Goal: Transaction & Acquisition: Purchase product/service

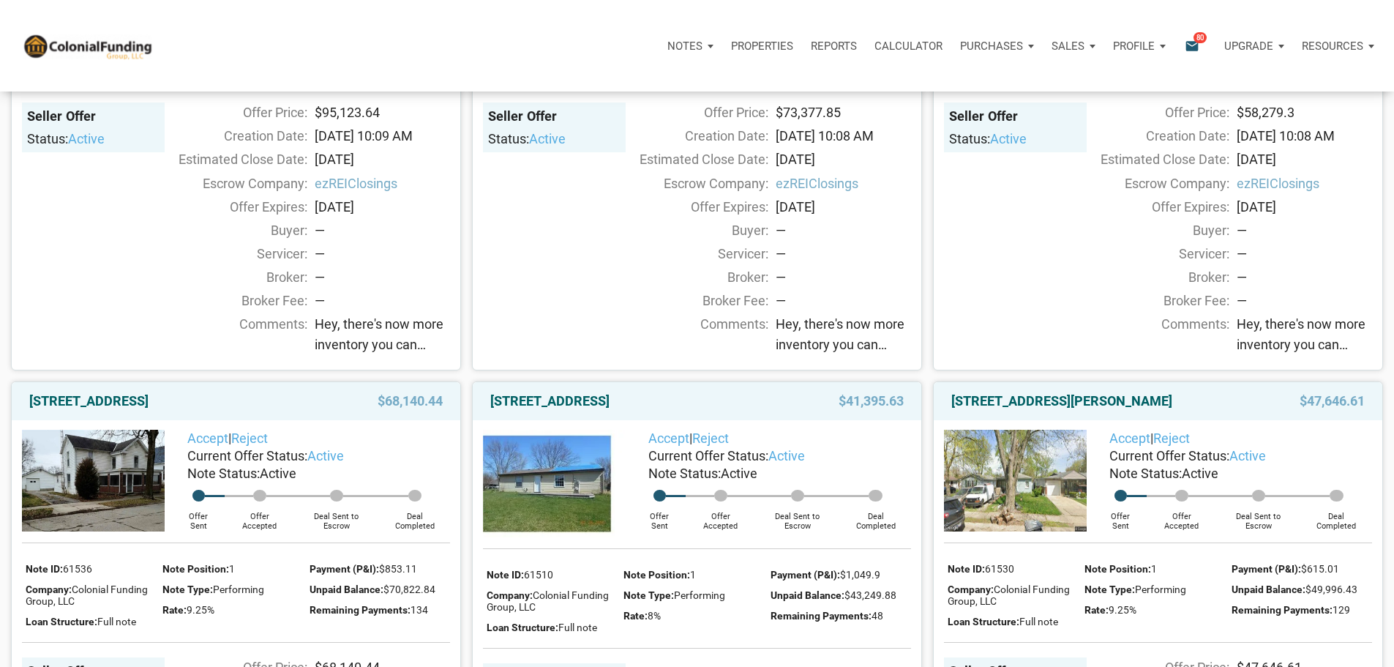
scroll to position [878, 0]
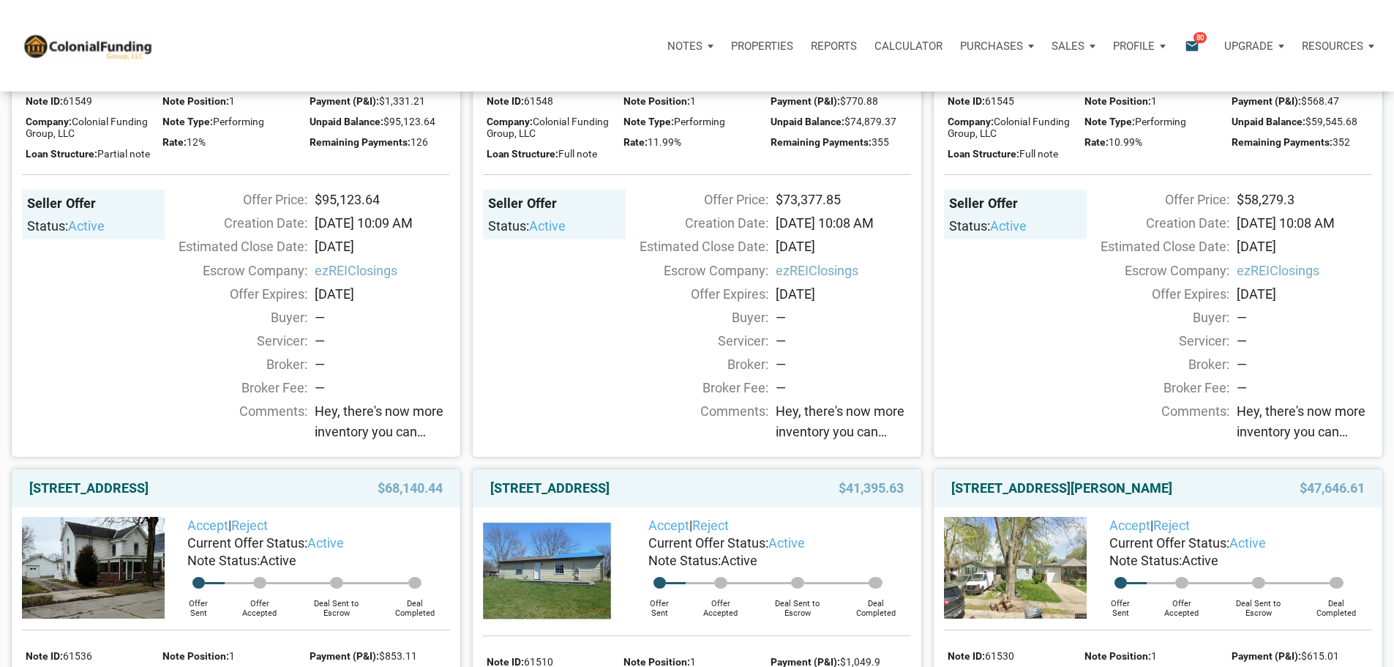
click at [1193, 36] on span "80" at bounding box center [1199, 37] width 13 height 12
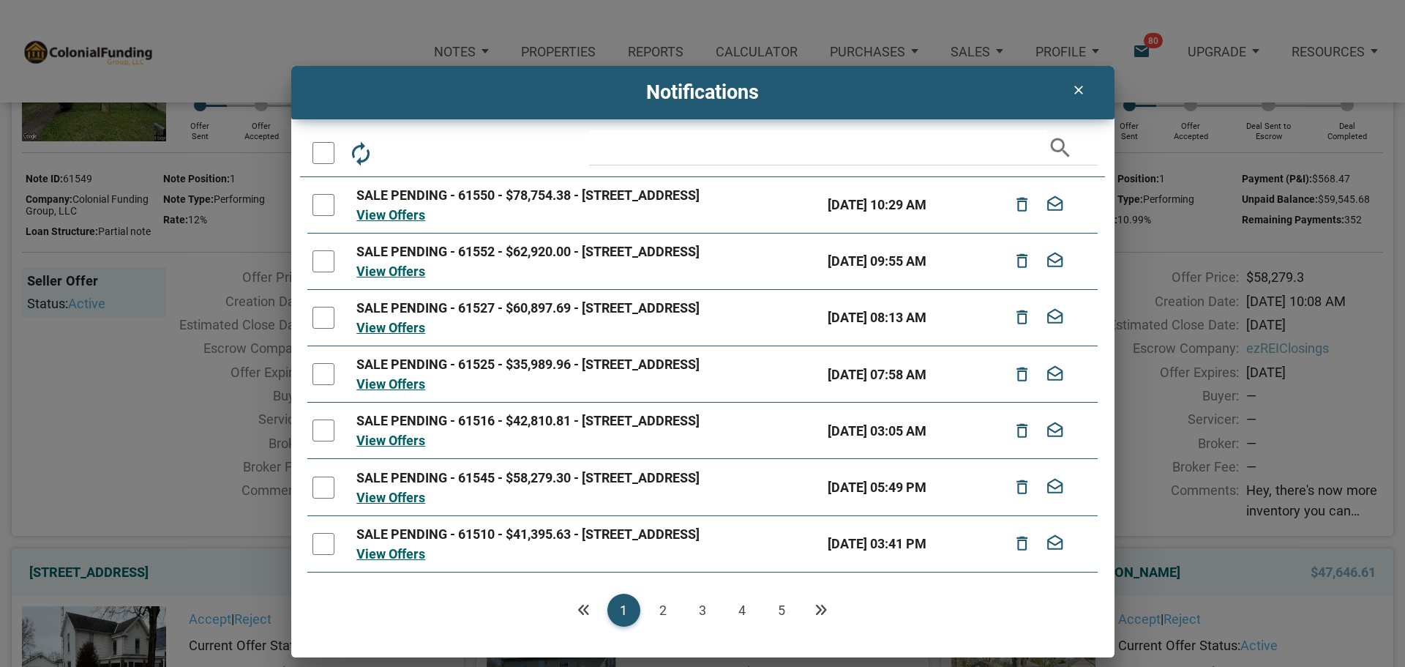
click at [323, 155] on div at bounding box center [323, 153] width 22 height 22
click at [359, 153] on icon "autorenew" at bounding box center [361, 153] width 26 height 26
click at [664, 610] on link "2" at bounding box center [663, 609] width 33 height 33
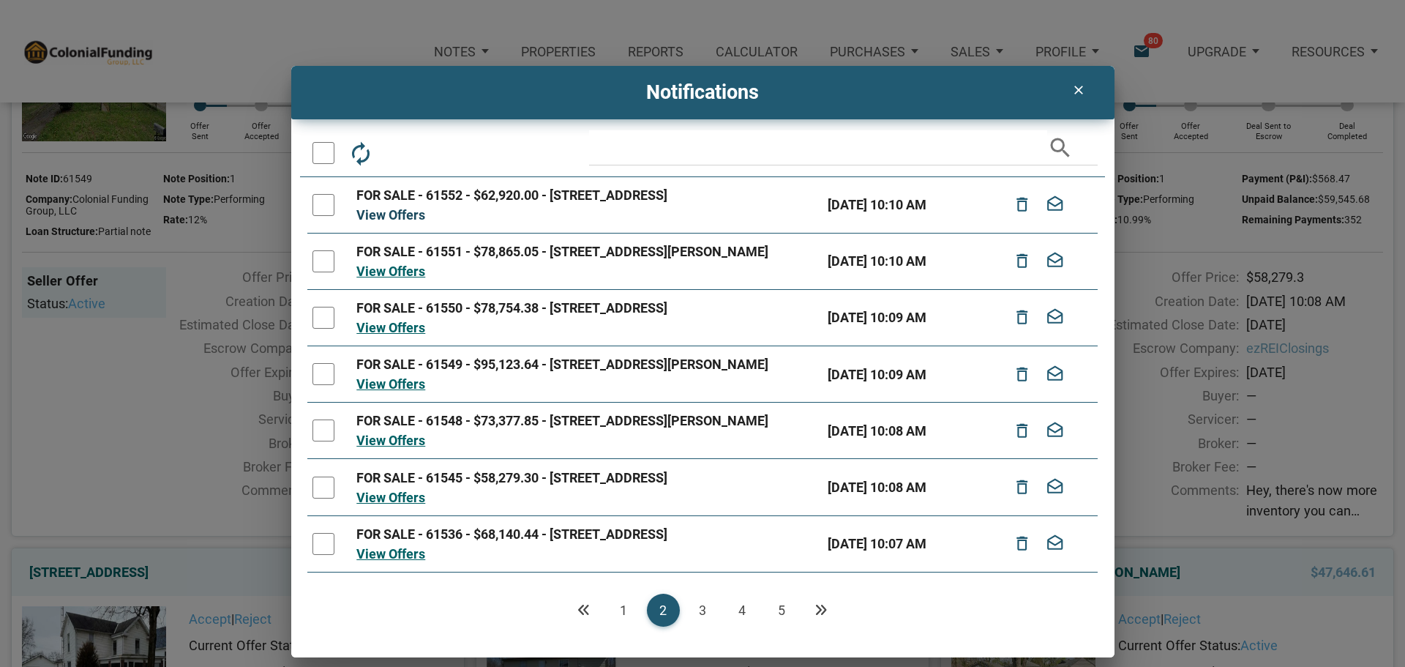
click at [391, 222] on link "View Offers" at bounding box center [390, 214] width 69 height 15
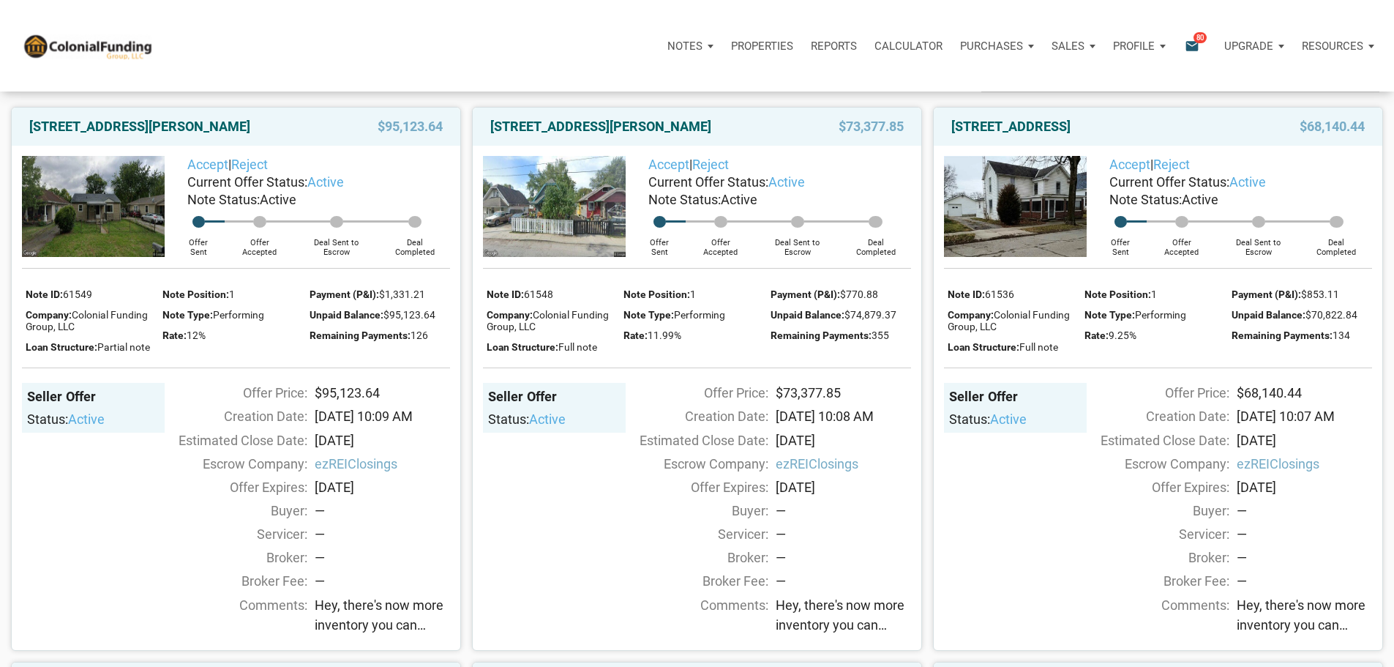
scroll to position [73, 0]
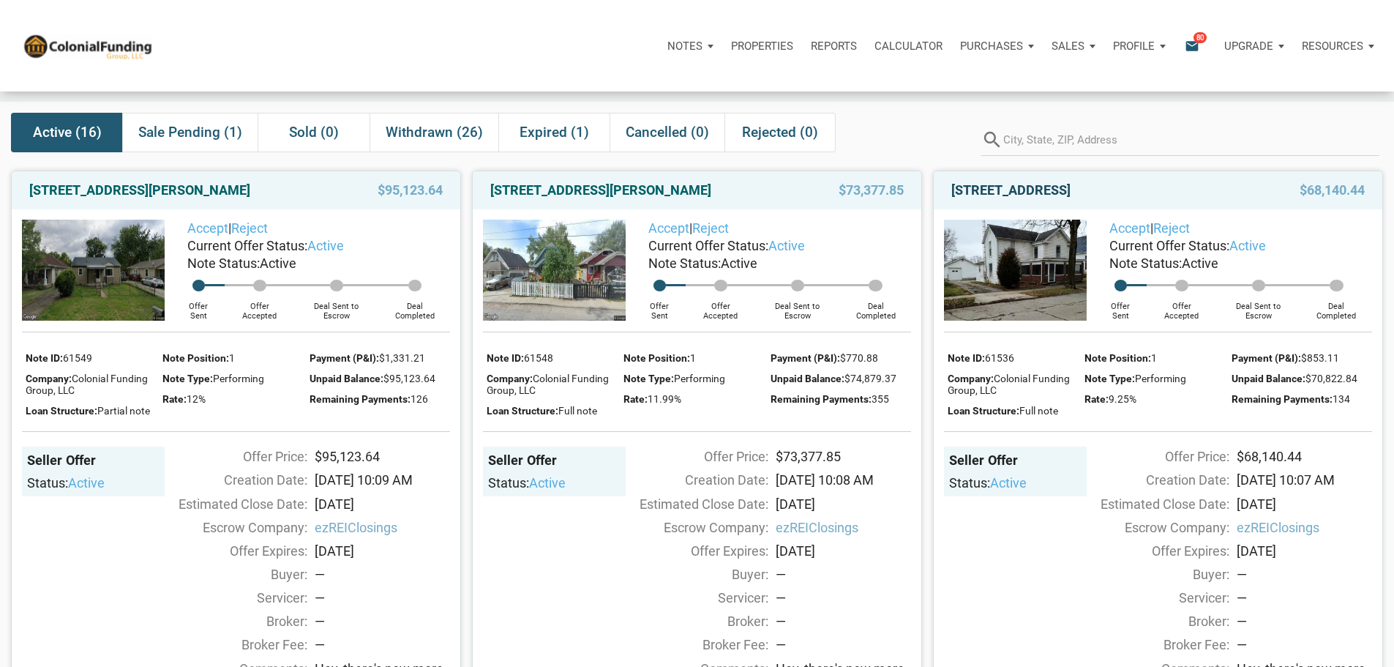
click at [1070, 199] on link "112 South Main Street, Greens Fork, IN, 47345" at bounding box center [1010, 190] width 119 height 18
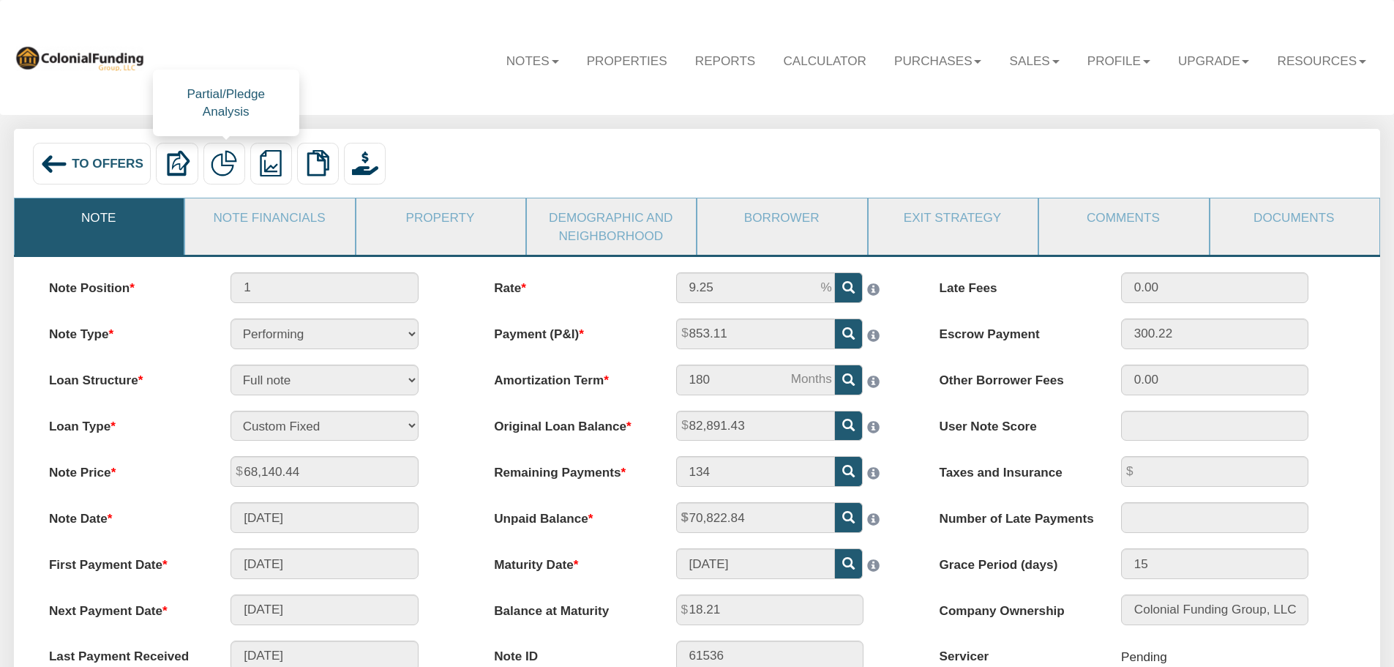
click at [222, 170] on img at bounding box center [224, 163] width 26 height 26
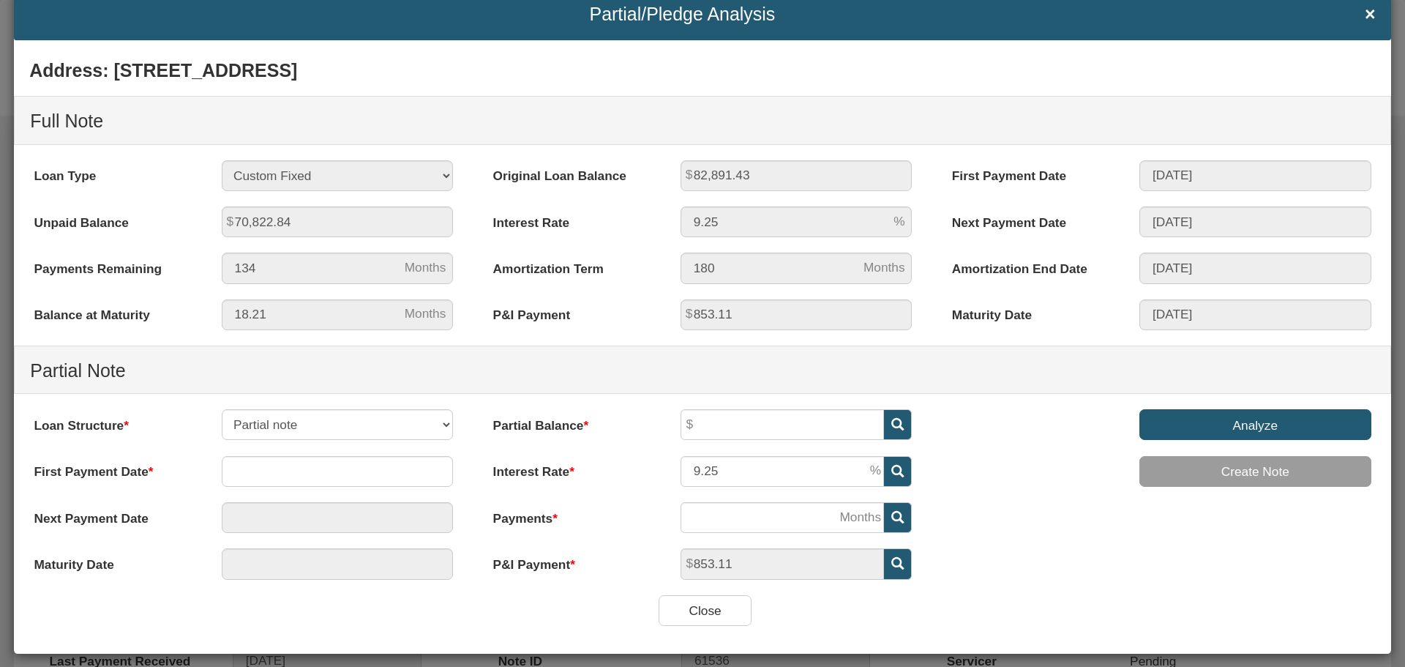
scroll to position [59, 0]
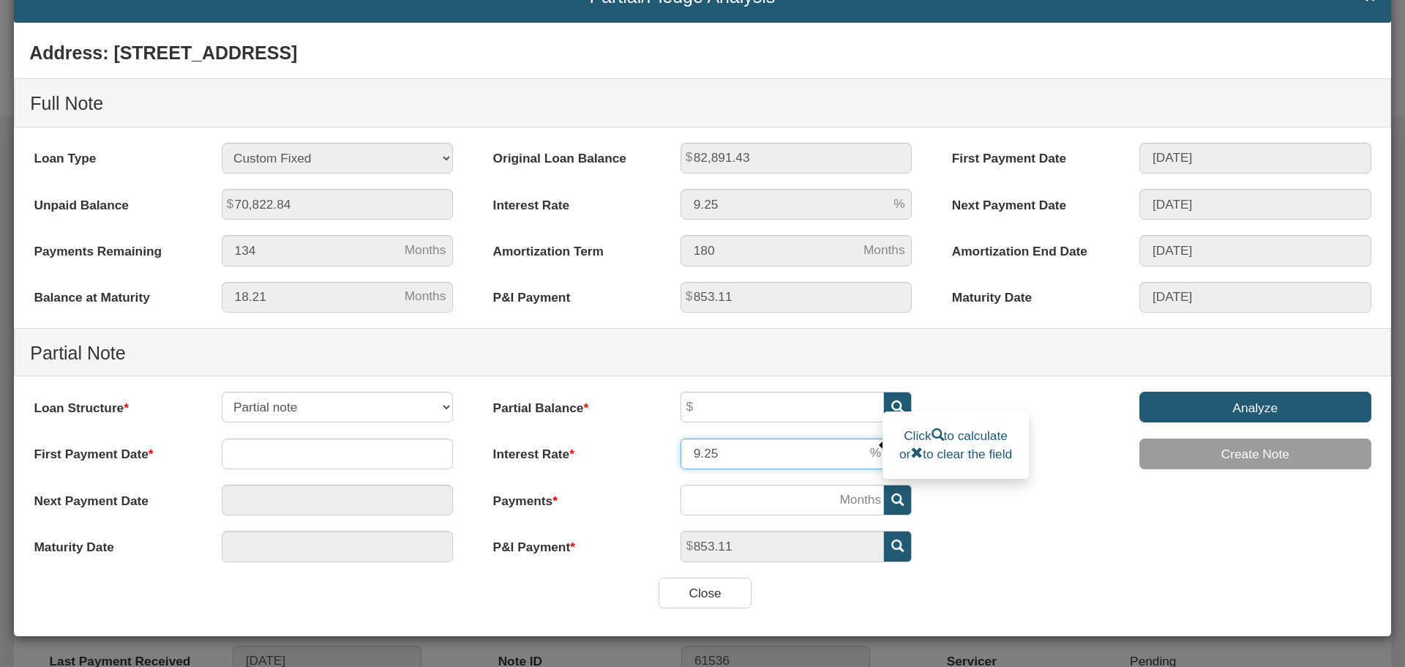
drag, startPoint x: 716, startPoint y: 453, endPoint x: 688, endPoint y: 453, distance: 28.5
click at [688, 453] on input "9.25" at bounding box center [781, 453] width 203 height 31
type input "7"
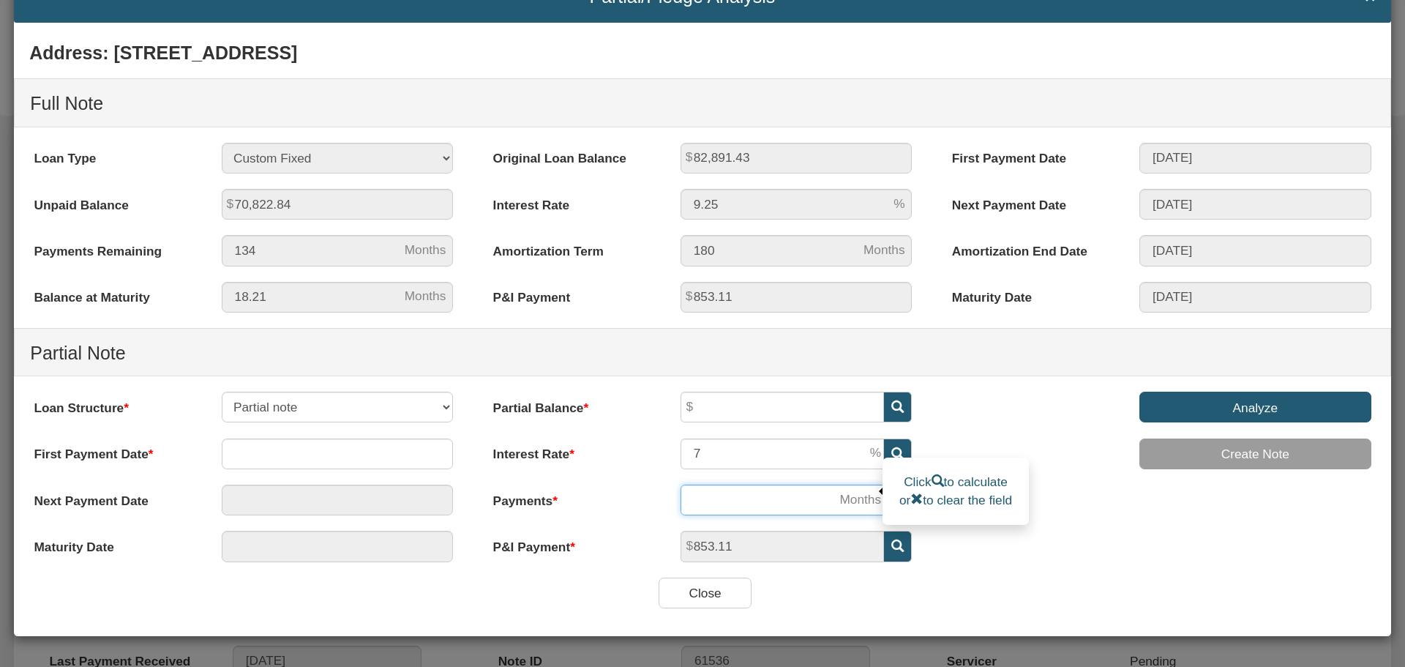
click at [688, 503] on input "number" at bounding box center [781, 499] width 203 height 31
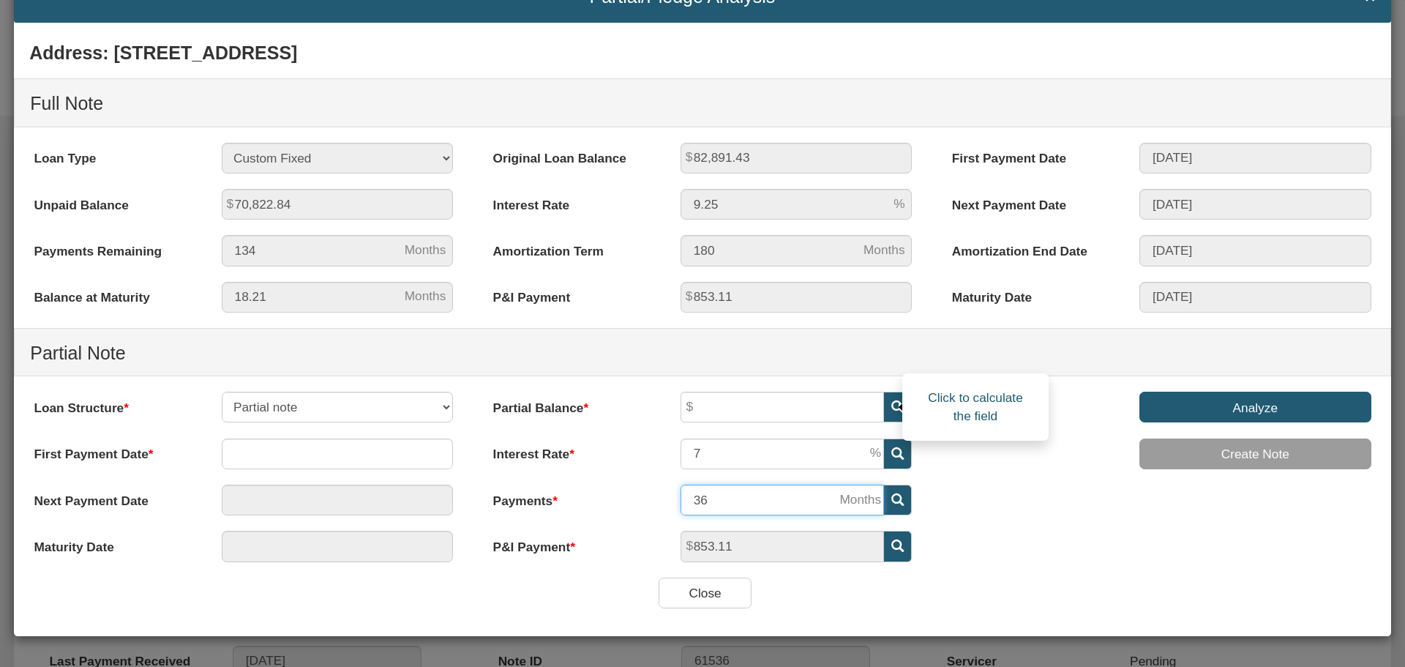
type input "36"
click at [891, 404] on icon at bounding box center [897, 406] width 12 height 12
type input "27,629.22"
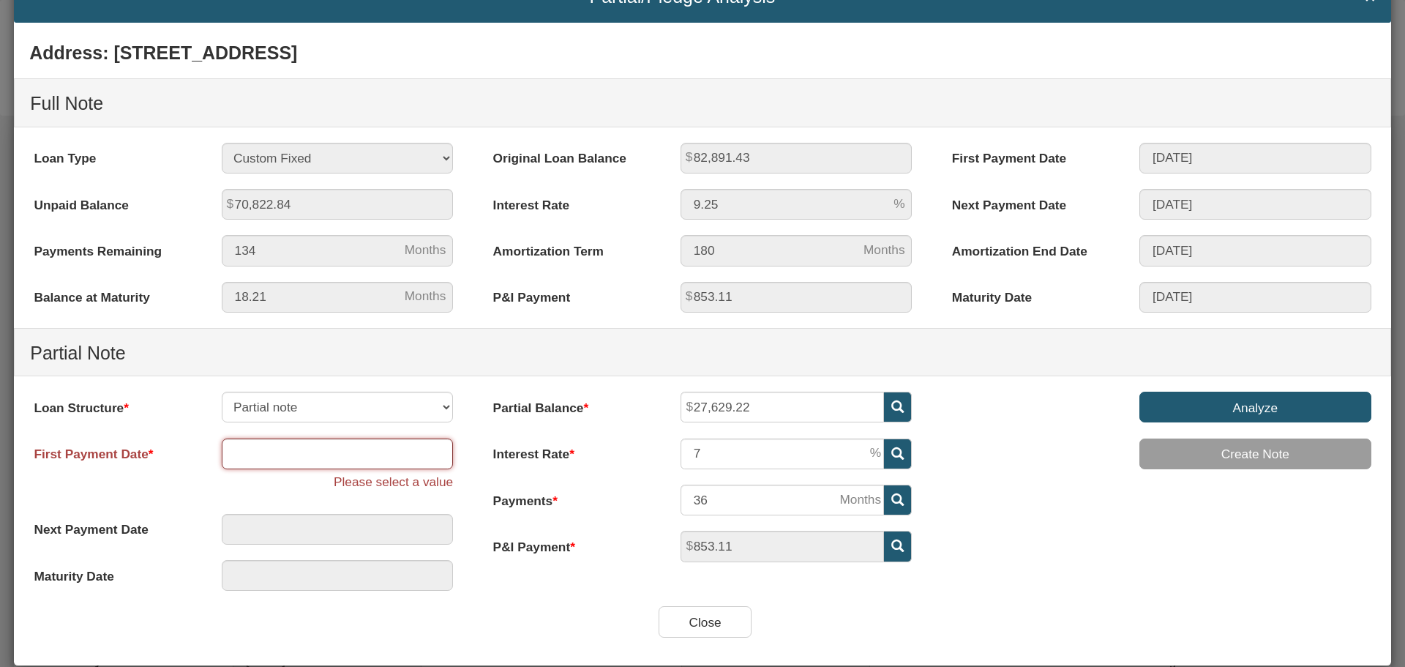
click at [249, 457] on input "text" at bounding box center [338, 453] width 232 height 31
click at [442, 268] on span at bounding box center [441, 267] width 12 height 12
click at [441, 268] on span at bounding box center [441, 267] width 12 height 12
click at [344, 312] on td "1" at bounding box center [344, 312] width 37 height 22
type input "10/01/2025"
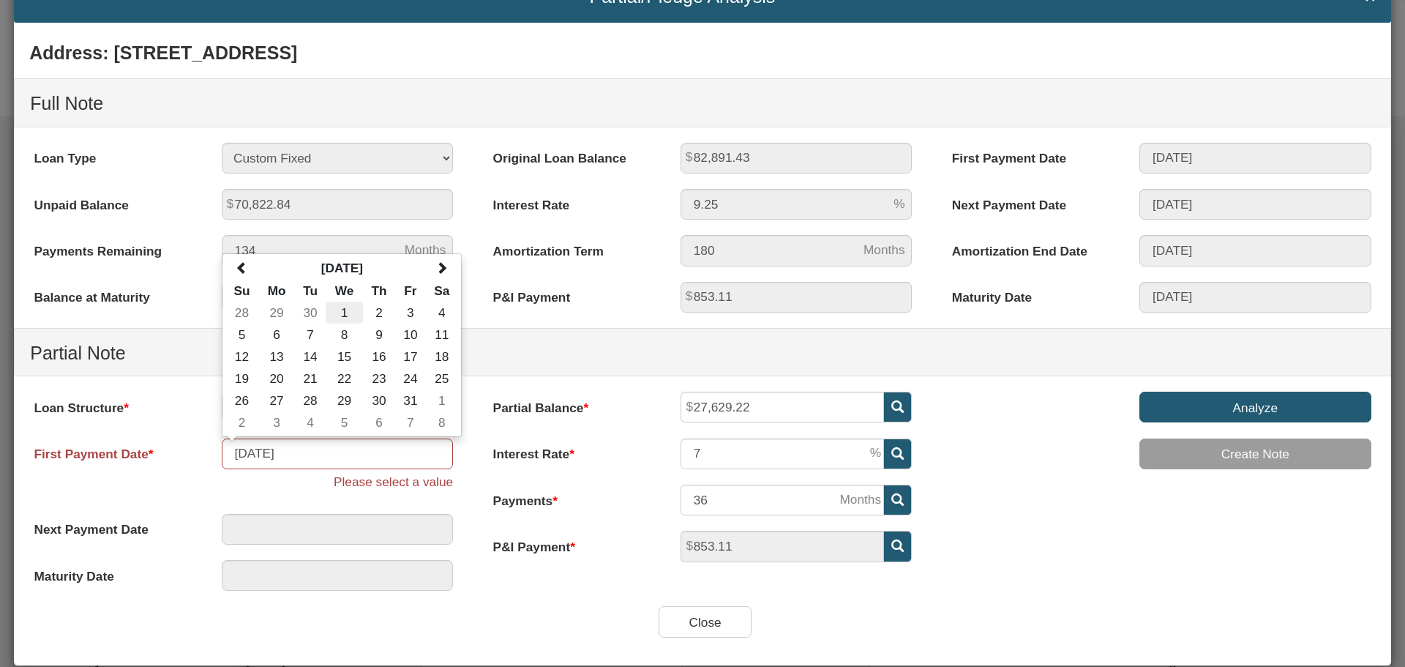
type input "10/01/2025"
type input "09/01/2028"
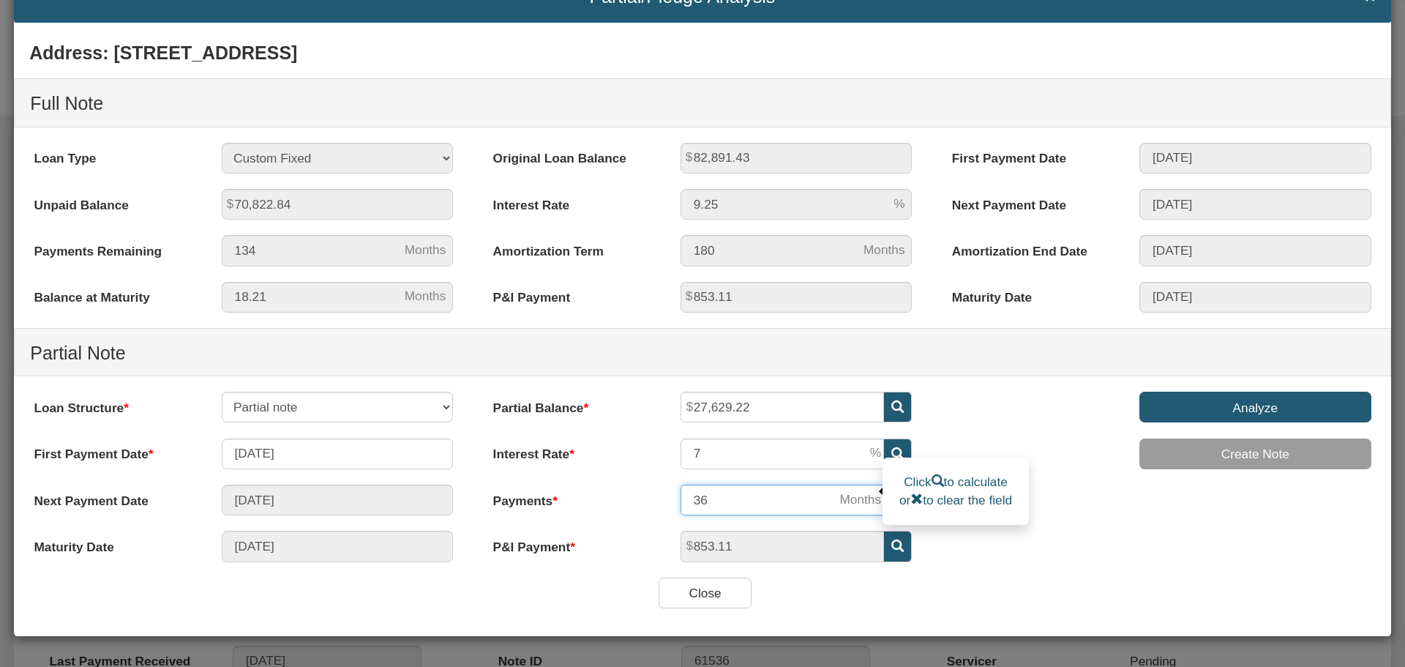
drag, startPoint x: 702, startPoint y: 500, endPoint x: 679, endPoint y: 502, distance: 22.8
click at [680, 502] on input "36" at bounding box center [781, 499] width 203 height 31
type input "41"
type input "01/01/2026"
type input "4"
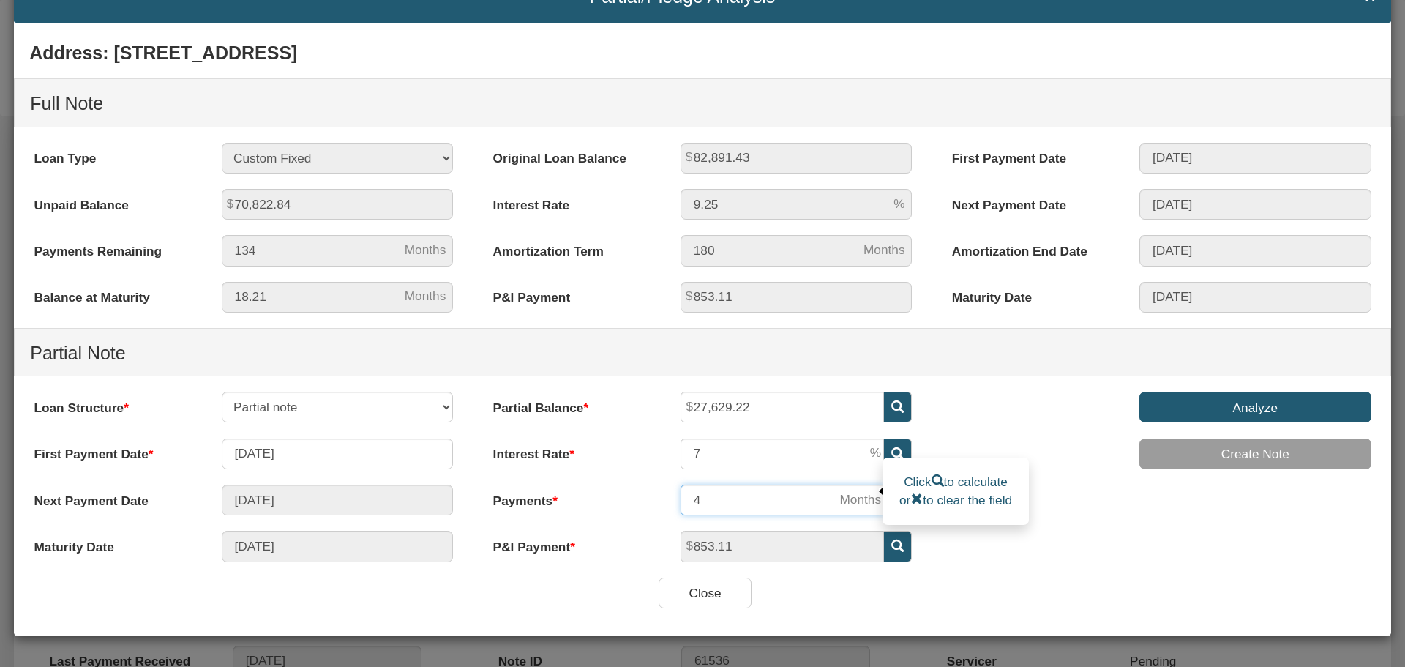
type input "09/01/2029"
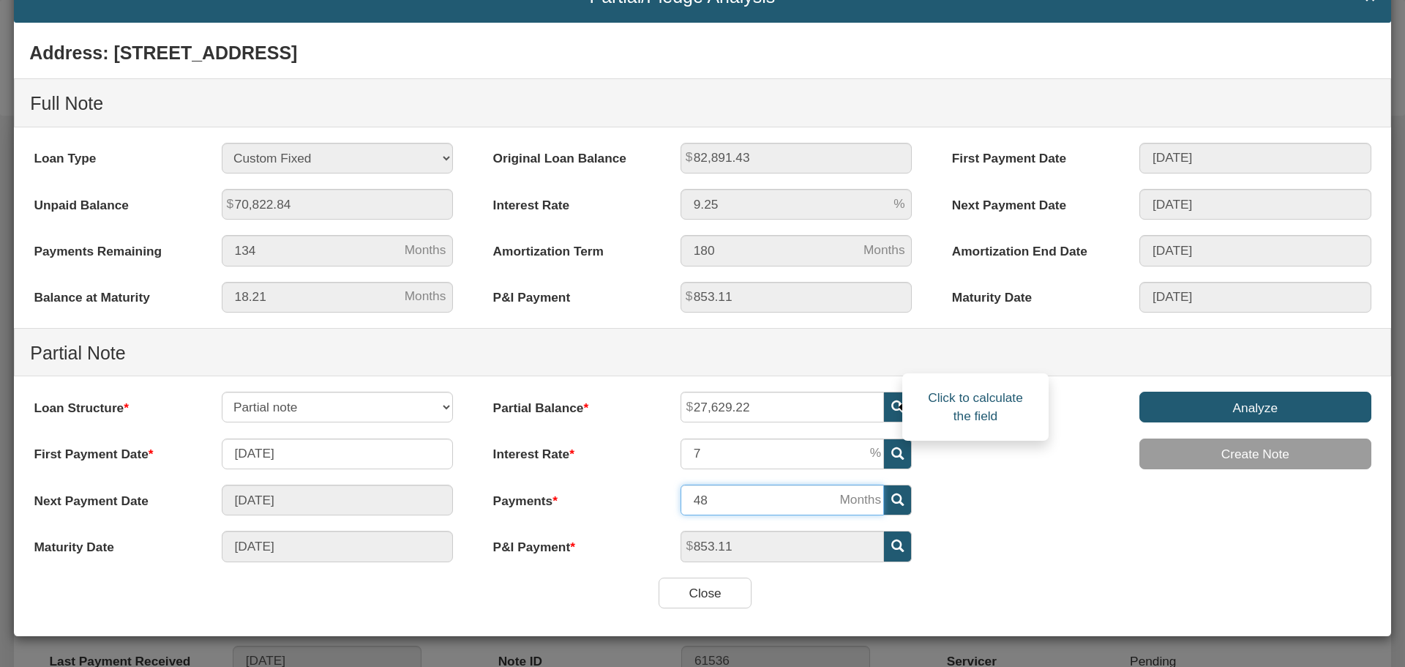
type input "48"
click at [891, 404] on icon at bounding box center [897, 406] width 12 height 12
type input "35,626.05"
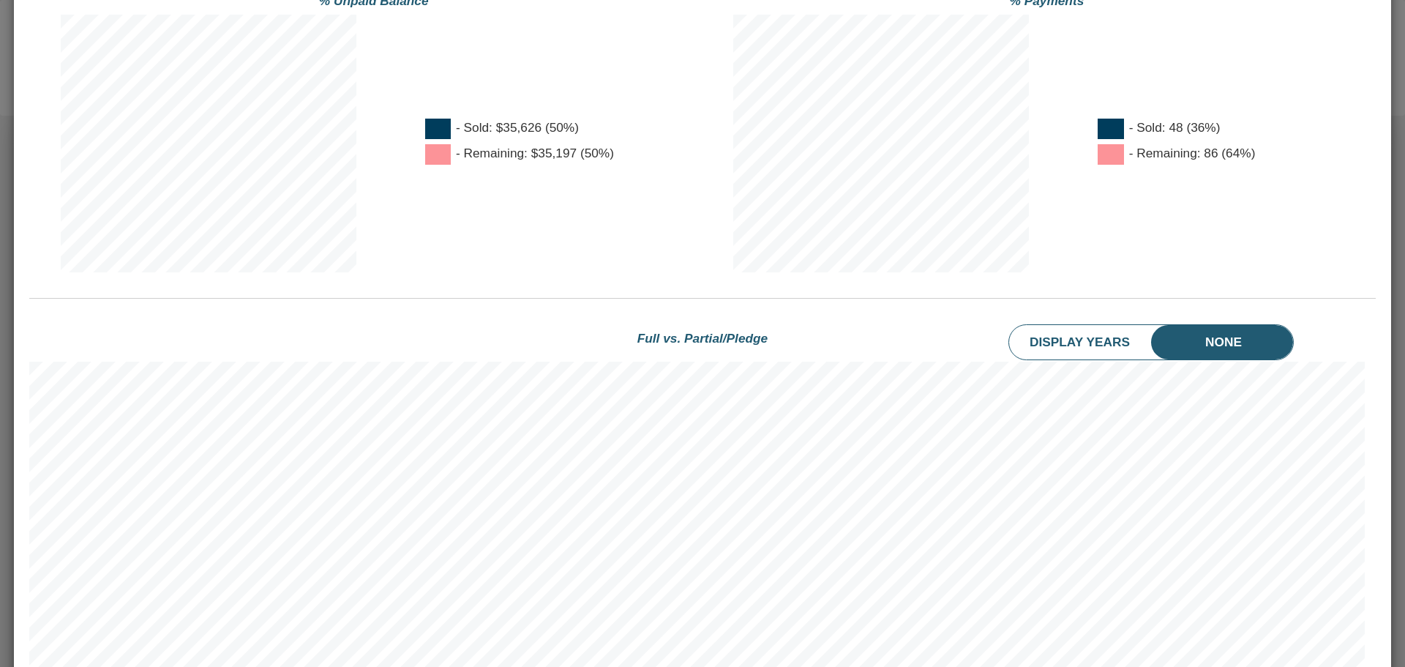
scroll to position [791, 0]
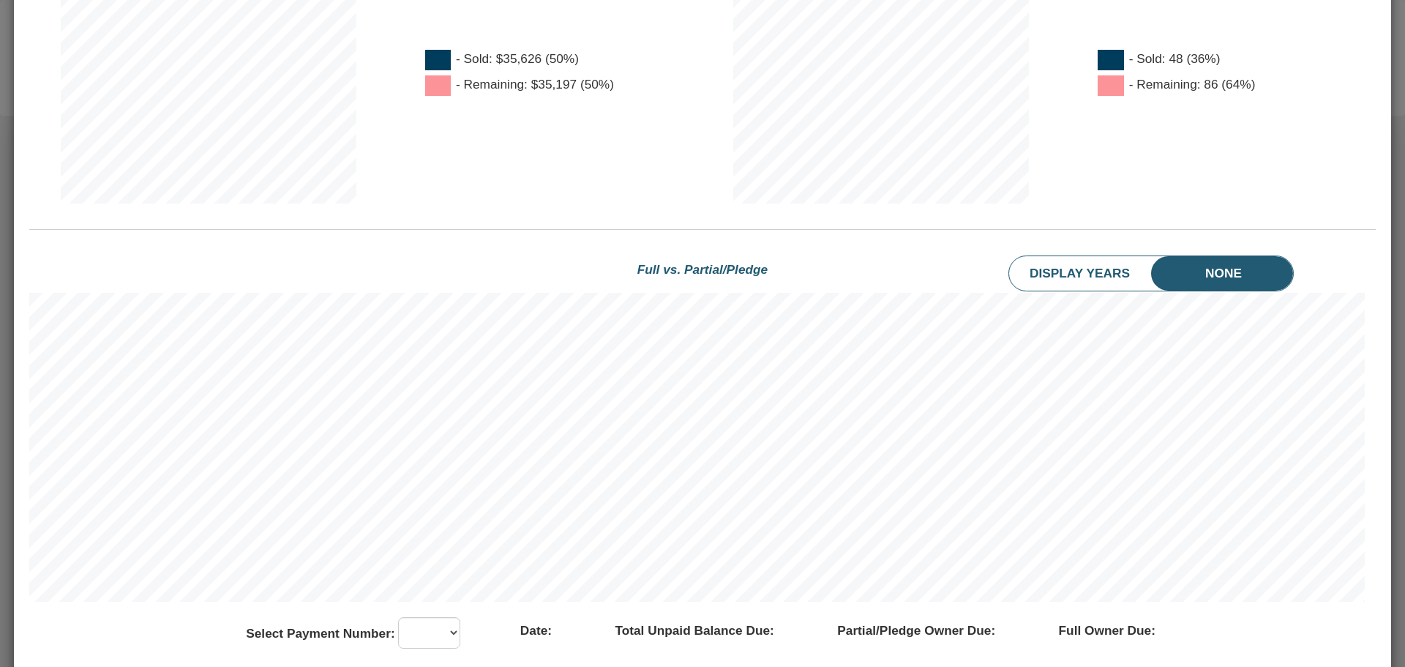
click at [1062, 272] on li "Display Years" at bounding box center [1095, 273] width 172 height 35
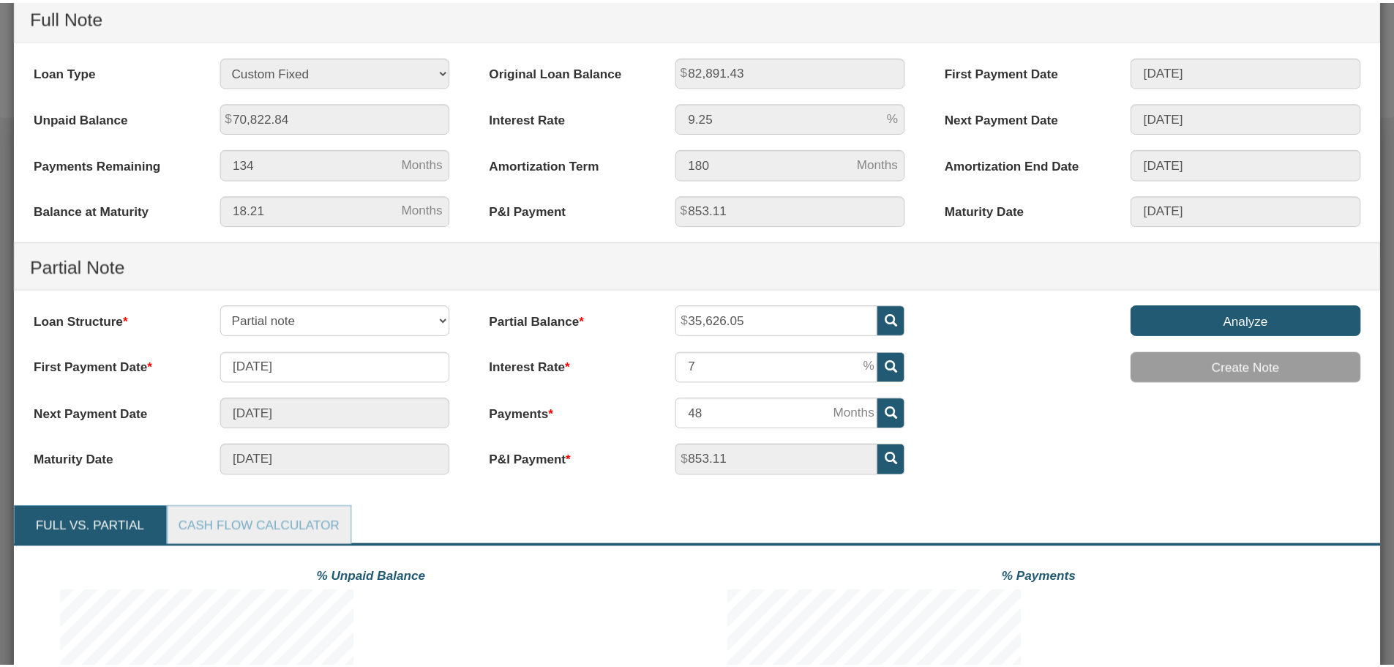
scroll to position [0, 0]
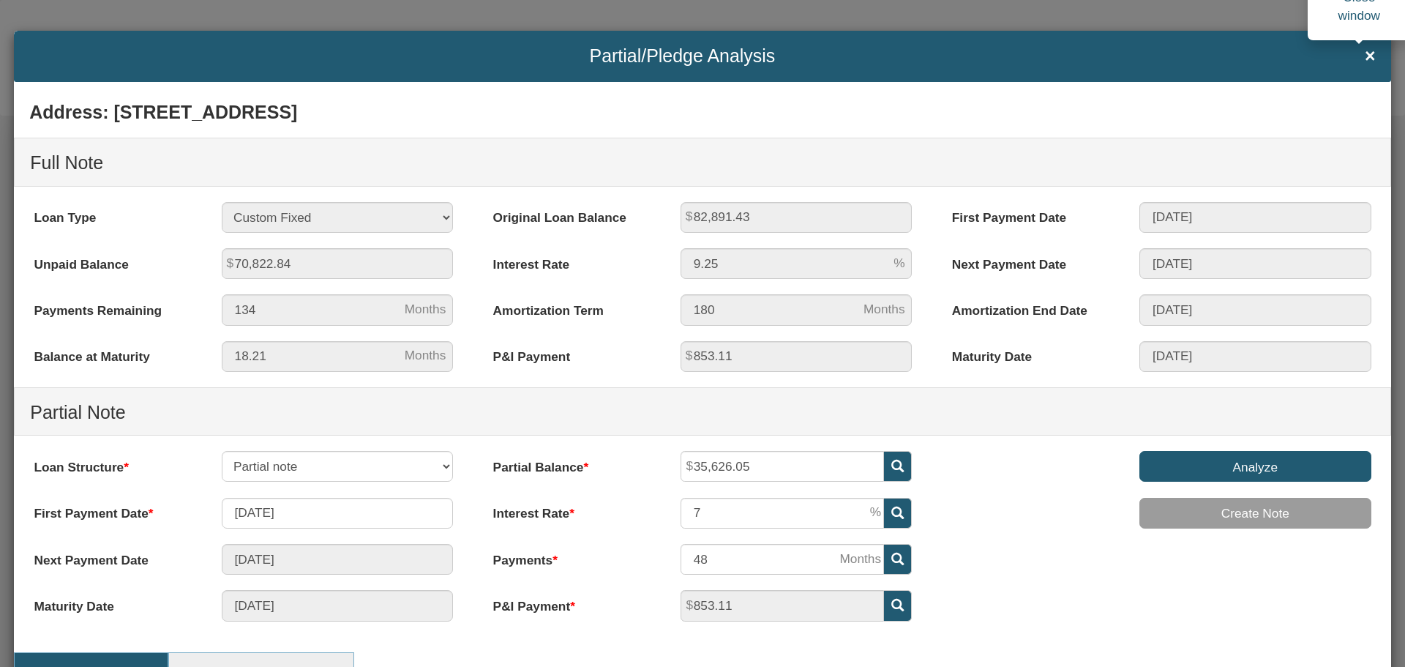
click at [1364, 53] on span "×" at bounding box center [1369, 56] width 11 height 20
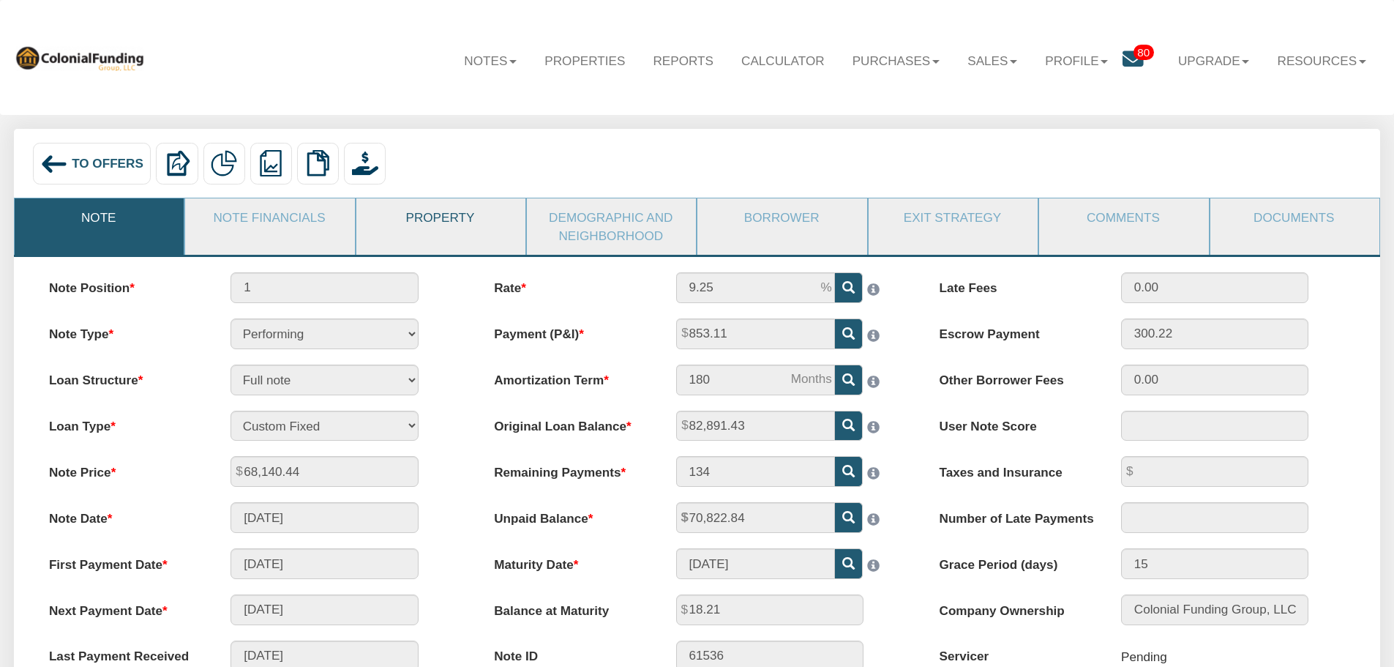
click at [432, 222] on link "Property" at bounding box center [440, 217] width 168 height 38
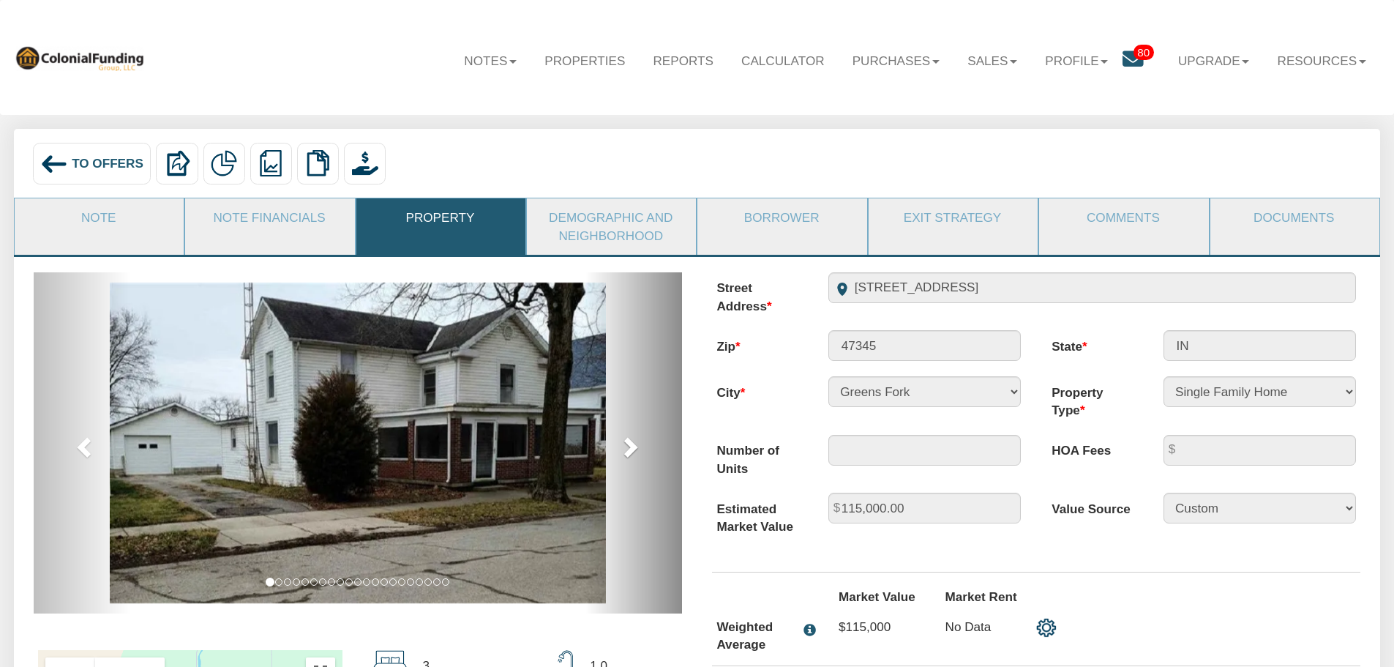
click at [628, 448] on span at bounding box center [629, 446] width 22 height 22
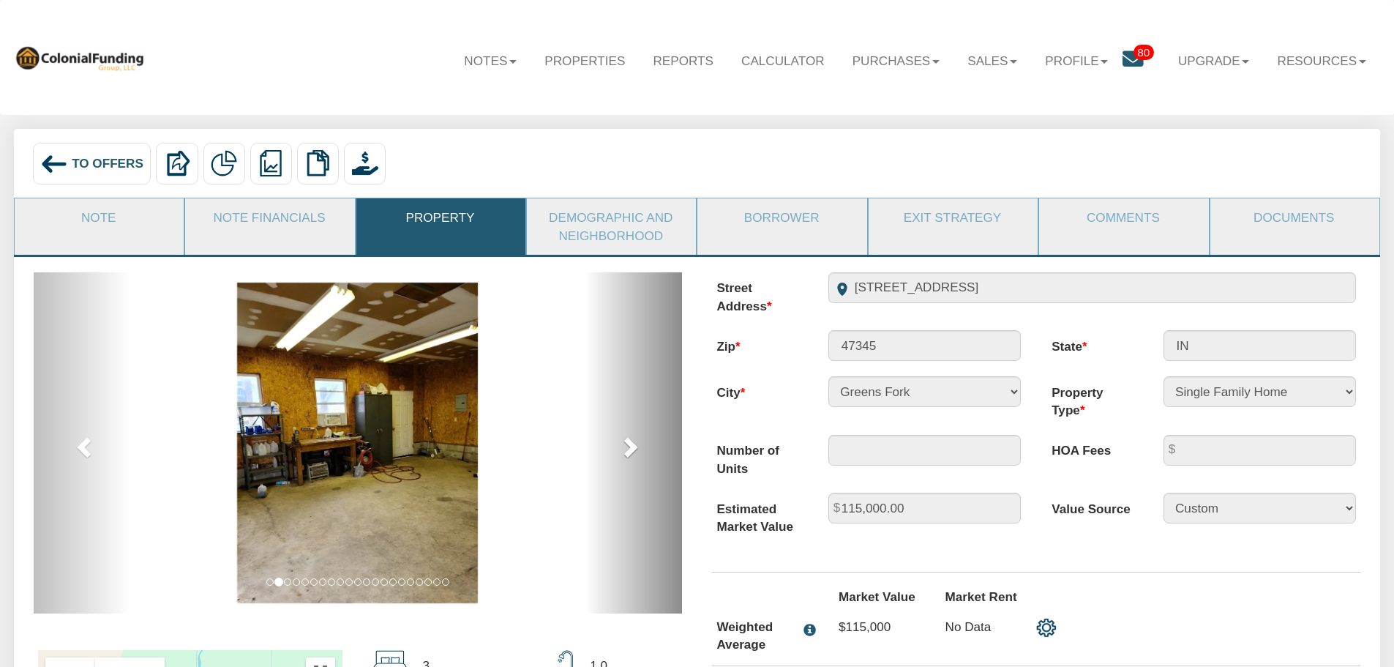
click at [628, 448] on span at bounding box center [629, 446] width 22 height 22
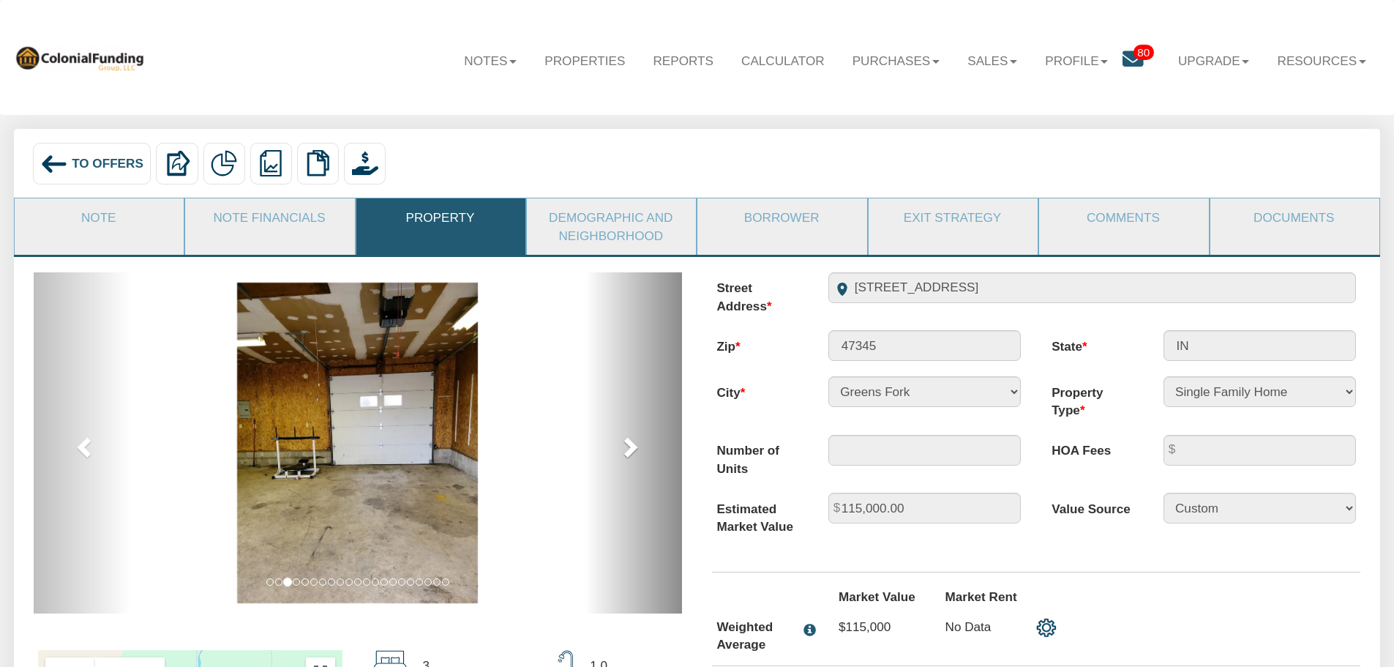
click at [628, 448] on span at bounding box center [629, 446] width 22 height 22
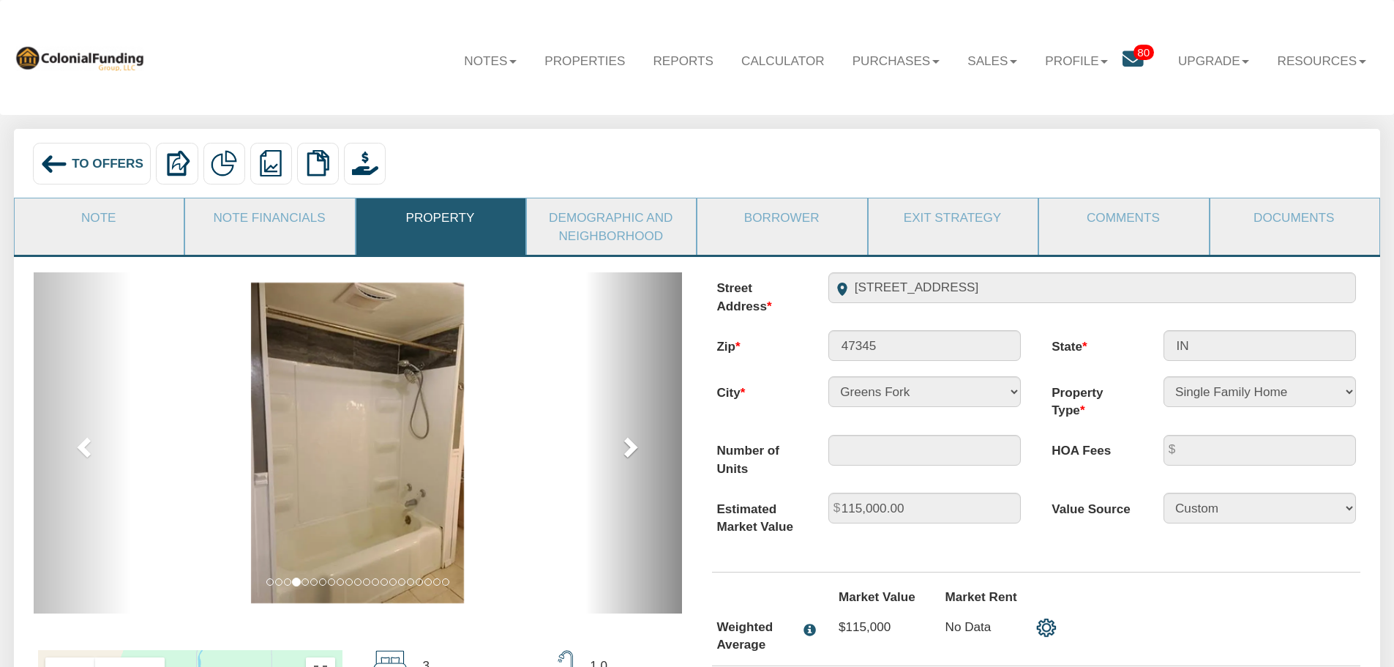
click at [628, 448] on span at bounding box center [629, 446] width 22 height 22
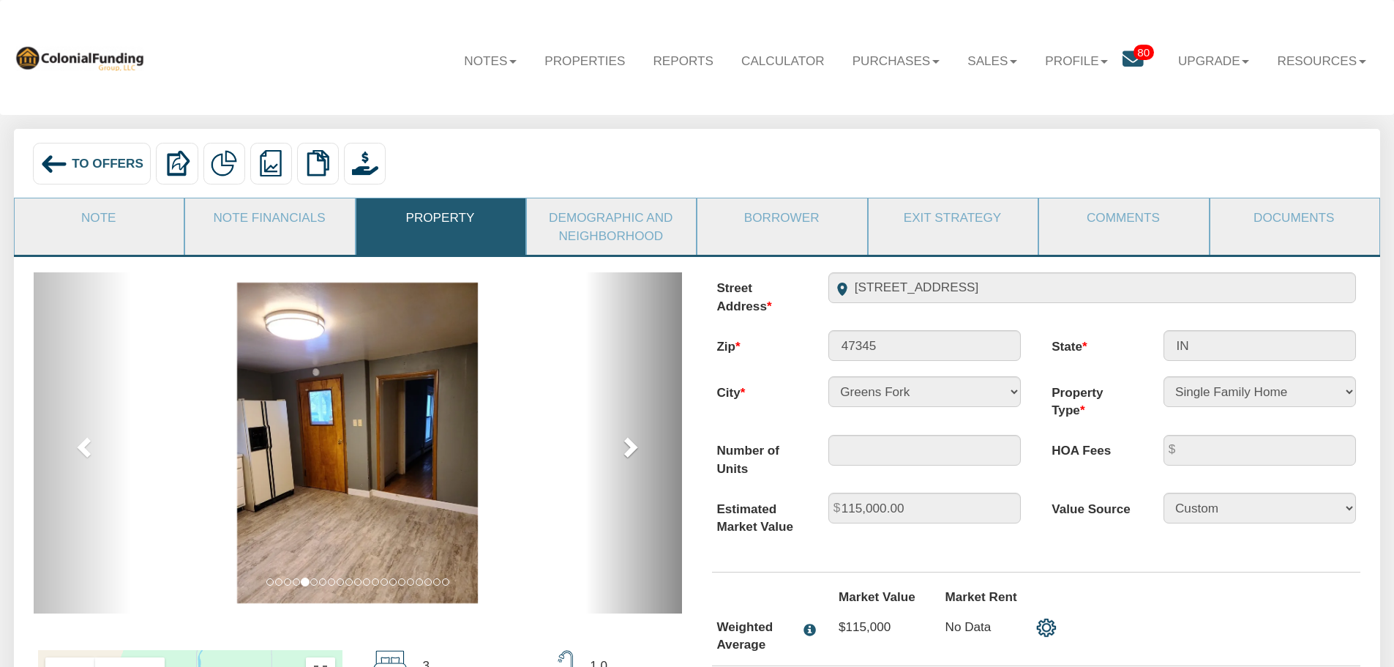
click at [628, 448] on span at bounding box center [629, 446] width 22 height 22
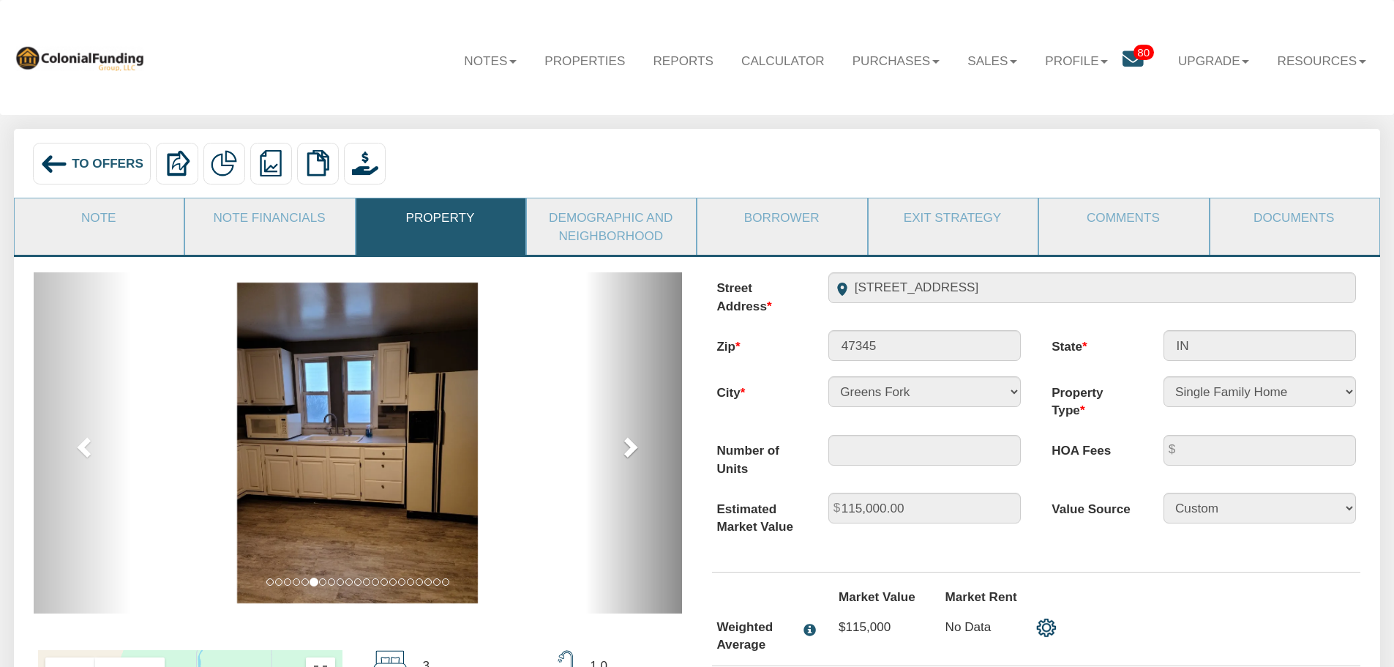
click at [628, 448] on span at bounding box center [629, 446] width 22 height 22
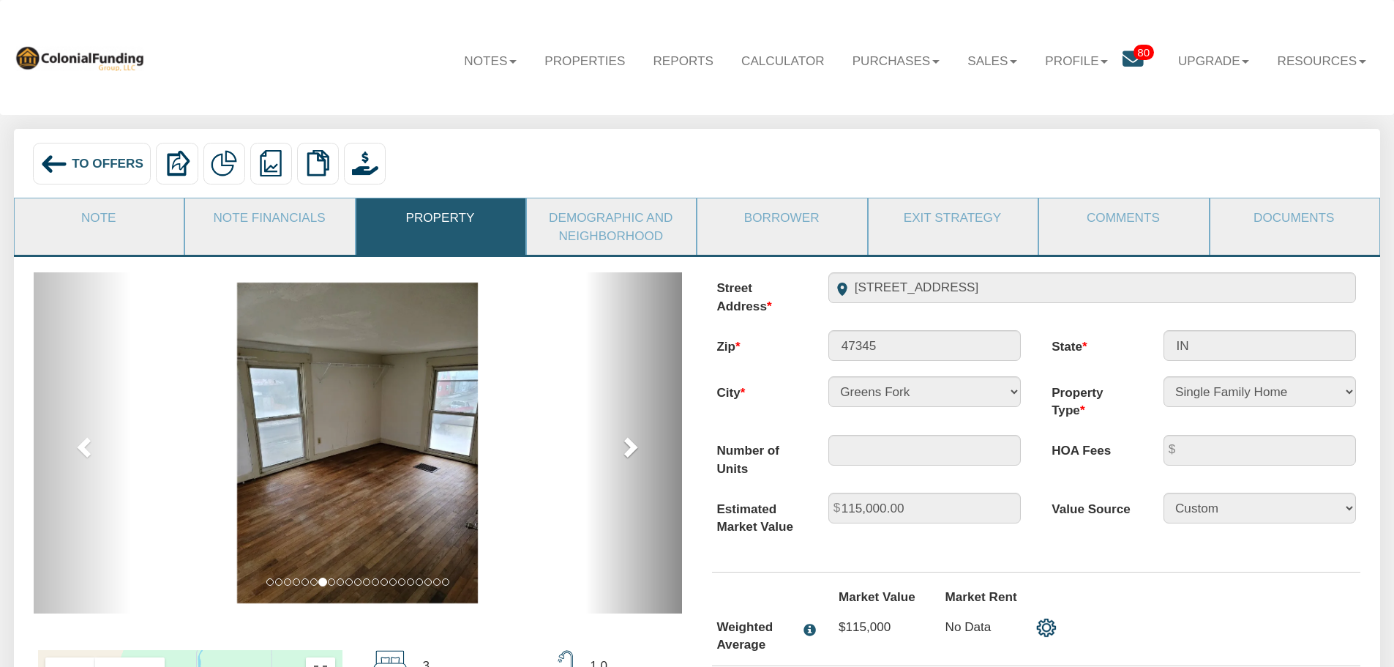
click at [628, 448] on span at bounding box center [629, 446] width 22 height 22
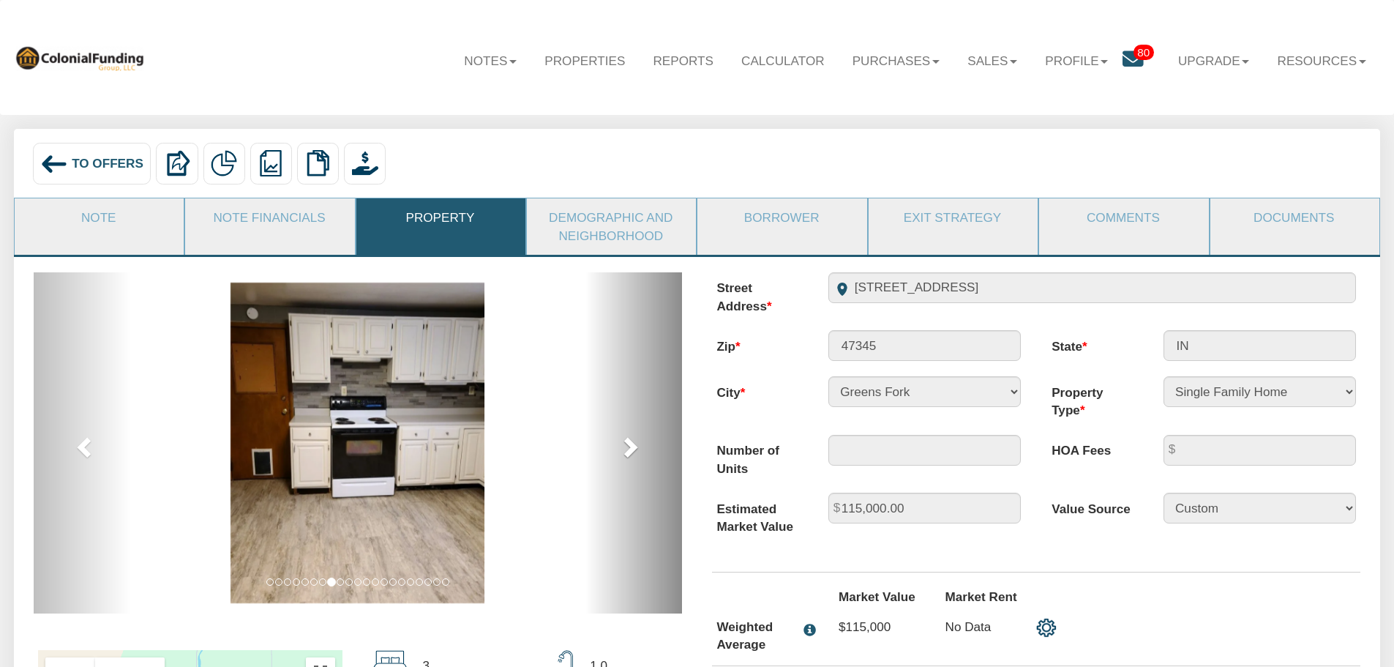
click at [628, 448] on span at bounding box center [629, 446] width 22 height 22
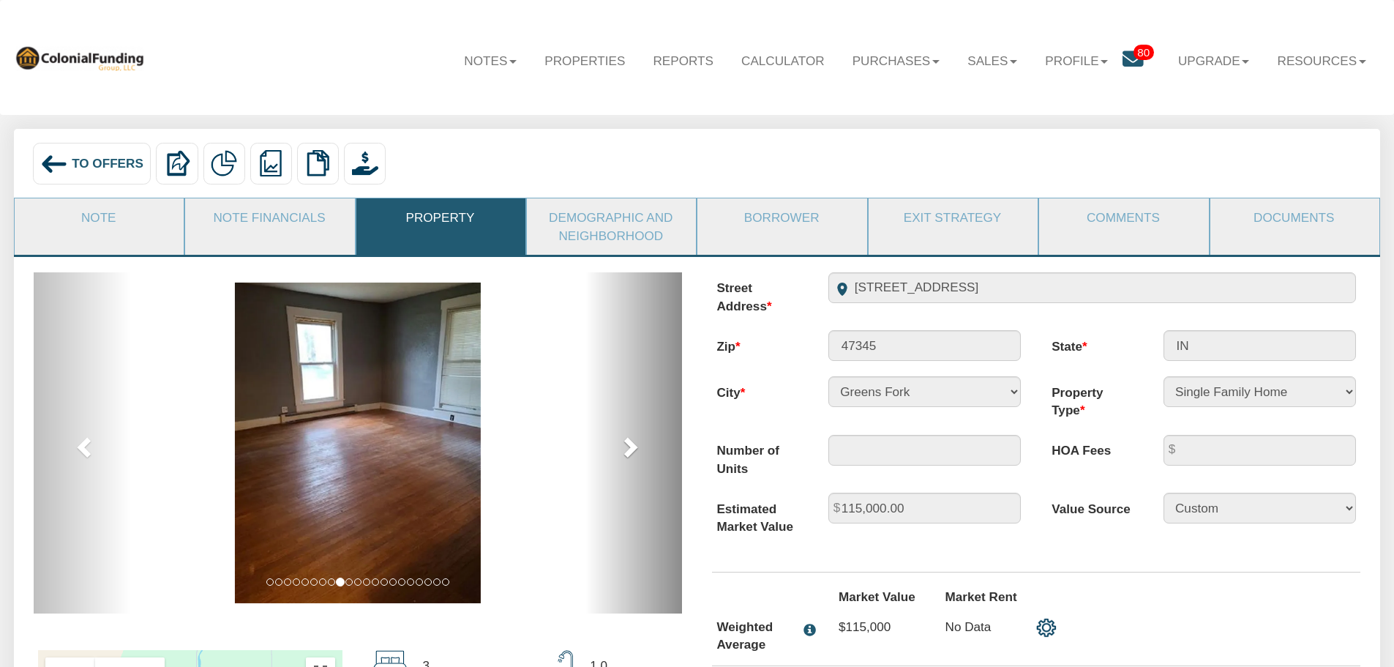
click at [628, 448] on span at bounding box center [629, 446] width 22 height 22
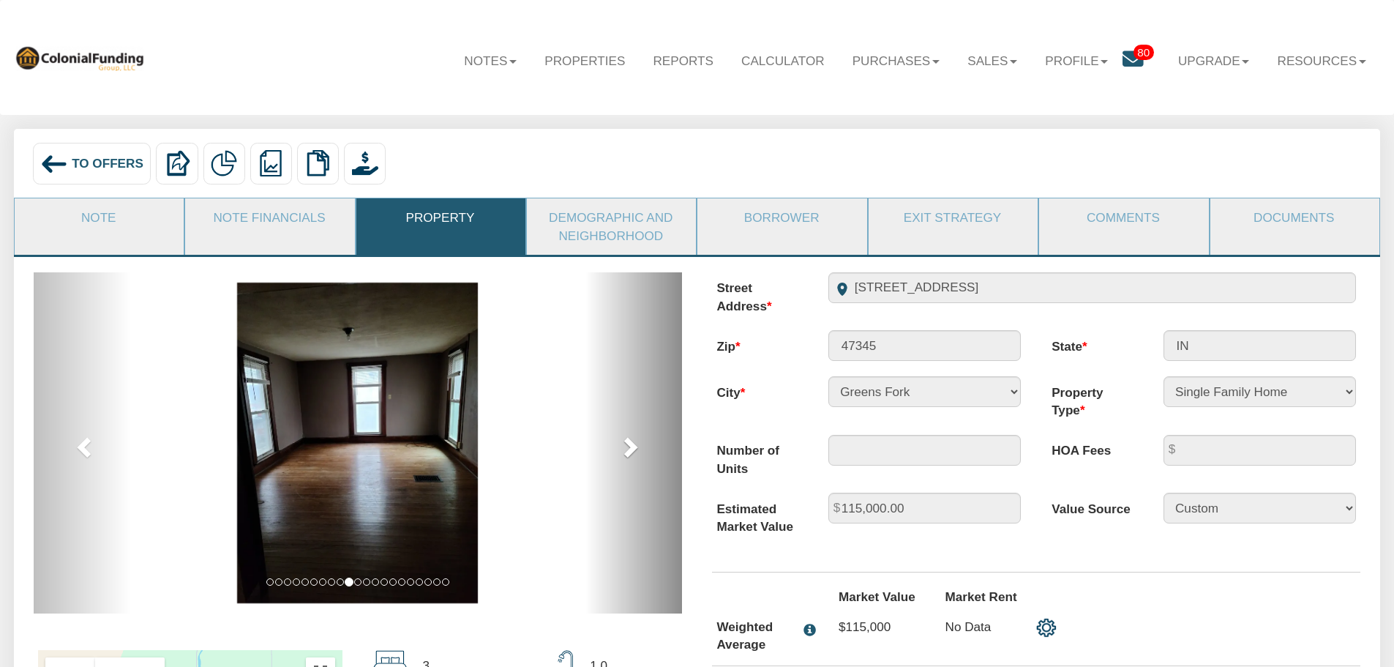
click at [628, 448] on span at bounding box center [629, 446] width 22 height 22
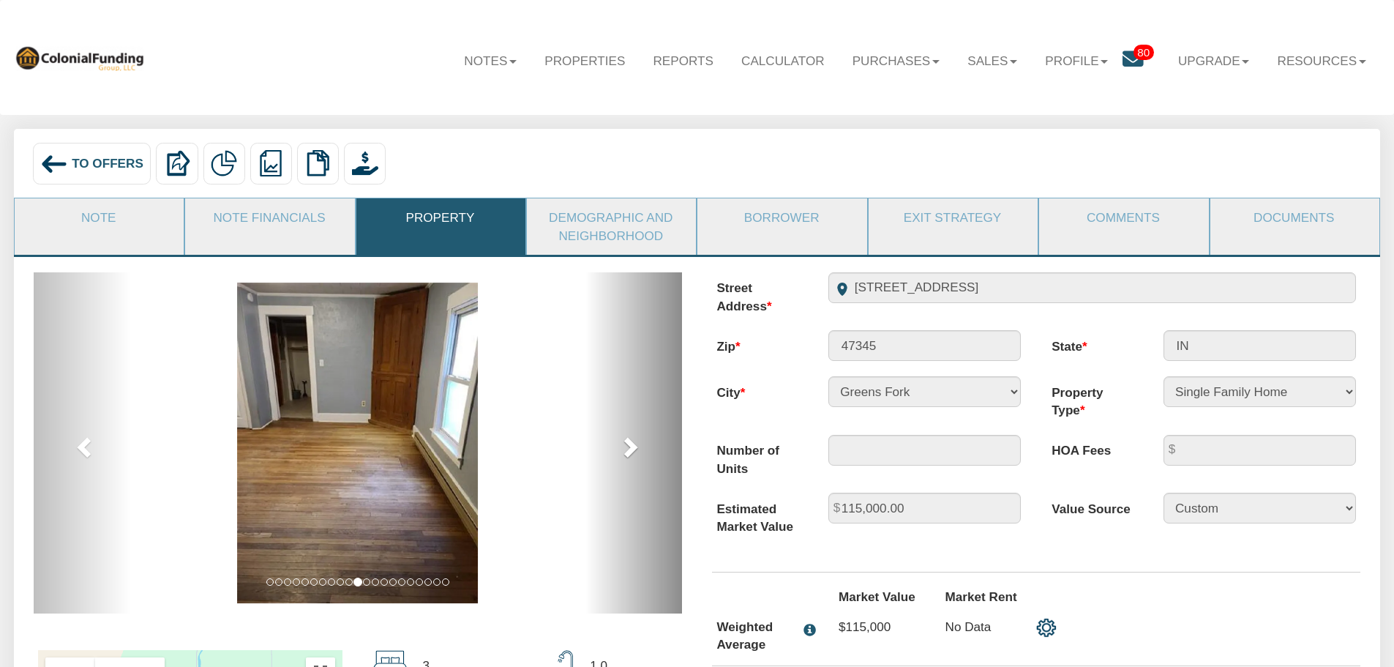
click at [628, 448] on span at bounding box center [629, 446] width 22 height 22
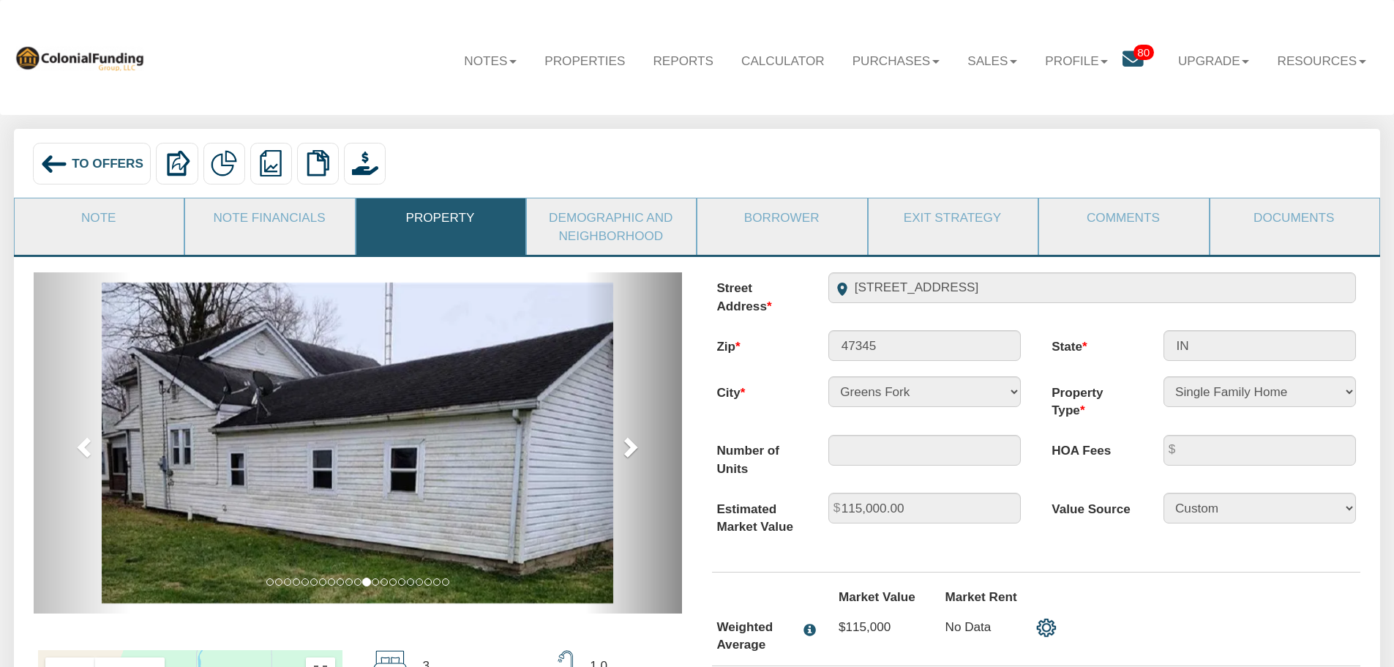
click at [628, 448] on span at bounding box center [629, 446] width 22 height 22
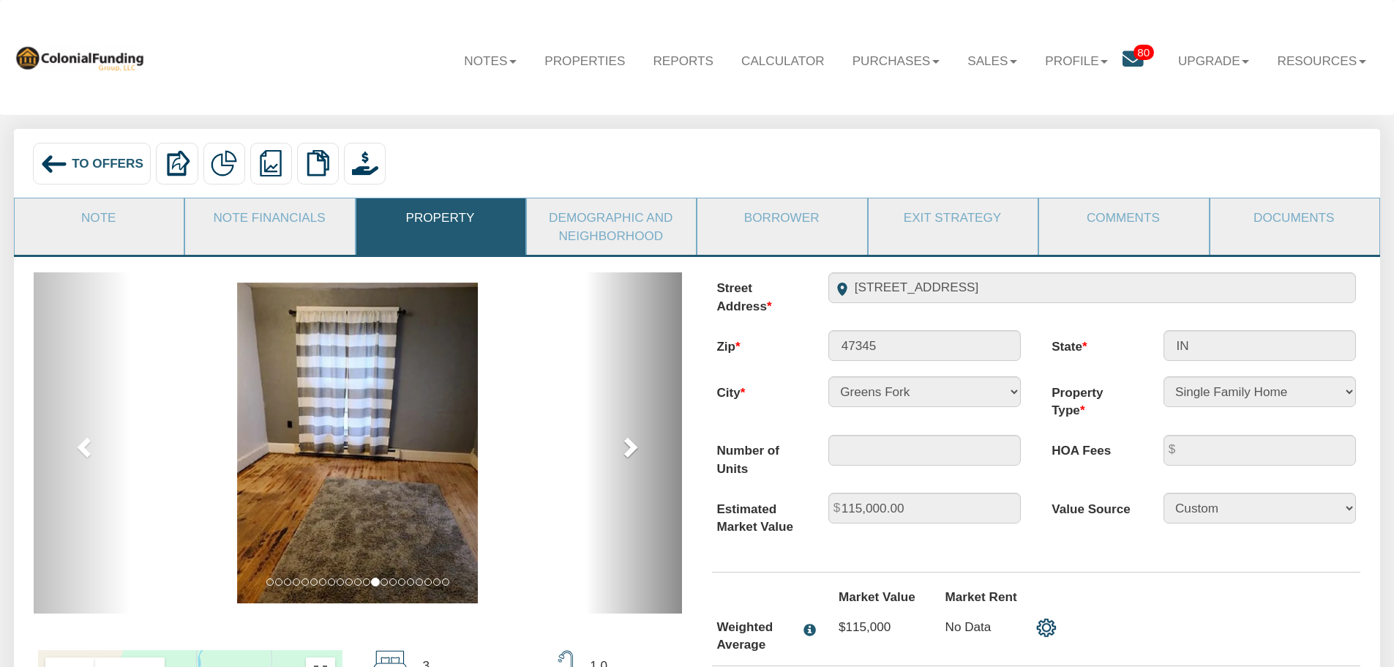
click at [628, 448] on span at bounding box center [629, 446] width 22 height 22
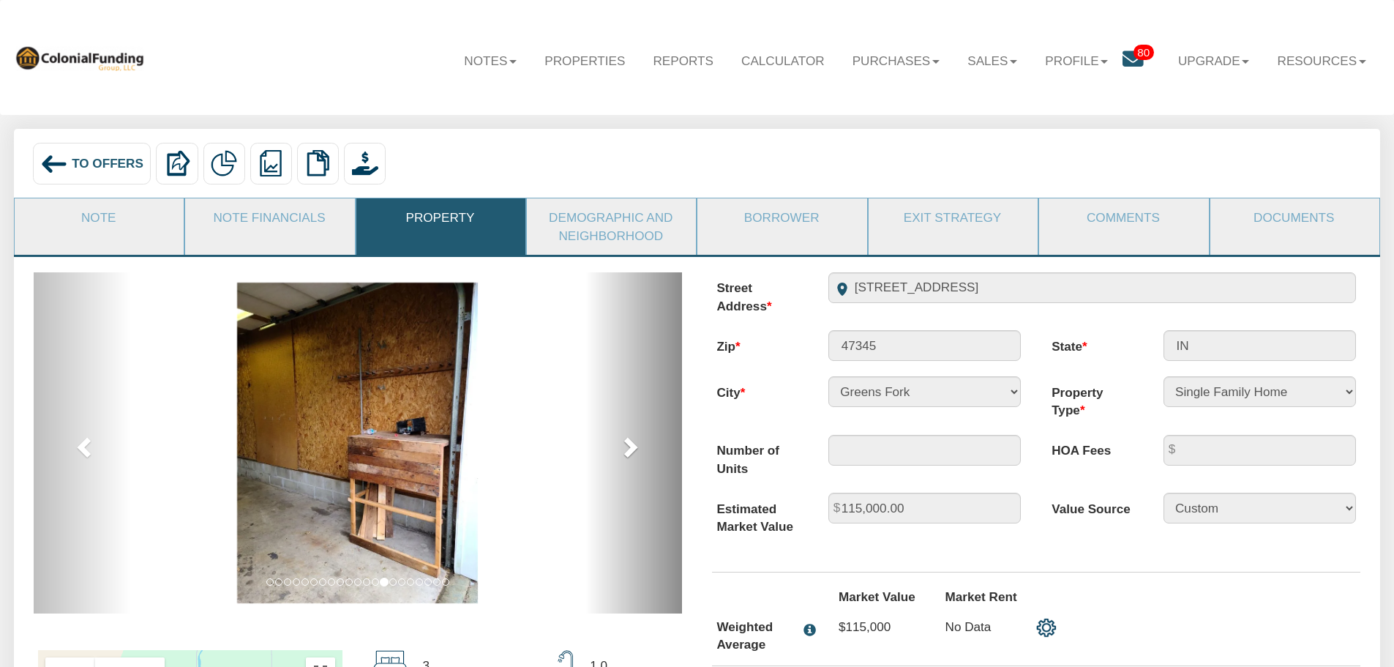
click at [628, 448] on span at bounding box center [629, 446] width 22 height 22
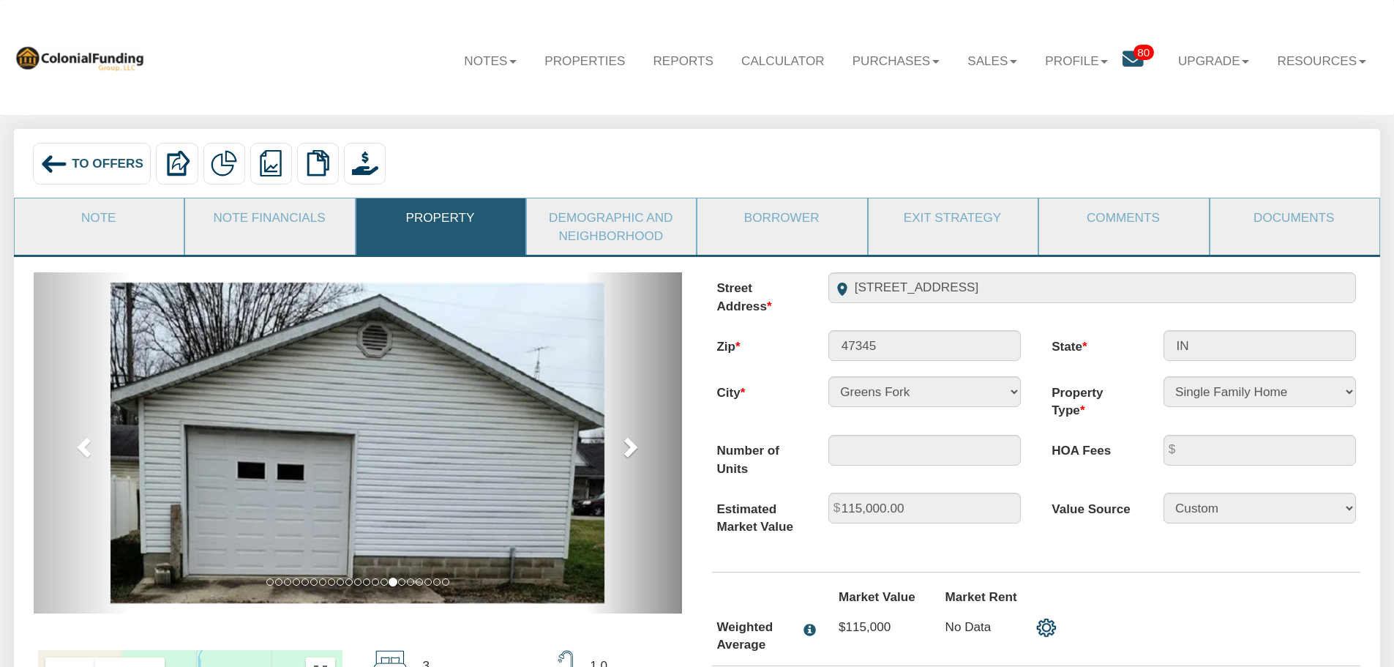
click at [628, 448] on span at bounding box center [629, 446] width 22 height 22
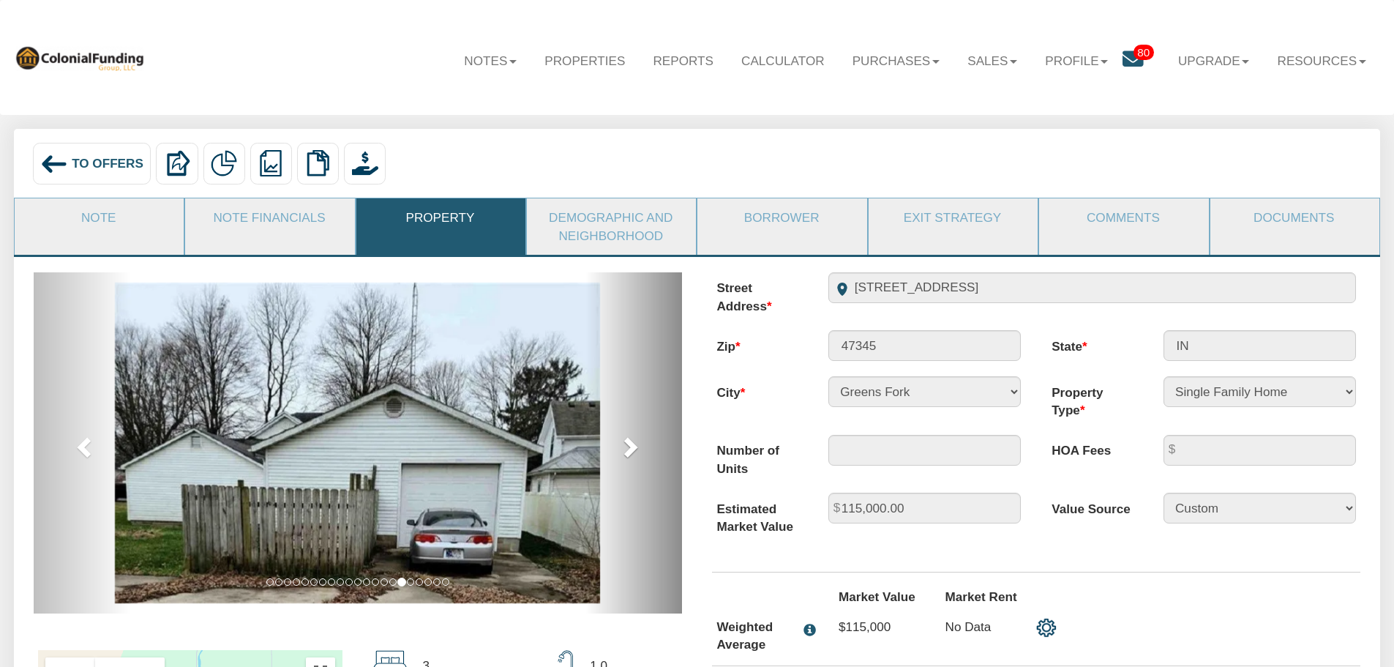
click at [628, 448] on span at bounding box center [629, 446] width 22 height 22
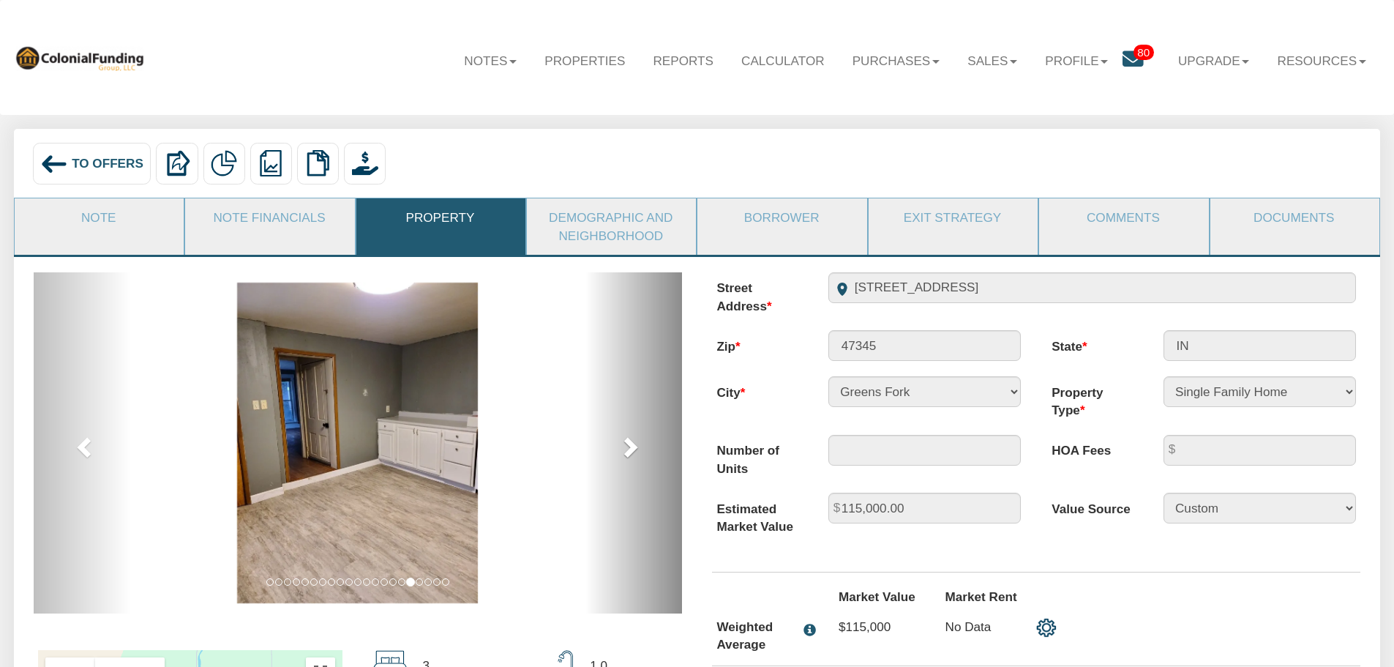
click at [628, 448] on span at bounding box center [629, 446] width 22 height 22
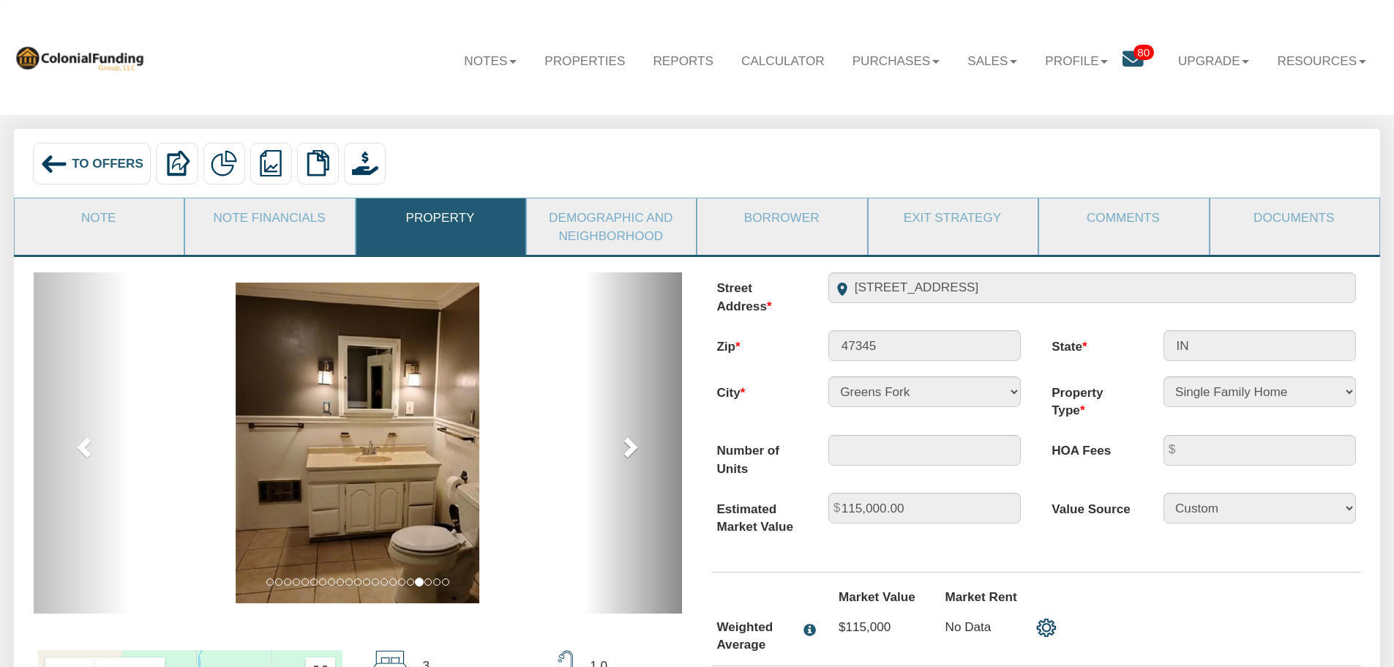
click at [628, 448] on span at bounding box center [629, 446] width 22 height 22
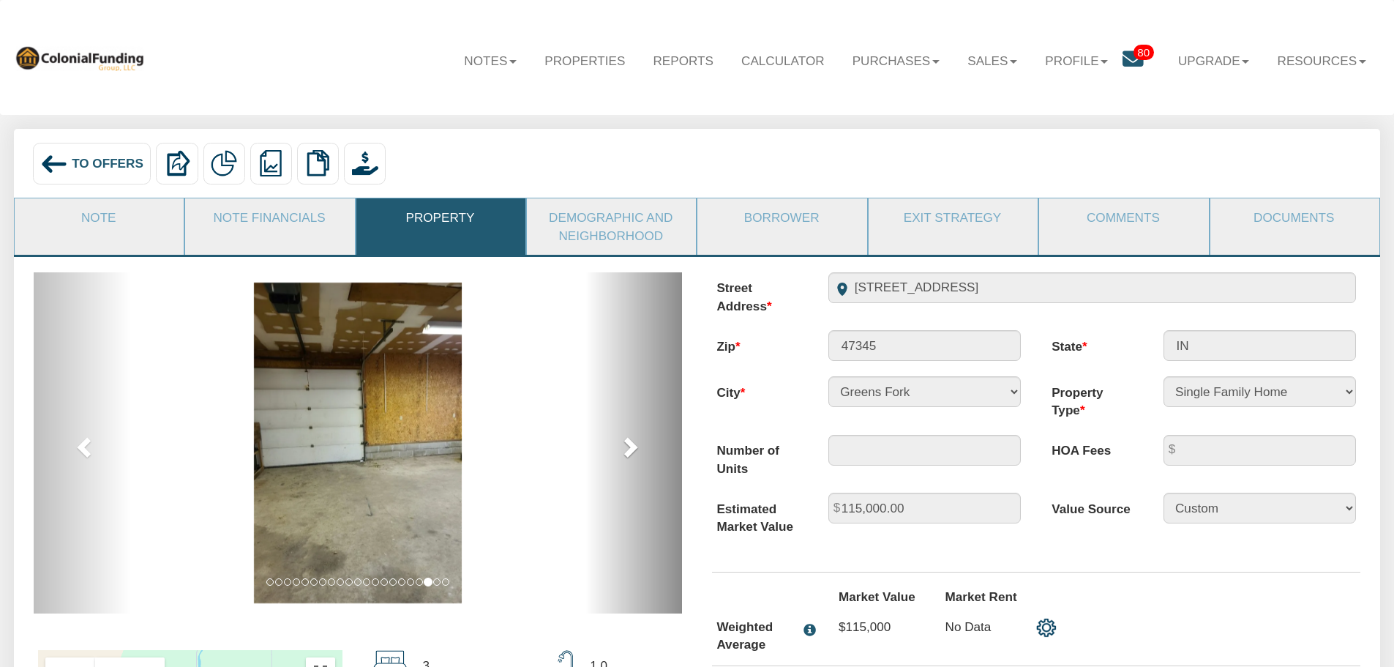
click at [628, 448] on span at bounding box center [629, 446] width 22 height 22
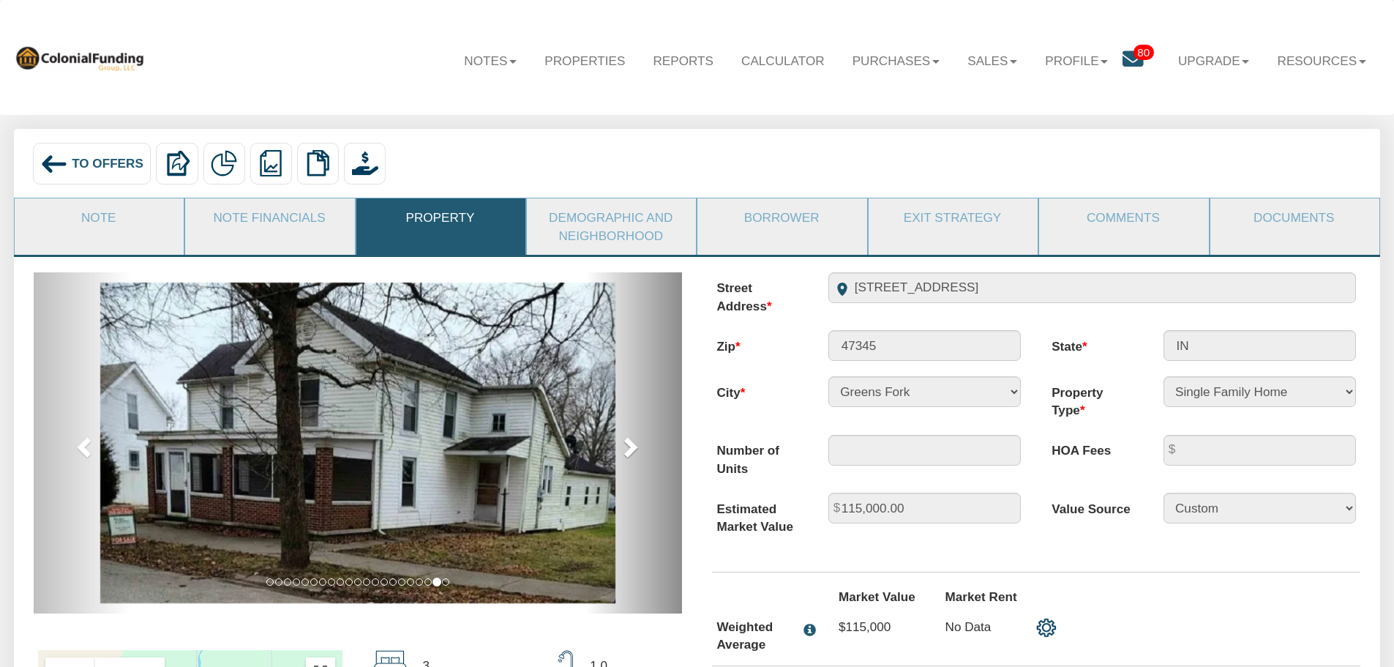
click at [628, 448] on span at bounding box center [629, 446] width 22 height 22
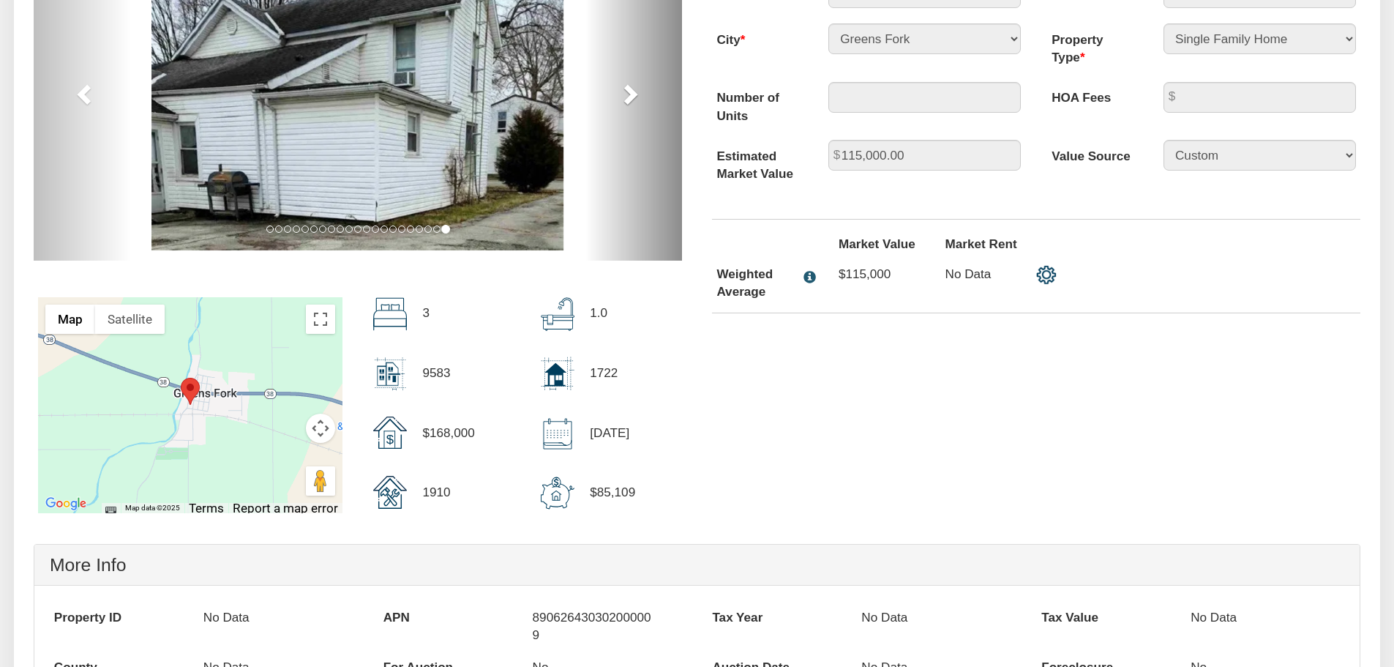
scroll to position [366, 0]
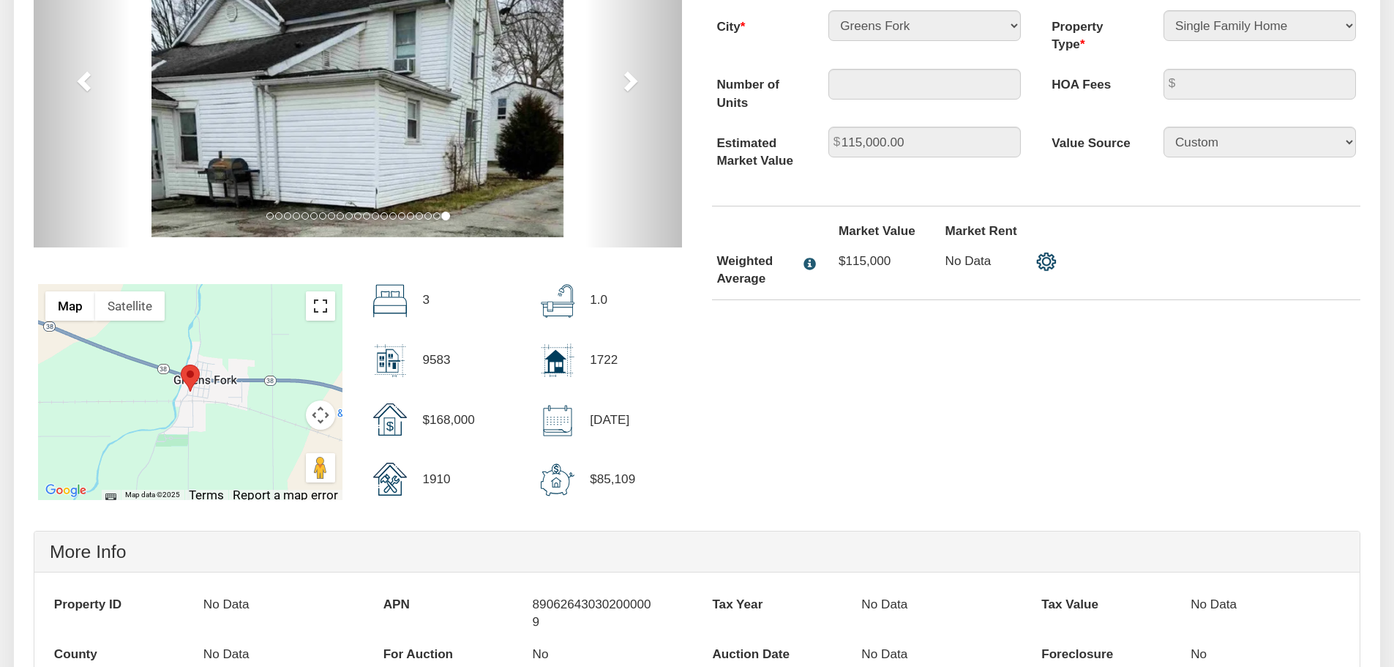
drag, startPoint x: 320, startPoint y: 311, endPoint x: 320, endPoint y: 399, distance: 87.8
click at [320, 310] on button "Toggle fullscreen view" at bounding box center [320, 305] width 29 height 29
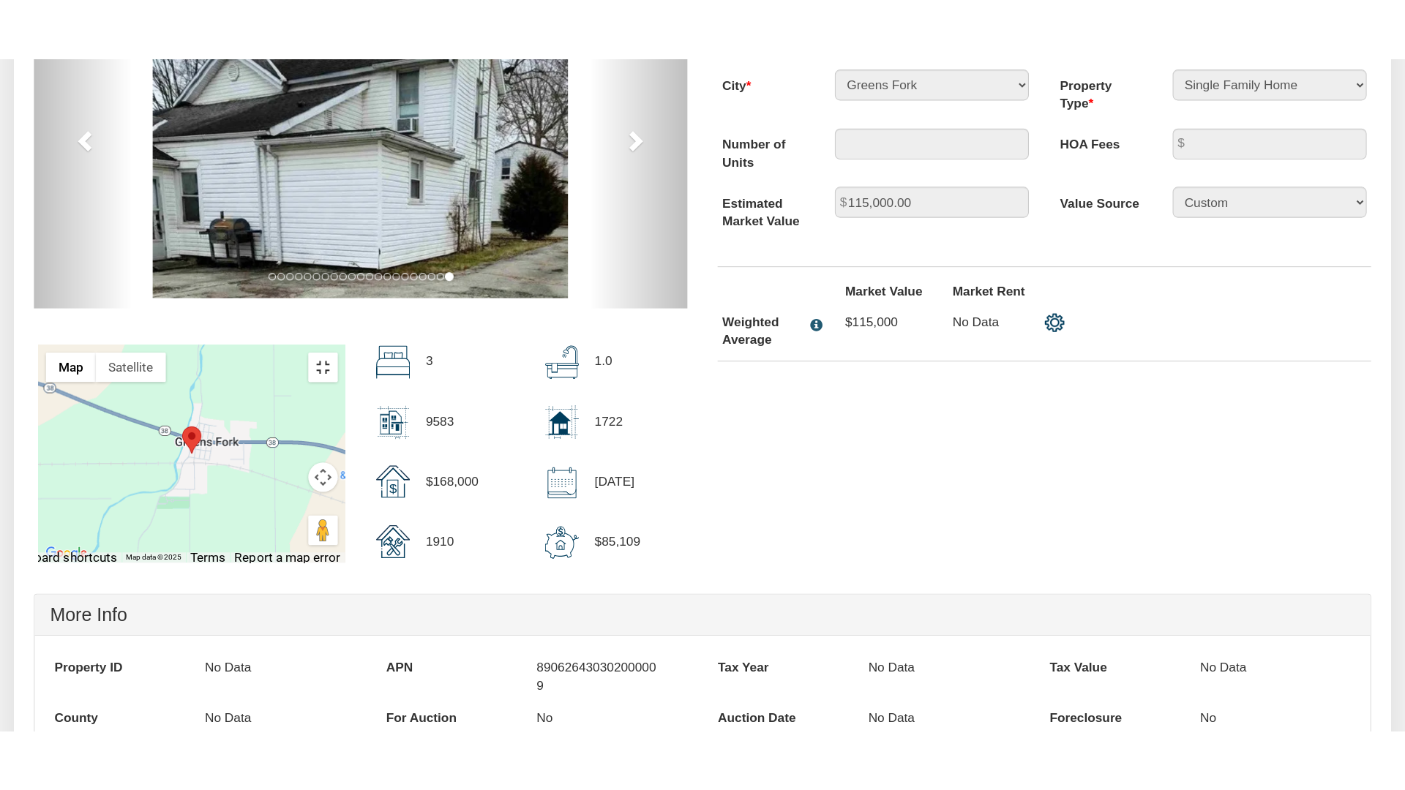
scroll to position [367, 0]
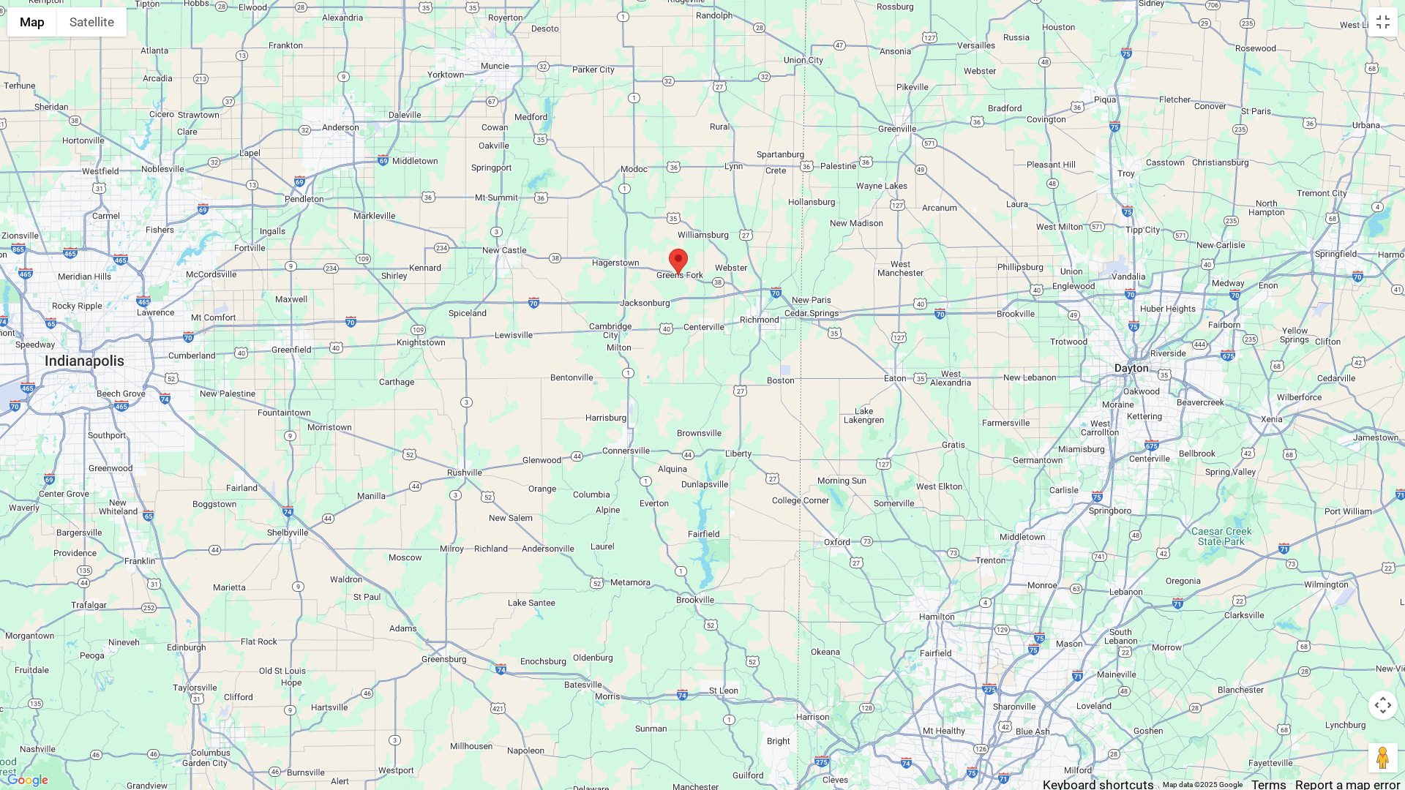
drag, startPoint x: 676, startPoint y: 712, endPoint x: 685, endPoint y: 391, distance: 320.6
click at [685, 391] on div at bounding box center [702, 395] width 1405 height 790
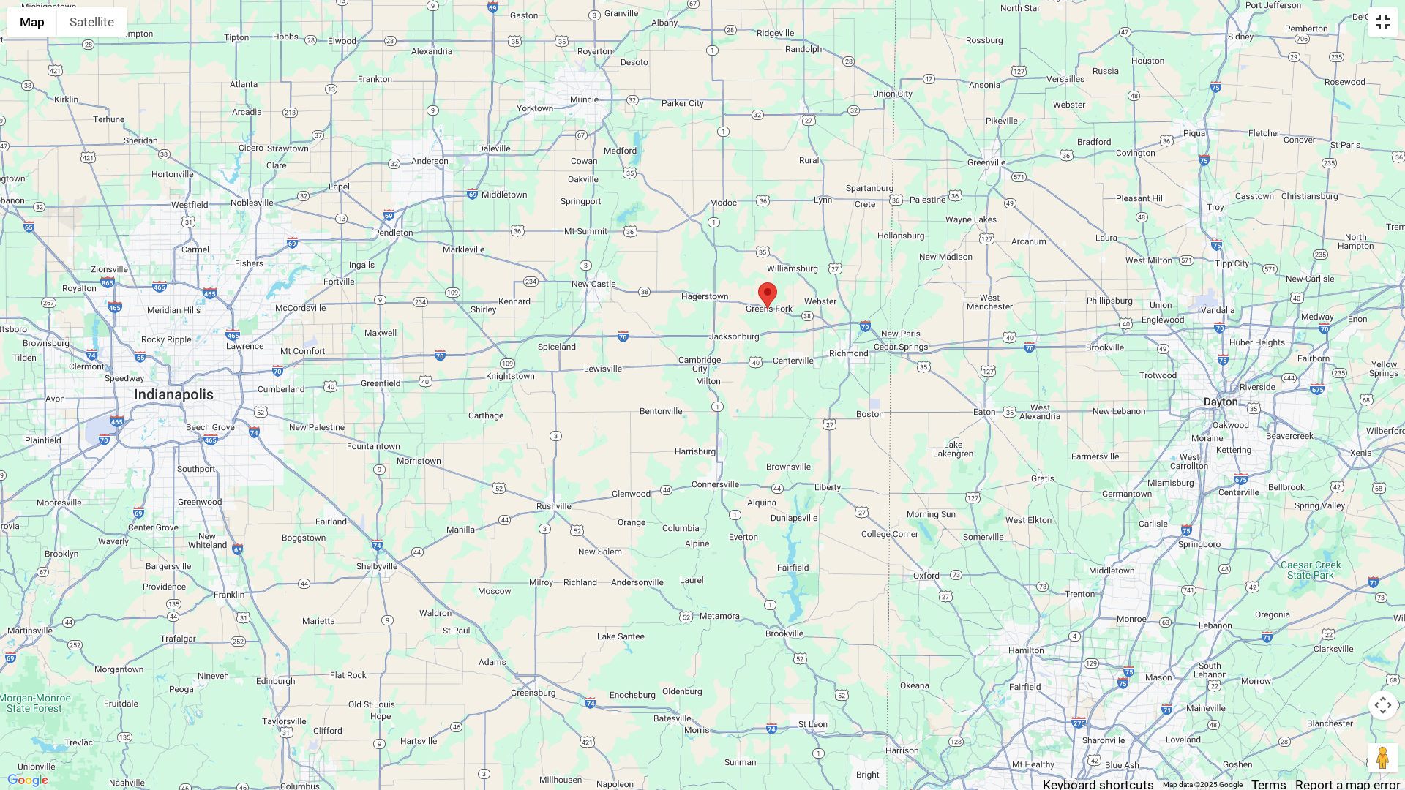
click at [1381, 20] on button "Toggle fullscreen view" at bounding box center [1382, 21] width 29 height 29
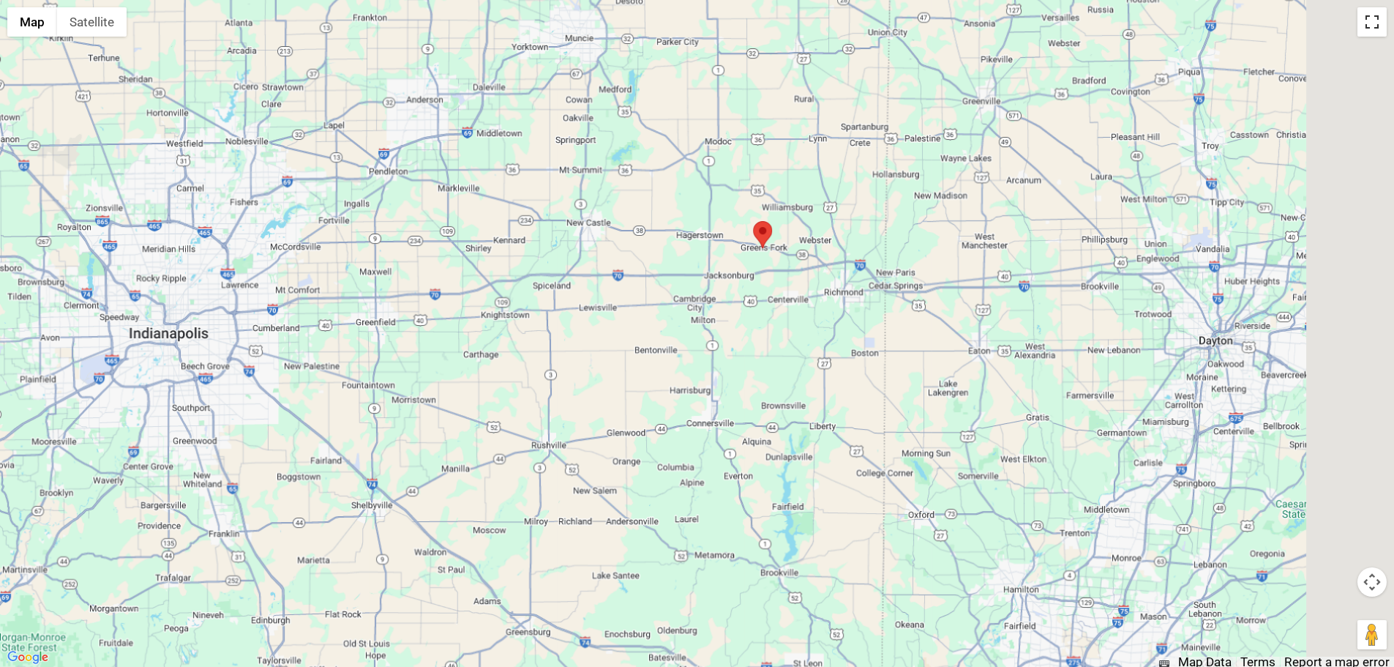
scroll to position [0, 0]
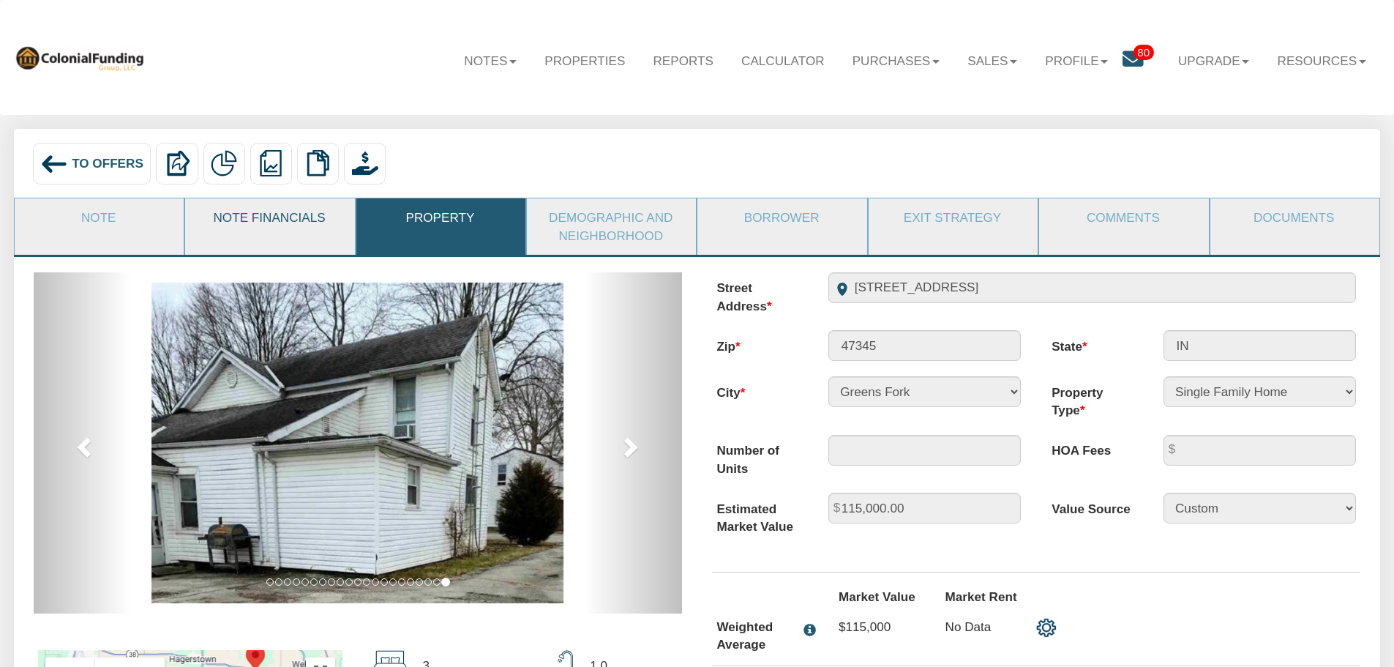
click at [247, 214] on link "Note Financials" at bounding box center [269, 217] width 168 height 38
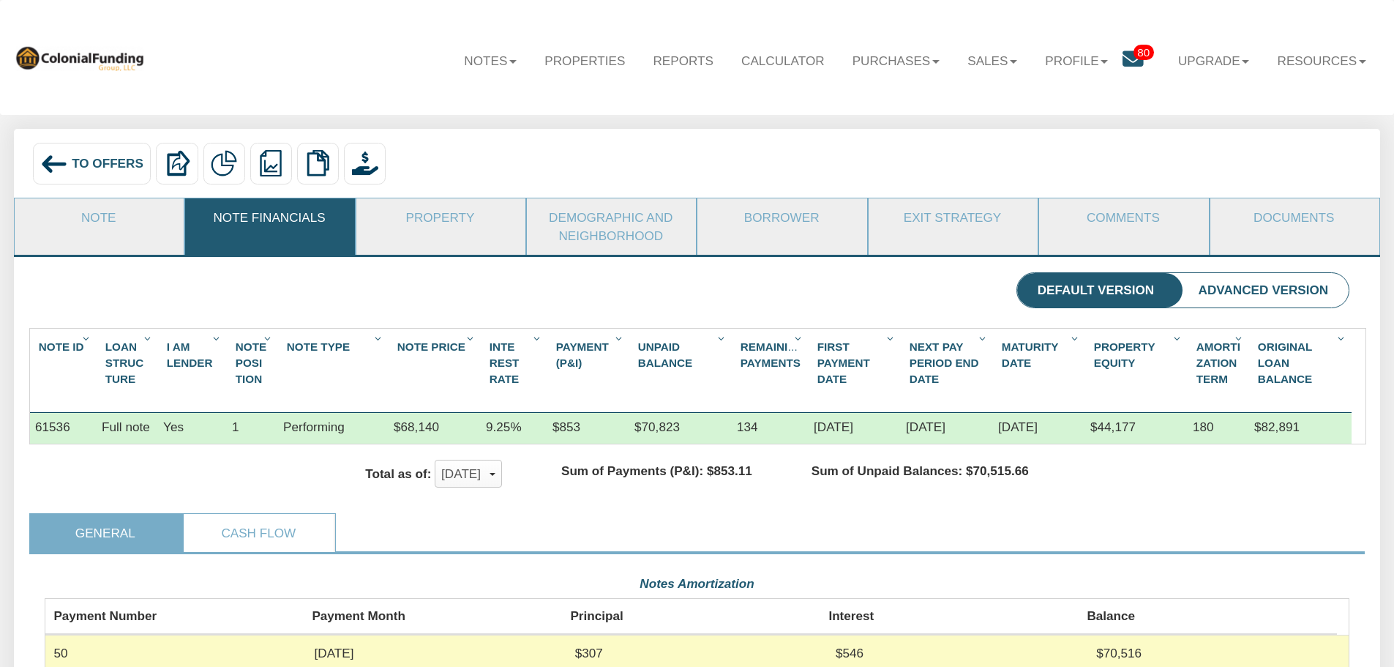
click at [75, 161] on span "To Offers" at bounding box center [108, 163] width 72 height 15
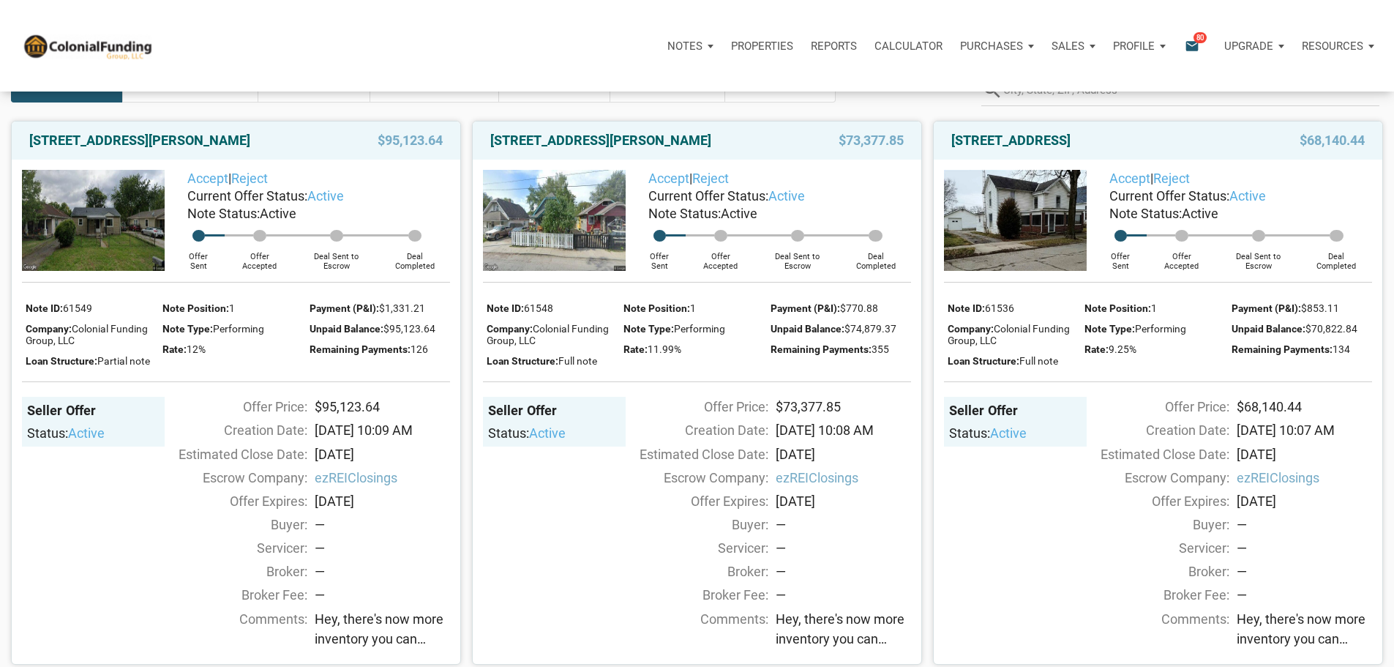
scroll to position [146, 0]
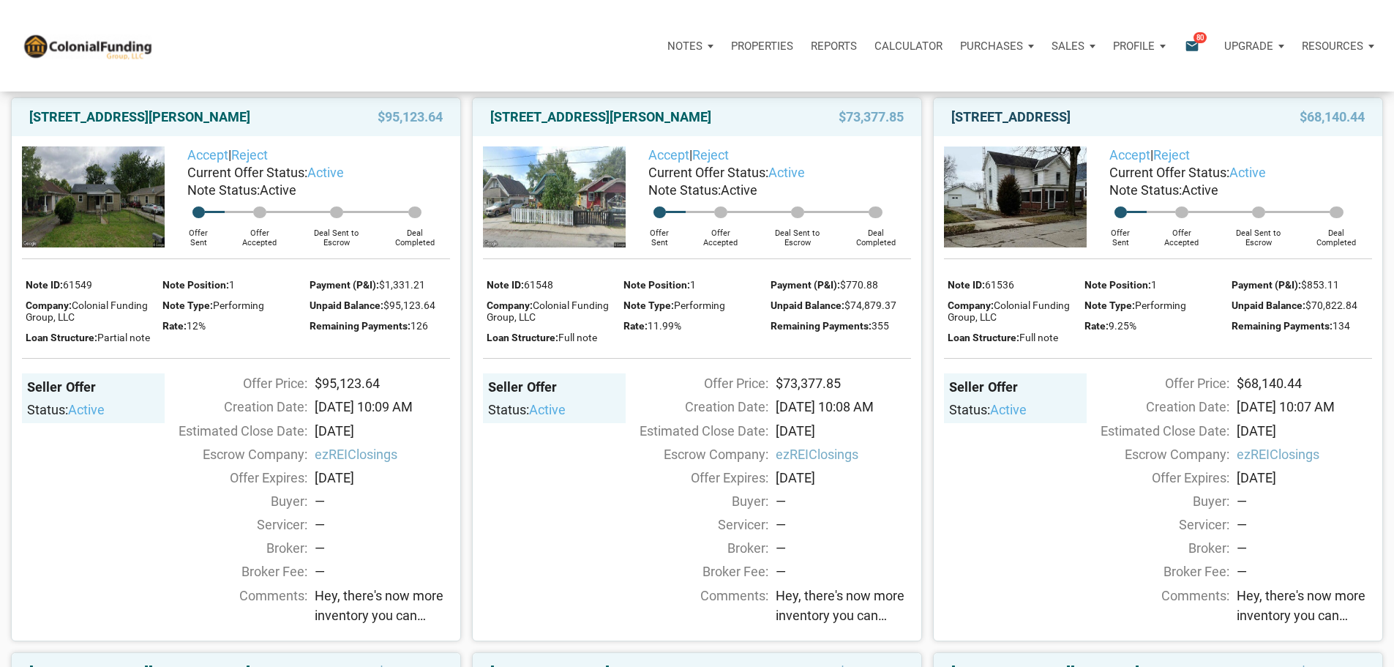
click at [1070, 126] on link "112 South Main Street, Greens Fork, IN, 47345" at bounding box center [1010, 117] width 119 height 18
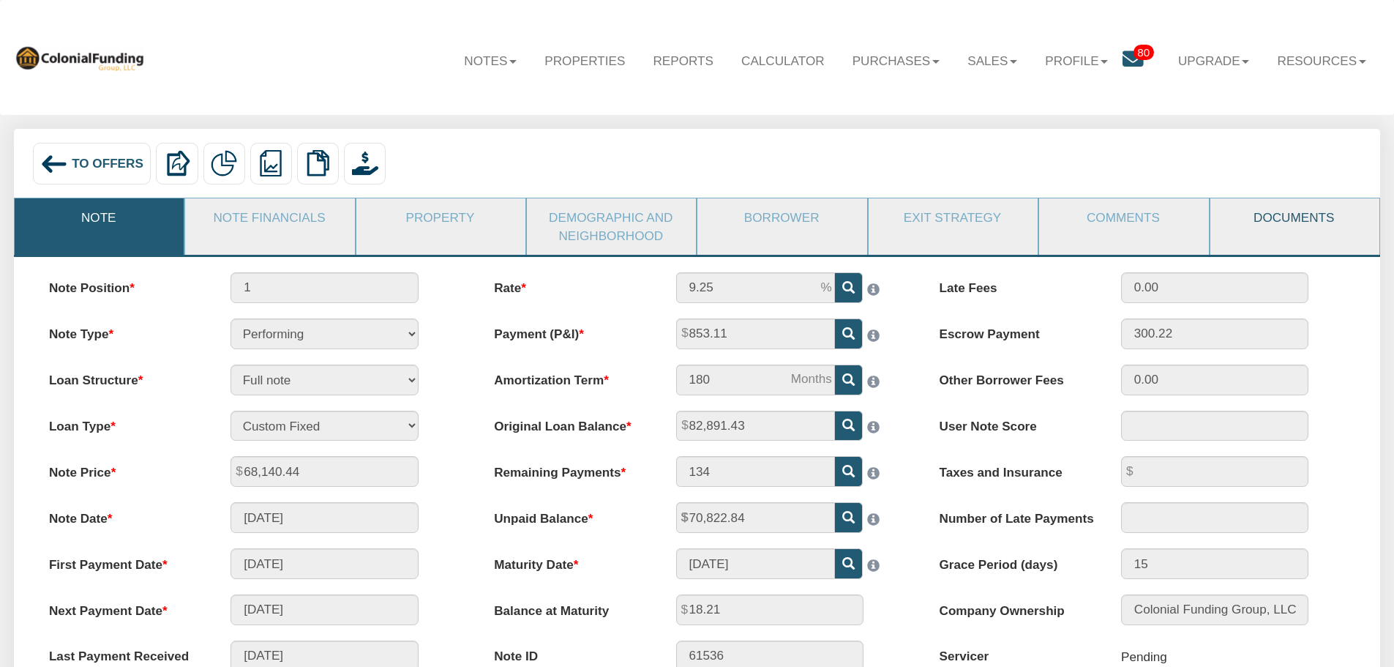
click at [1287, 218] on link "Documents" at bounding box center [1294, 217] width 168 height 38
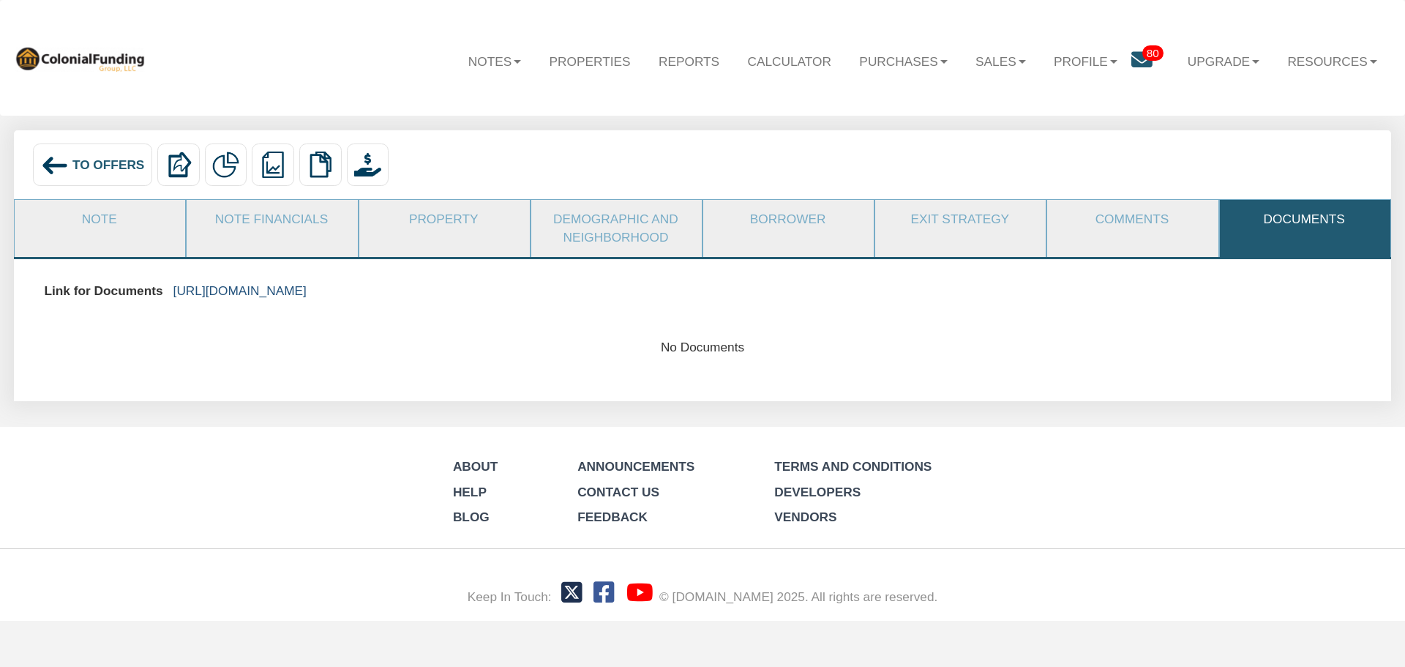
click at [307, 293] on link "https://colonialfundinggroup.sharepoint.com/:f:/s/operationsteam/Ep-Z1gfSy41Oo3…" at bounding box center [239, 290] width 133 height 15
click at [92, 225] on link "Note" at bounding box center [99, 219] width 169 height 39
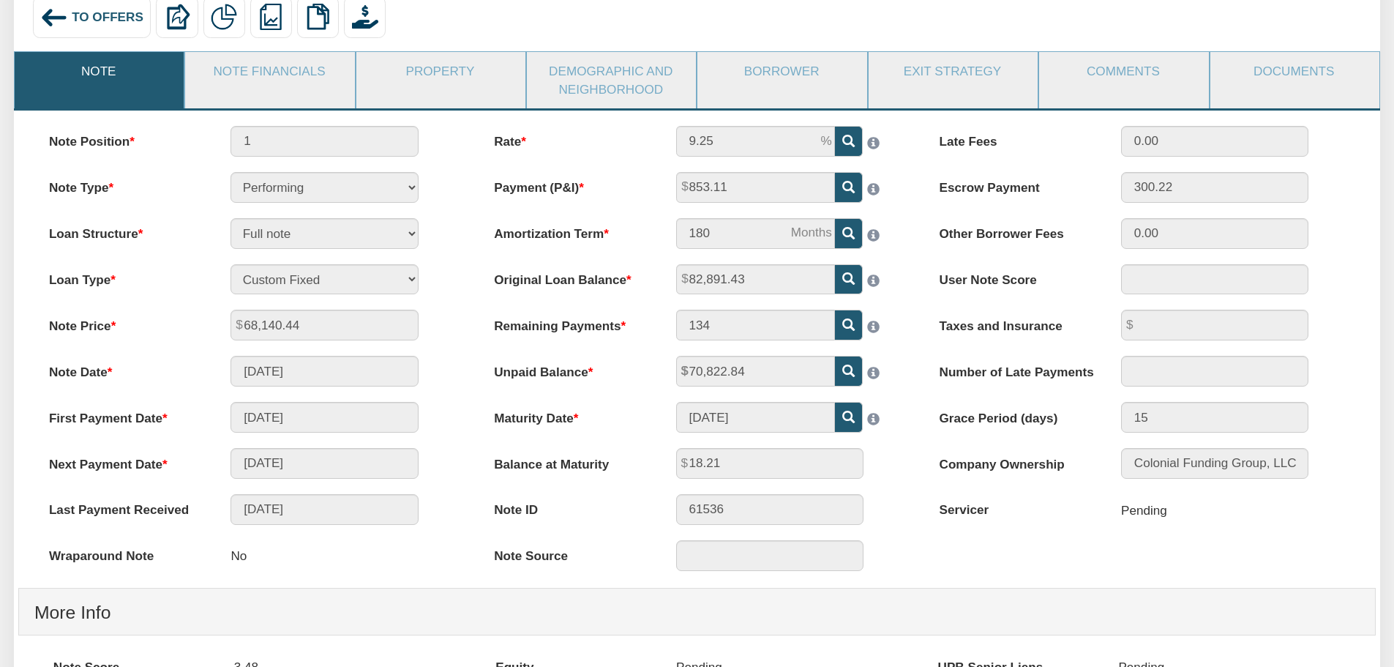
scroll to position [73, 0]
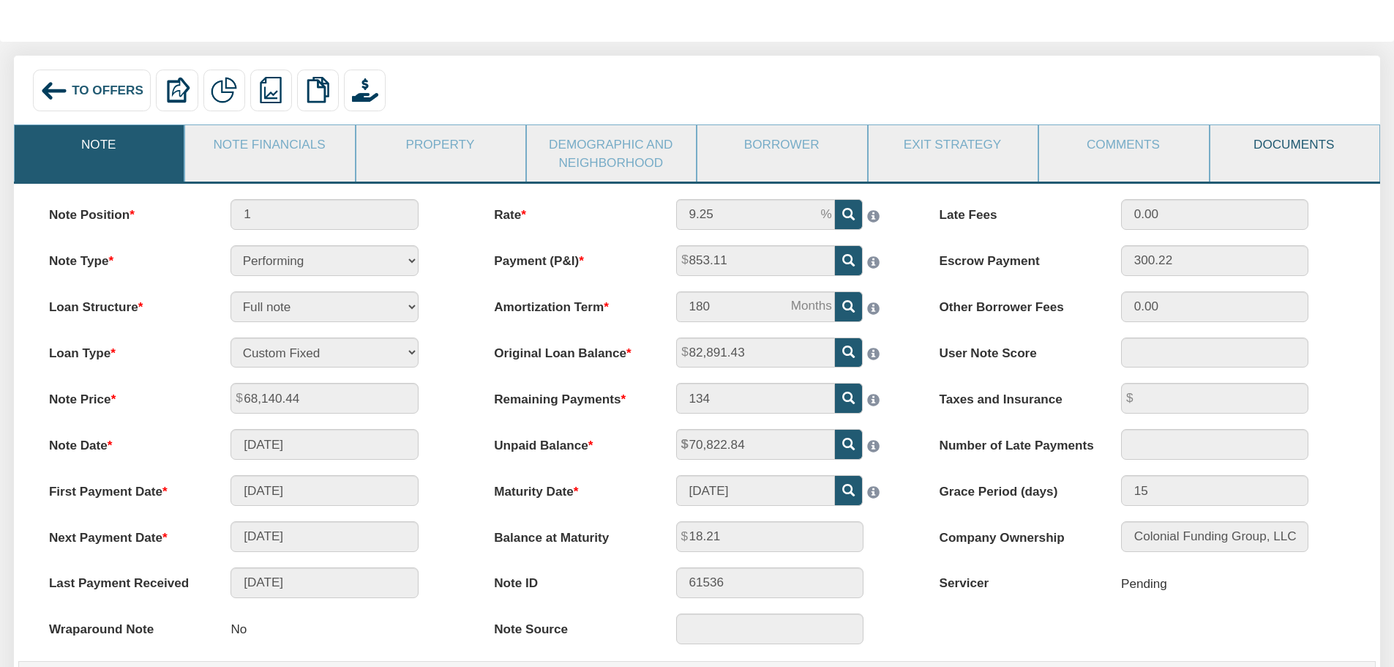
click at [1283, 143] on link "Documents" at bounding box center [1294, 144] width 168 height 38
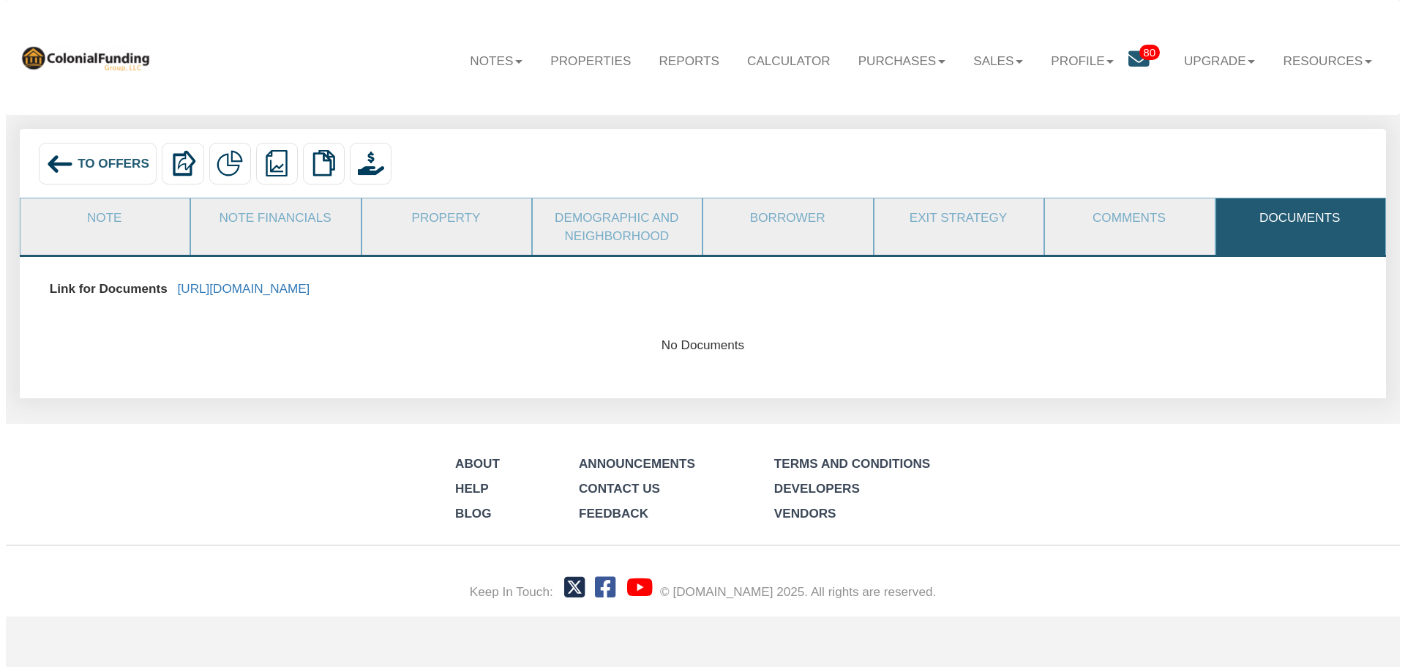
scroll to position [0, 0]
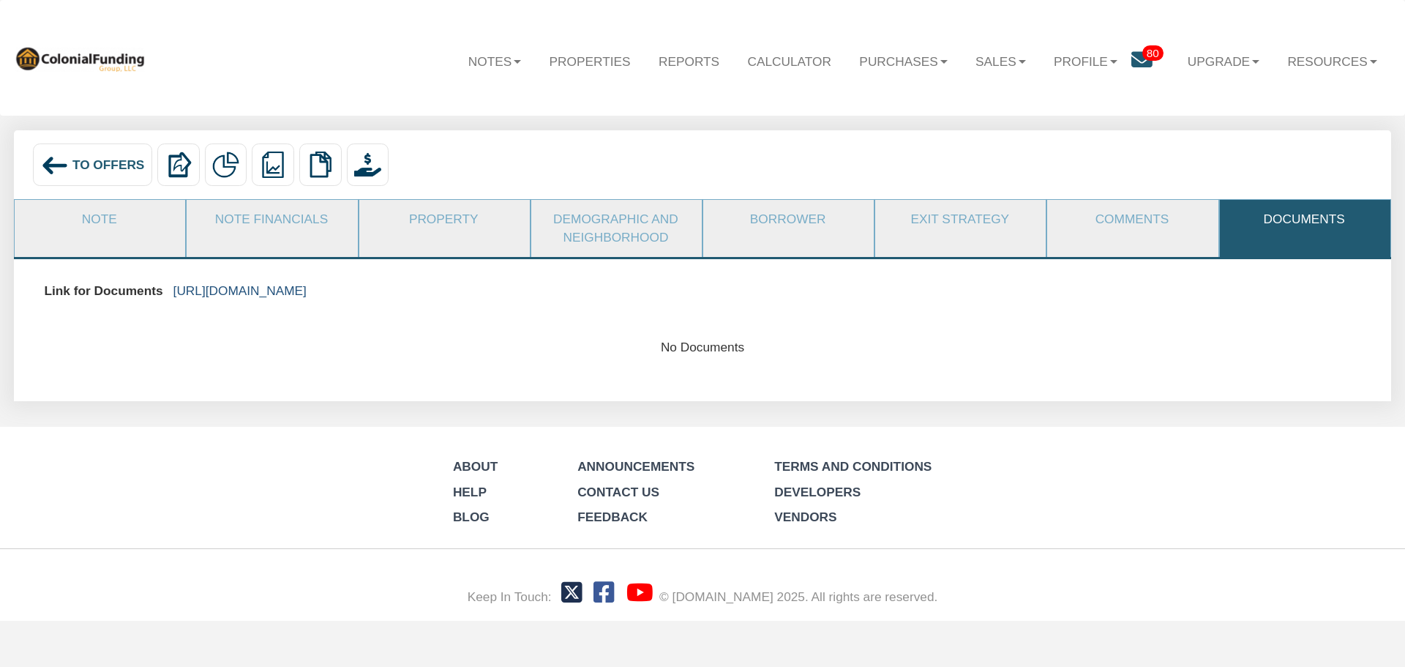
click at [307, 290] on link "https://colonialfundinggroup.sharepoint.com/:f:/s/operationsteam/Ep-Z1gfSy41Oo3…" at bounding box center [239, 290] width 133 height 15
click at [97, 165] on span "To Offers" at bounding box center [108, 164] width 72 height 15
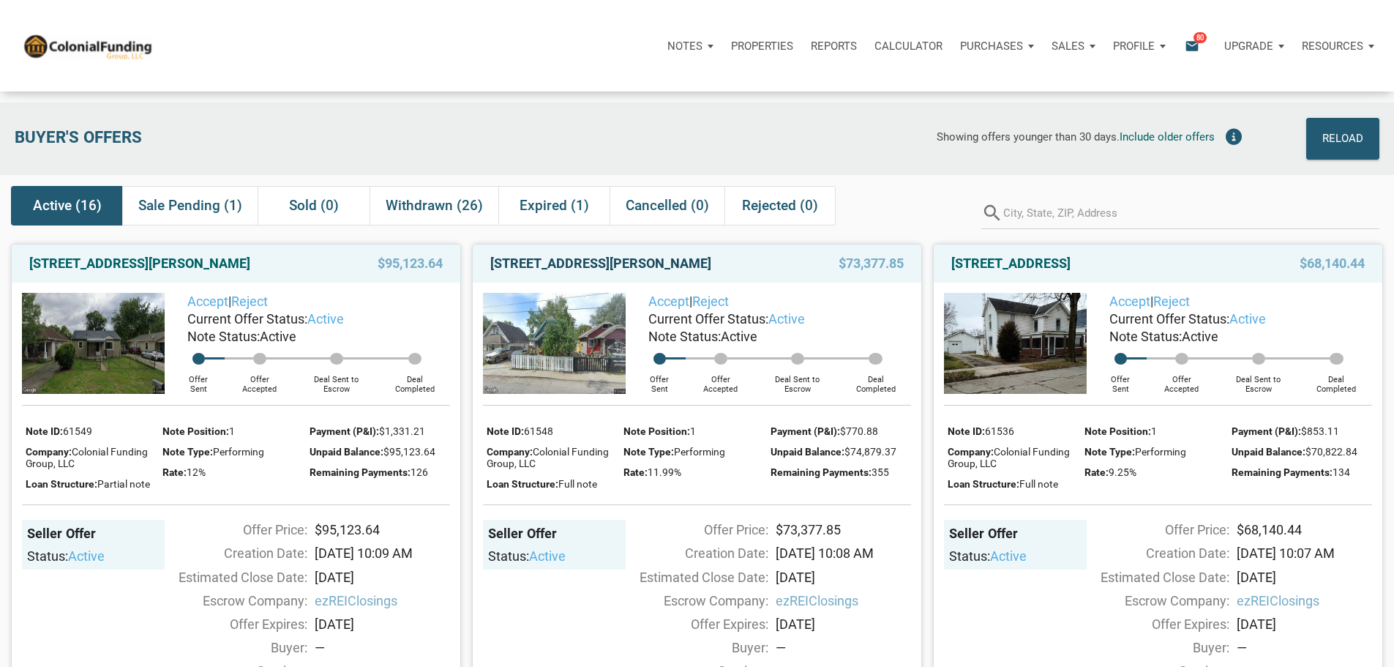
click at [607, 272] on link "[STREET_ADDRESS][PERSON_NAME]" at bounding box center [600, 264] width 221 height 18
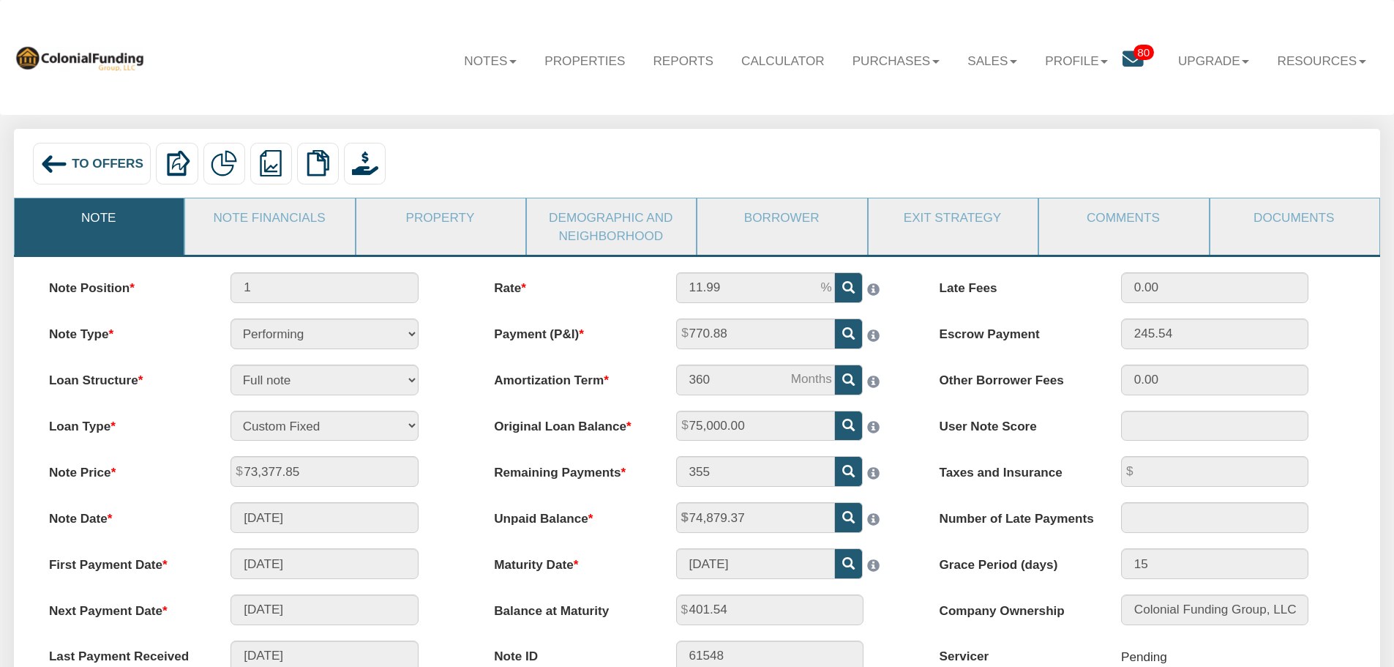
scroll to position [73, 0]
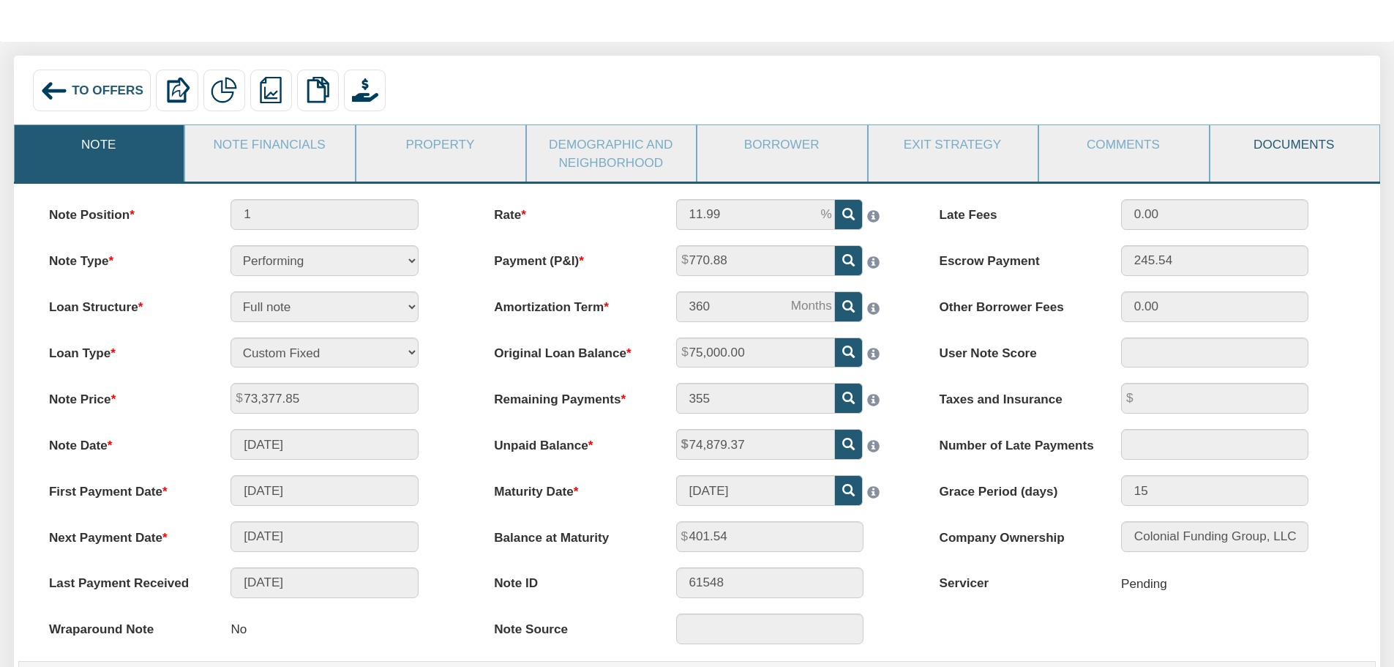
click at [1291, 146] on link "Documents" at bounding box center [1294, 144] width 168 height 38
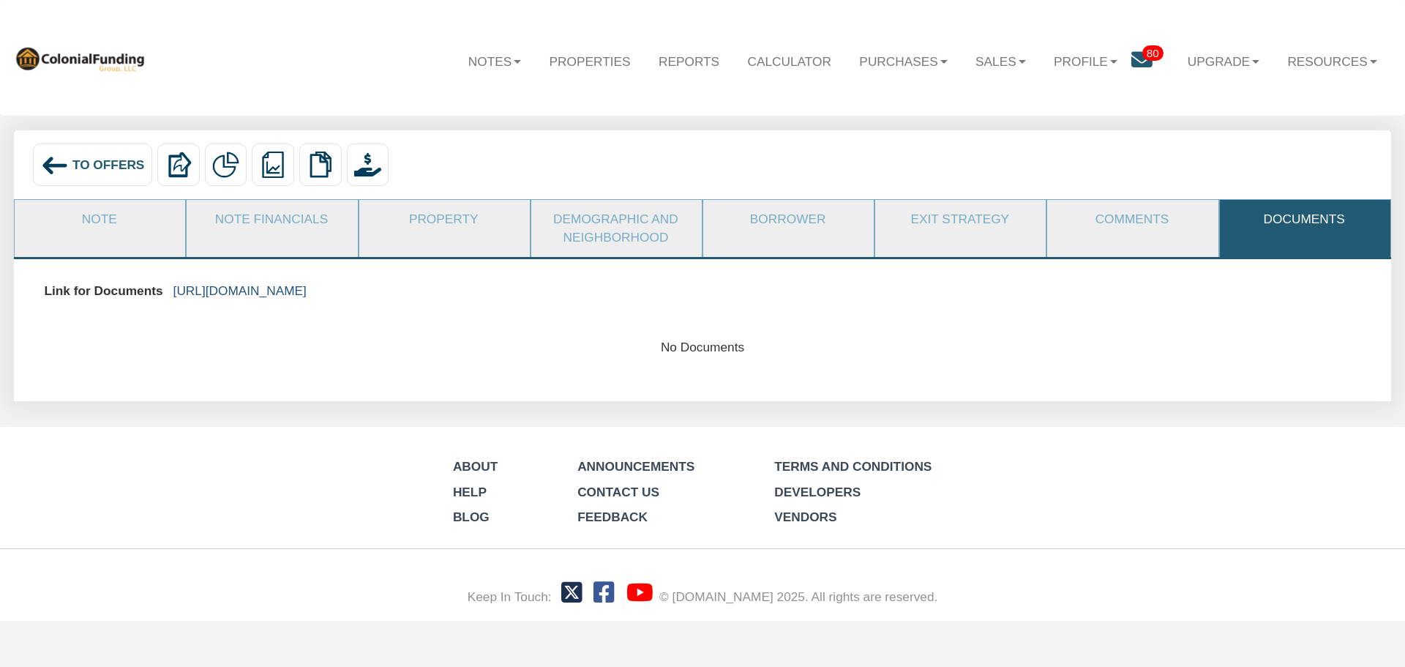
click at [307, 288] on link "[URL][DOMAIN_NAME]" at bounding box center [239, 290] width 133 height 15
click at [103, 166] on span "To Offers" at bounding box center [108, 164] width 72 height 15
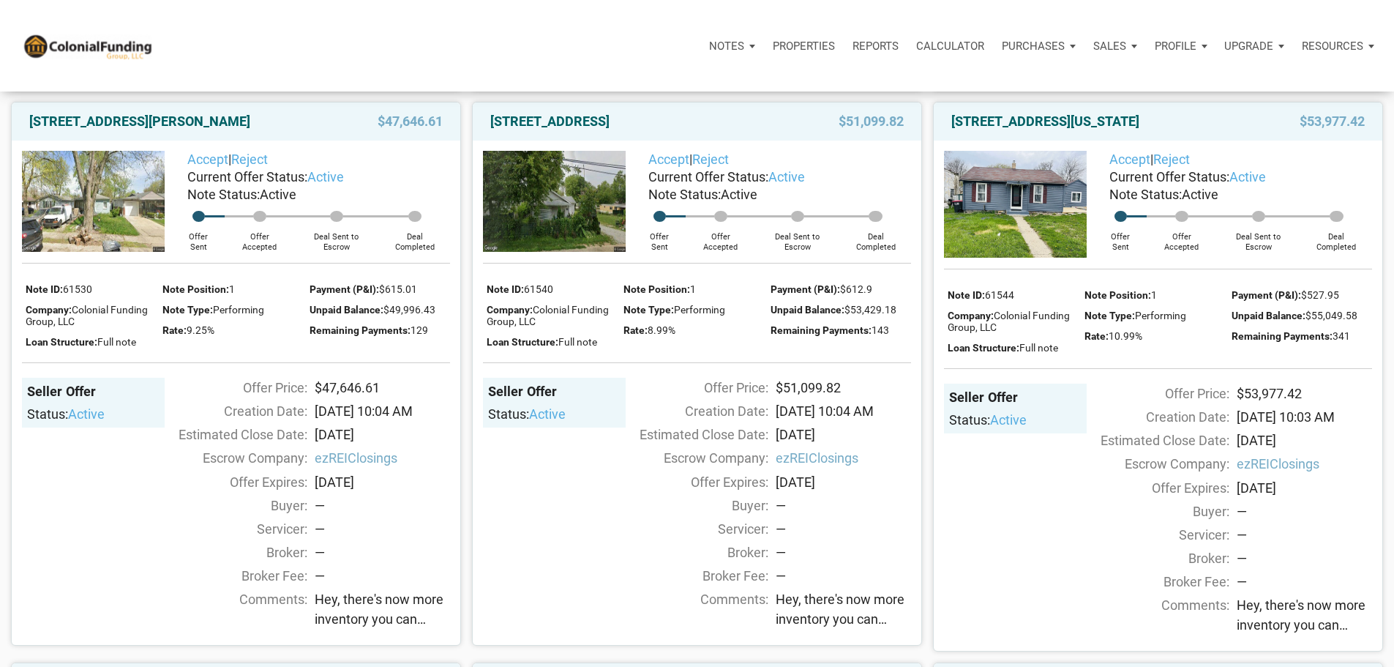
scroll to position [732, 0]
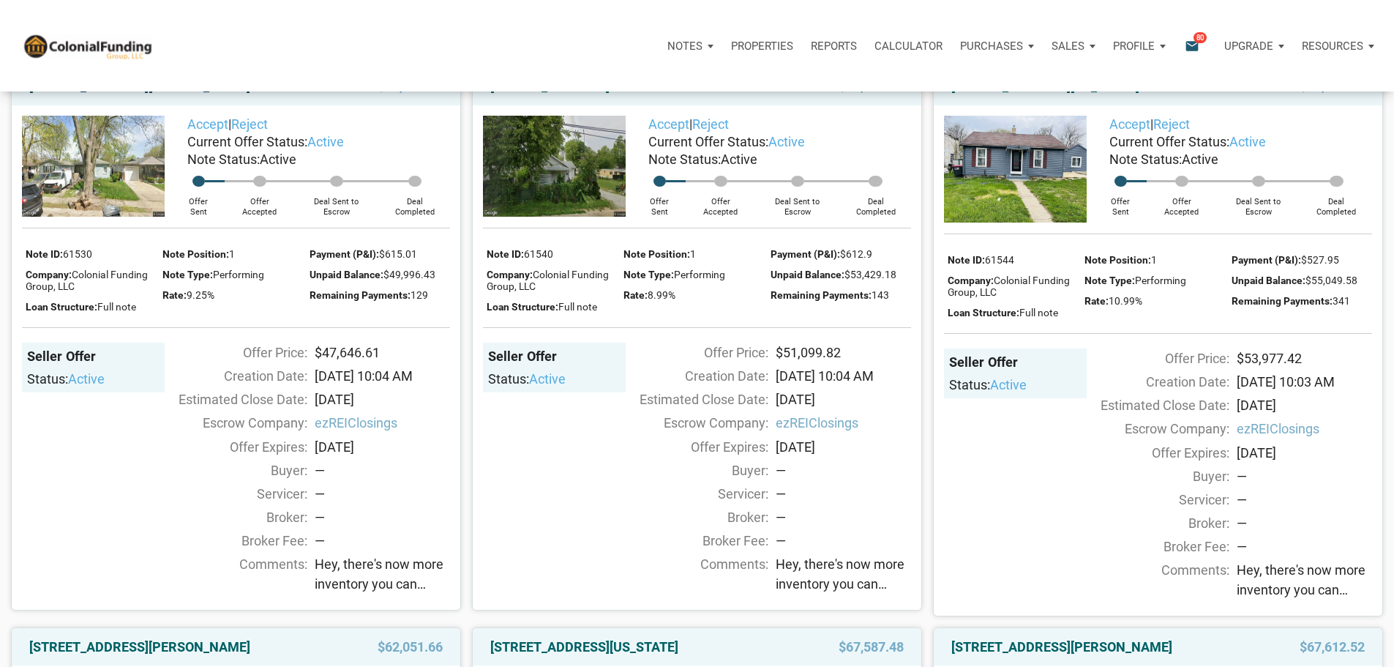
click at [170, 95] on link "3526 East Morris Street, Indianapolis, IN, 46203" at bounding box center [139, 87] width 221 height 18
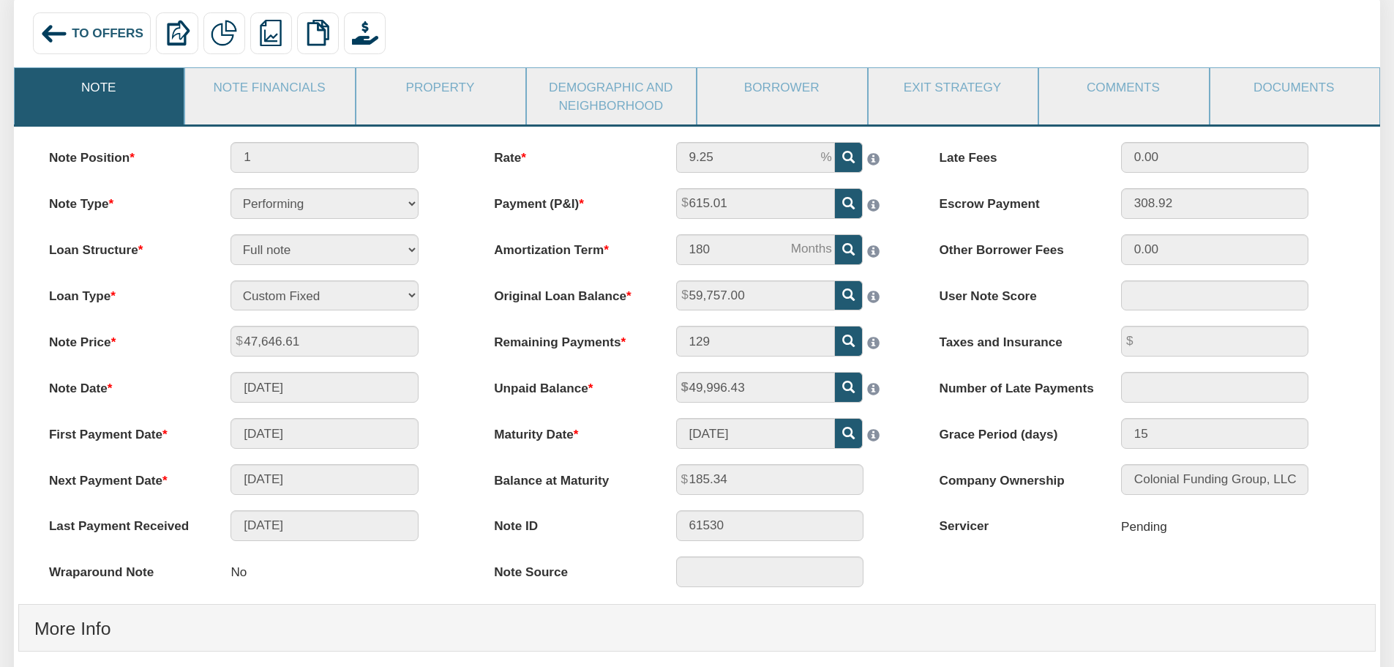
scroll to position [146, 0]
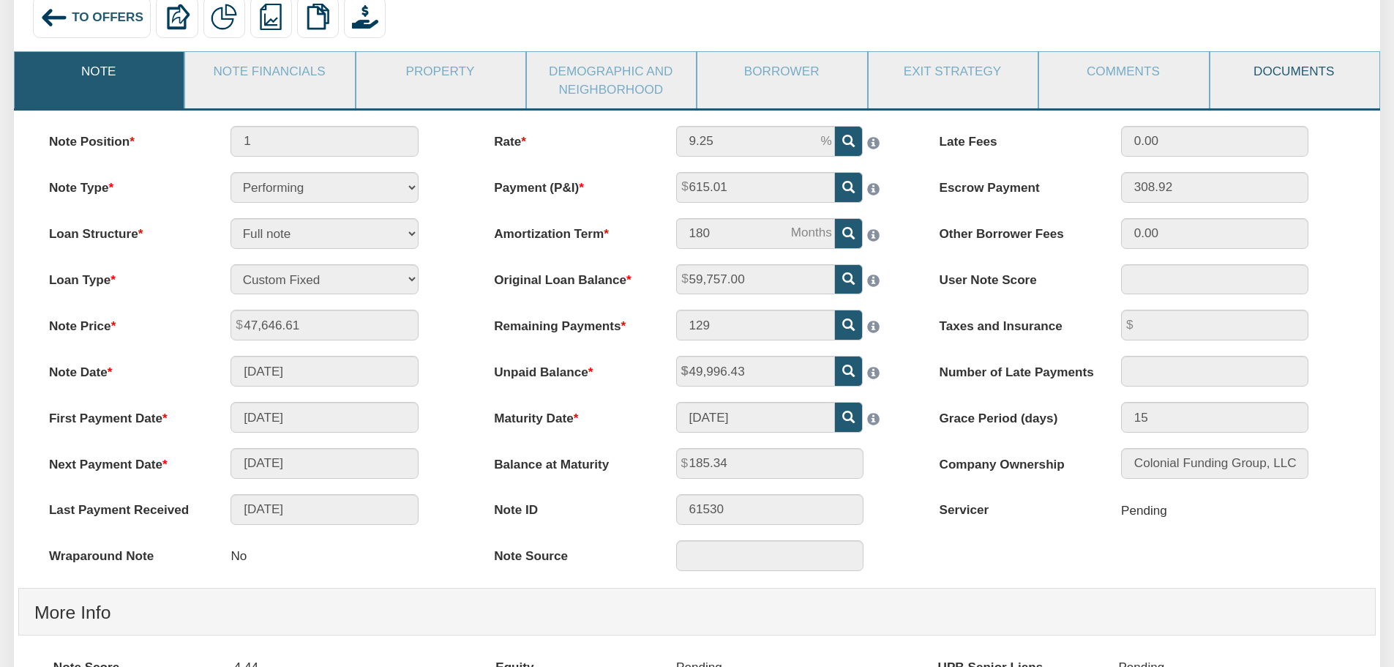
click at [1301, 74] on link "Documents" at bounding box center [1294, 71] width 168 height 38
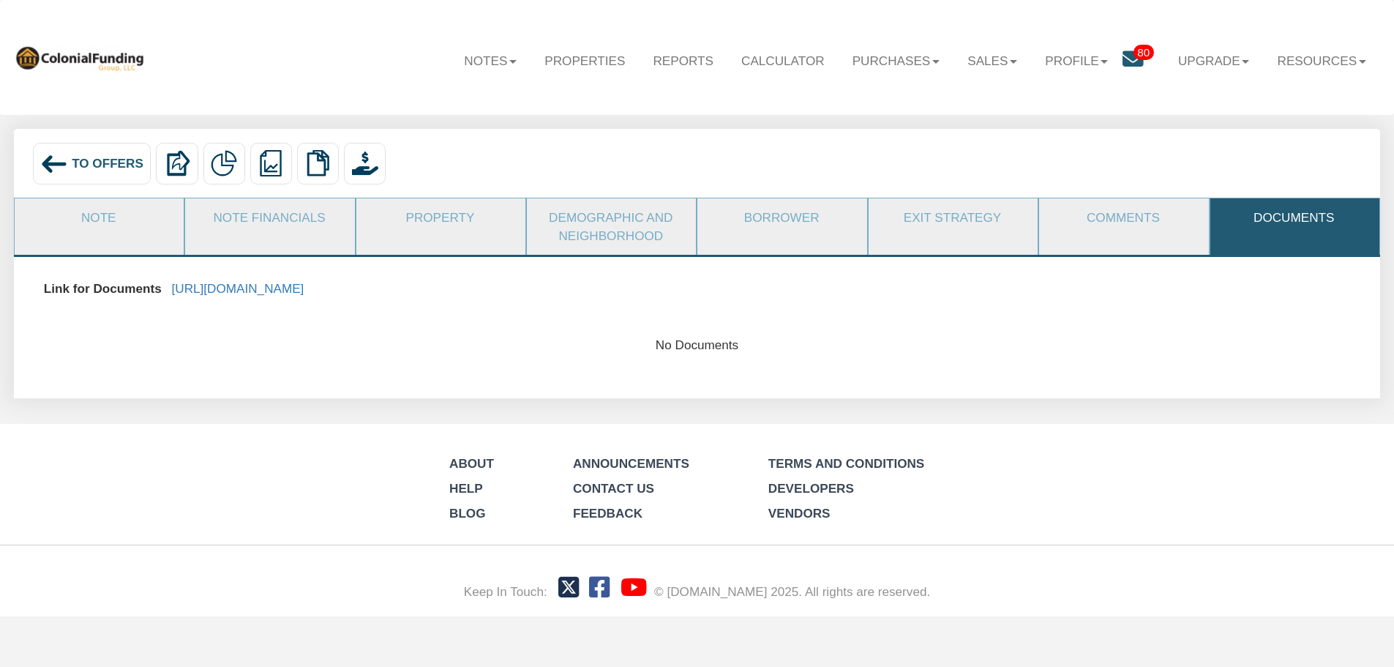
scroll to position [0, 0]
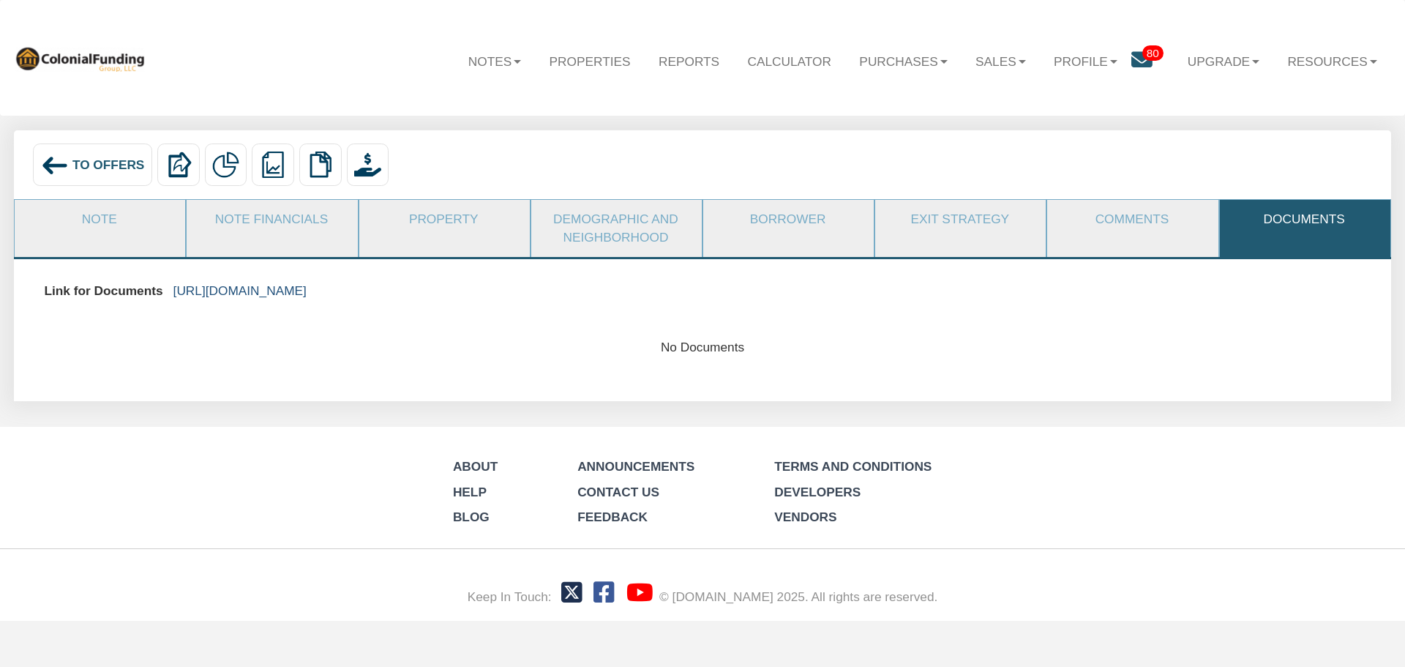
click at [307, 291] on link "https://colonialfundinggroup.sharepoint.com/:f:/s/operationsteam/EnFmrck22z5OlA…" at bounding box center [239, 290] width 133 height 15
click at [105, 223] on link "Note" at bounding box center [99, 219] width 169 height 39
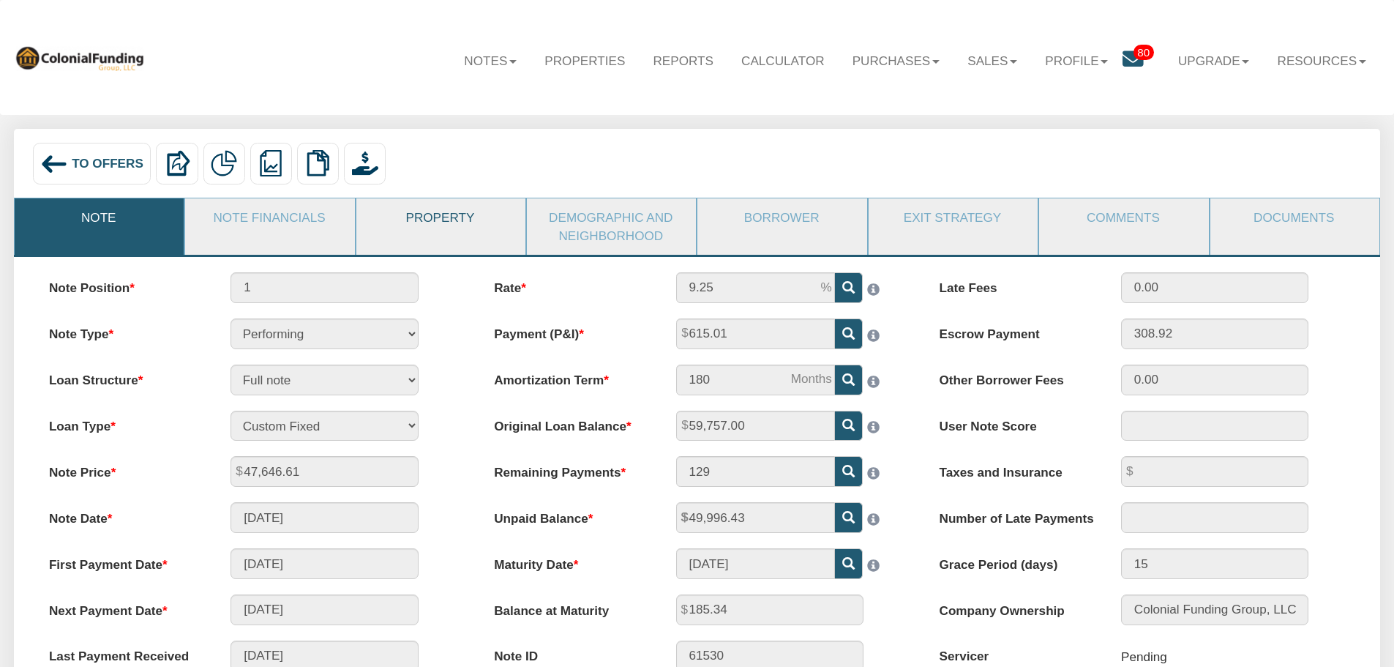
click at [427, 217] on link "Property" at bounding box center [440, 217] width 168 height 38
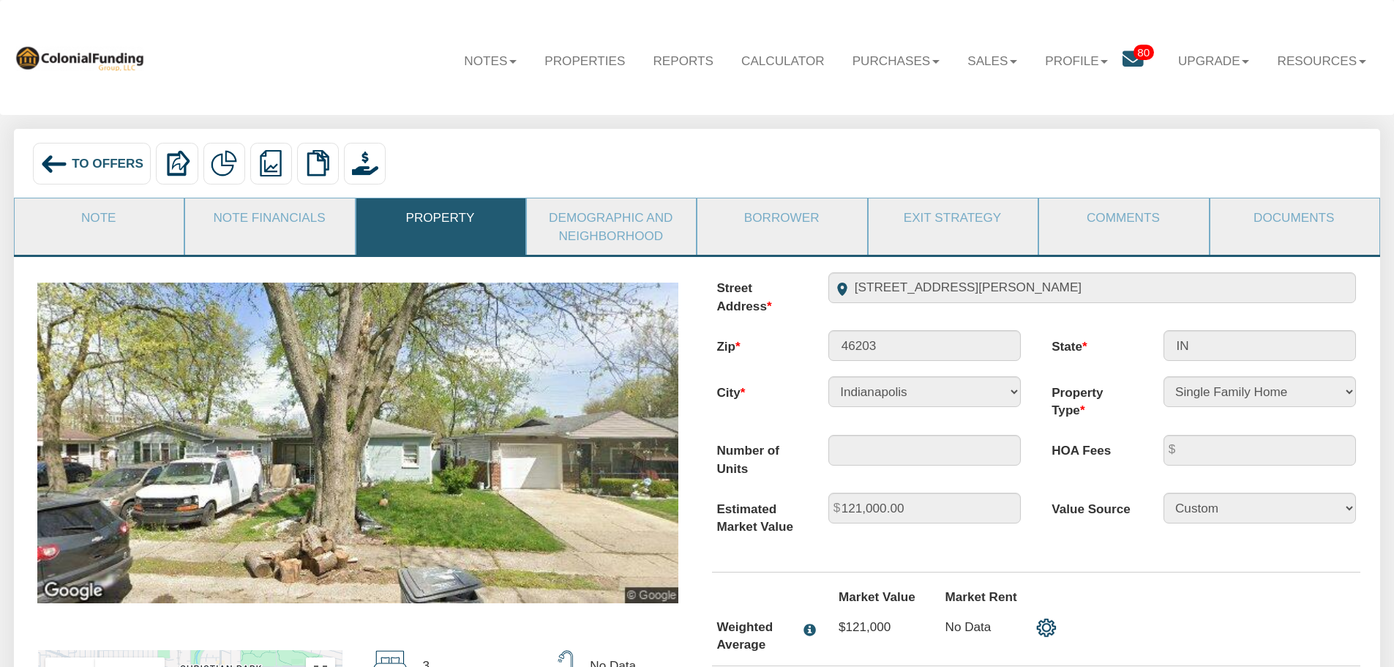
click at [104, 165] on span "To Offers" at bounding box center [108, 163] width 72 height 15
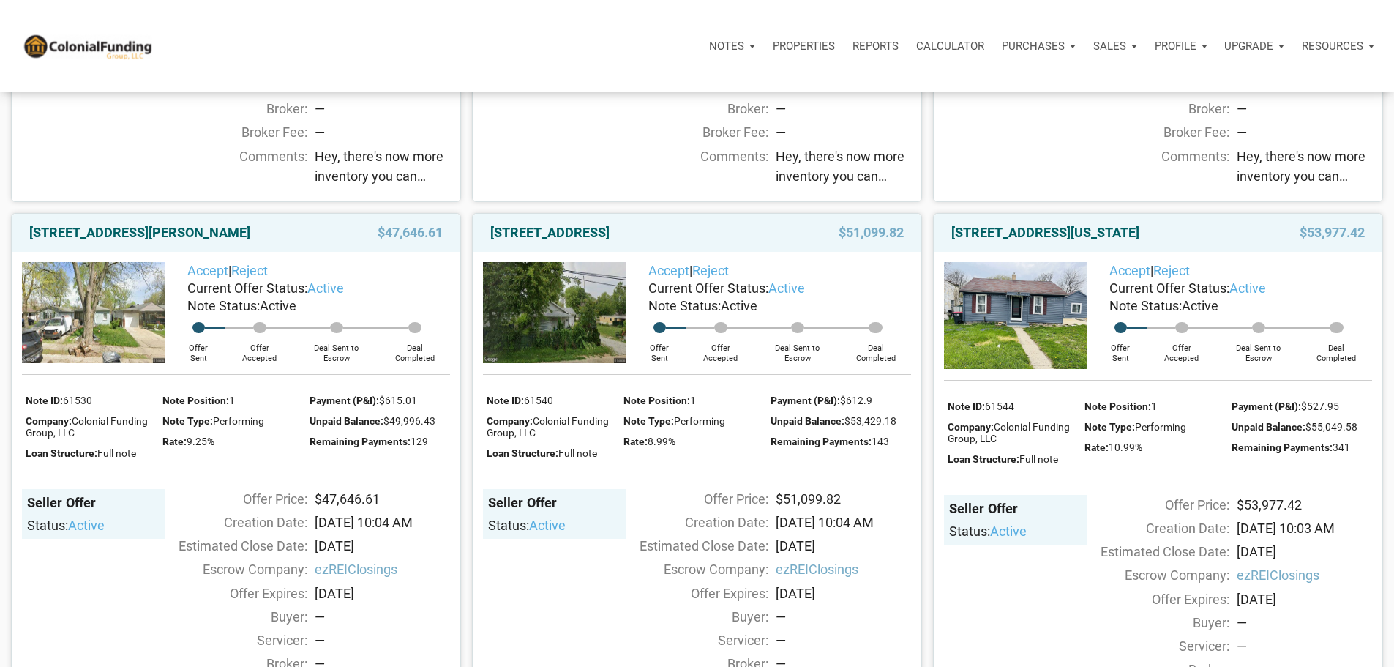
scroll to position [658, 0]
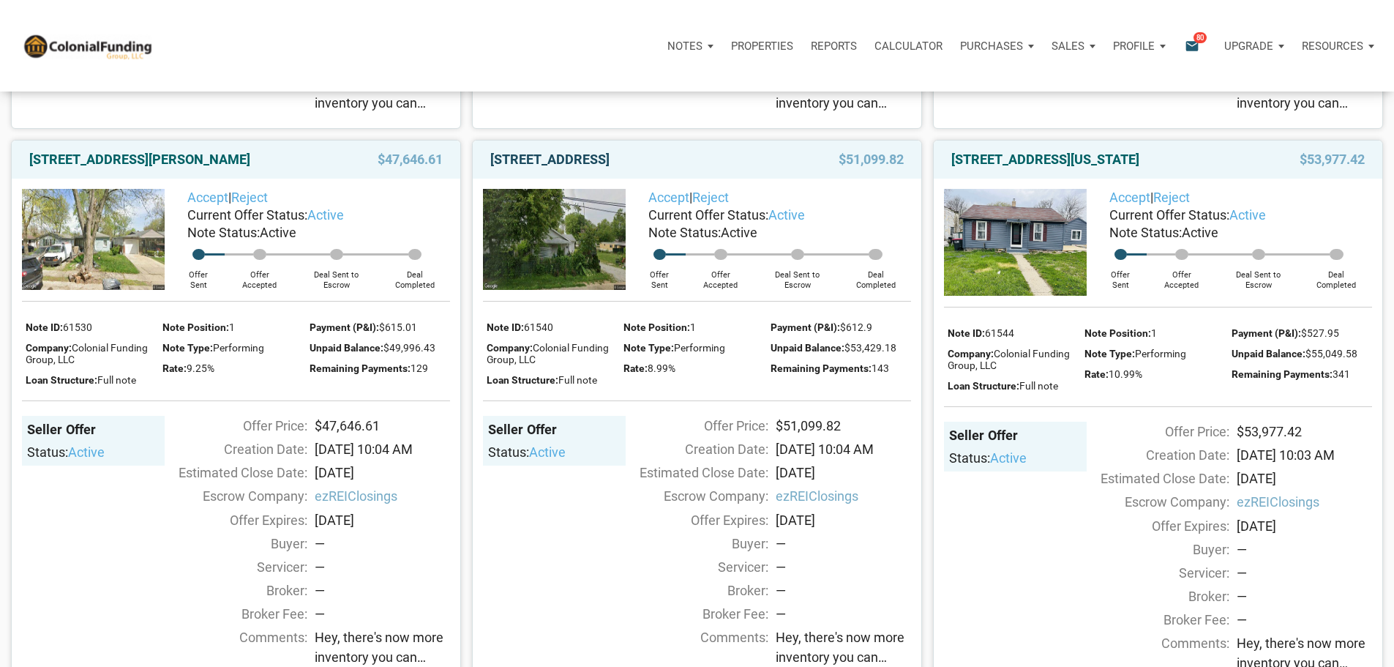
click at [609, 168] on link "1514 East 18th Street, Anderson, IN, 46016" at bounding box center [549, 160] width 119 height 18
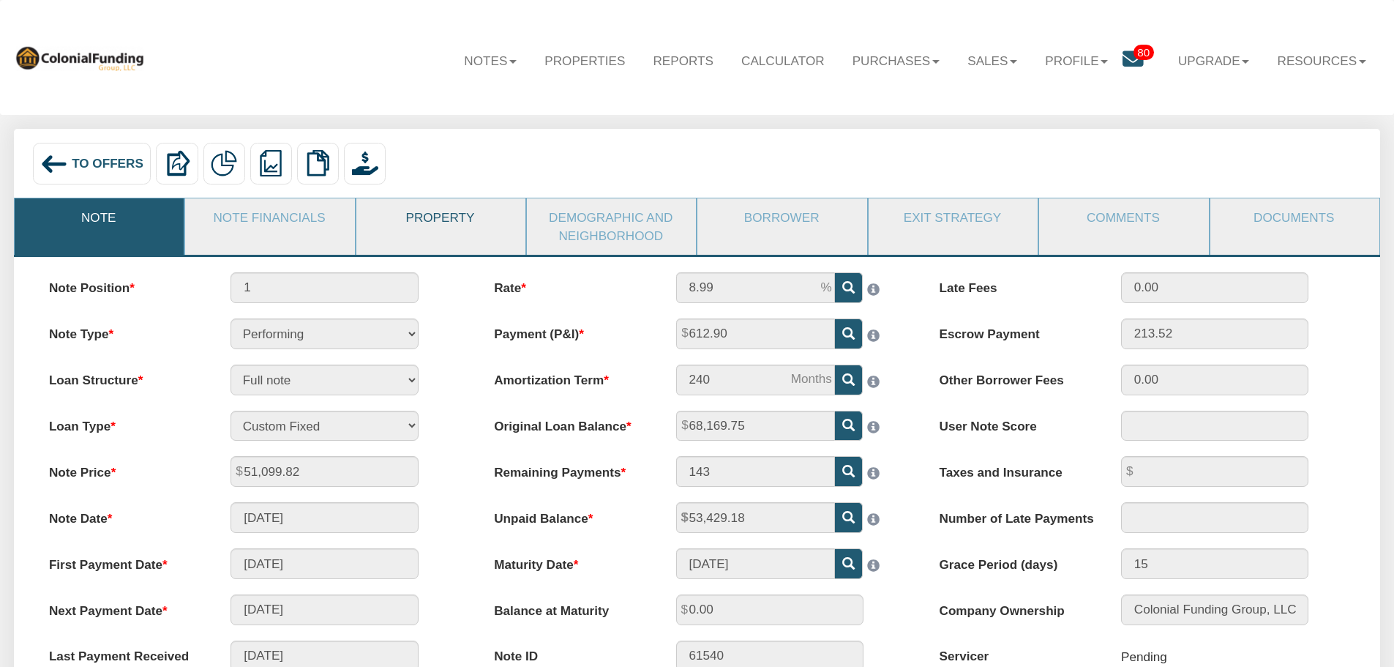
click at [432, 219] on link "Property" at bounding box center [440, 217] width 168 height 38
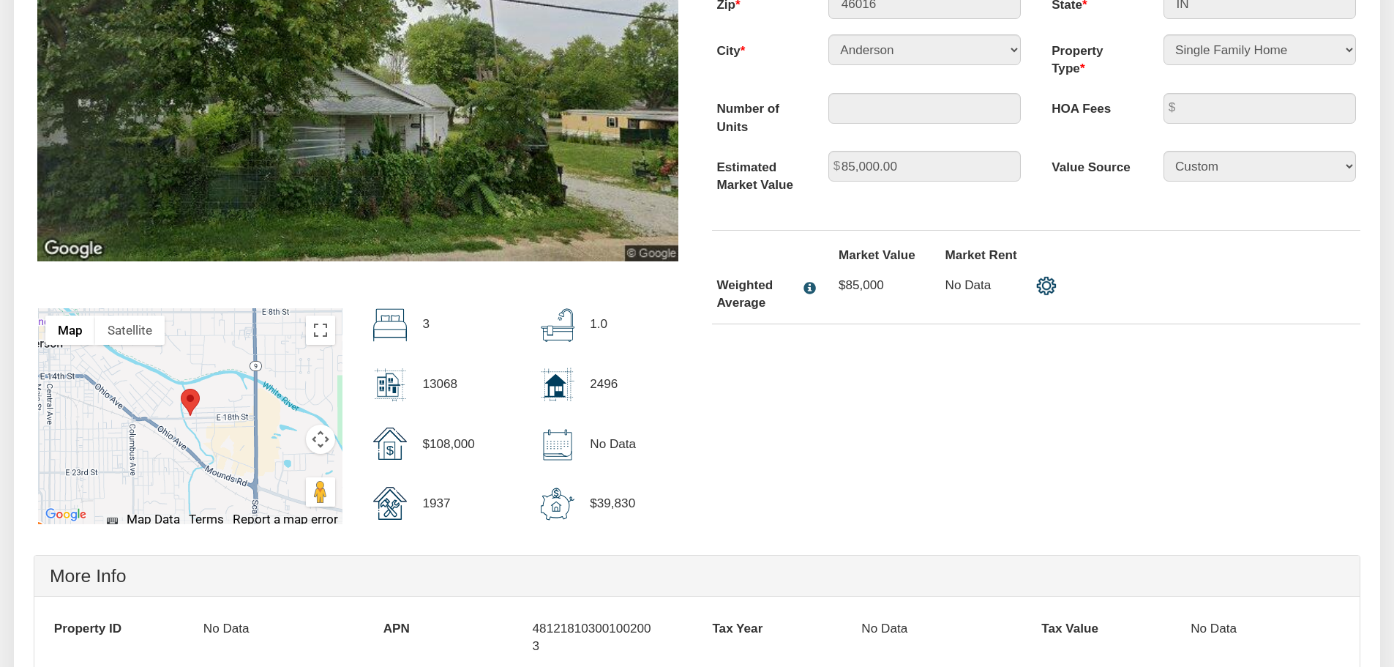
scroll to position [366, 0]
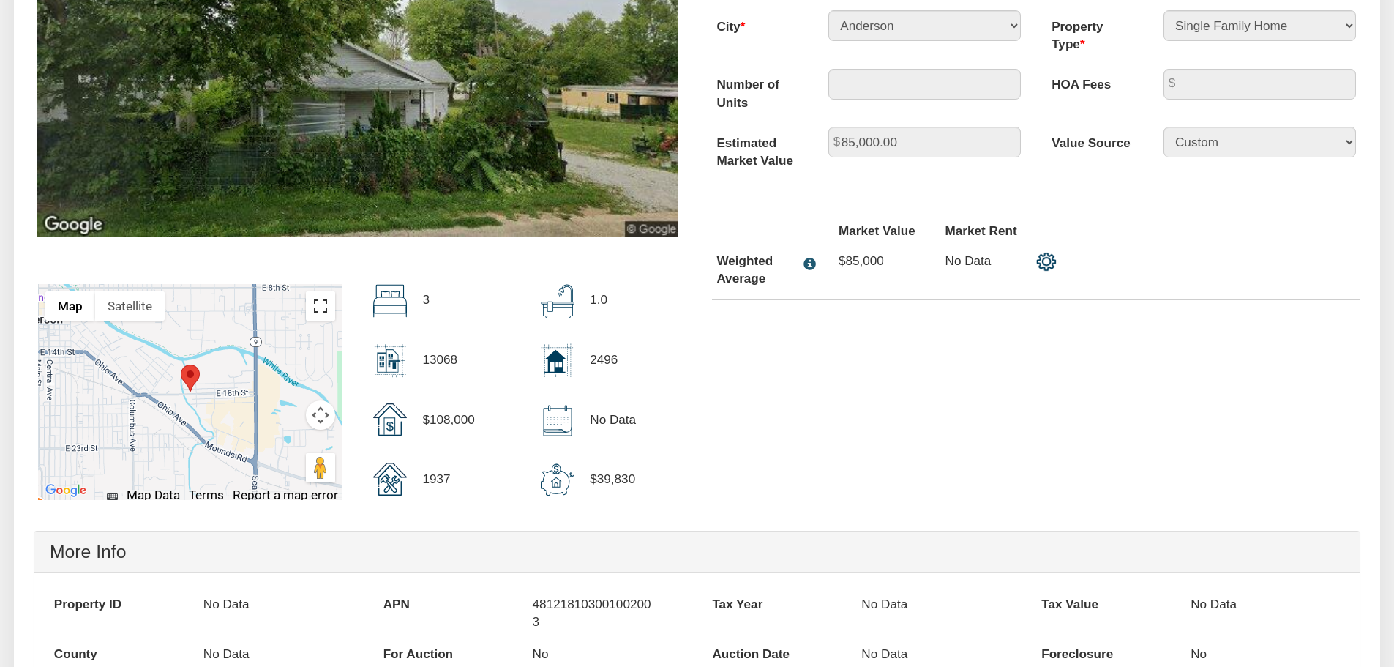
drag, startPoint x: 325, startPoint y: 315, endPoint x: 325, endPoint y: 403, distance: 87.8
click at [325, 315] on button "Toggle fullscreen view" at bounding box center [320, 305] width 29 height 29
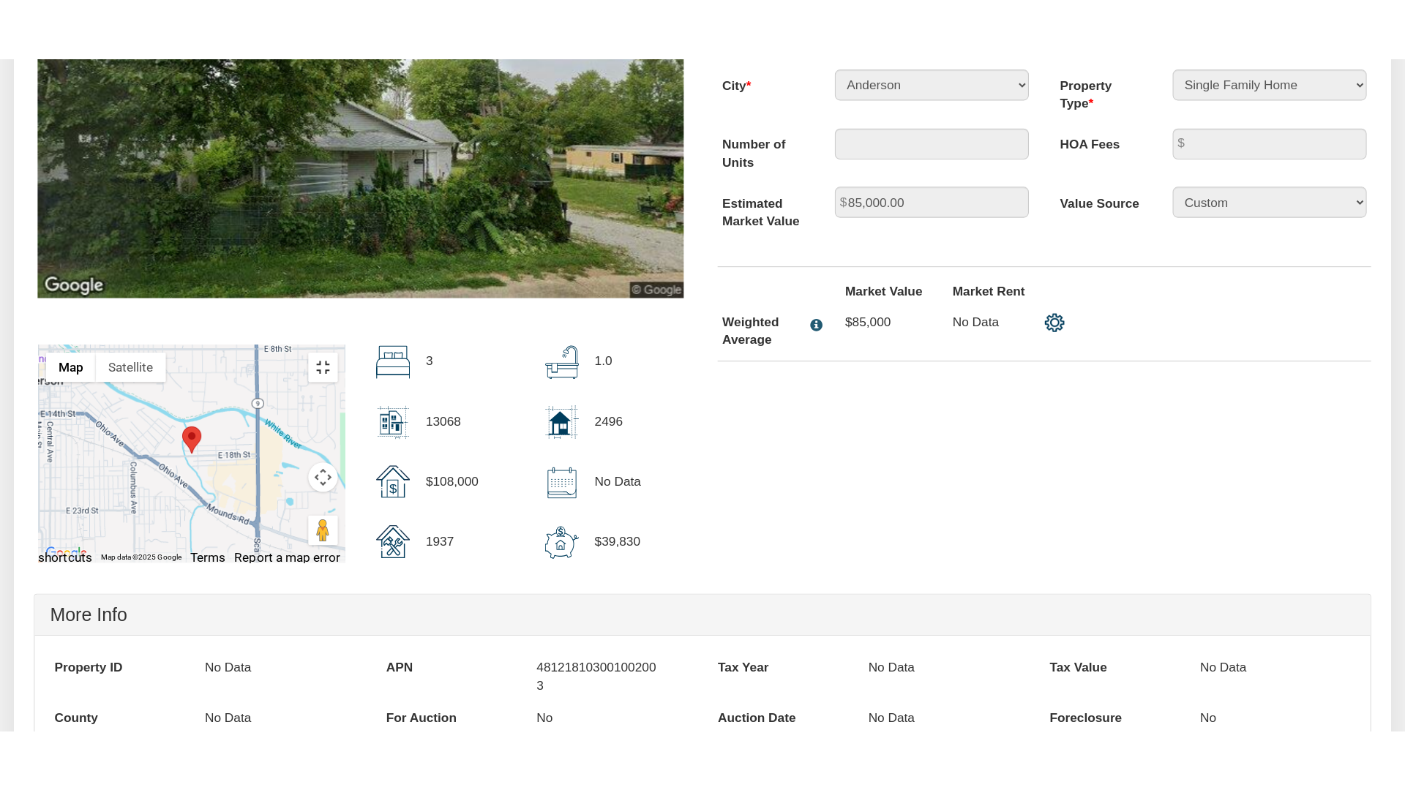
scroll to position [367, 0]
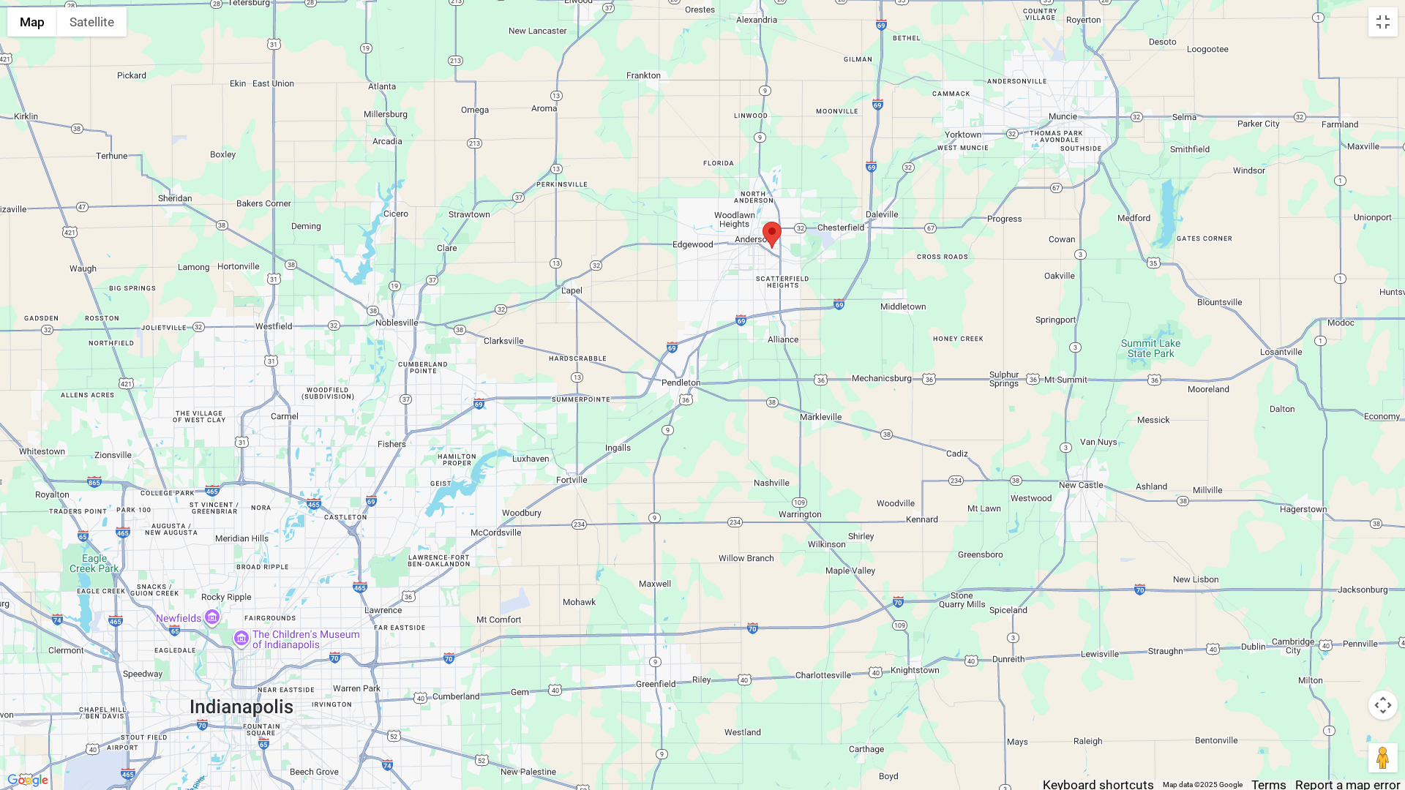
drag, startPoint x: 844, startPoint y: 647, endPoint x: 836, endPoint y: 344, distance: 303.7
click at [836, 344] on div at bounding box center [702, 395] width 1405 height 790
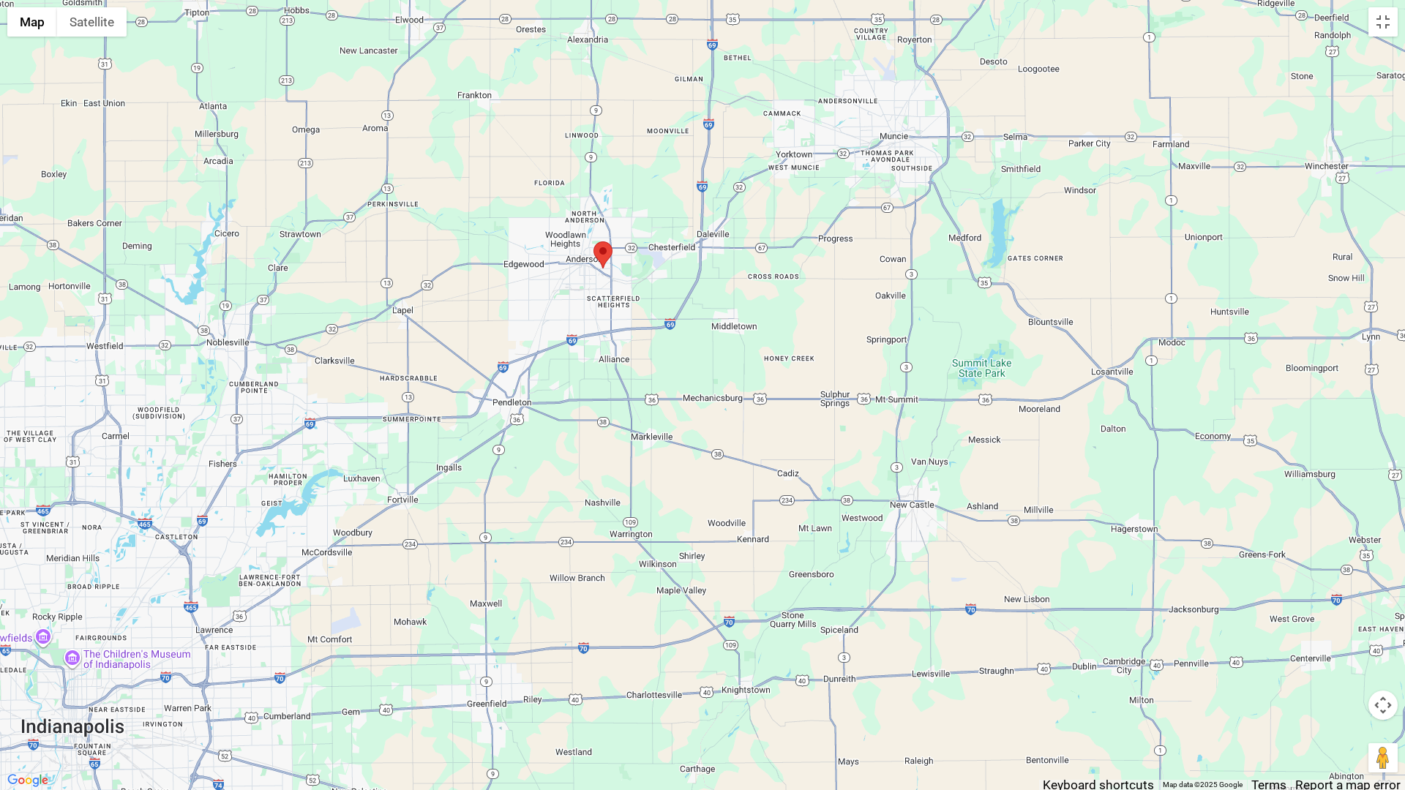
drag, startPoint x: 898, startPoint y: 323, endPoint x: 727, endPoint y: 341, distance: 171.4
click at [727, 341] on div at bounding box center [702, 395] width 1405 height 790
click at [656, 355] on div at bounding box center [702, 395] width 1405 height 790
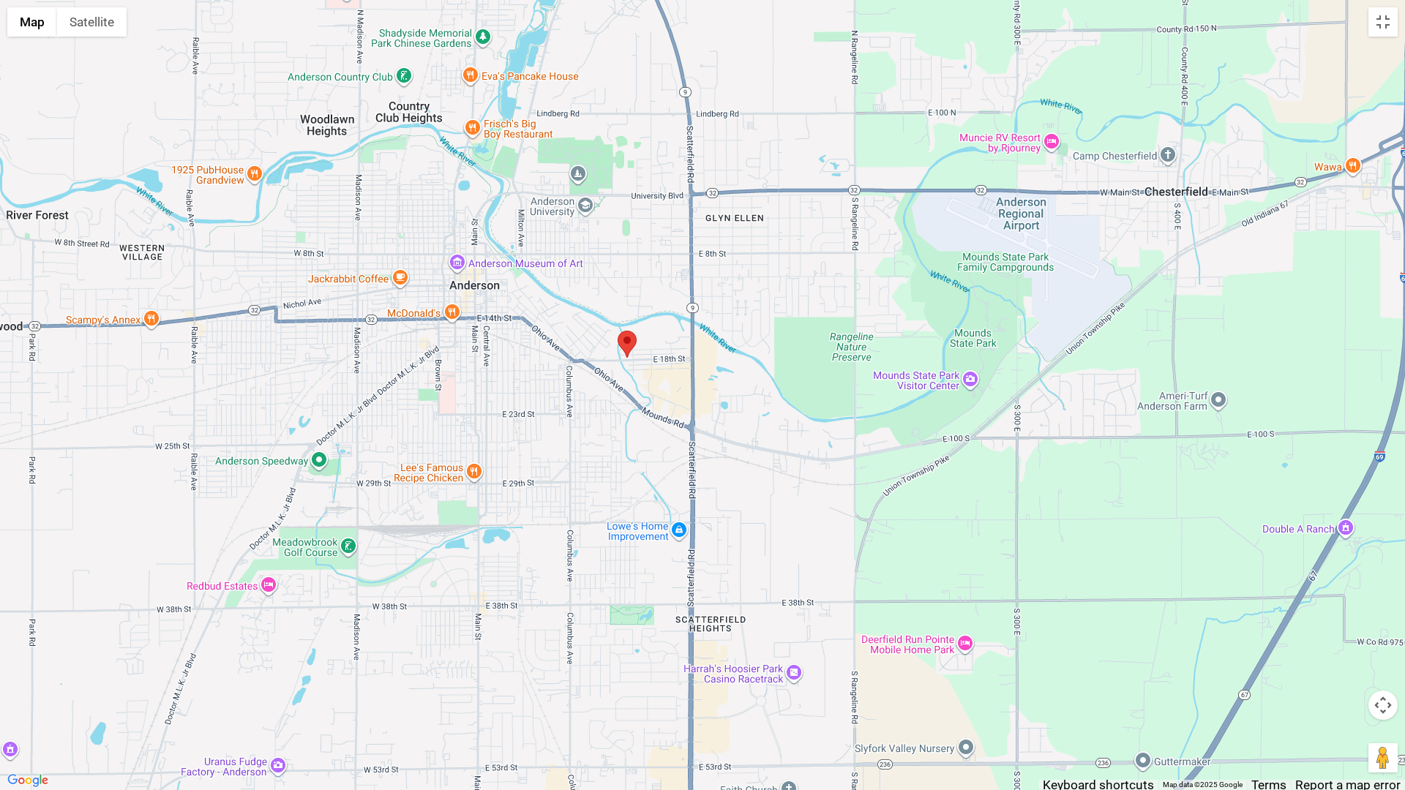
drag, startPoint x: 593, startPoint y: 170, endPoint x: 603, endPoint y: 451, distance: 281.1
click at [603, 451] on div at bounding box center [702, 395] width 1405 height 790
click at [1383, 23] on button "Toggle fullscreen view" at bounding box center [1382, 21] width 29 height 29
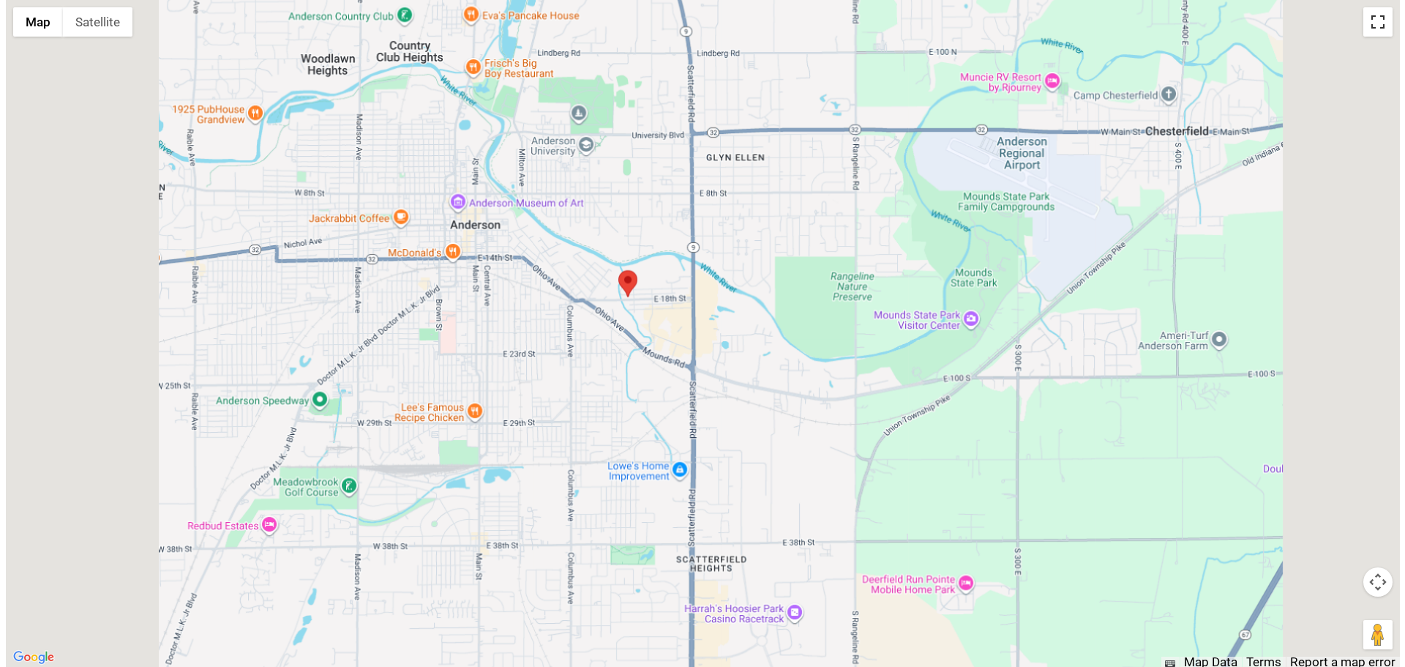
scroll to position [0, 0]
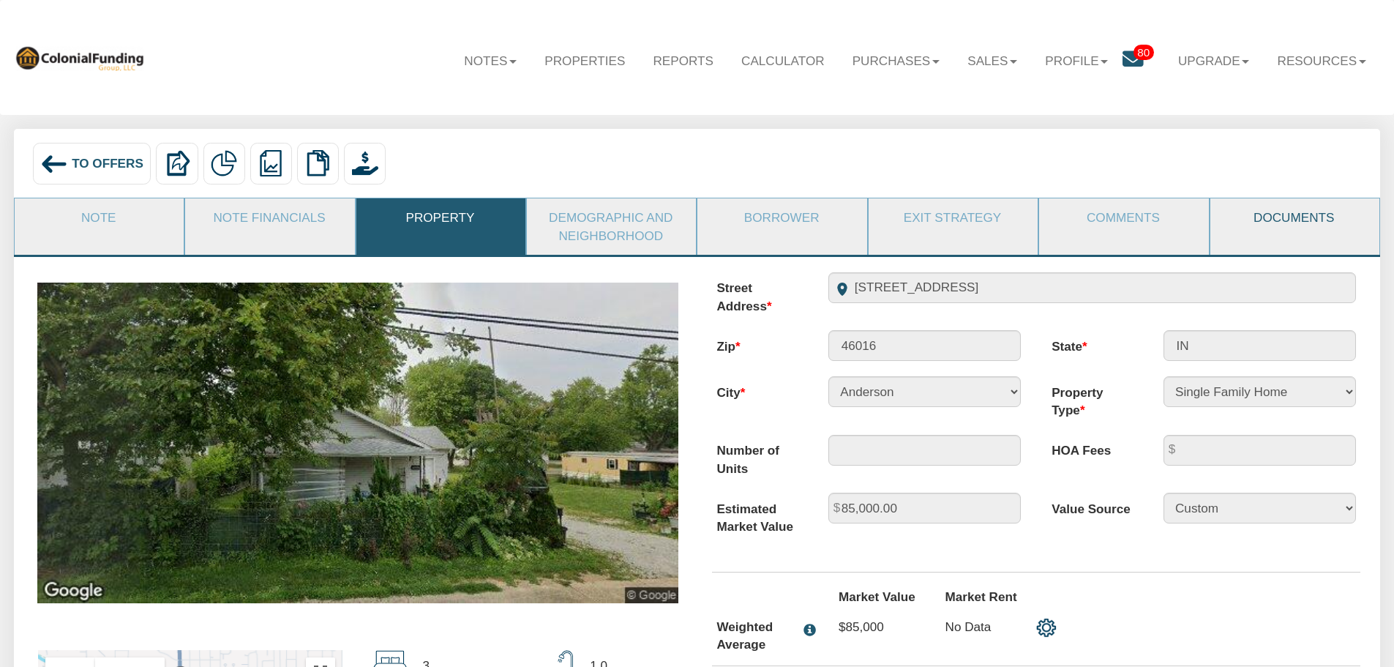
click at [1265, 217] on link "Documents" at bounding box center [1294, 217] width 168 height 38
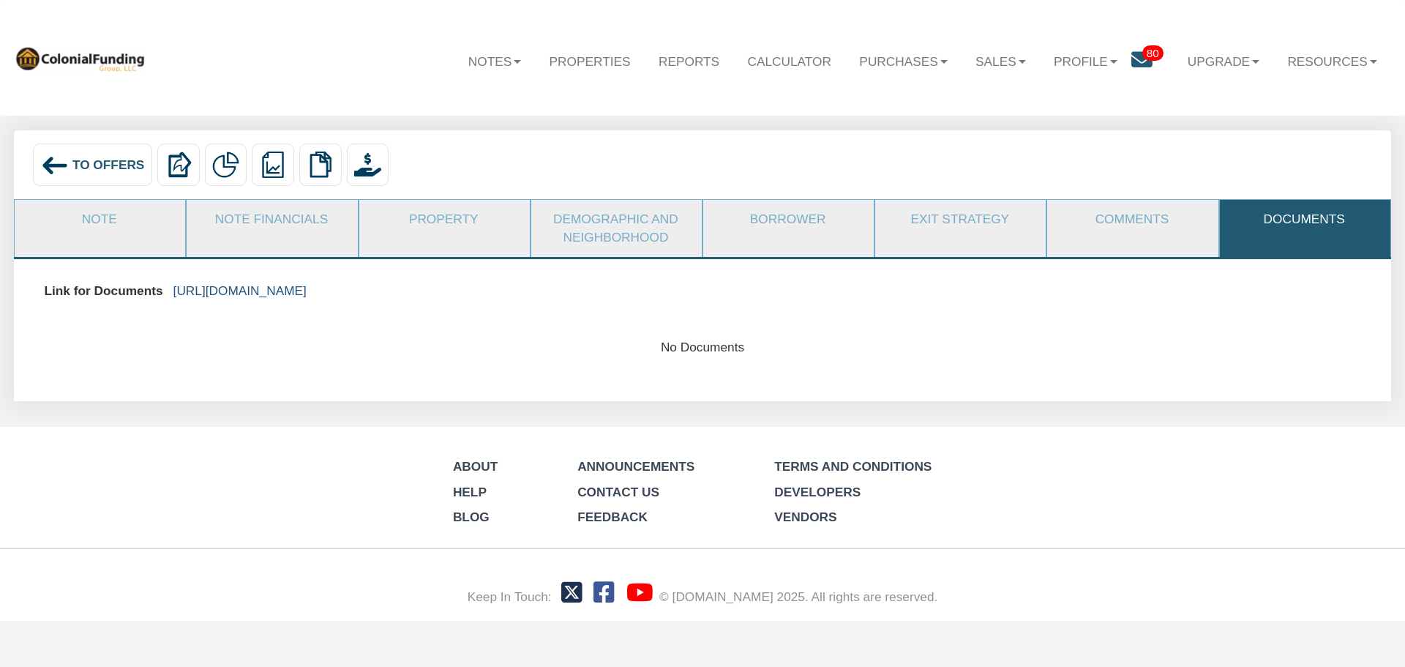
click at [307, 295] on link "https://colonialfundinggroup.sharepoint.com/:f:/s/operationsteam/EjkysCjZ_tdHg-…" at bounding box center [239, 290] width 133 height 15
click at [97, 162] on span "To Offers" at bounding box center [108, 164] width 72 height 15
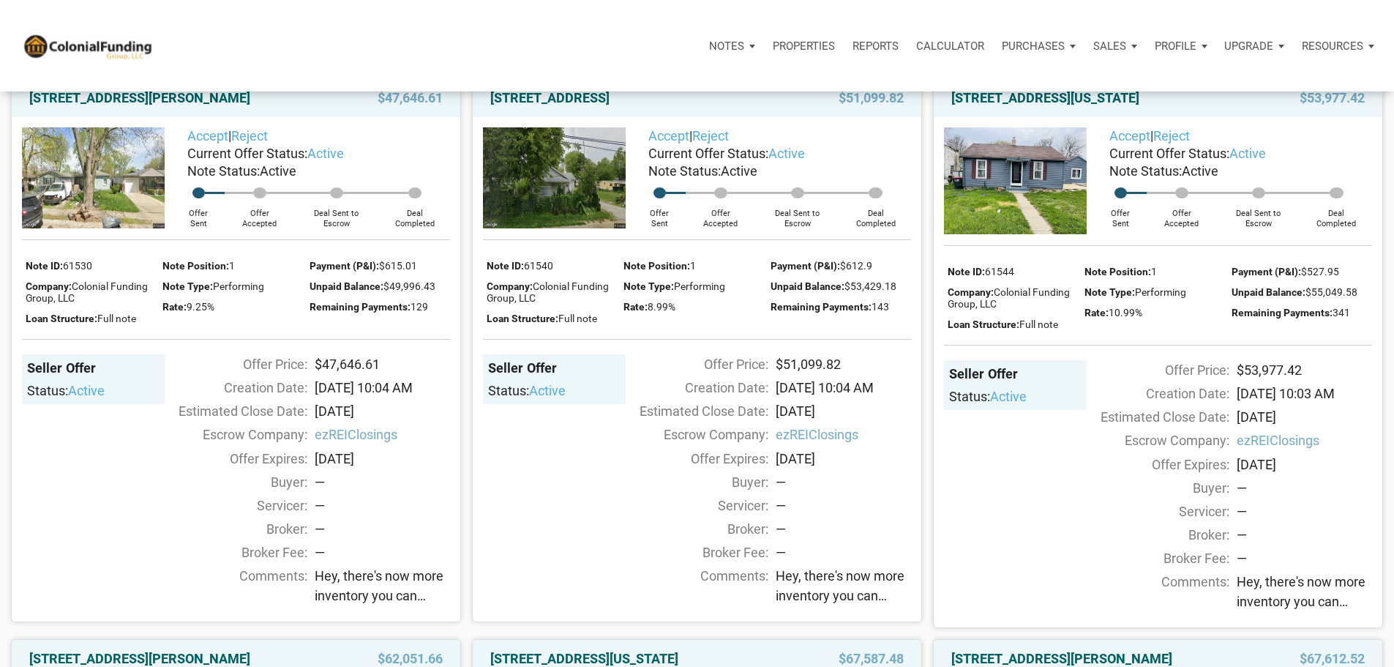
scroll to position [732, 0]
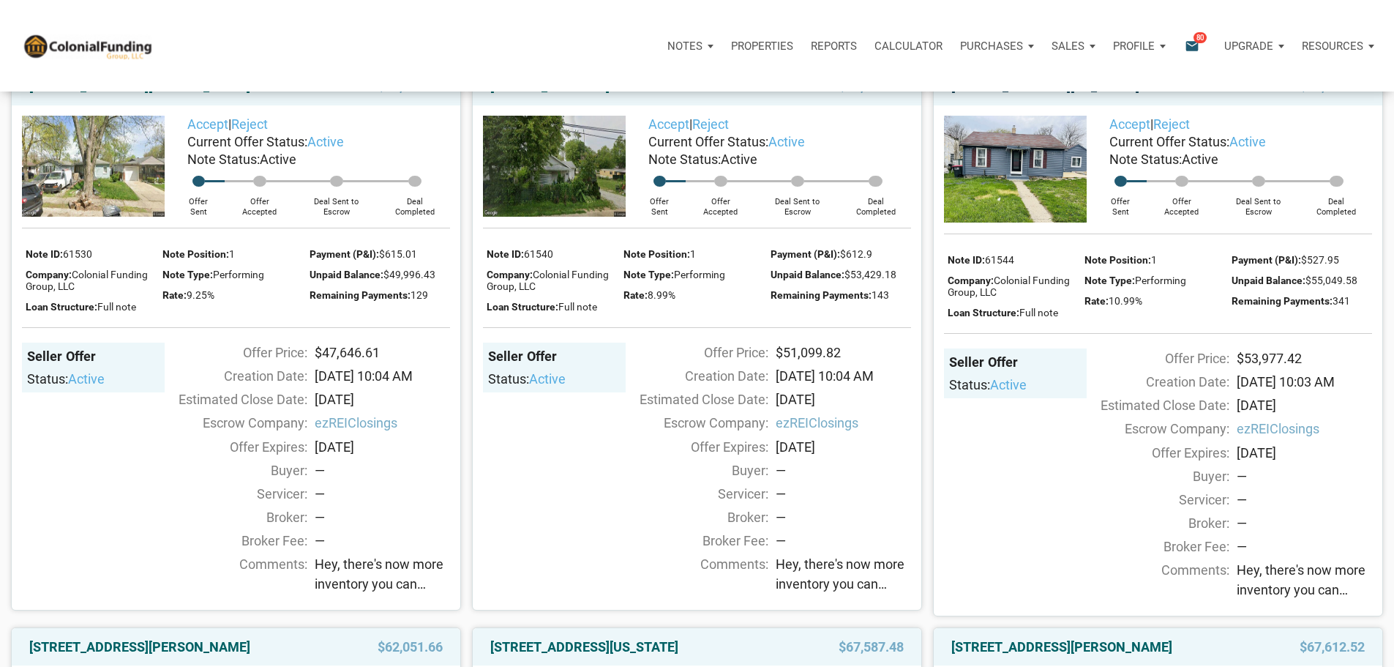
click at [1139, 95] on link "[STREET_ADDRESS][US_STATE]" at bounding box center [1045, 87] width 188 height 18
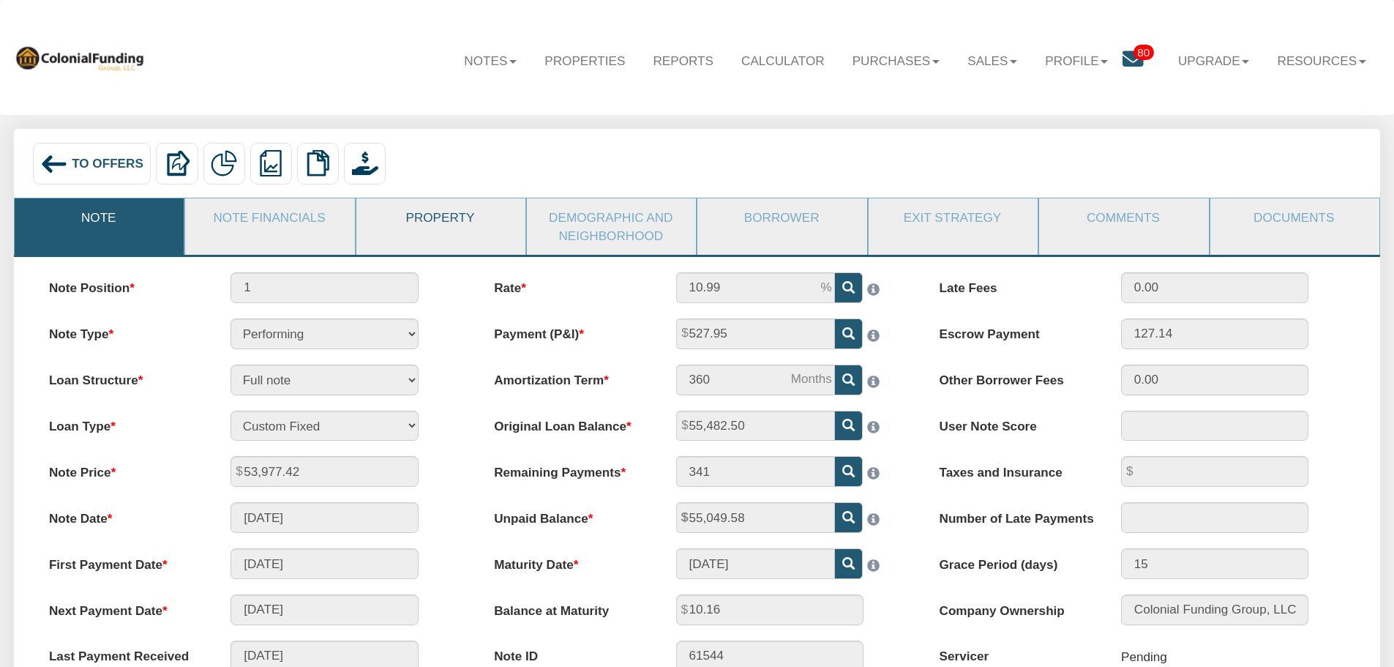
click at [431, 220] on link "Property" at bounding box center [440, 217] width 168 height 38
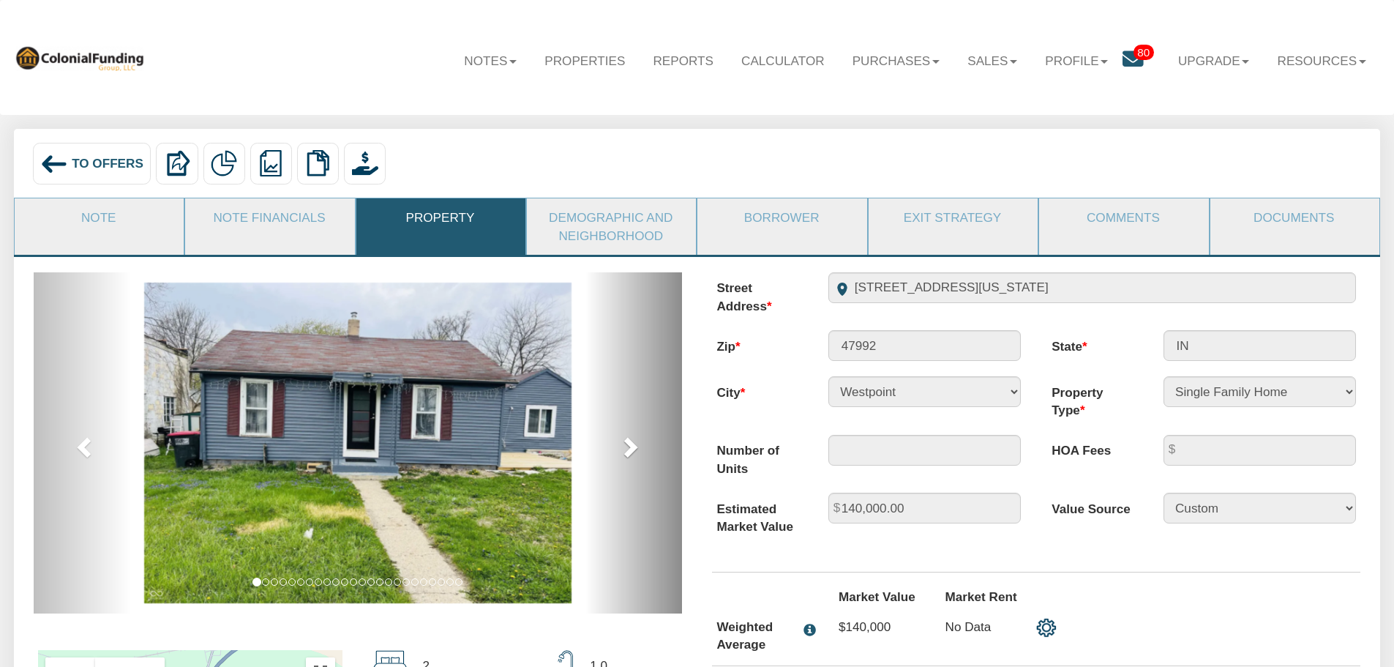
click at [624, 448] on span at bounding box center [629, 446] width 22 height 22
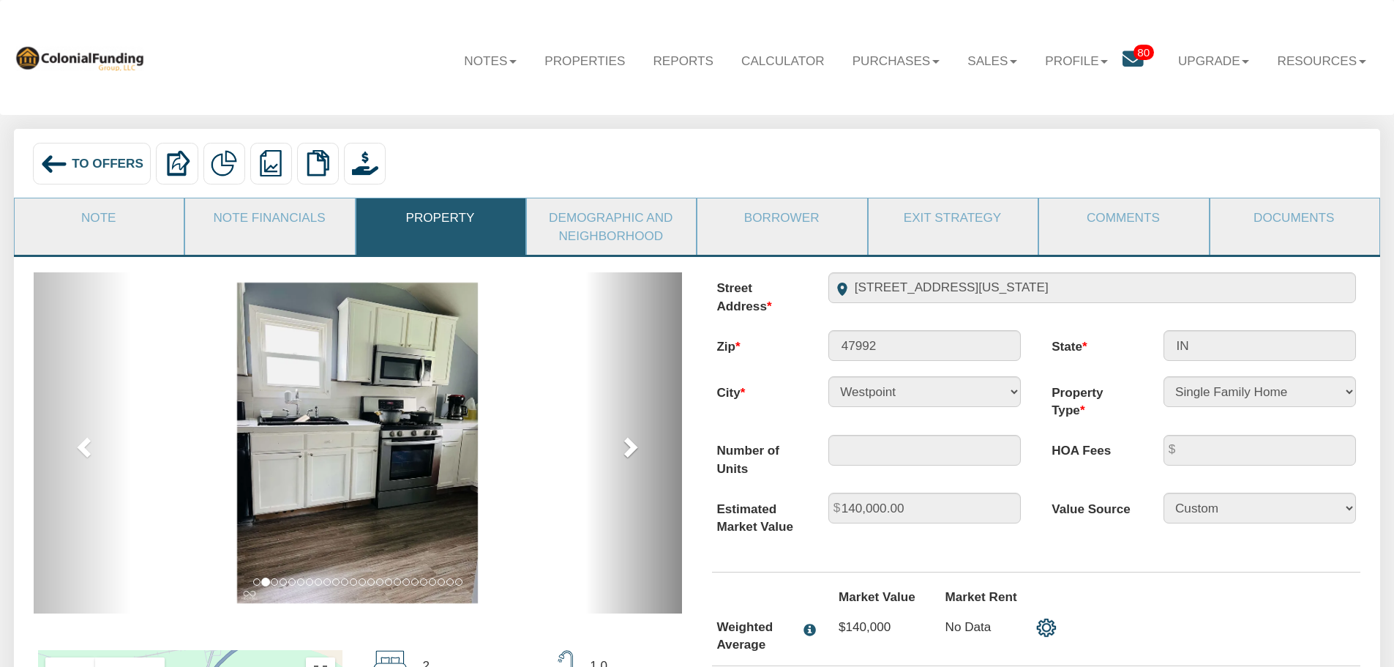
click at [624, 448] on span at bounding box center [629, 446] width 22 height 22
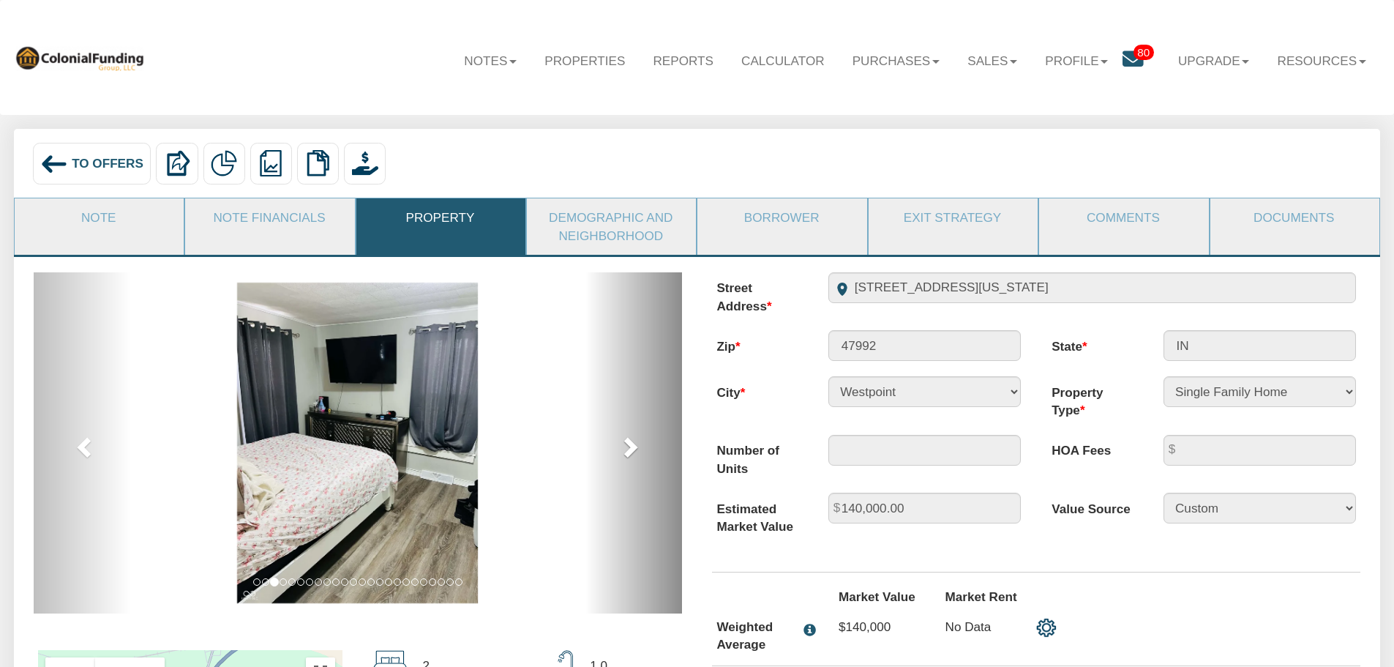
click at [624, 448] on span at bounding box center [629, 446] width 22 height 22
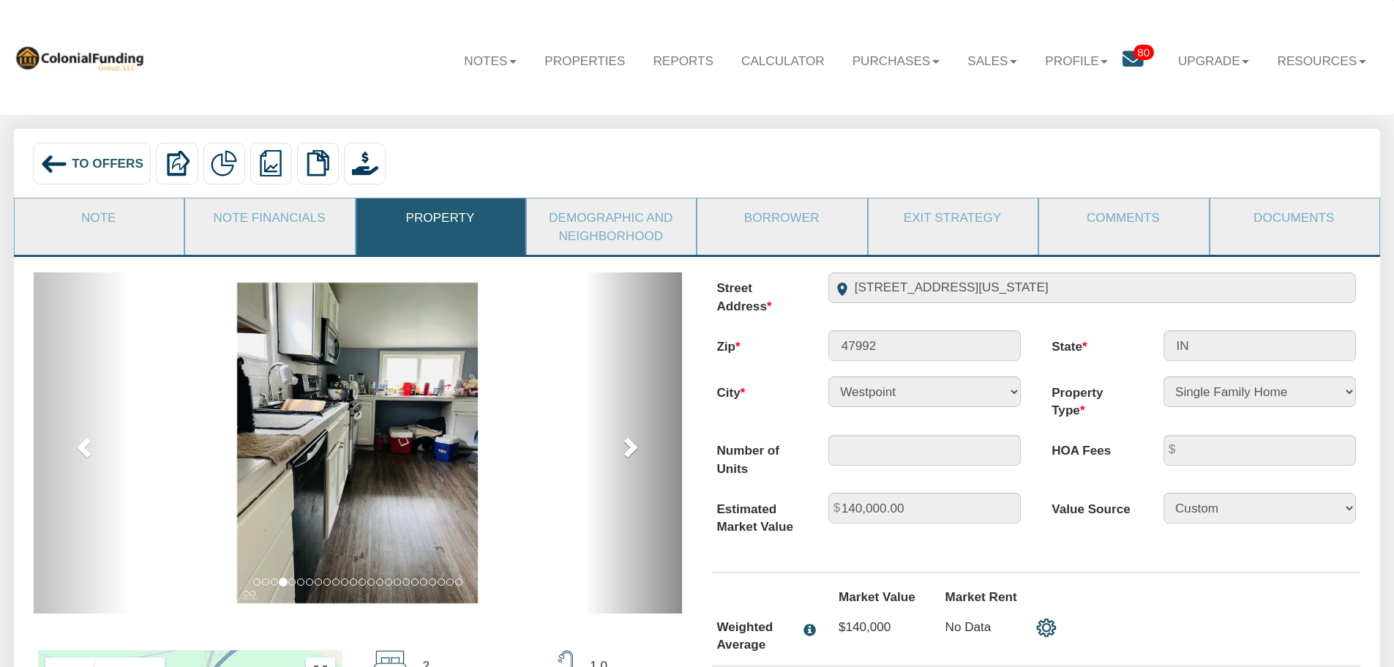
click at [624, 448] on span at bounding box center [629, 446] width 22 height 22
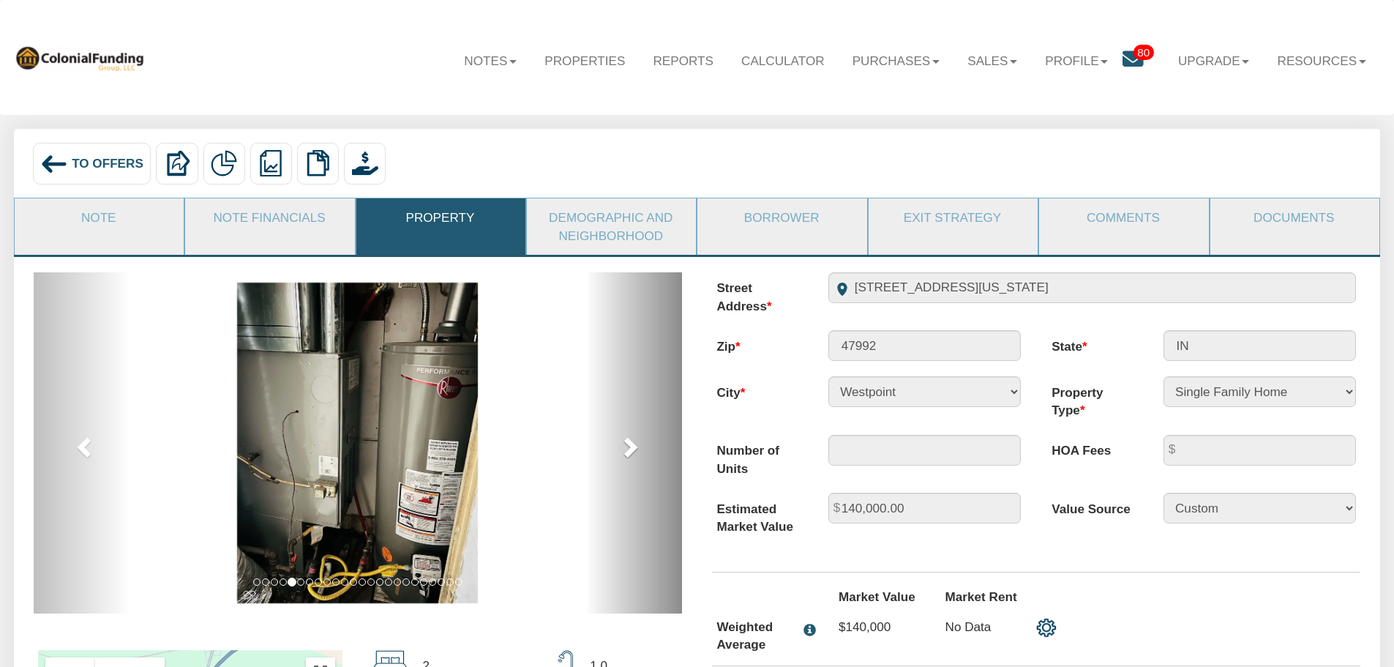
click at [624, 448] on span at bounding box center [629, 446] width 22 height 22
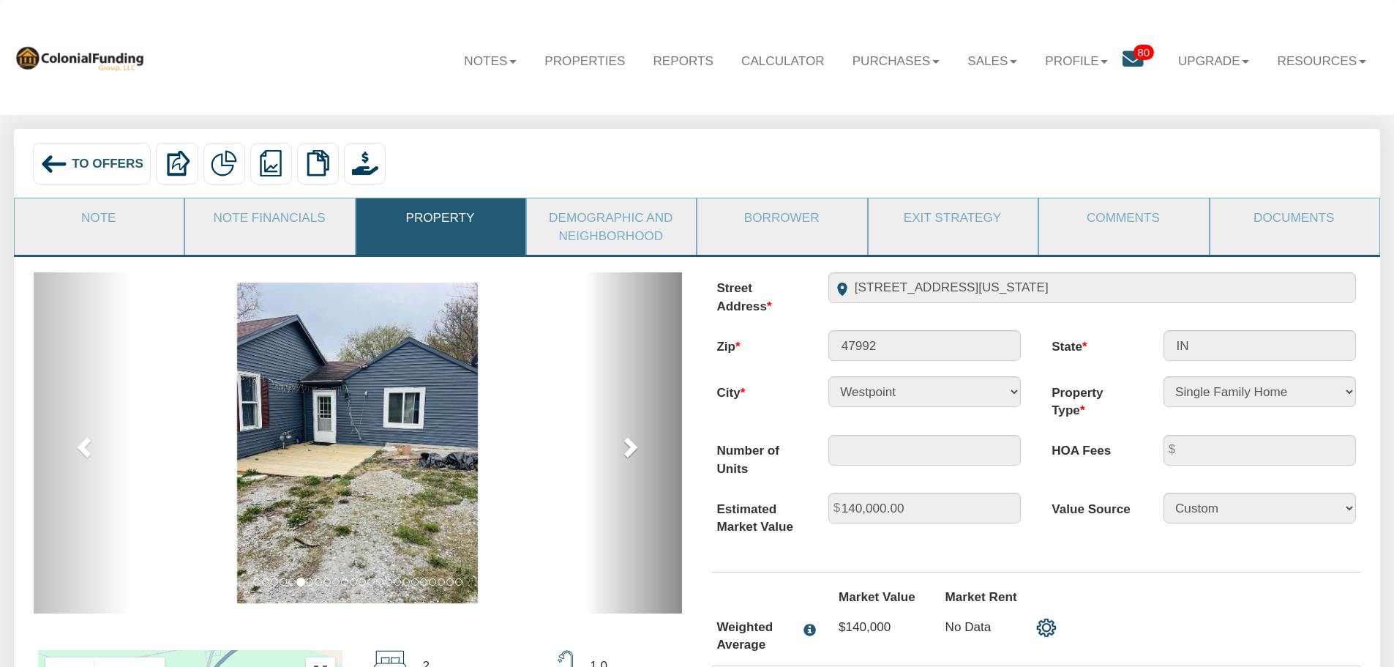
click at [624, 448] on span at bounding box center [629, 446] width 22 height 22
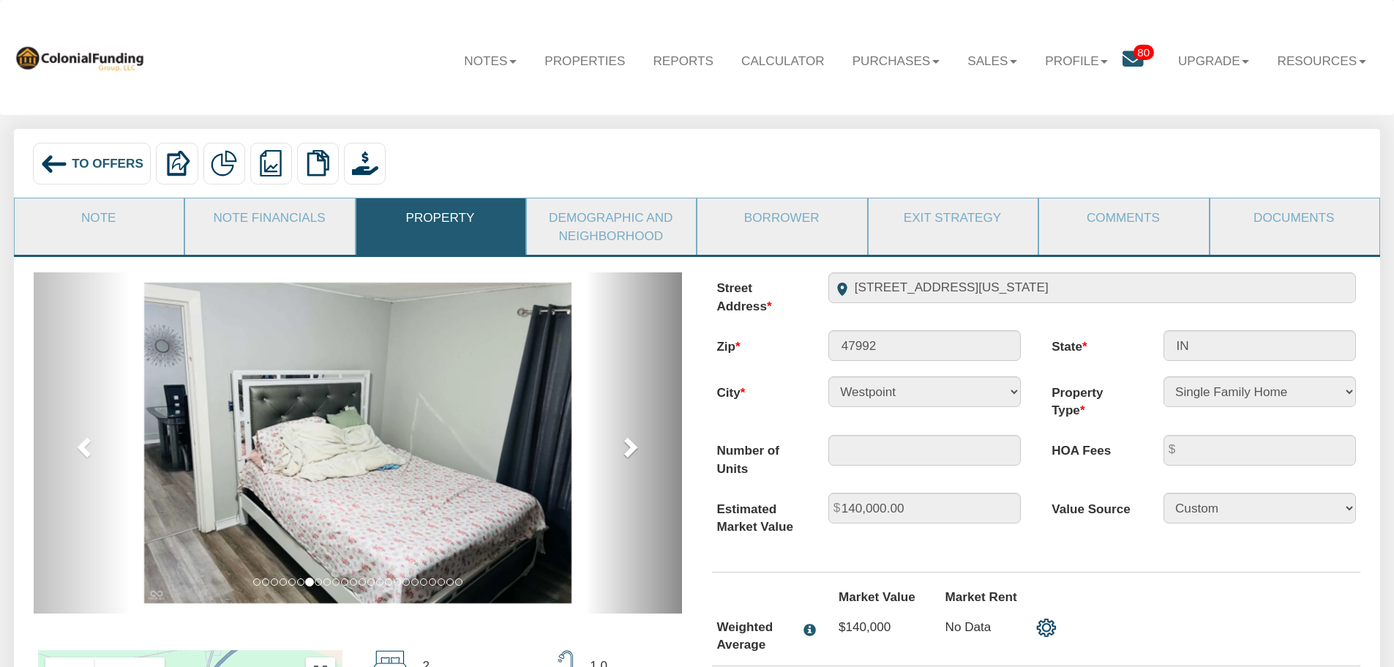
click at [624, 448] on span at bounding box center [629, 446] width 22 height 22
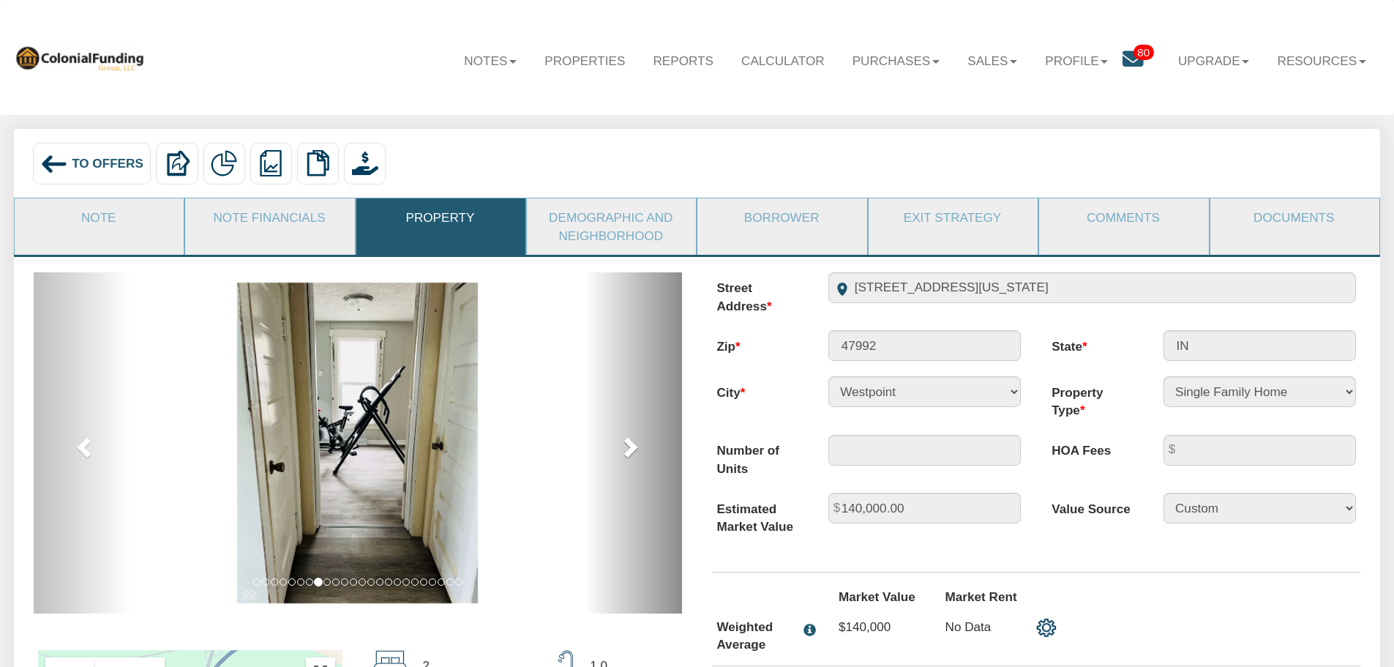
click at [624, 448] on span at bounding box center [629, 446] width 22 height 22
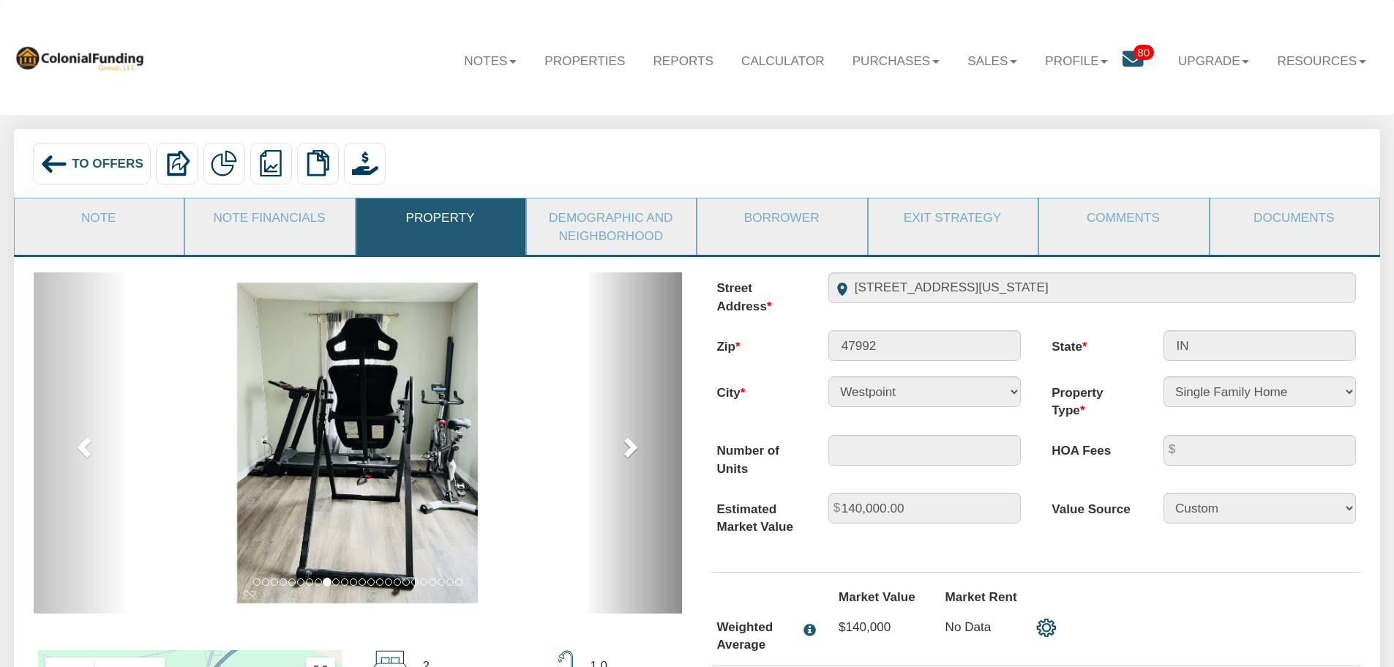
click at [624, 448] on span at bounding box center [629, 446] width 22 height 22
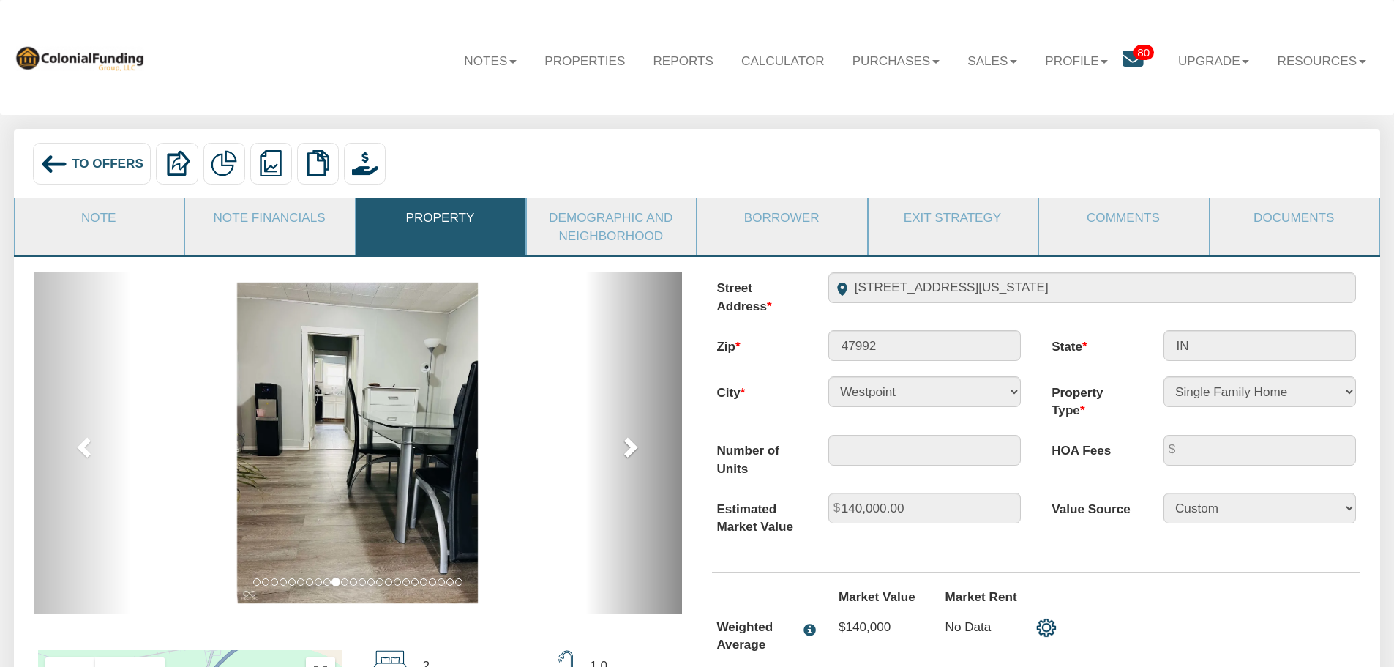
click at [624, 448] on span at bounding box center [629, 446] width 22 height 22
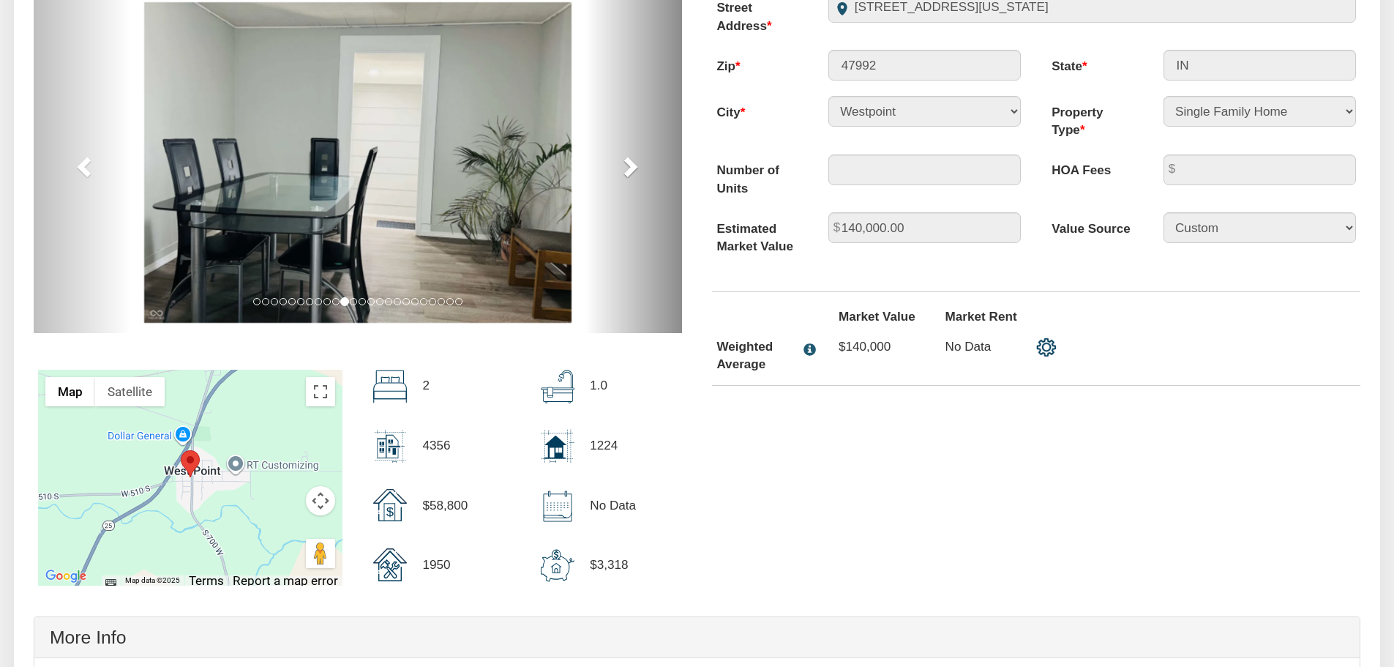
scroll to position [293, 0]
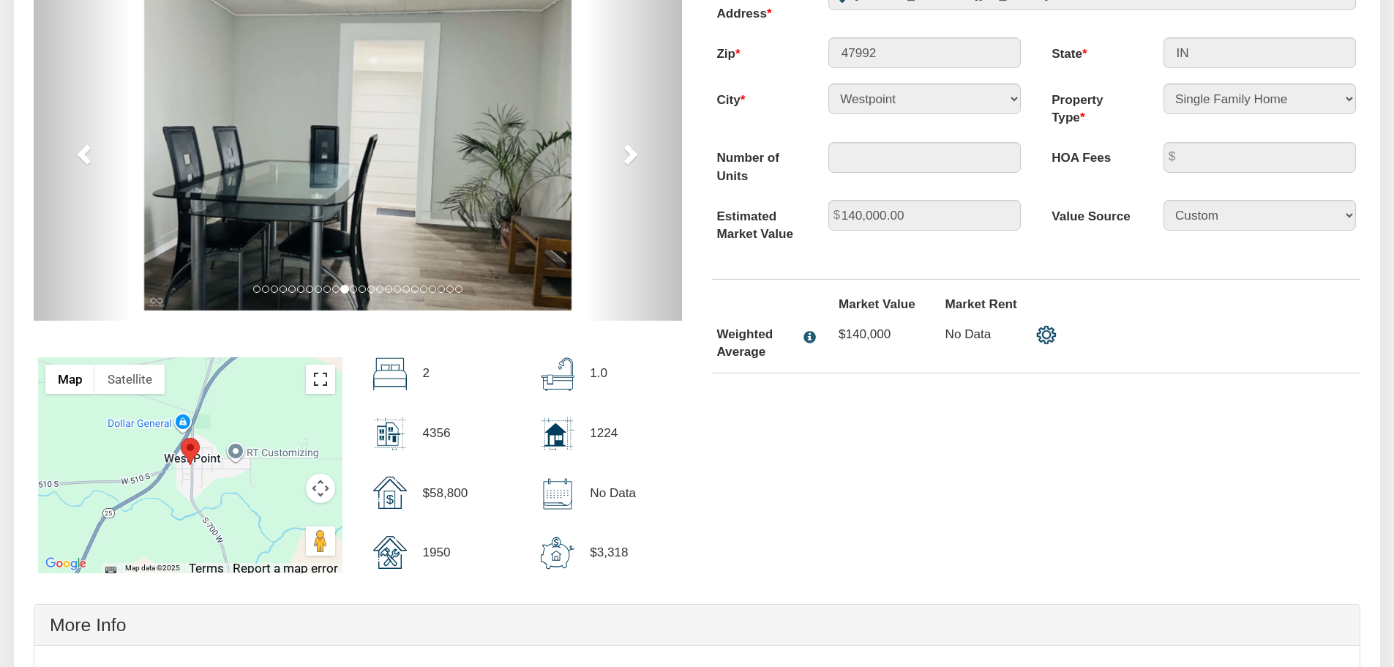
click at [320, 386] on button "Toggle fullscreen view" at bounding box center [320, 378] width 29 height 29
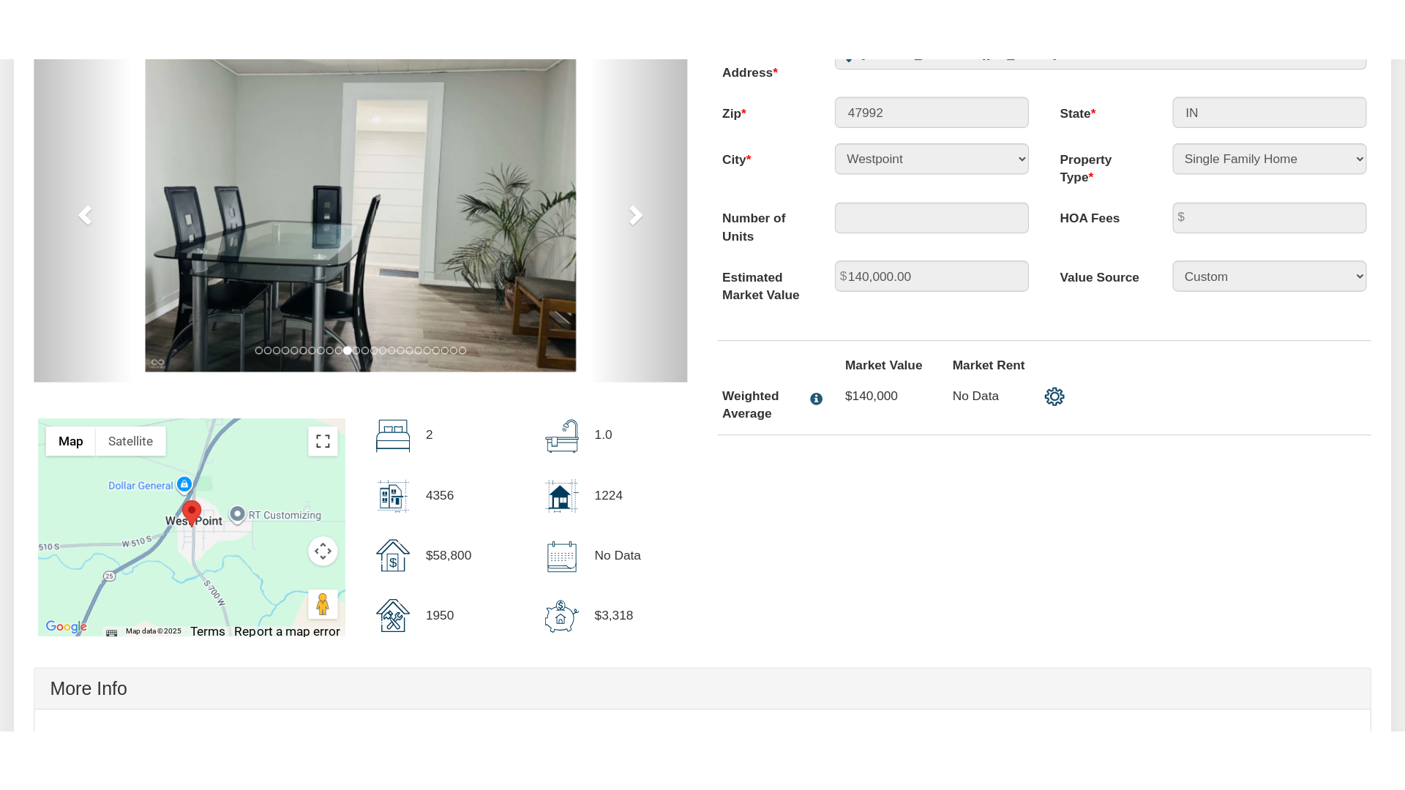
scroll to position [293, 0]
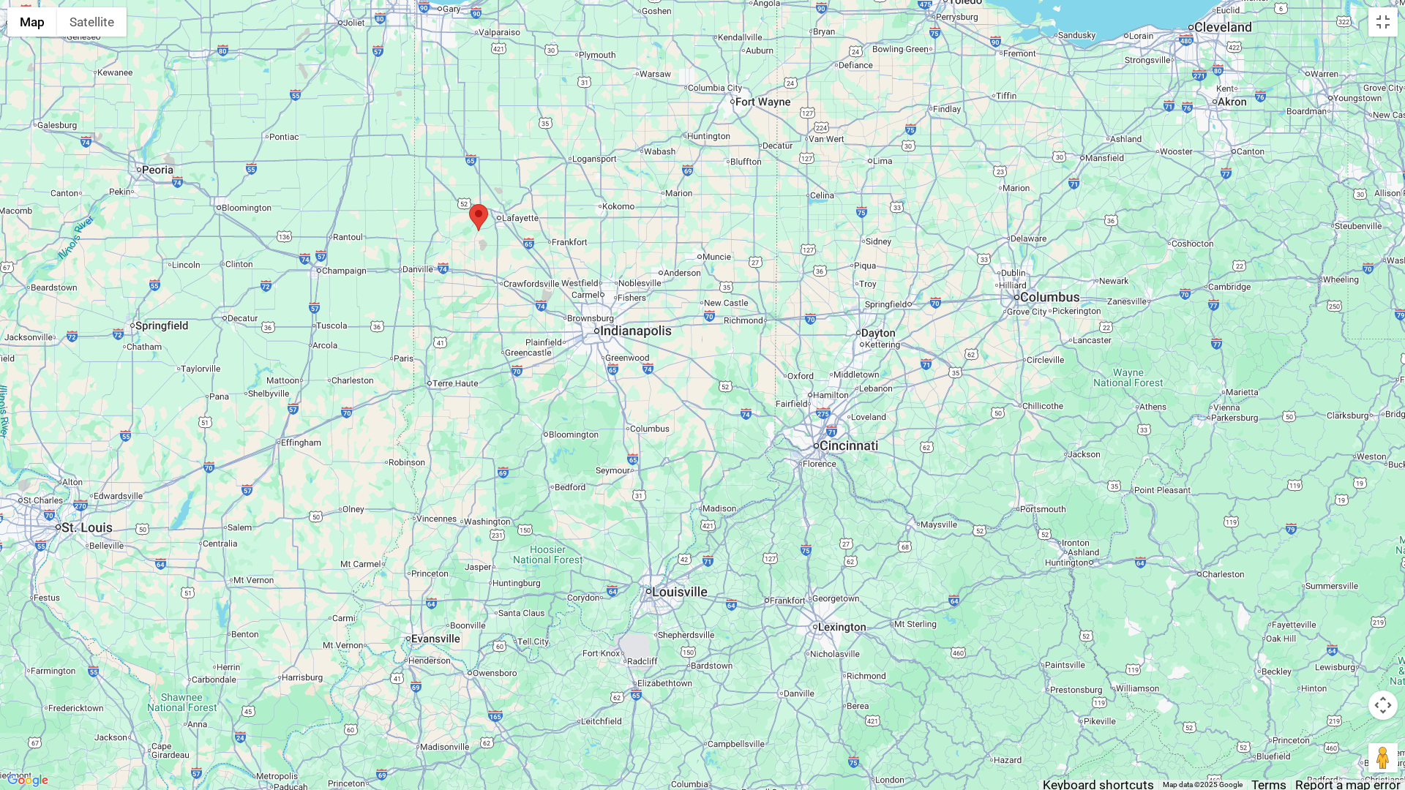
drag, startPoint x: 795, startPoint y: 642, endPoint x: 496, endPoint y: 277, distance: 471.6
click at [496, 277] on div at bounding box center [702, 395] width 1405 height 790
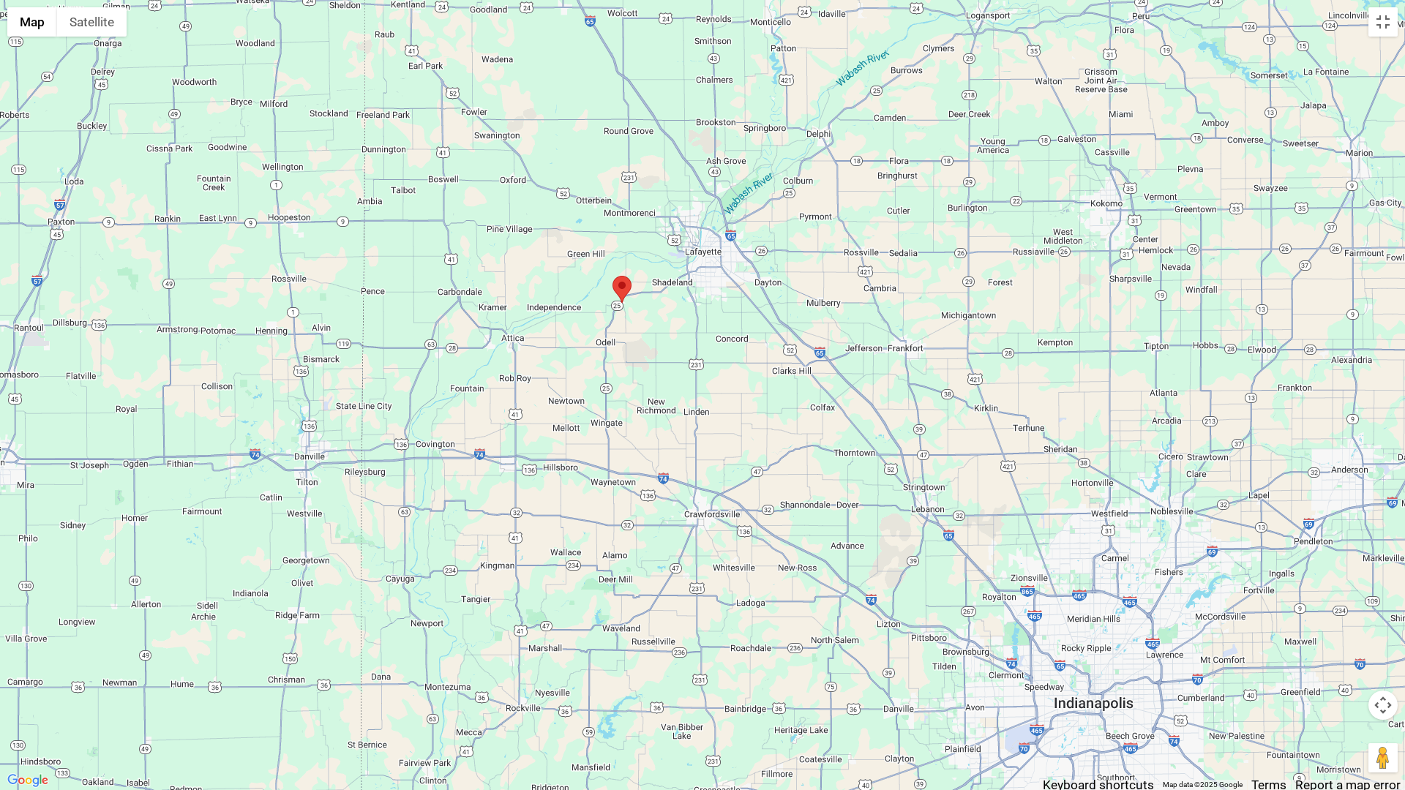
drag, startPoint x: 384, startPoint y: 196, endPoint x: 566, endPoint y: 374, distance: 254.0
click at [566, 374] on div at bounding box center [702, 395] width 1405 height 790
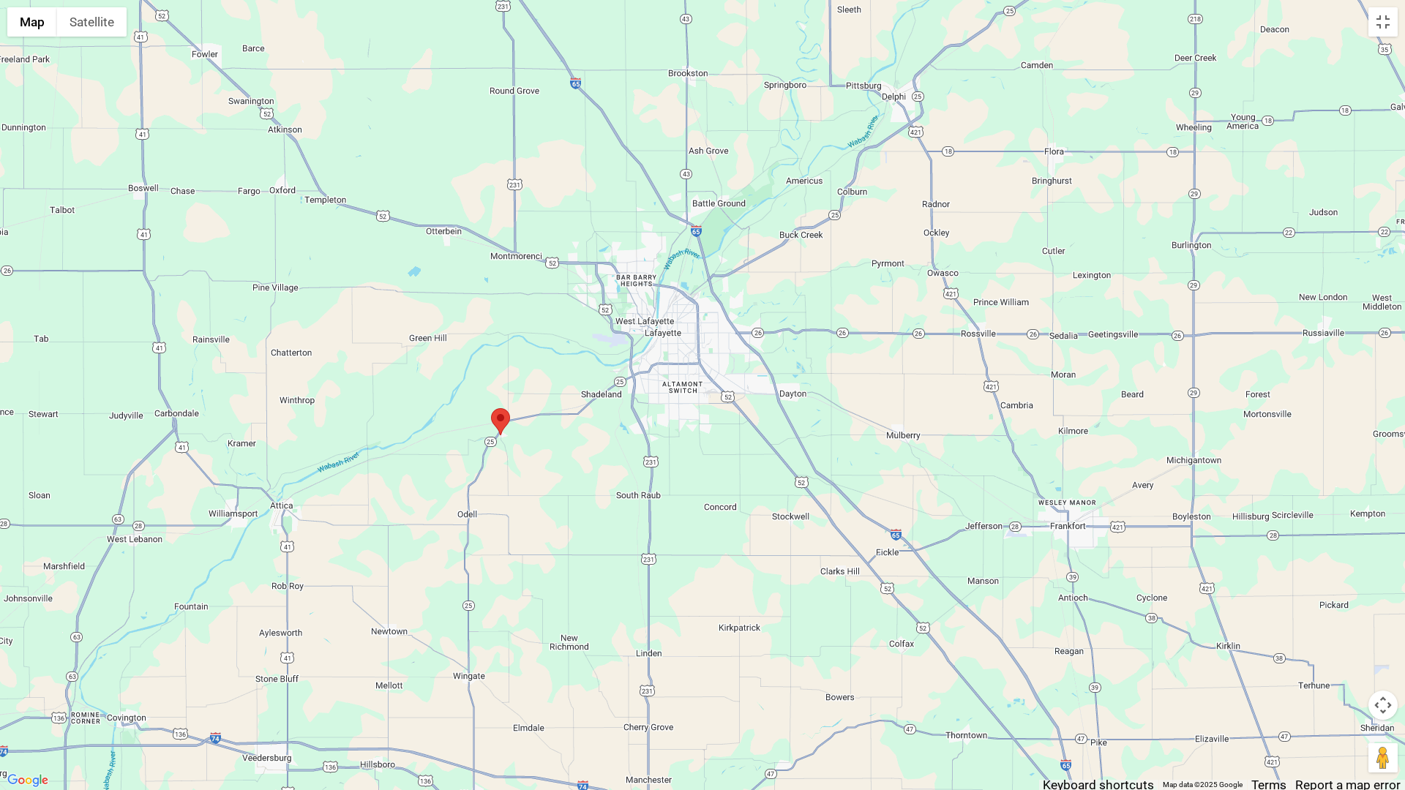
drag, startPoint x: 740, startPoint y: 270, endPoint x: 561, endPoint y: 476, distance: 273.3
click at [561, 476] on div at bounding box center [702, 395] width 1405 height 790
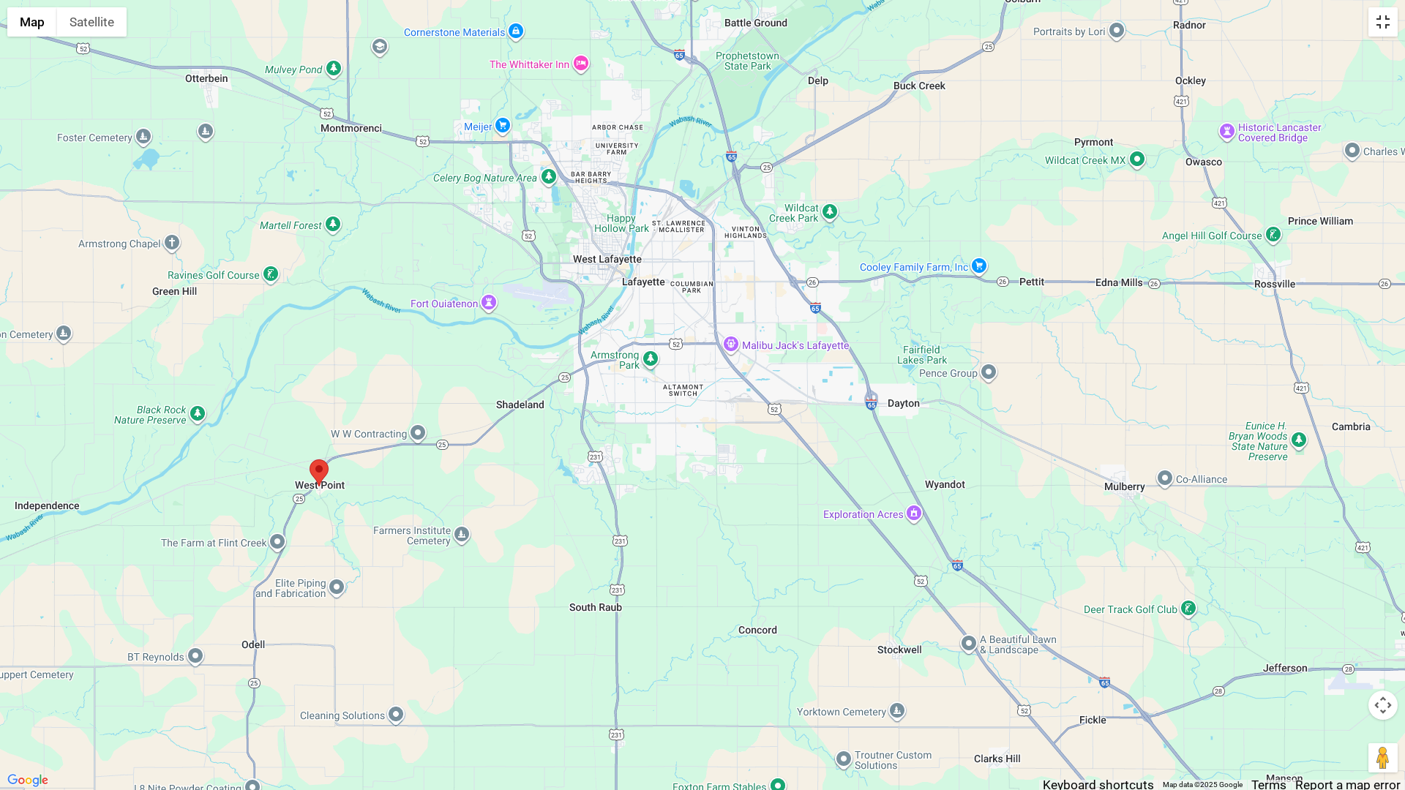
click at [1383, 23] on button "Toggle fullscreen view" at bounding box center [1382, 21] width 29 height 29
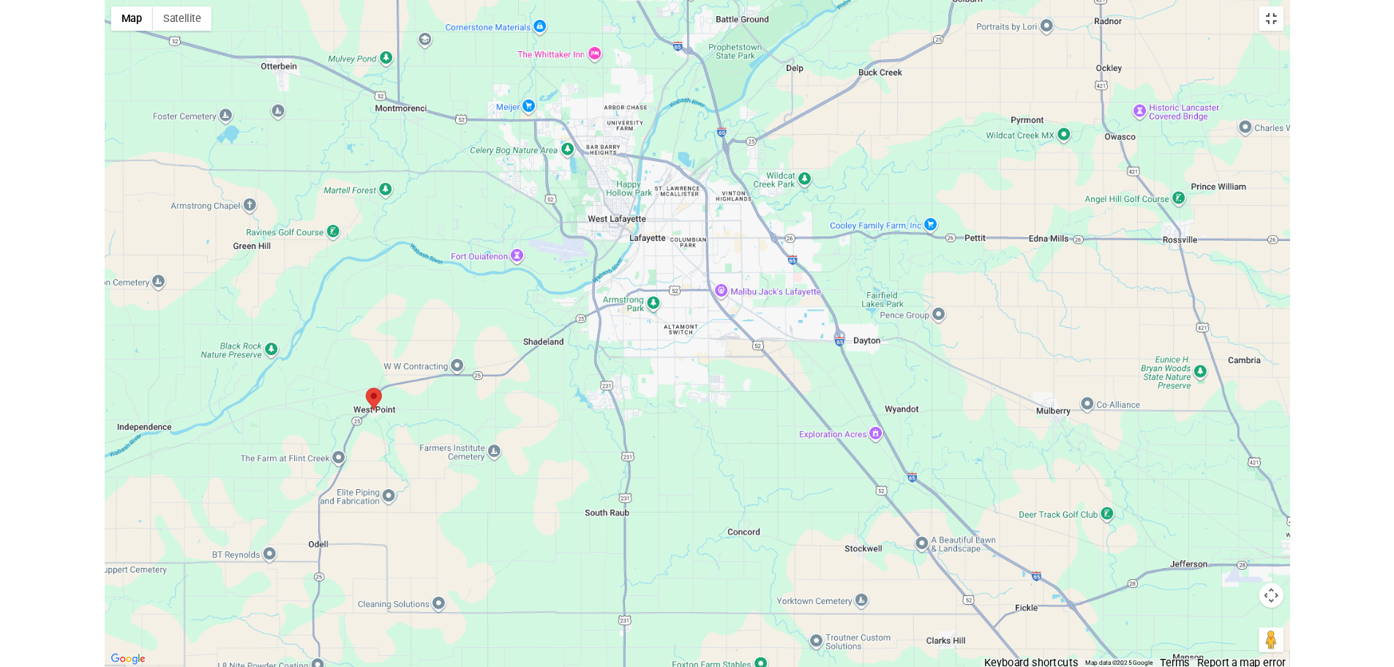
scroll to position [293, 0]
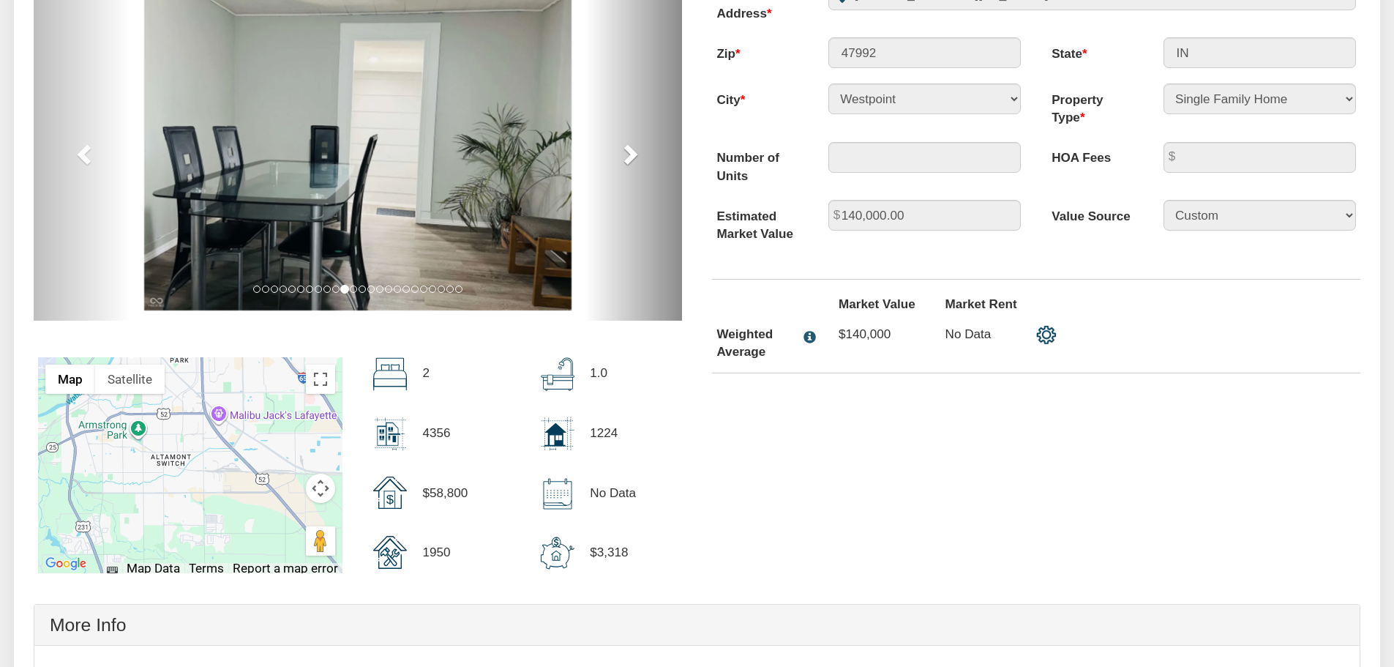
click at [626, 159] on span at bounding box center [629, 154] width 22 height 22
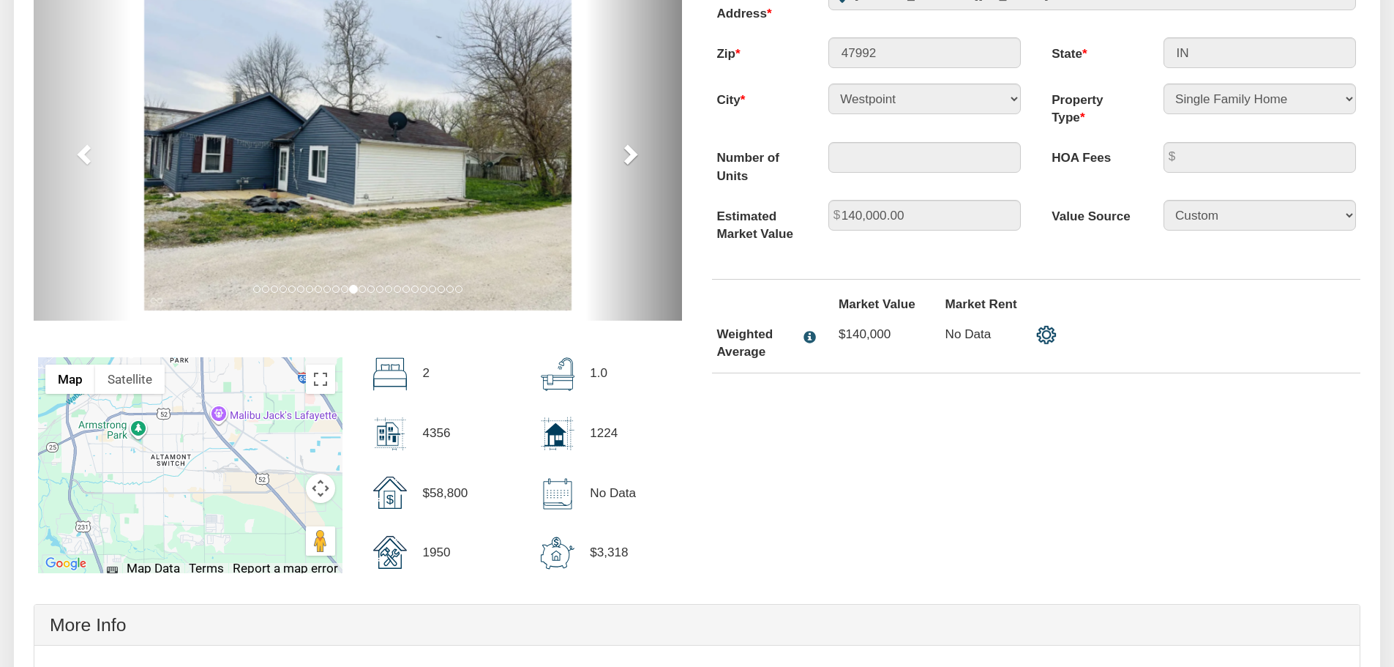
click at [626, 159] on span at bounding box center [629, 154] width 22 height 22
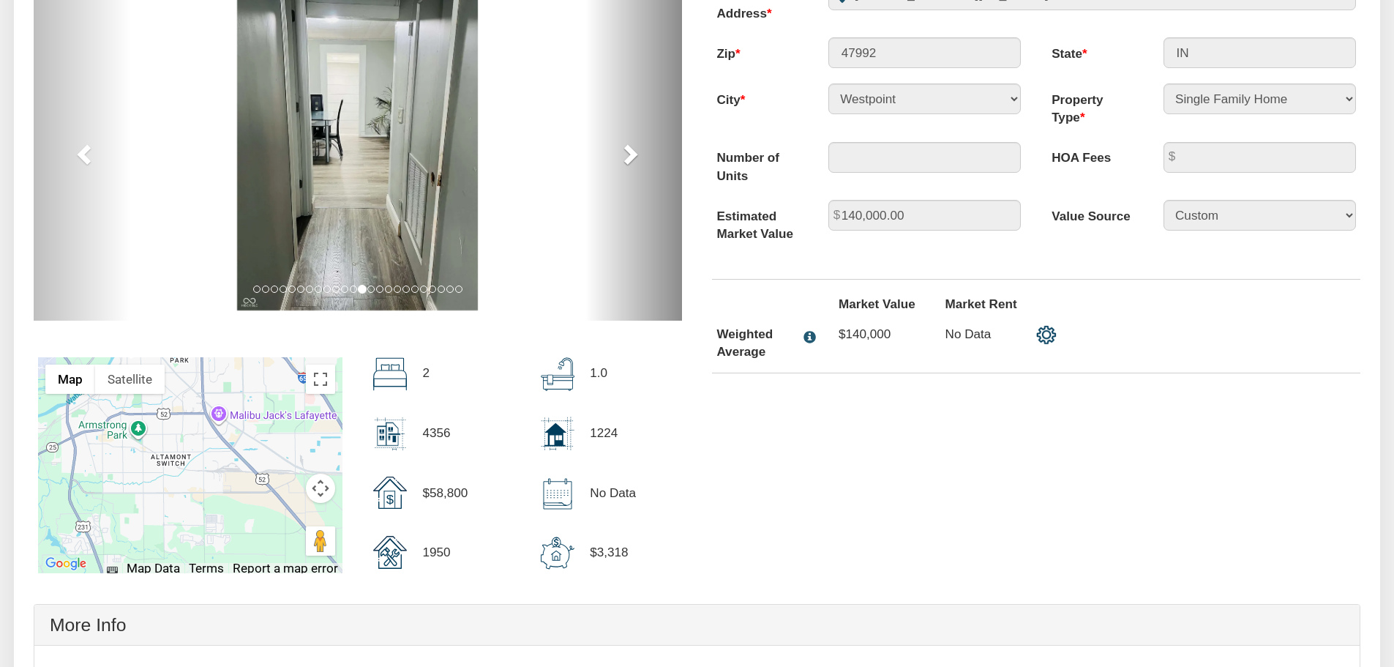
click at [626, 159] on span at bounding box center [629, 154] width 22 height 22
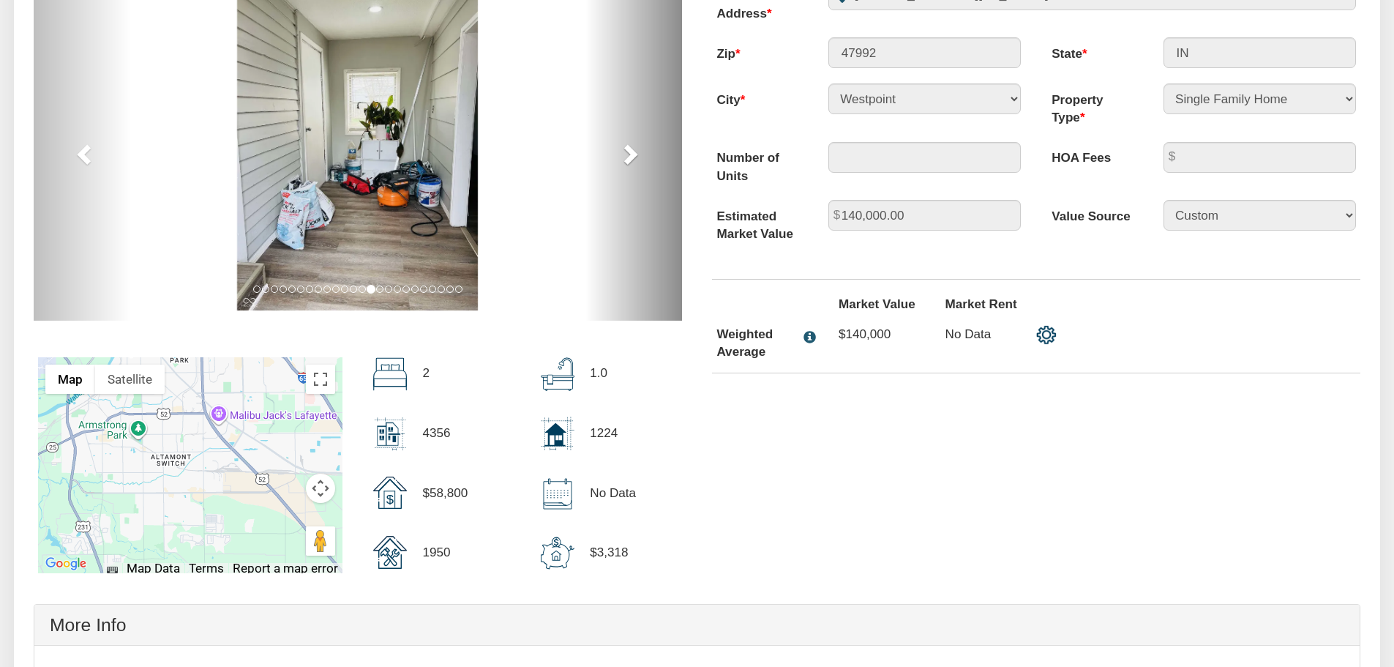
click at [626, 158] on span at bounding box center [629, 154] width 22 height 22
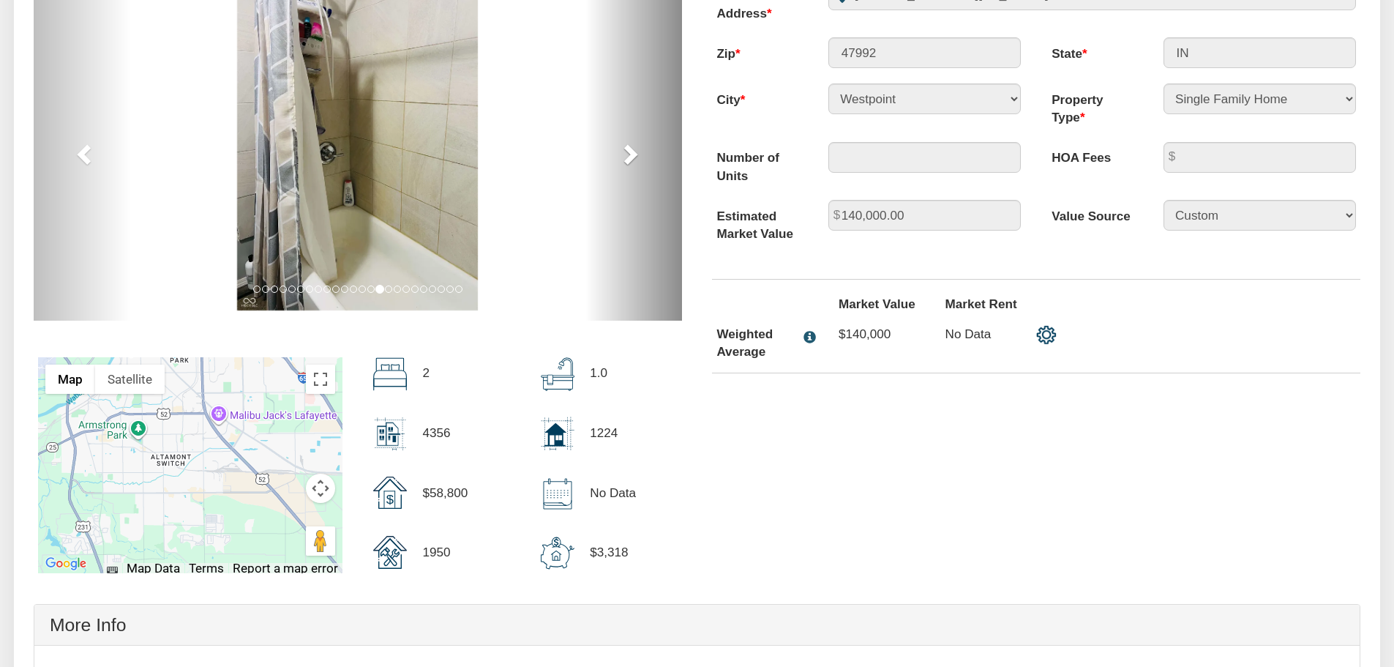
click at [626, 158] on span at bounding box center [629, 154] width 22 height 22
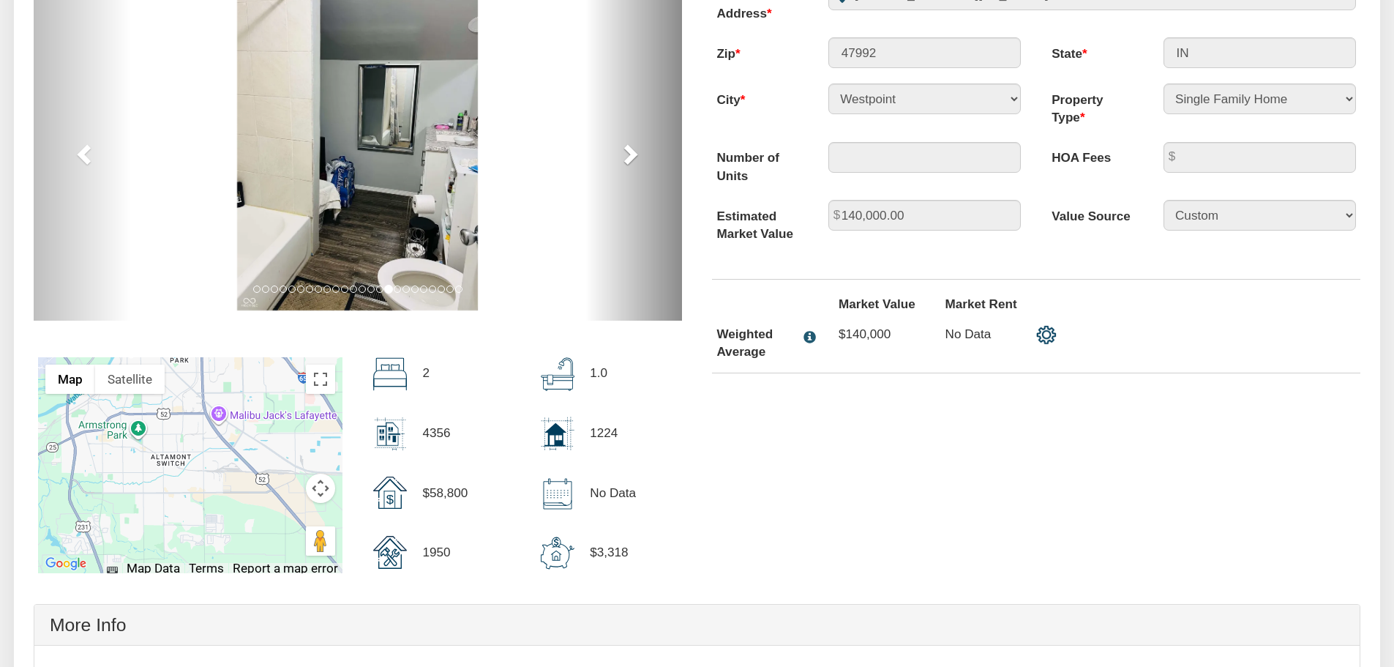
click at [626, 158] on span at bounding box center [629, 154] width 22 height 22
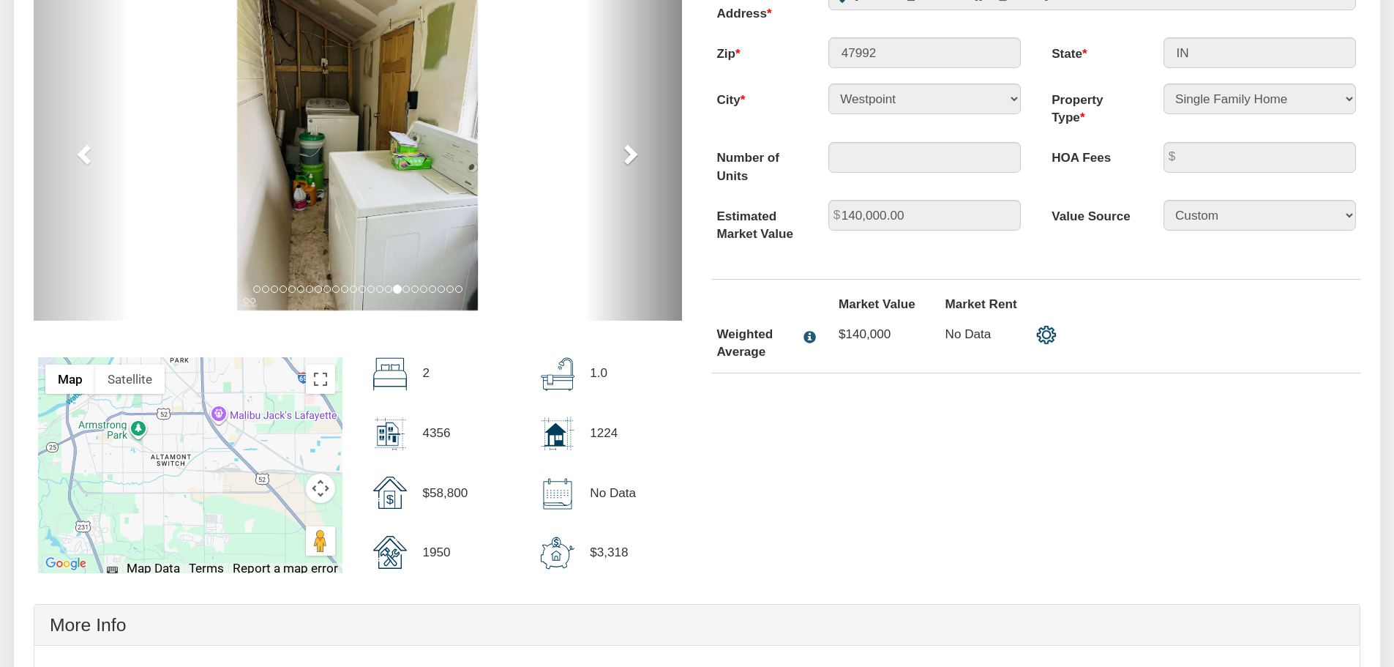
click at [626, 158] on span at bounding box center [629, 154] width 22 height 22
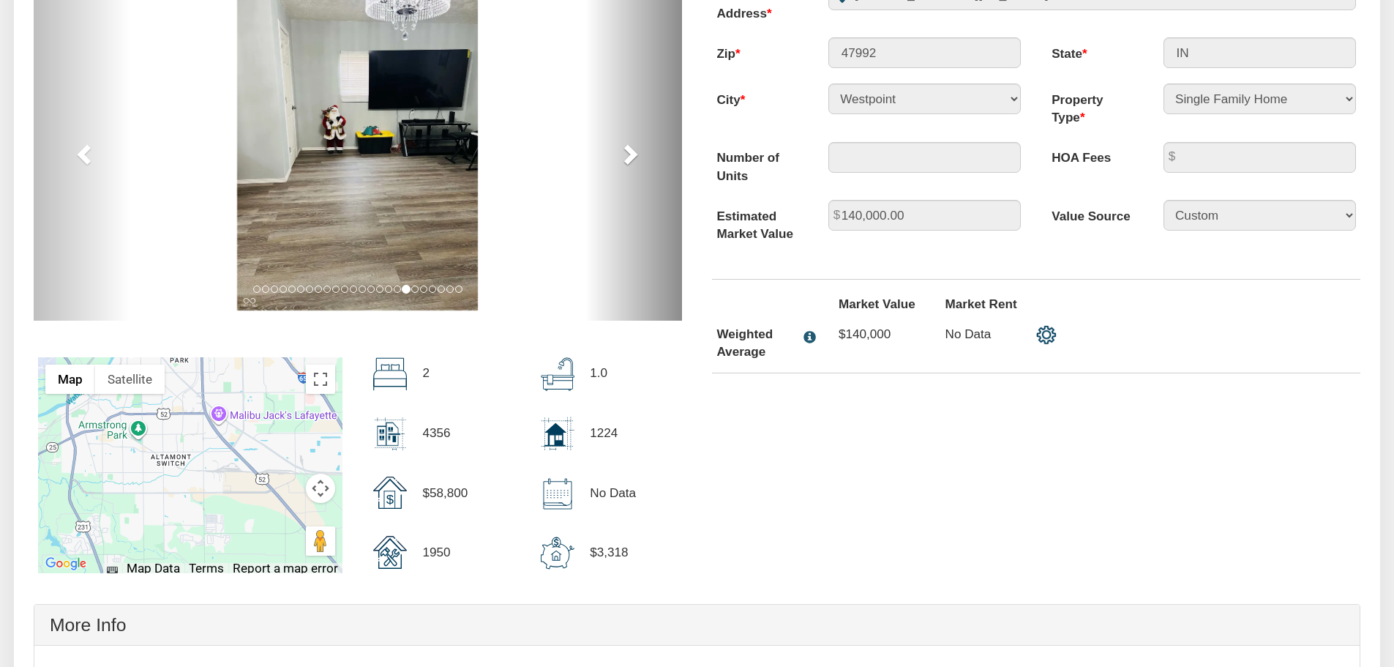
click at [626, 158] on span at bounding box center [629, 154] width 22 height 22
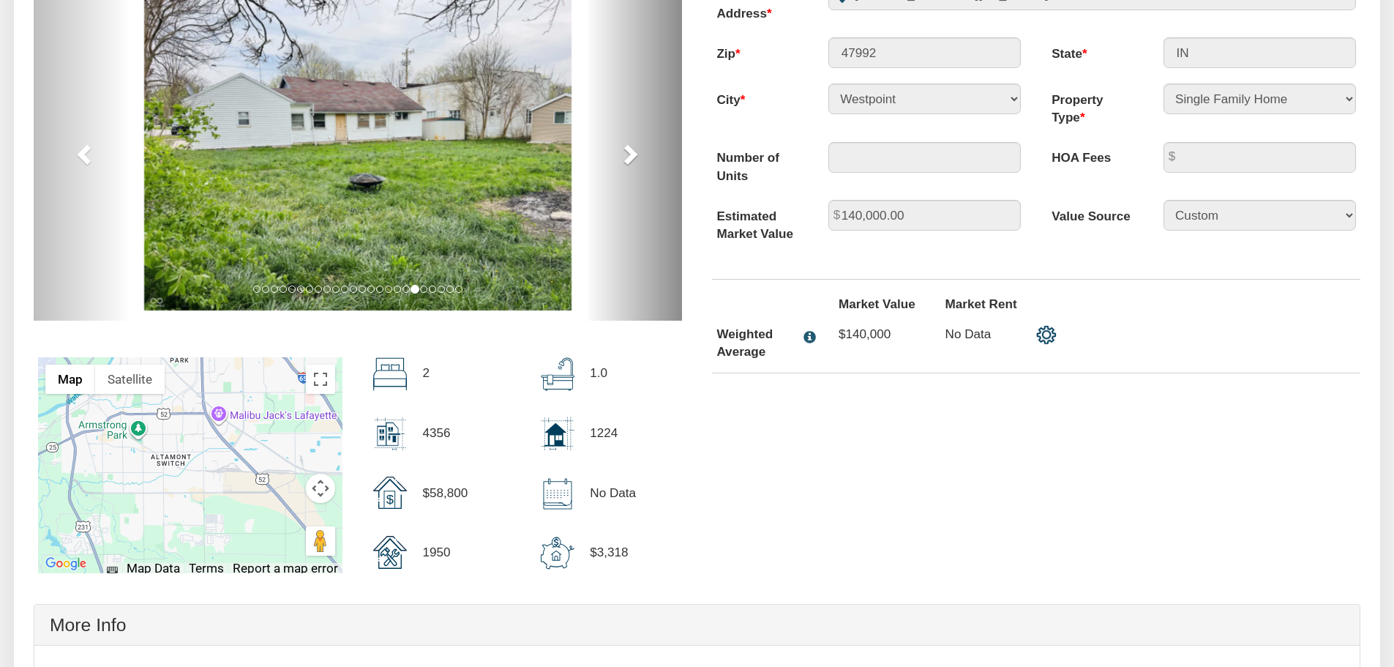
click at [626, 158] on span at bounding box center [629, 154] width 22 height 22
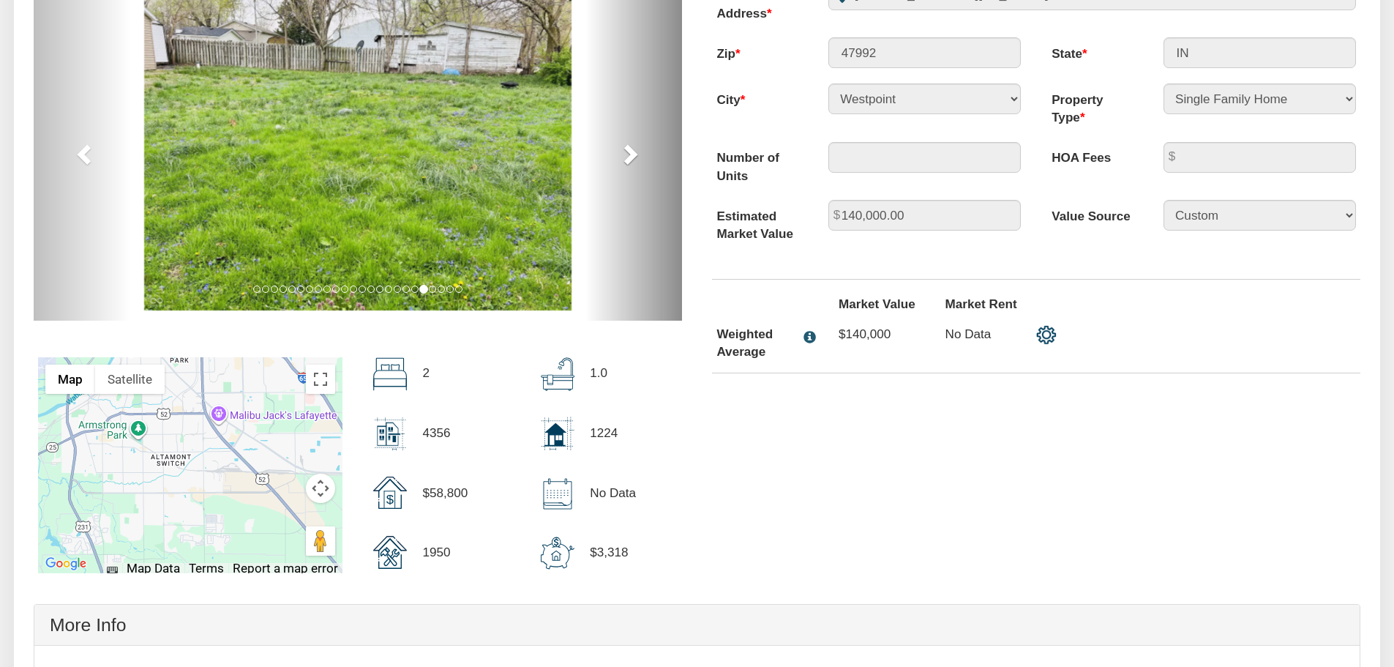
scroll to position [219, 0]
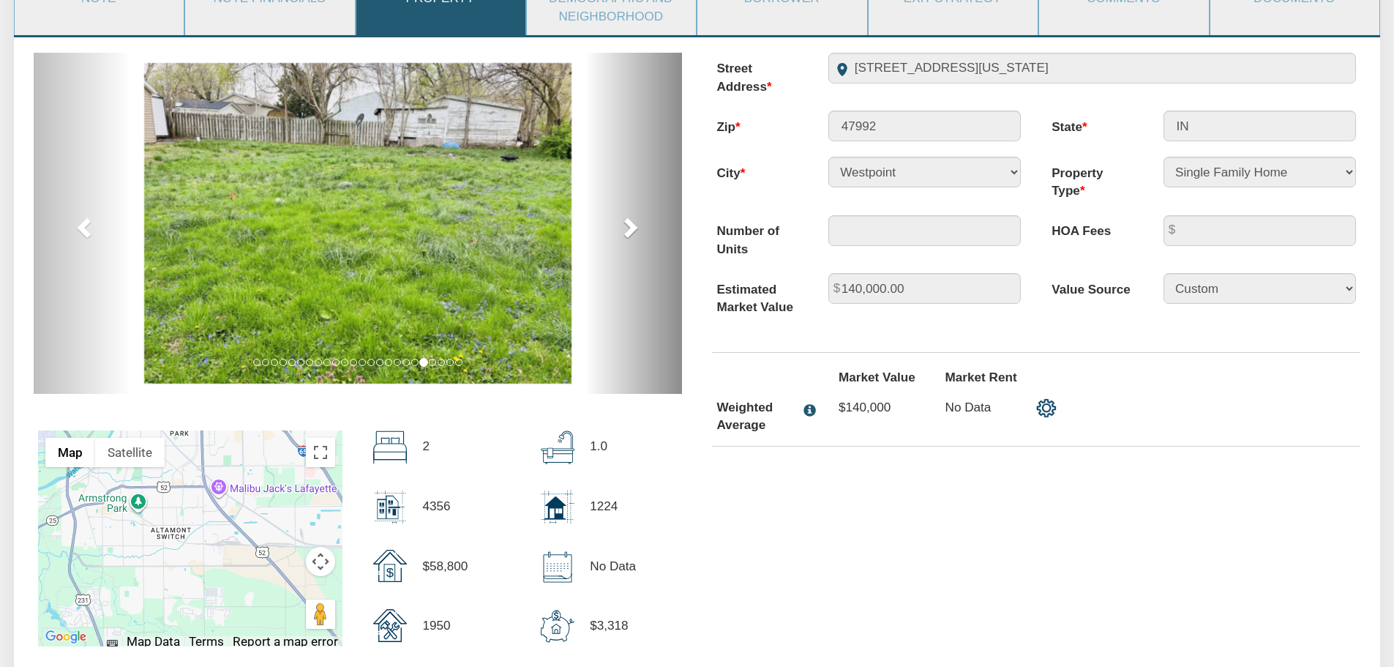
click at [626, 228] on span at bounding box center [629, 227] width 22 height 22
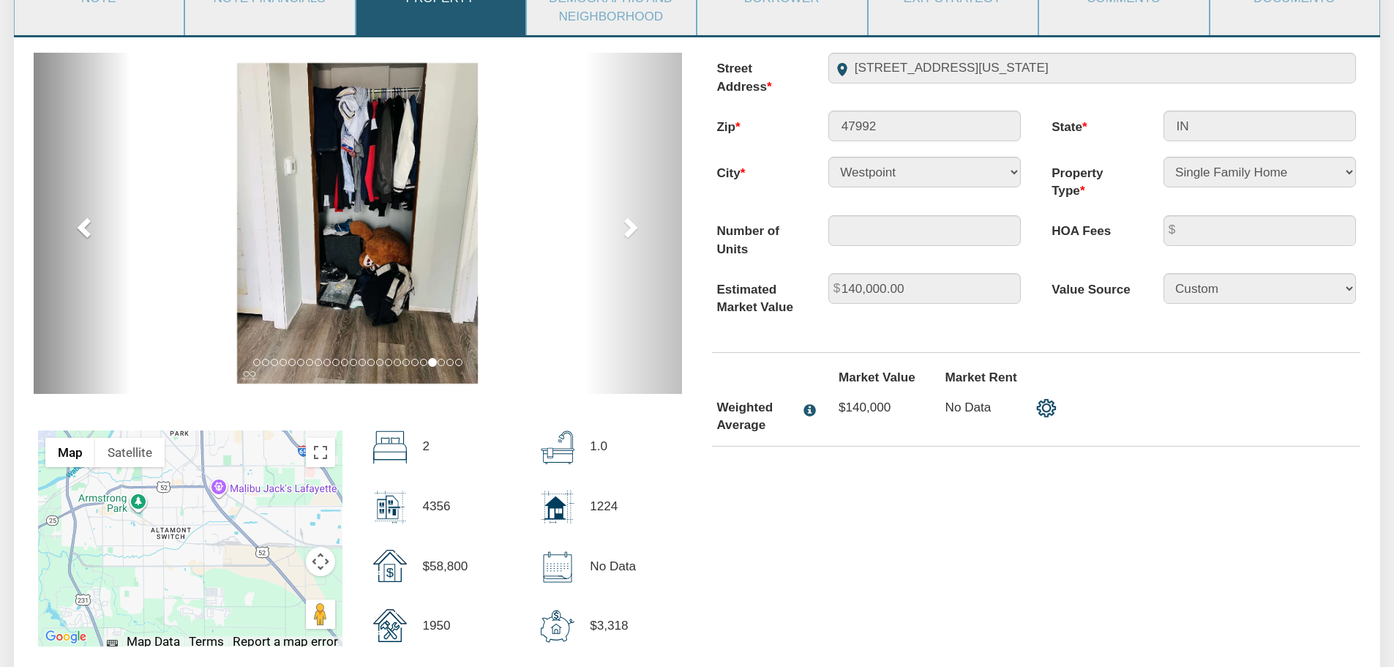
click at [84, 237] on span at bounding box center [86, 227] width 22 height 22
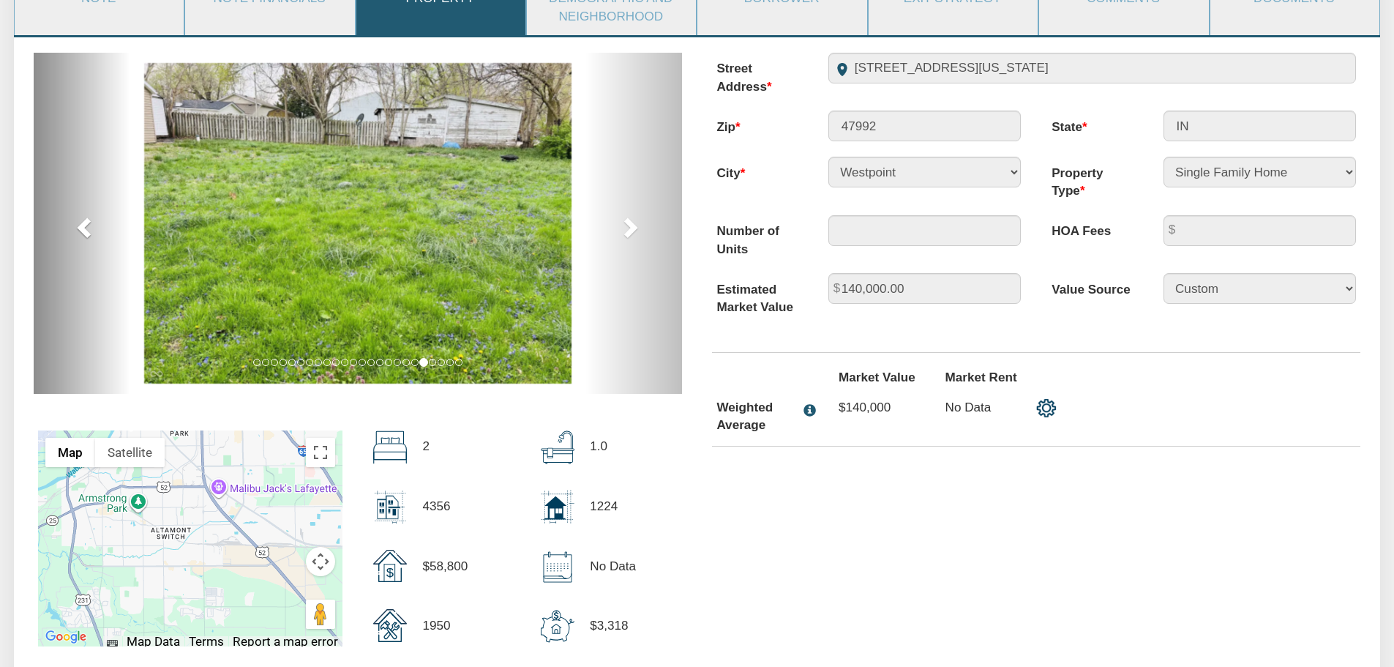
click at [84, 237] on span at bounding box center [86, 227] width 22 height 22
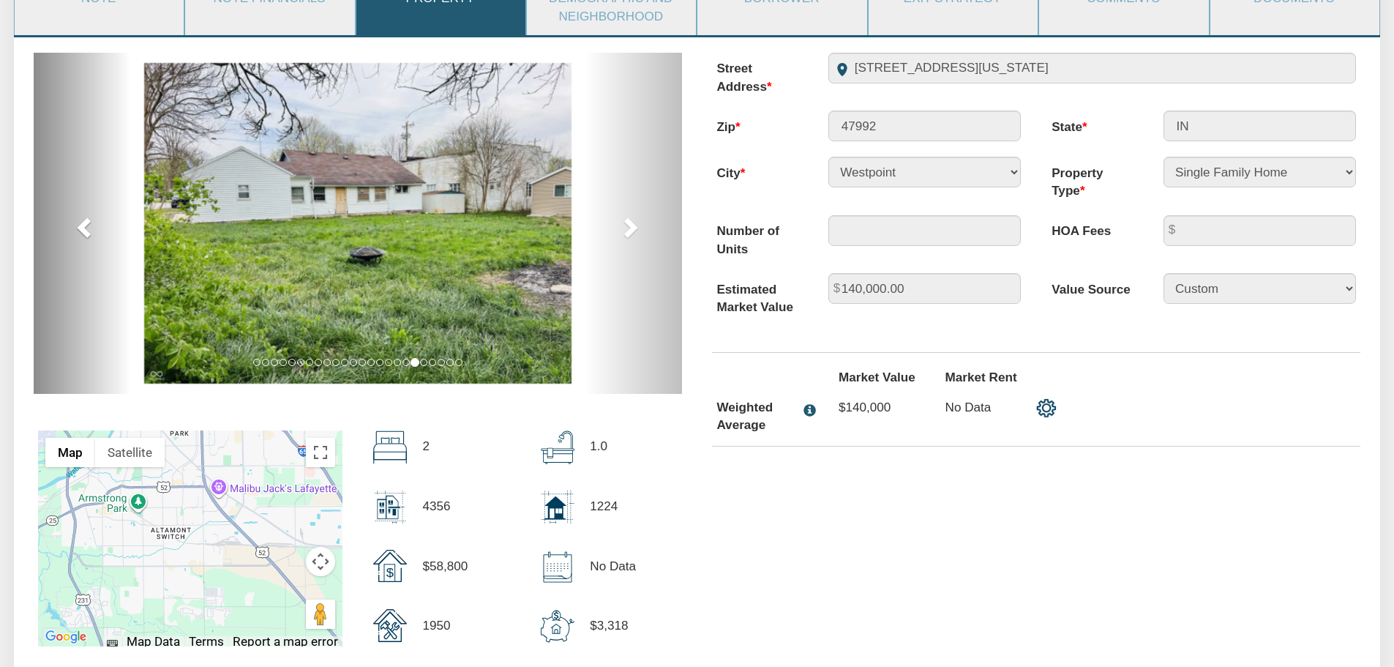
click at [84, 237] on span at bounding box center [86, 227] width 22 height 22
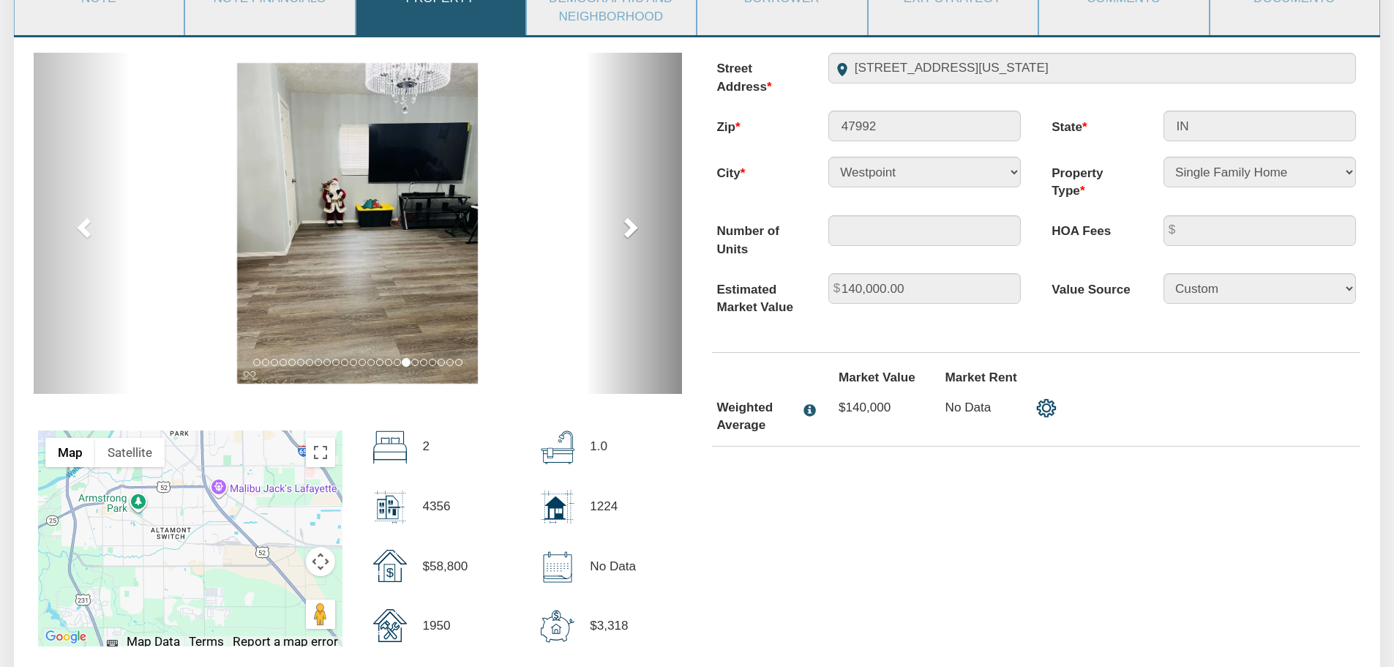
click at [624, 236] on span at bounding box center [629, 227] width 22 height 22
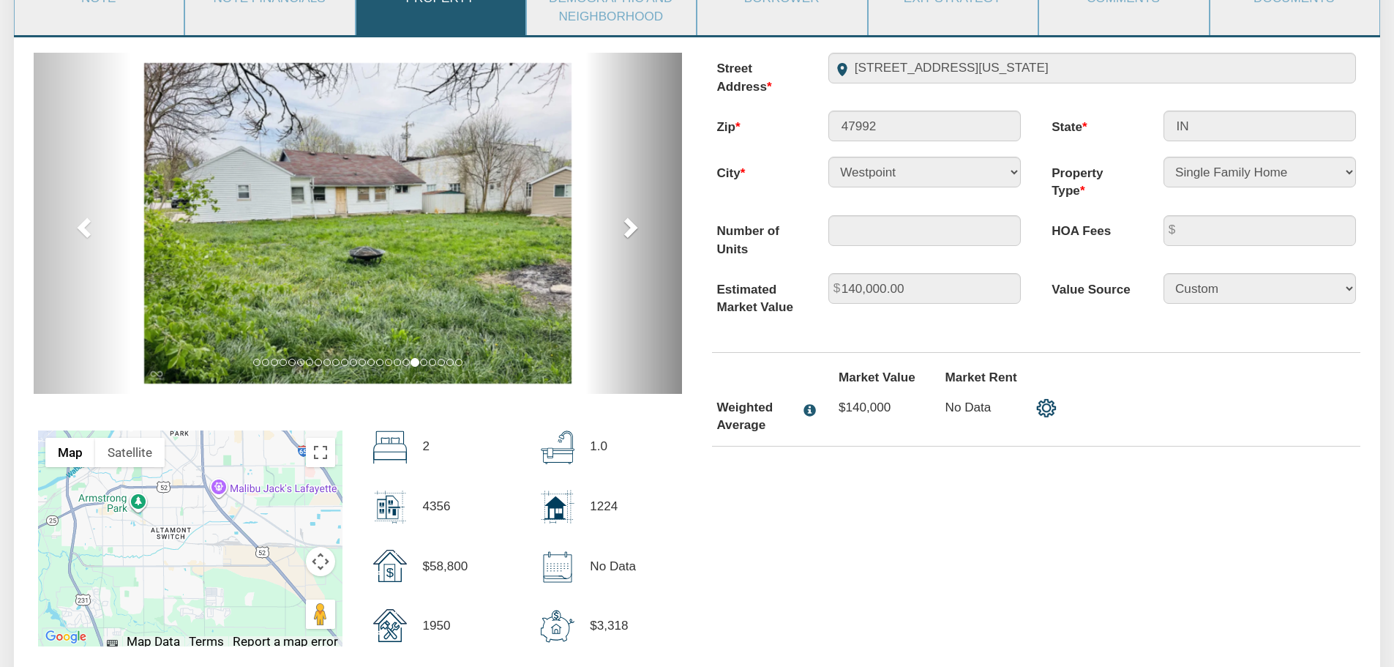
click at [624, 236] on span at bounding box center [629, 227] width 22 height 22
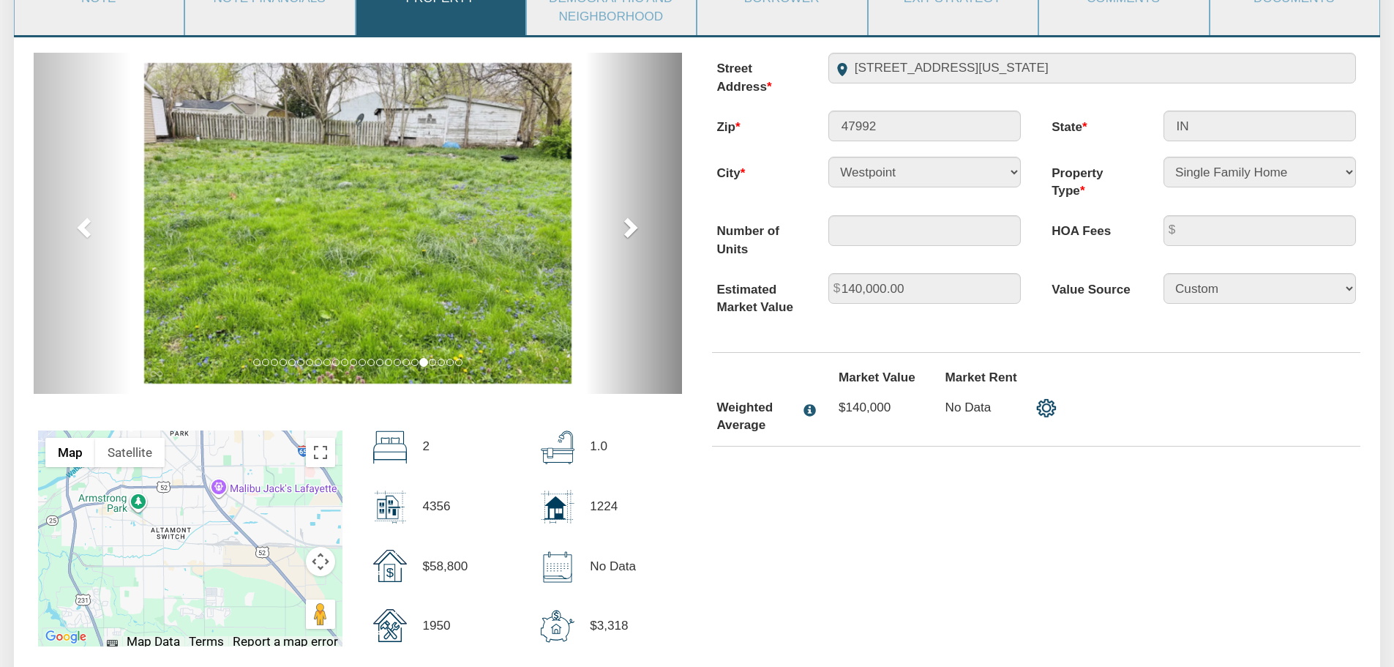
click at [624, 235] on span at bounding box center [629, 227] width 22 height 22
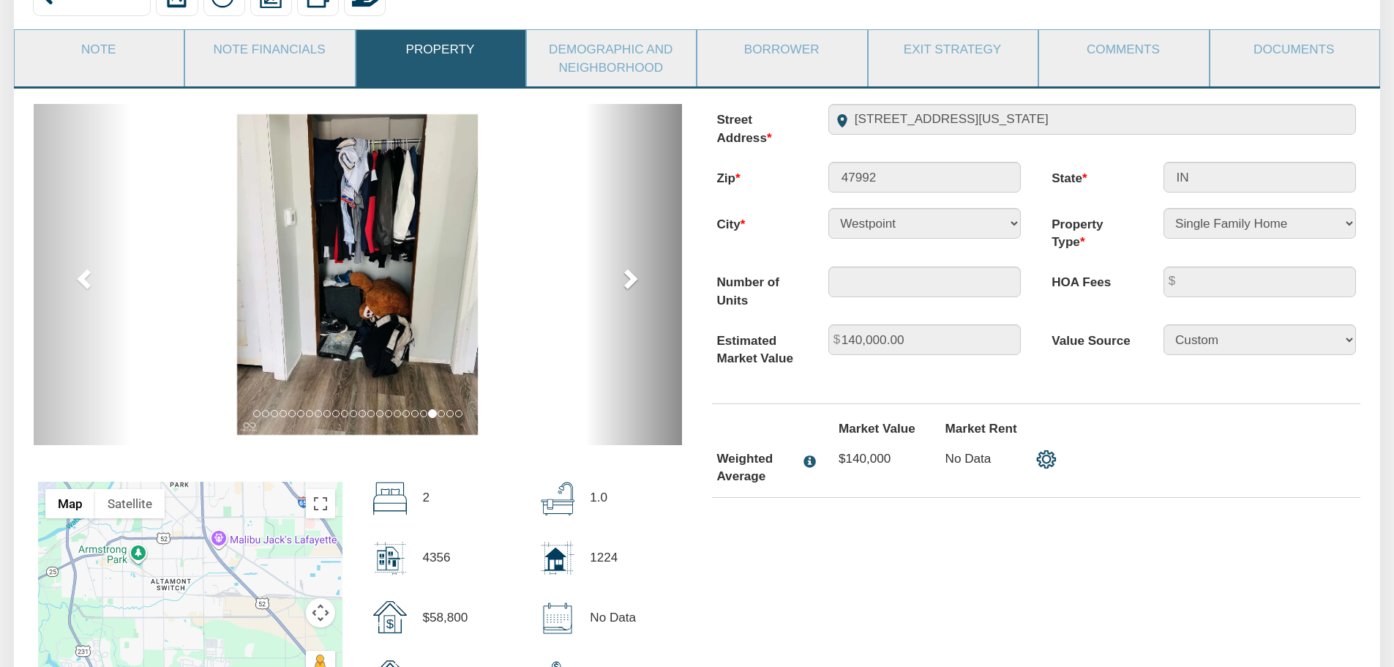
scroll to position [146, 0]
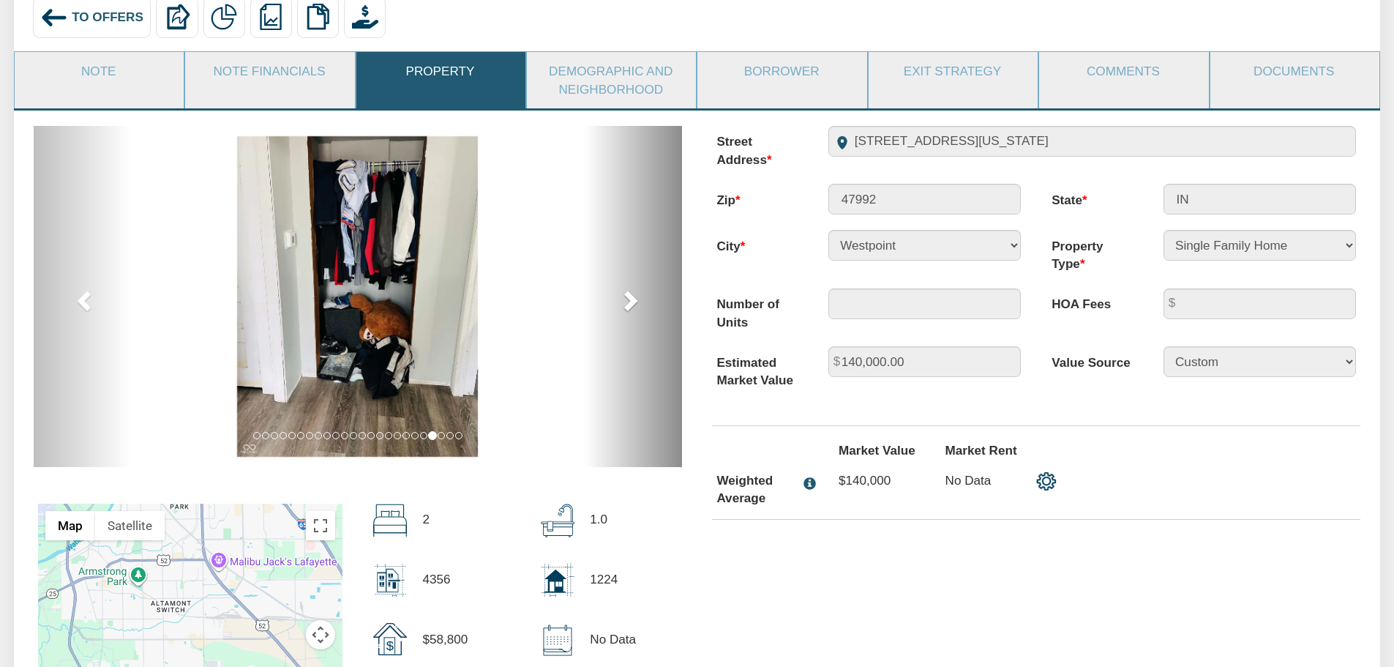
click at [627, 304] on span at bounding box center [629, 300] width 22 height 22
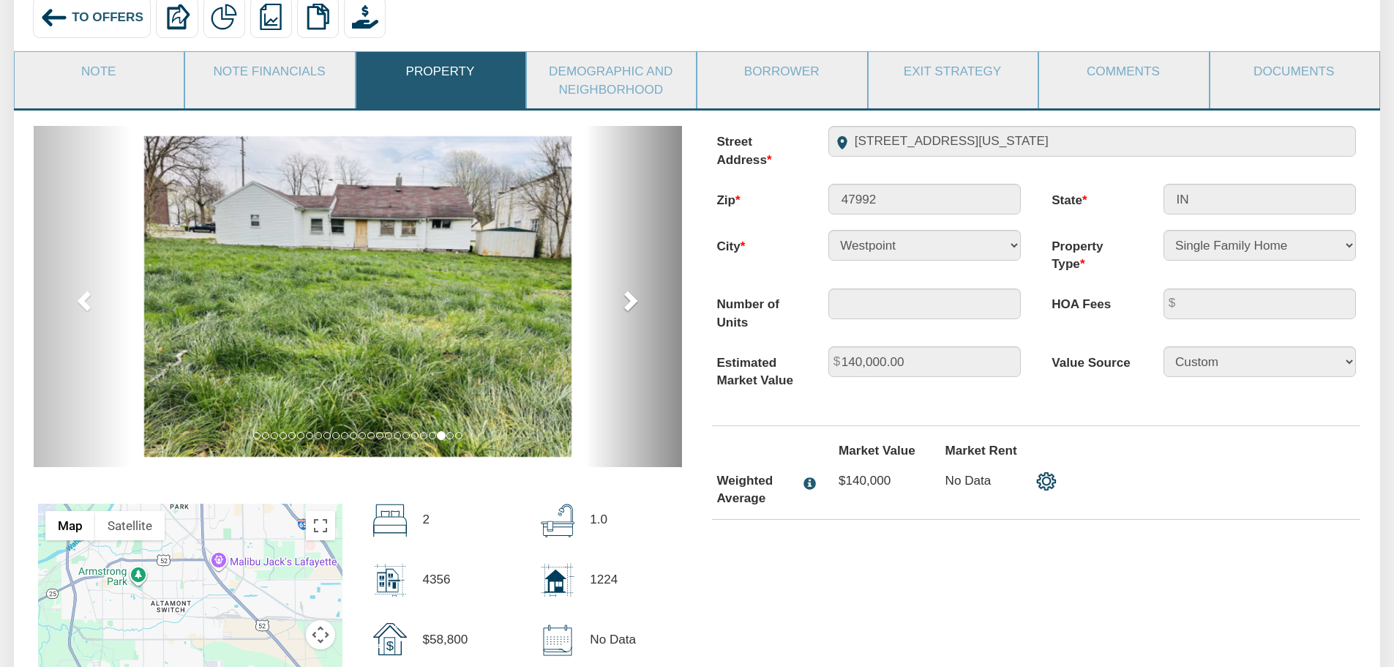
click at [627, 304] on span at bounding box center [629, 300] width 22 height 22
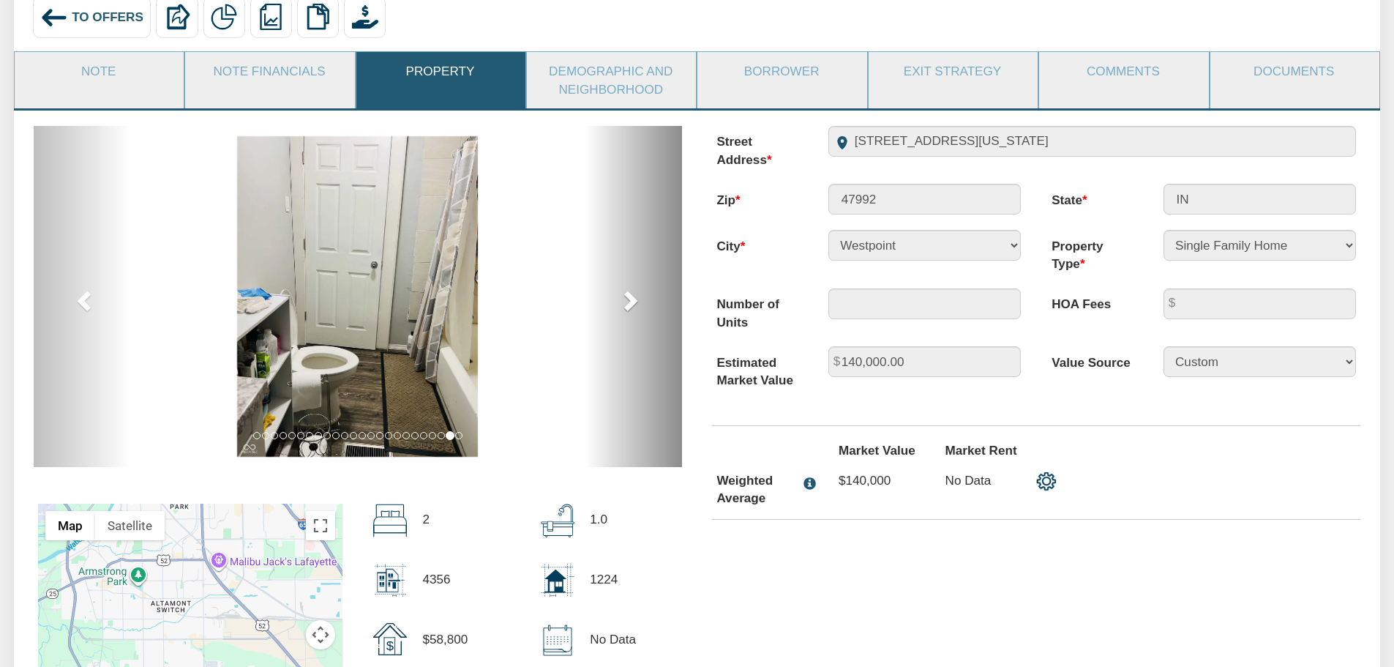
click at [627, 304] on span at bounding box center [629, 300] width 22 height 22
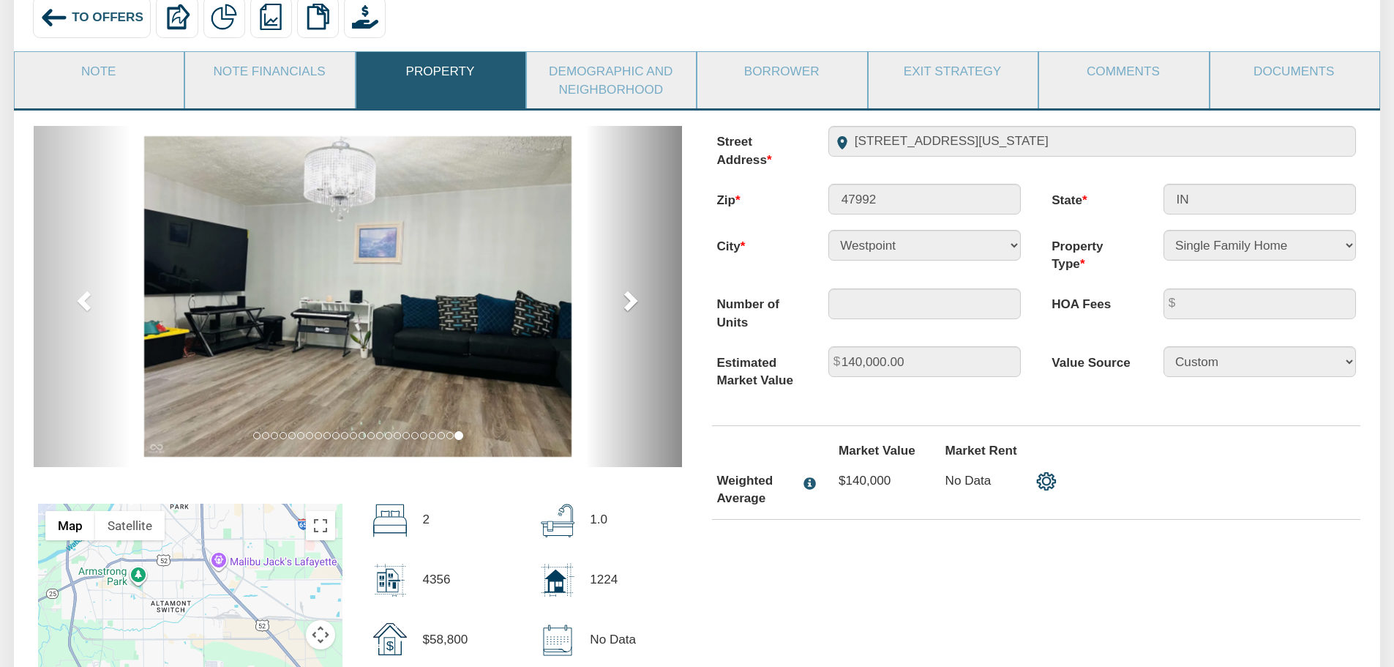
click at [627, 304] on span at bounding box center [629, 300] width 22 height 22
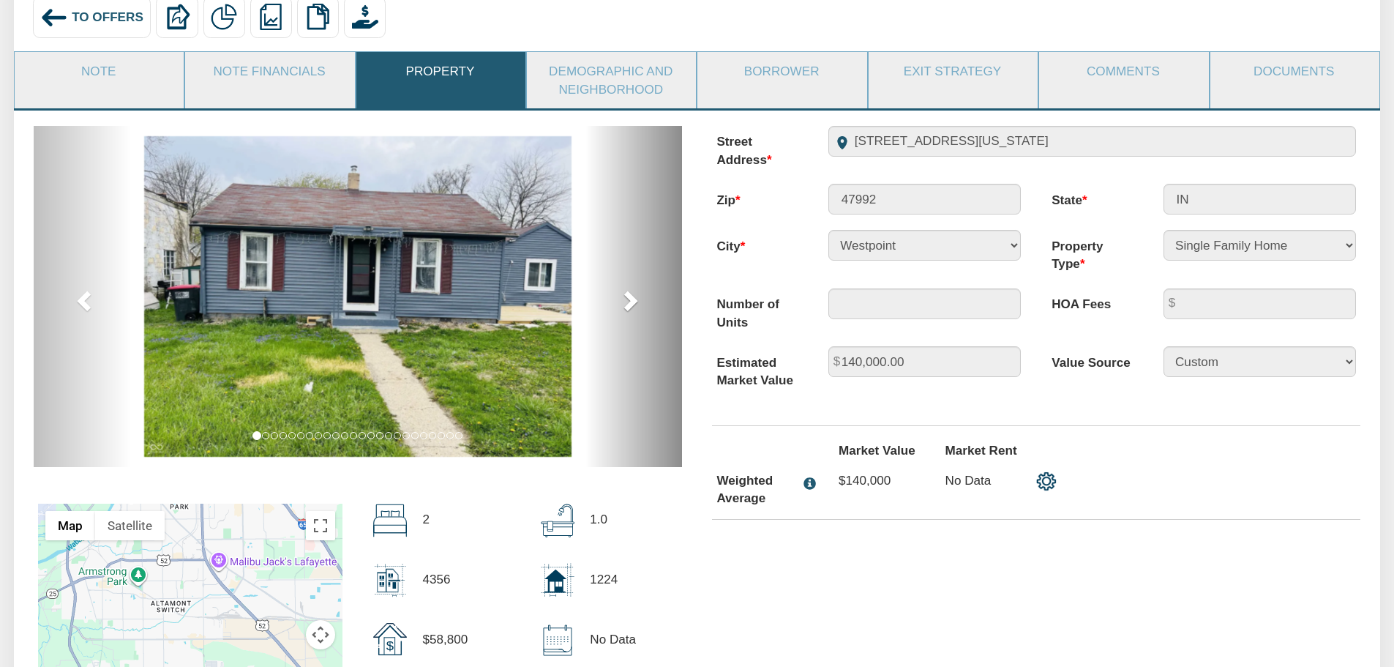
click at [627, 304] on span at bounding box center [629, 300] width 22 height 22
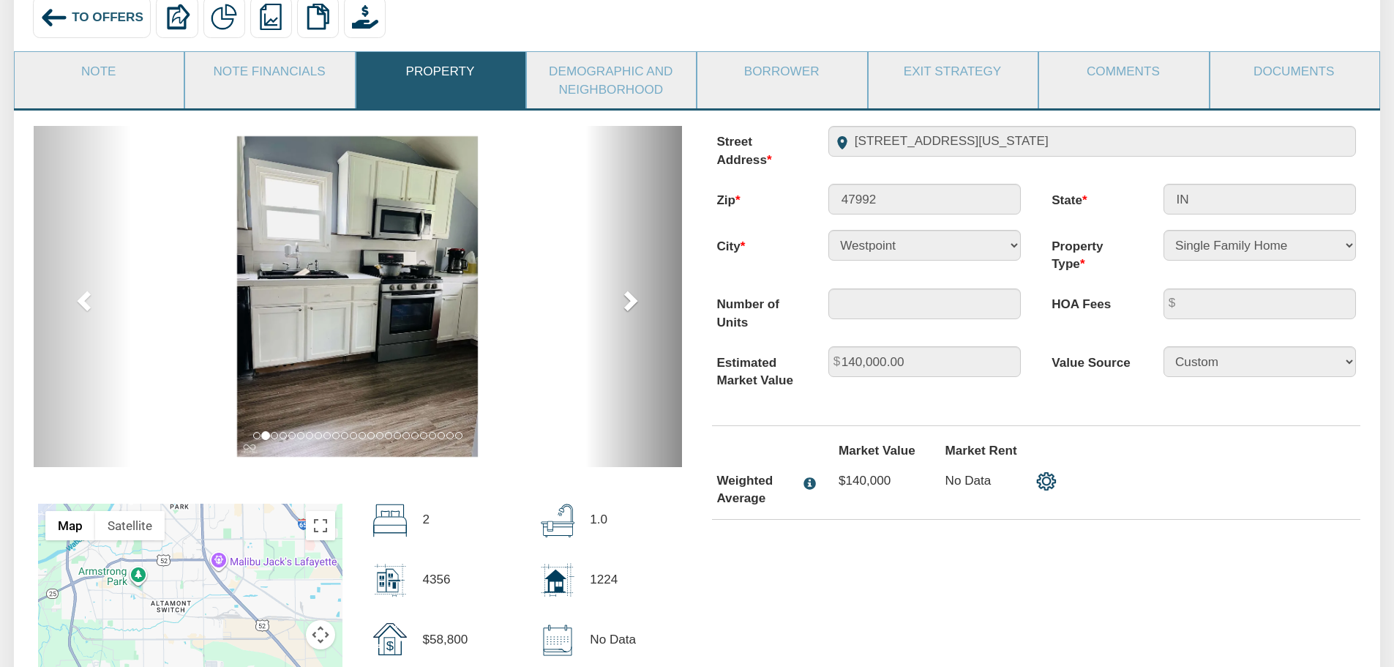
click at [627, 304] on span at bounding box center [629, 300] width 22 height 22
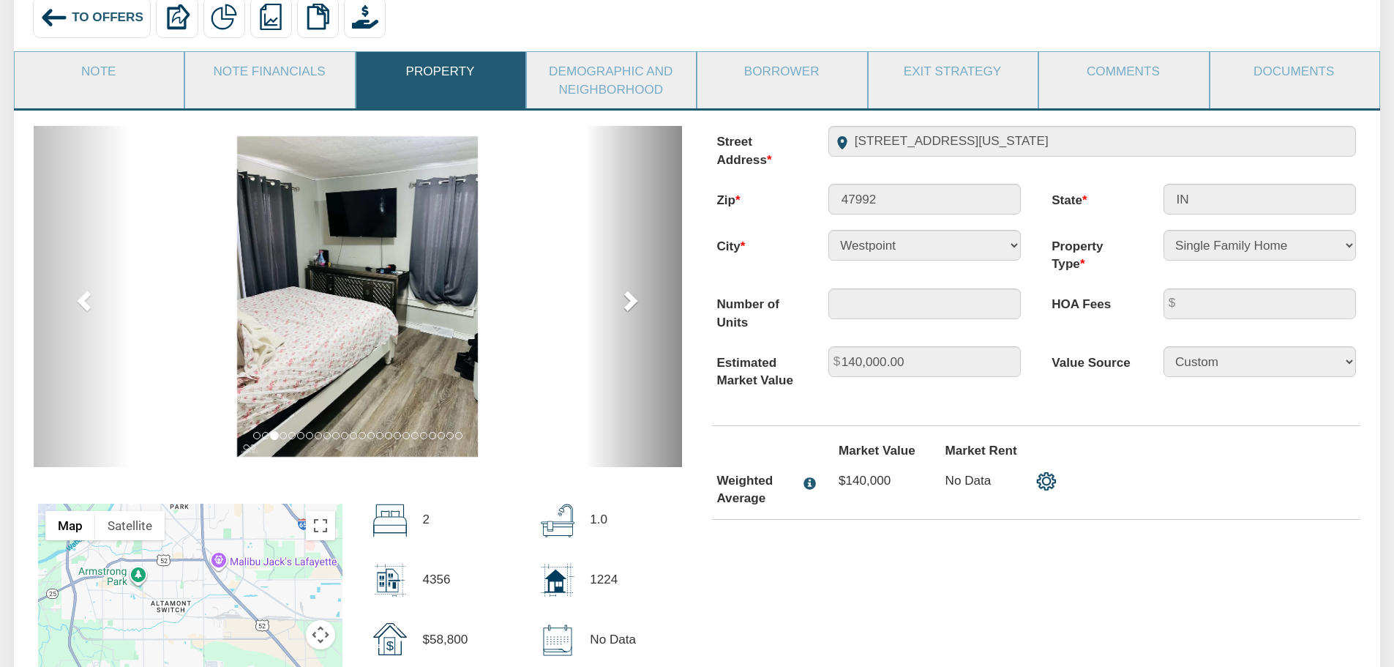
click at [627, 304] on span at bounding box center [629, 300] width 22 height 22
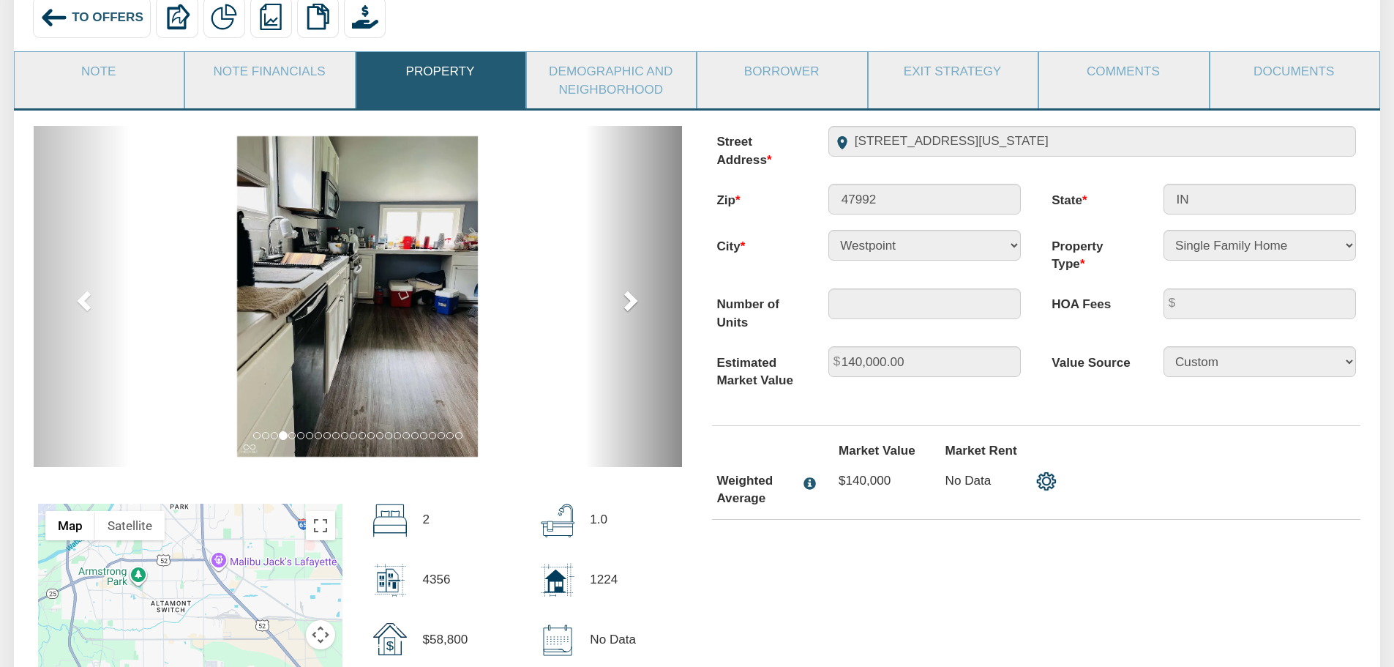
click at [627, 304] on span at bounding box center [629, 300] width 22 height 22
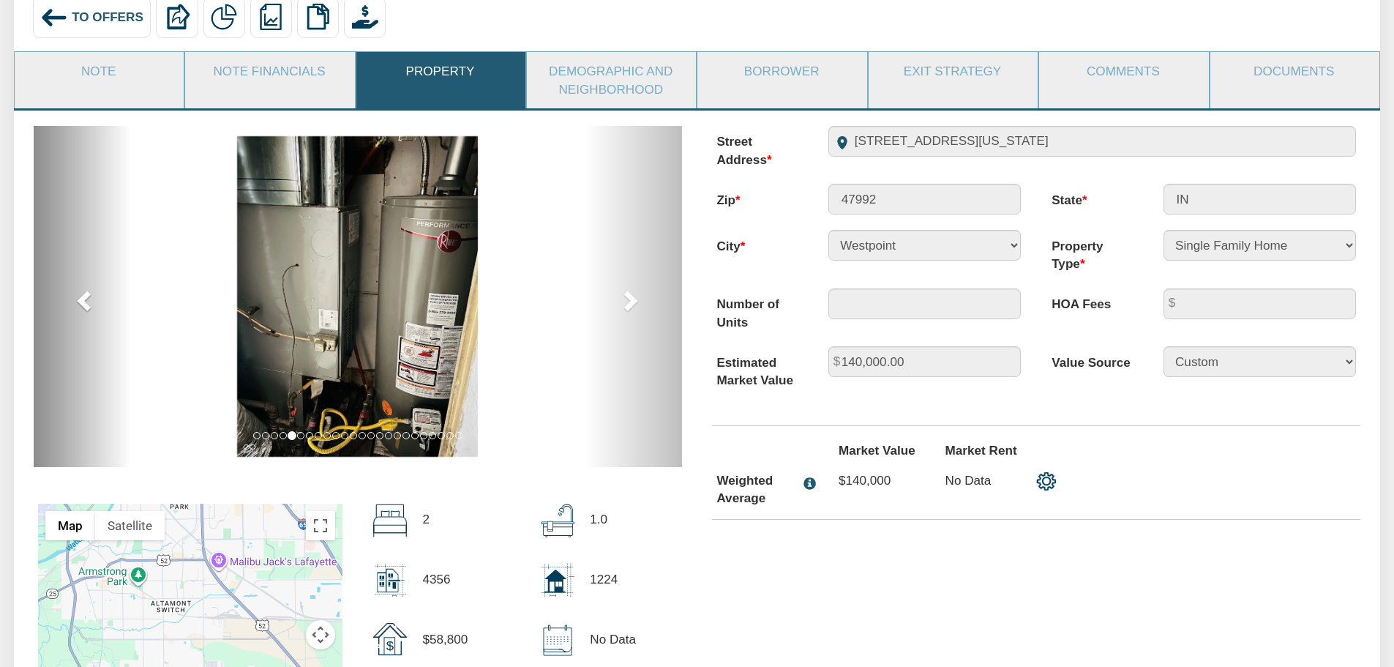
click at [80, 303] on span at bounding box center [86, 300] width 22 height 22
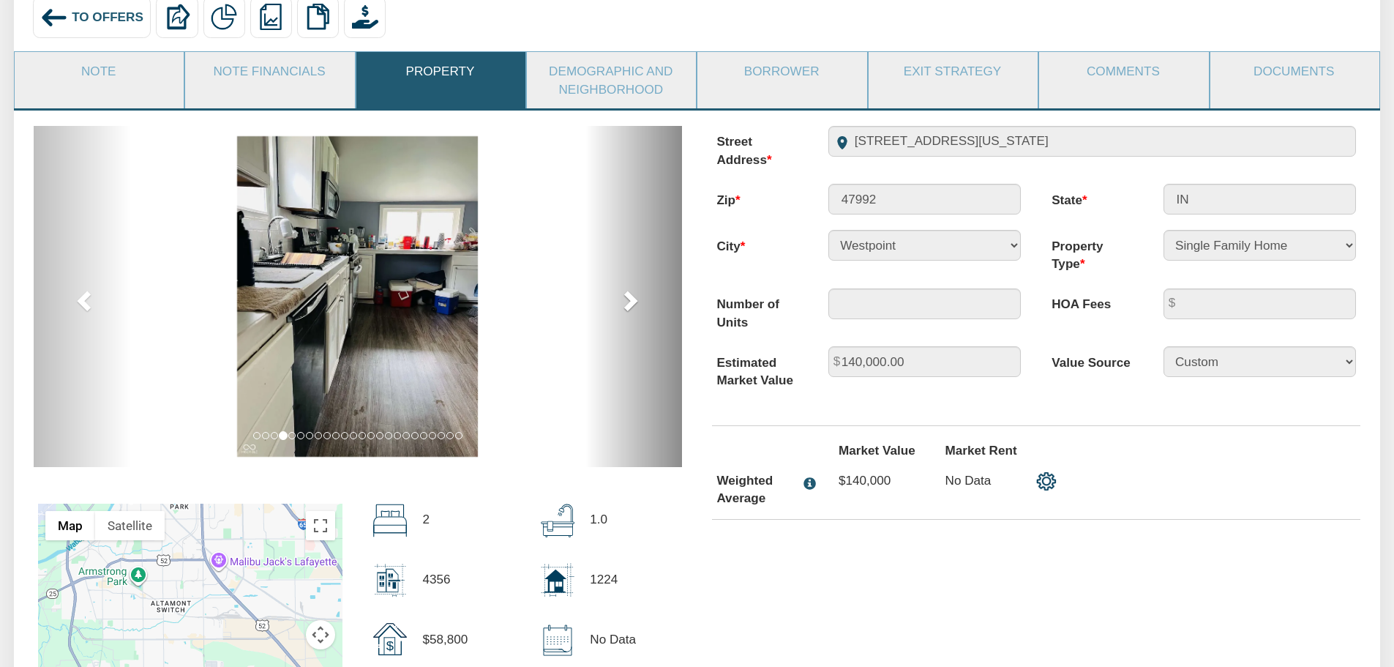
click at [628, 307] on span at bounding box center [629, 300] width 22 height 22
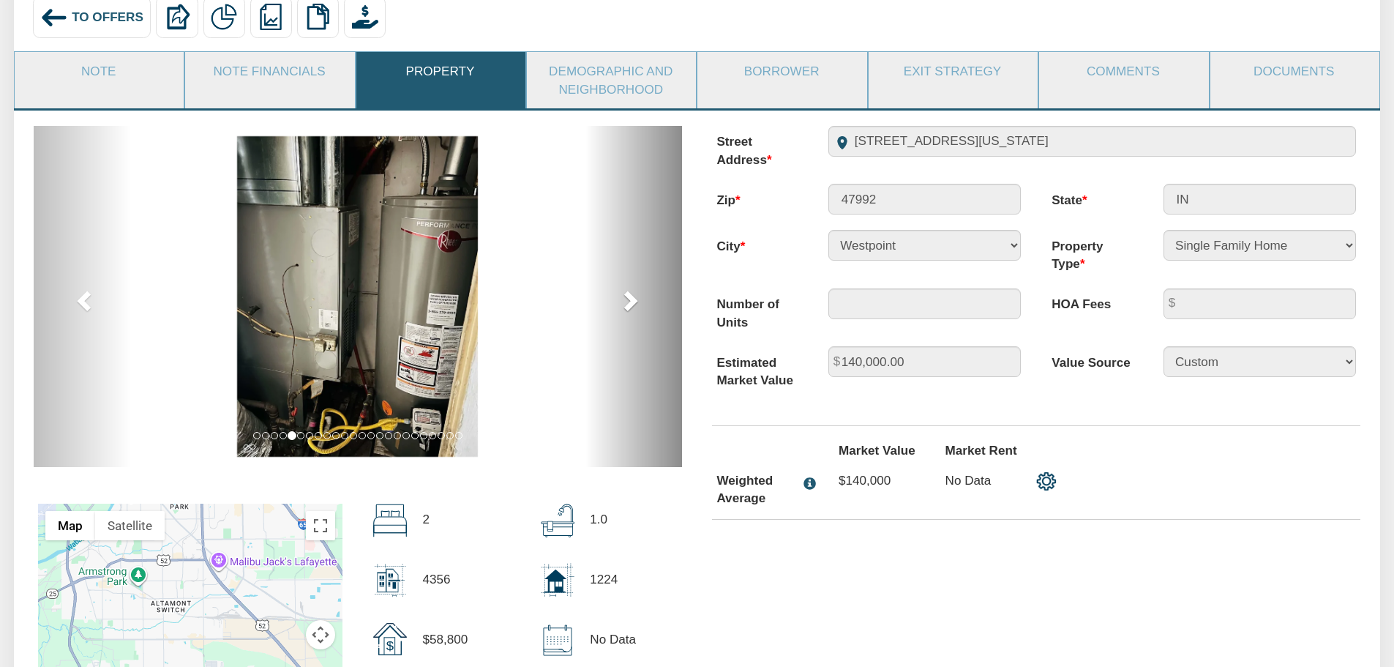
click at [628, 307] on span at bounding box center [629, 300] width 22 height 22
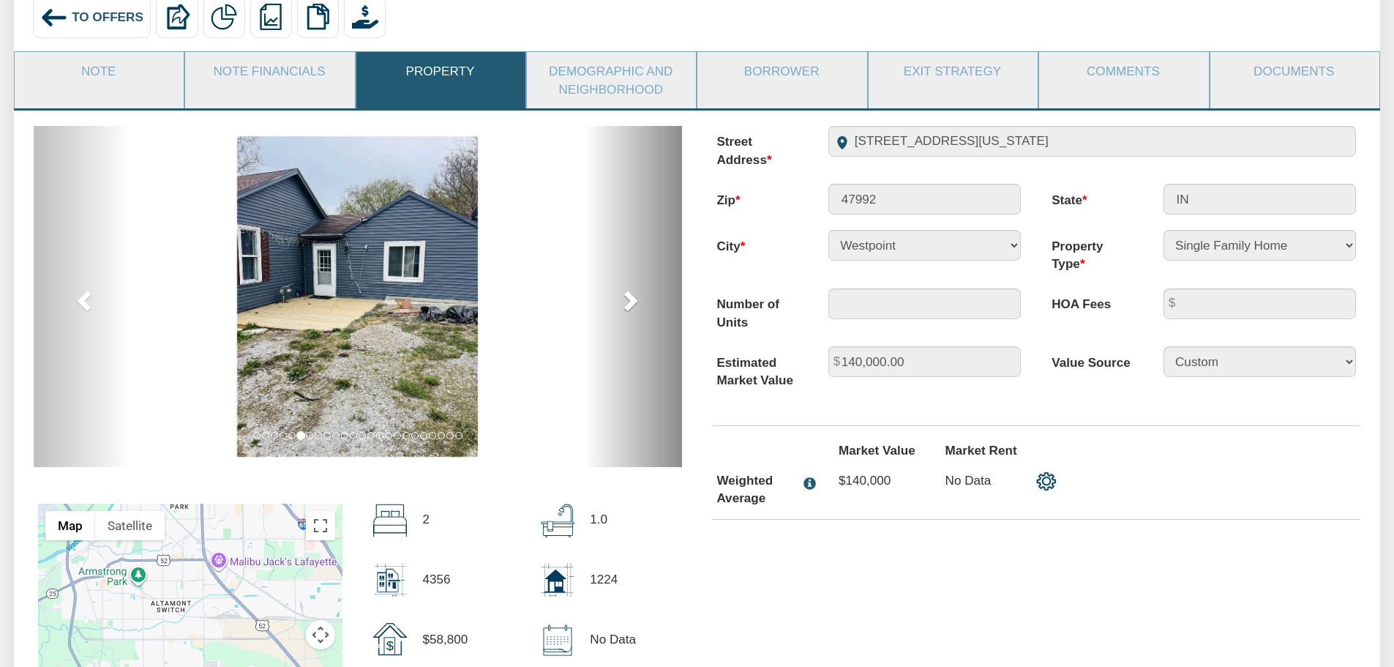
click at [628, 307] on span at bounding box center [629, 300] width 22 height 22
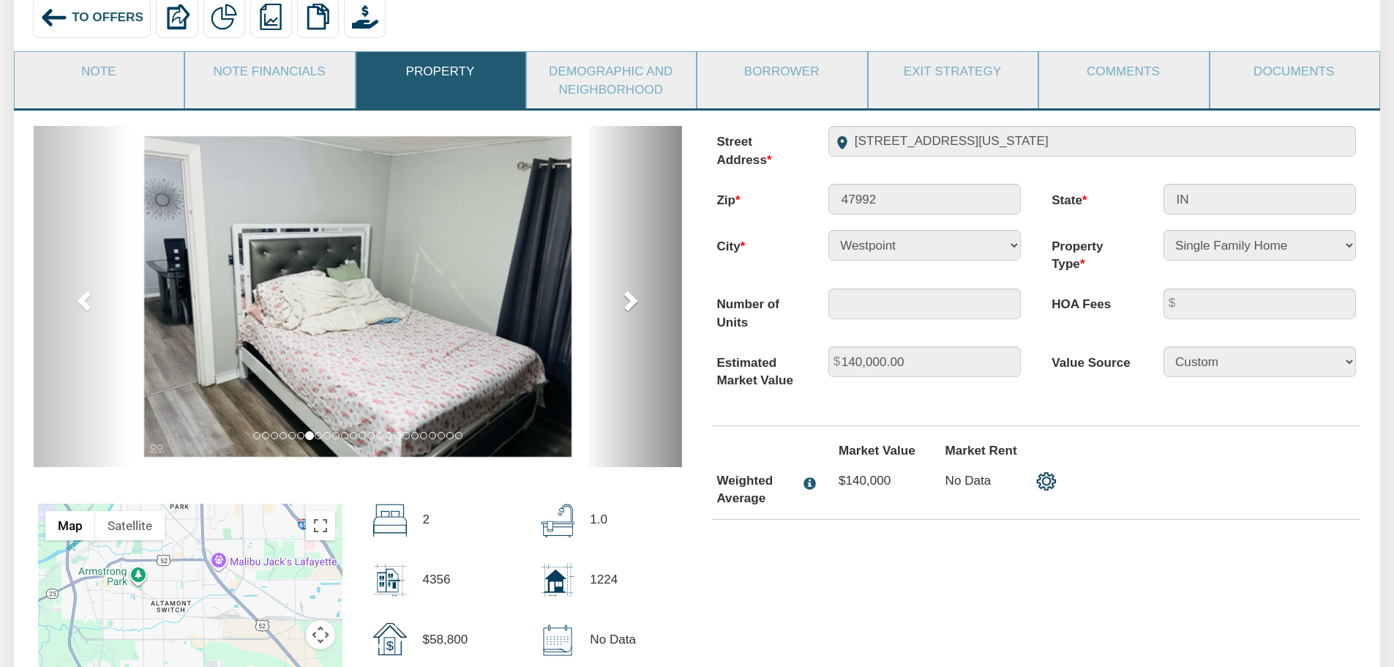
click at [628, 307] on span at bounding box center [629, 300] width 22 height 22
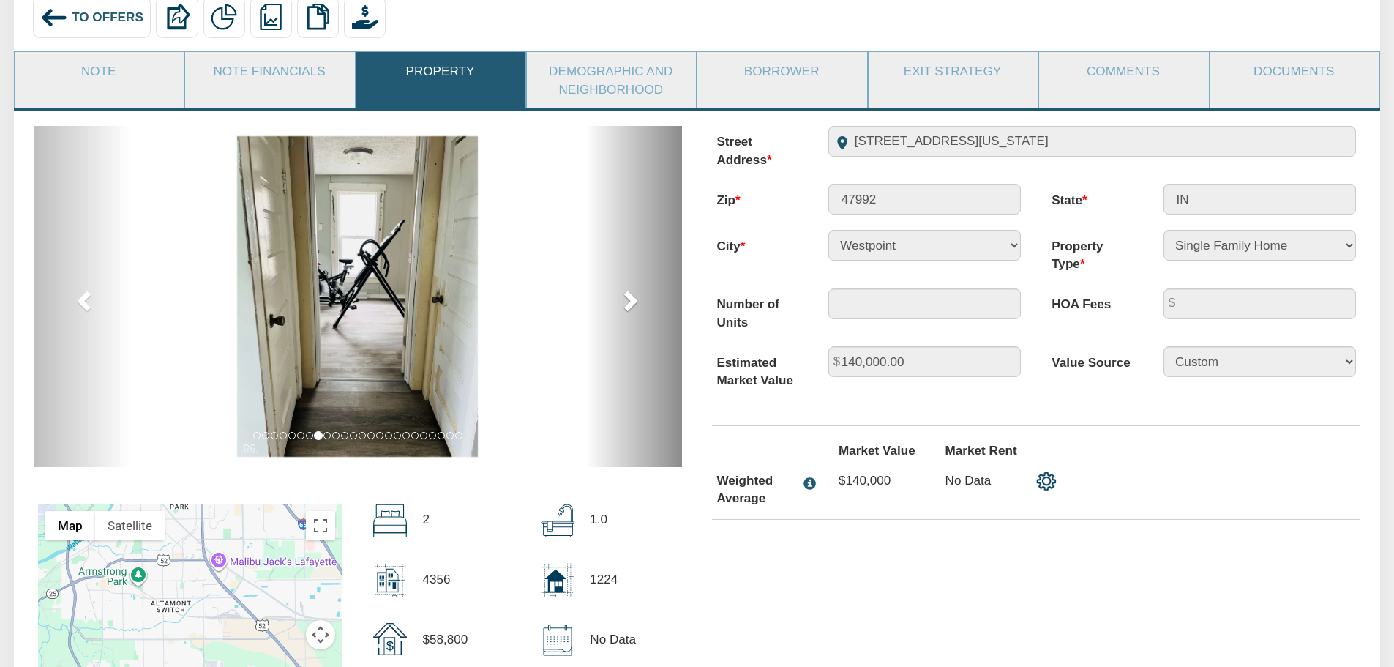
click at [628, 307] on span at bounding box center [629, 300] width 22 height 22
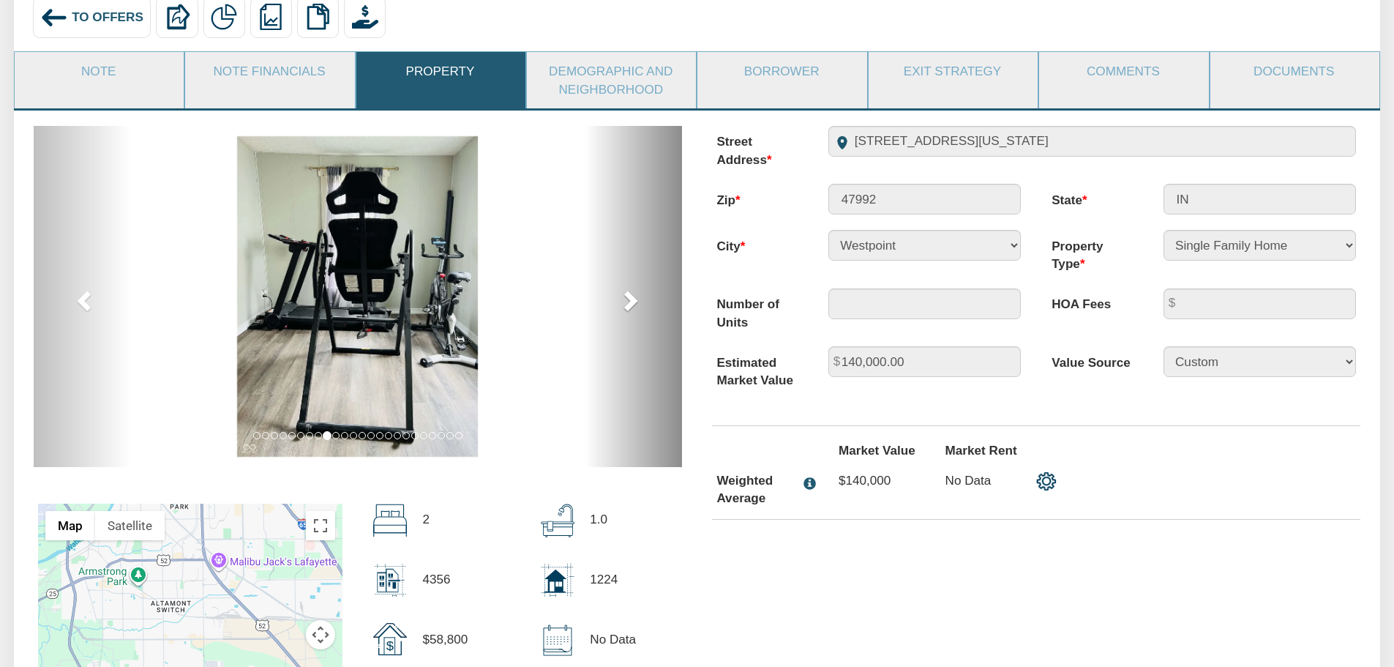
click at [628, 307] on span at bounding box center [629, 300] width 22 height 22
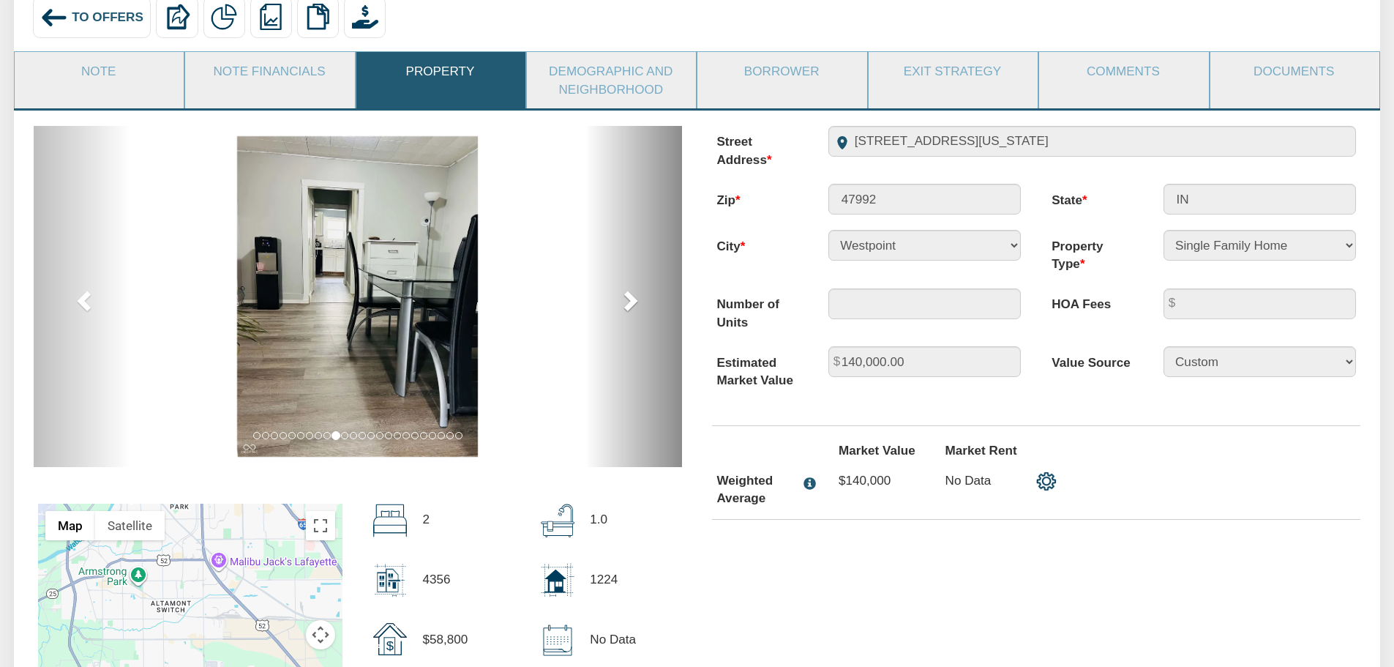
click at [628, 307] on span at bounding box center [629, 300] width 22 height 22
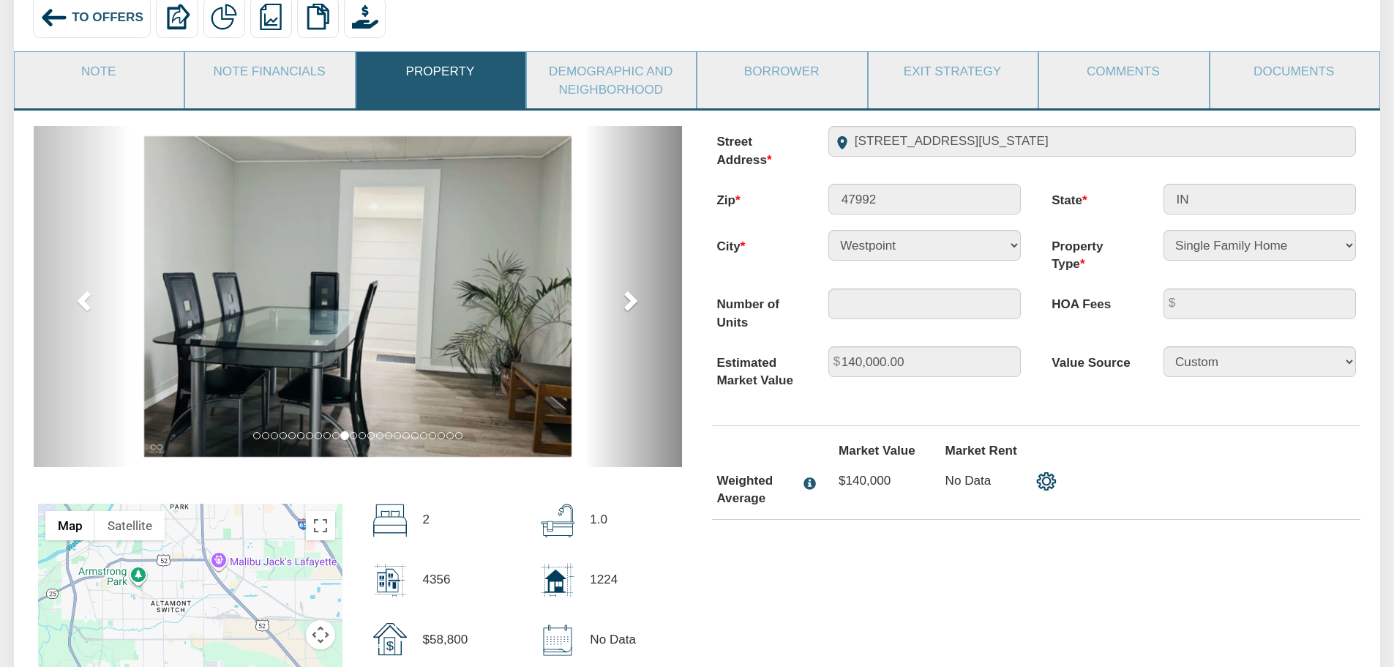
click at [628, 307] on span at bounding box center [629, 300] width 22 height 22
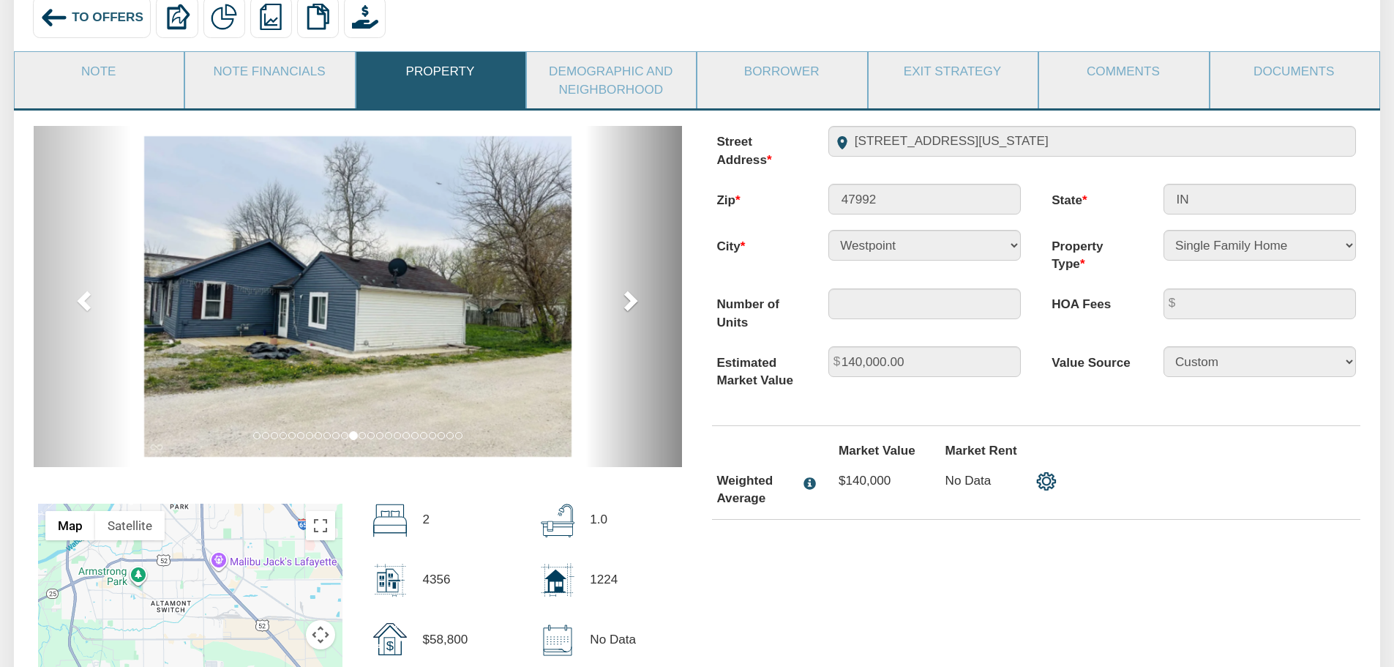
click at [628, 307] on span at bounding box center [629, 300] width 22 height 22
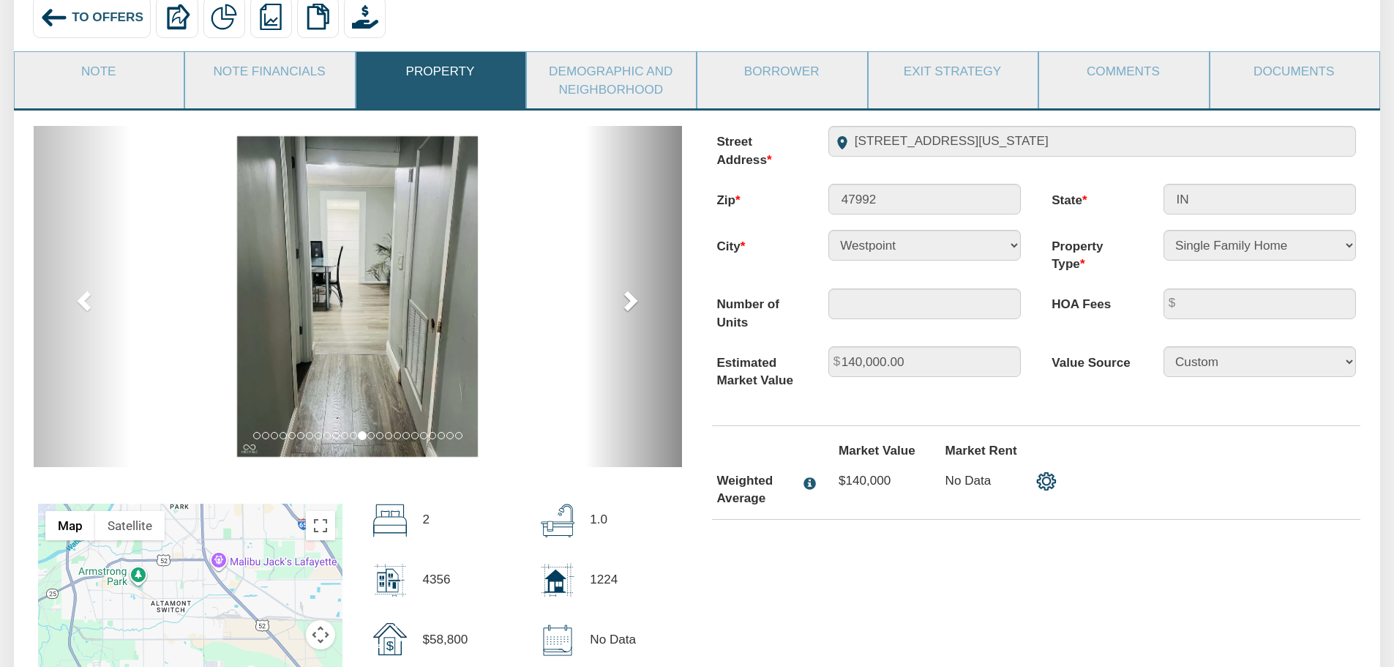
click at [628, 307] on span at bounding box center [629, 300] width 22 height 22
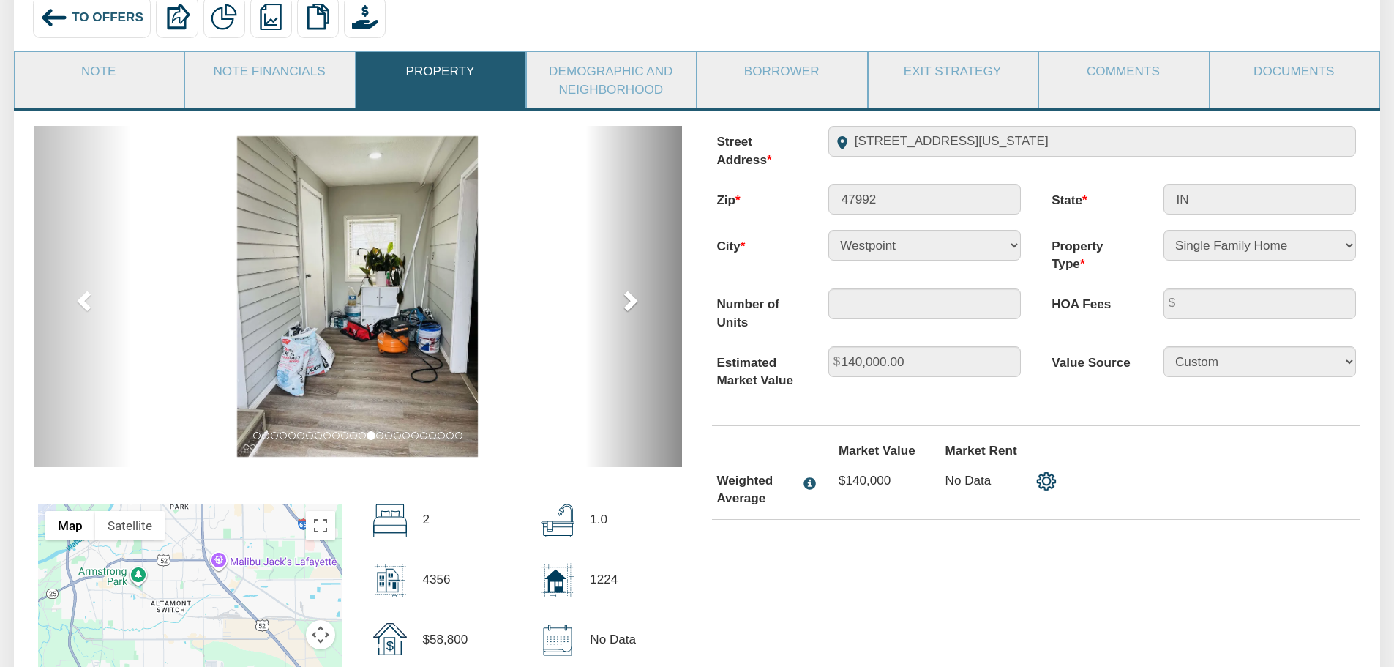
click at [628, 307] on span at bounding box center [629, 300] width 22 height 22
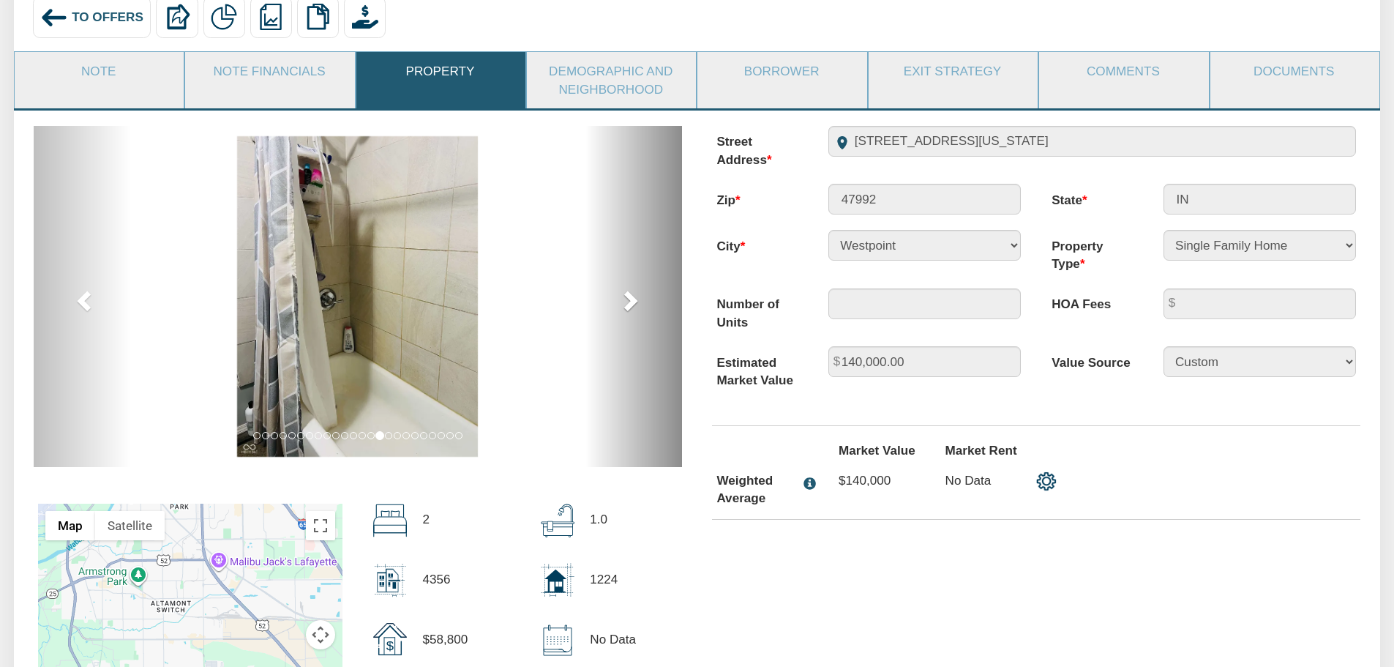
click at [628, 307] on span at bounding box center [629, 300] width 22 height 22
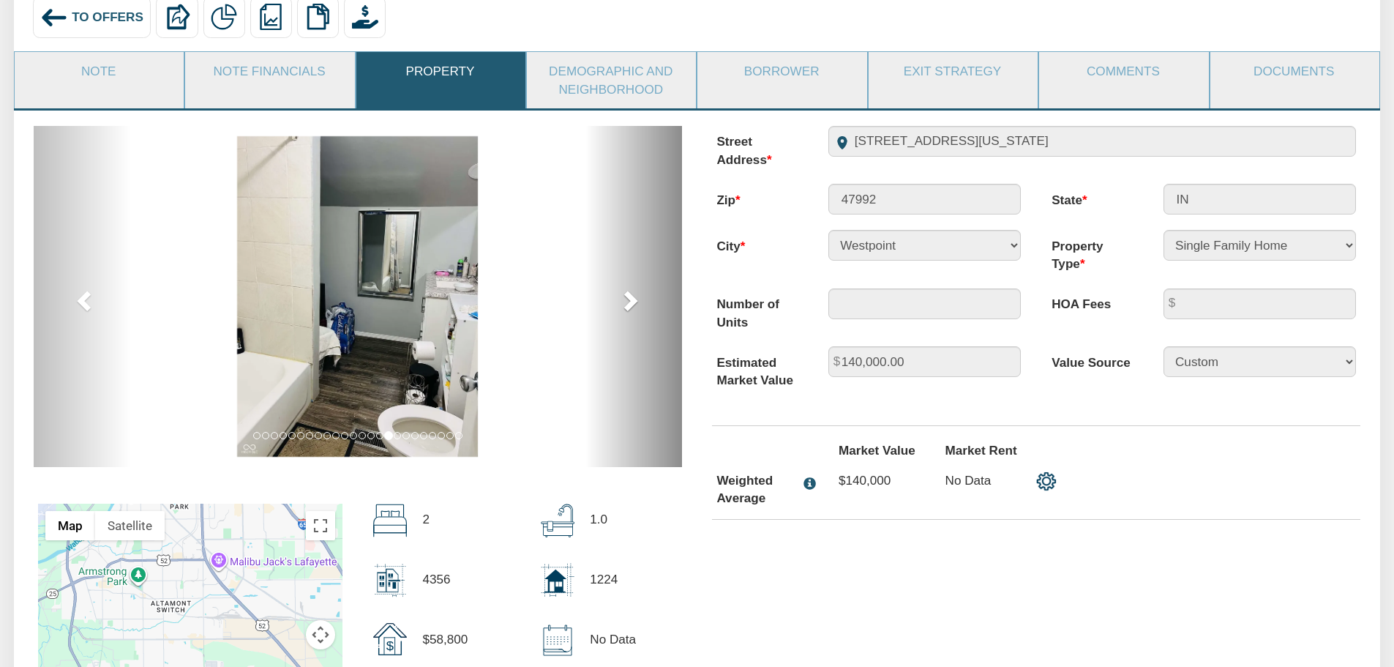
click at [628, 307] on span at bounding box center [629, 300] width 22 height 22
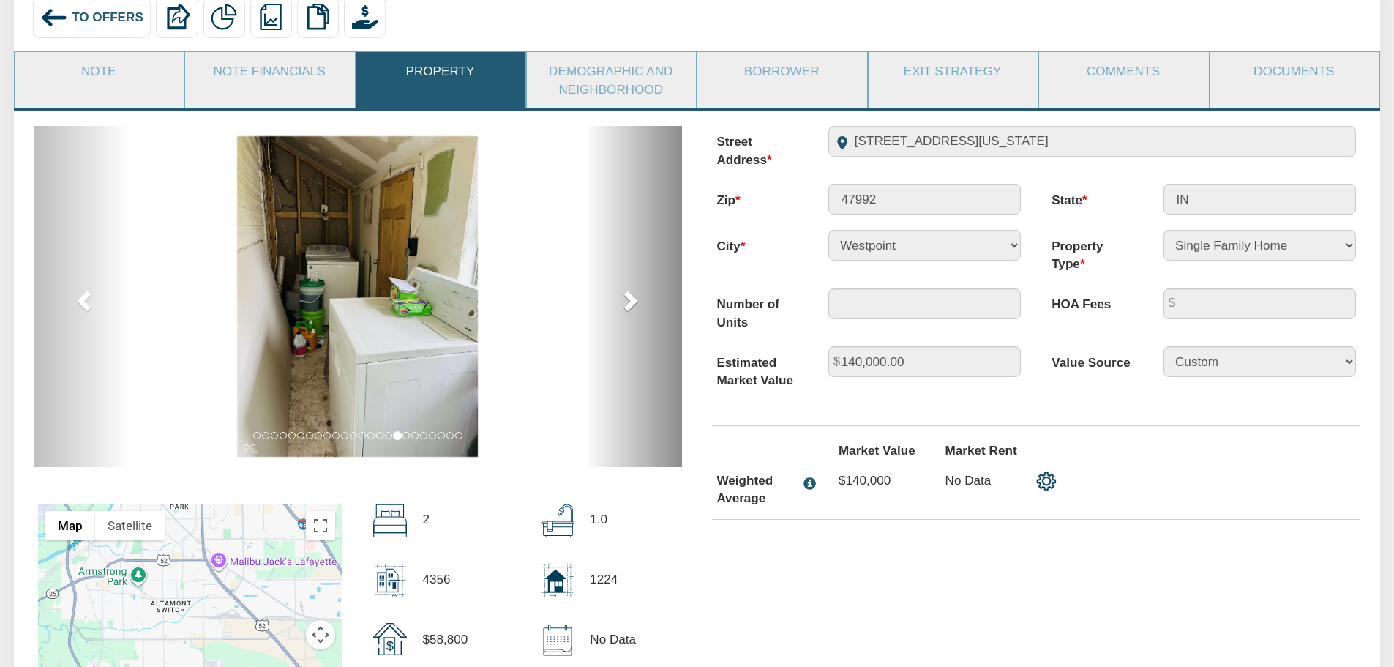
click at [628, 307] on span at bounding box center [629, 300] width 22 height 22
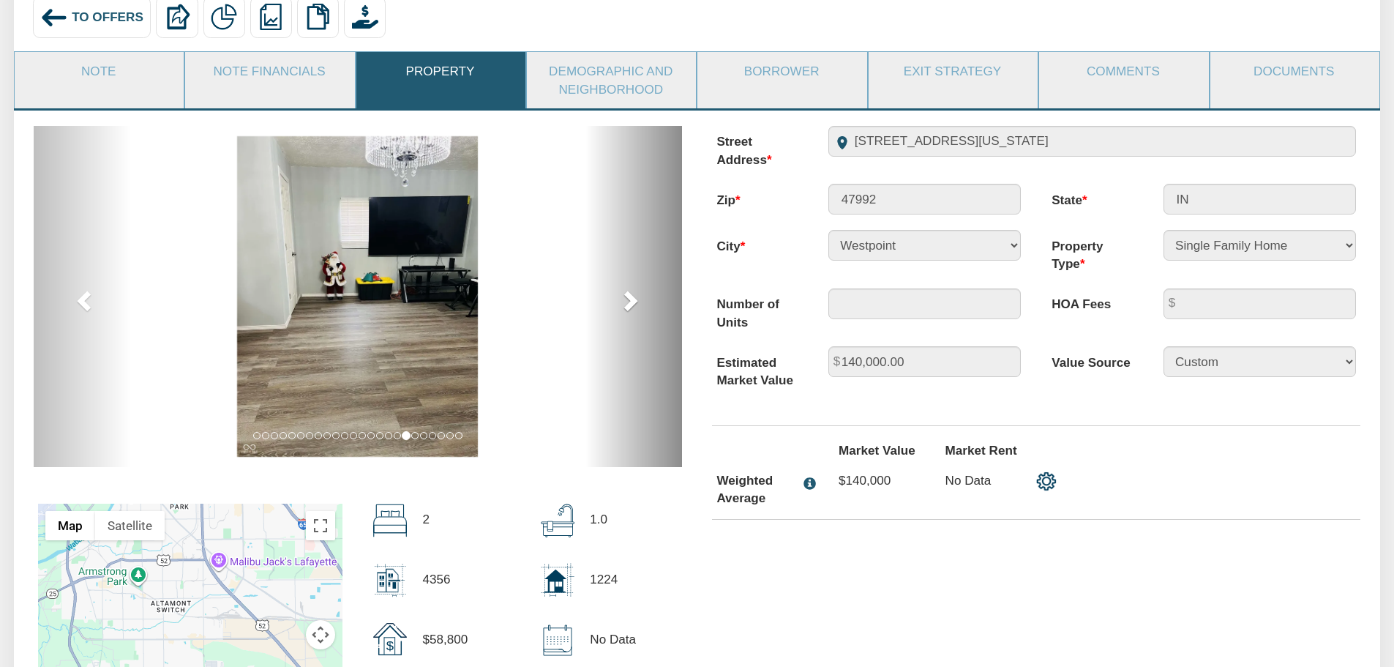
click at [628, 307] on span at bounding box center [629, 300] width 22 height 22
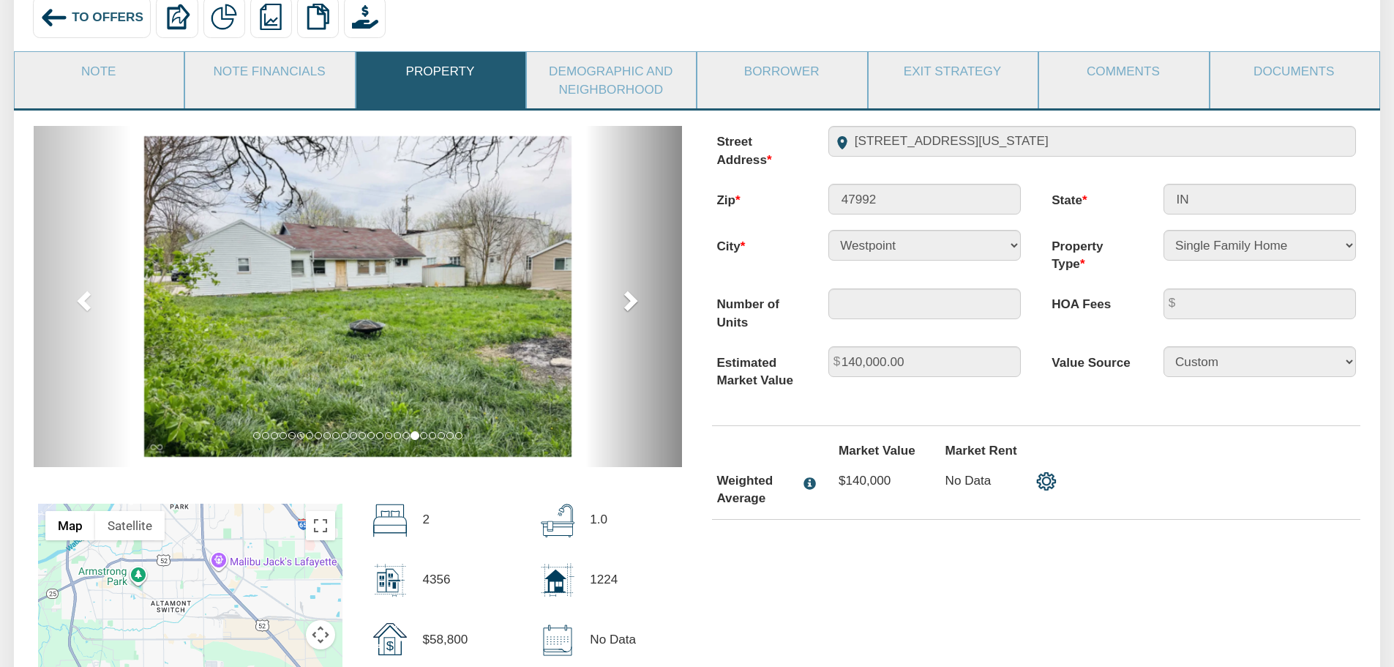
click at [628, 307] on span at bounding box center [629, 300] width 22 height 22
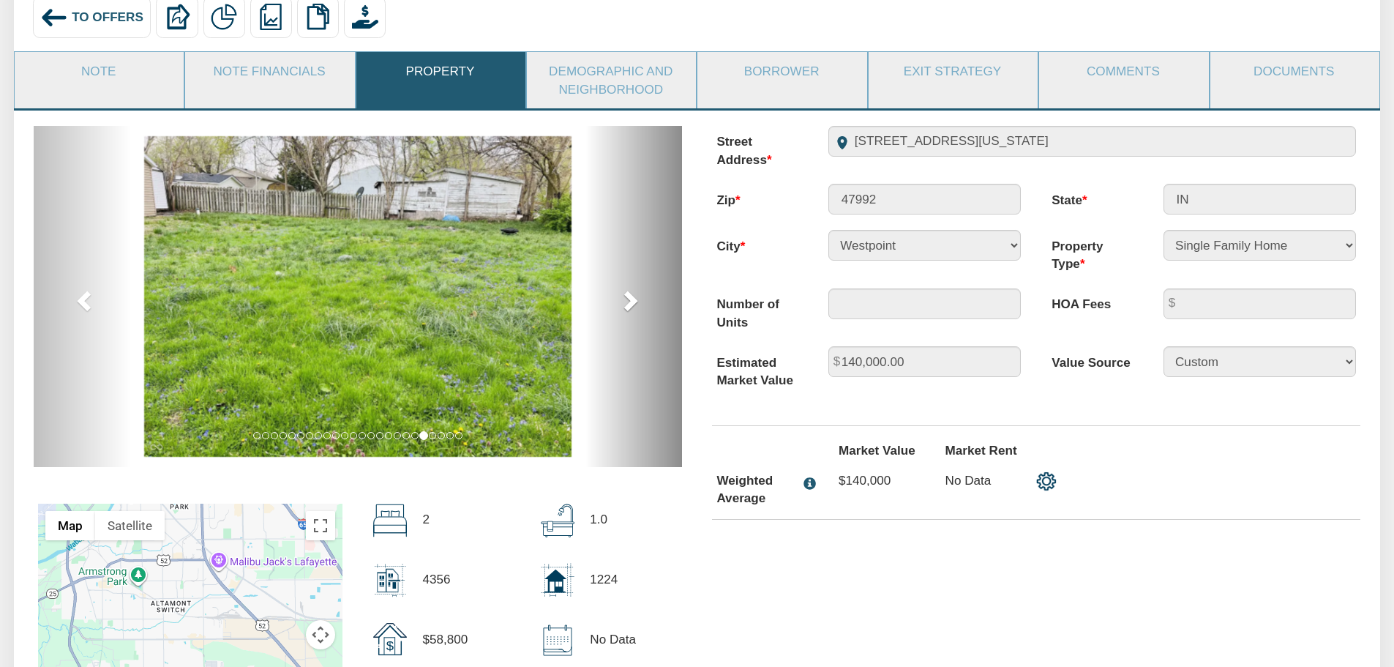
click at [628, 307] on span at bounding box center [629, 300] width 22 height 22
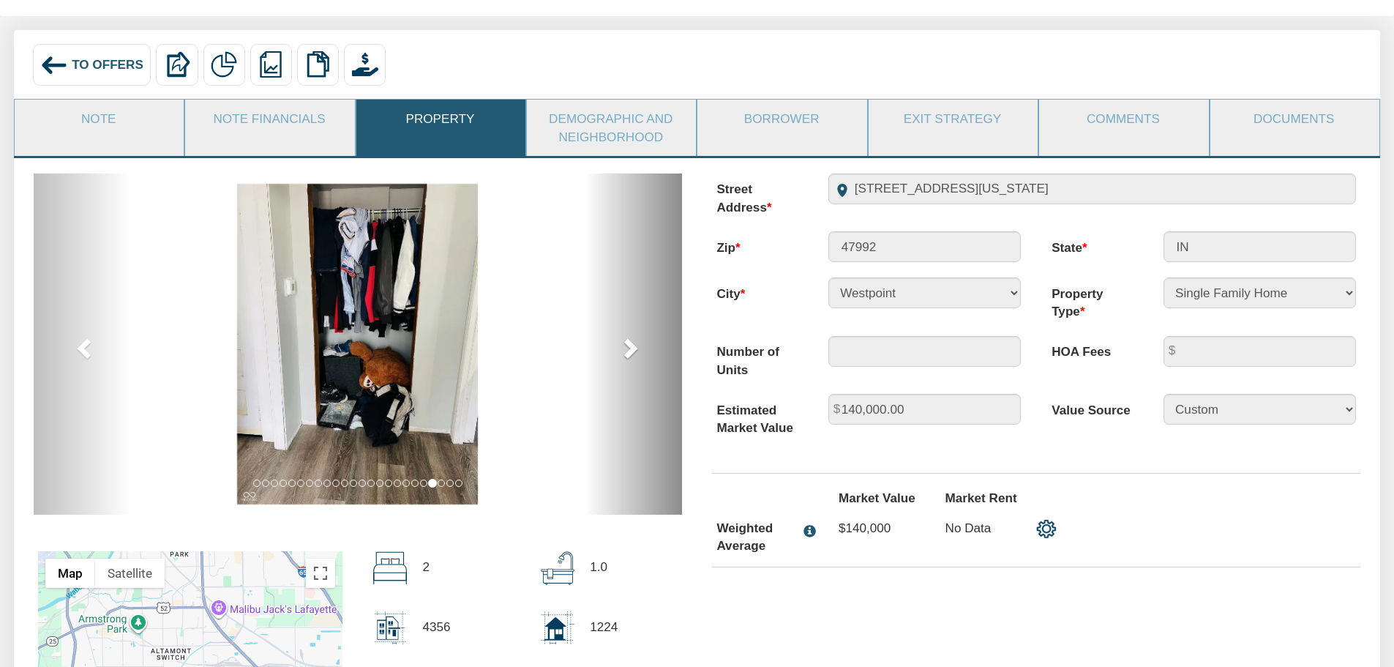
scroll to position [73, 0]
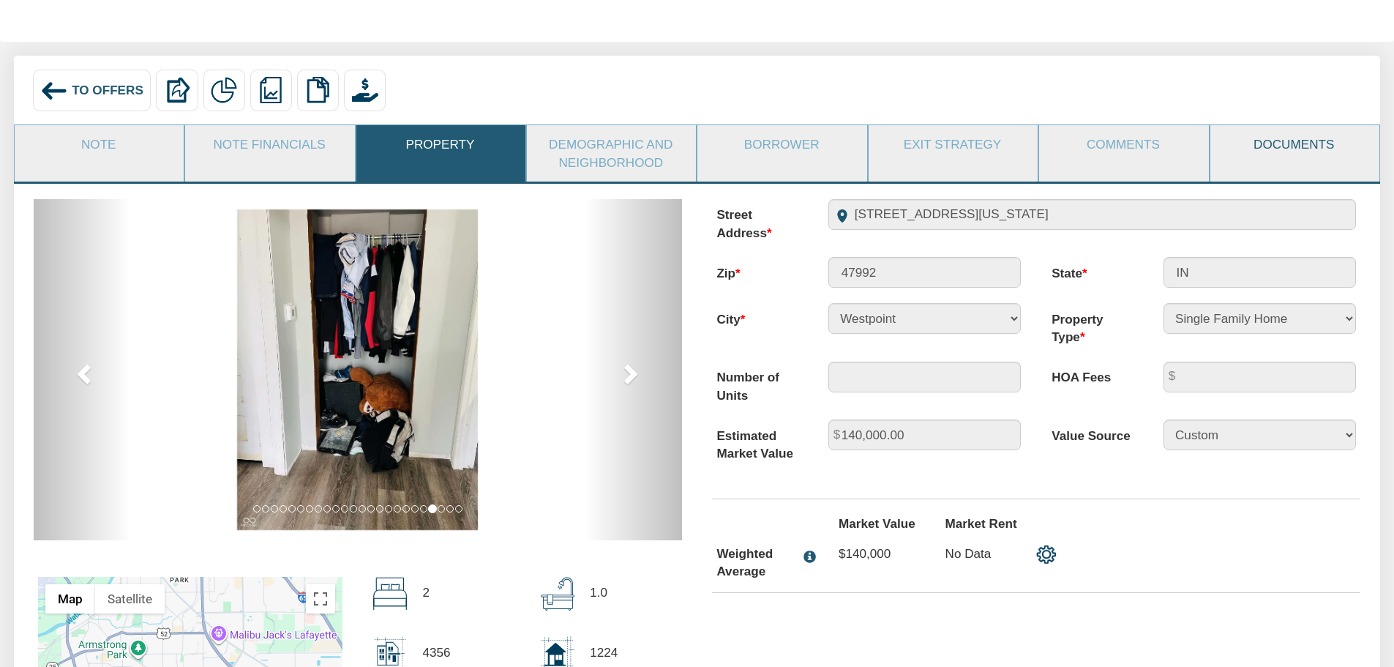
click at [1298, 142] on link "Documents" at bounding box center [1294, 144] width 168 height 38
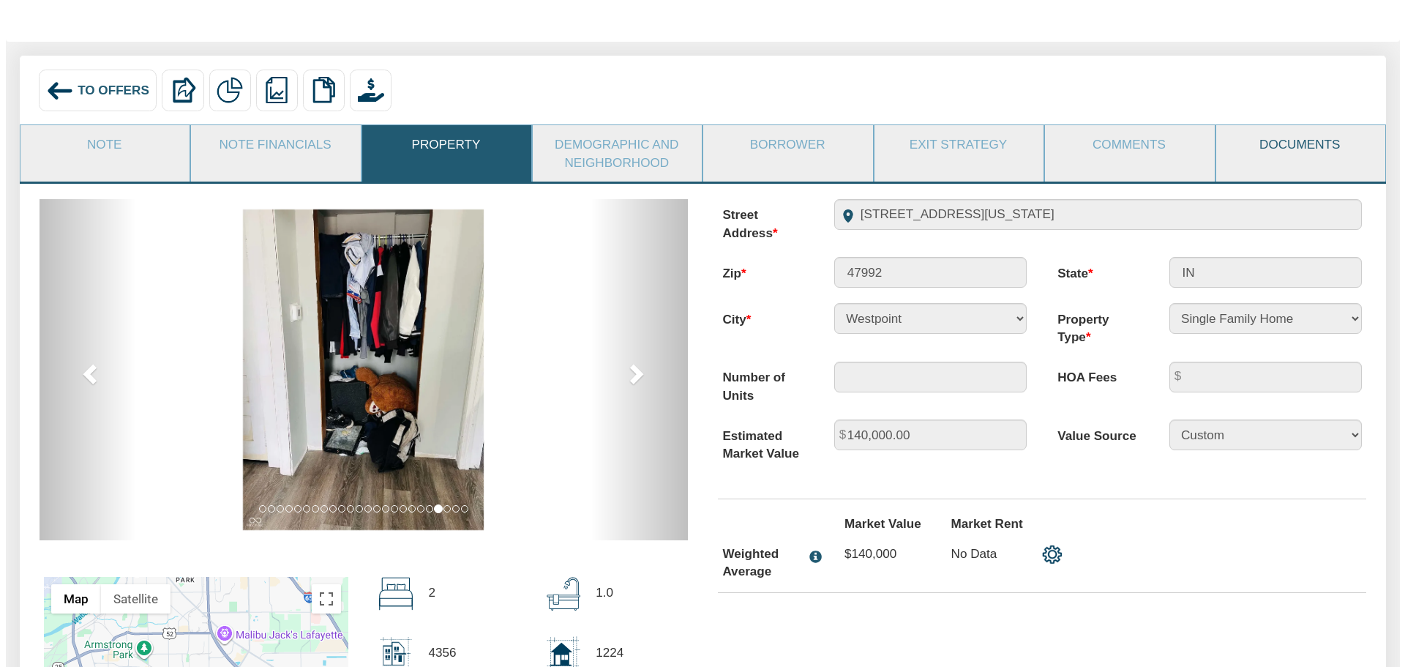
scroll to position [0, 0]
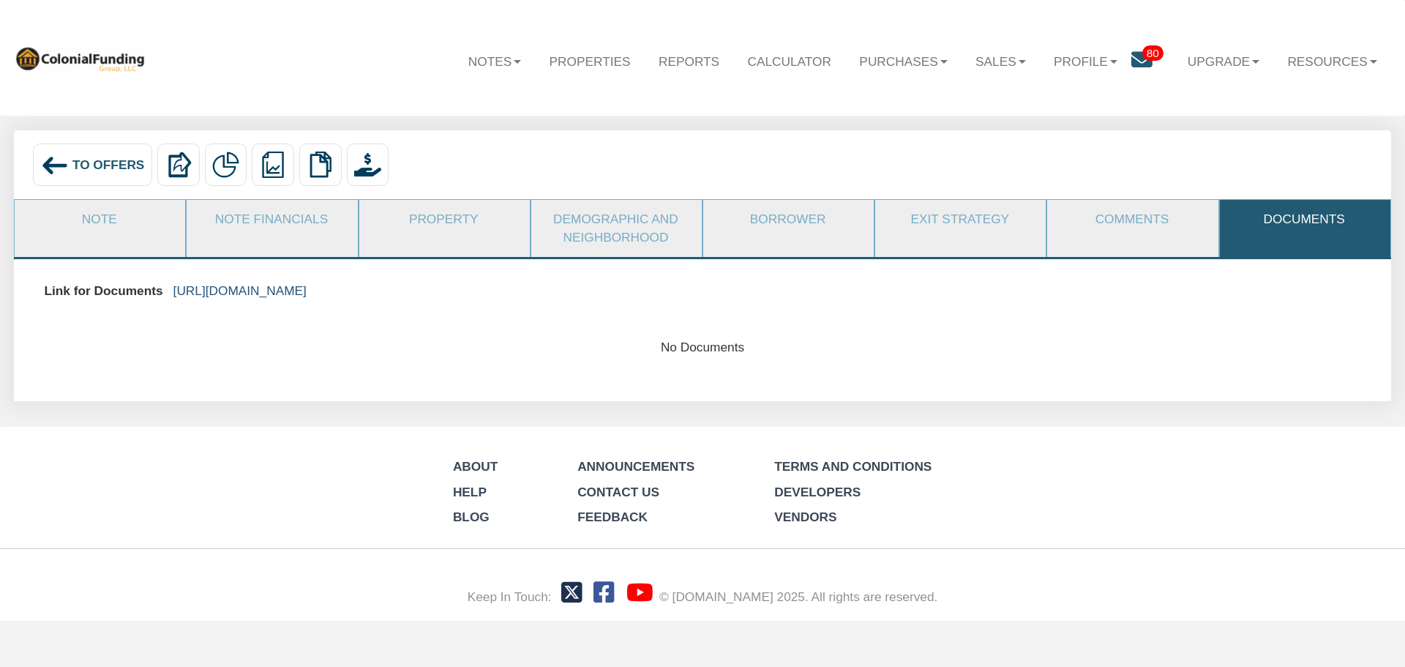
click at [307, 288] on link "https://colonialfundinggroup.sharepoint.com/:f:/s/operationsteam/Eg4Mqfs_XV1Mu0…" at bounding box center [239, 290] width 133 height 15
click at [90, 165] on span "To Offers" at bounding box center [108, 164] width 72 height 15
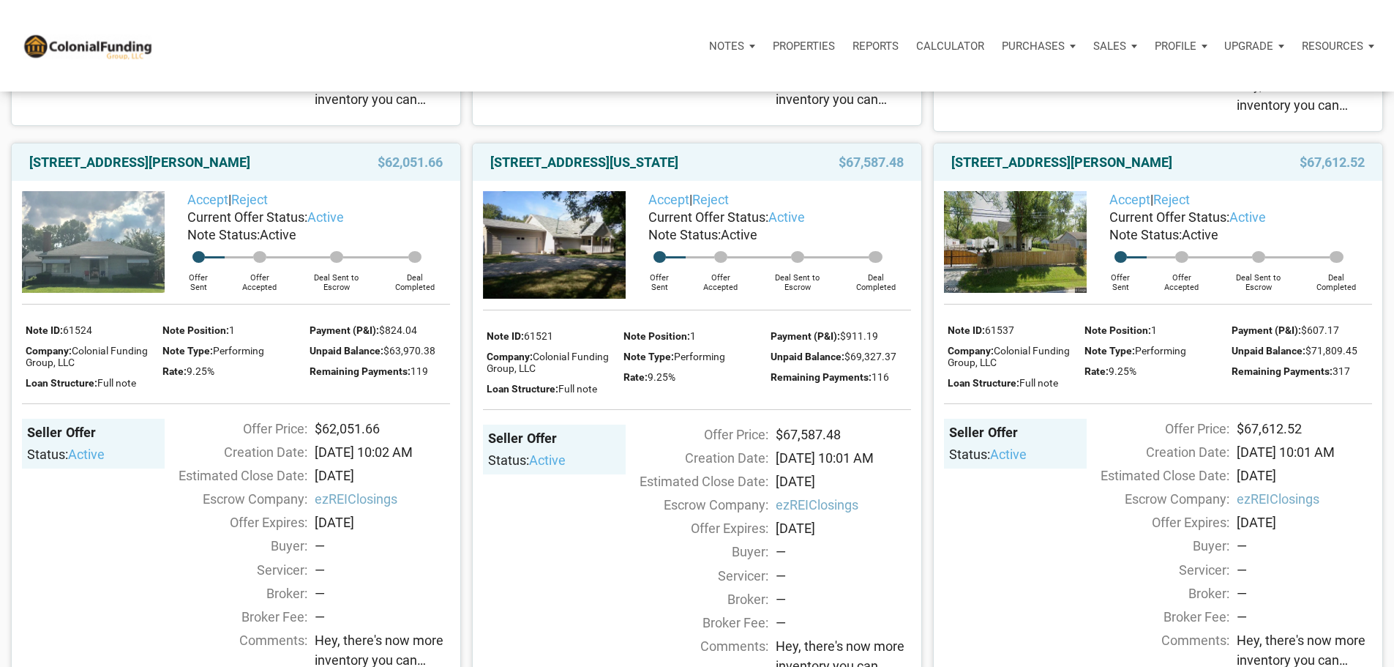
scroll to position [1317, 0]
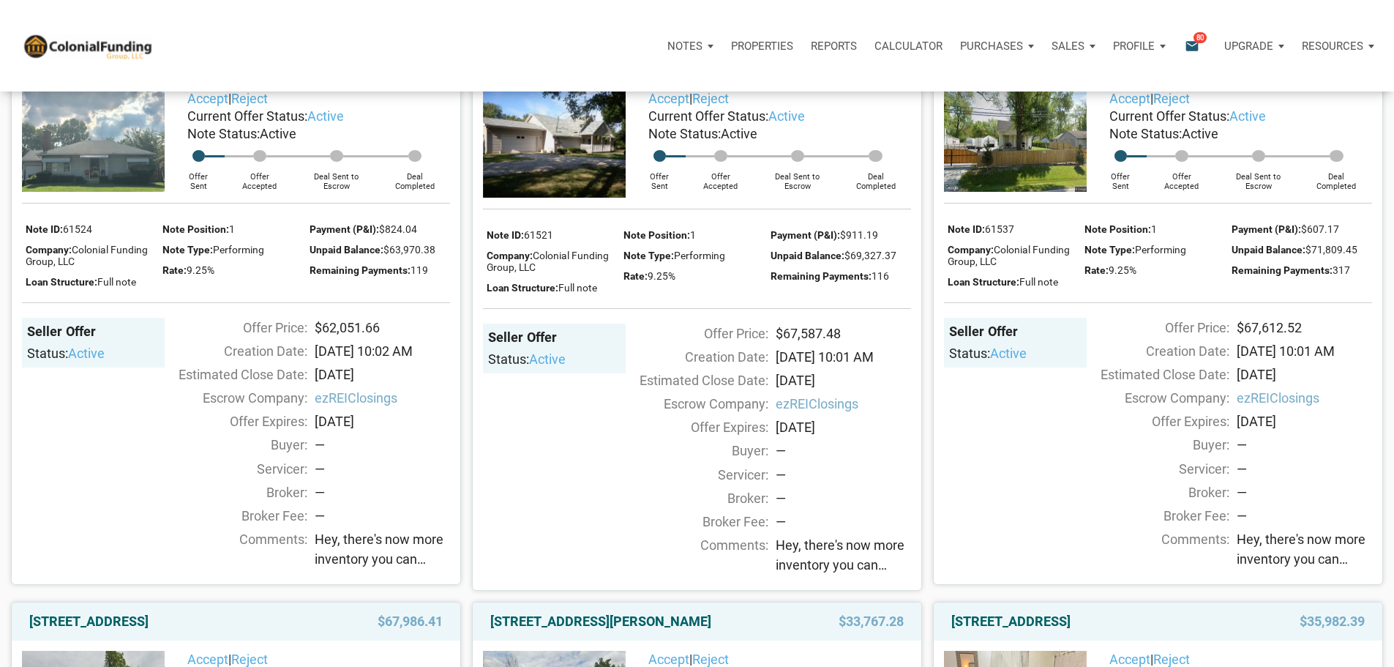
click at [179, 70] on link "[STREET_ADDRESS][PERSON_NAME]" at bounding box center [139, 62] width 221 height 18
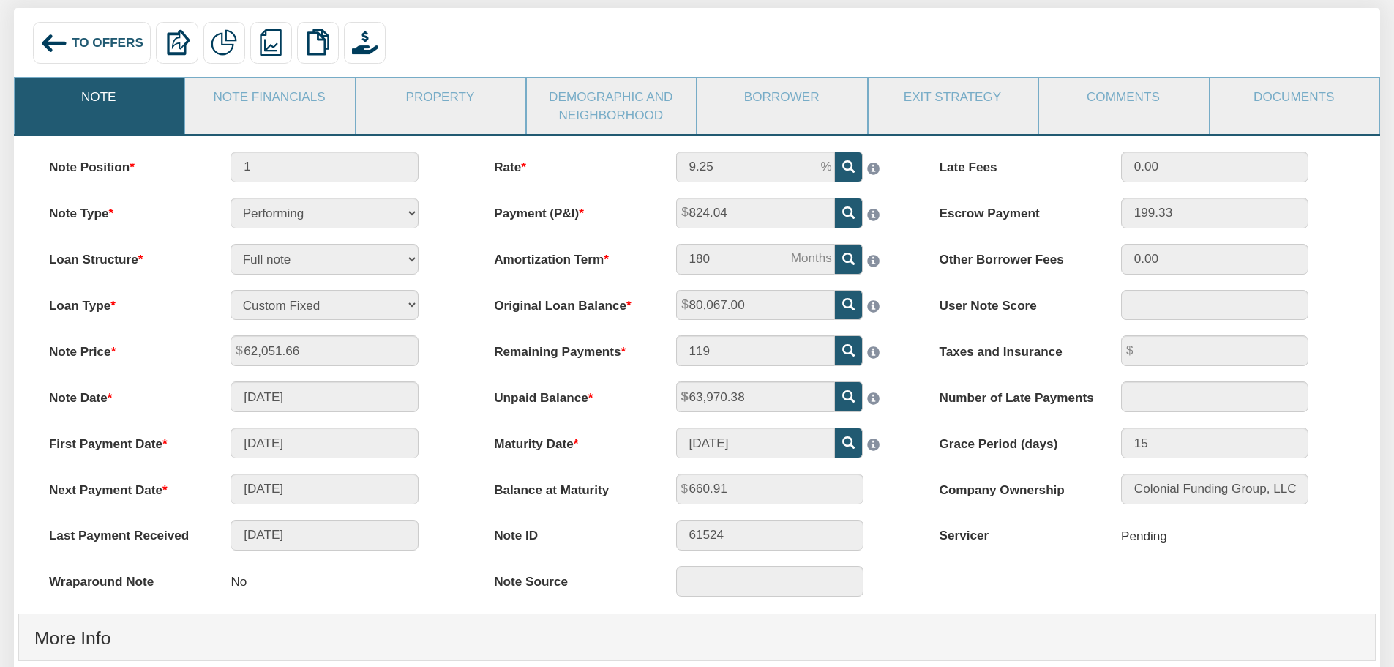
scroll to position [146, 0]
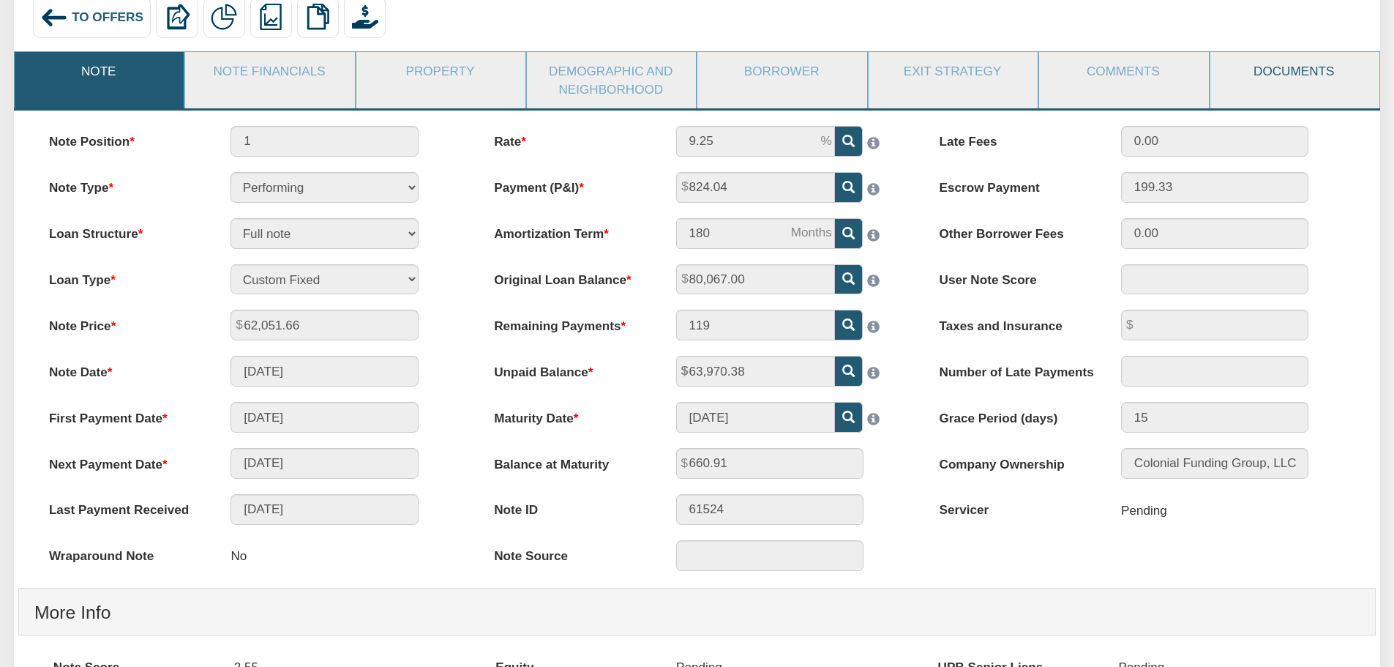
click at [1271, 74] on link "Documents" at bounding box center [1294, 71] width 168 height 38
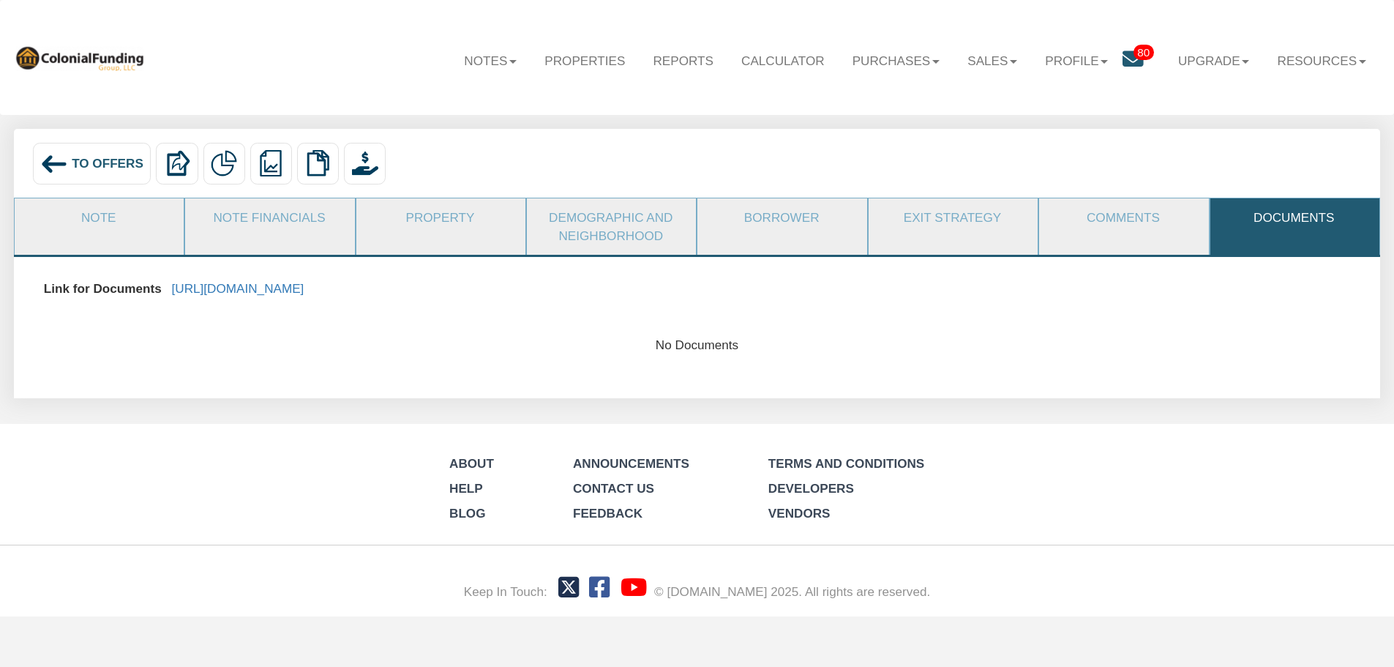
scroll to position [0, 0]
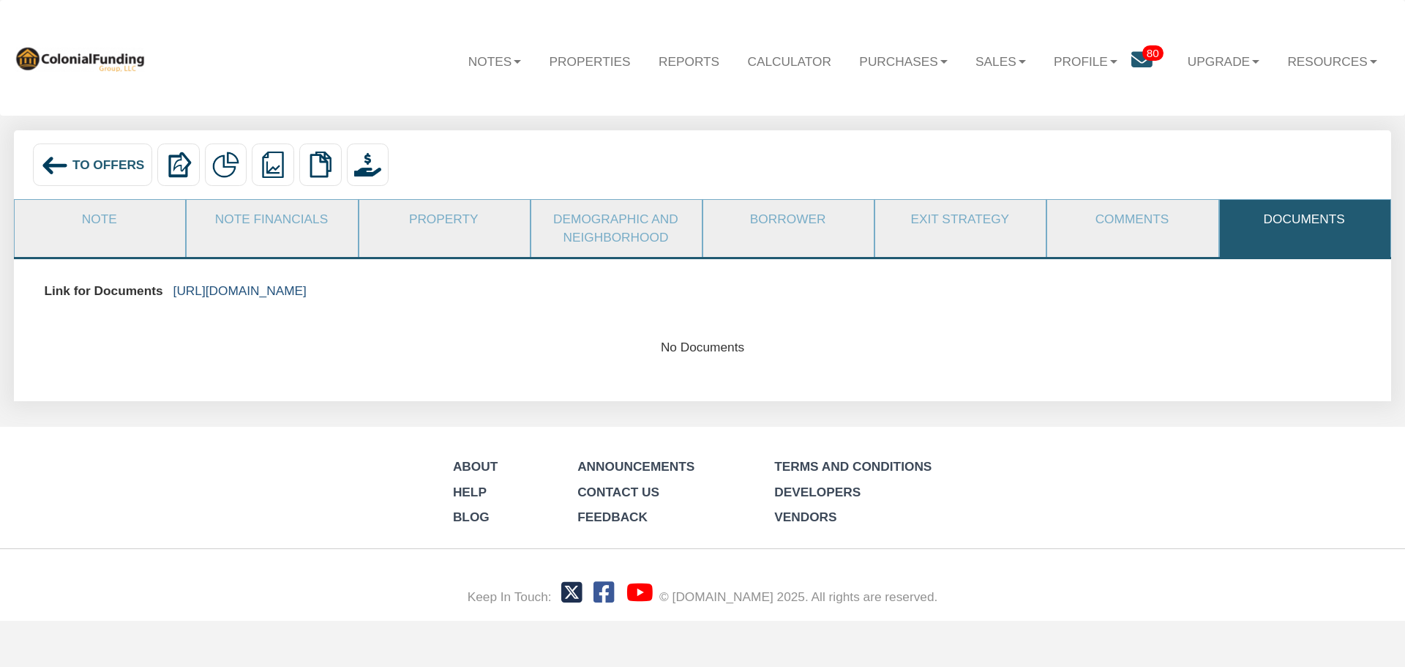
click at [307, 290] on link "[URL][DOMAIN_NAME]" at bounding box center [239, 290] width 133 height 15
click at [101, 217] on link "Note" at bounding box center [99, 219] width 169 height 39
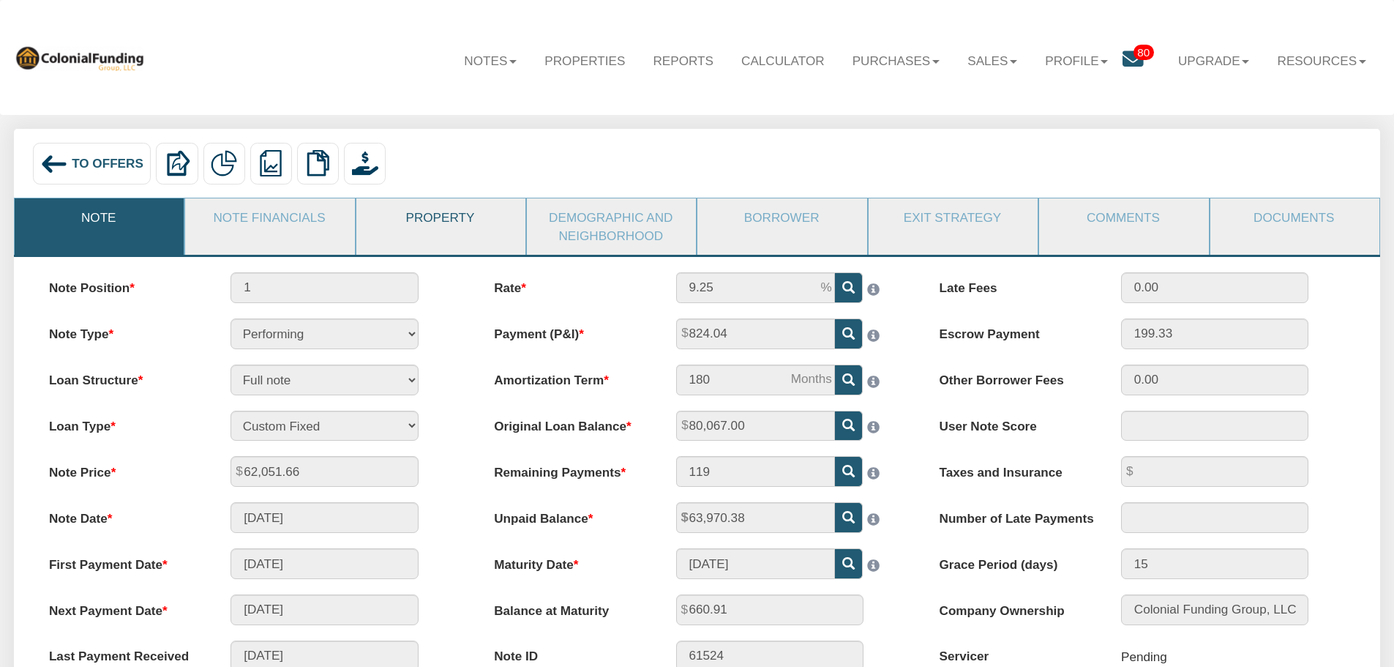
click at [422, 221] on link "Property" at bounding box center [440, 217] width 168 height 38
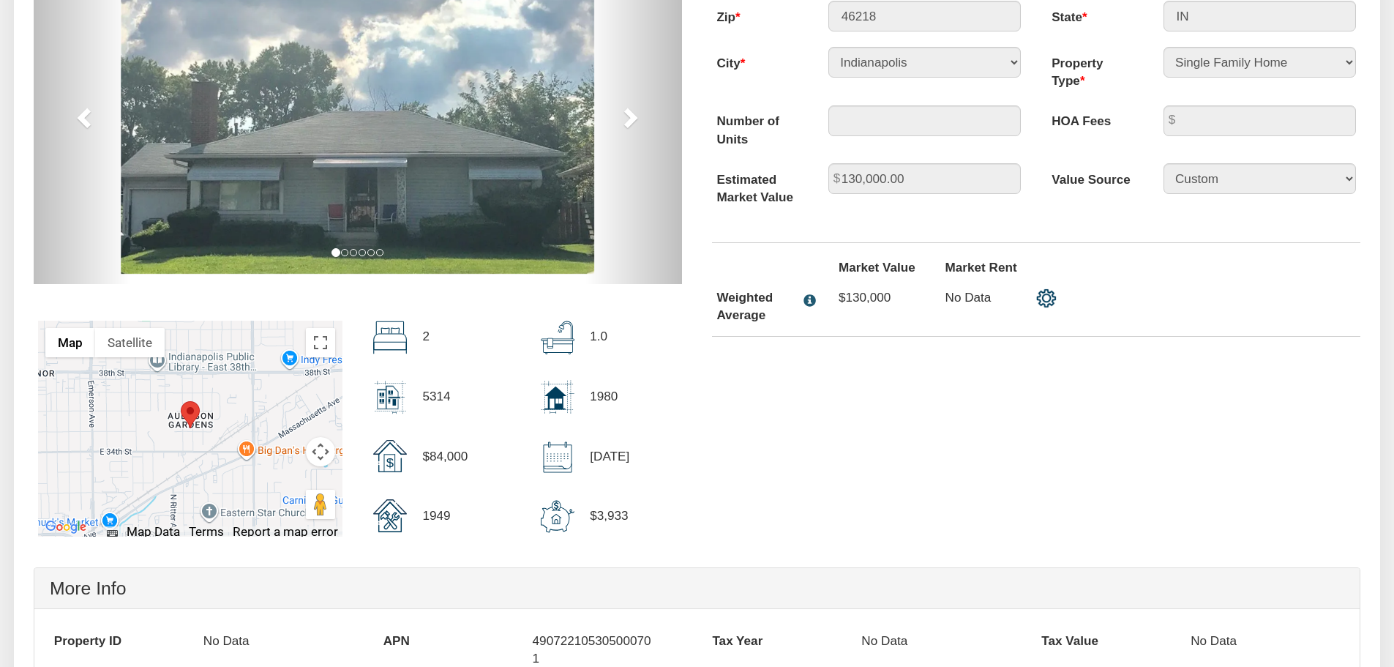
scroll to position [366, 0]
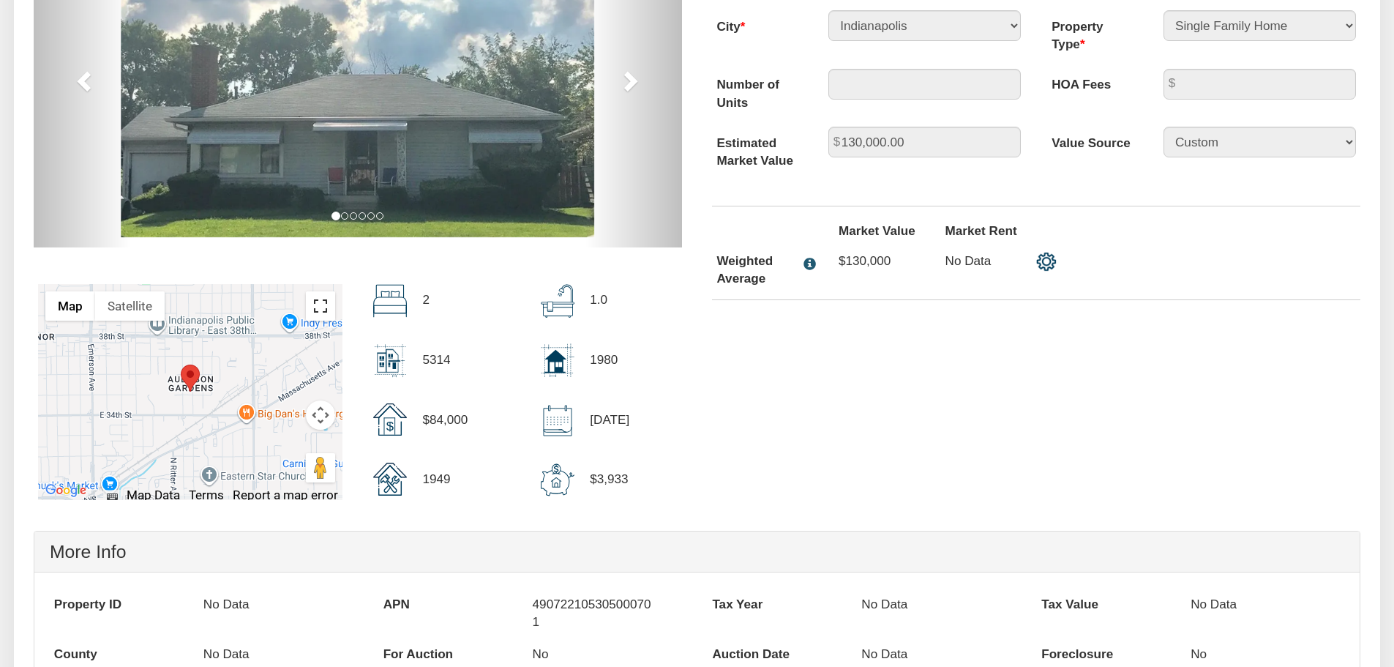
click at [317, 309] on button "Toggle fullscreen view" at bounding box center [320, 305] width 29 height 29
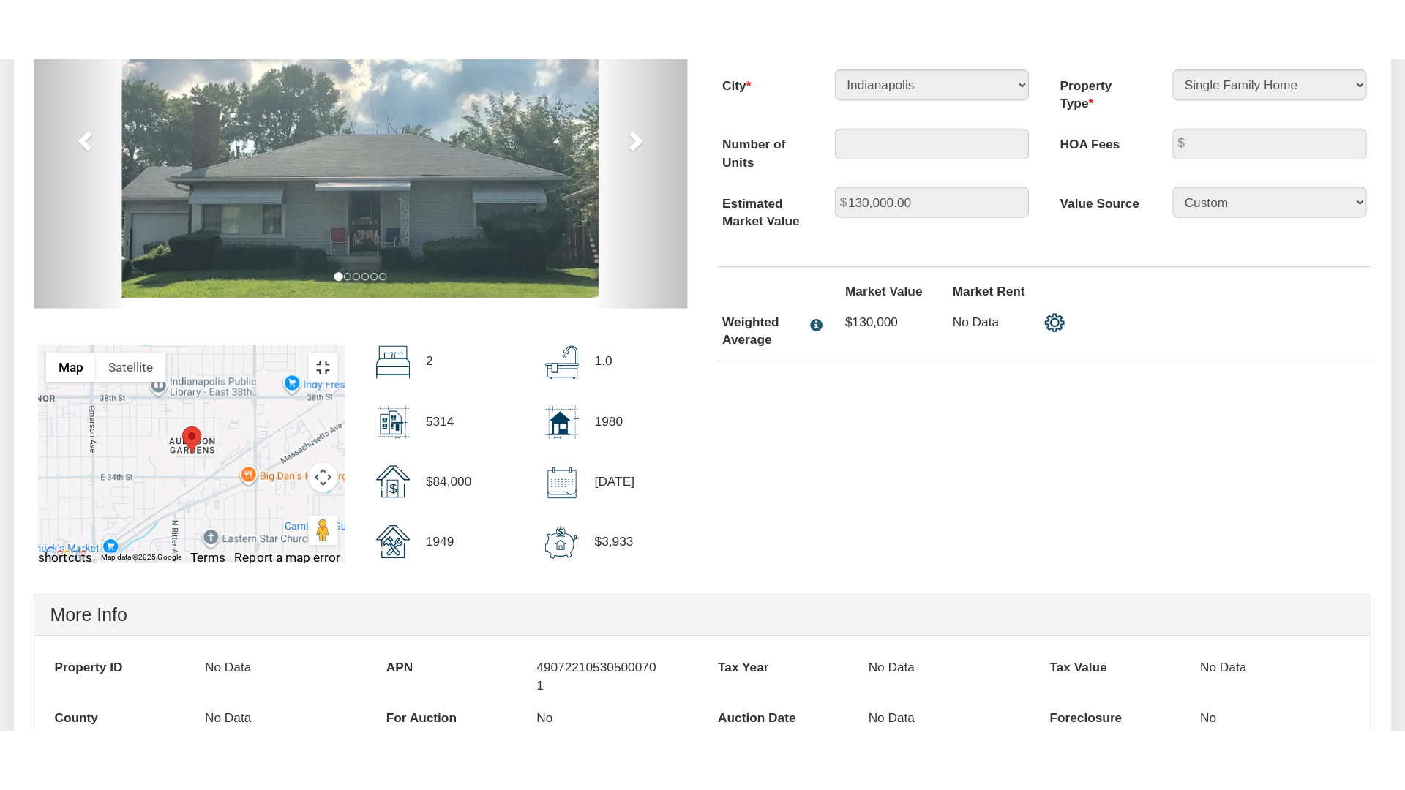
scroll to position [367, 0]
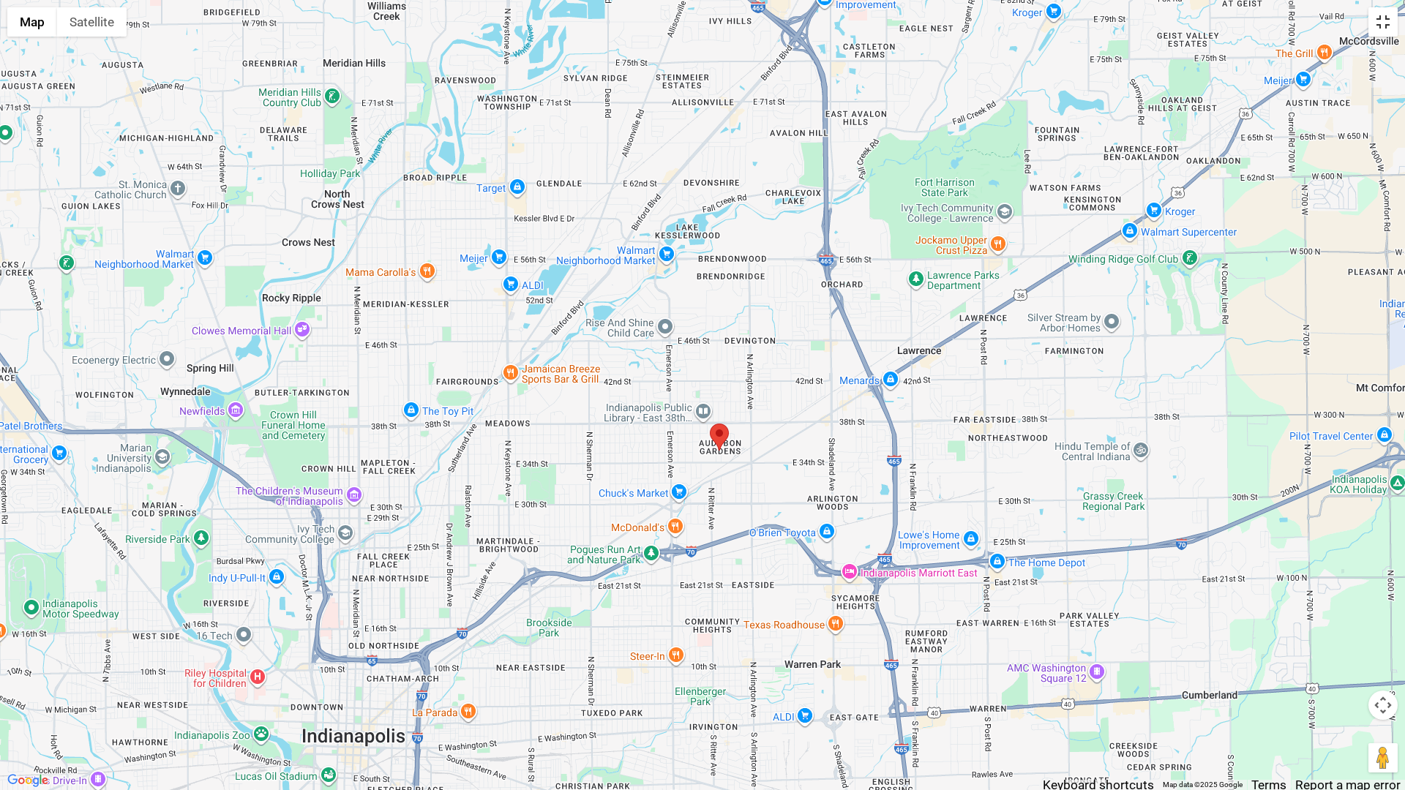
click at [1383, 21] on button "Toggle fullscreen view" at bounding box center [1382, 21] width 29 height 29
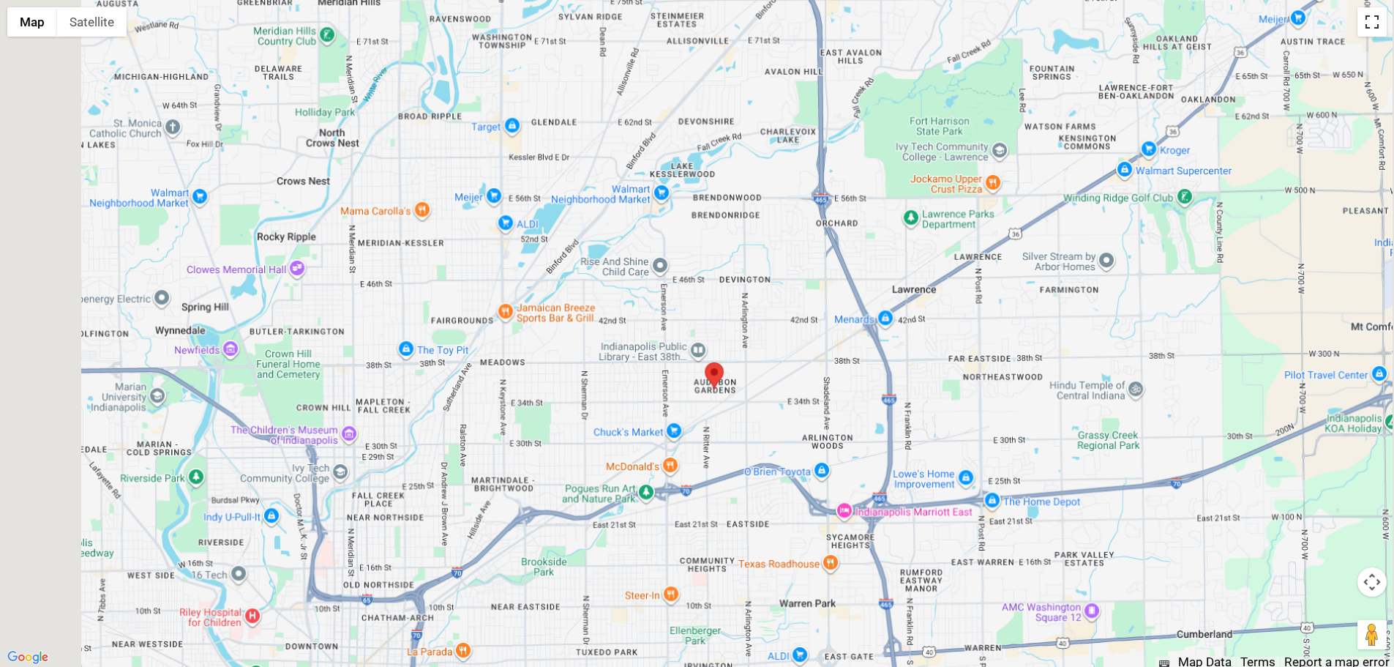
scroll to position [73, 0]
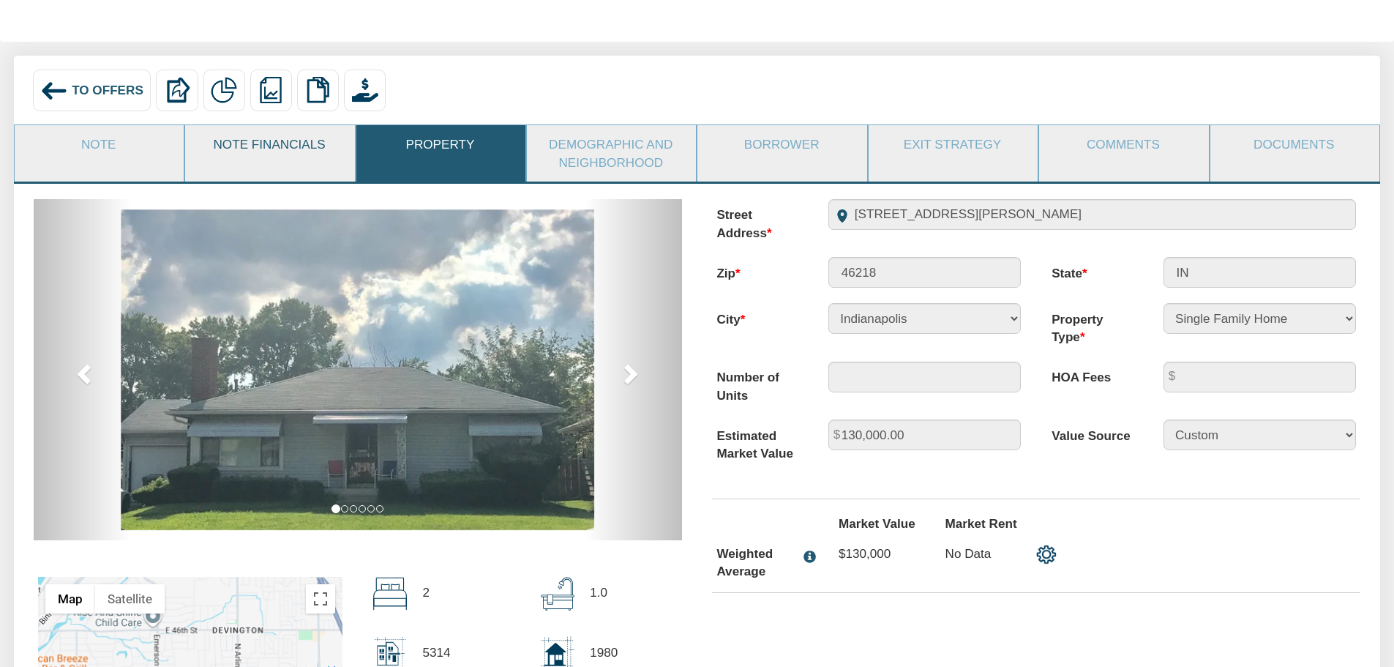
click at [255, 144] on link "Note Financials" at bounding box center [269, 144] width 168 height 38
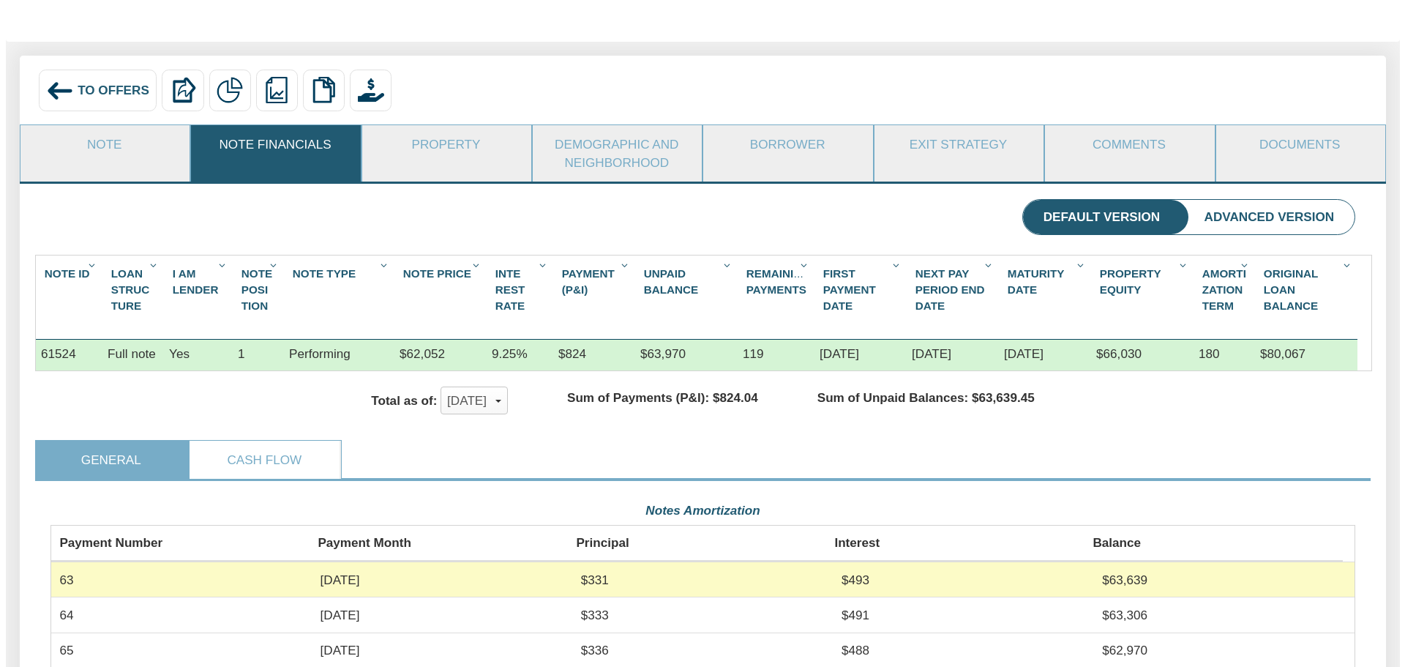
scroll to position [327, 1304]
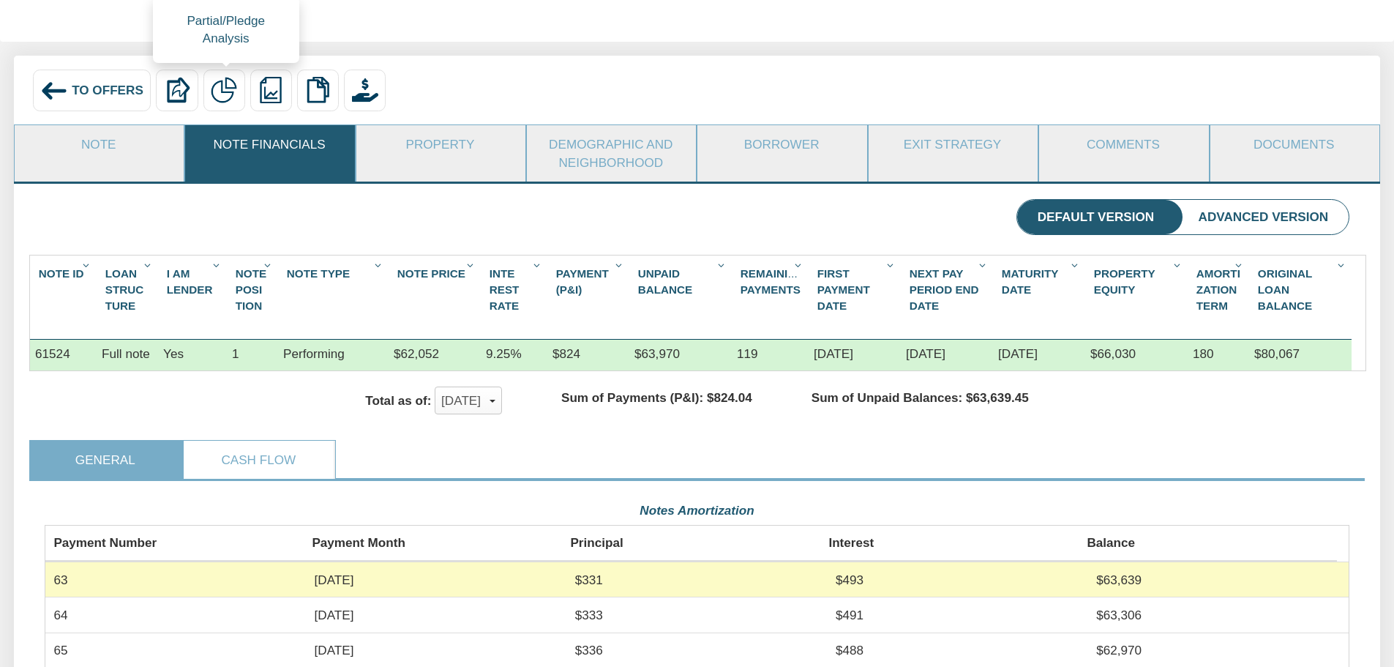
click at [224, 91] on img at bounding box center [224, 90] width 26 height 26
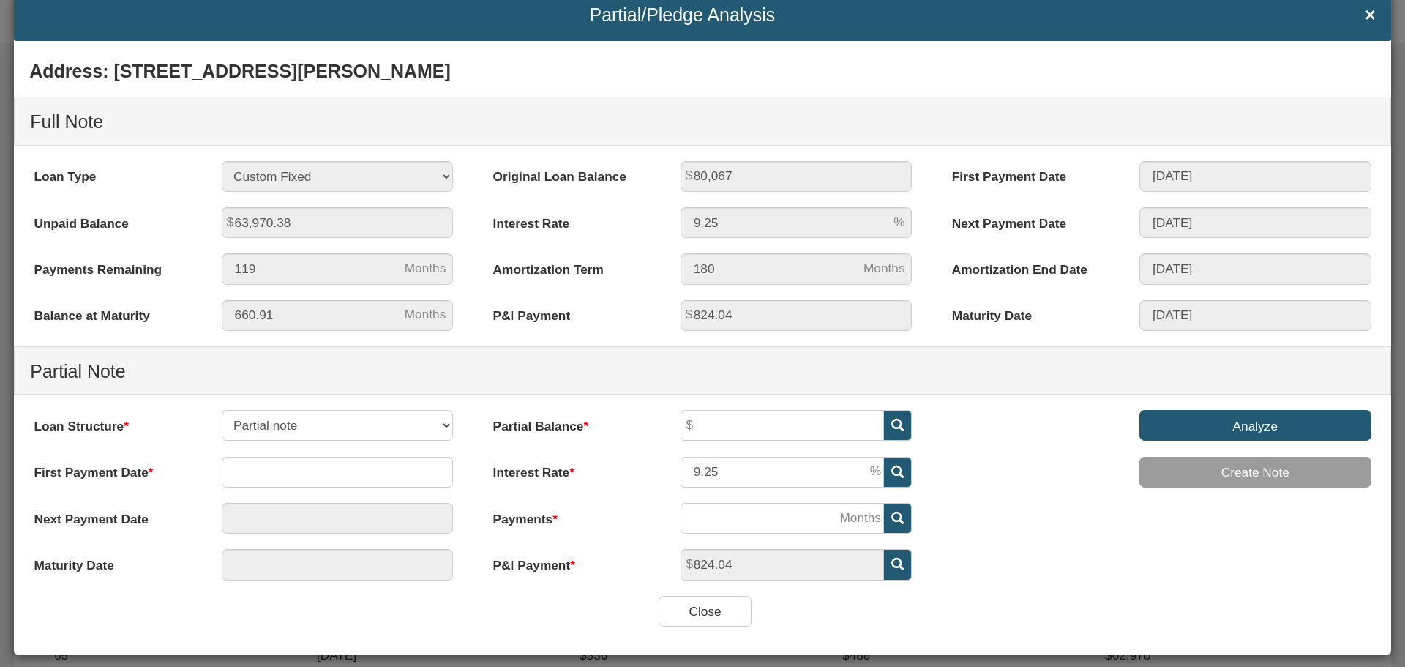
scroll to position [59, 0]
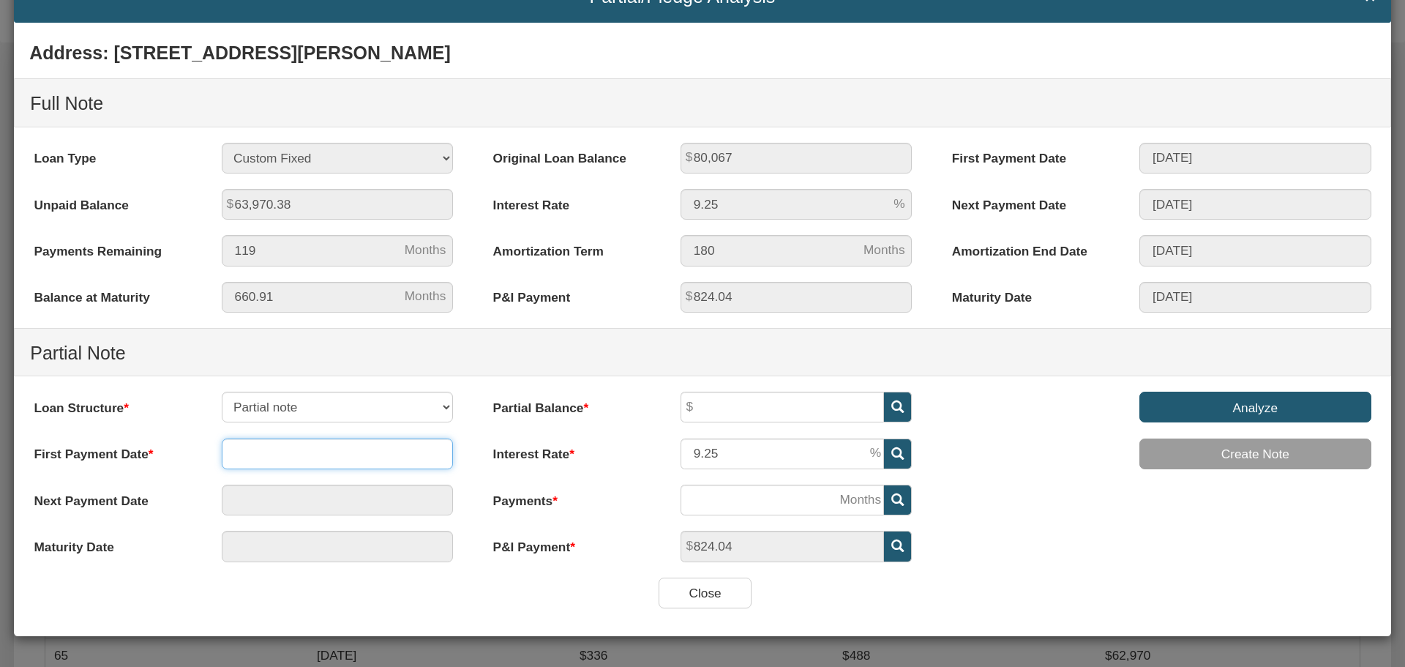
click at [295, 461] on input "text" at bounding box center [338, 453] width 232 height 31
click at [439, 271] on span at bounding box center [441, 267] width 12 height 12
click at [342, 312] on td "1" at bounding box center [344, 312] width 37 height 22
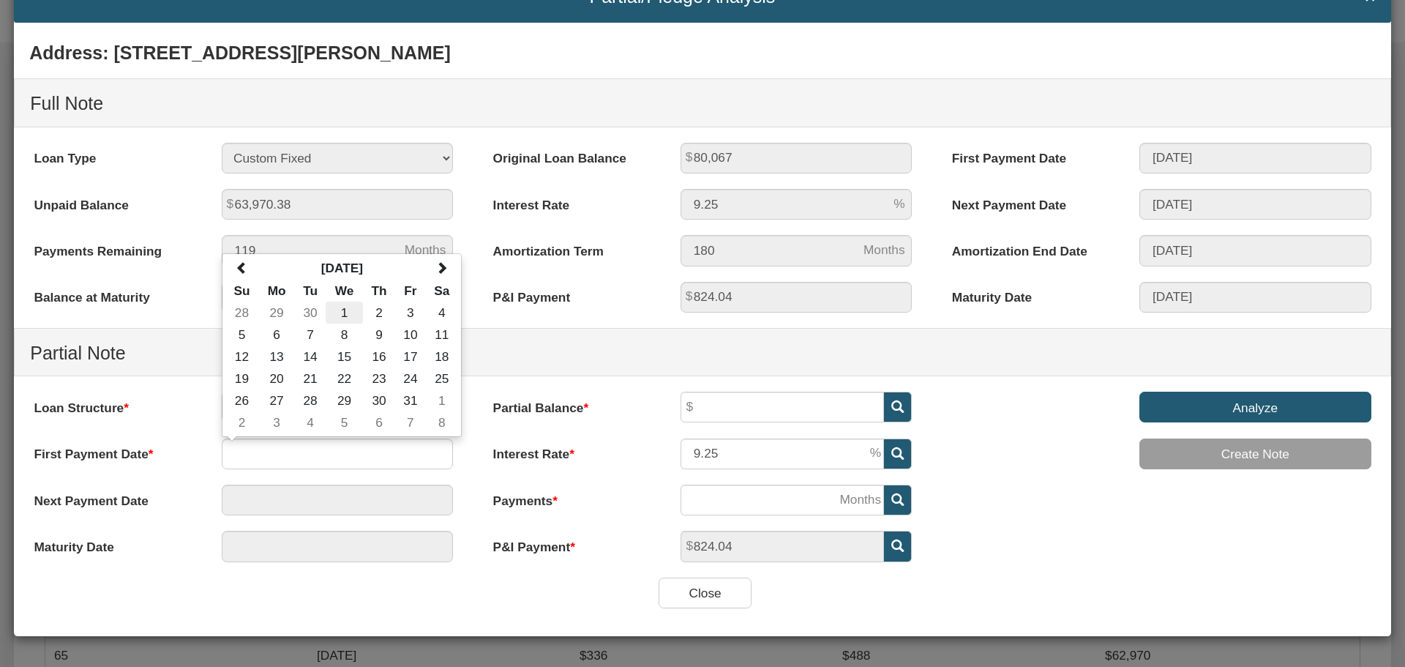
type input "10/01/2025"
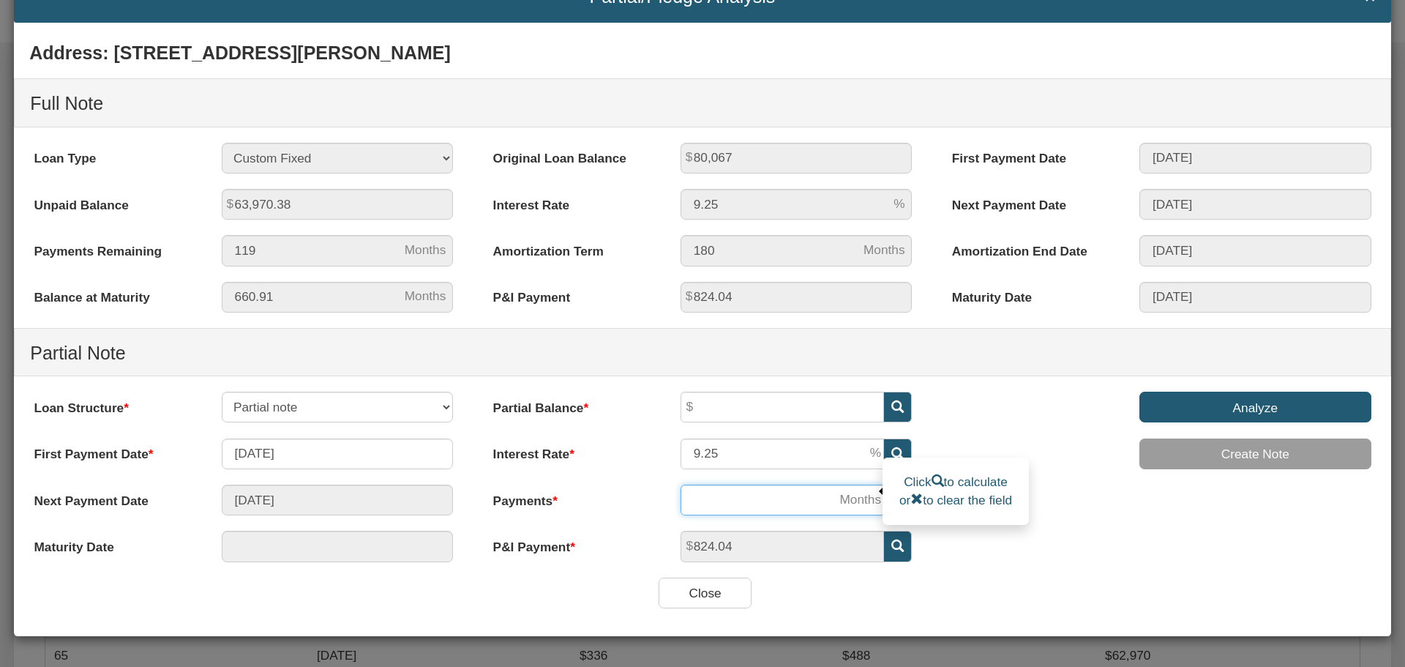
click at [728, 504] on input "number" at bounding box center [781, 499] width 203 height 31
type input "01/01/2026"
type input "48"
type input "09/01/2029"
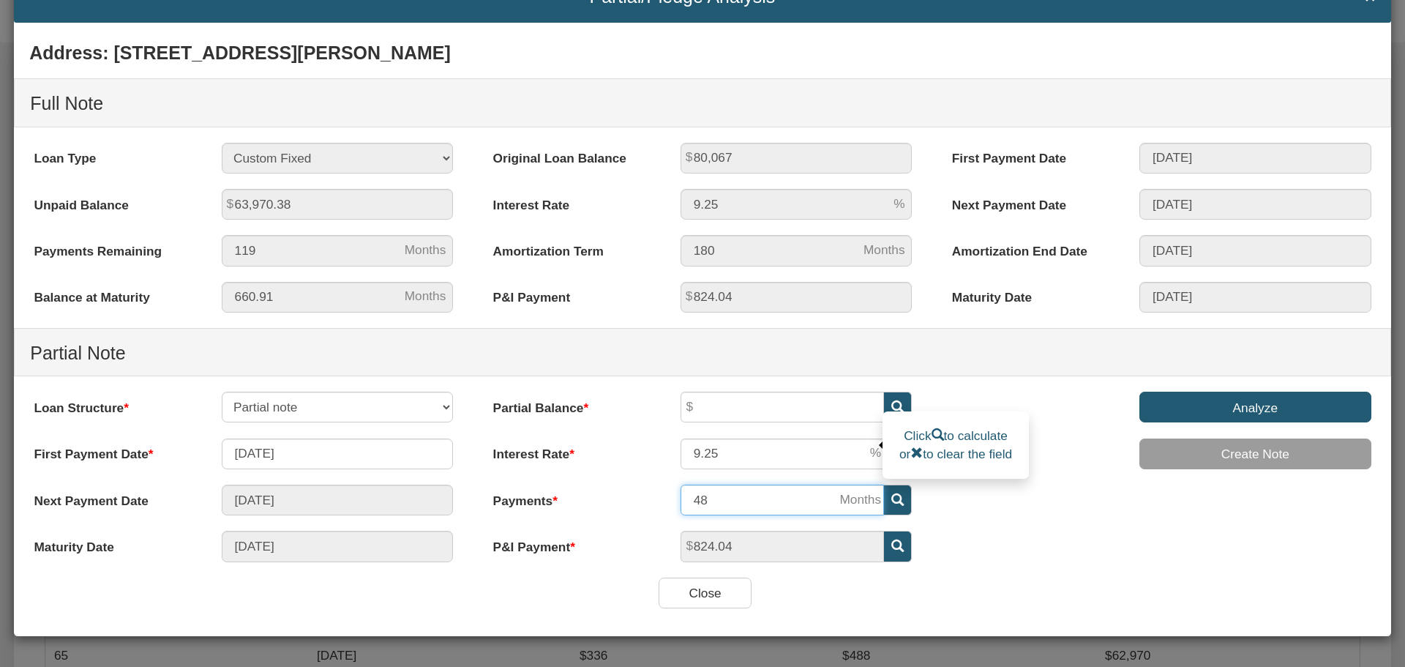
type input "48"
drag, startPoint x: 718, startPoint y: 452, endPoint x: 682, endPoint y: 452, distance: 35.8
click at [682, 452] on input "9.25" at bounding box center [781, 453] width 203 height 31
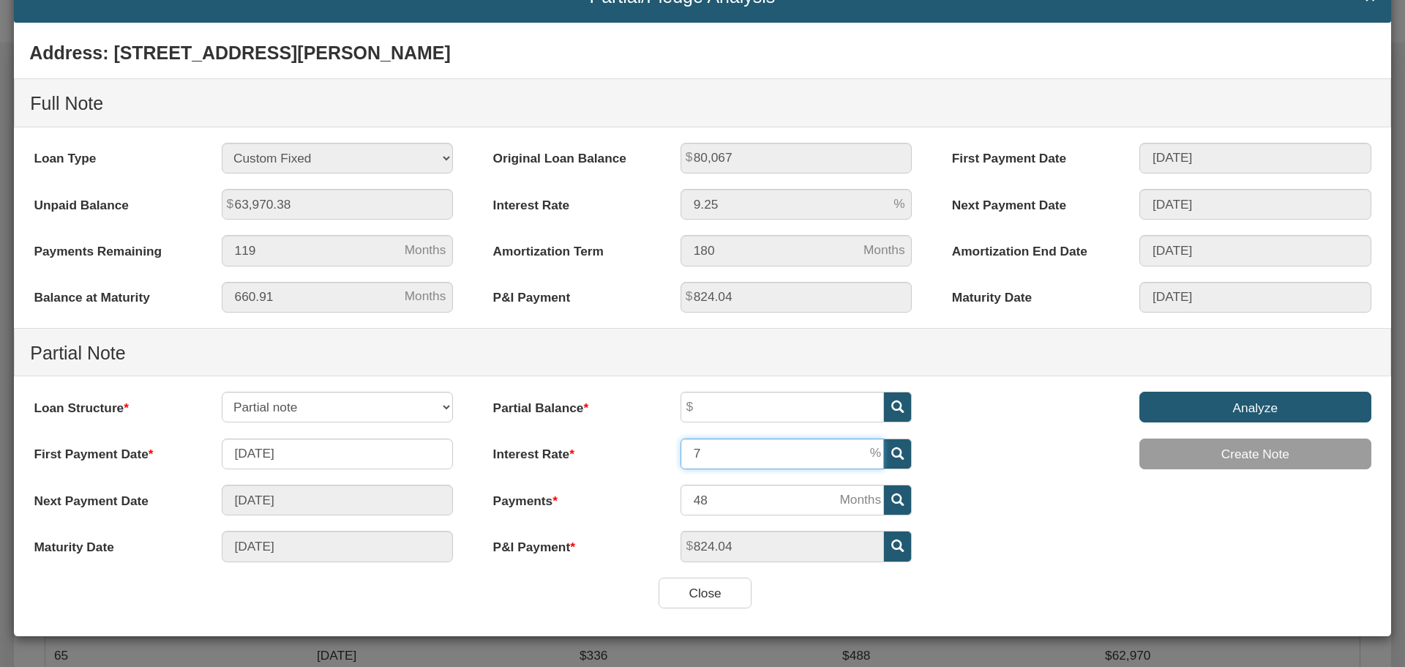
type input "7"
click at [884, 404] on span at bounding box center [898, 406] width 28 height 31
type input "34,412.08"
click at [1220, 420] on input "Analyze" at bounding box center [1255, 406] width 232 height 31
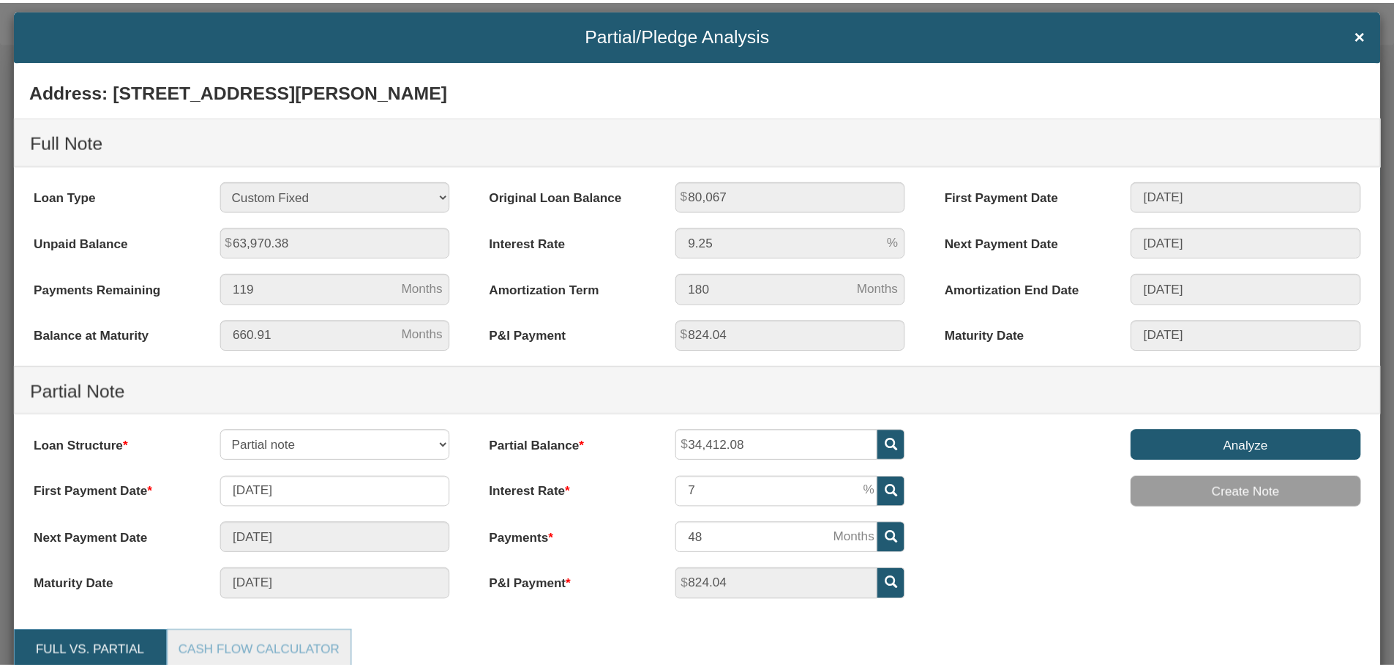
scroll to position [0, 0]
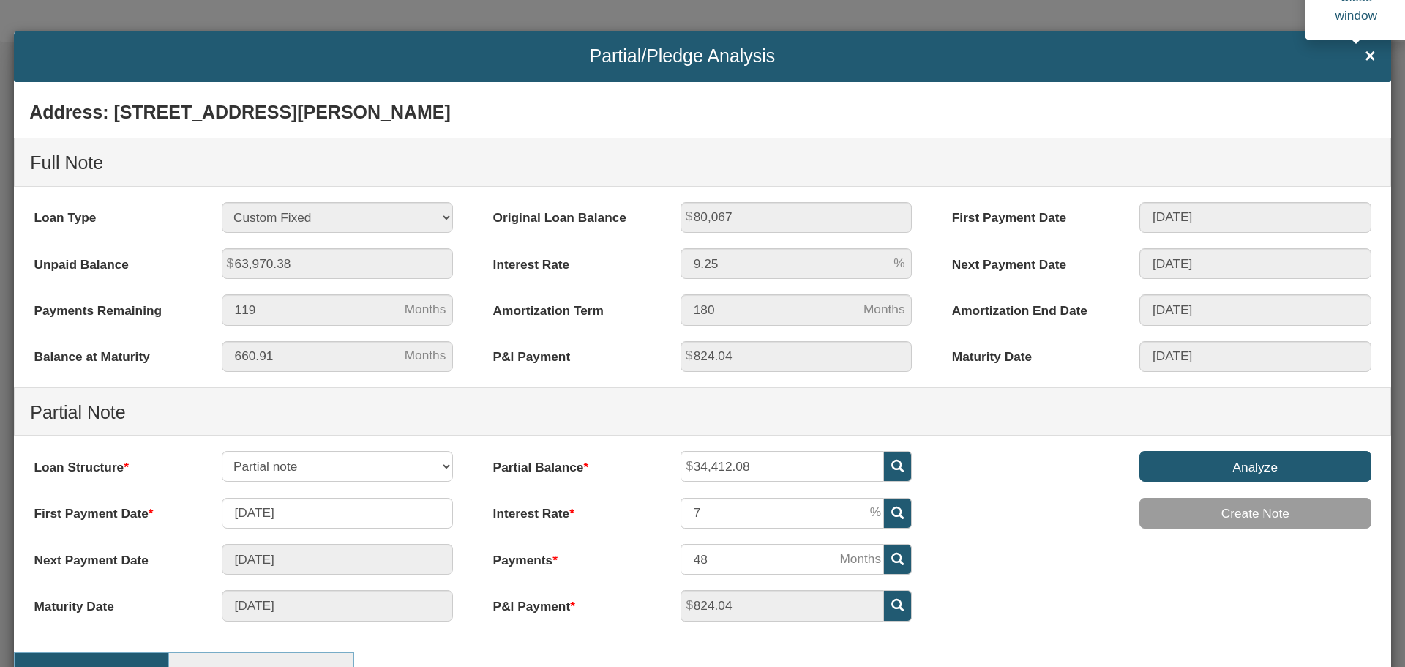
click at [1364, 53] on span "×" at bounding box center [1369, 56] width 11 height 20
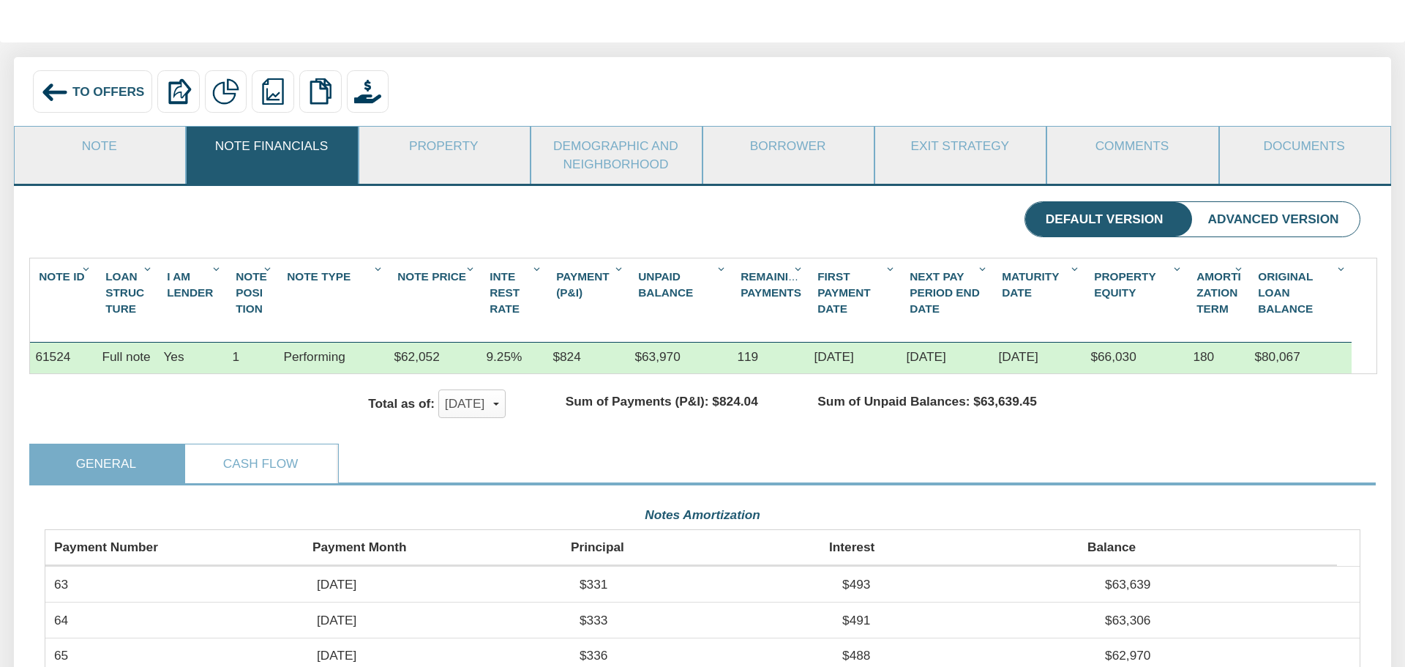
scroll to position [731296, 730319]
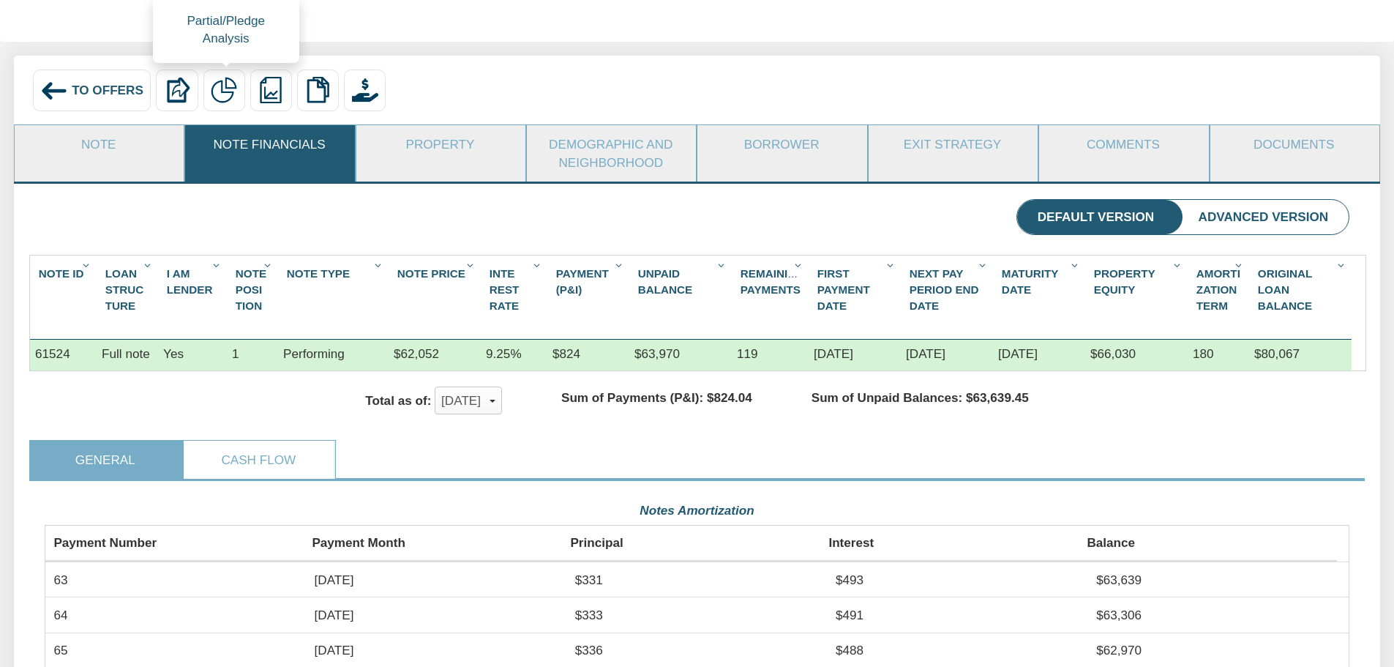
click at [222, 86] on img at bounding box center [224, 90] width 26 height 26
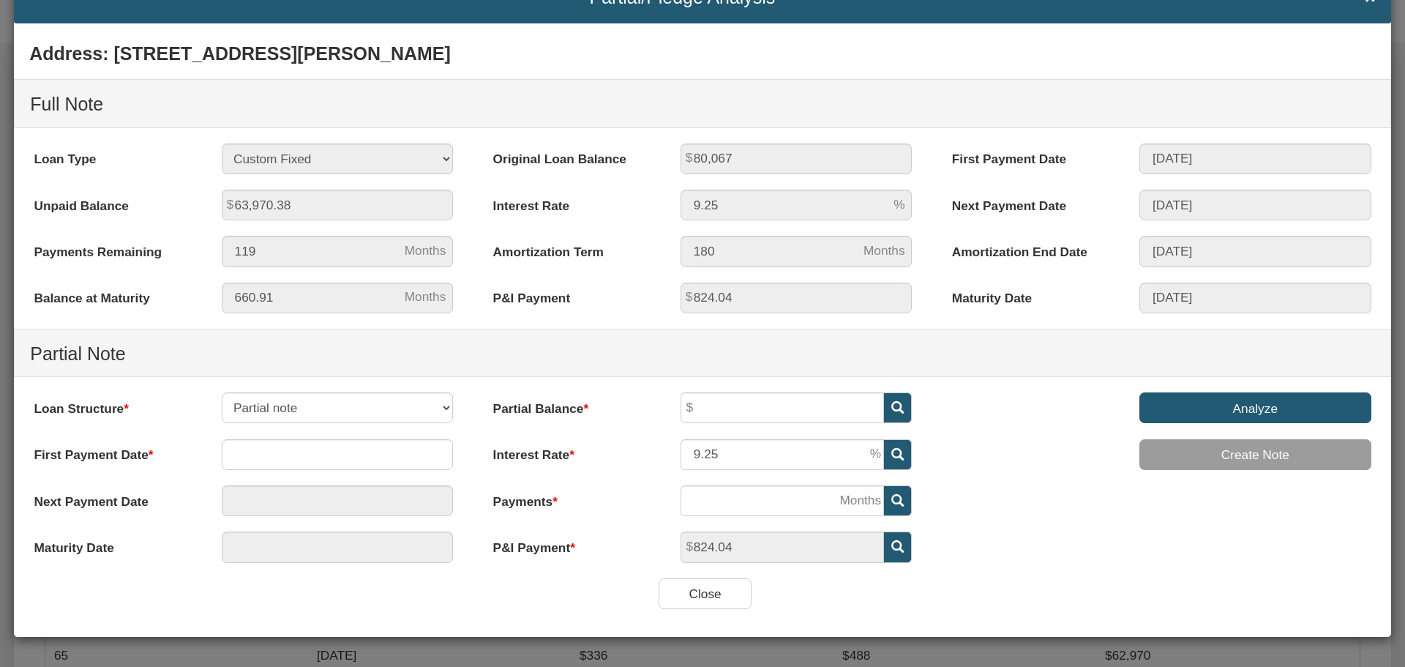
scroll to position [59, 0]
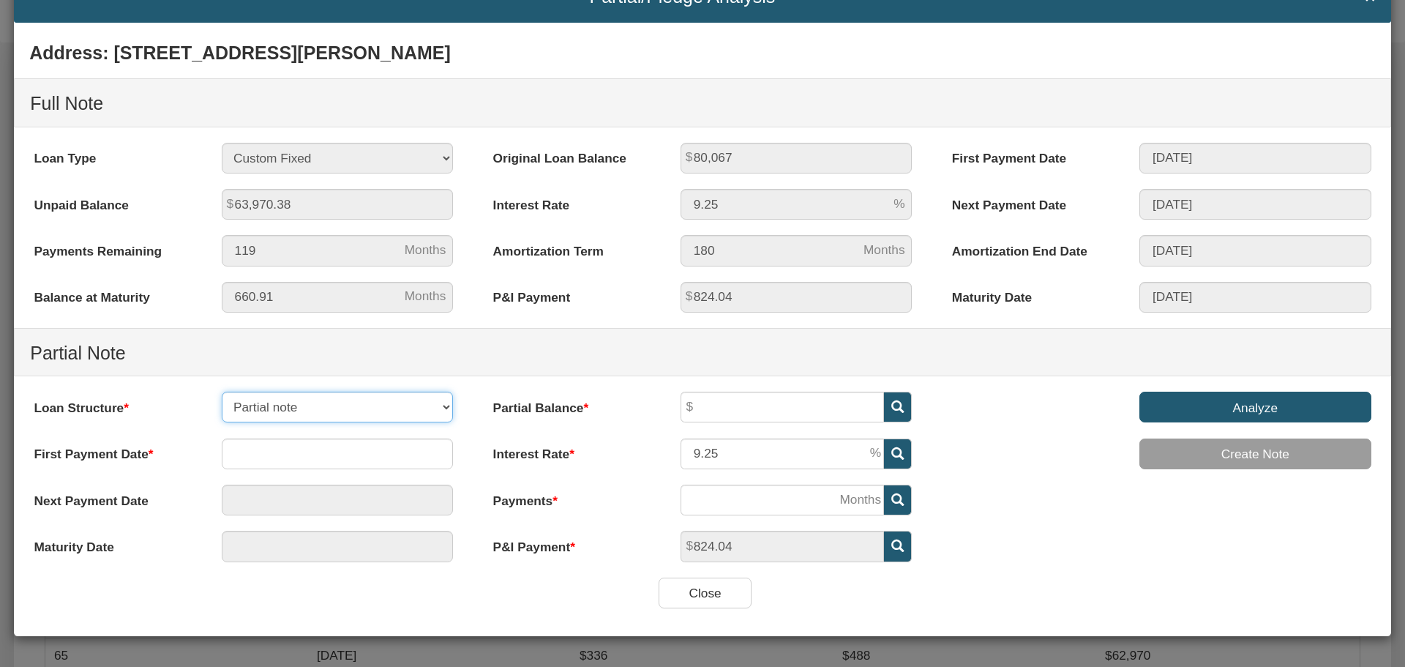
click at [439, 407] on select "Partial note Pledge note Split Payment note" at bounding box center [338, 406] width 232 height 31
select select "object:8860"
click at [222, 391] on select "Partial note Pledge note Split Payment note" at bounding box center [338, 406] width 232 height 31
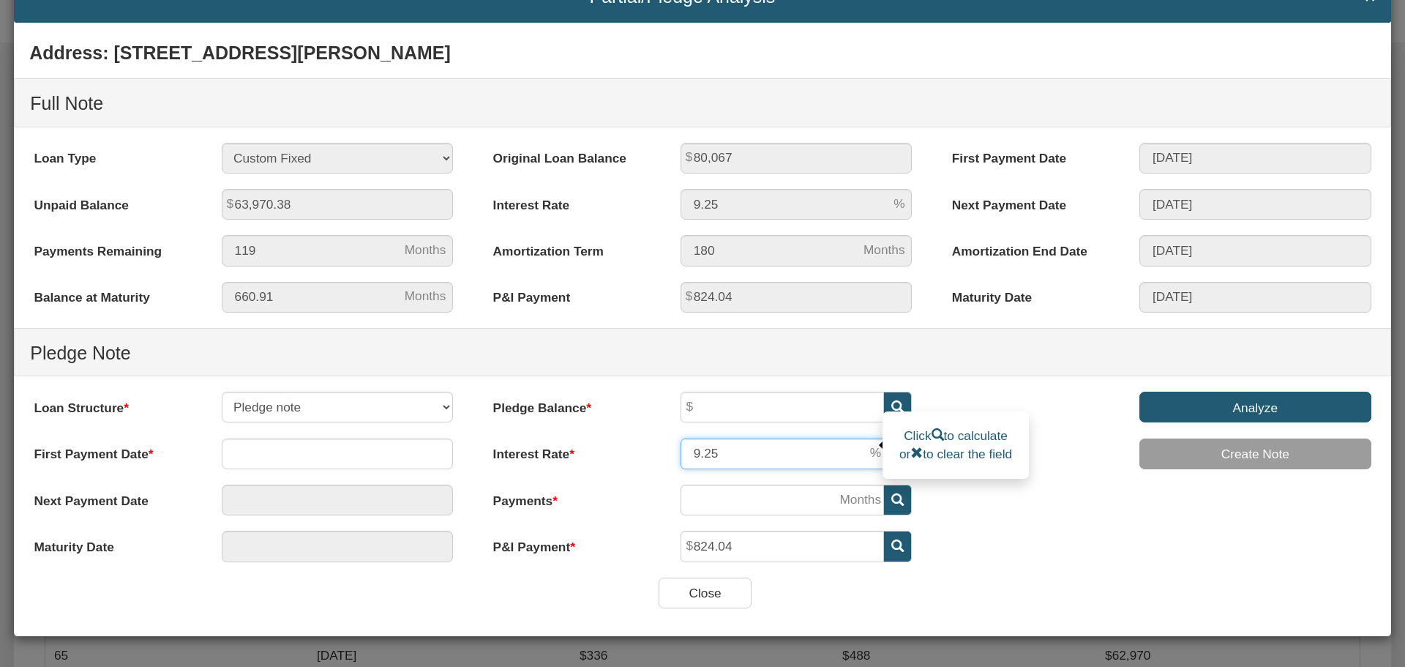
drag, startPoint x: 721, startPoint y: 449, endPoint x: 677, endPoint y: 453, distance: 44.0
click at [680, 453] on input "9.25" at bounding box center [781, 453] width 203 height 31
type input "7"
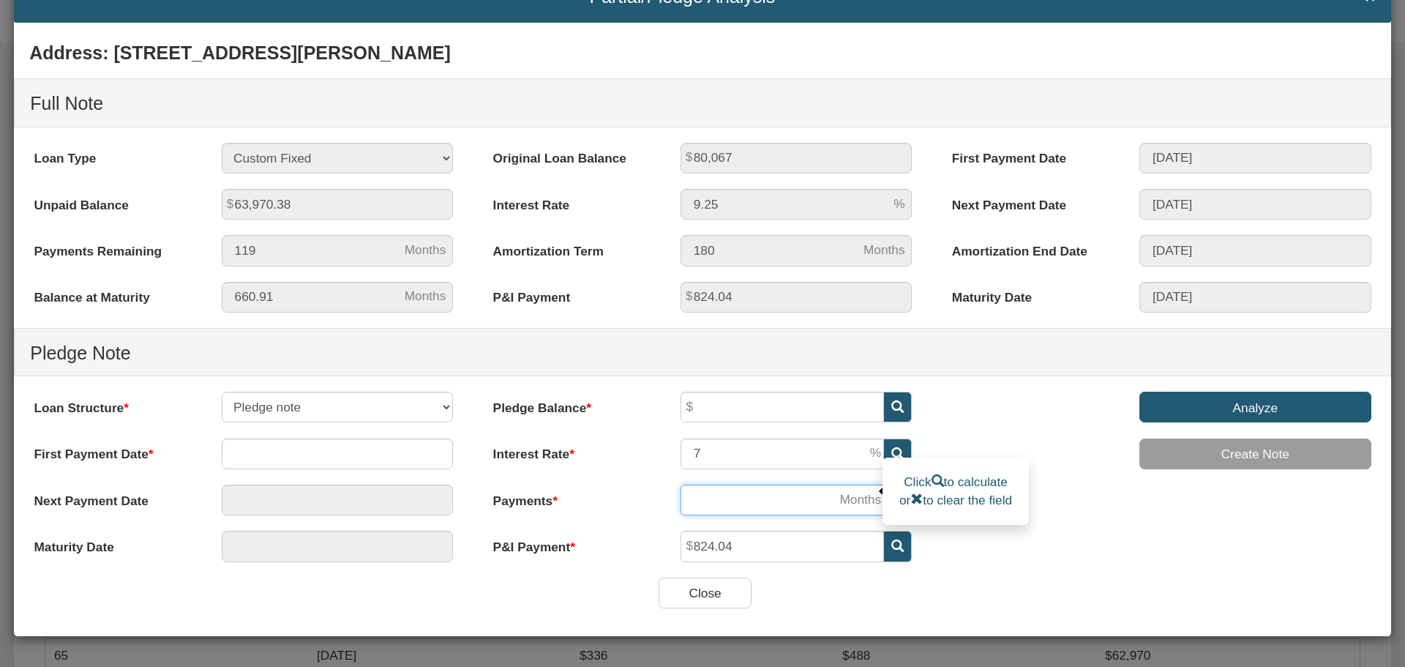
click at [696, 498] on input "number" at bounding box center [781, 499] width 203 height 31
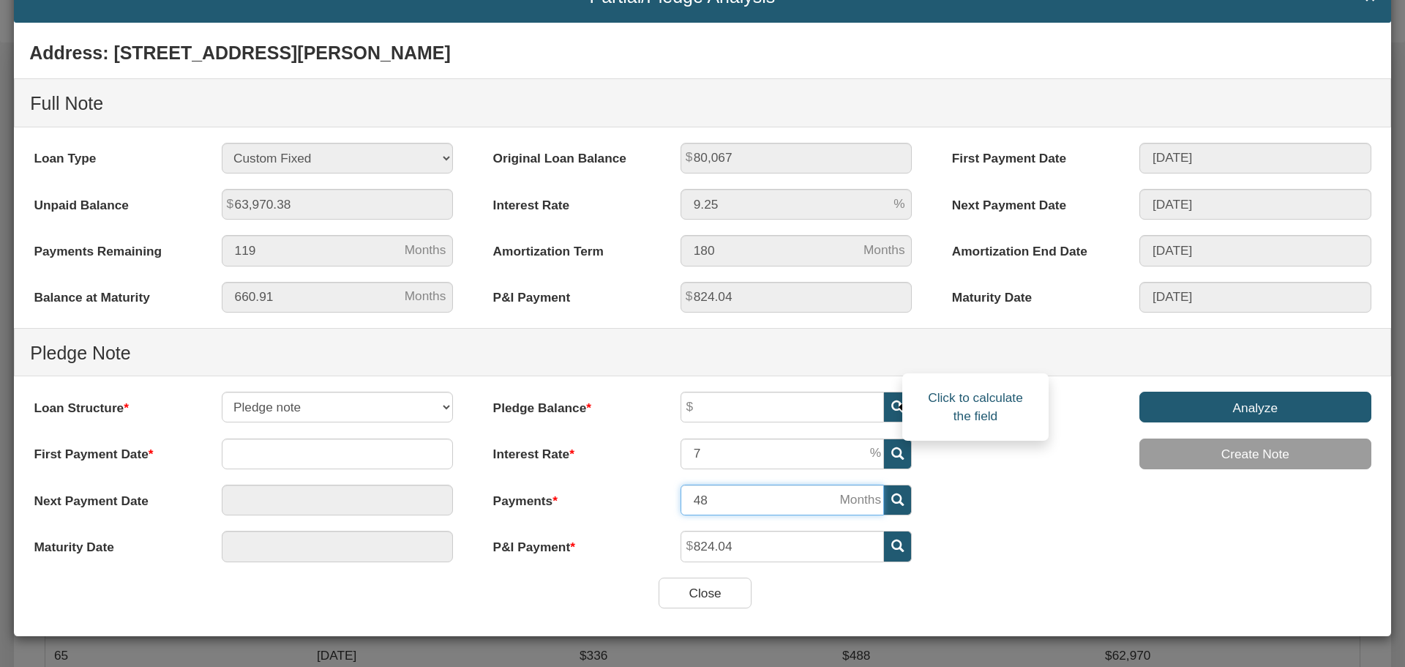
type input "48"
click at [893, 405] on icon at bounding box center [897, 406] width 12 height 12
type input "34,412.08"
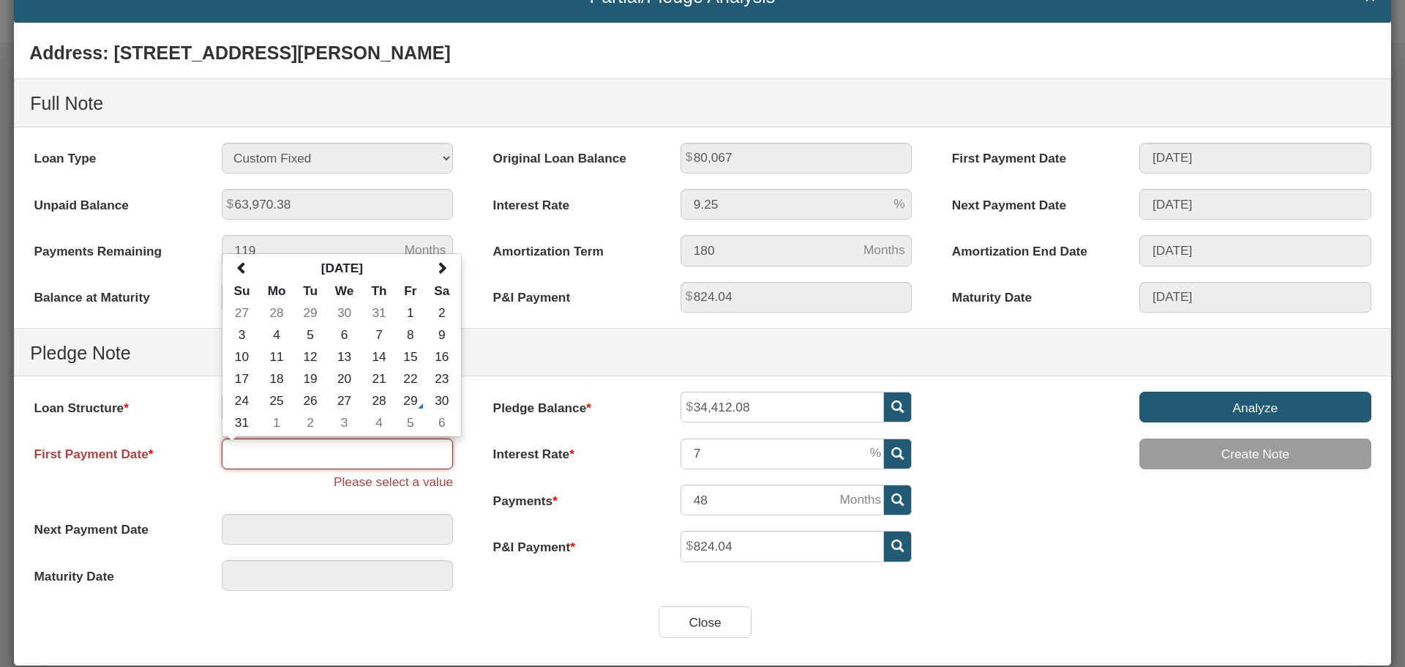
click at [256, 451] on input "text" at bounding box center [338, 453] width 232 height 31
click at [443, 270] on span at bounding box center [441, 267] width 12 height 12
click at [345, 316] on td "1" at bounding box center [344, 312] width 37 height 22
type input "10/01/2025"
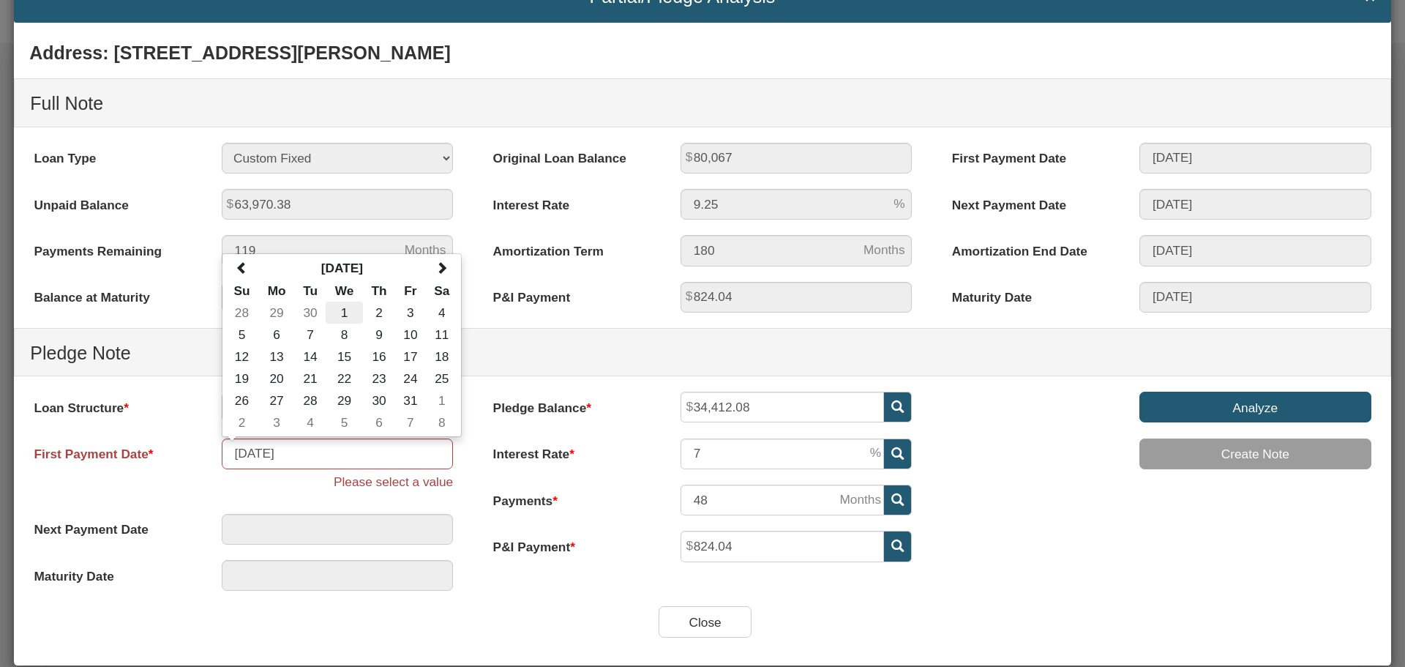
type input "10/01/2025"
type input "09/01/2029"
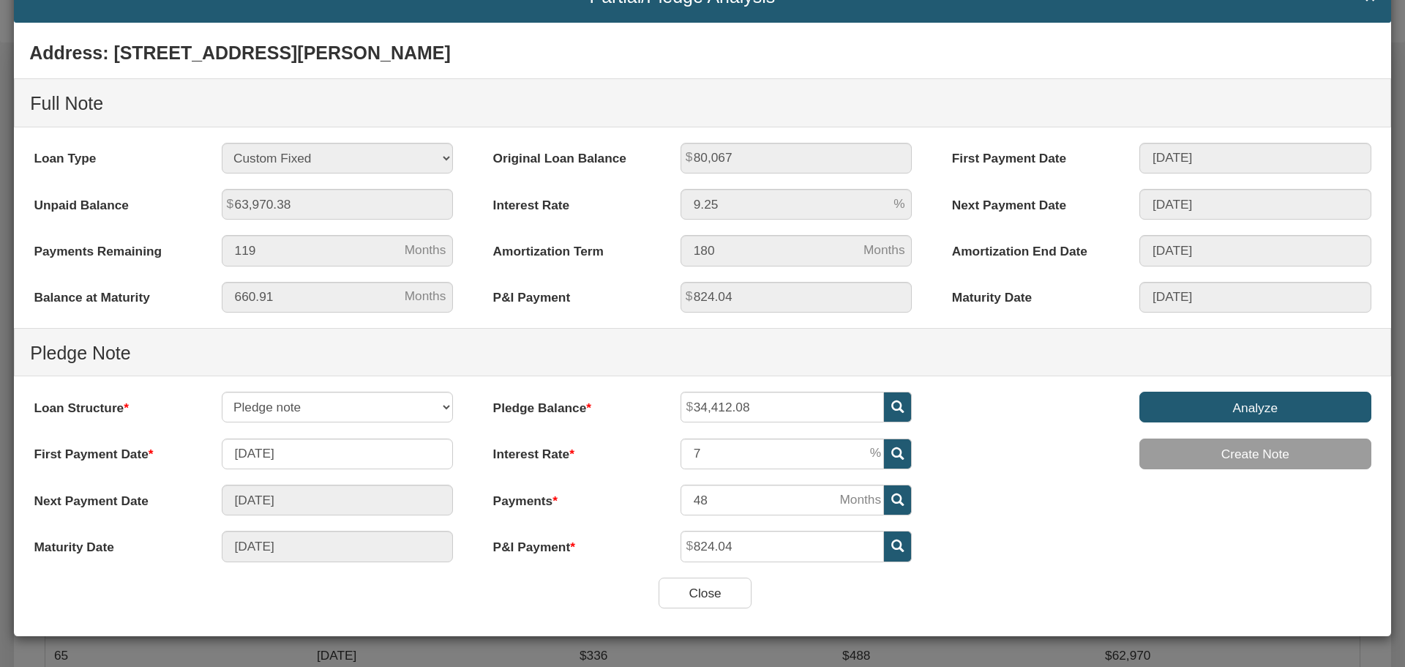
click at [1207, 409] on input "Analyze" at bounding box center [1255, 406] width 232 height 31
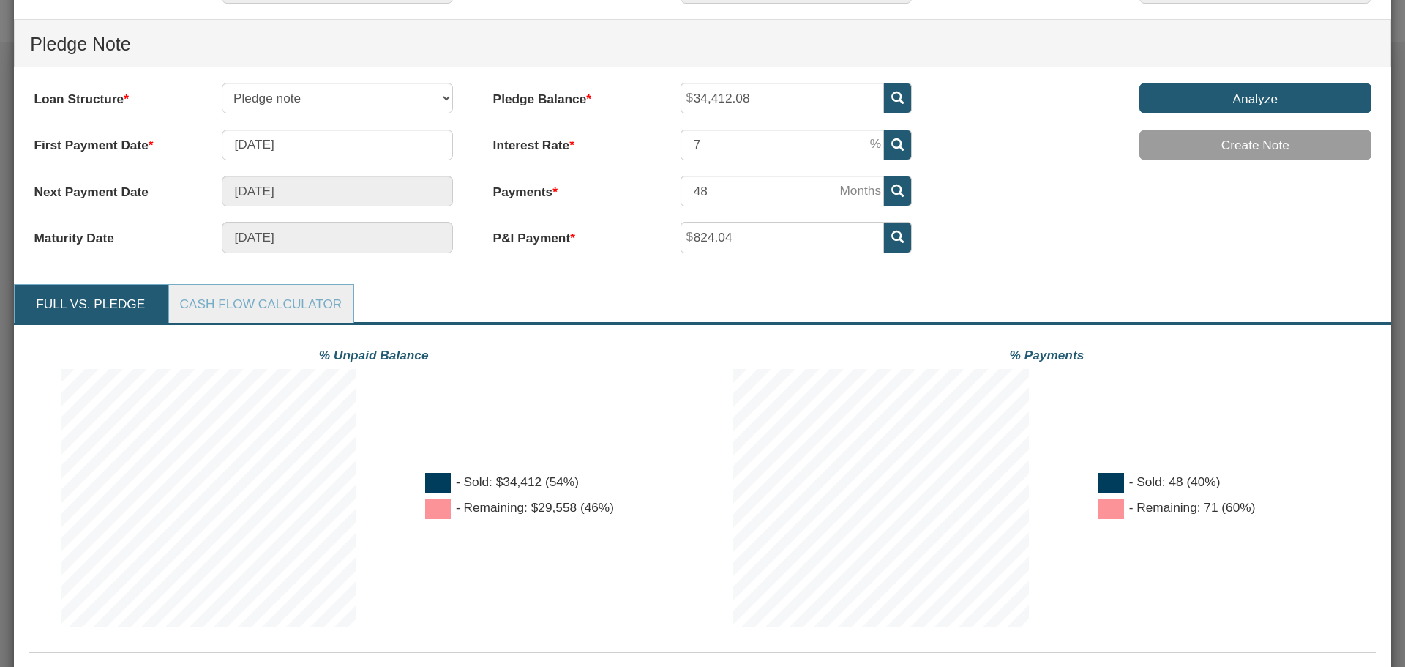
scroll to position [361, 0]
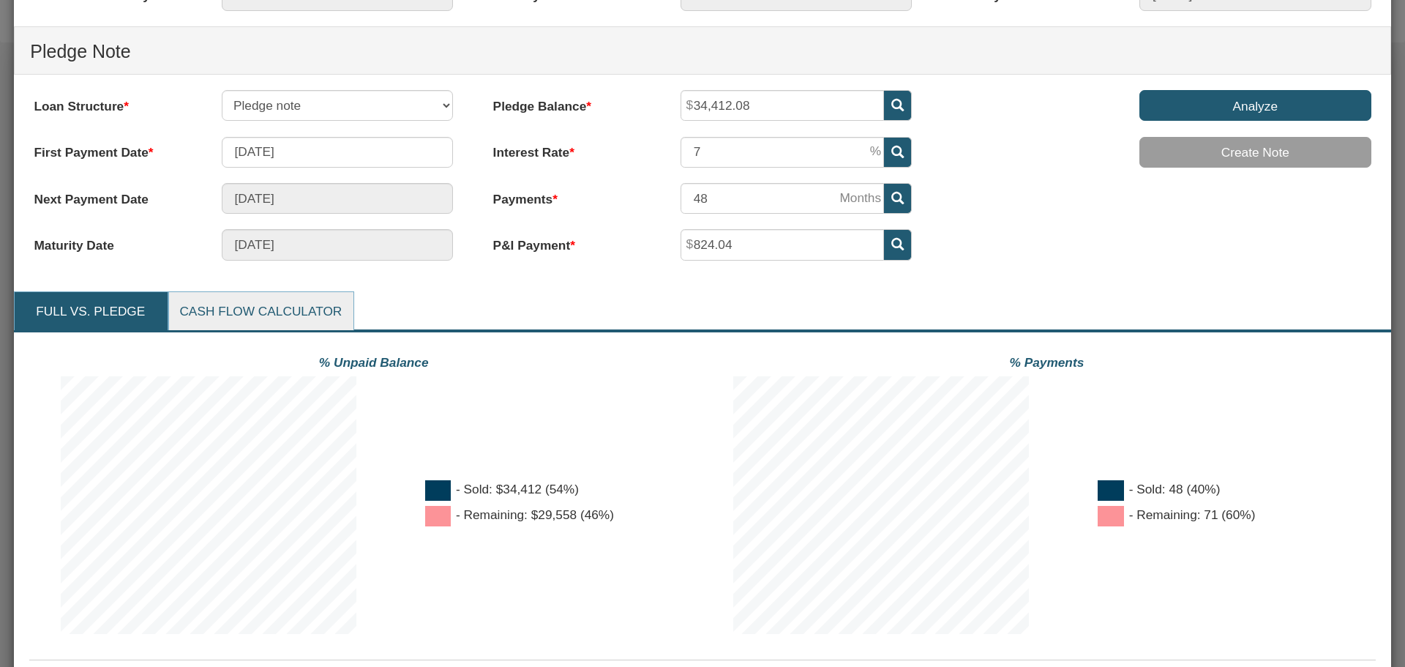
click at [231, 307] on link "Cash Flow Calculator" at bounding box center [260, 311] width 183 height 39
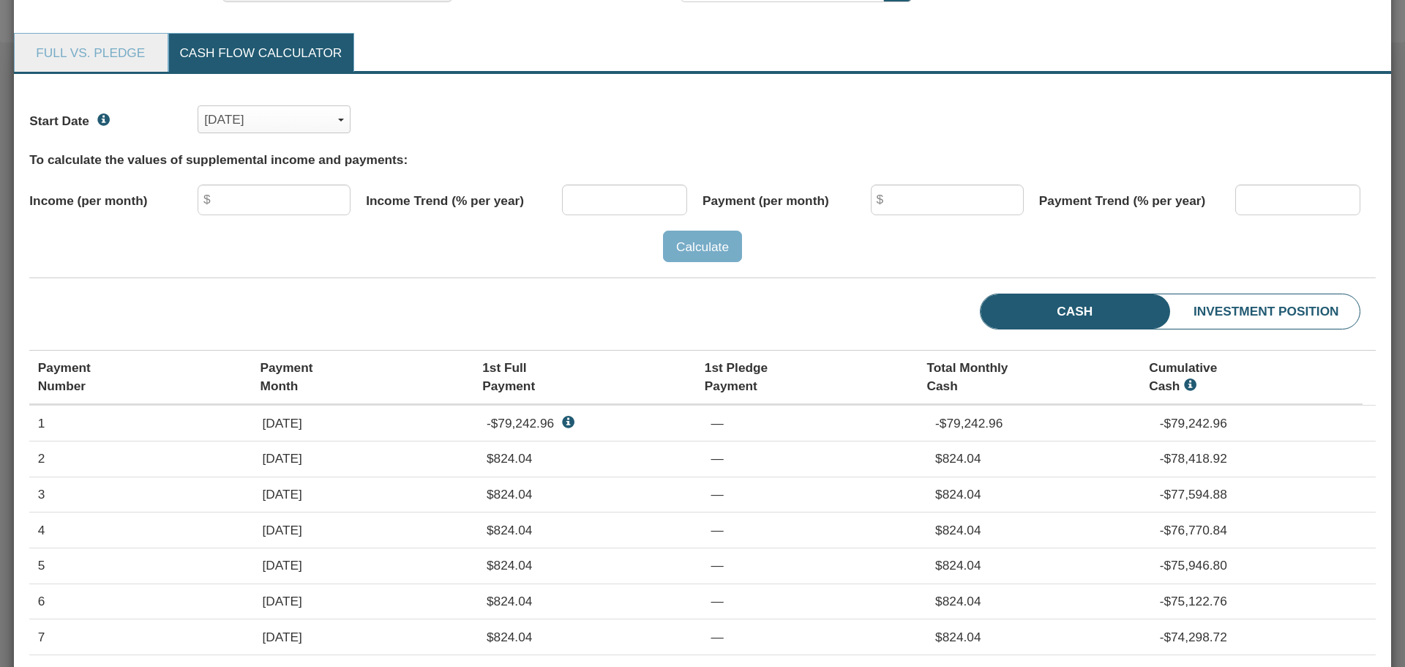
scroll to position [653, 0]
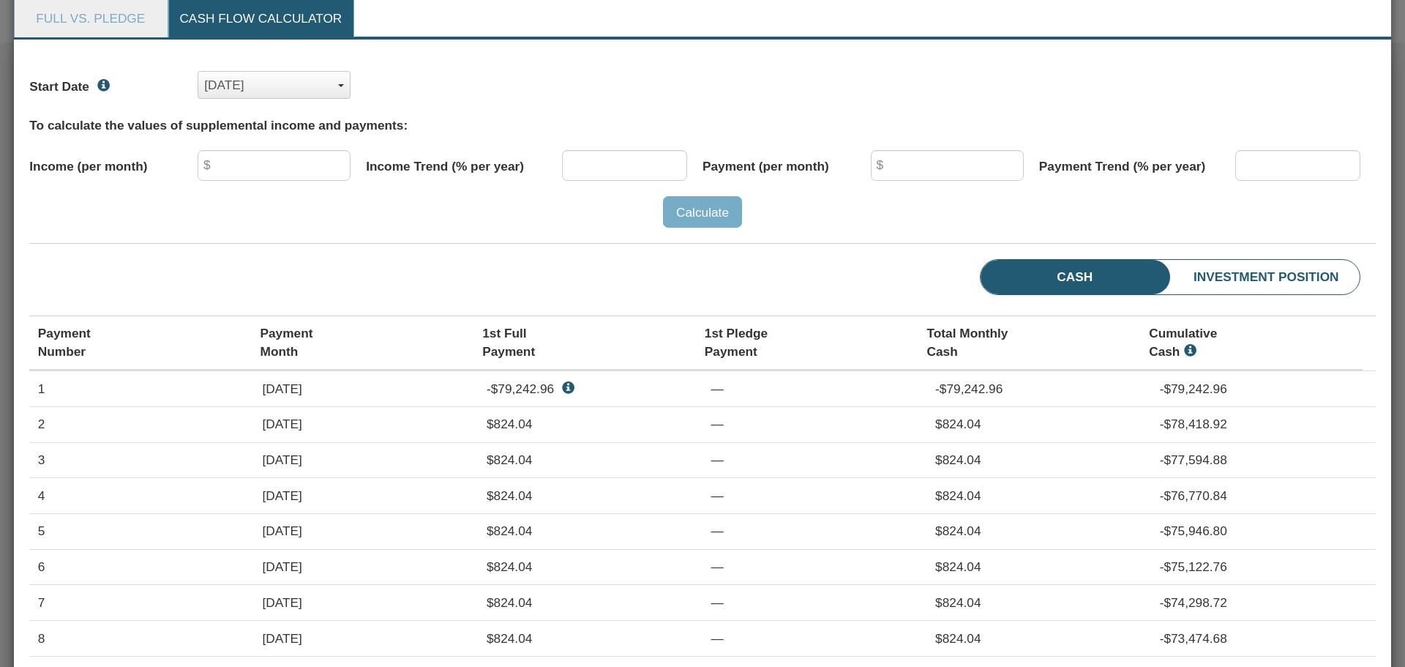
click at [338, 85] on span "button" at bounding box center [341, 85] width 6 height 3
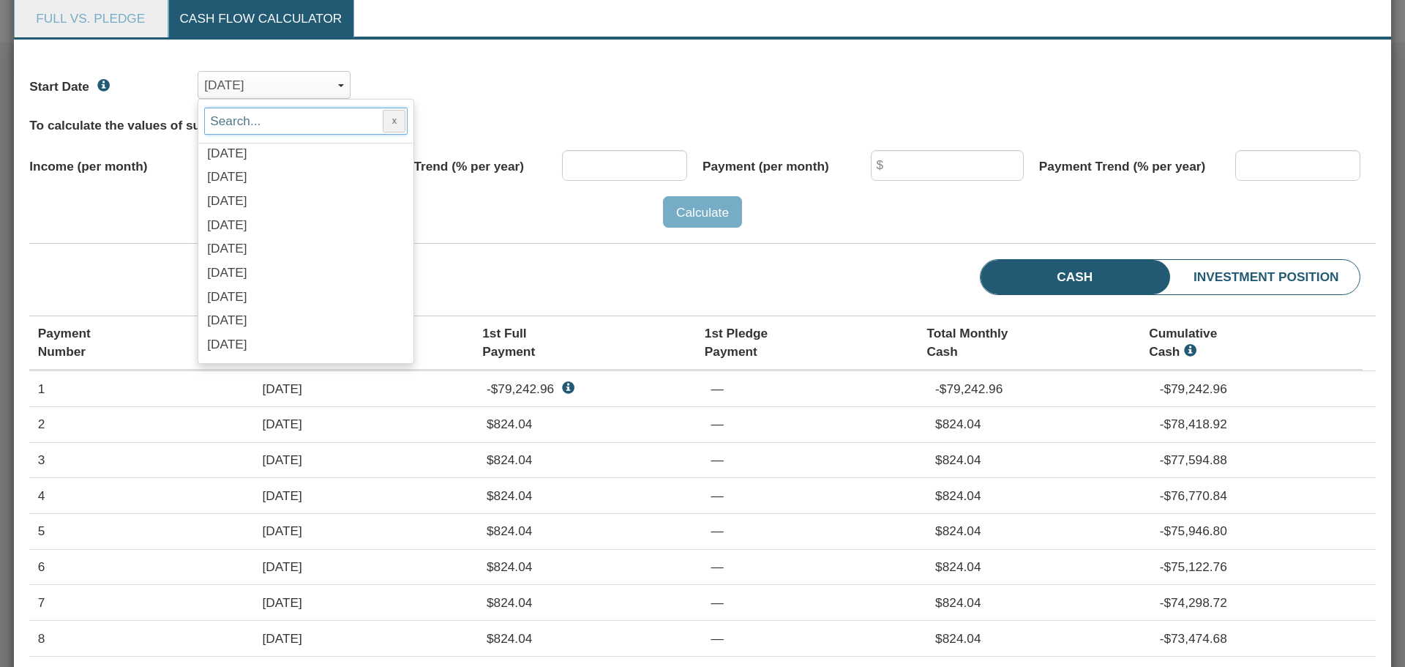
scroll to position [1390, 0]
click at [269, 298] on label "[DATE]" at bounding box center [237, 301] width 61 height 15
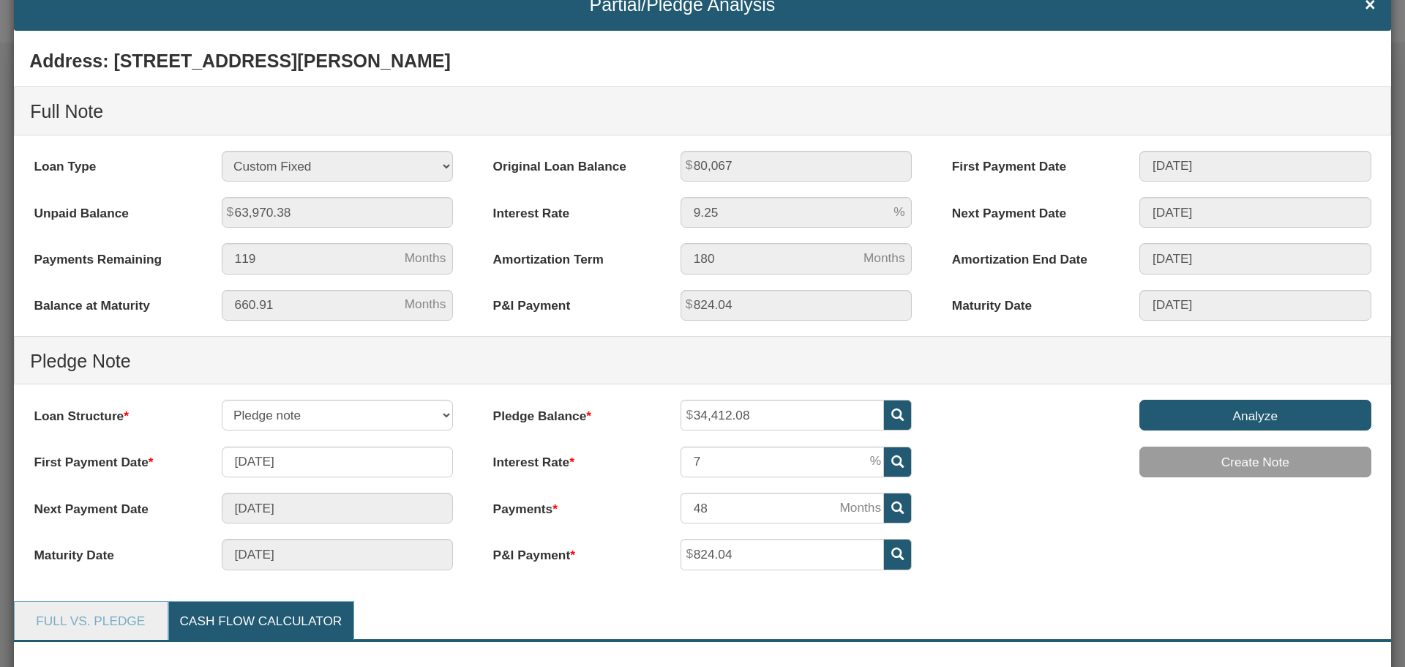
scroll to position [0, 0]
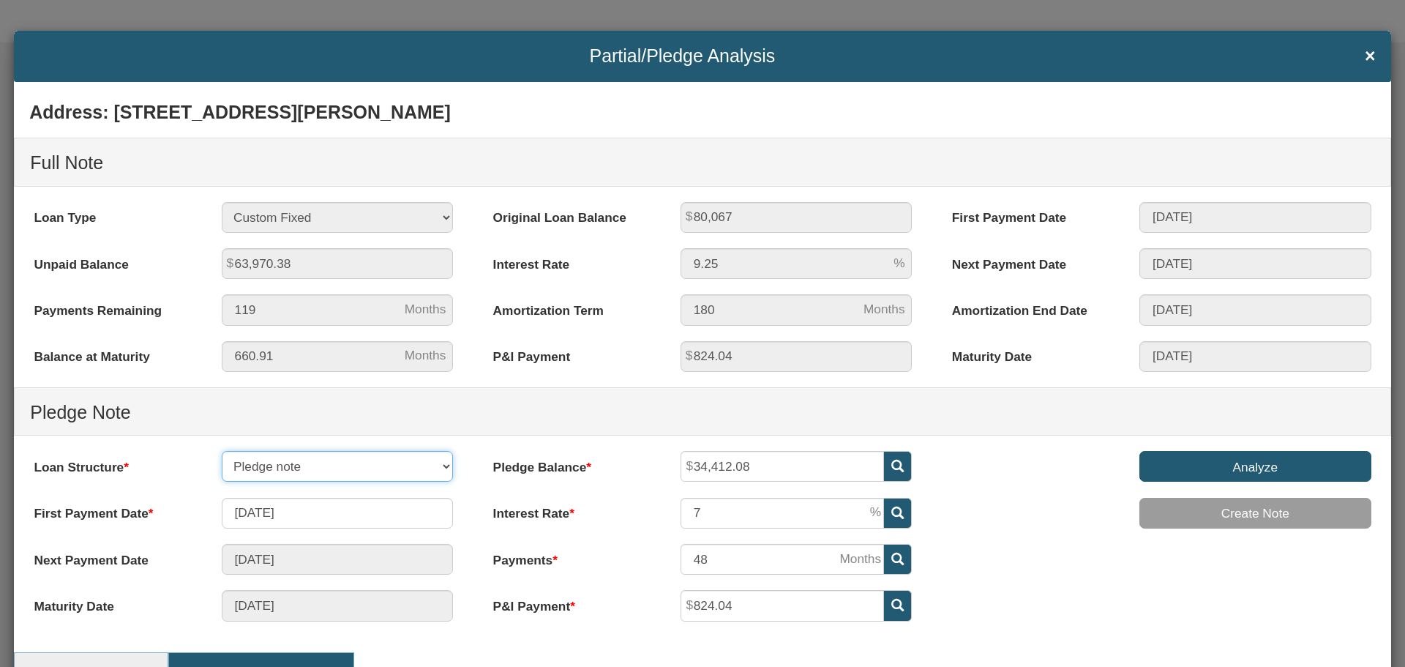
click at [441, 465] on select "Partial note Pledge note Split Payment note" at bounding box center [338, 466] width 232 height 31
select select "object:8861"
click at [222, 451] on select "Partial note Pledge note Split Payment note" at bounding box center [338, 466] width 232 height 31
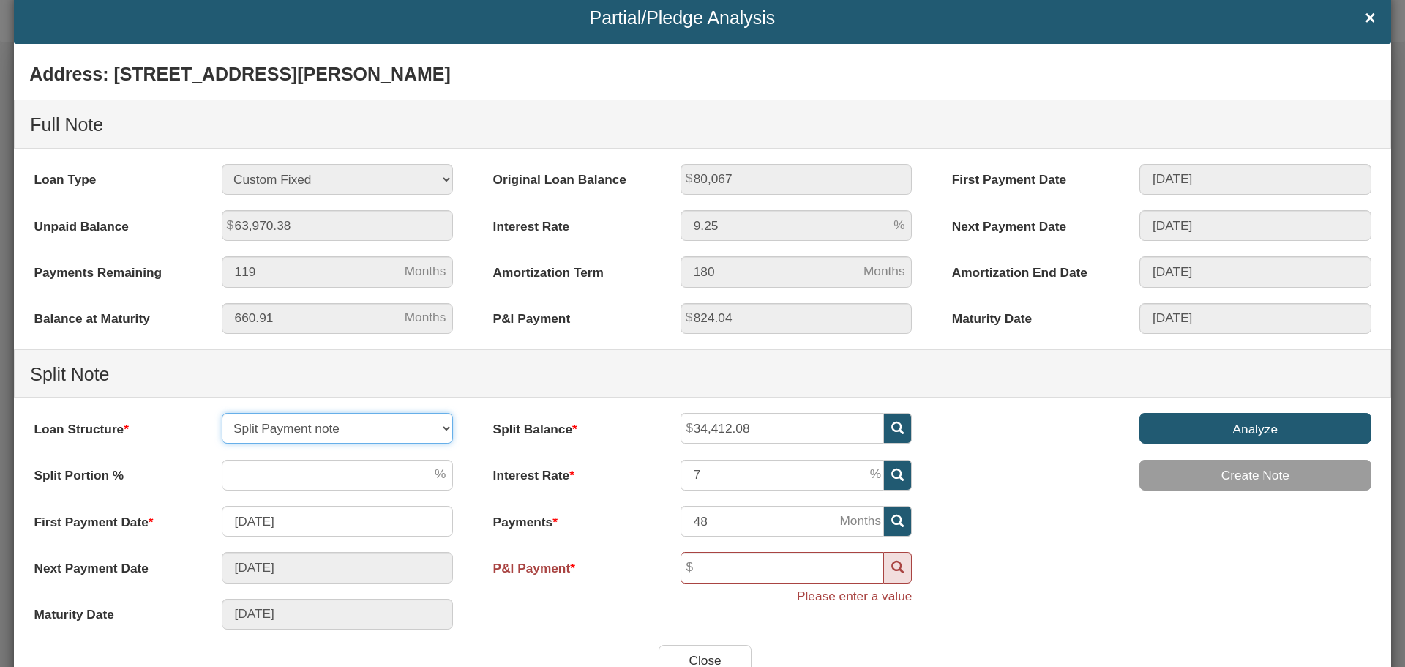
scroll to position [106, 0]
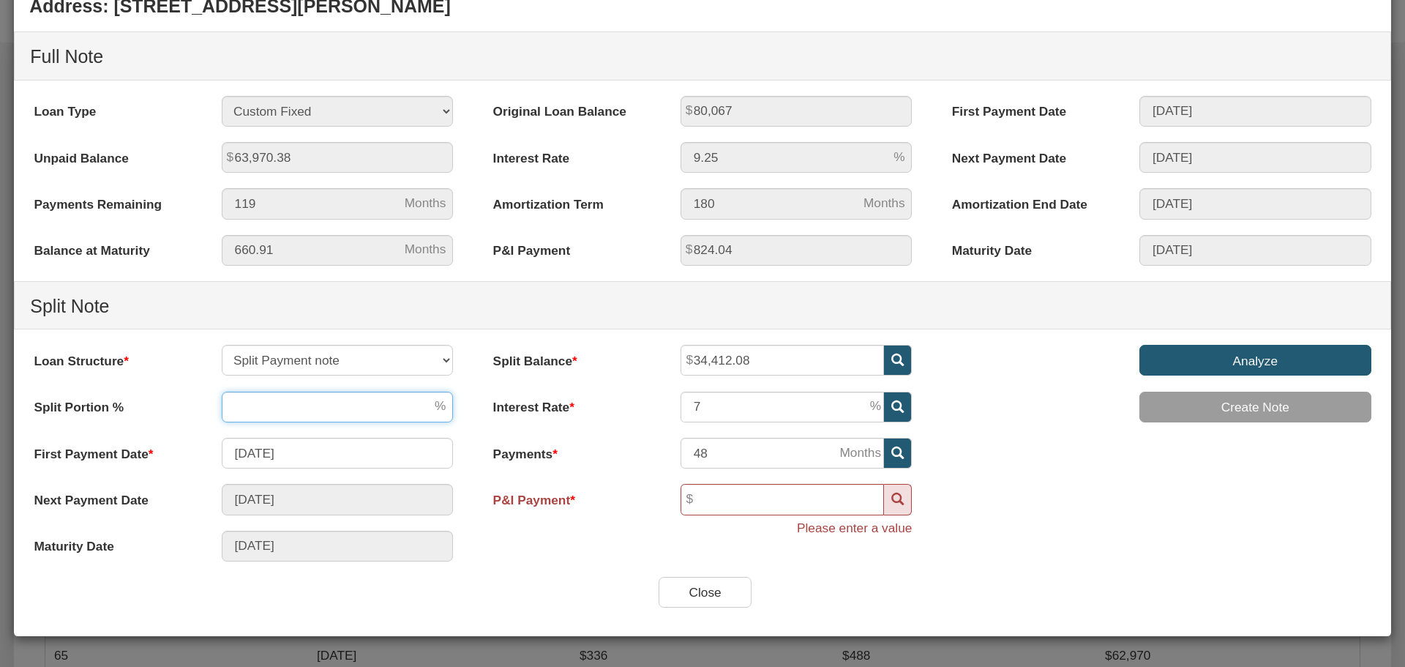
click at [323, 405] on input "number" at bounding box center [338, 406] width 232 height 31
type input "49.44"
type input "65"
type input "535.63"
click at [547, 556] on div "Address: 3506 North Lesley Avenue, Indianapolis, IN, 46218 Full Note Loan Type …" at bounding box center [702, 281] width 1377 height 590
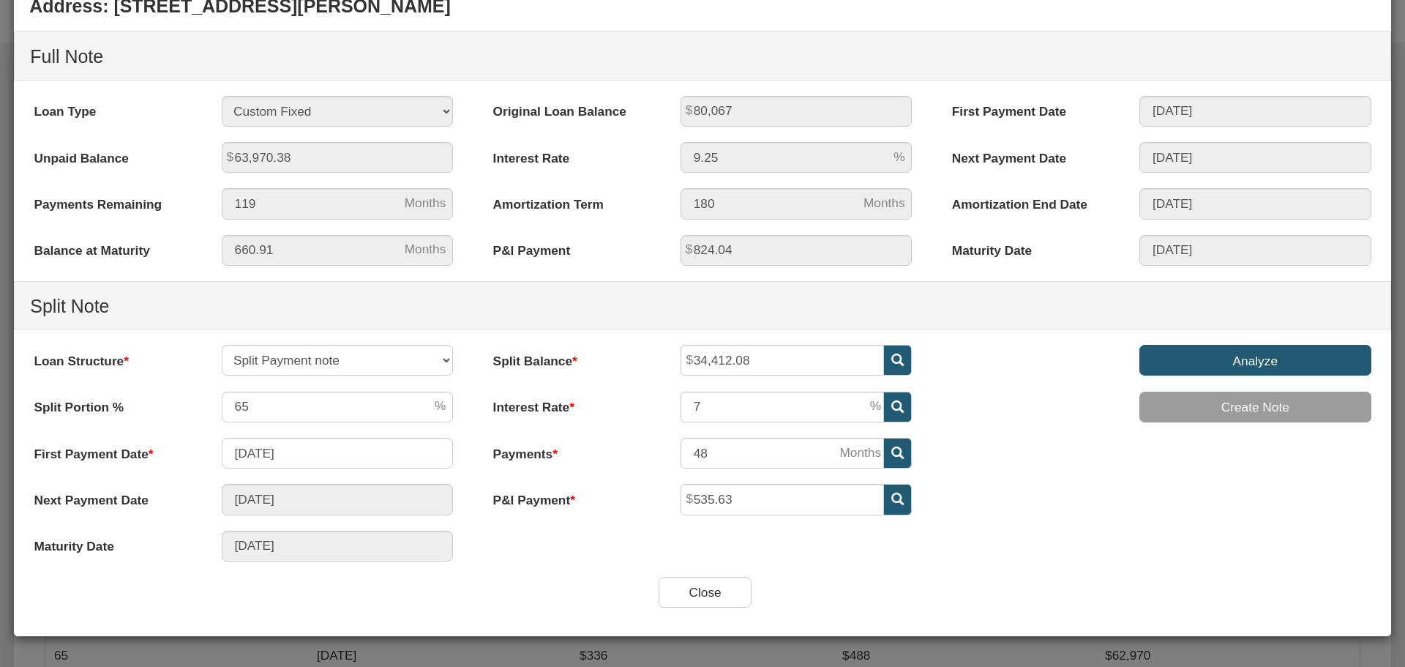
click at [1264, 358] on input "Analyze" at bounding box center [1255, 360] width 232 height 31
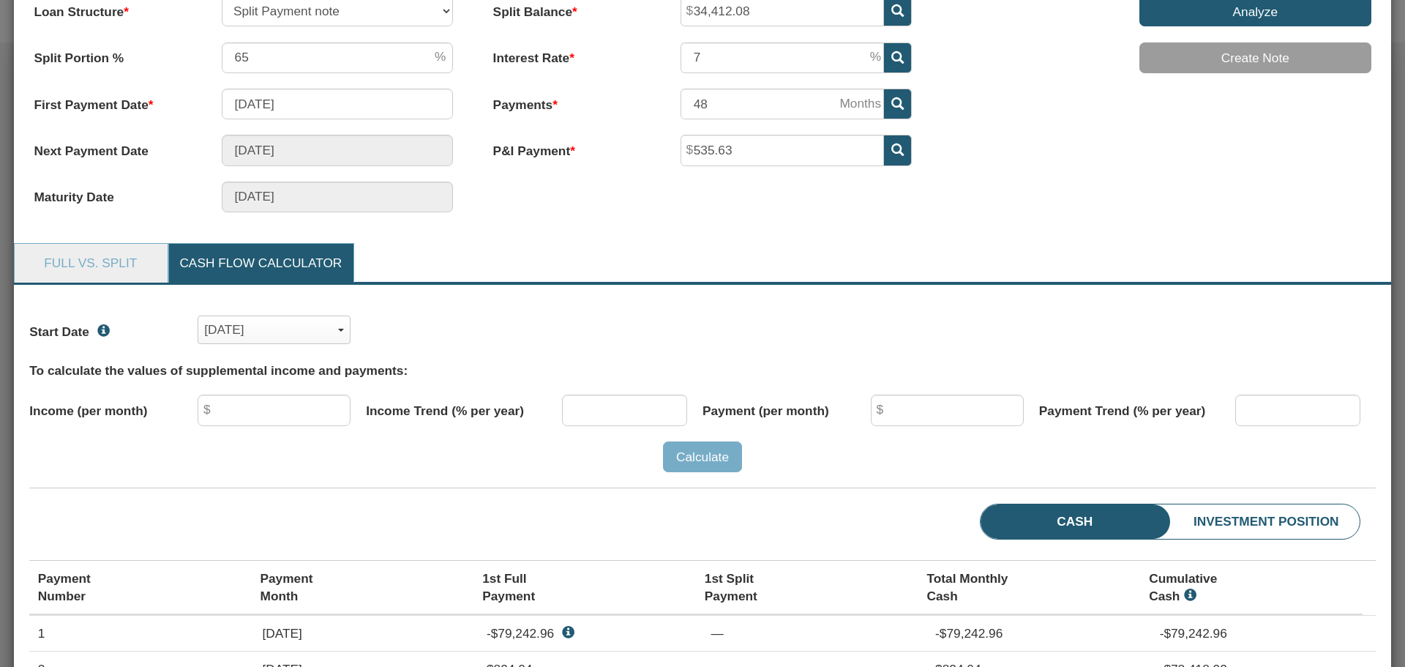
scroll to position [472, 0]
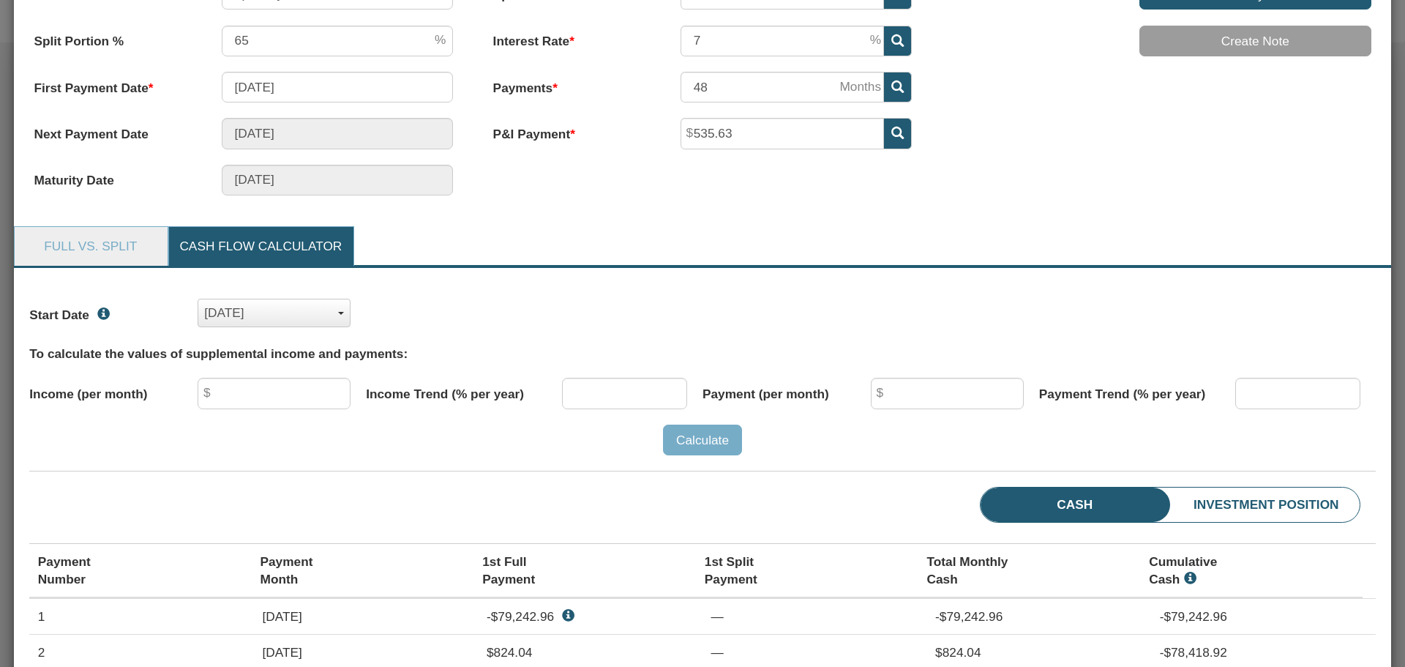
click at [339, 314] on span "button" at bounding box center [341, 313] width 6 height 3
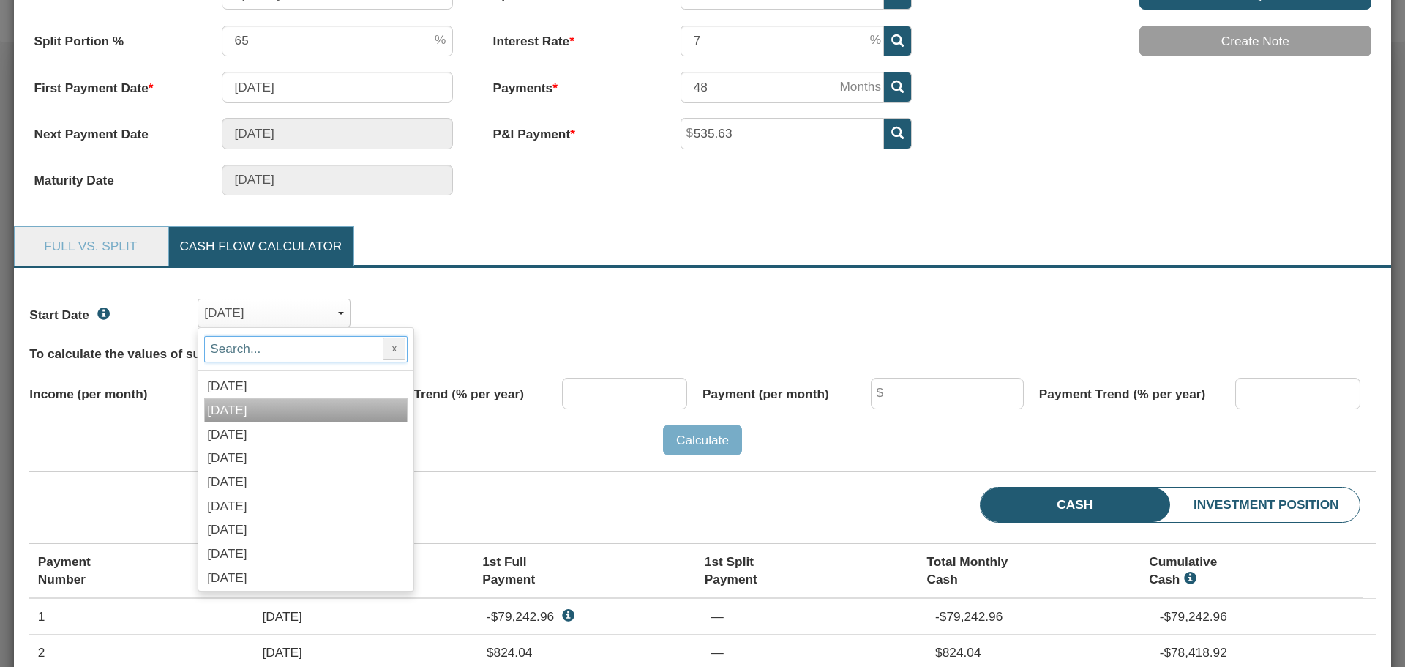
scroll to position [1463, 0]
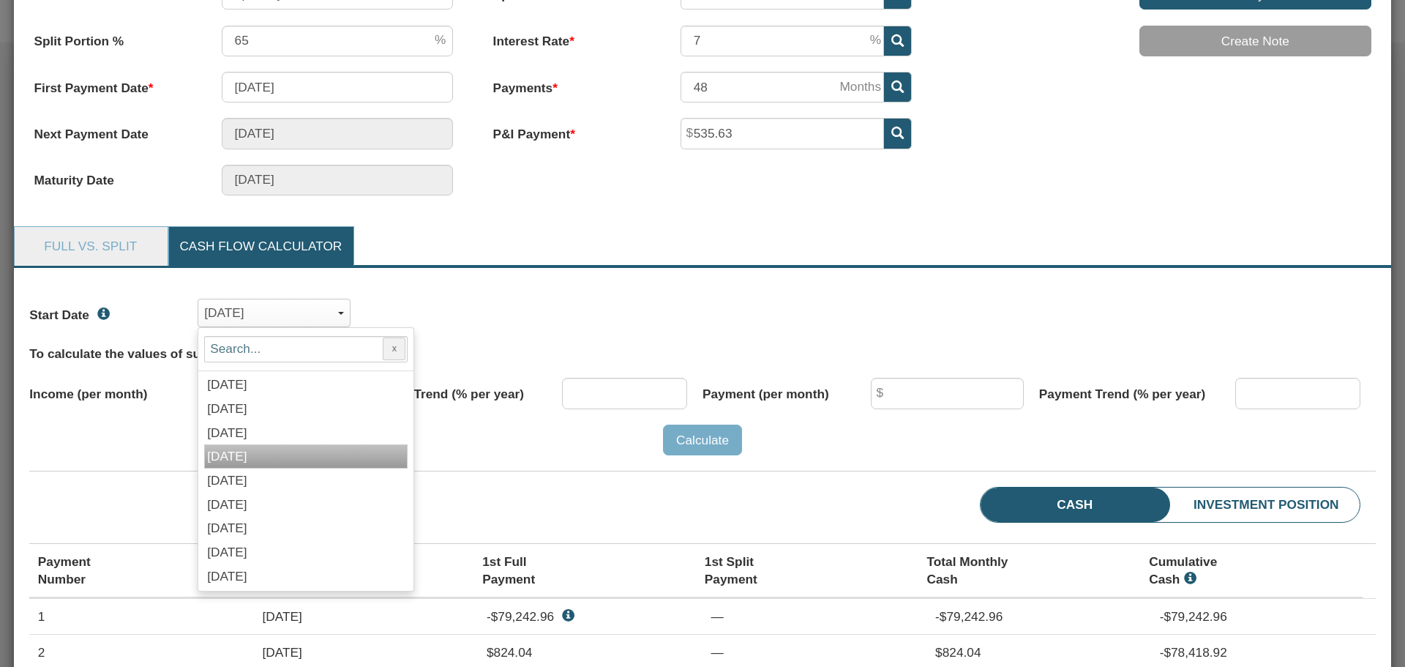
click at [242, 457] on span "[DATE]" at bounding box center [227, 455] width 40 height 15
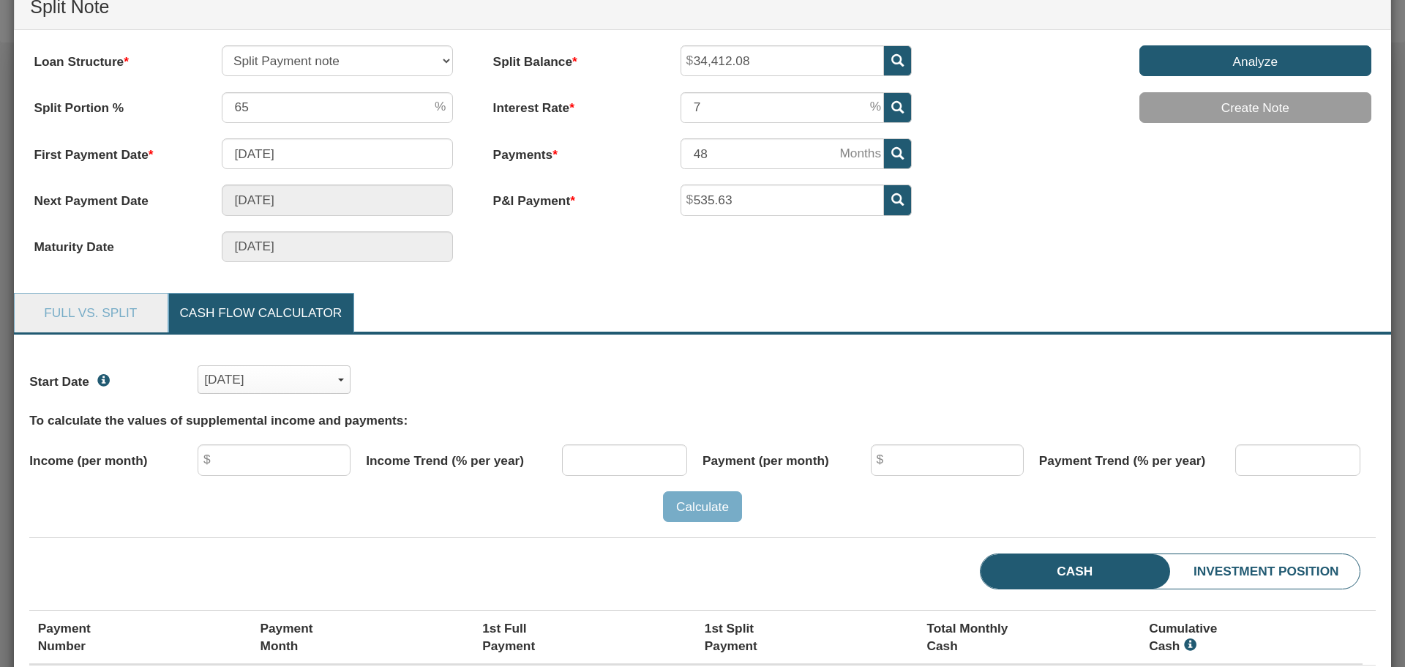
scroll to position [399, 0]
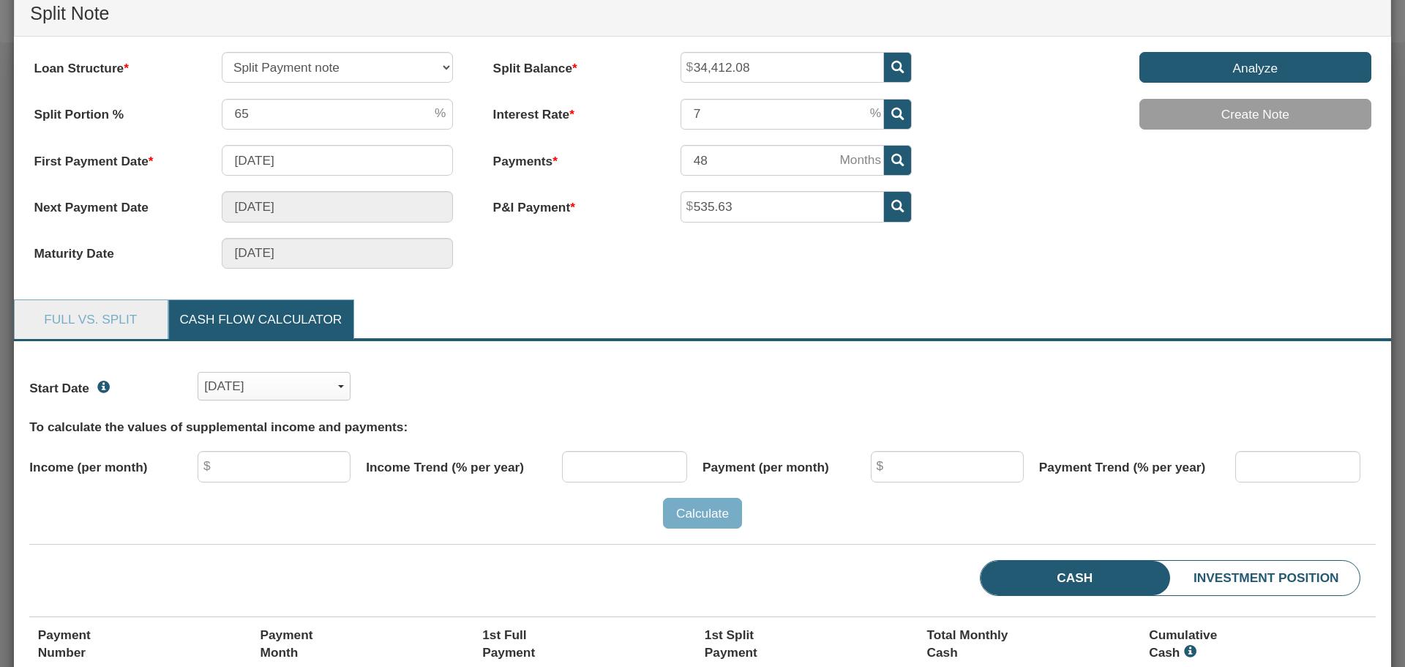
click at [1245, 72] on input "Analyze" at bounding box center [1255, 67] width 232 height 31
drag, startPoint x: 252, startPoint y: 112, endPoint x: 228, endPoint y: 113, distance: 24.9
click at [228, 113] on input "65" at bounding box center [338, 114] width 232 height 31
type input "5"
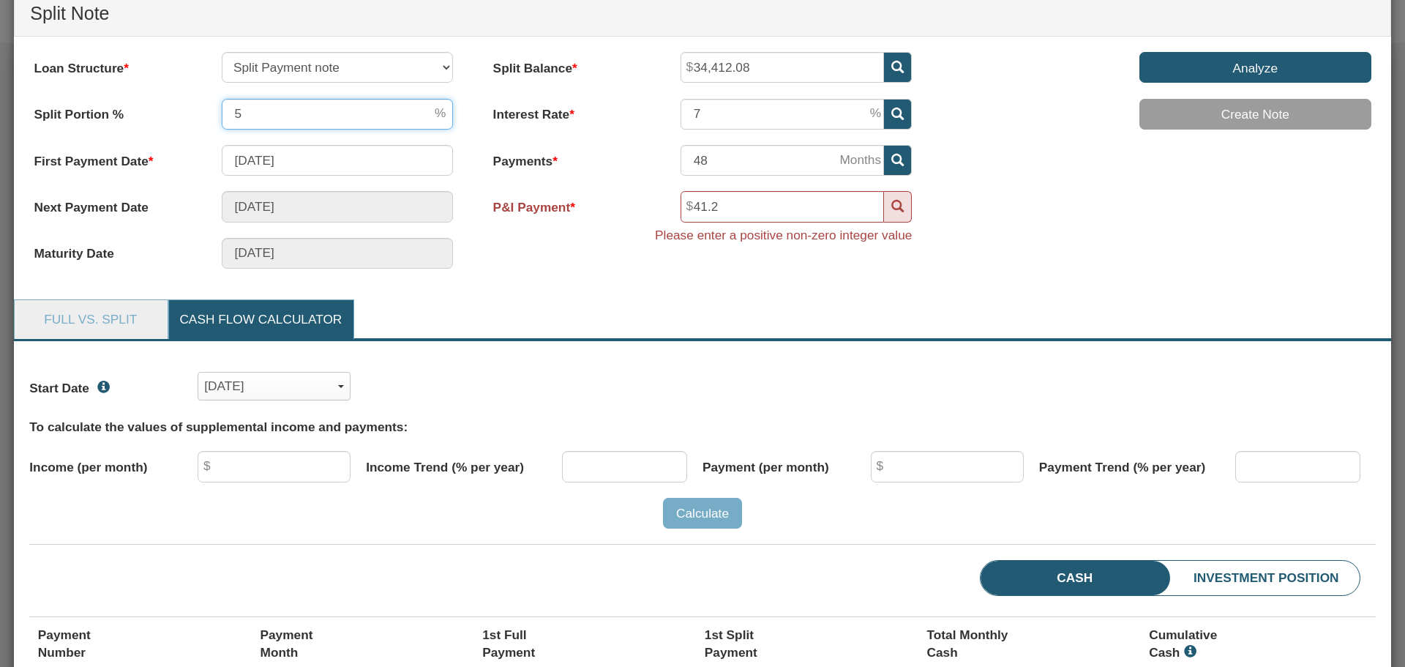
type input "0"
type input "41.2"
type input "5"
click at [244, 110] on input "5" at bounding box center [338, 114] width 232 height 31
type input "0"
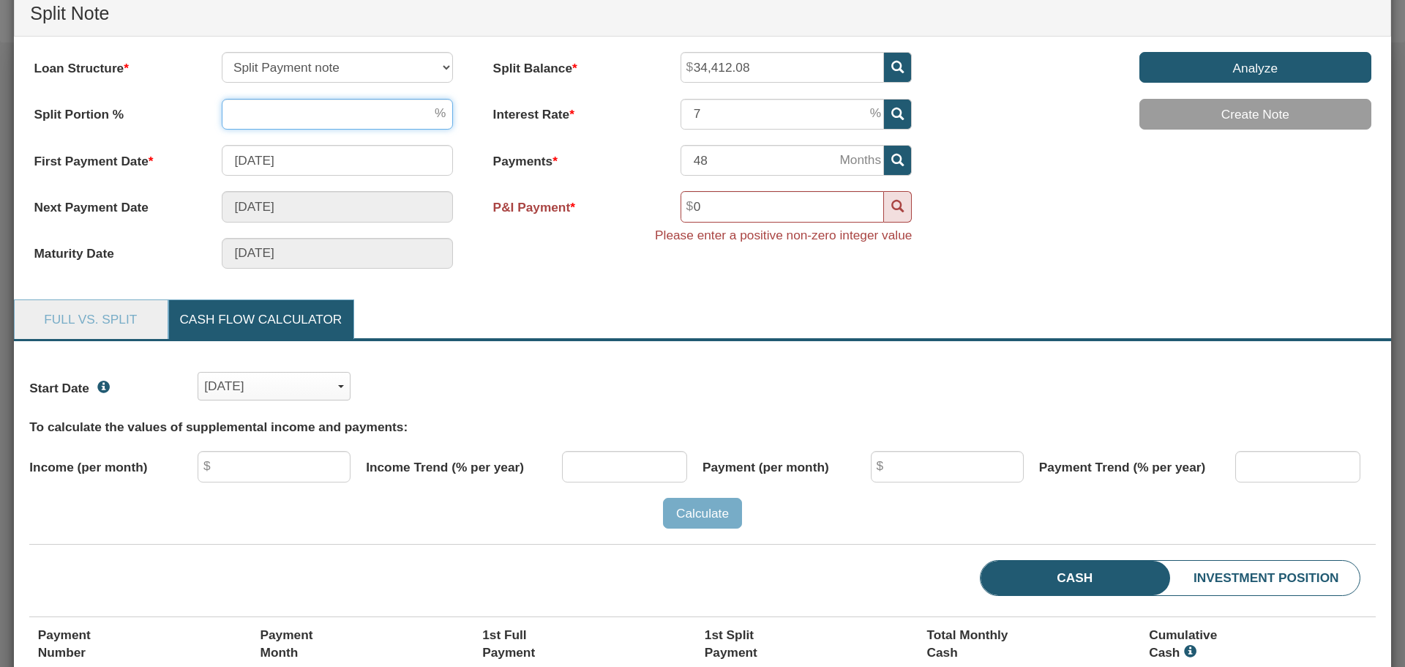
type input "24.72"
type input "3"
type input "288.41"
type input "35"
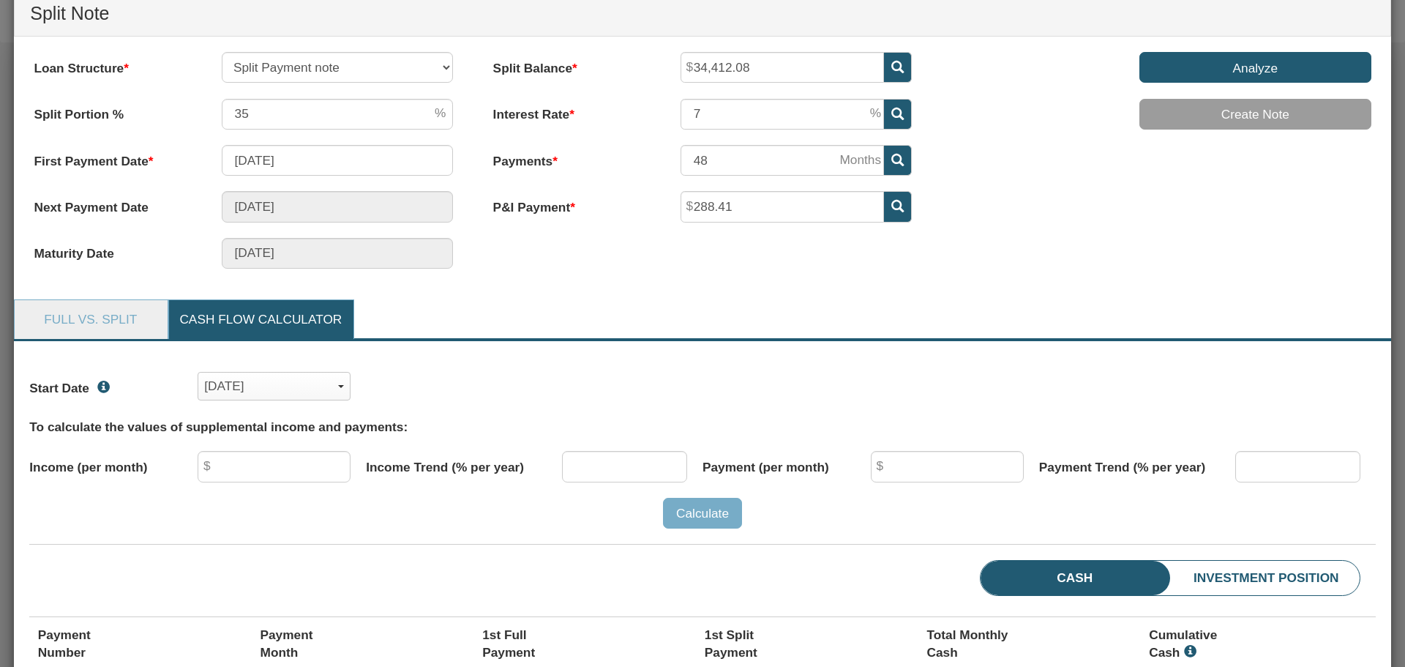
click at [1250, 65] on input "Analyze" at bounding box center [1255, 67] width 232 height 31
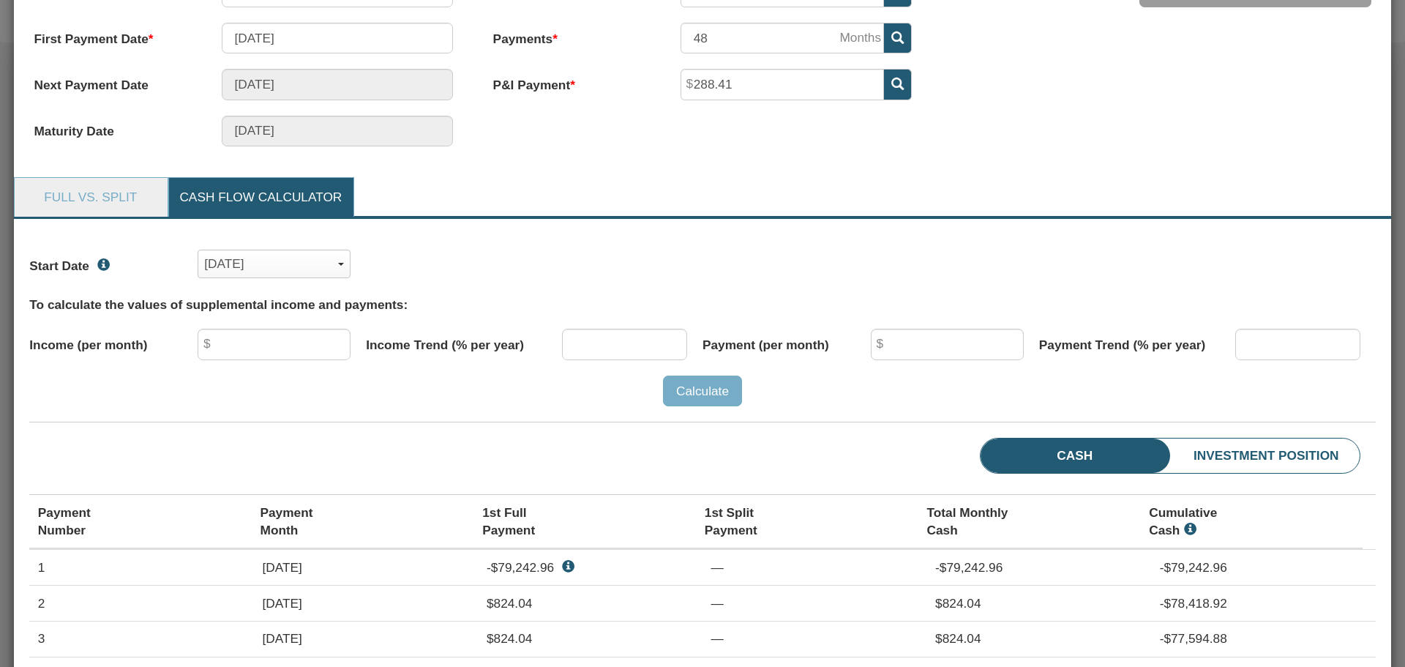
scroll to position [545, 0]
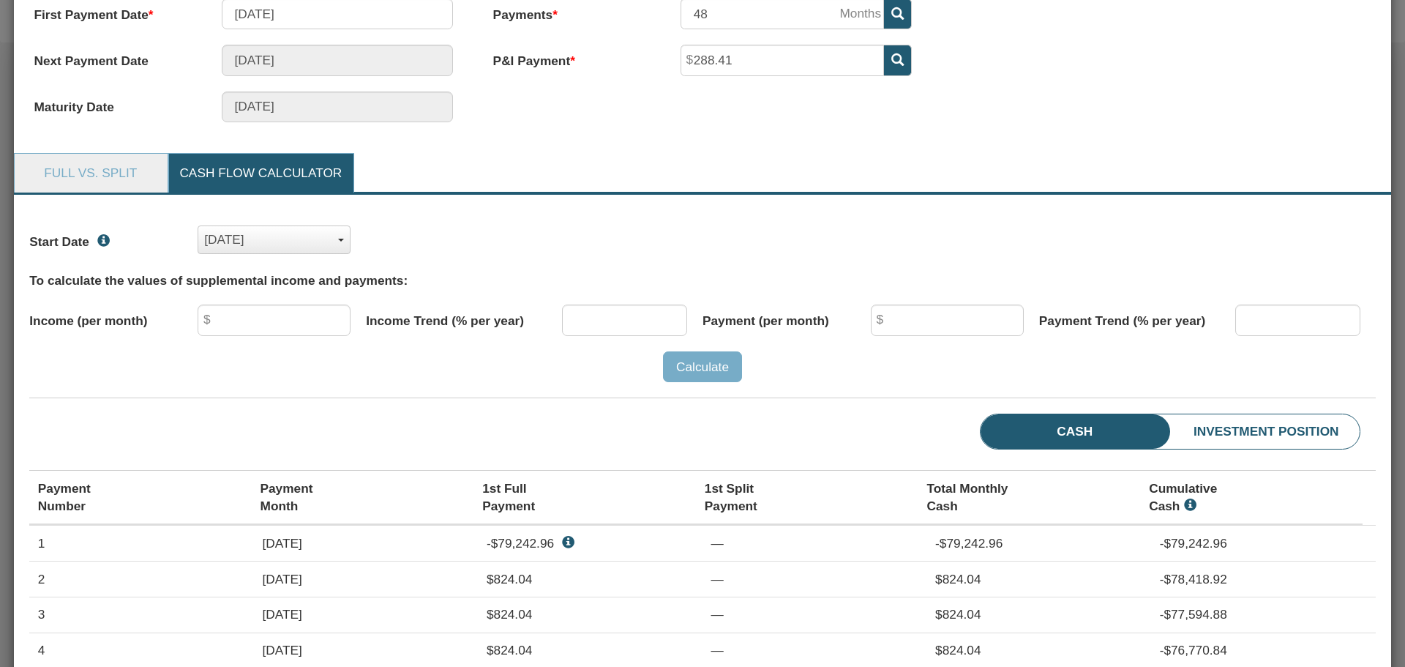
click at [330, 239] on div "[DATE]" at bounding box center [274, 240] width 140 height 26
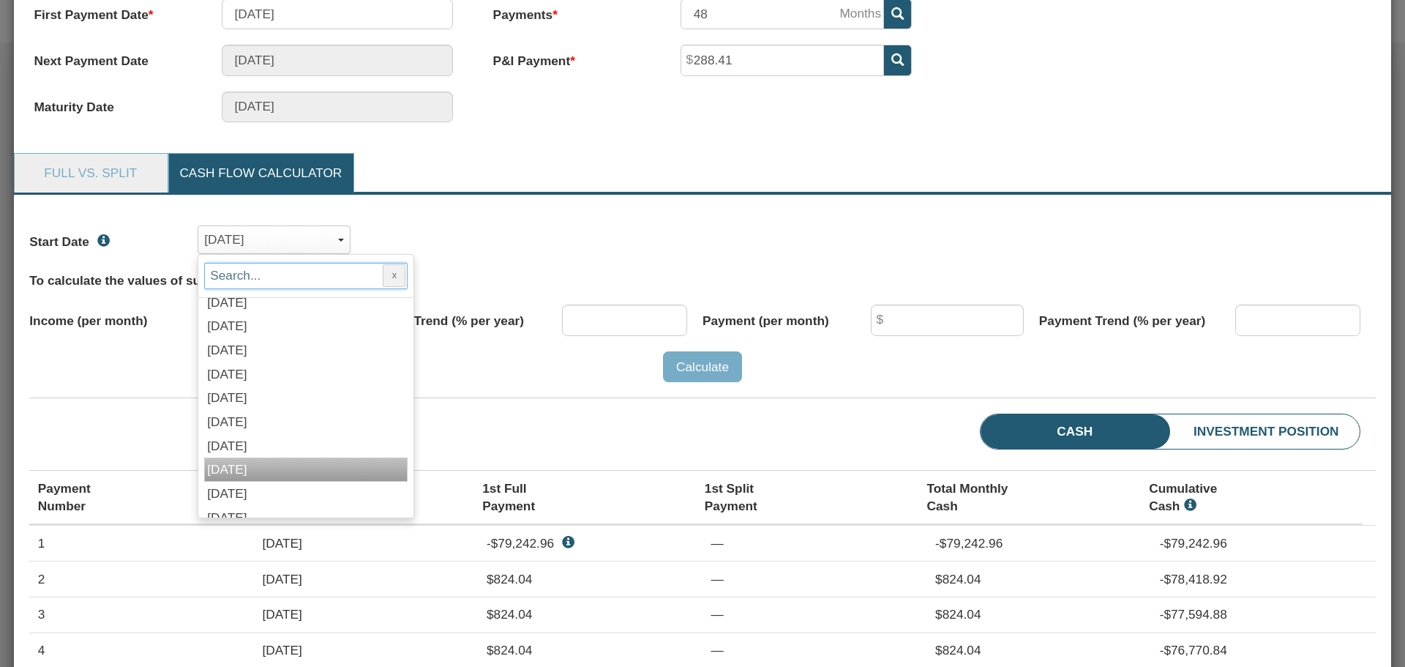
scroll to position [1463, 0]
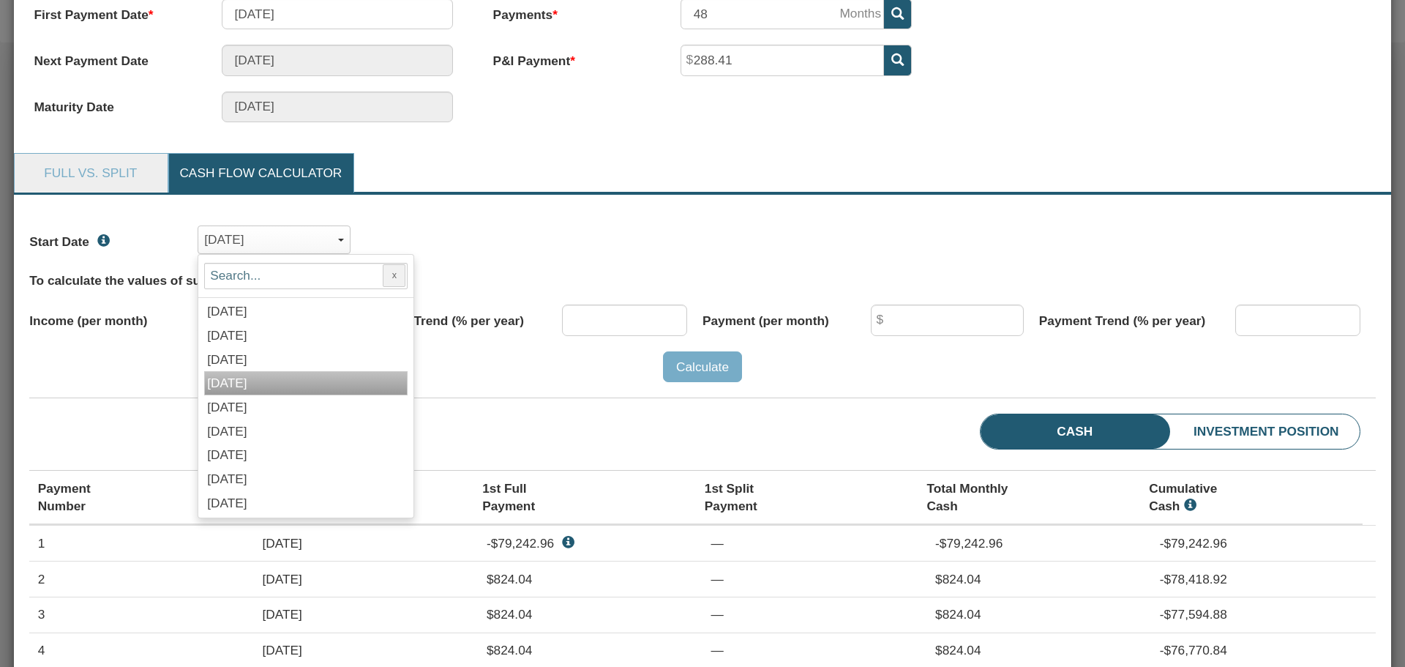
click at [247, 375] on span "[DATE]" at bounding box center [227, 382] width 40 height 15
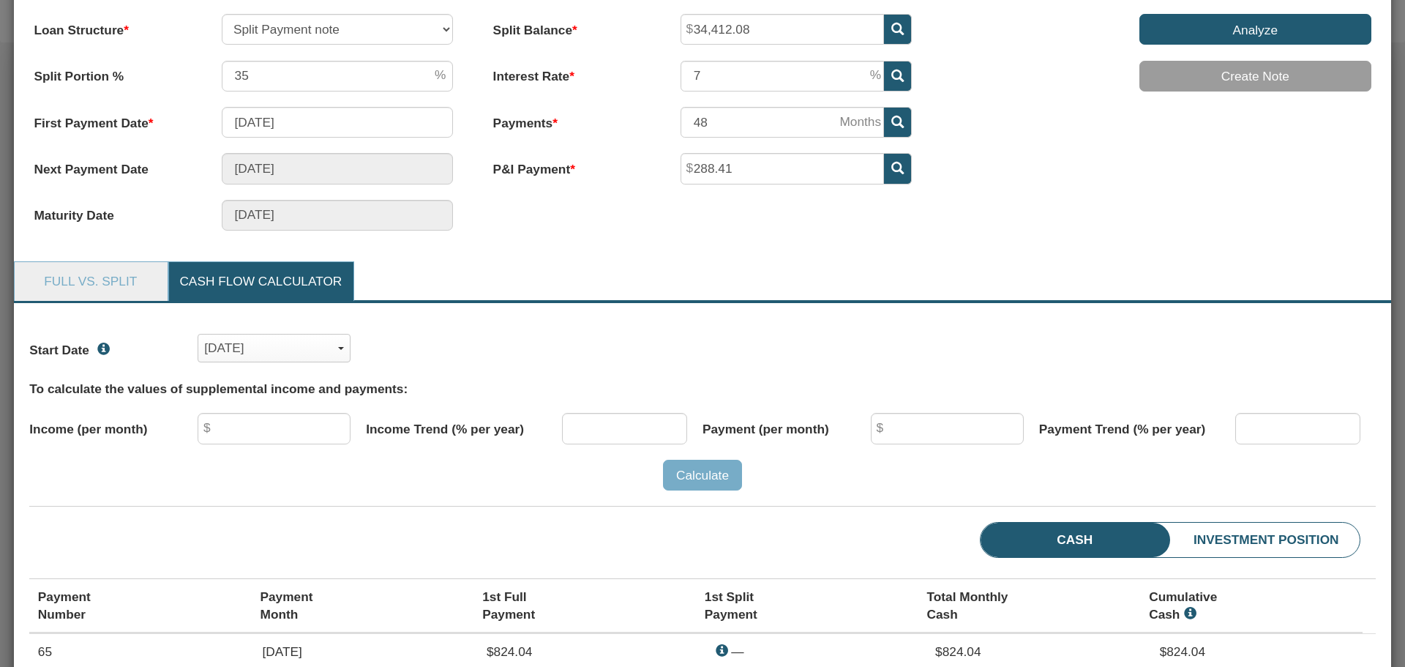
scroll to position [472, 0]
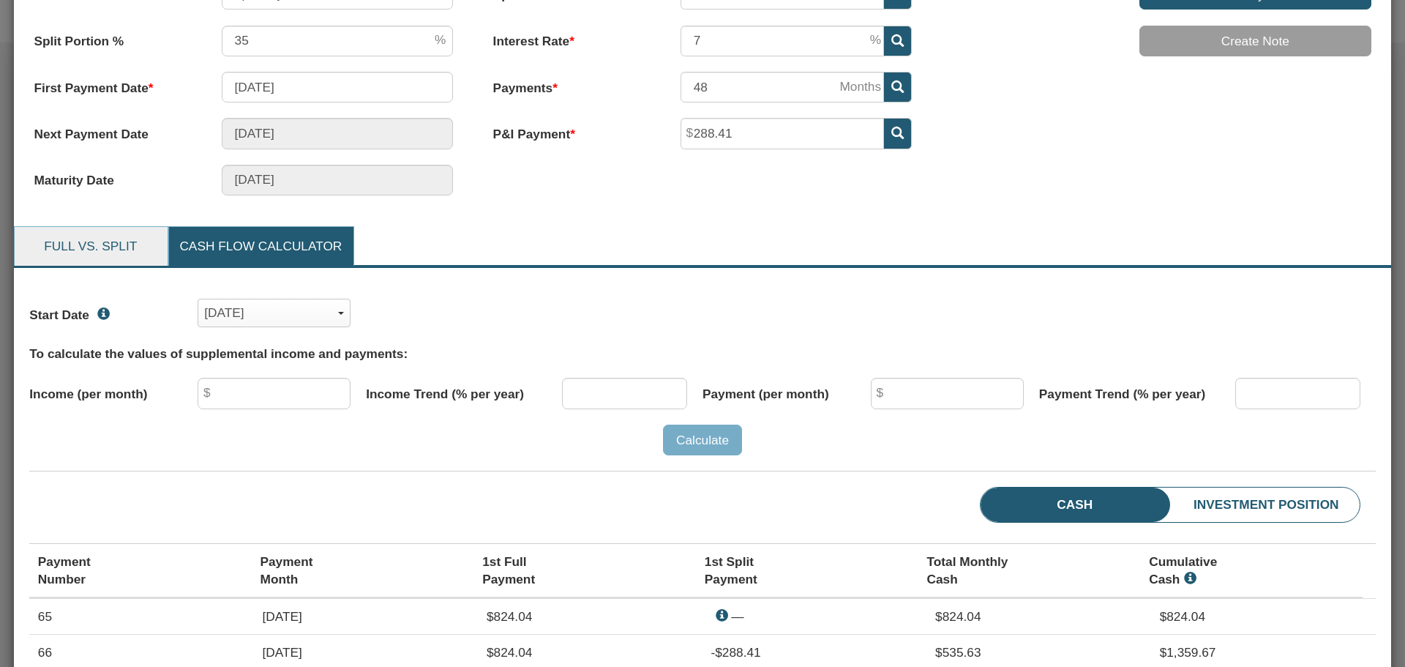
click at [86, 252] on link "Full vs. Split" at bounding box center [90, 246] width 151 height 39
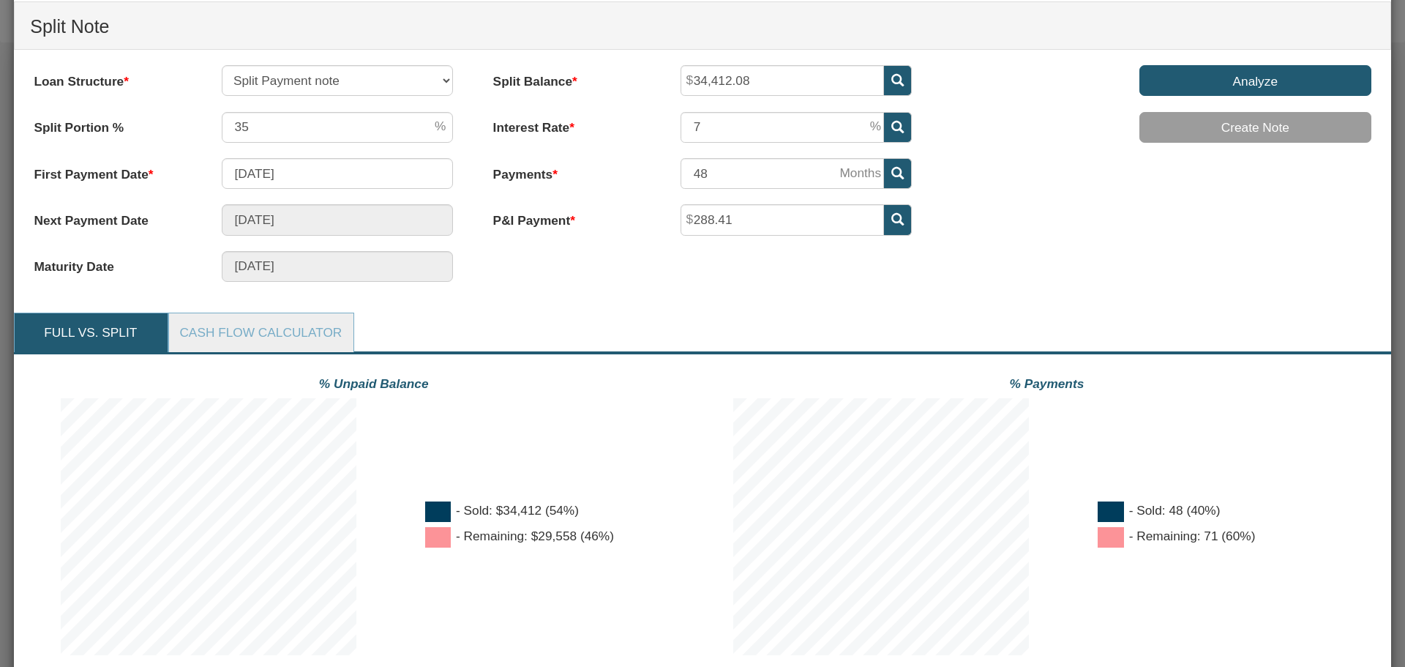
scroll to position [326, 0]
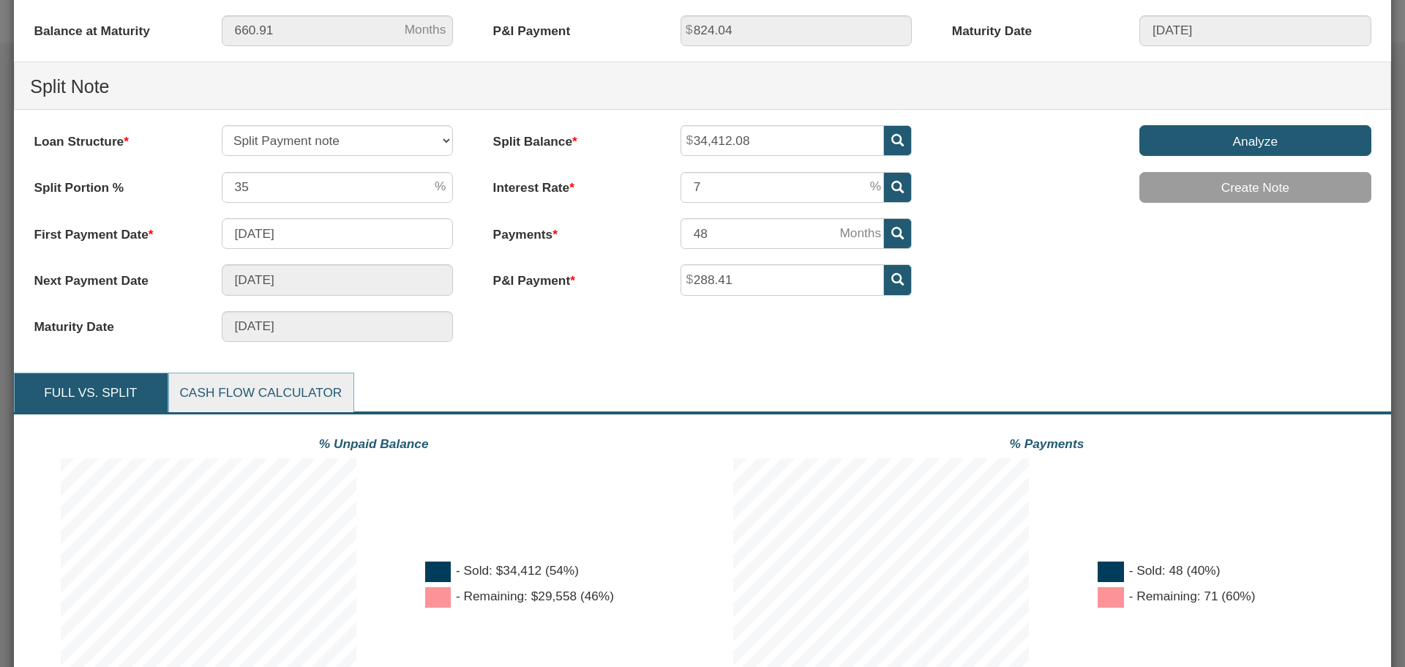
click at [275, 394] on link "Cash Flow Calculator" at bounding box center [260, 392] width 183 height 39
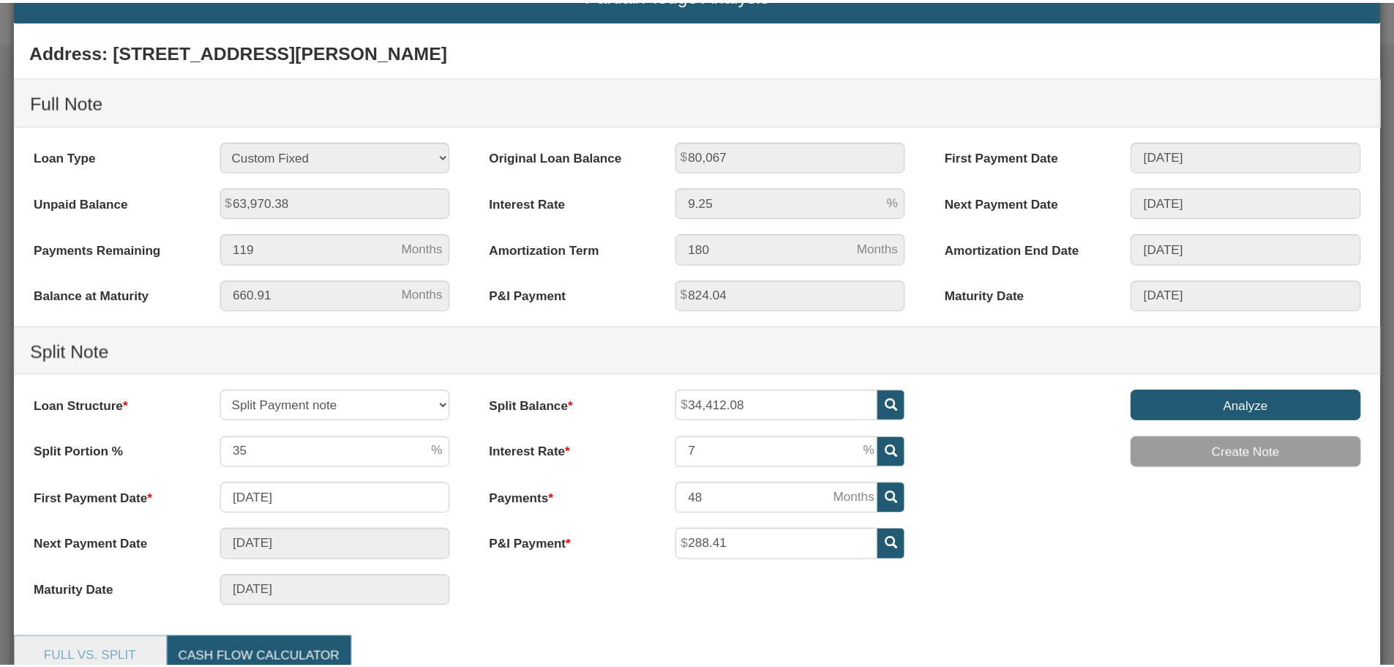
scroll to position [33, 0]
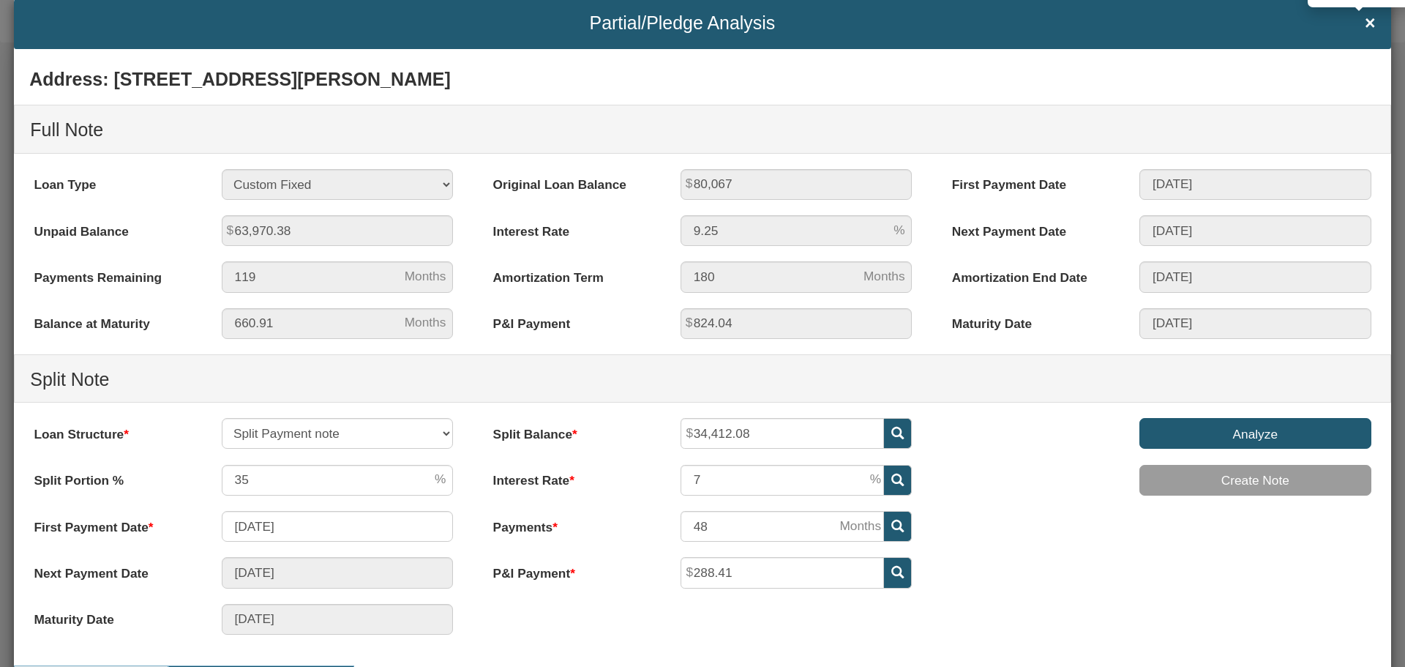
click at [1364, 23] on span "×" at bounding box center [1369, 23] width 11 height 20
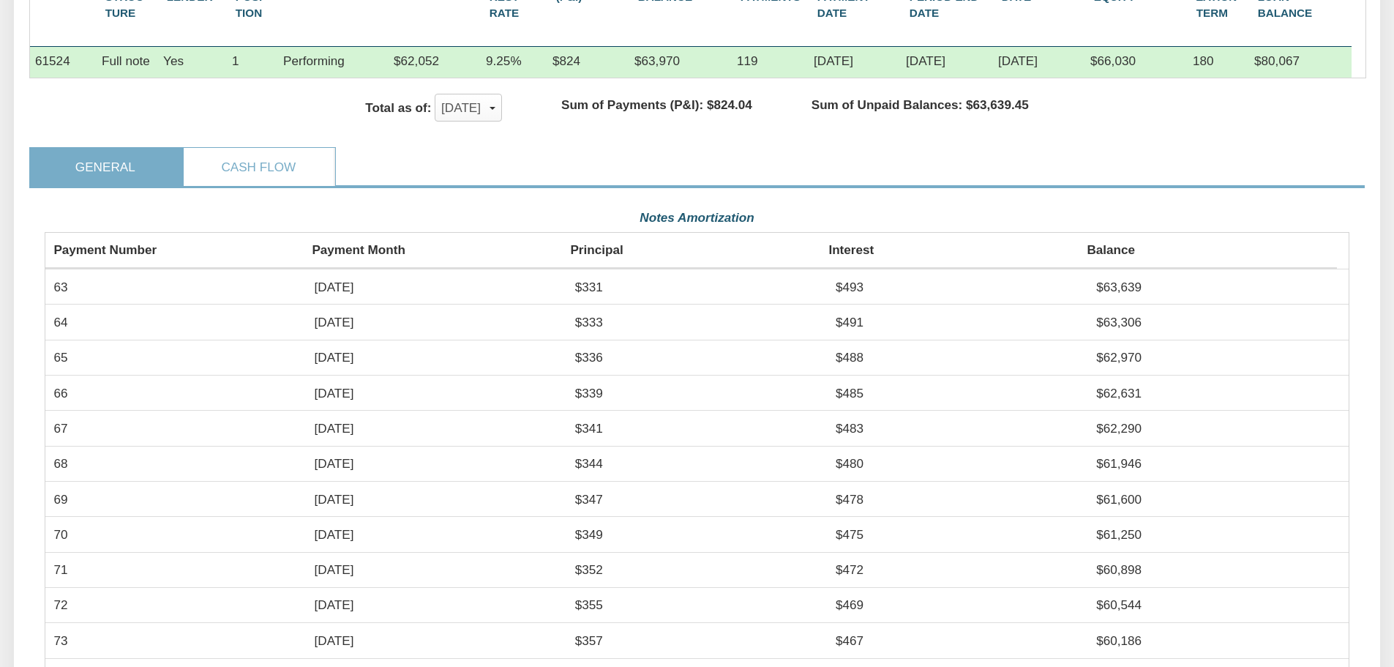
scroll to position [293, 0]
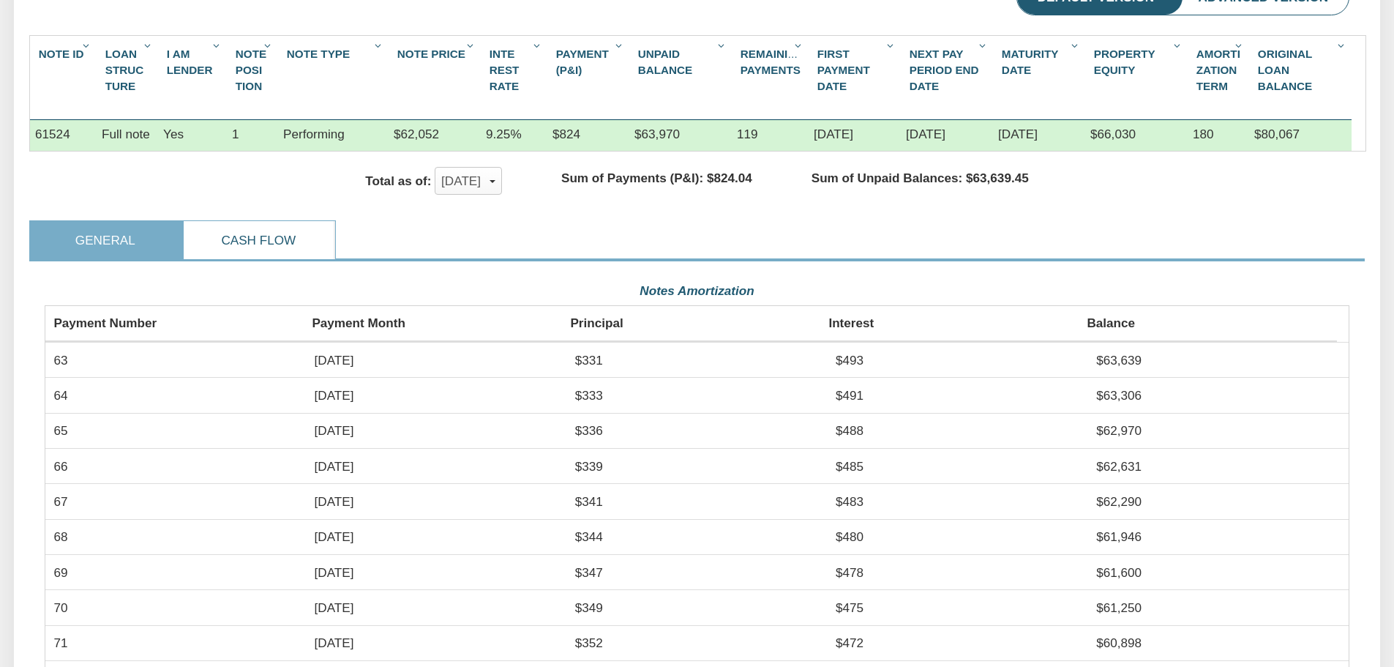
click at [259, 251] on link "Cash Flow" at bounding box center [259, 240] width 151 height 38
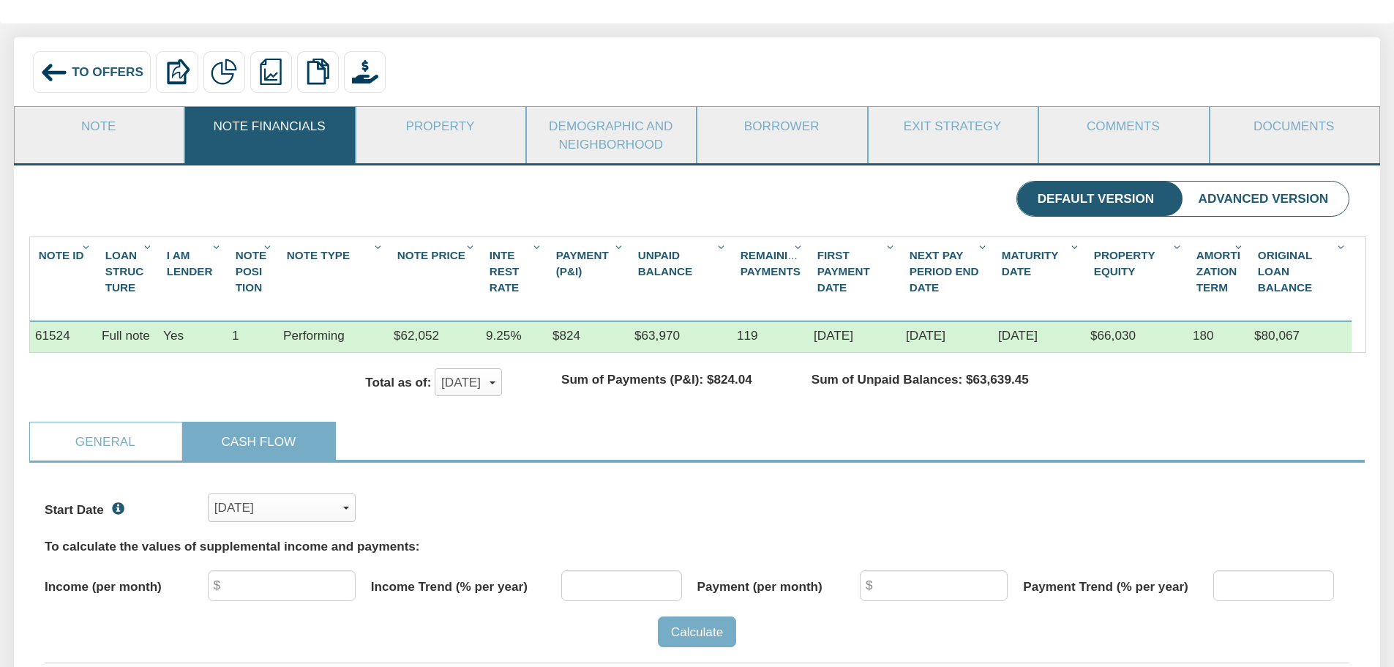
scroll to position [0, 0]
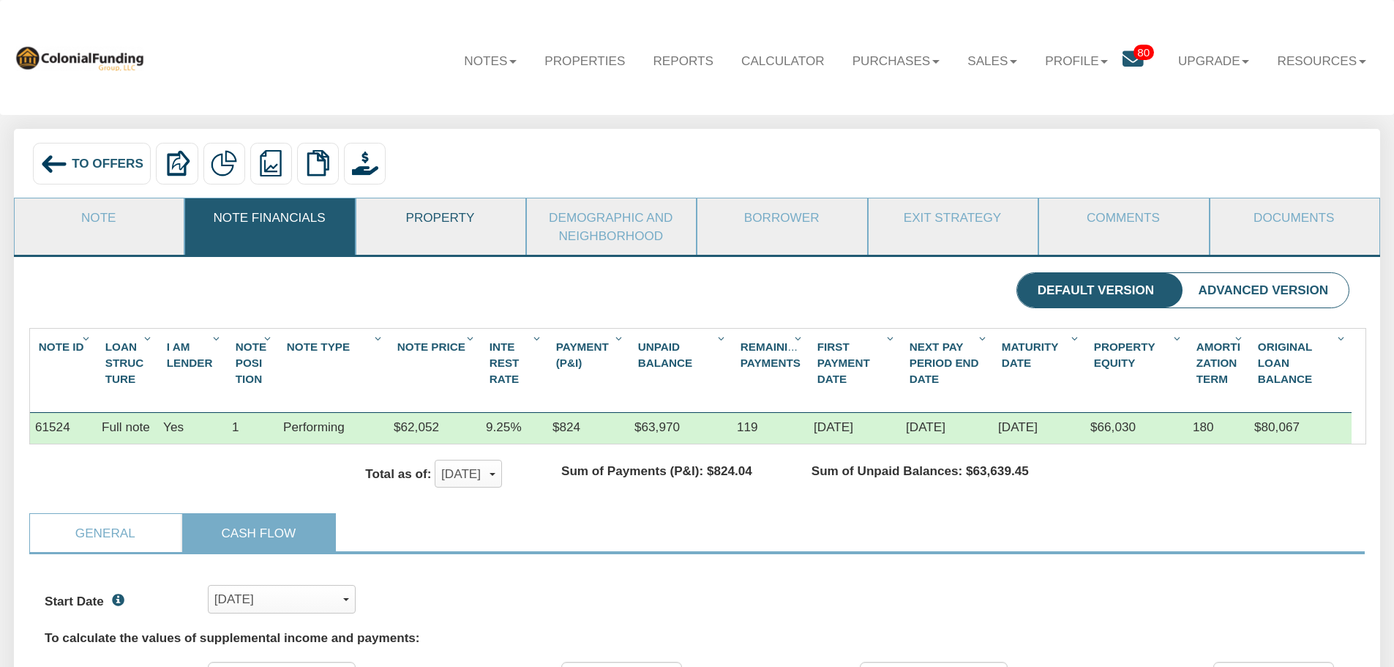
click at [421, 219] on link "Property" at bounding box center [440, 217] width 168 height 38
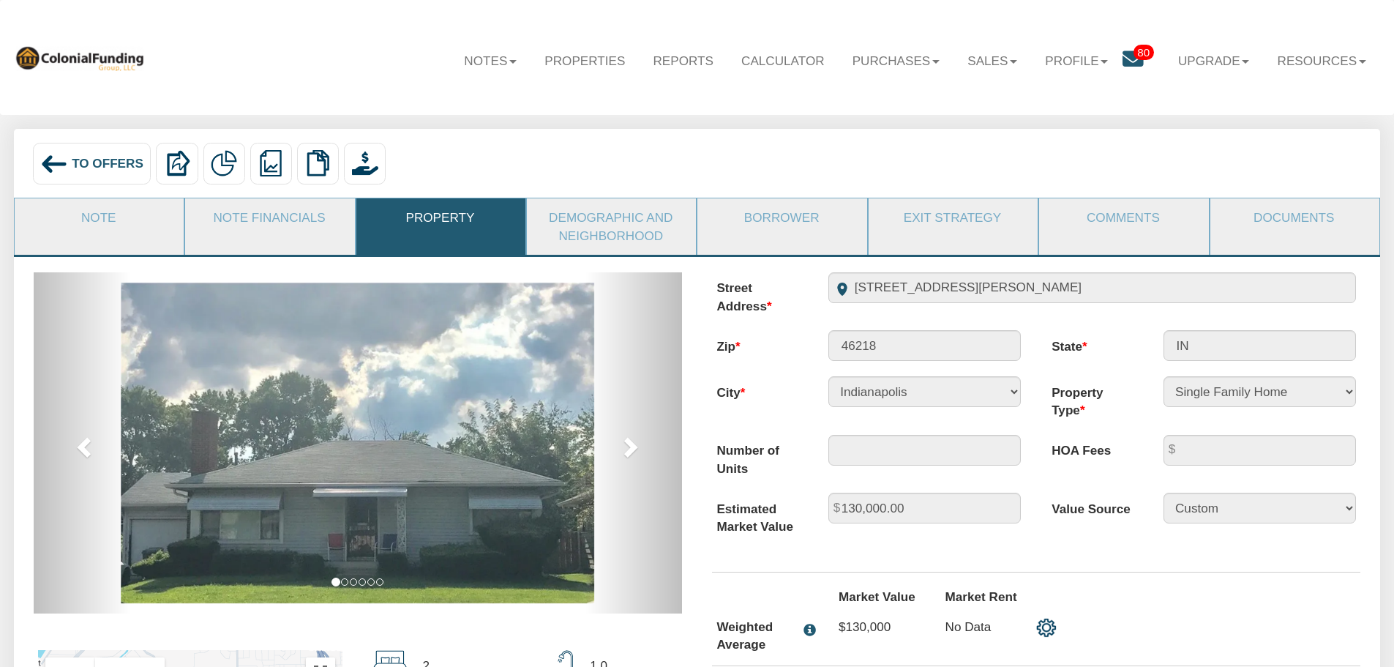
click at [107, 166] on span "To Offers" at bounding box center [108, 163] width 72 height 15
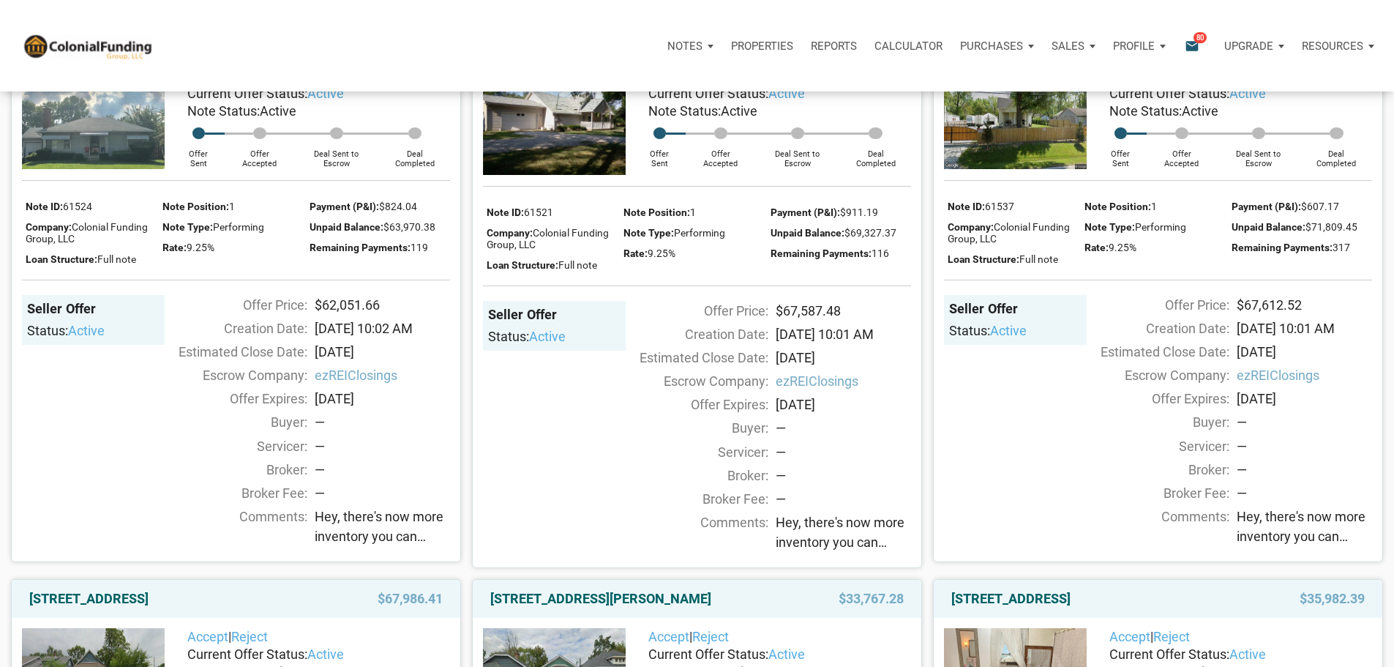
scroll to position [1317, 0]
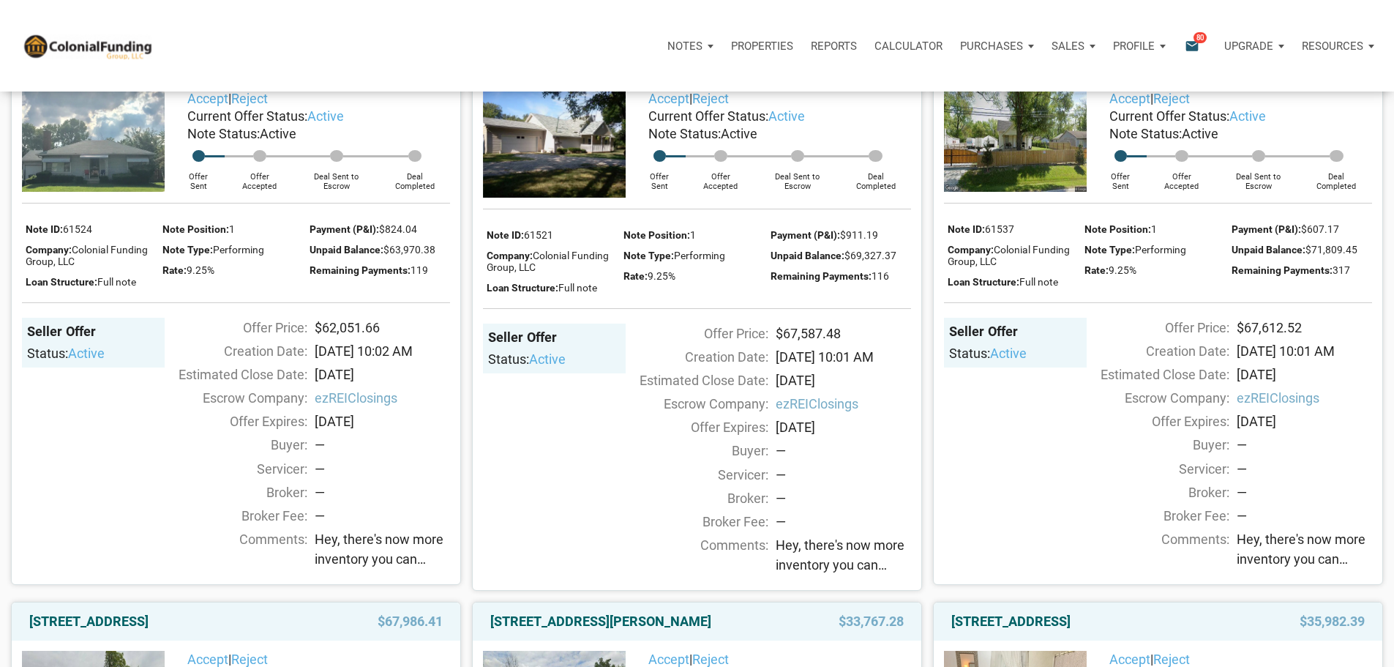
click at [642, 70] on link "[STREET_ADDRESS][US_STATE]" at bounding box center [584, 62] width 188 height 18
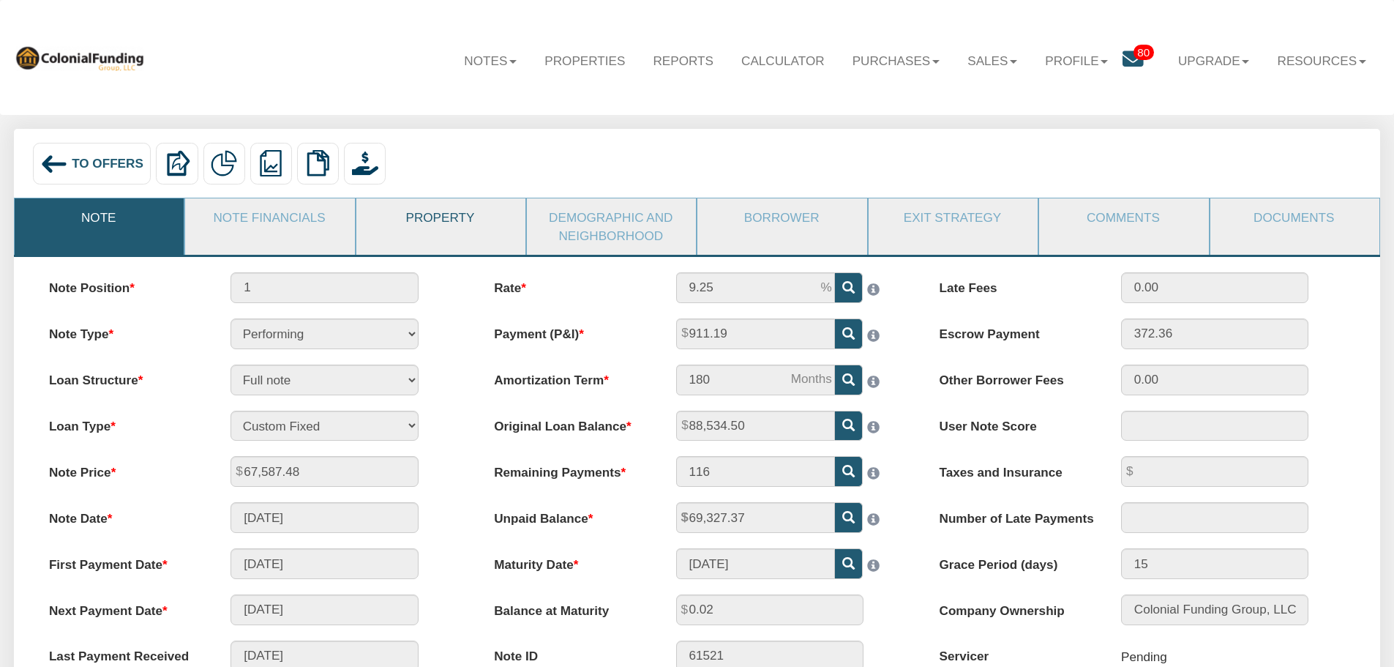
click at [444, 222] on link "Property" at bounding box center [440, 217] width 168 height 38
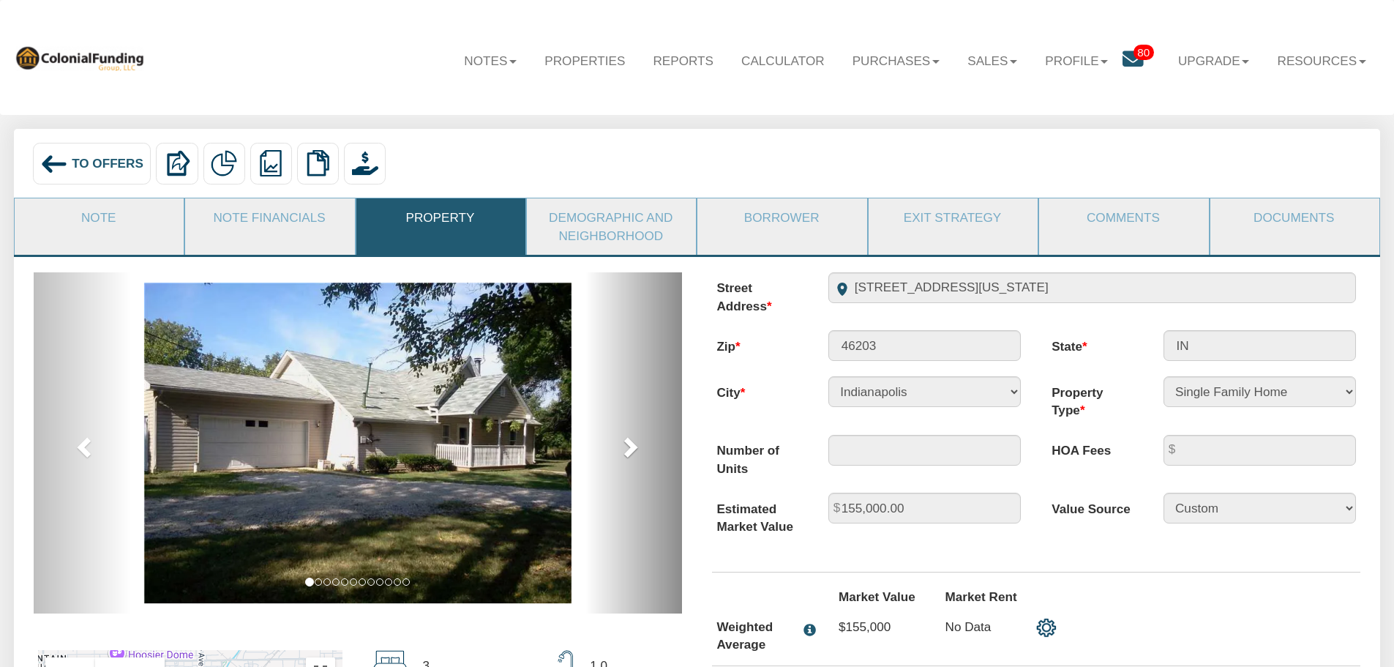
click at [620, 453] on span at bounding box center [629, 446] width 22 height 22
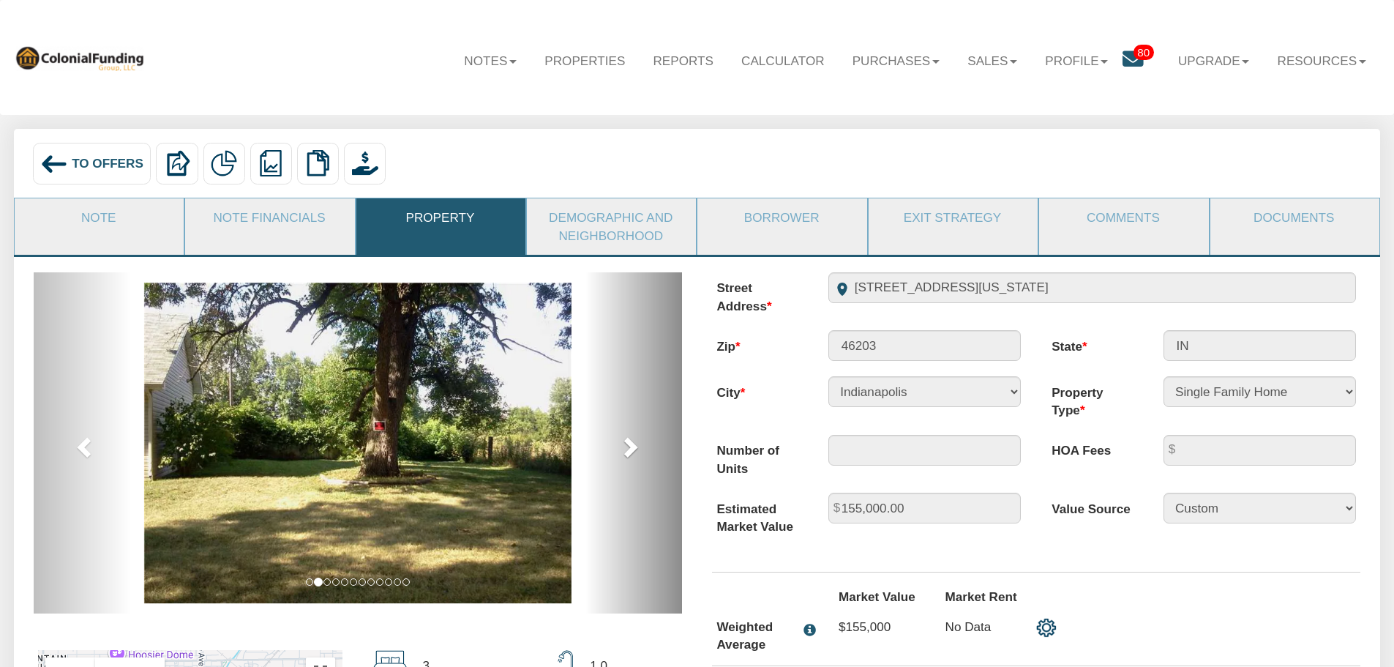
click at [628, 451] on span at bounding box center [629, 446] width 22 height 22
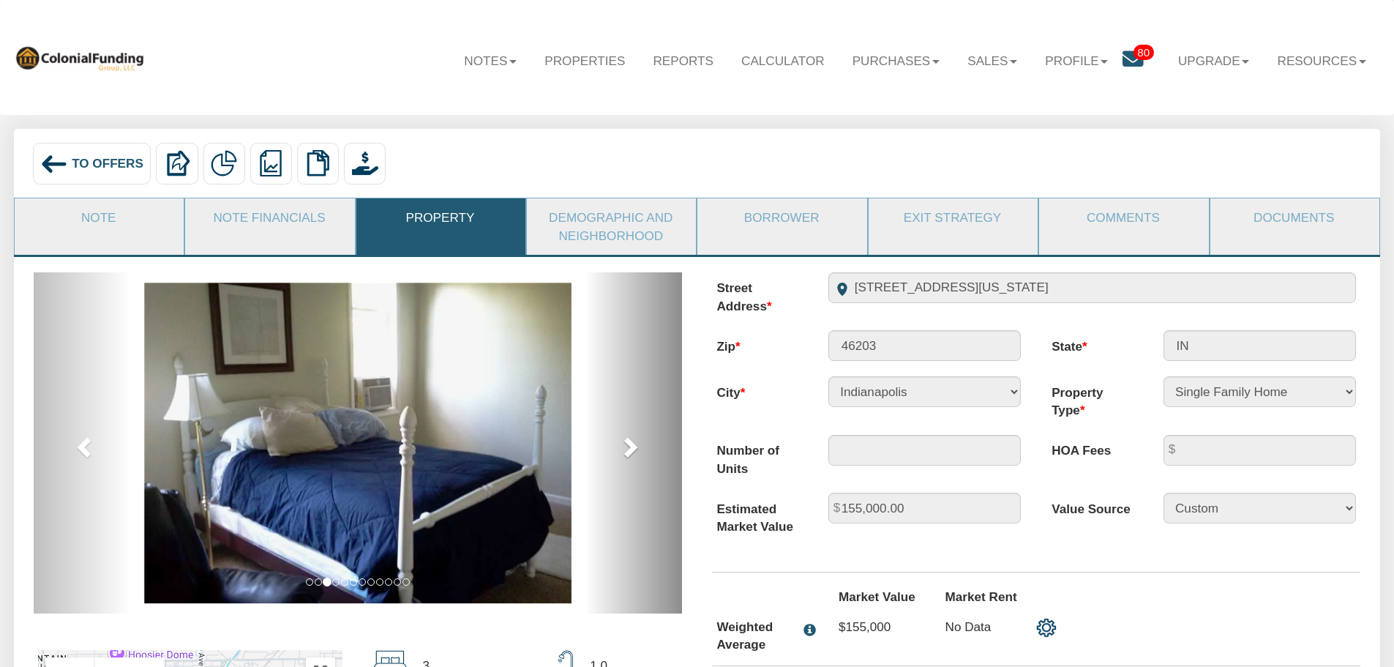
click at [628, 451] on span at bounding box center [629, 446] width 22 height 22
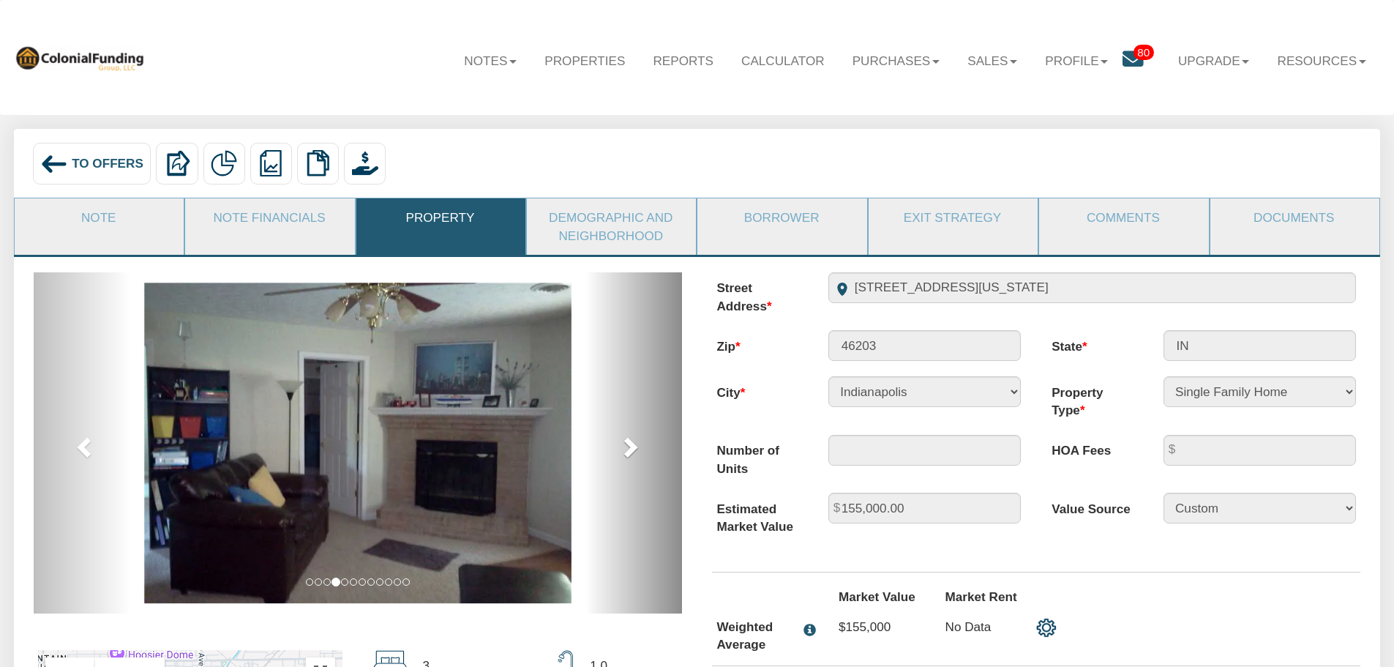
click at [628, 451] on span at bounding box center [629, 446] width 22 height 22
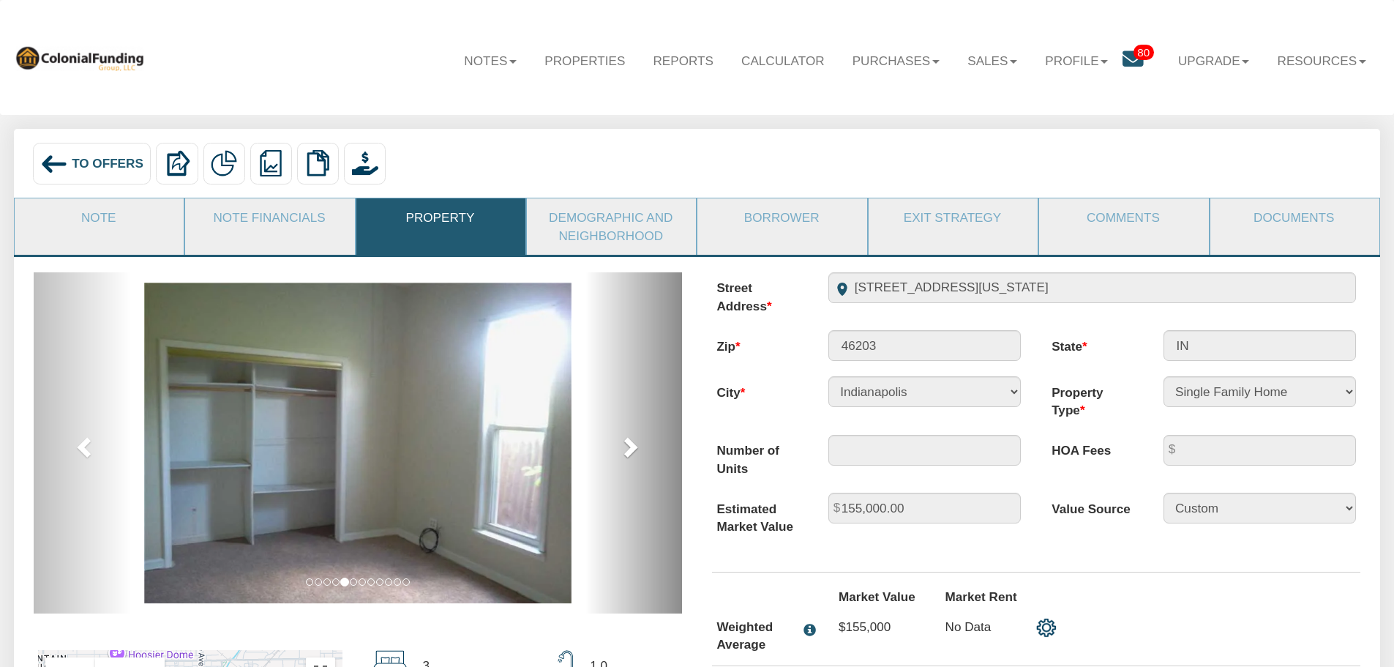
click at [628, 451] on span at bounding box center [629, 446] width 22 height 22
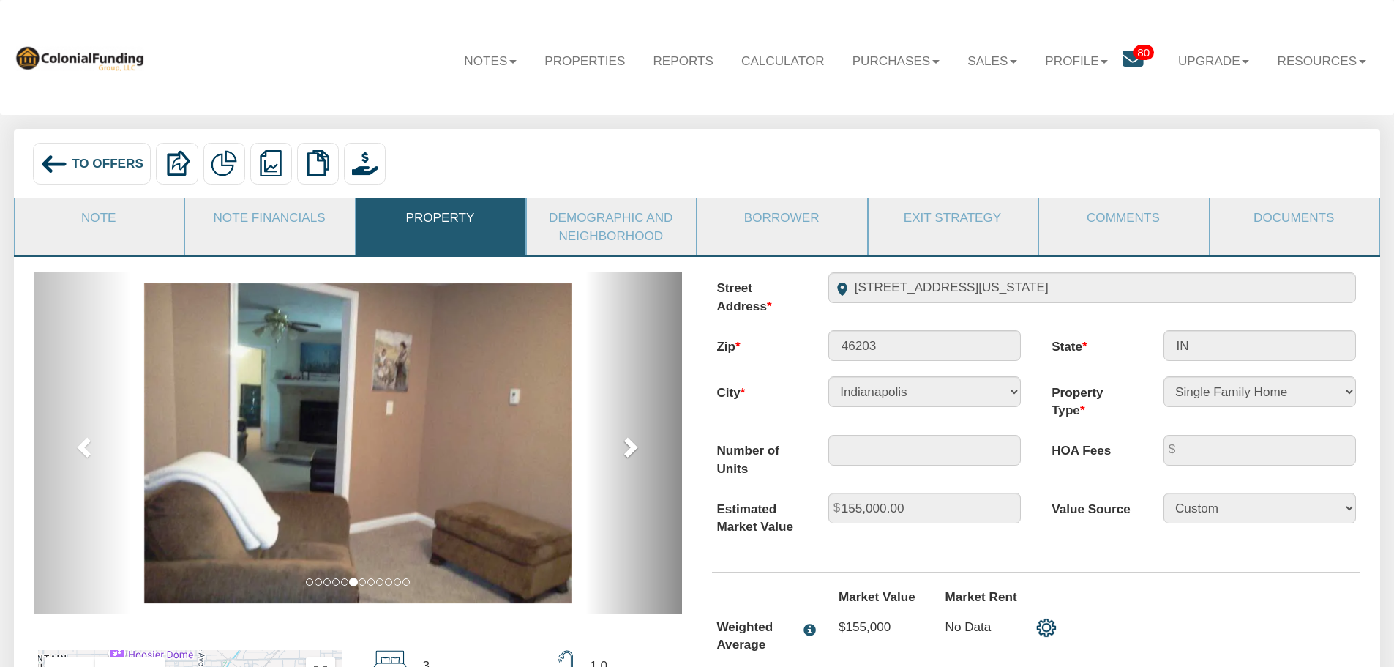
click at [628, 451] on span at bounding box center [629, 446] width 22 height 22
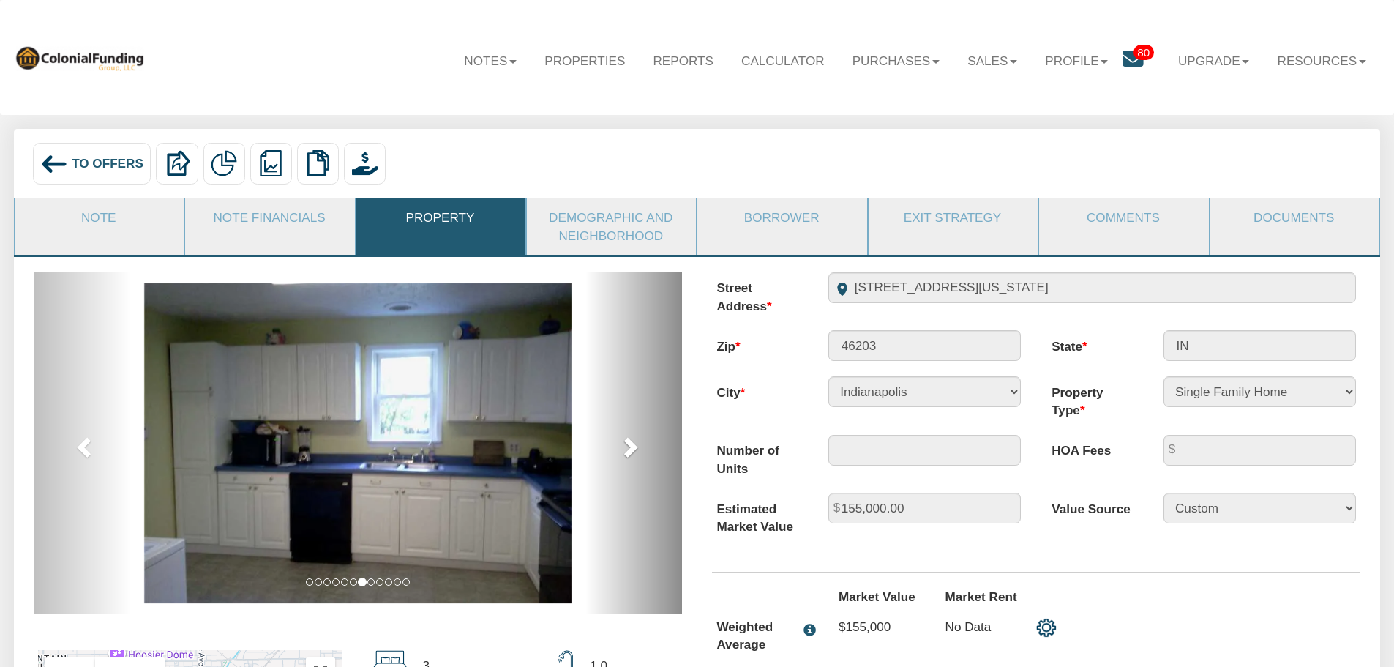
click at [628, 451] on span at bounding box center [629, 446] width 22 height 22
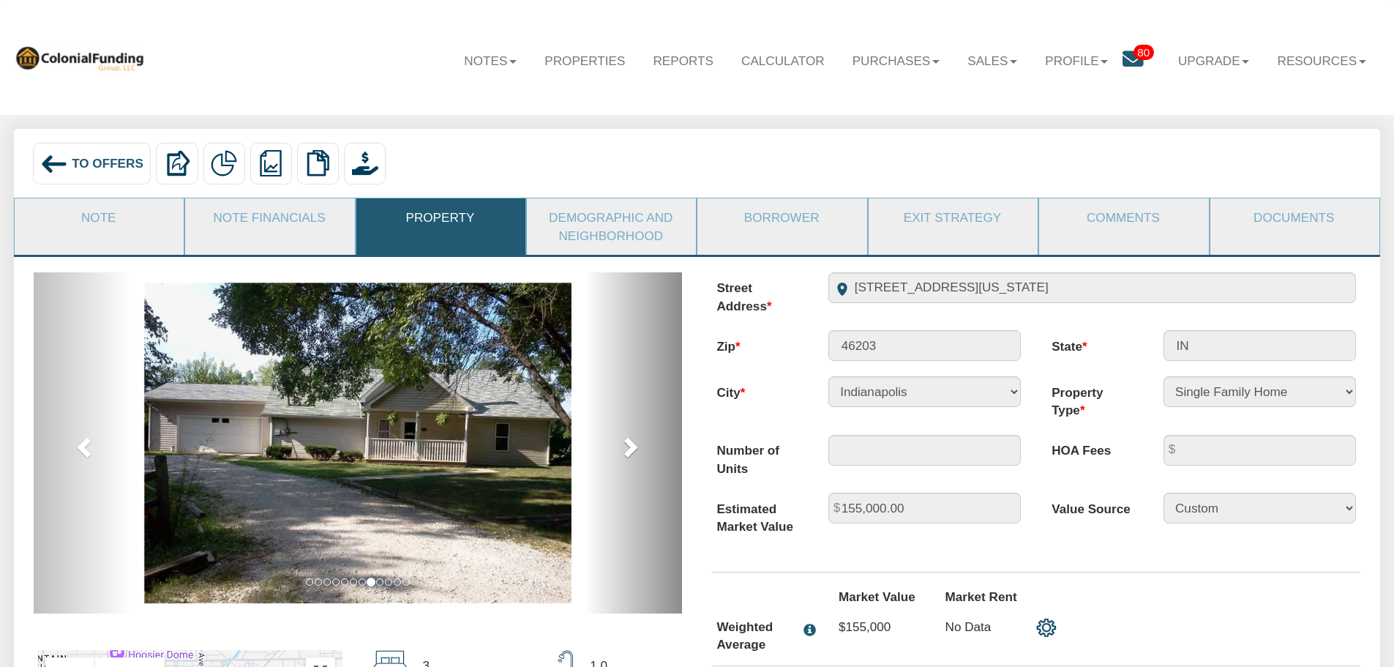
click at [628, 451] on span at bounding box center [629, 446] width 22 height 22
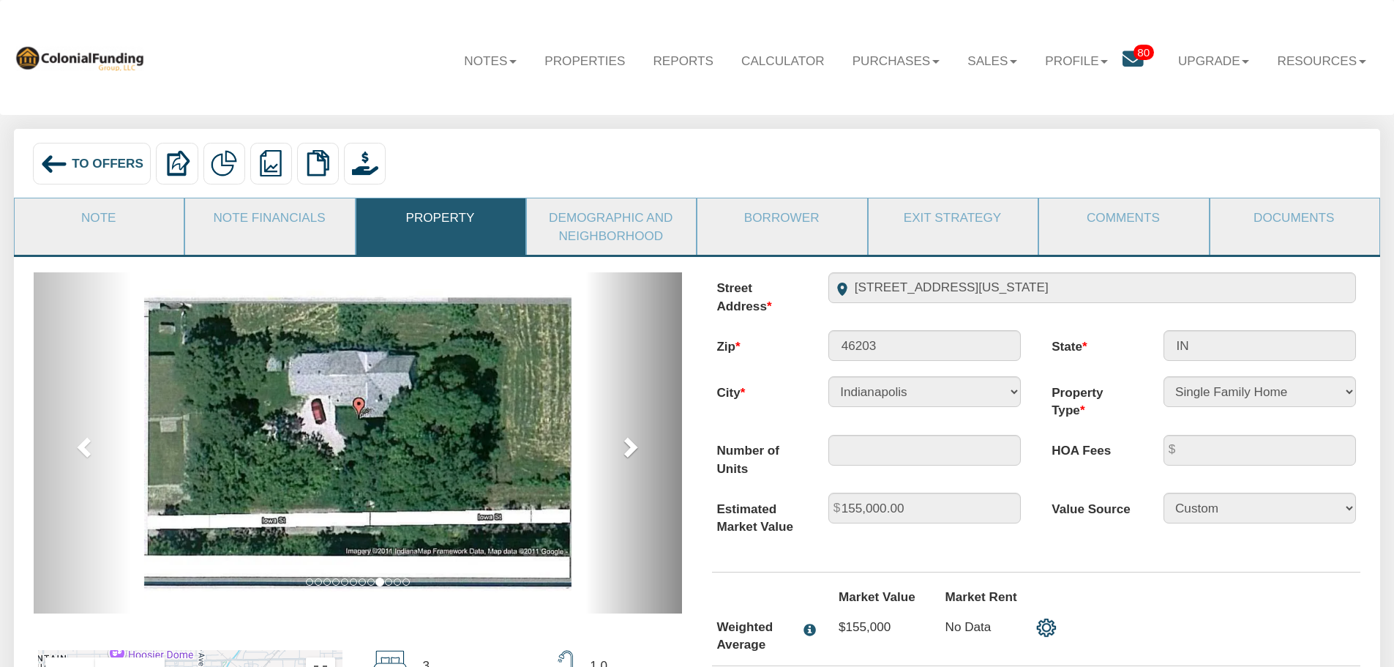
click at [628, 451] on span at bounding box center [629, 446] width 22 height 22
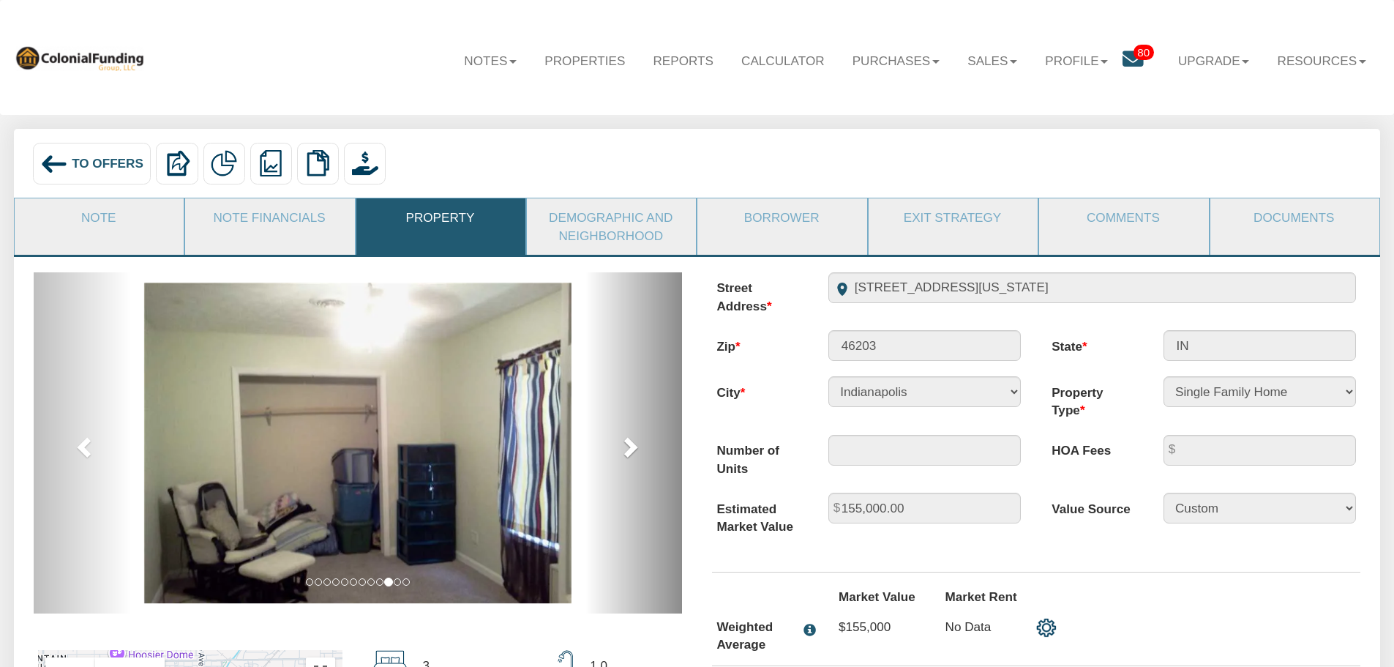
click at [628, 451] on span at bounding box center [629, 446] width 22 height 22
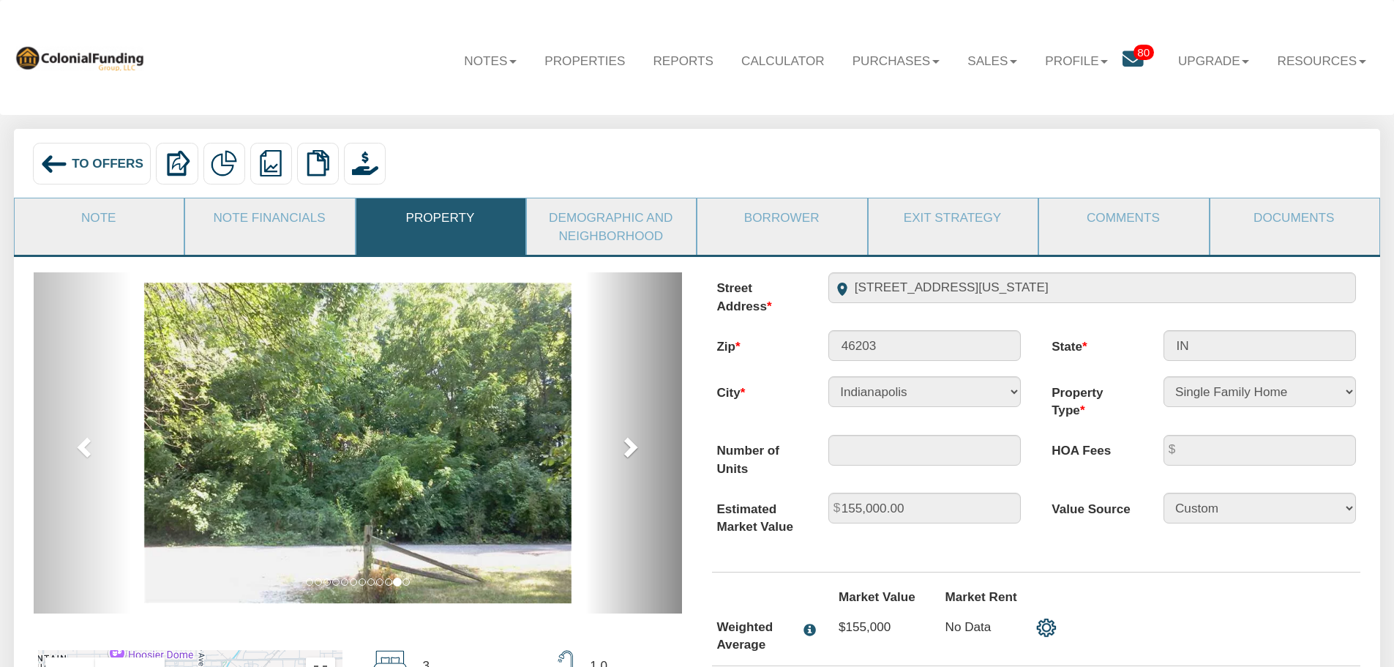
click at [628, 451] on span at bounding box center [629, 446] width 22 height 22
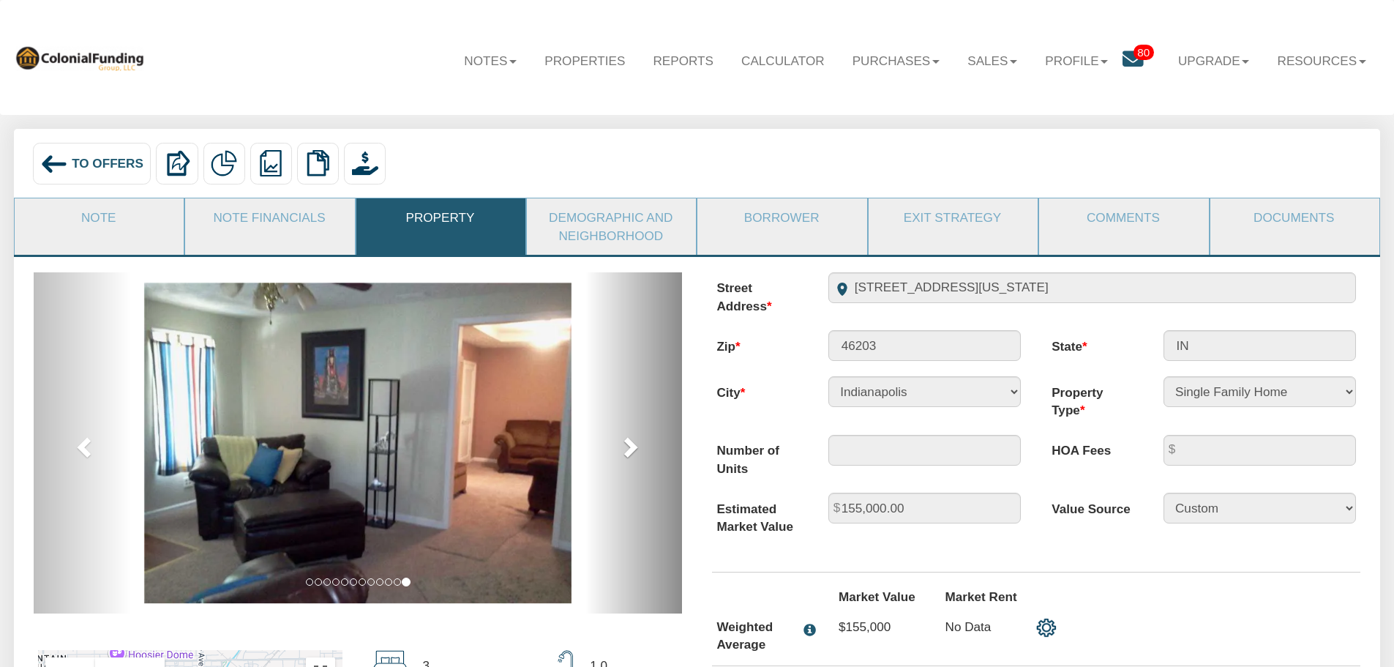
click at [628, 451] on span at bounding box center [629, 446] width 22 height 22
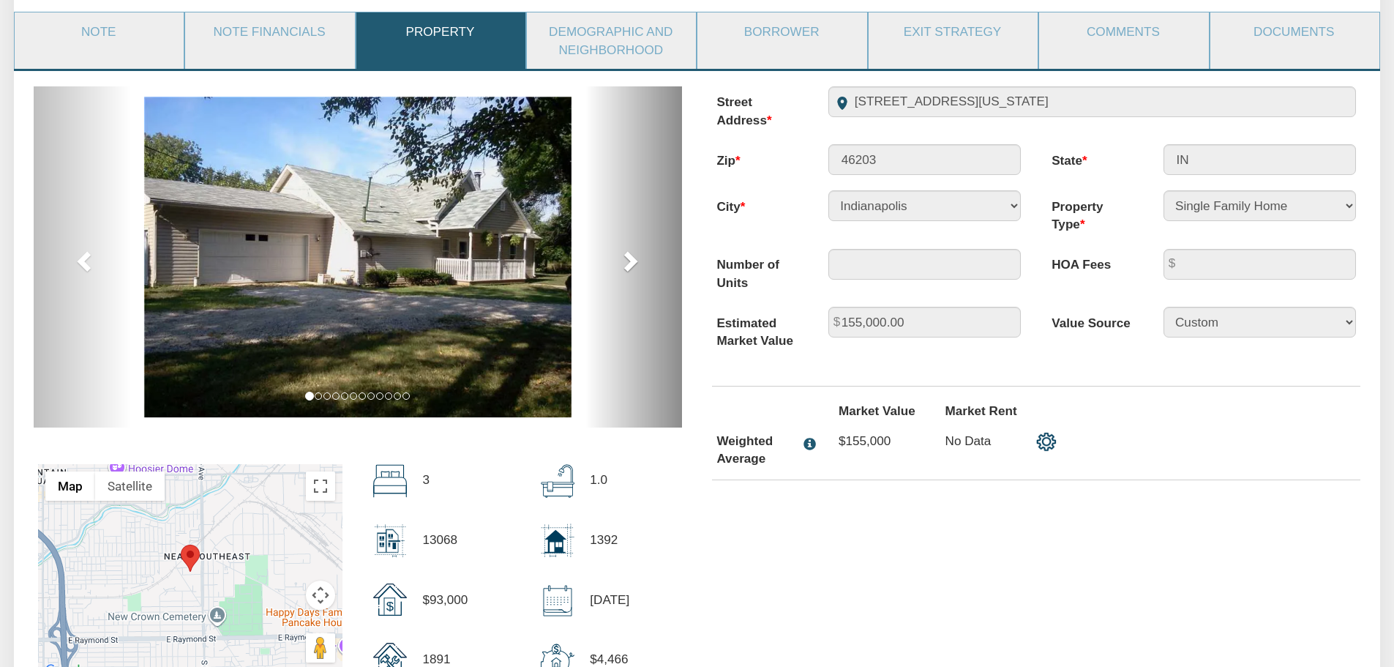
scroll to position [219, 0]
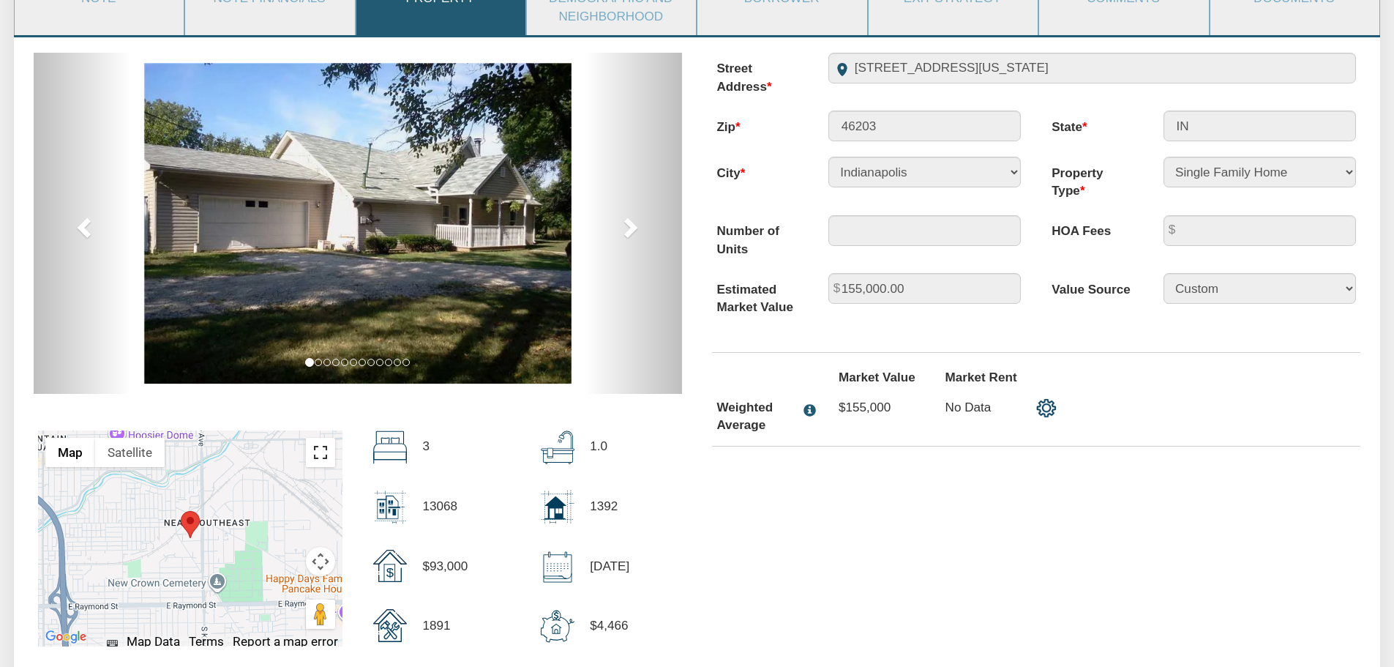
click at [318, 458] on button "Toggle fullscreen view" at bounding box center [320, 452] width 29 height 29
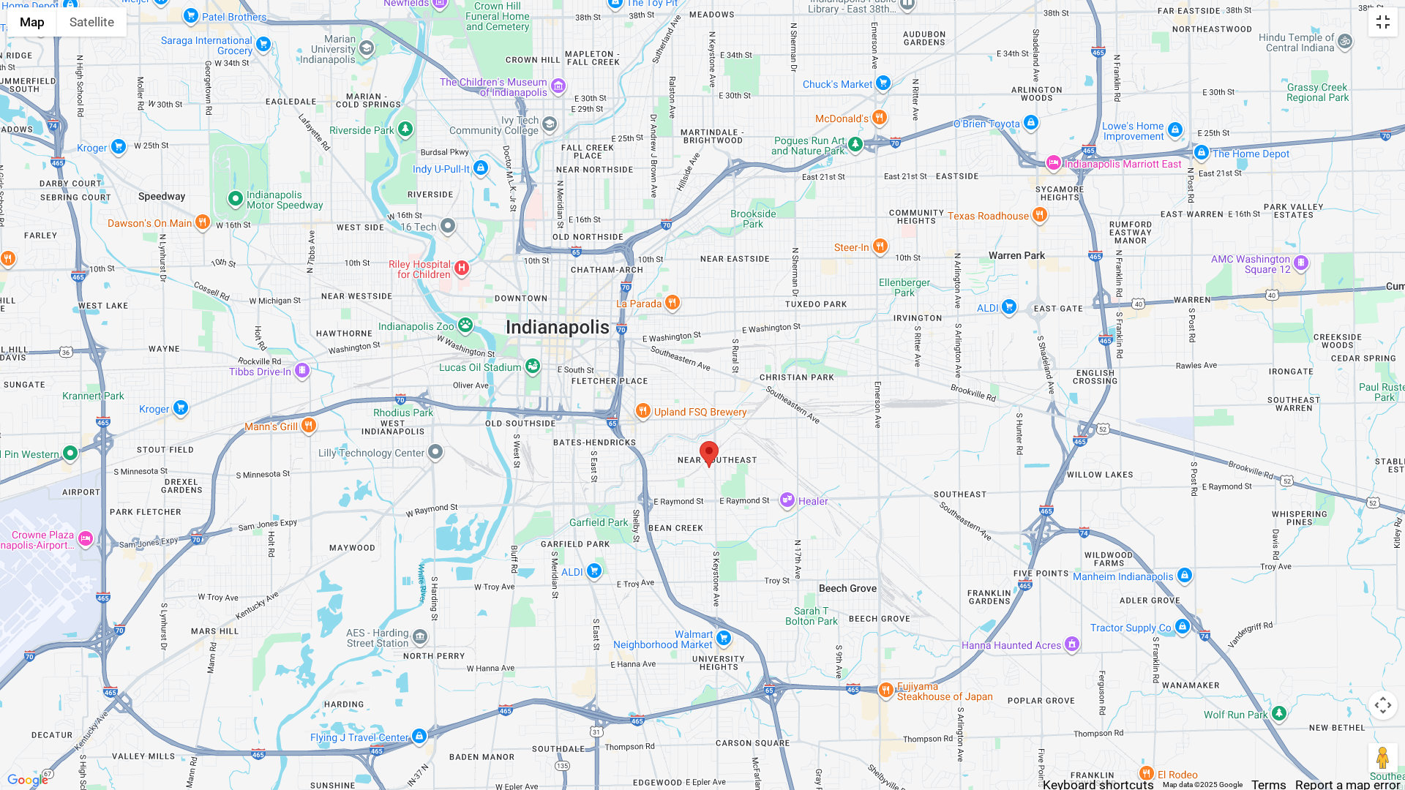
click at [1381, 21] on button "Toggle fullscreen view" at bounding box center [1382, 21] width 29 height 29
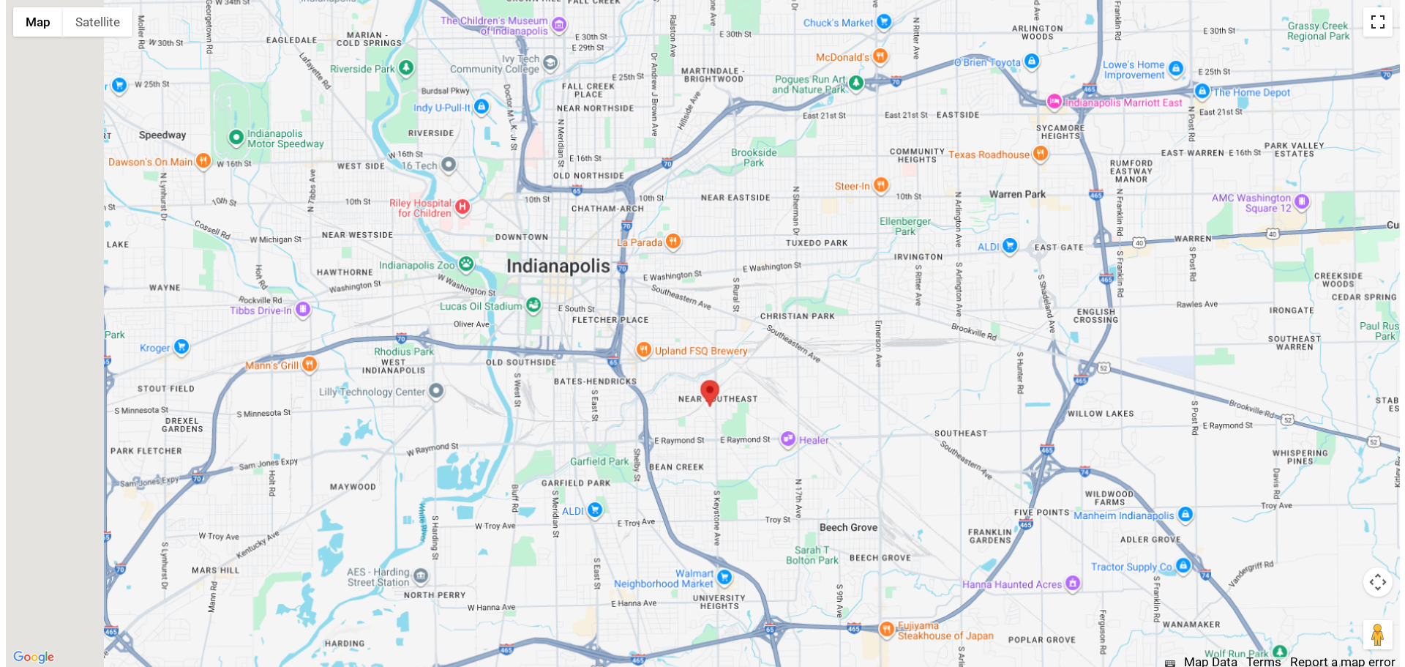
scroll to position [0, 0]
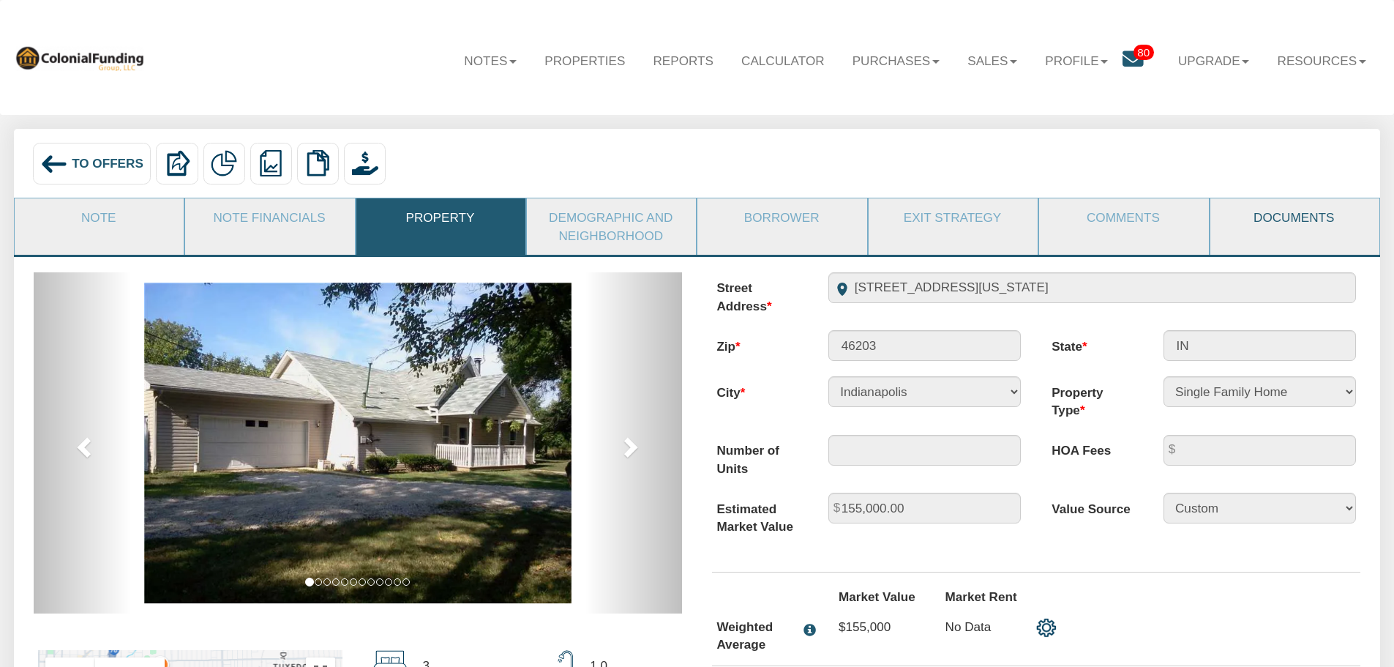
click at [1290, 214] on link "Documents" at bounding box center [1294, 217] width 168 height 38
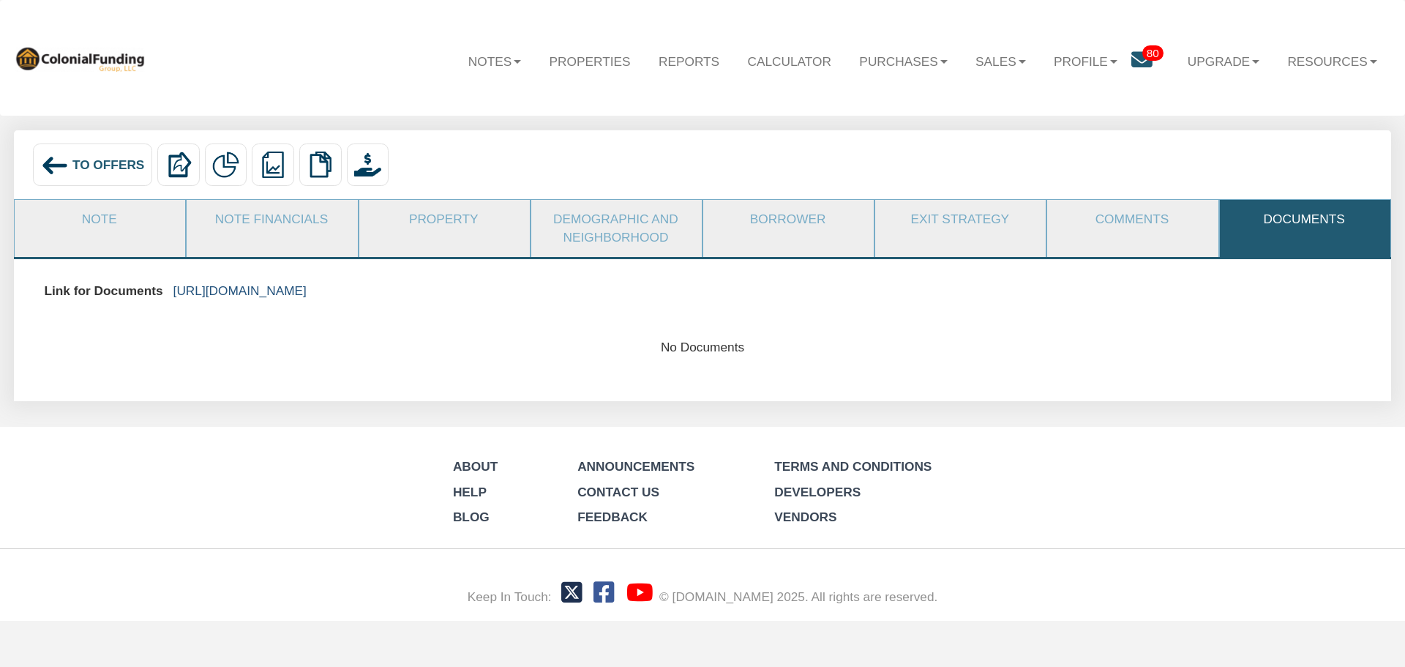
click at [307, 289] on link "https://colonialfundinggroup.sharepoint.com/:f:/s/operationsteam/EuYSyCumC5RKmr…" at bounding box center [239, 290] width 133 height 15
click at [106, 164] on span "To Offers" at bounding box center [108, 164] width 72 height 15
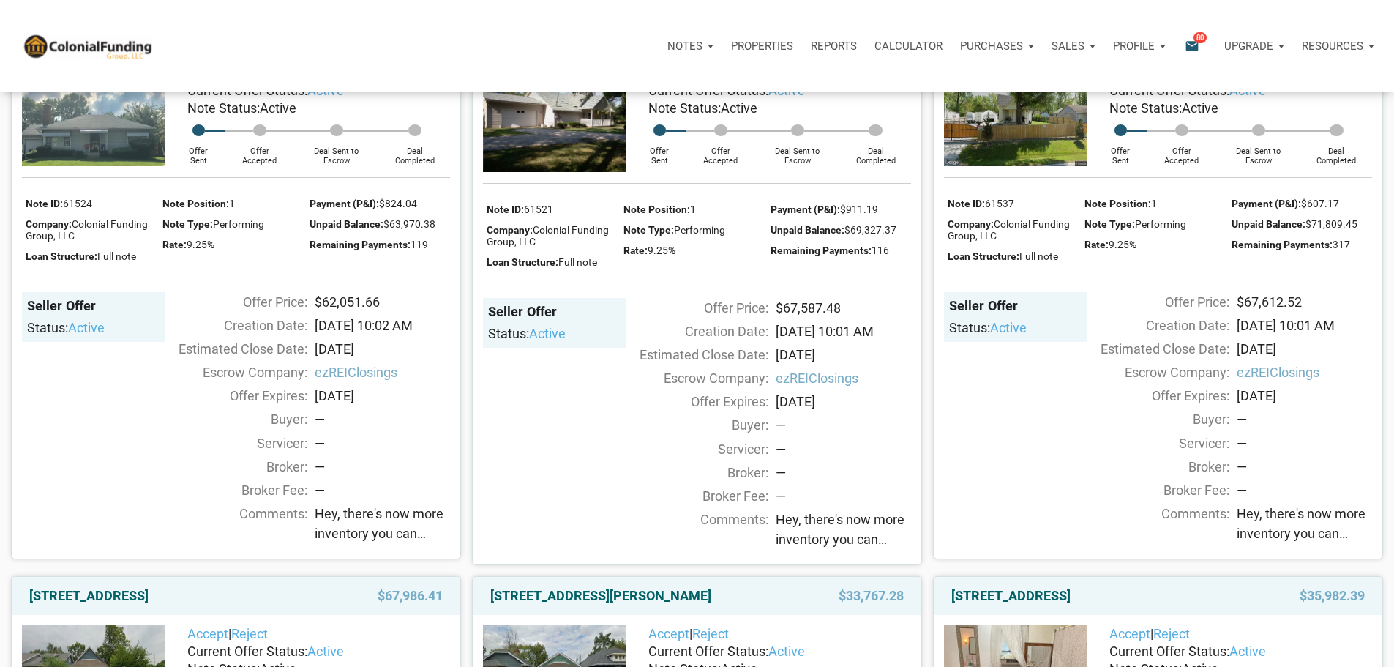
scroll to position [1317, 0]
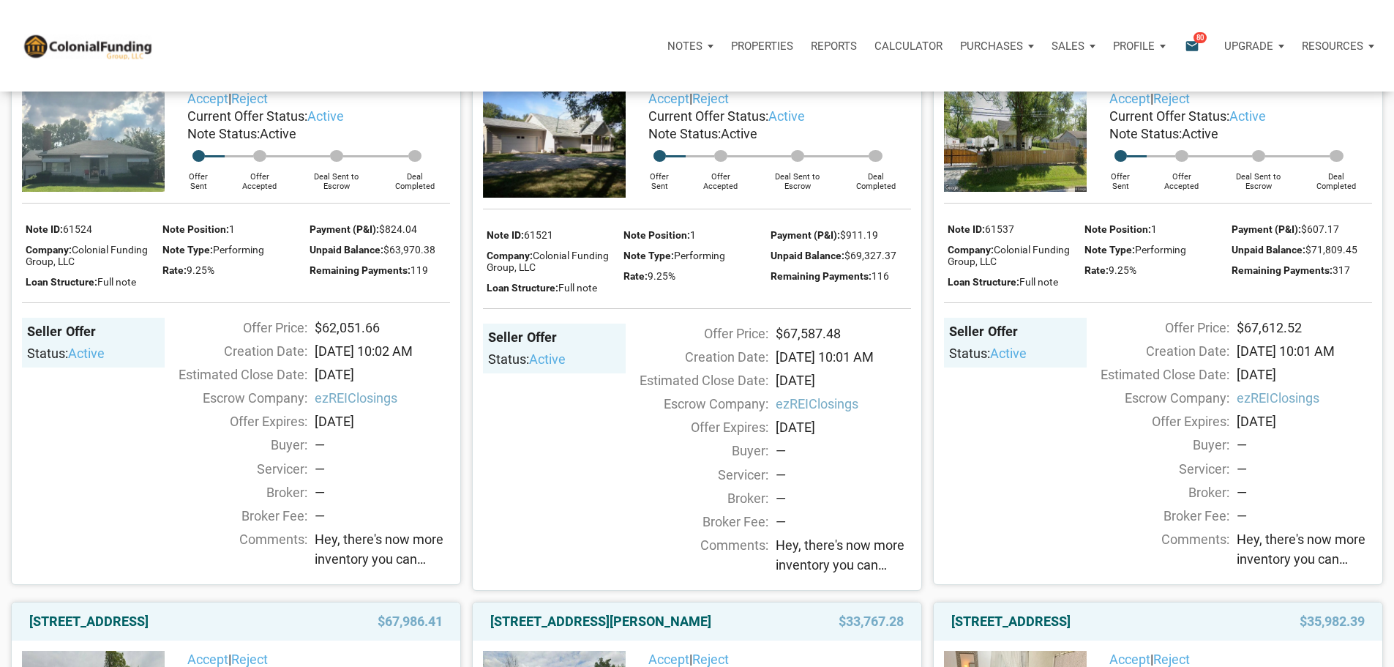
click at [1132, 70] on link "[STREET_ADDRESS][PERSON_NAME]" at bounding box center [1061, 62] width 221 height 18
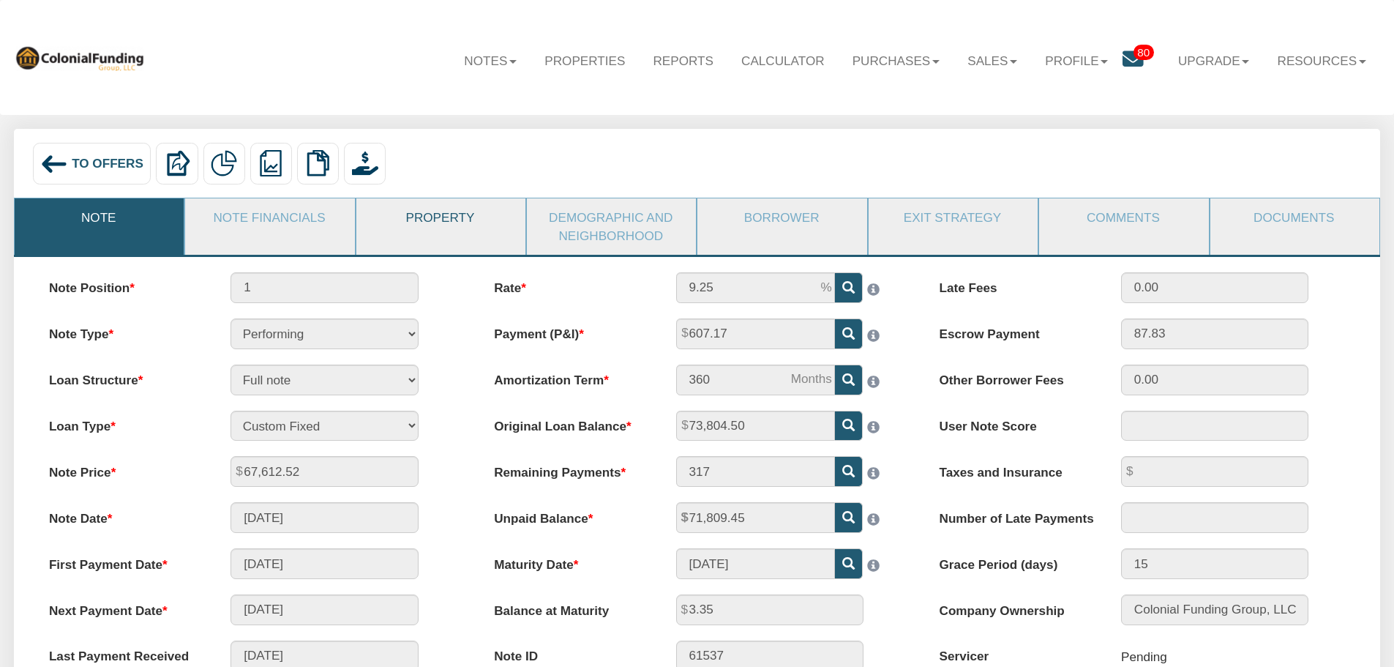
click at [435, 218] on link "Property" at bounding box center [440, 217] width 168 height 38
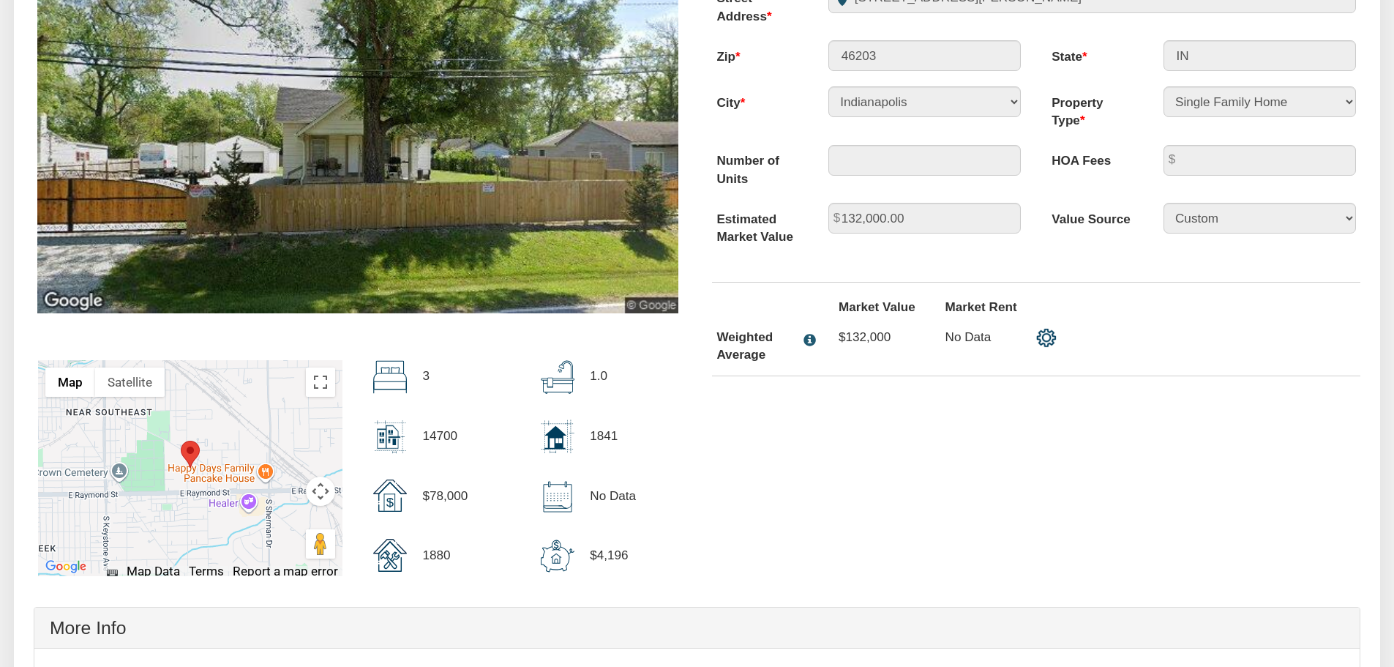
scroll to position [293, 0]
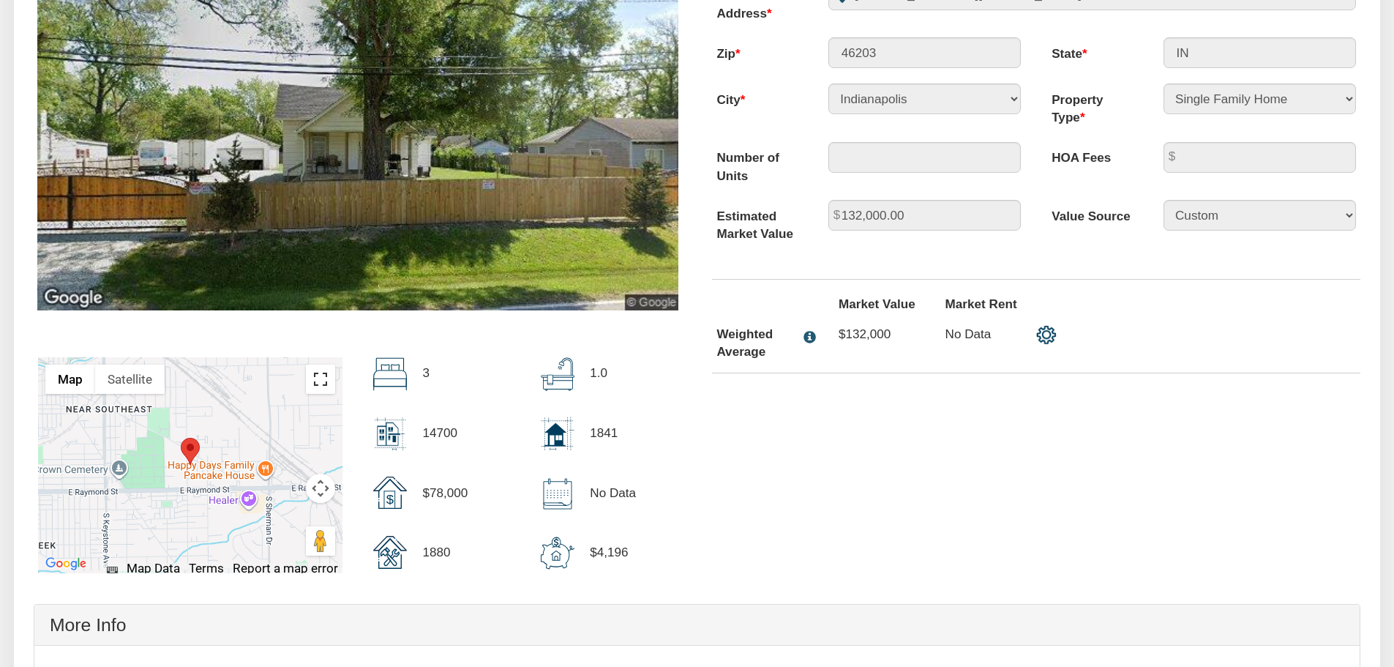
click at [318, 380] on button "Toggle fullscreen view" at bounding box center [320, 378] width 29 height 29
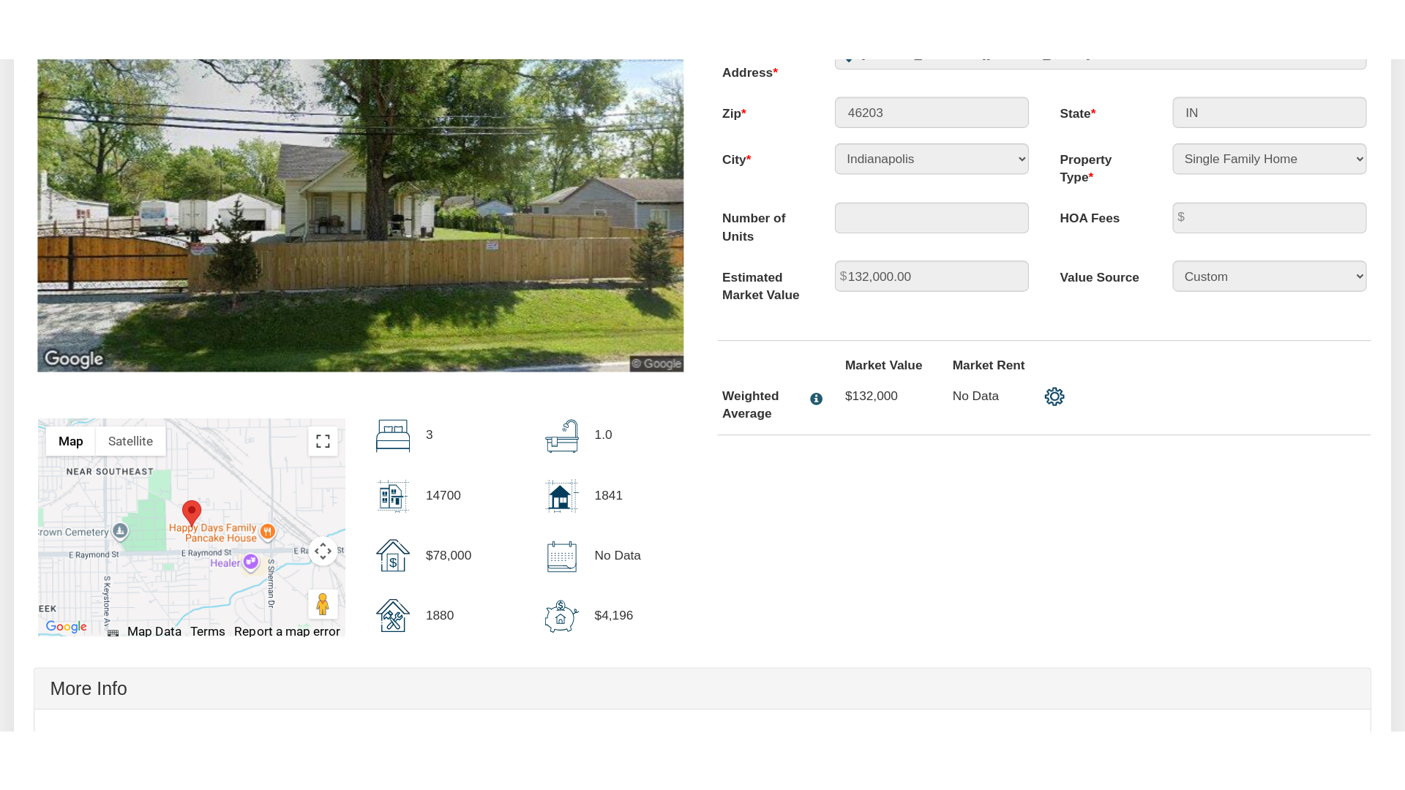
scroll to position [293, 0]
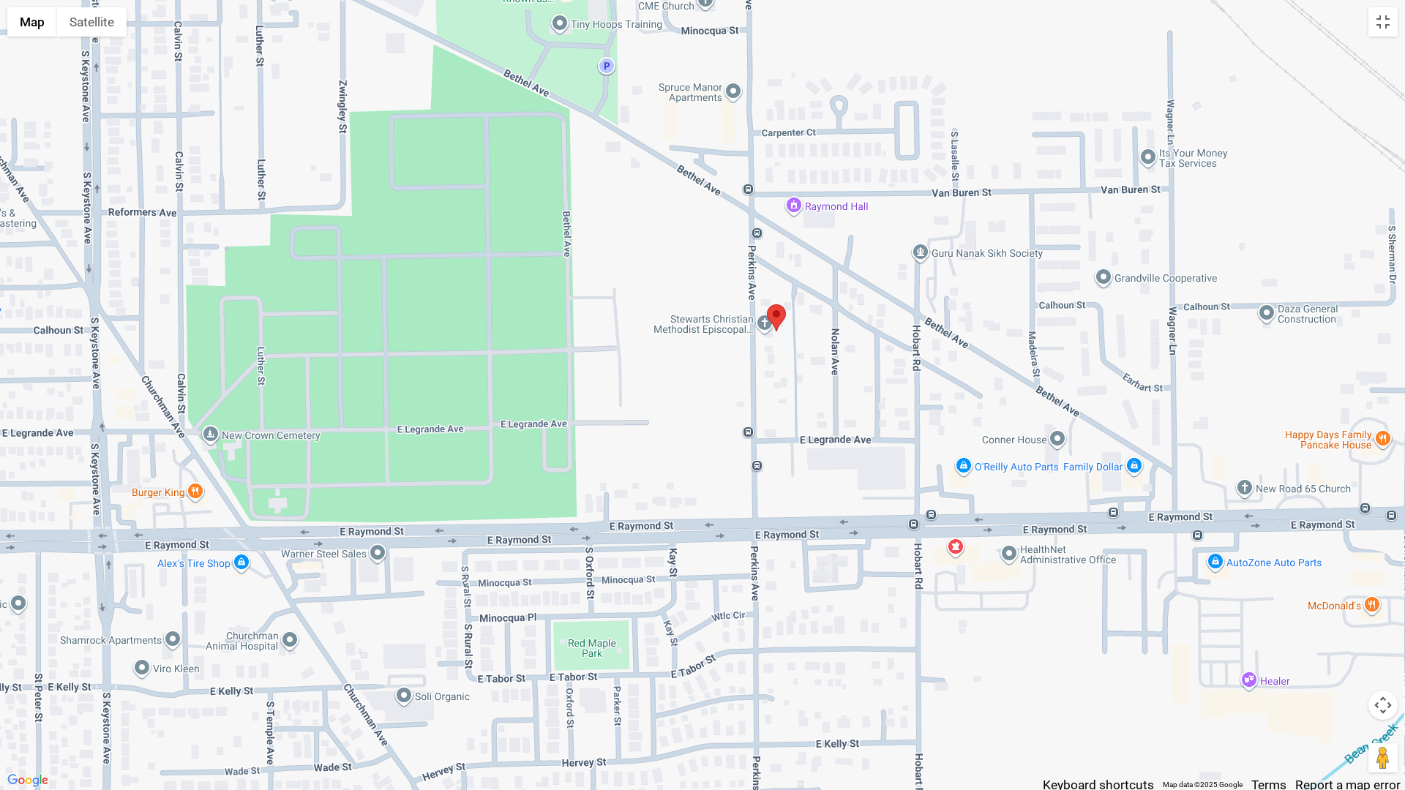
drag, startPoint x: 905, startPoint y: 318, endPoint x: 898, endPoint y: 405, distance: 88.0
click at [898, 405] on div at bounding box center [702, 395] width 1405 height 790
click at [1381, 20] on button "Toggle fullscreen view" at bounding box center [1382, 21] width 29 height 29
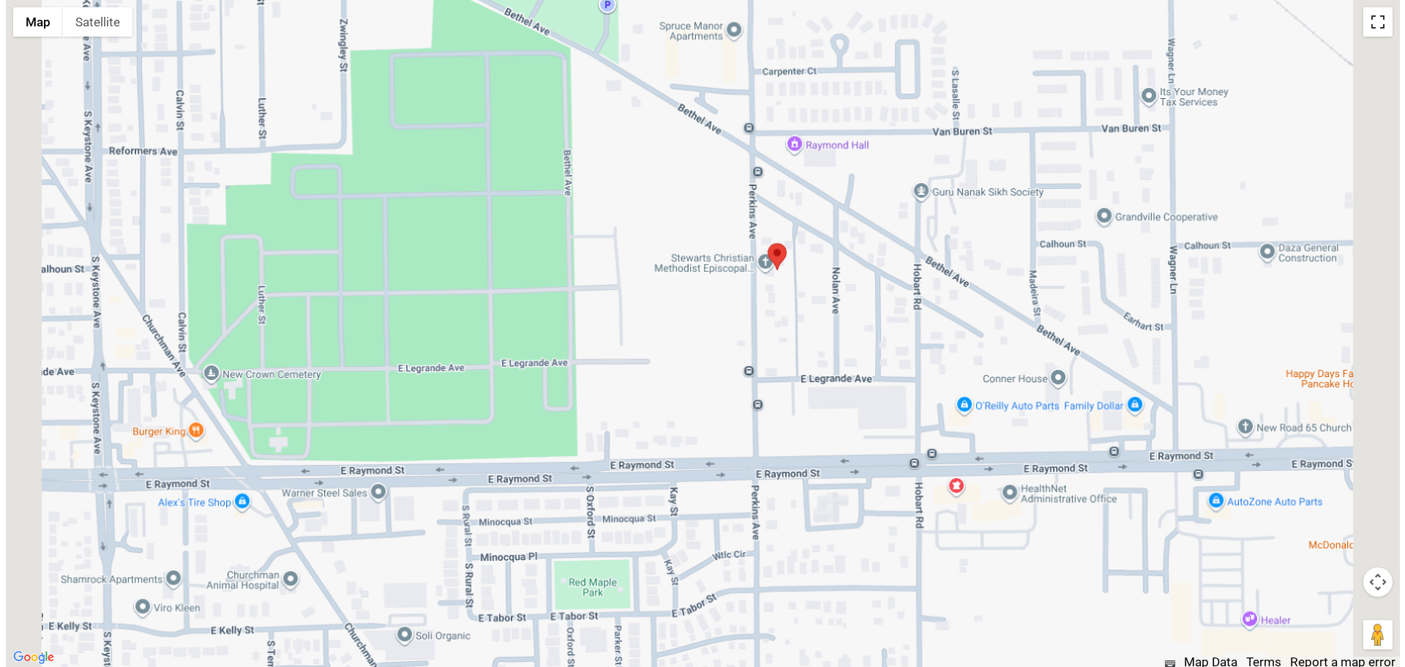
scroll to position [0, 0]
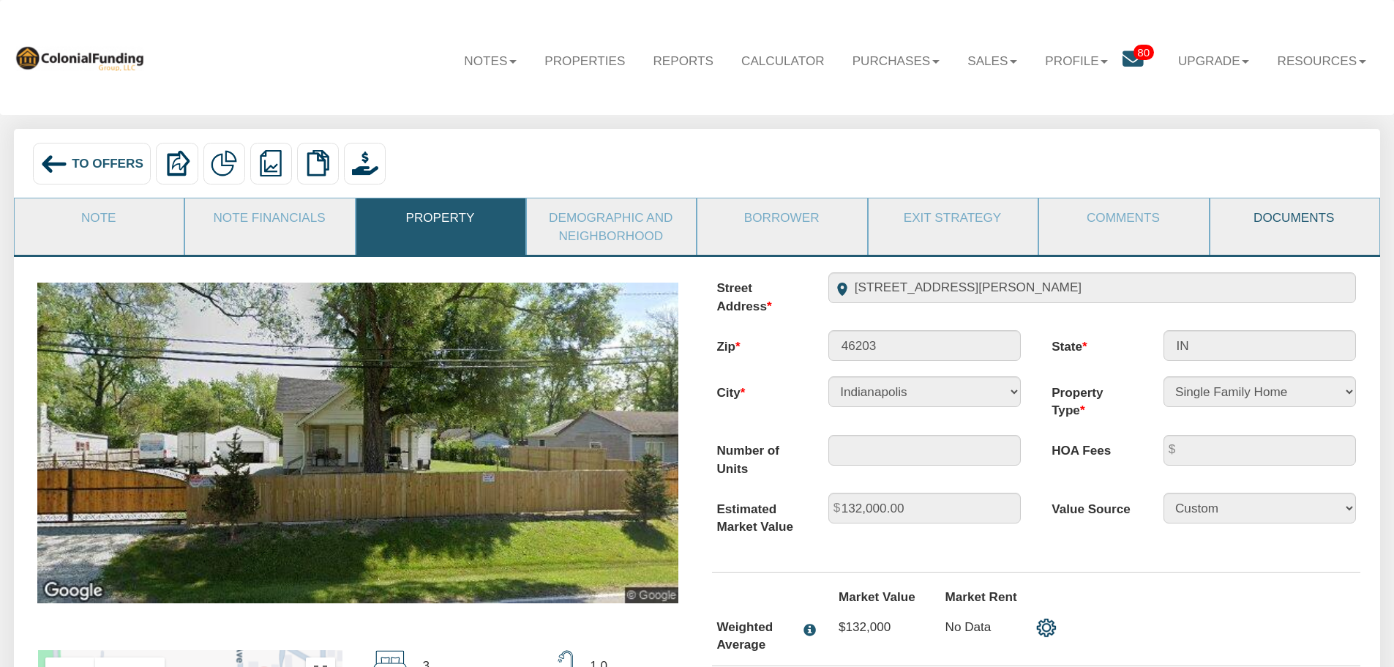
click at [1278, 219] on link "Documents" at bounding box center [1294, 217] width 168 height 38
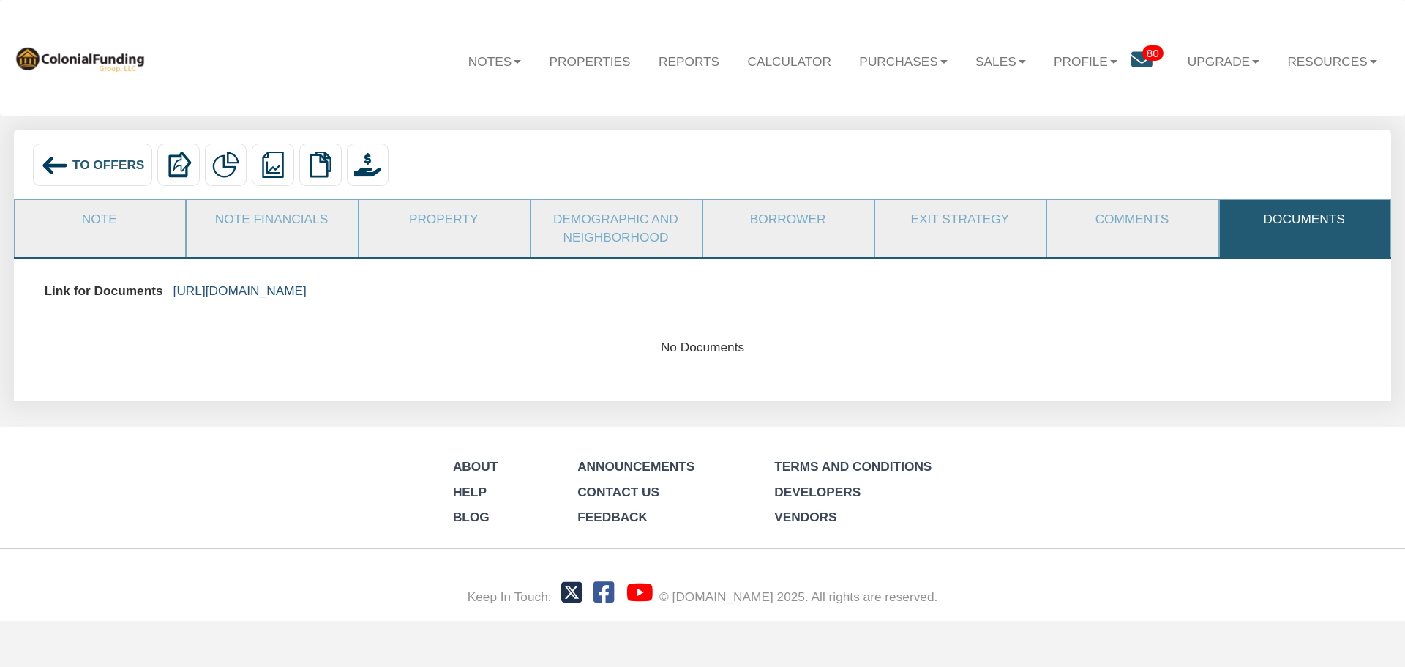
click at [307, 290] on link "https://colonialfundinggroup.sharepoint.com/:f:/s/operationsteam/Eo1o7F-9AcxJjE…" at bounding box center [239, 290] width 133 height 15
click at [90, 168] on span "To Offers" at bounding box center [108, 164] width 72 height 15
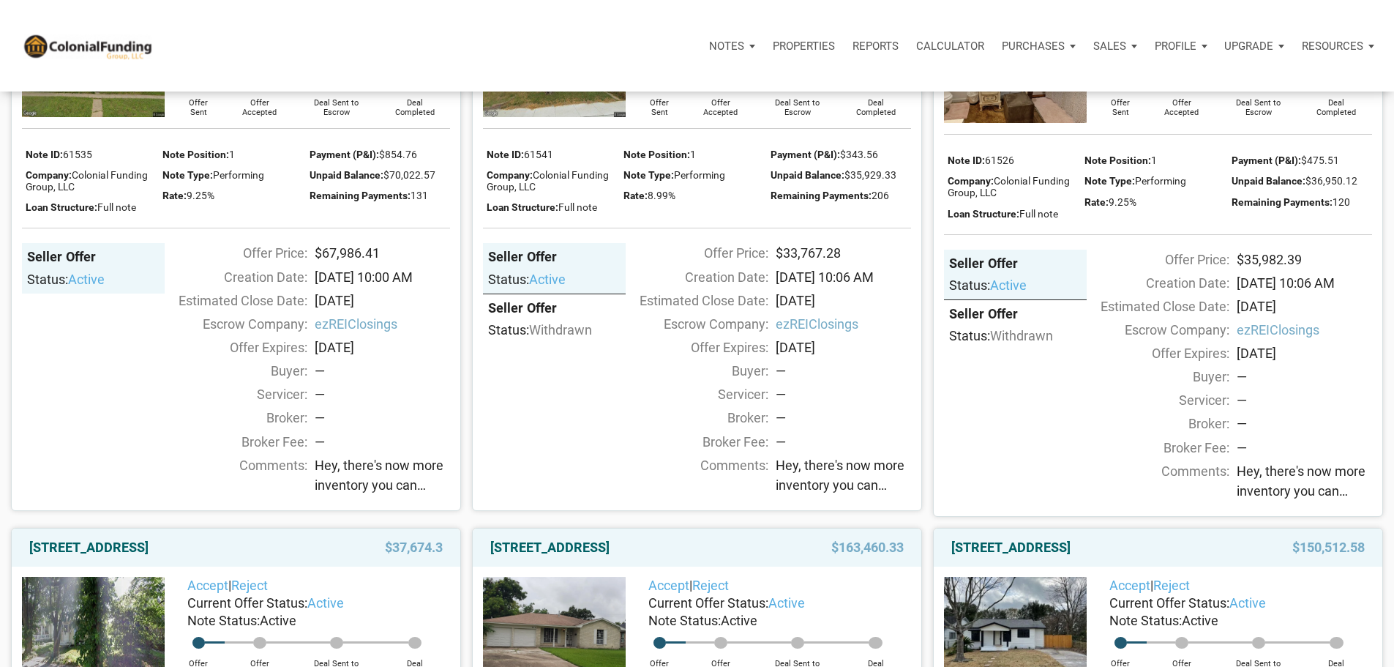
scroll to position [1975, 0]
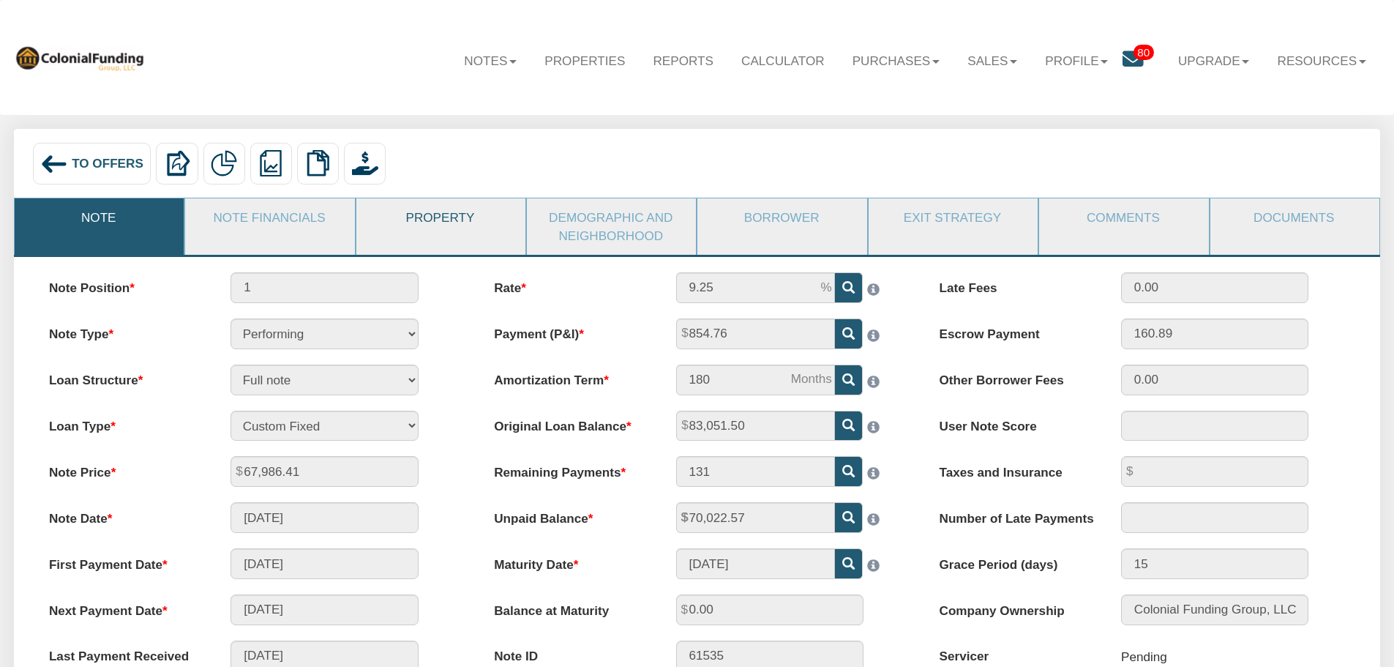
click at [423, 216] on link "Property" at bounding box center [440, 217] width 168 height 38
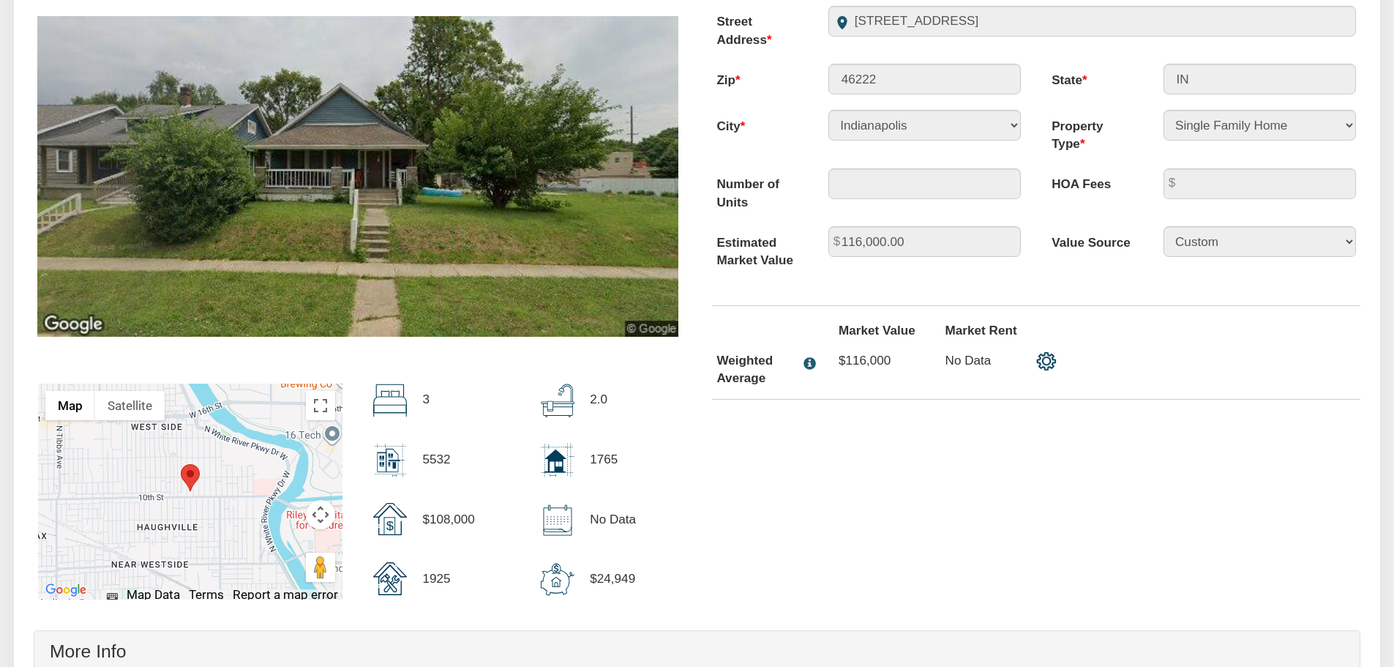
scroll to position [293, 0]
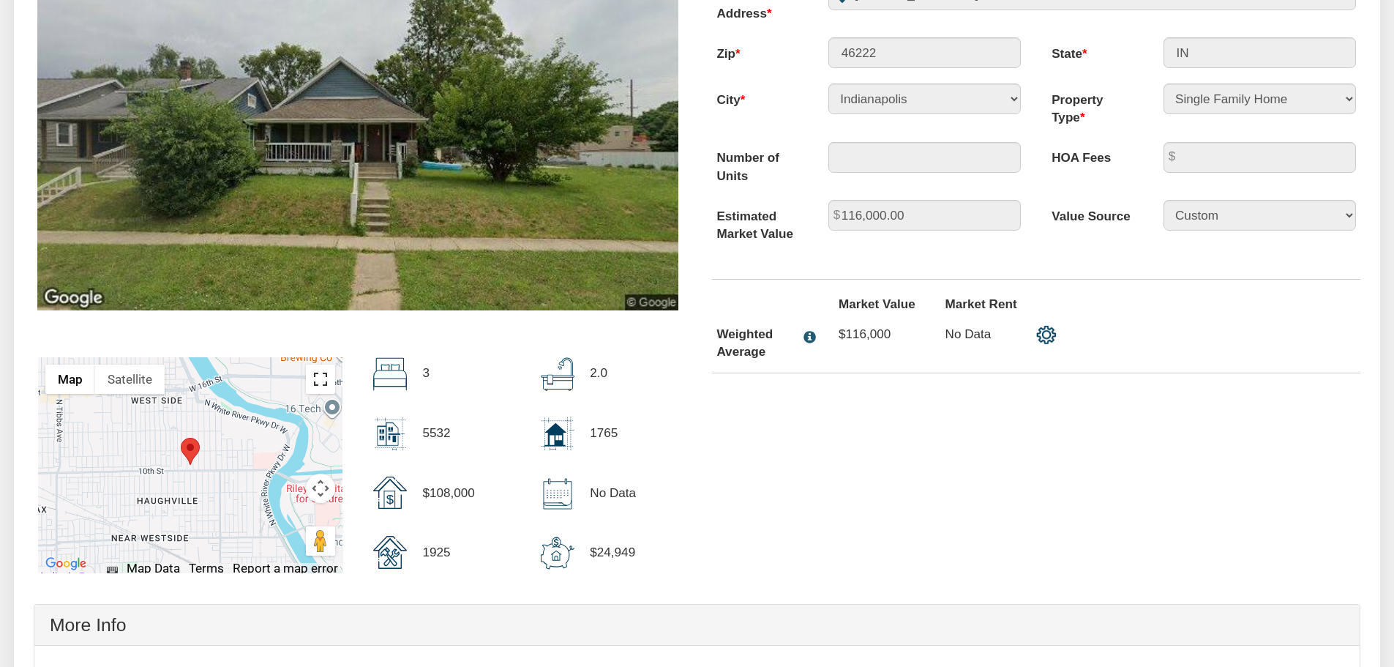
click at [317, 383] on button "Toggle fullscreen view" at bounding box center [320, 378] width 29 height 29
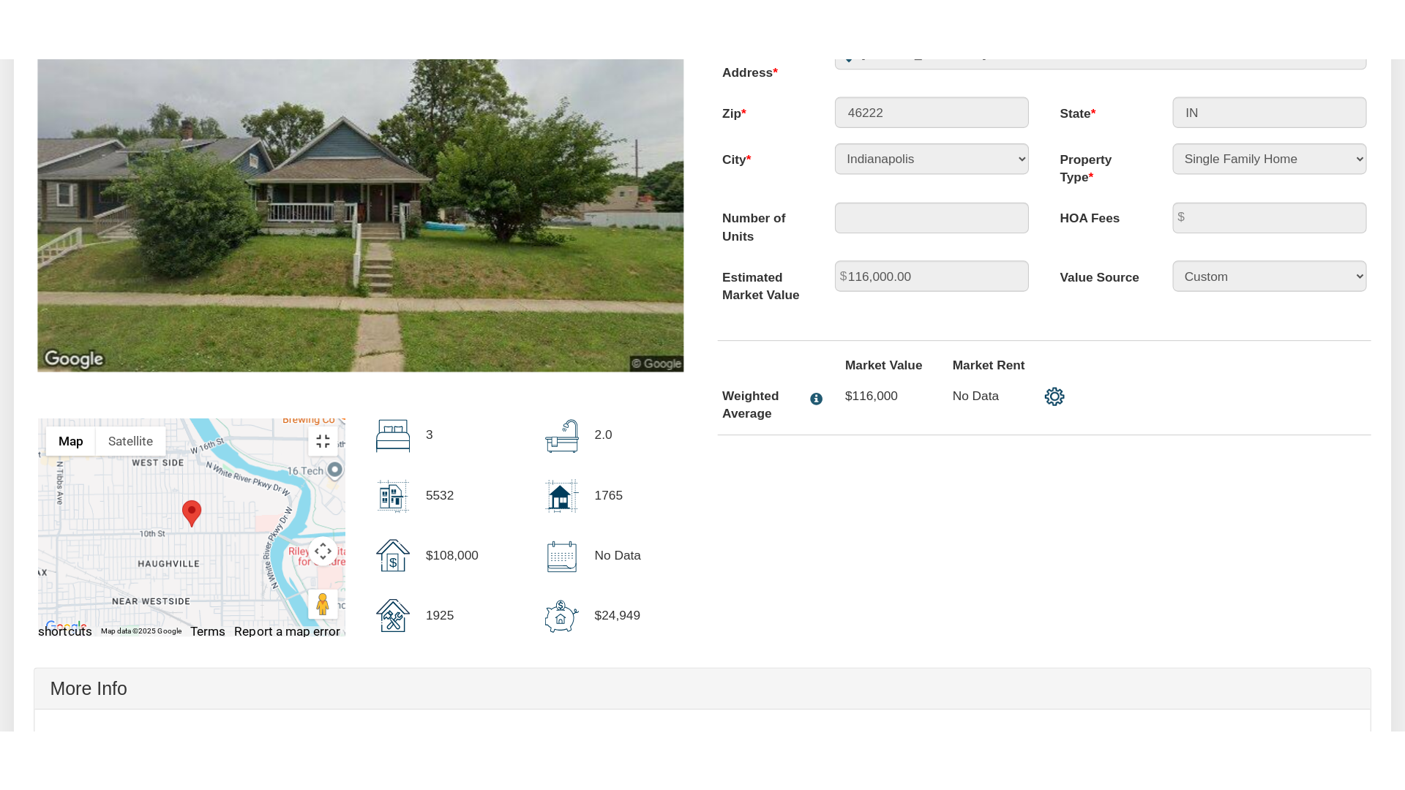
scroll to position [293, 0]
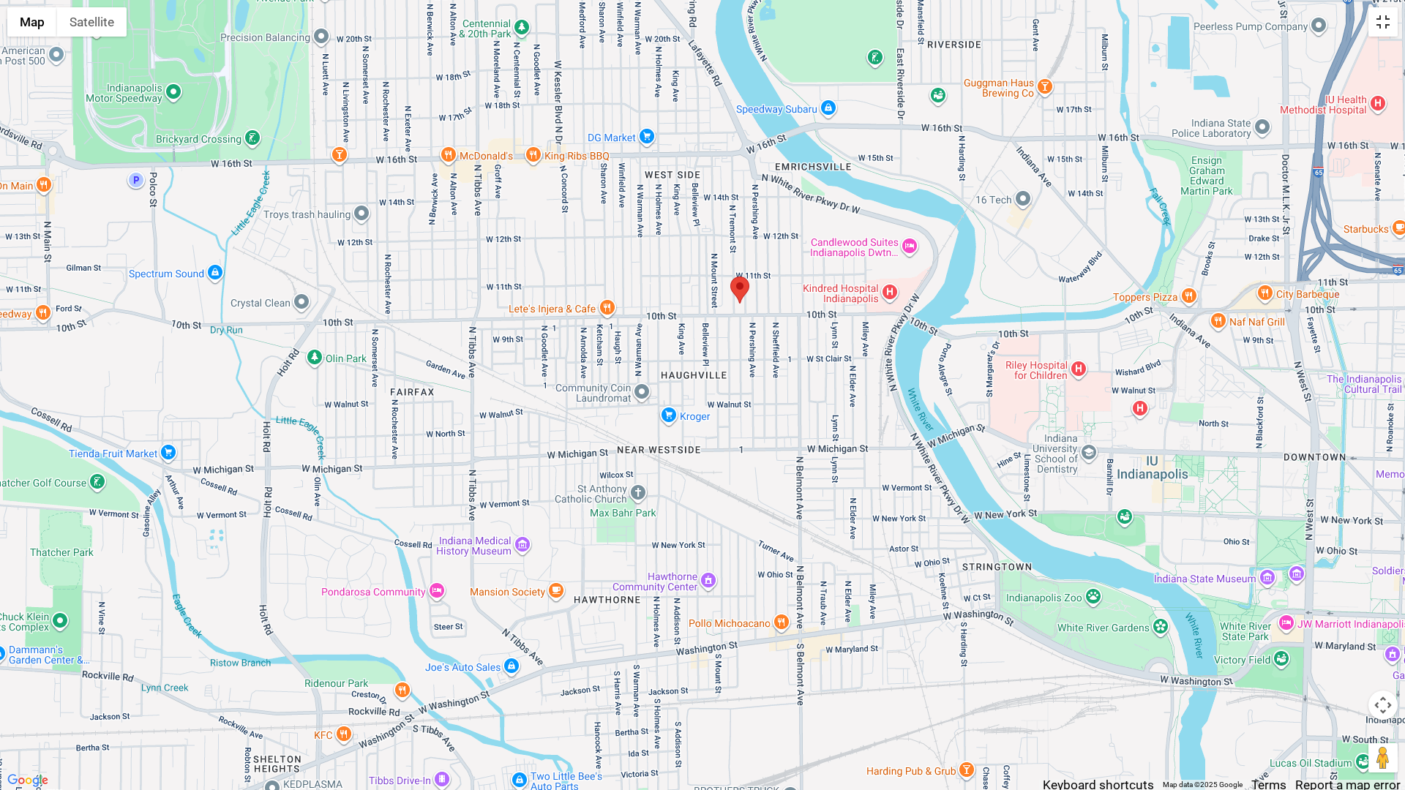
click at [1383, 23] on button "Toggle fullscreen view" at bounding box center [1382, 21] width 29 height 29
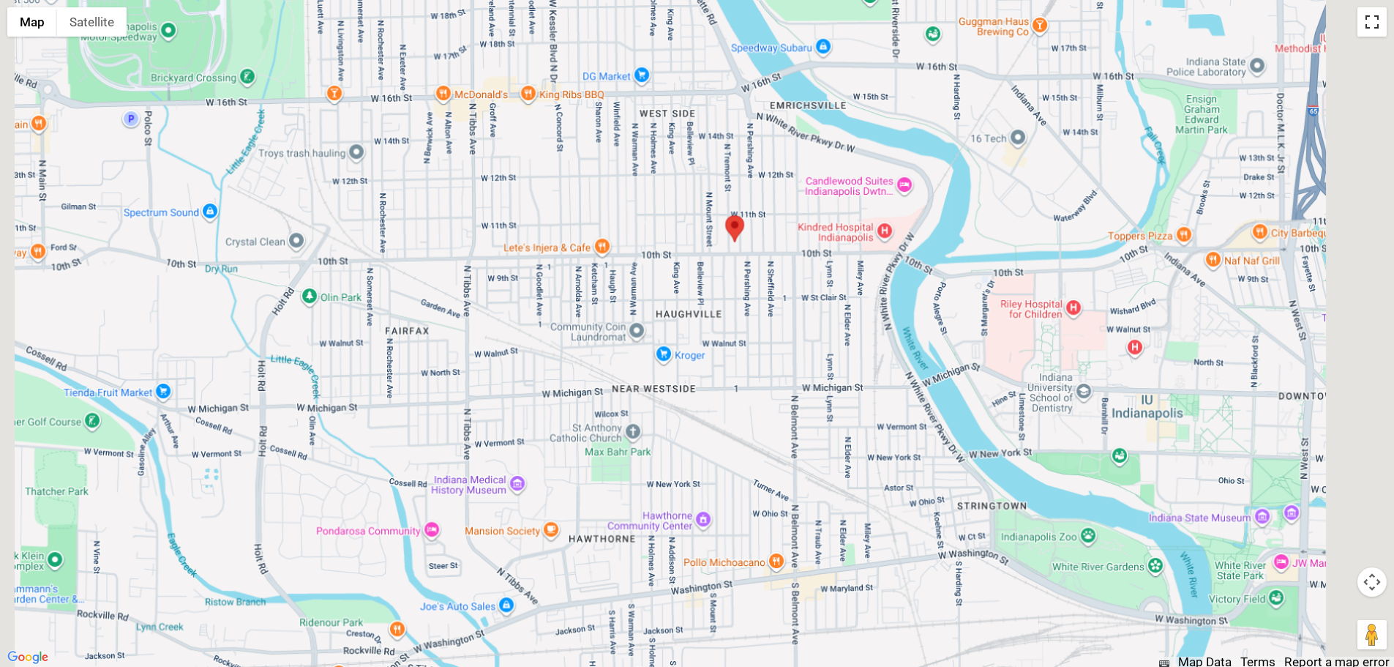
scroll to position [0, 0]
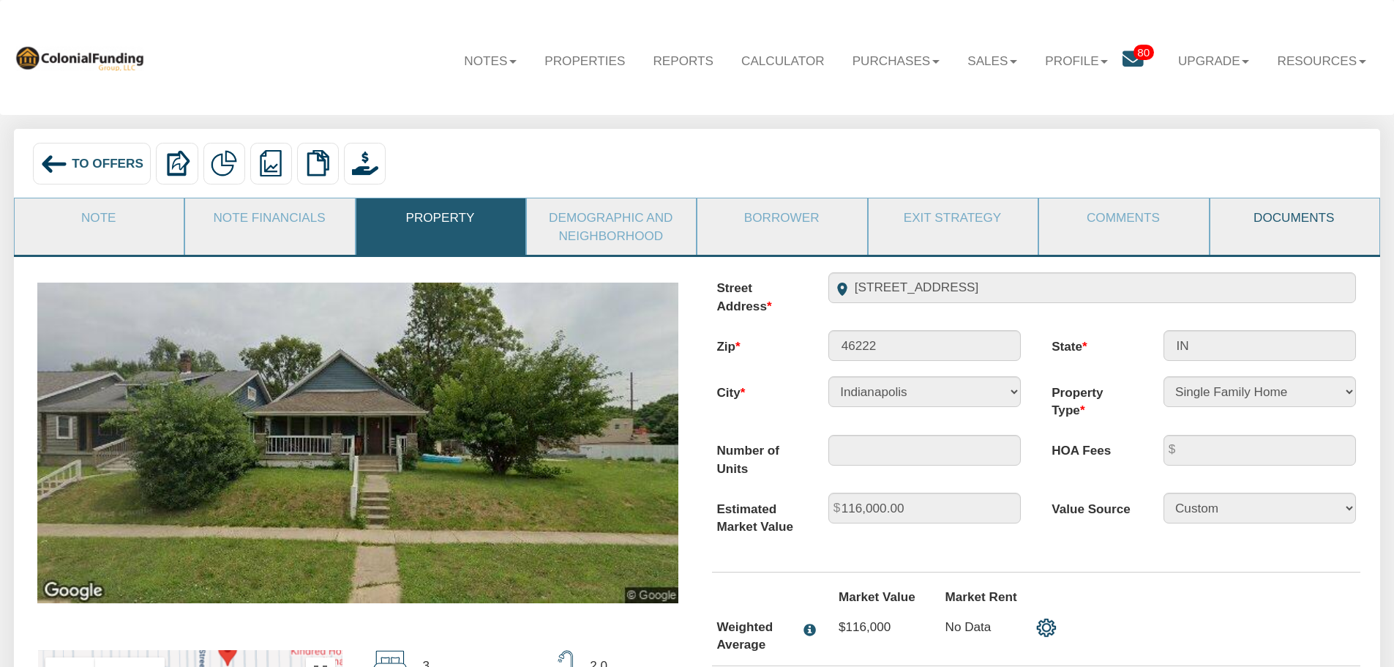
click at [1294, 218] on link "Documents" at bounding box center [1294, 217] width 168 height 38
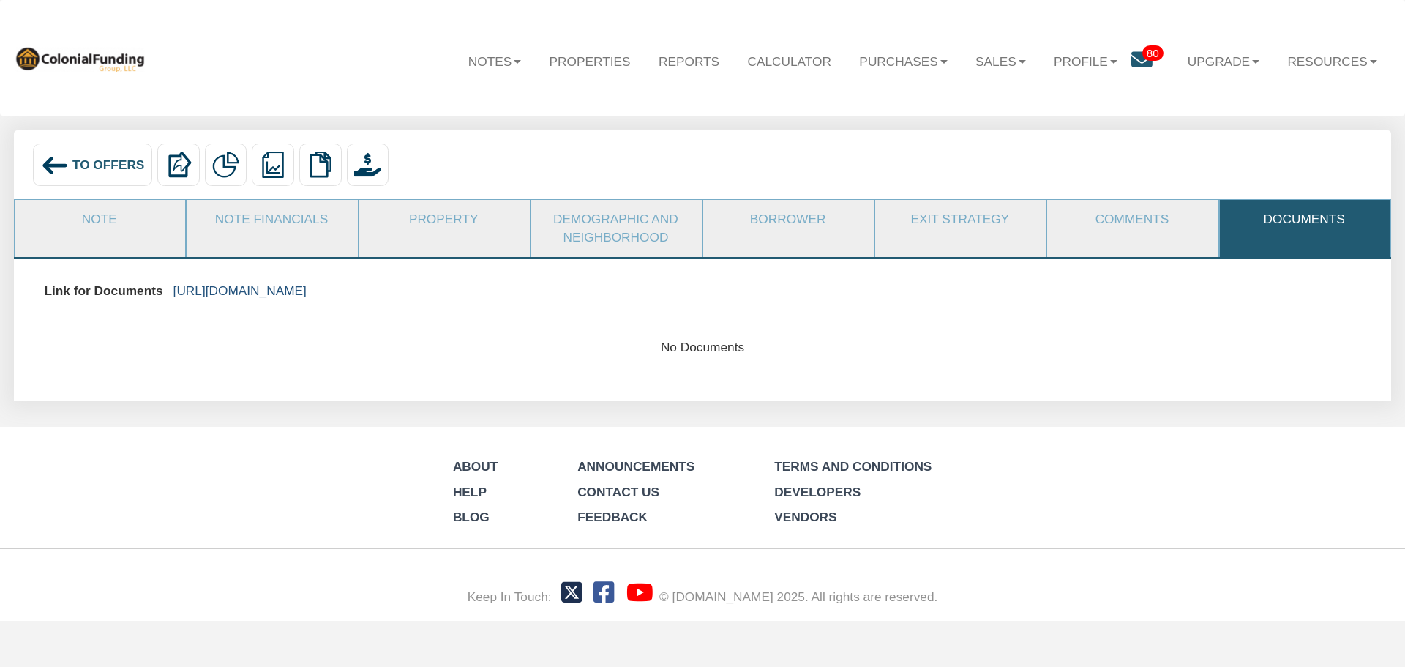
click at [307, 289] on link "[URL][DOMAIN_NAME]" at bounding box center [239, 290] width 133 height 15
click at [285, 217] on link "Note Financials" at bounding box center [271, 219] width 169 height 39
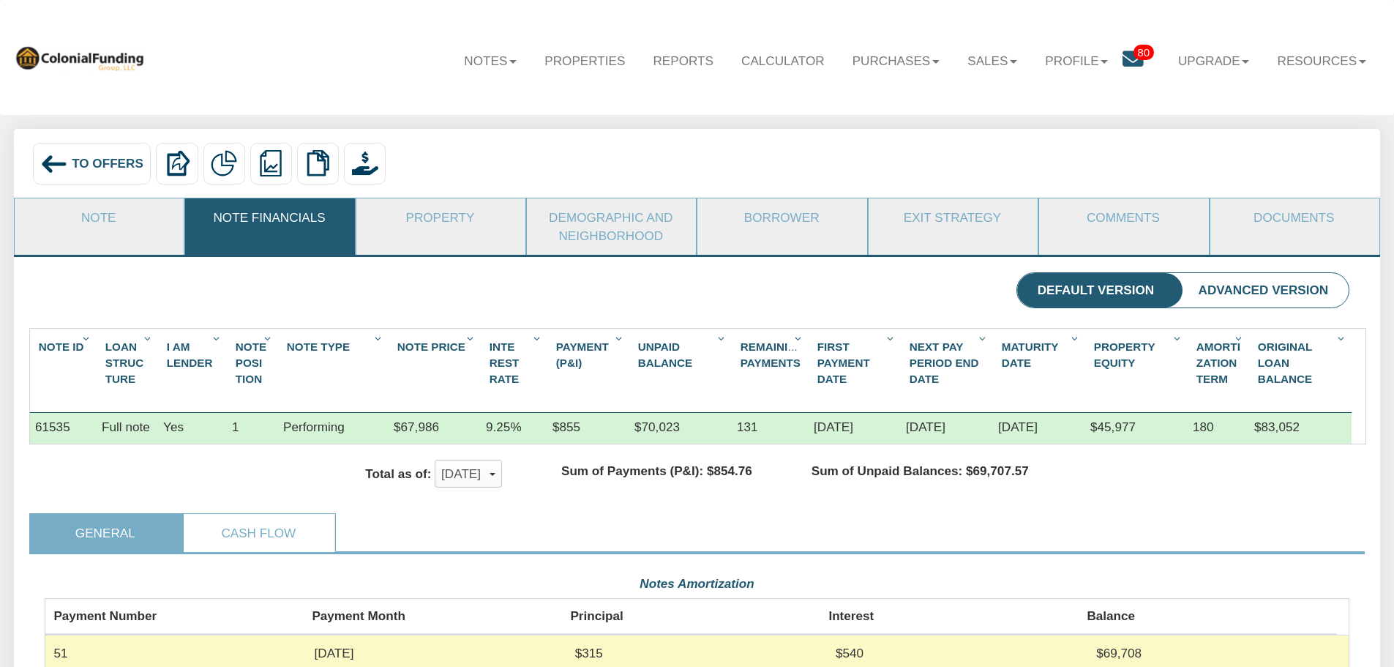
scroll to position [327, 1304]
click at [442, 218] on link "Property" at bounding box center [440, 217] width 168 height 38
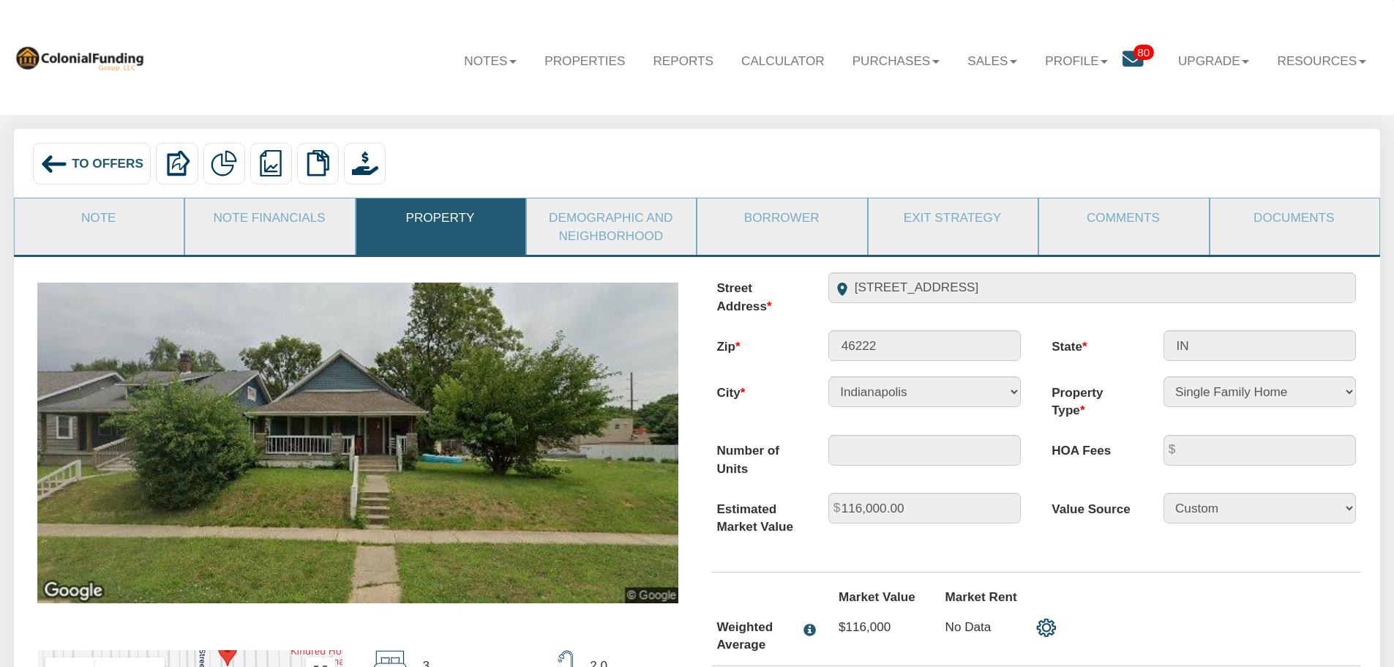
click at [87, 162] on span "To Offers" at bounding box center [108, 163] width 72 height 15
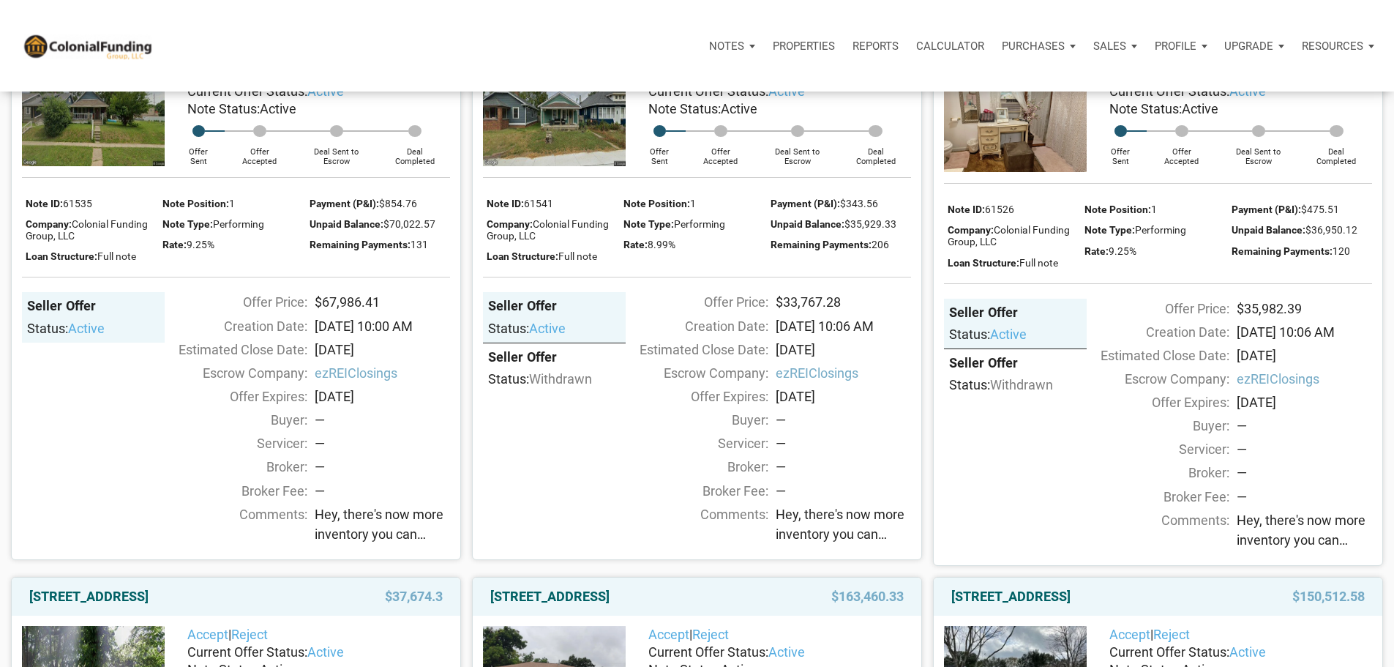
scroll to position [1975, 0]
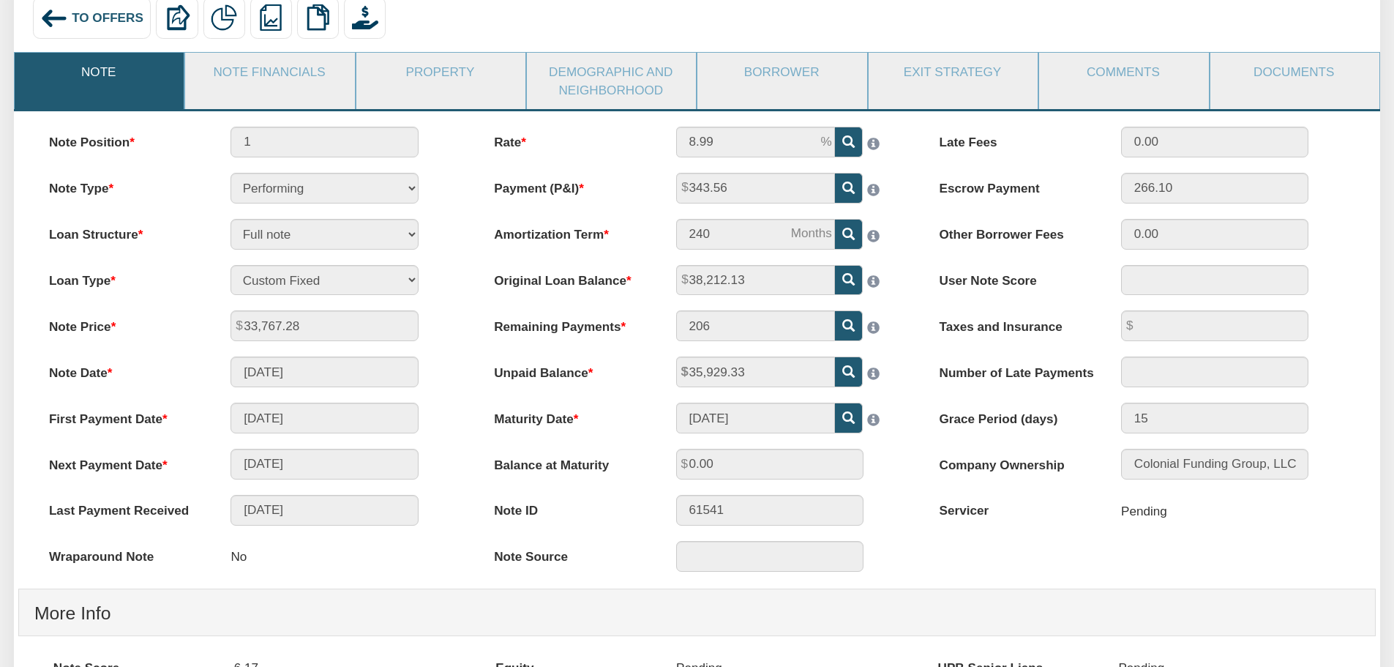
scroll to position [146, 0]
click at [438, 75] on link "Property" at bounding box center [440, 71] width 168 height 38
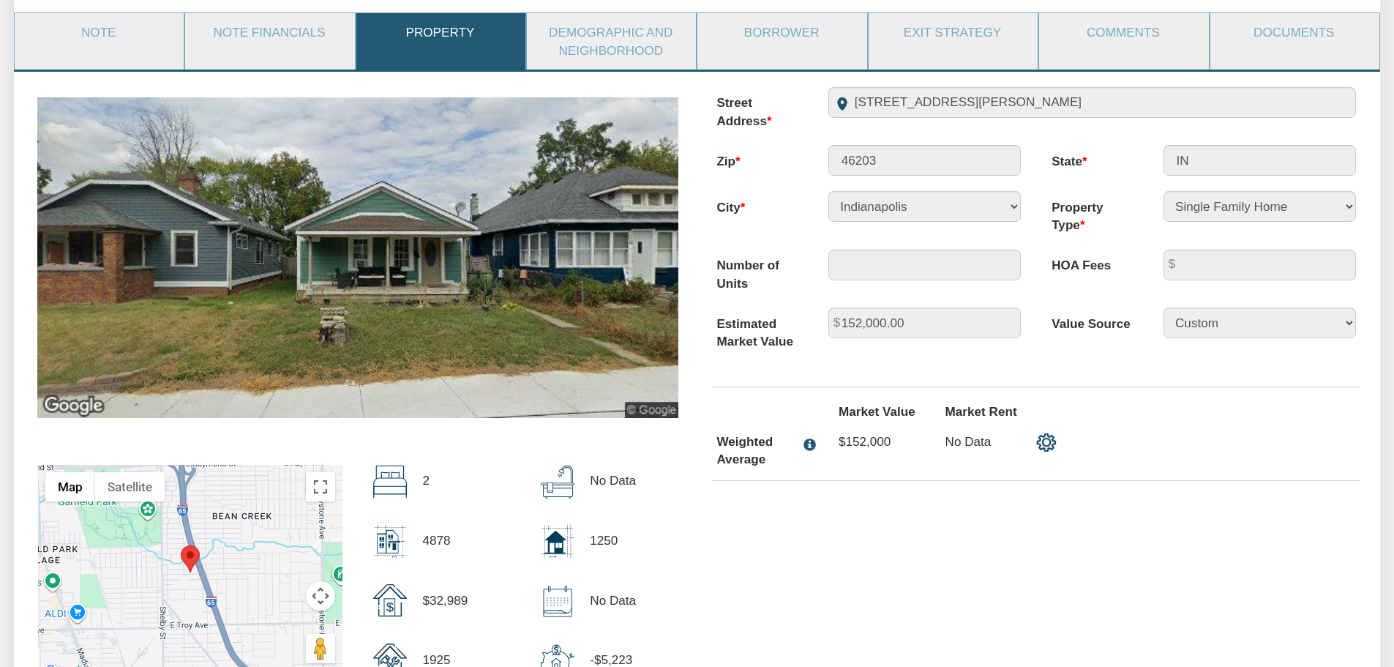
scroll to position [219, 0]
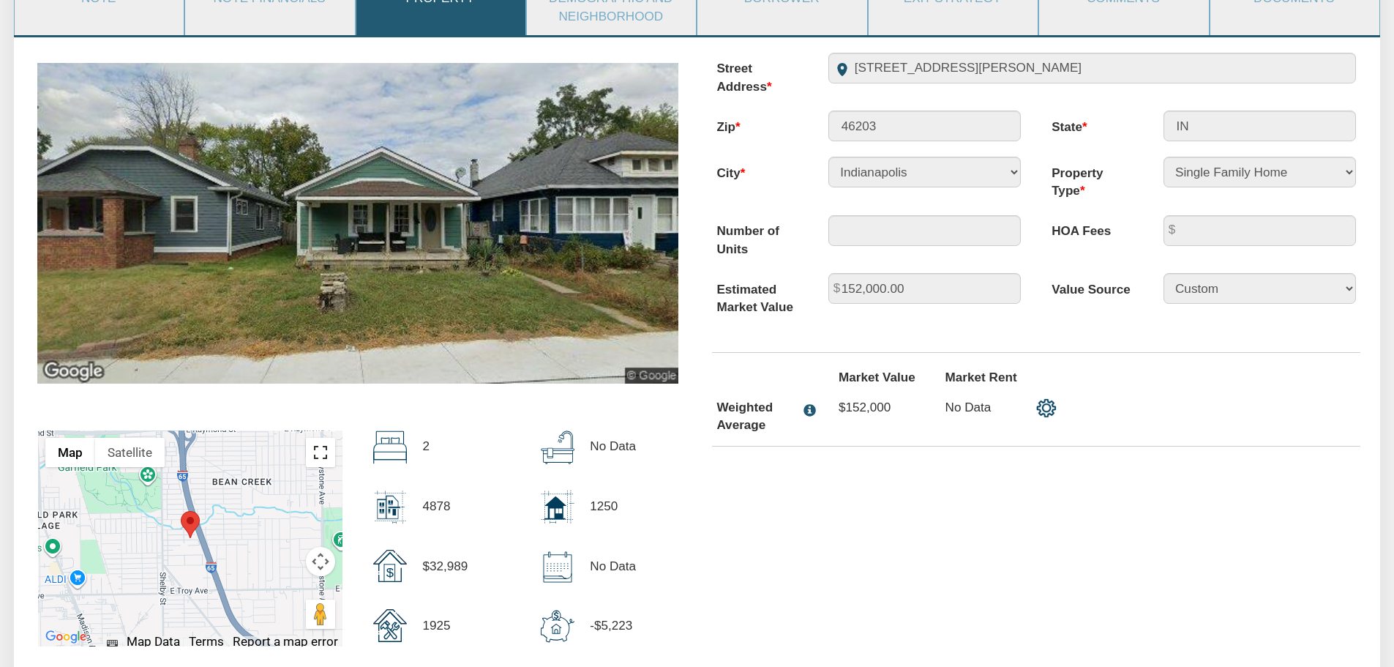
click at [320, 457] on button "Toggle fullscreen view" at bounding box center [320, 452] width 29 height 29
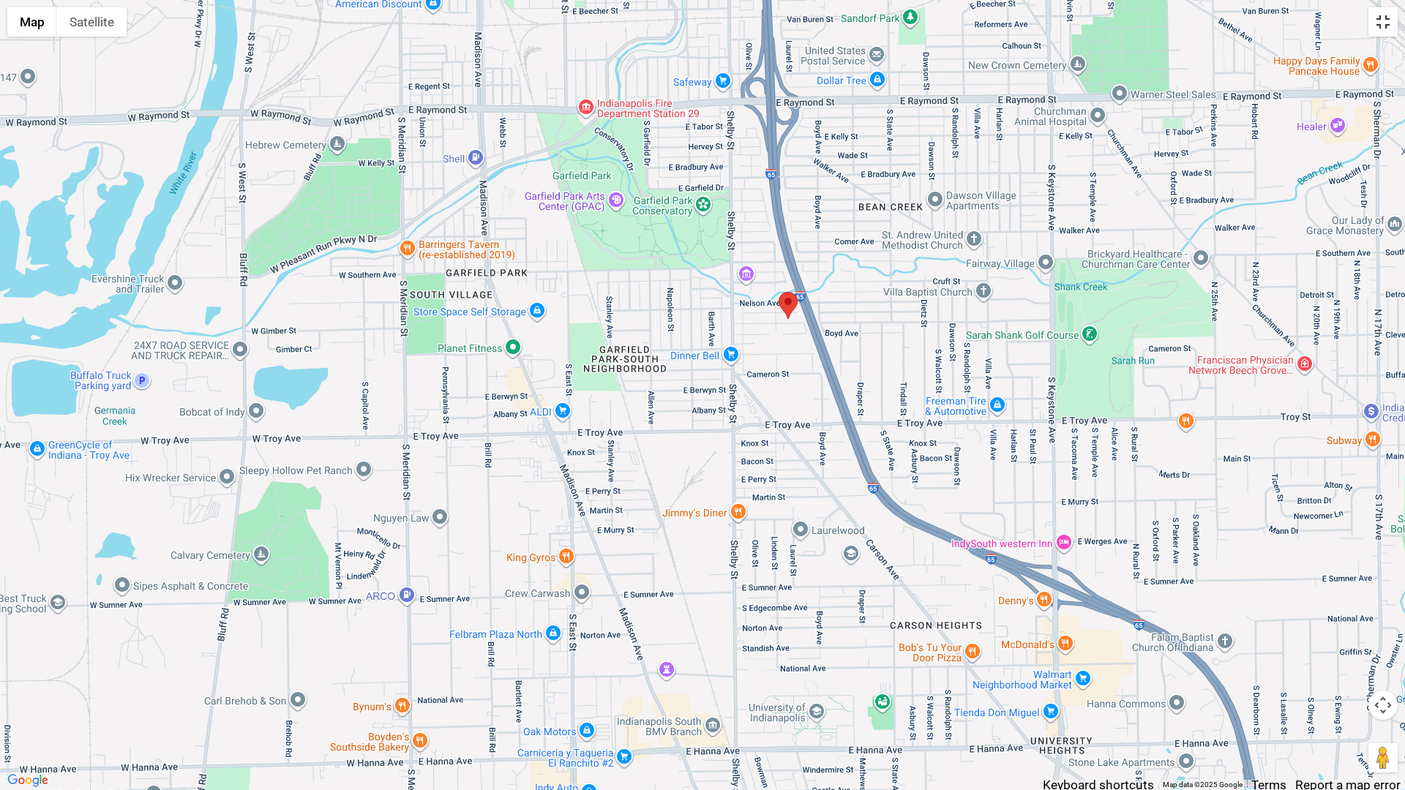
click at [1383, 21] on button "Toggle fullscreen view" at bounding box center [1382, 21] width 29 height 29
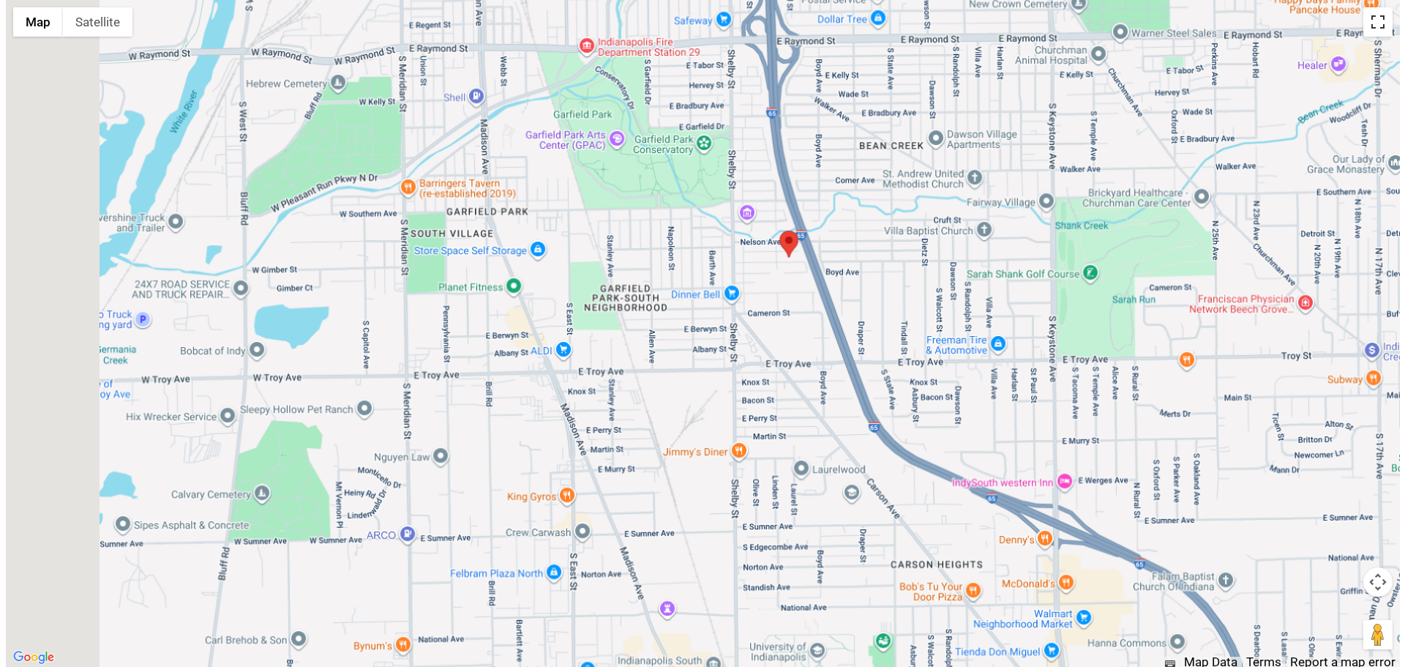
scroll to position [0, 0]
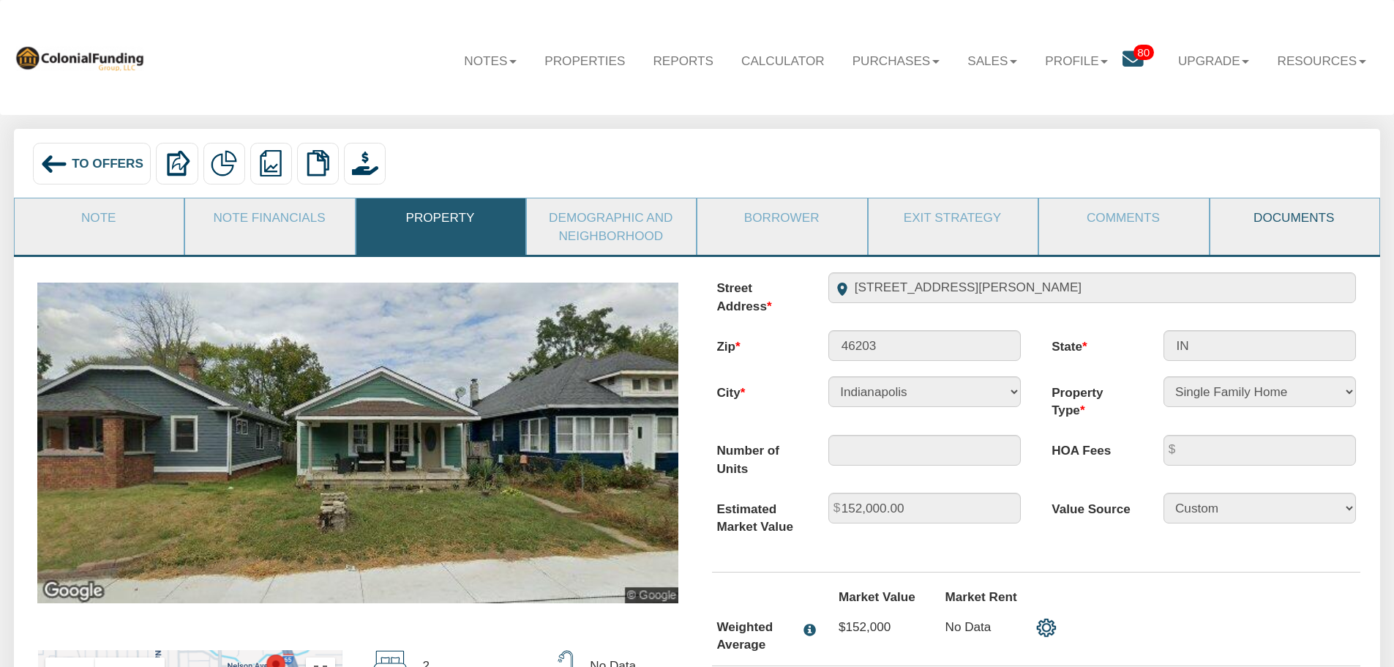
click at [1277, 215] on link "Documents" at bounding box center [1294, 217] width 168 height 38
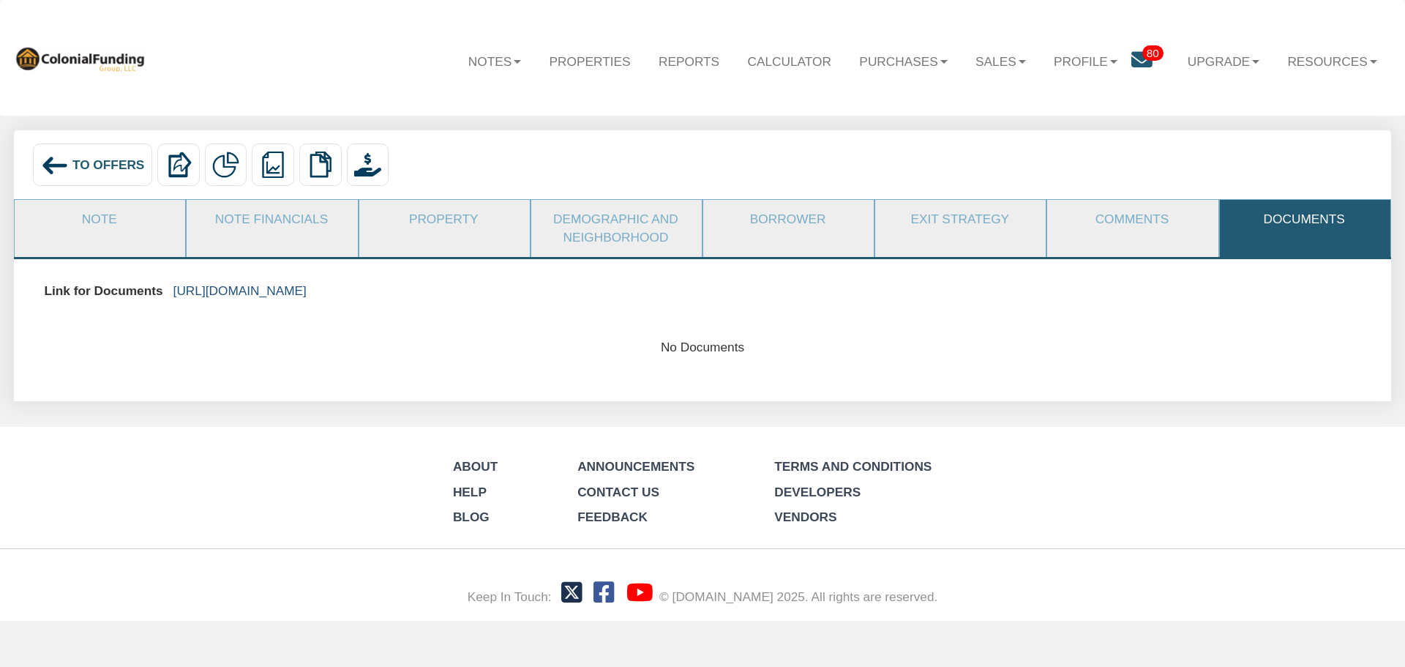
click at [307, 292] on link "https://colonialfundinggroup.sharepoint.com/:f:/s/operationsteam/EmPPd2Uuhs5Os-…" at bounding box center [239, 290] width 133 height 15
click at [94, 164] on span "To Offers" at bounding box center [108, 164] width 72 height 15
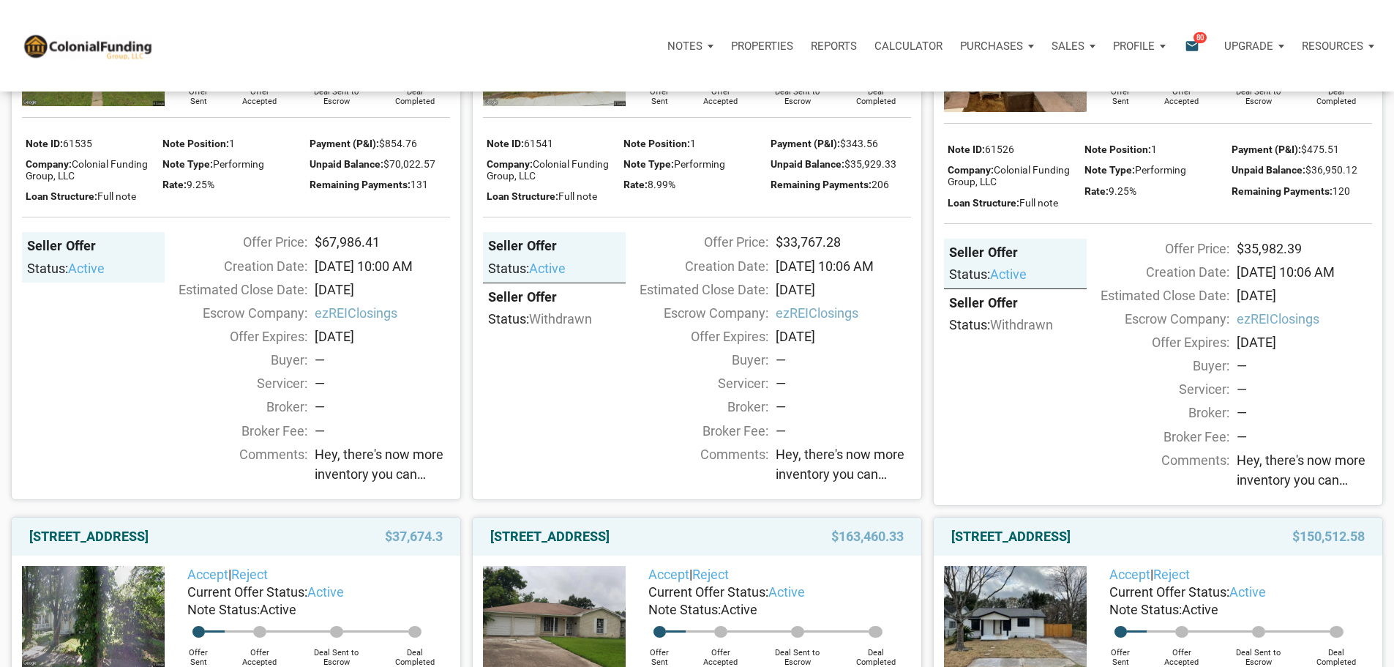
scroll to position [1975, 0]
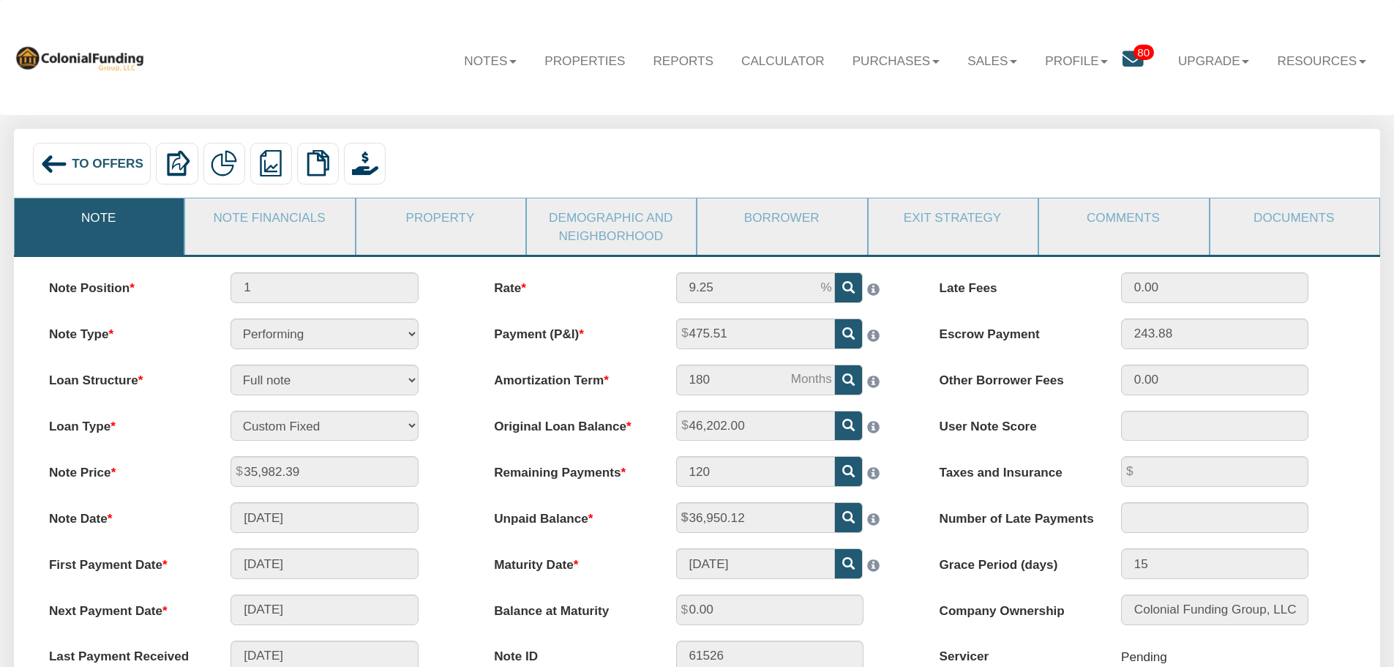
scroll to position [73, 0]
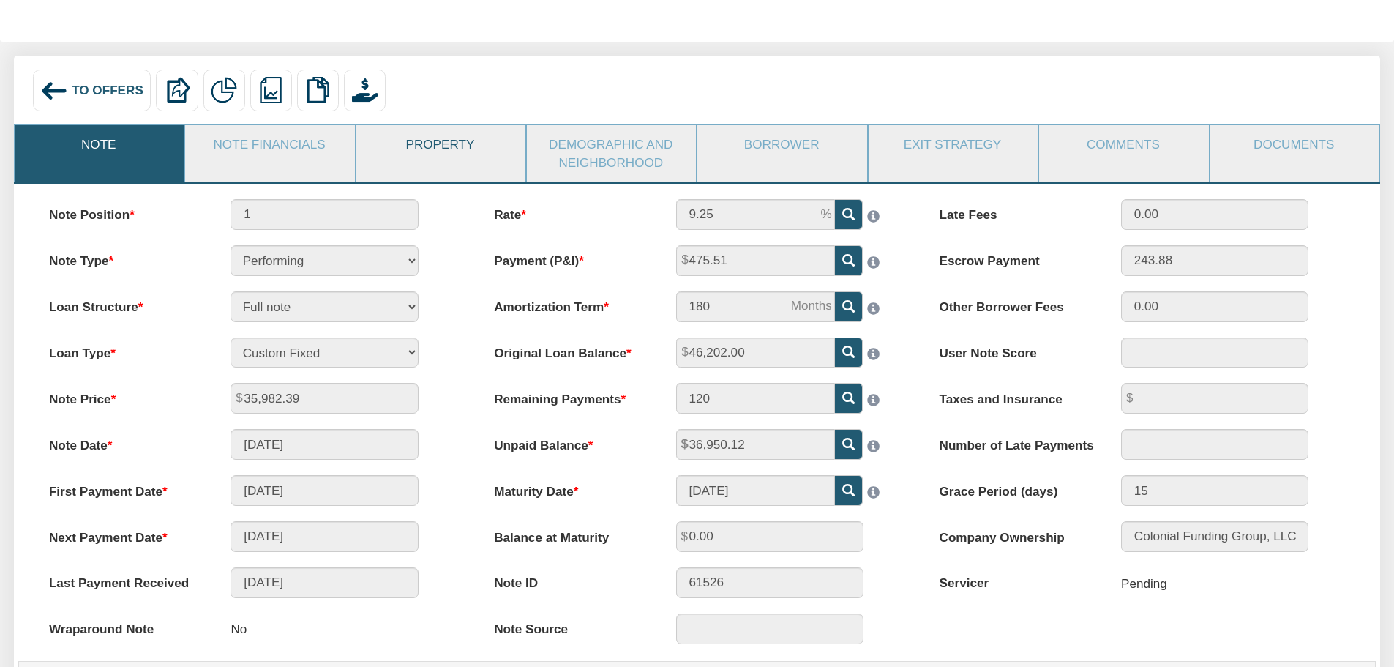
click at [441, 150] on link "Property" at bounding box center [440, 144] width 168 height 38
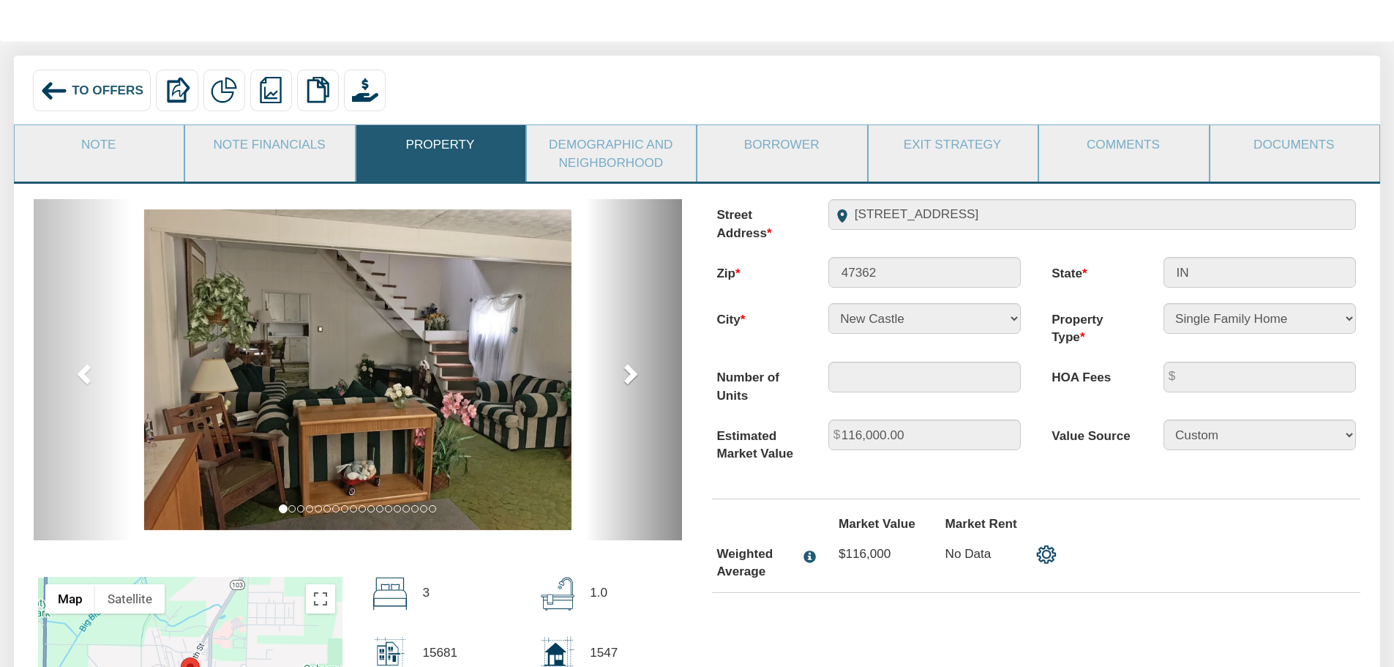
click at [631, 378] on span at bounding box center [629, 373] width 22 height 22
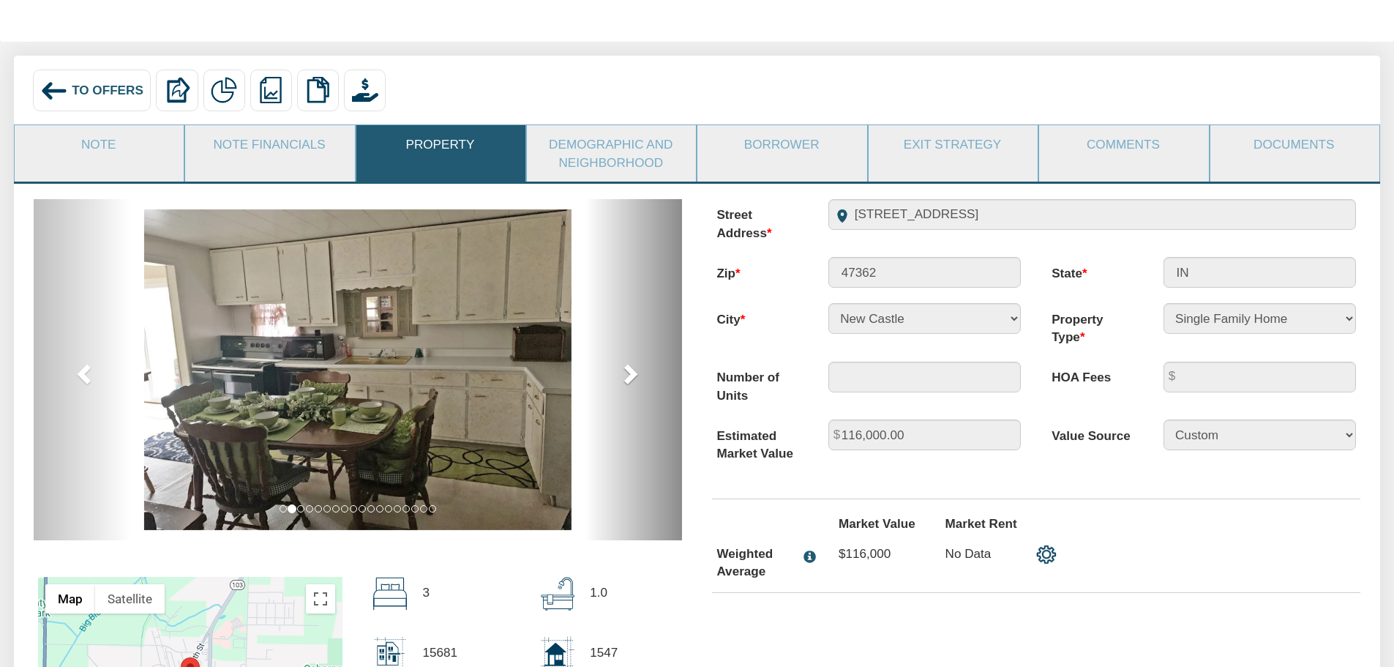
click at [631, 378] on span at bounding box center [629, 373] width 22 height 22
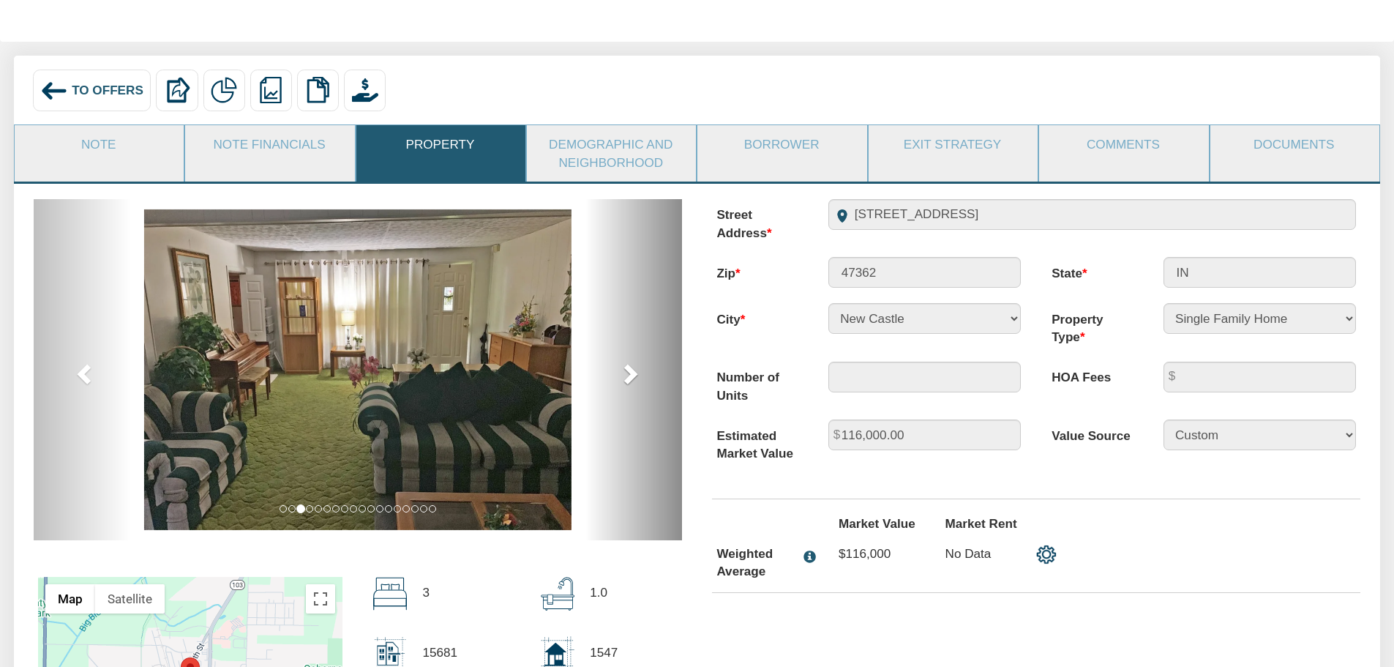
click at [631, 378] on span at bounding box center [629, 373] width 22 height 22
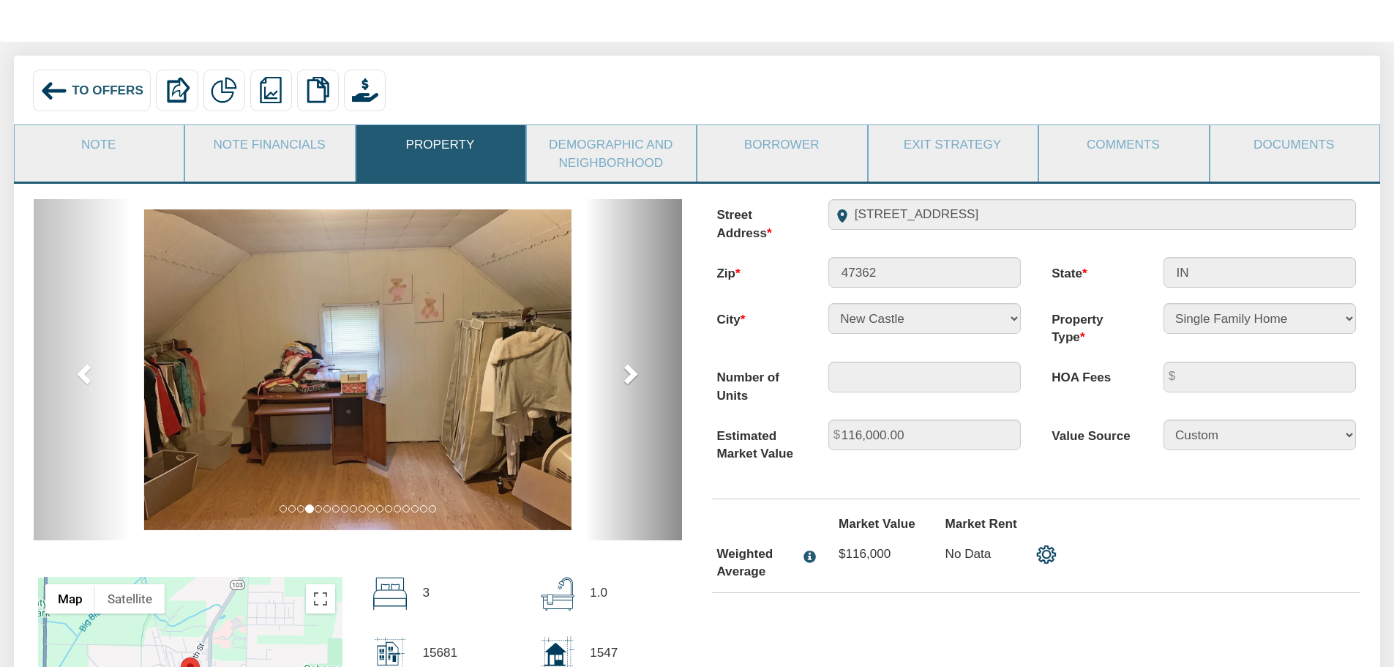
click at [631, 378] on span at bounding box center [629, 373] width 22 height 22
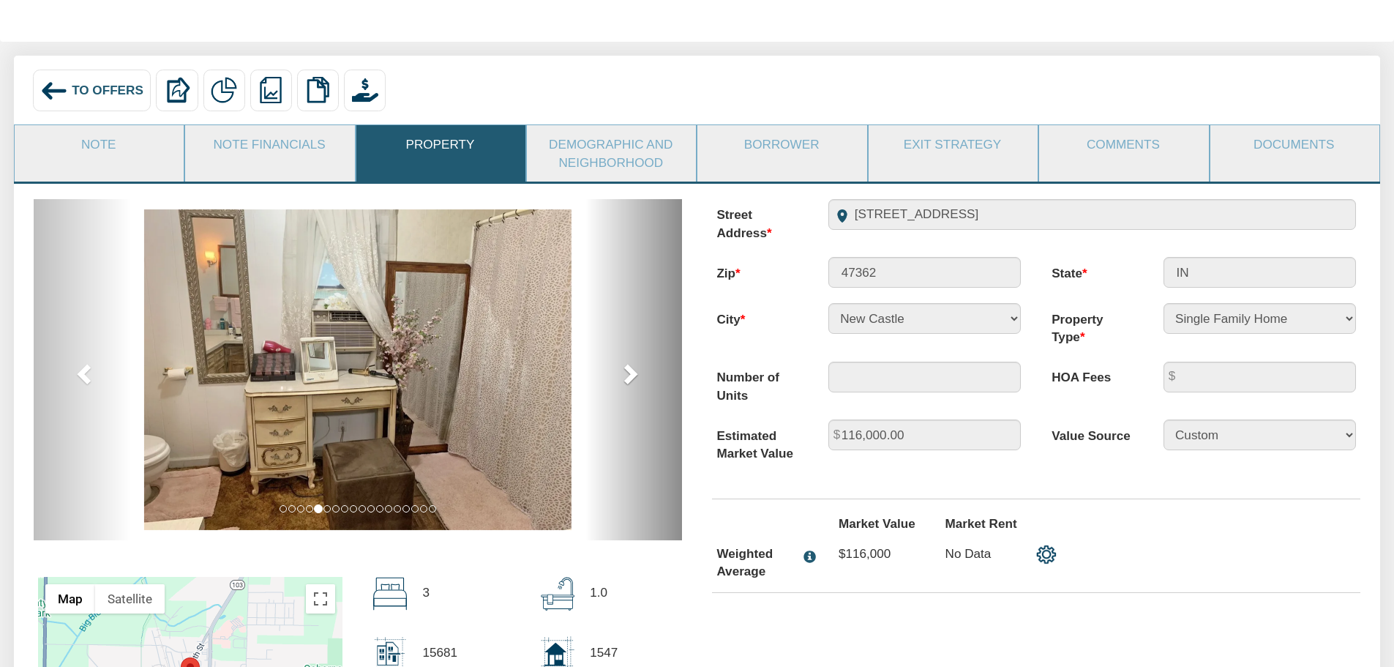
click at [631, 378] on span at bounding box center [629, 373] width 22 height 22
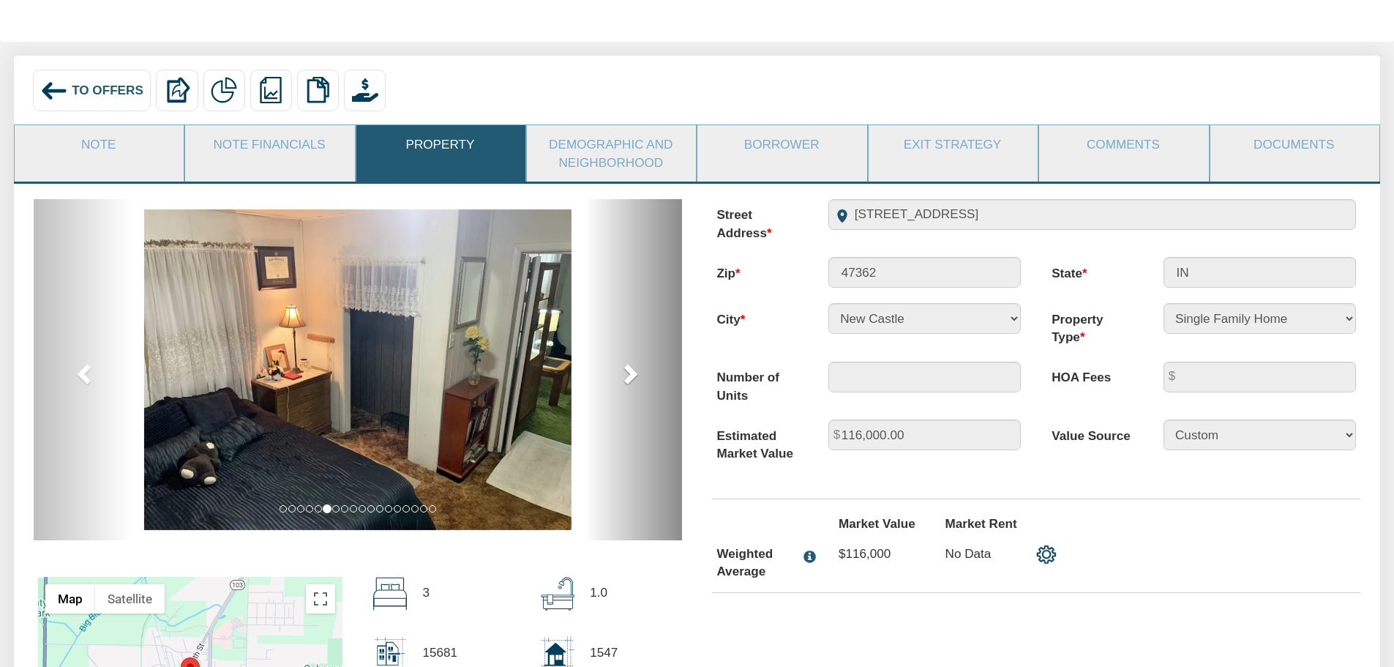
click at [631, 378] on span at bounding box center [629, 373] width 22 height 22
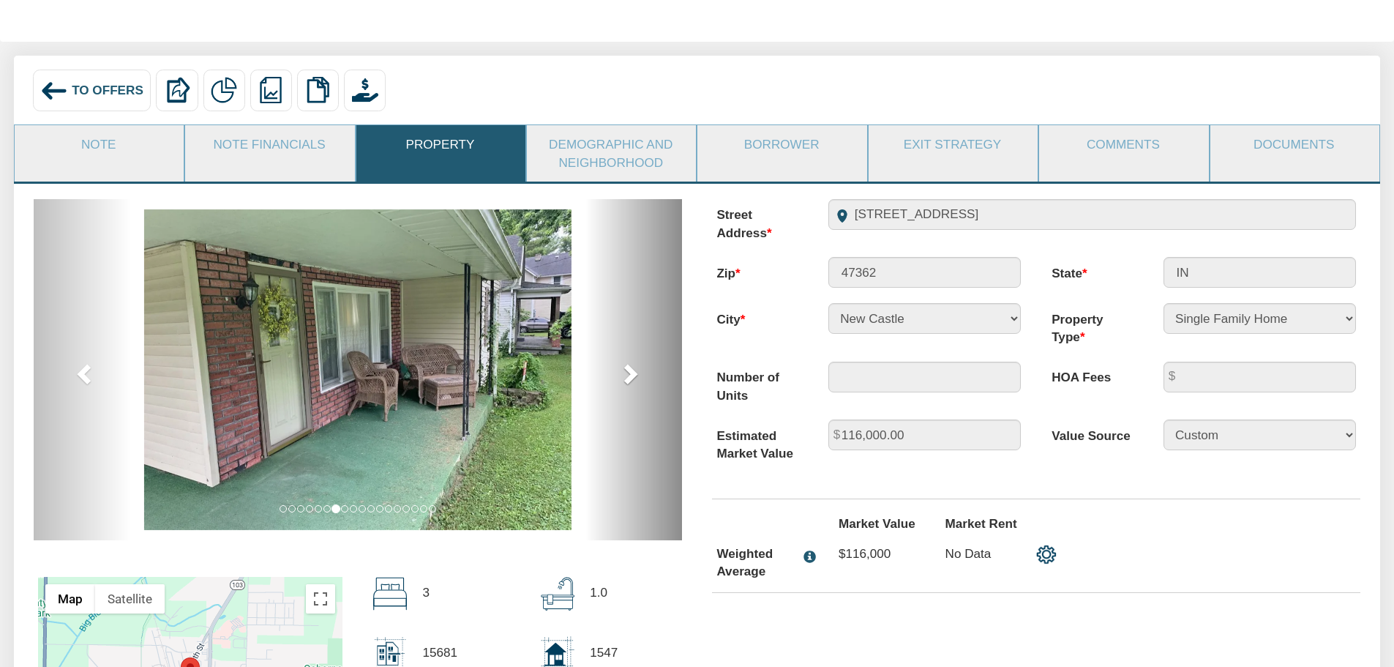
click at [631, 378] on span at bounding box center [629, 373] width 22 height 22
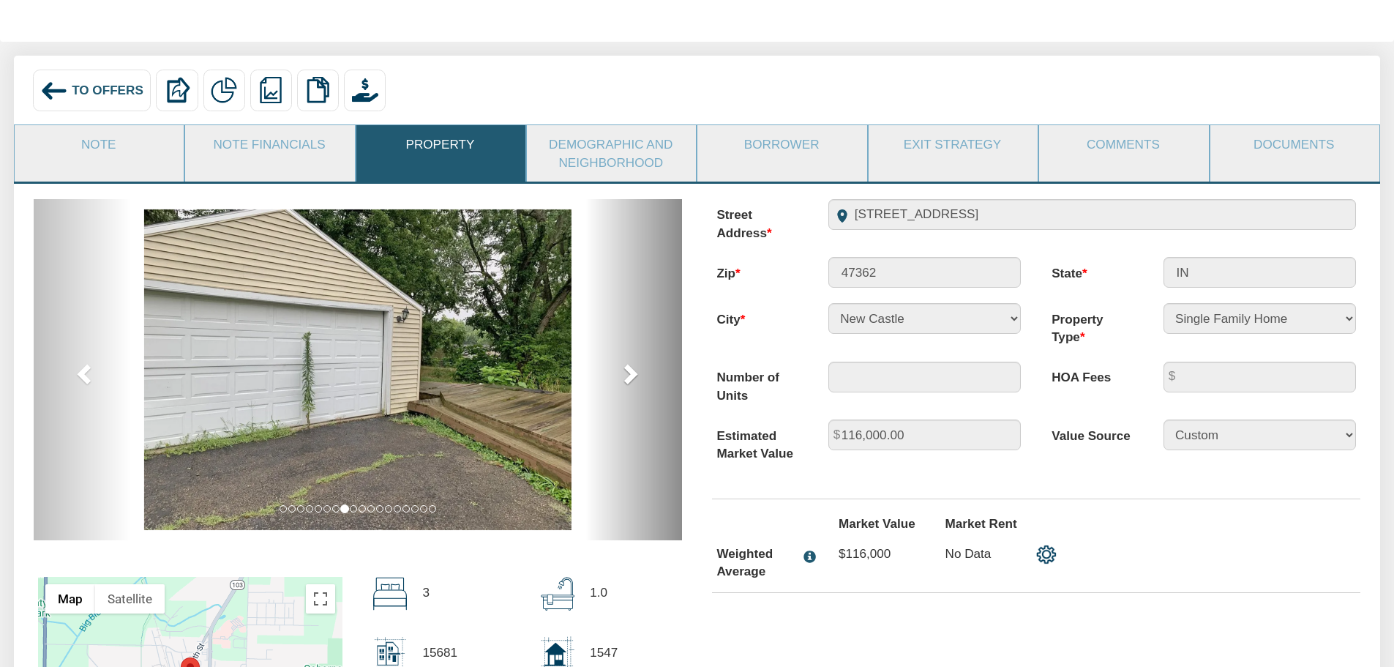
click at [631, 378] on span at bounding box center [629, 373] width 22 height 22
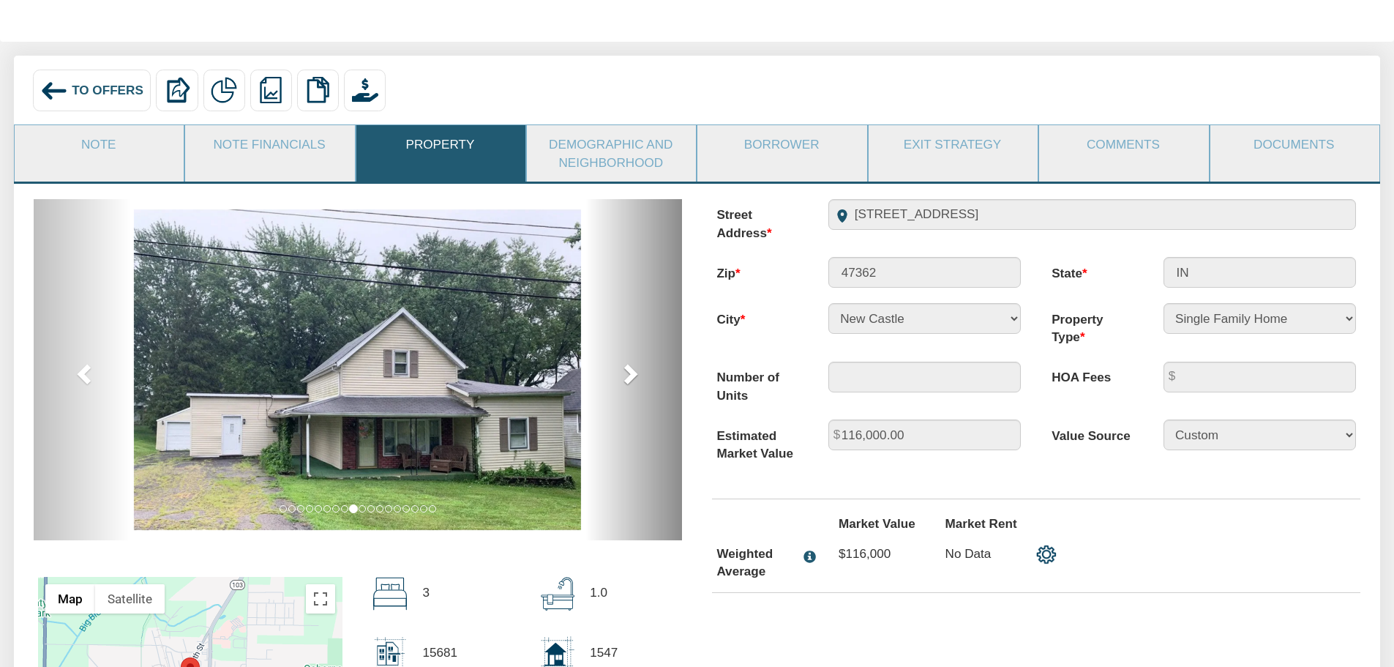
click at [631, 378] on span at bounding box center [629, 373] width 22 height 22
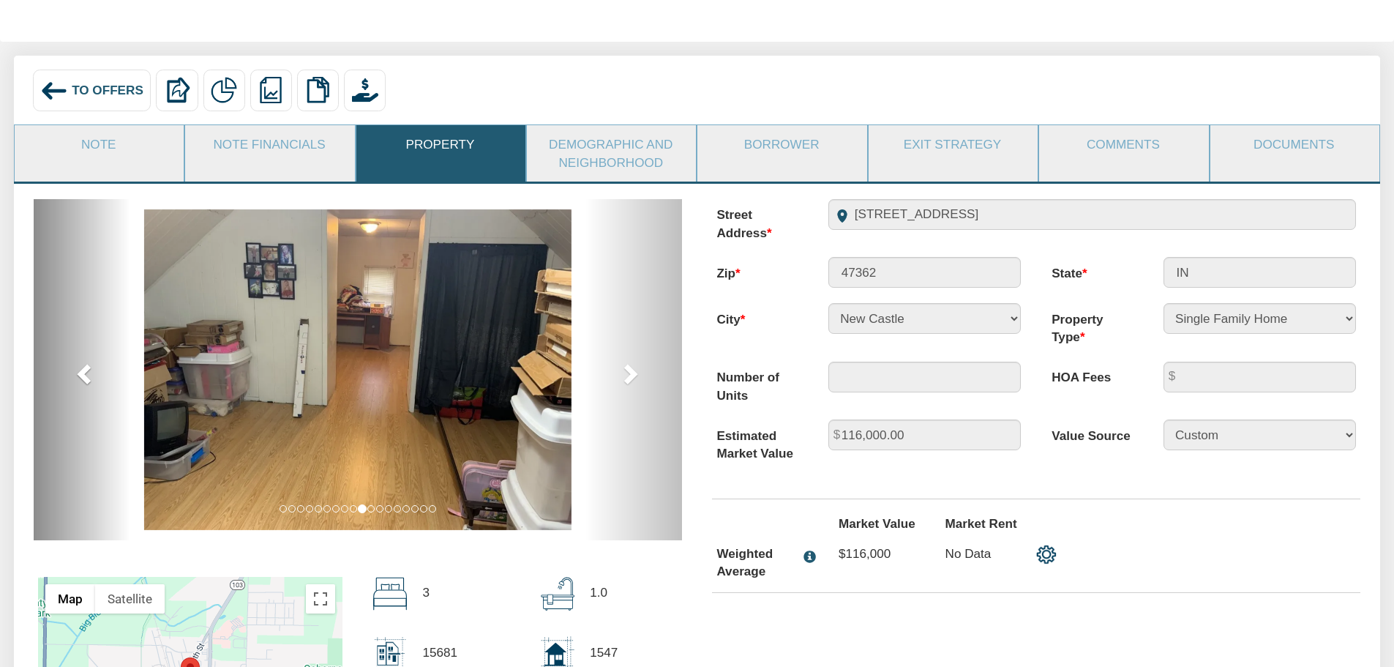
click at [86, 376] on span at bounding box center [86, 373] width 22 height 22
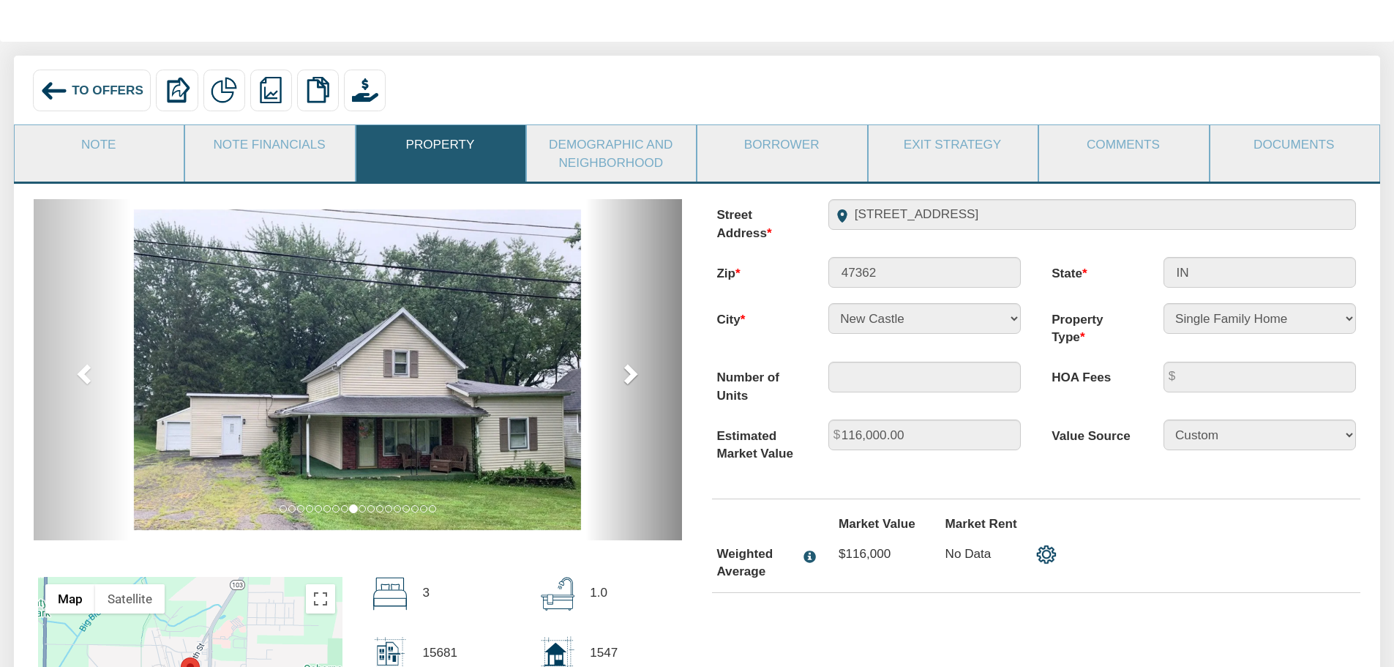
click at [630, 375] on span at bounding box center [629, 373] width 22 height 22
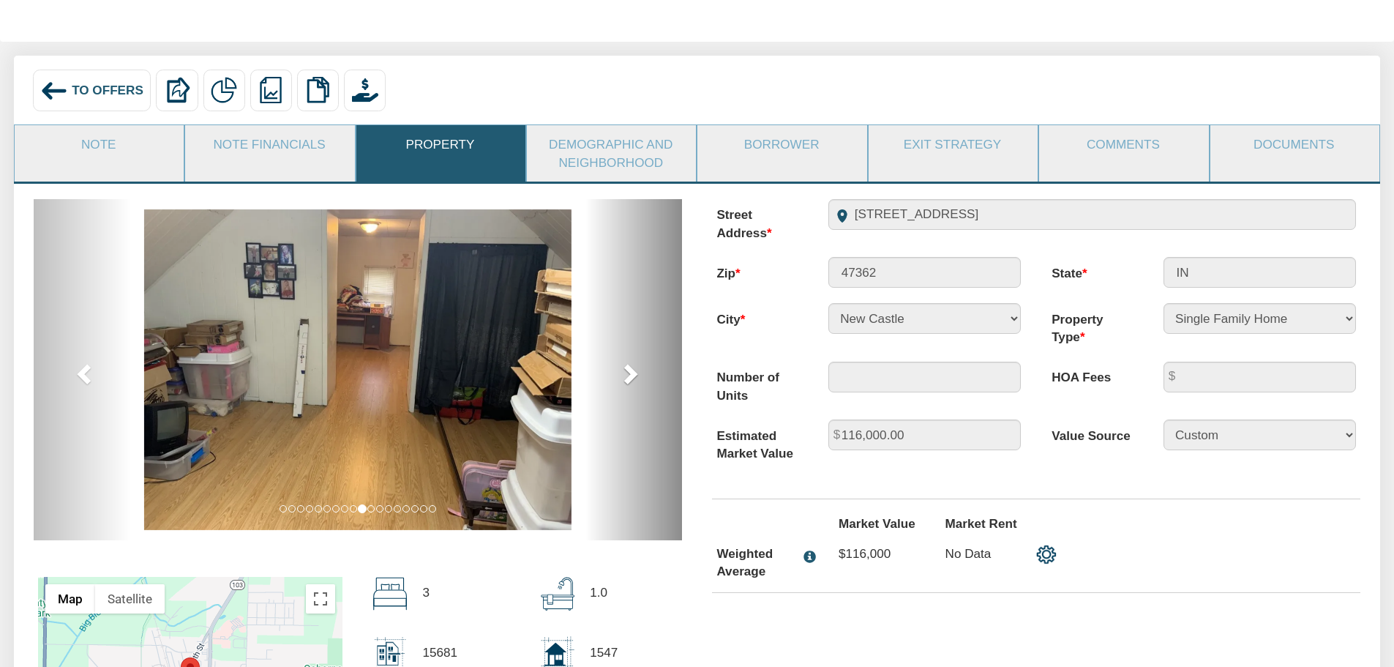
click at [630, 375] on span at bounding box center [629, 373] width 22 height 22
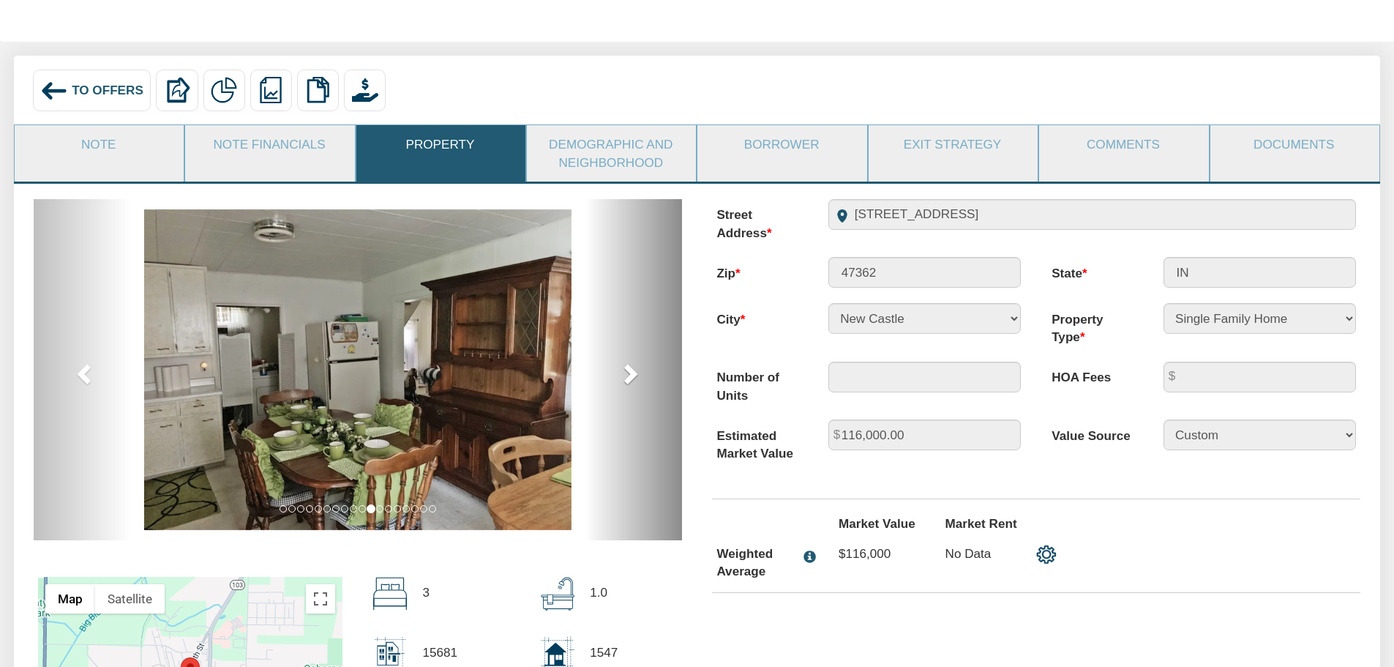
click at [630, 375] on span at bounding box center [629, 373] width 22 height 22
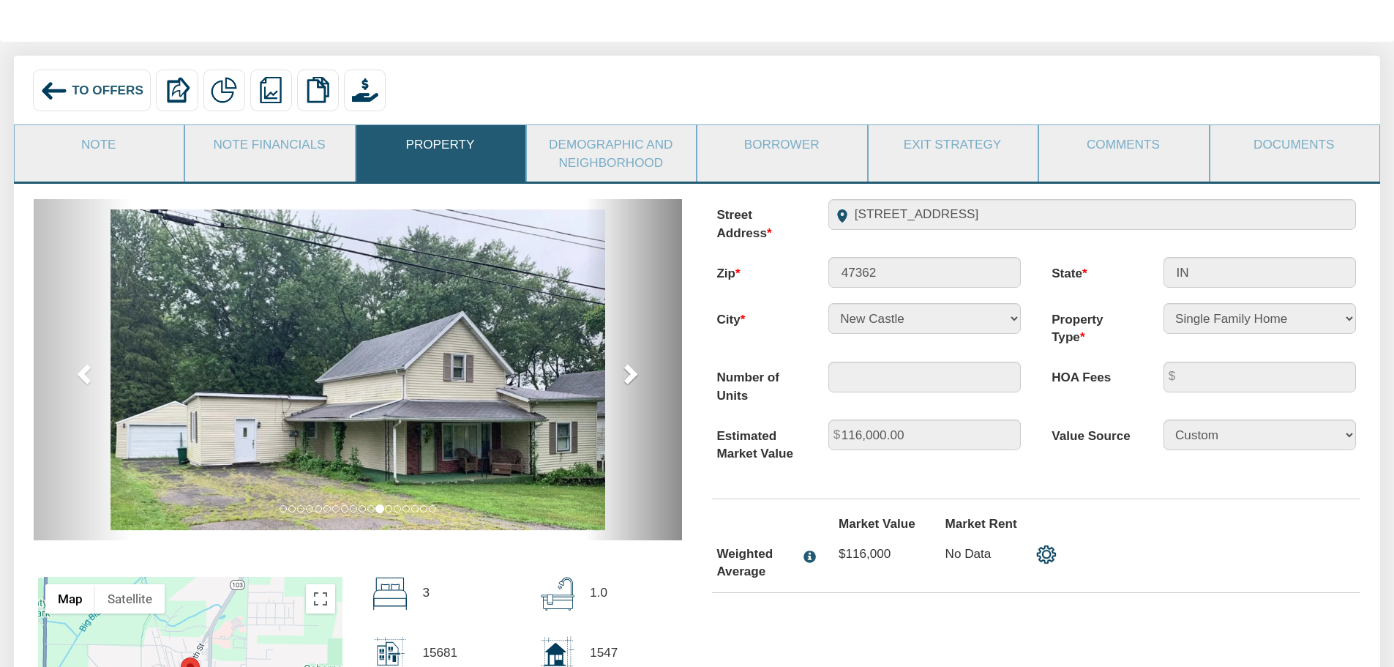
click at [630, 375] on span at bounding box center [629, 373] width 22 height 22
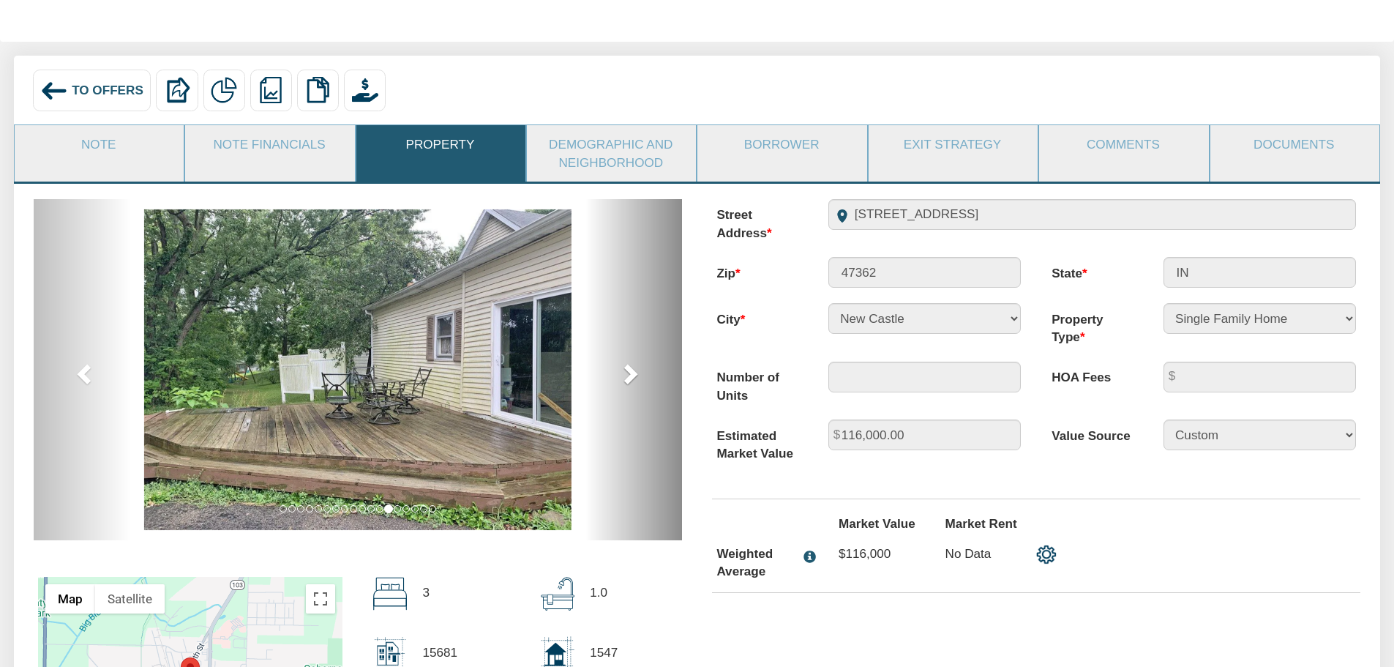
click at [630, 375] on span at bounding box center [629, 373] width 22 height 22
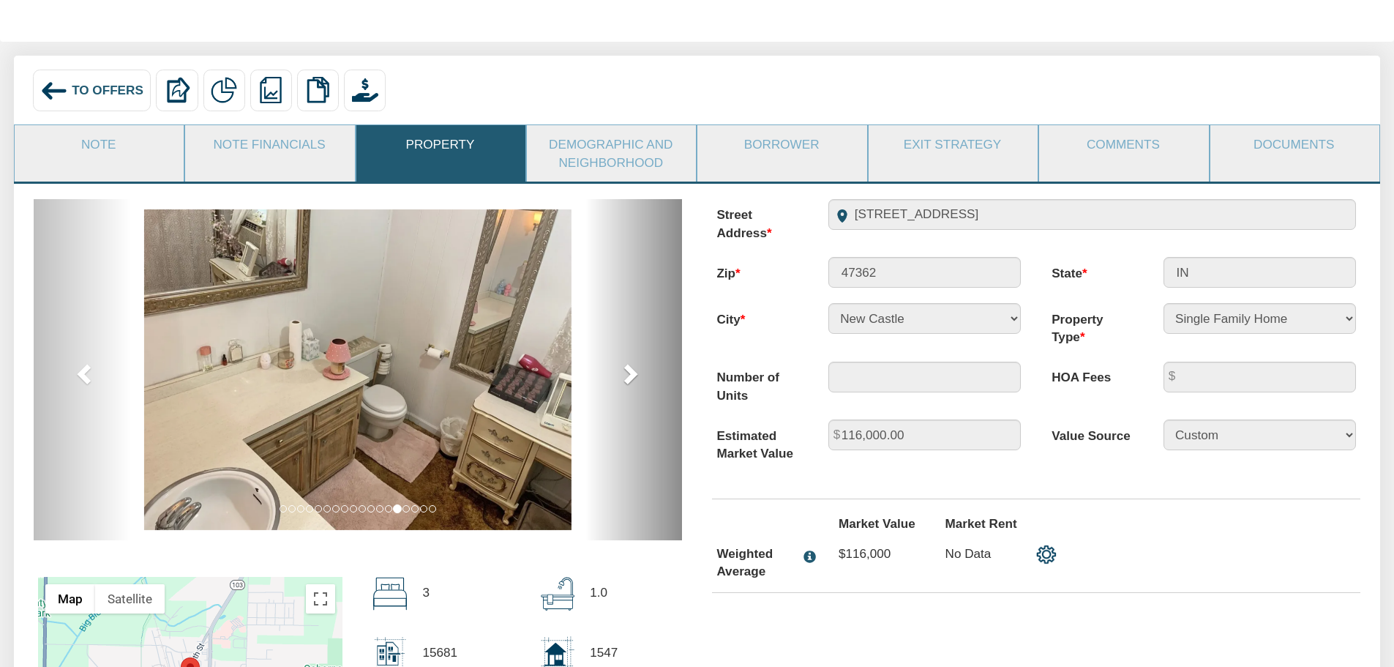
click at [630, 375] on span at bounding box center [629, 373] width 22 height 22
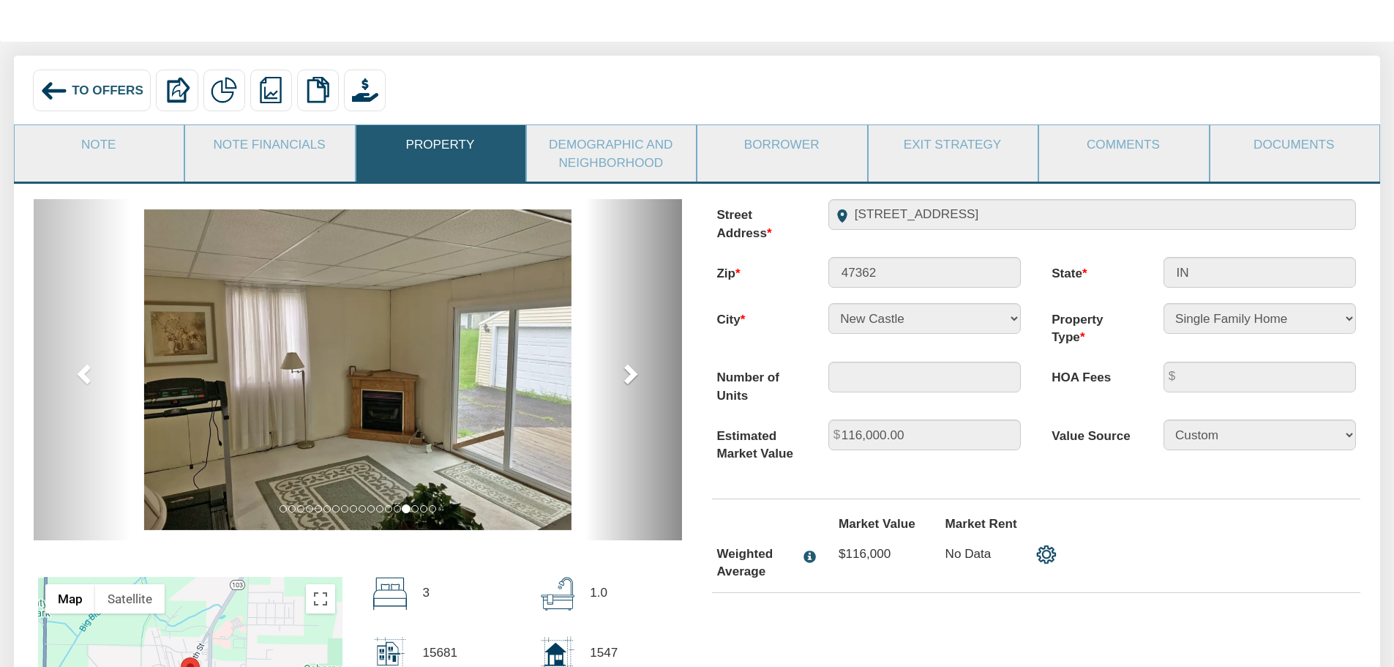
click at [630, 375] on span at bounding box center [629, 373] width 22 height 22
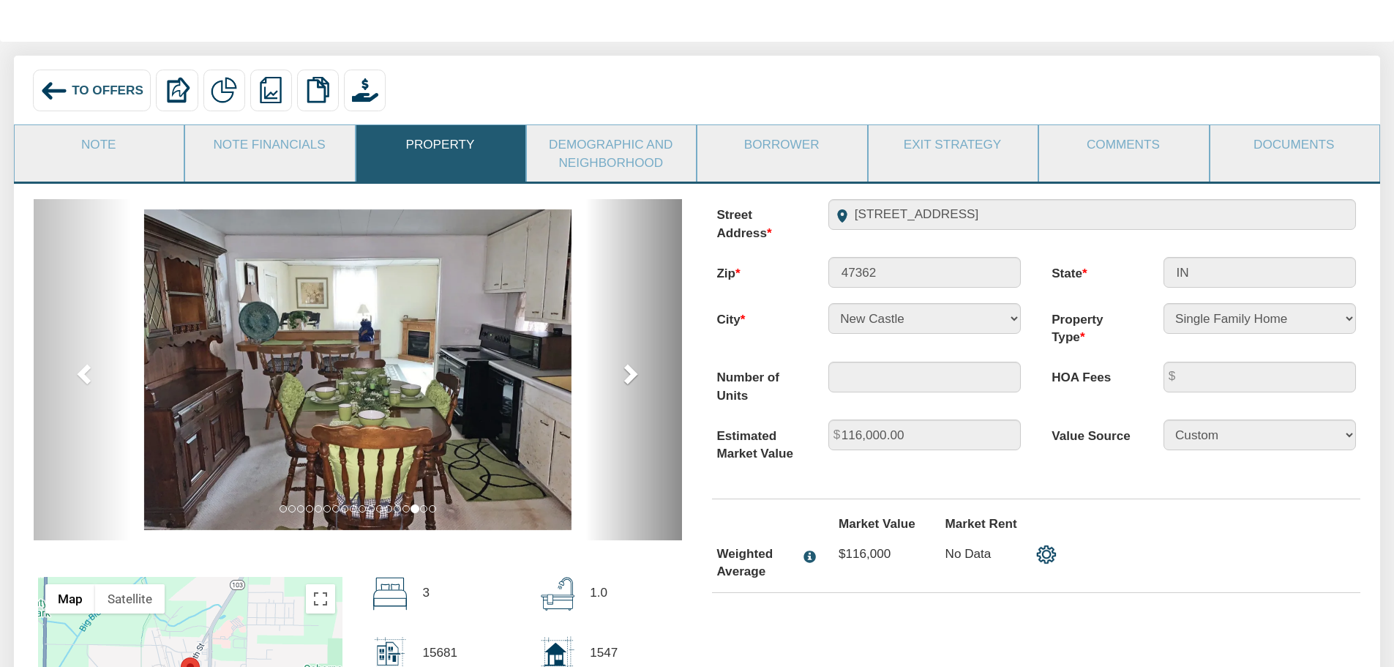
click at [630, 375] on span at bounding box center [629, 373] width 22 height 22
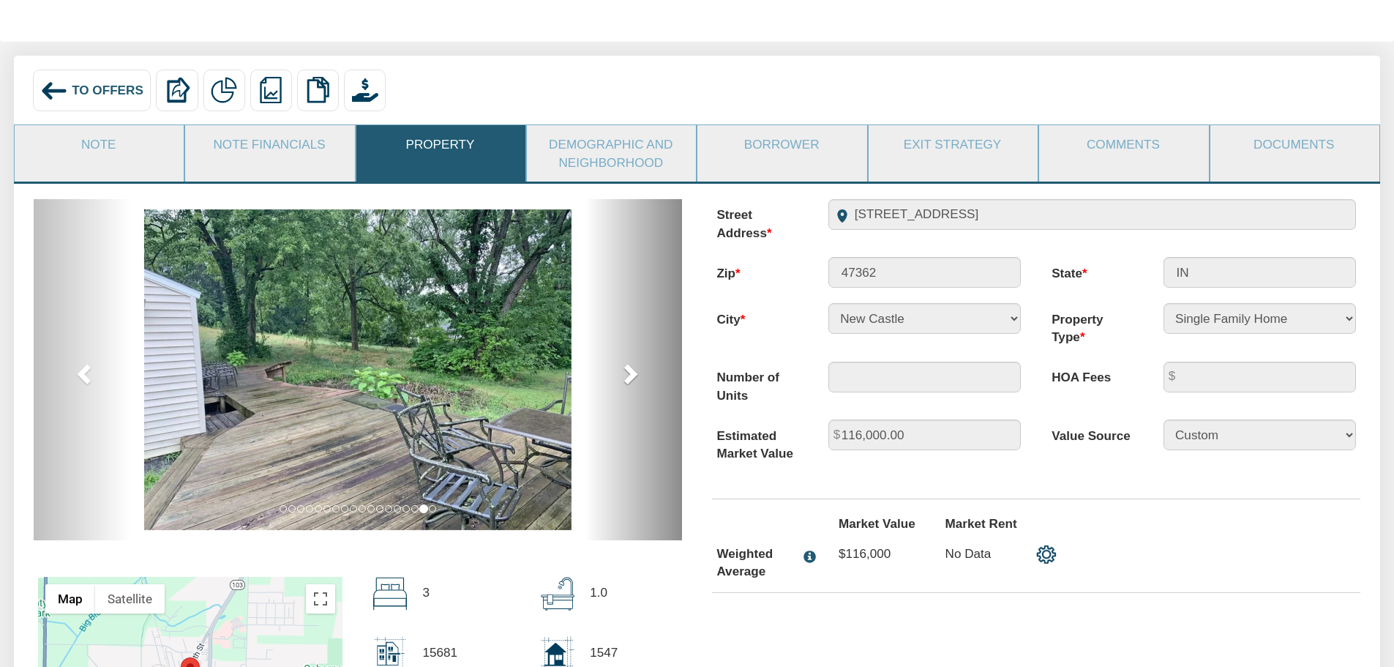
click at [630, 375] on span at bounding box center [629, 373] width 22 height 22
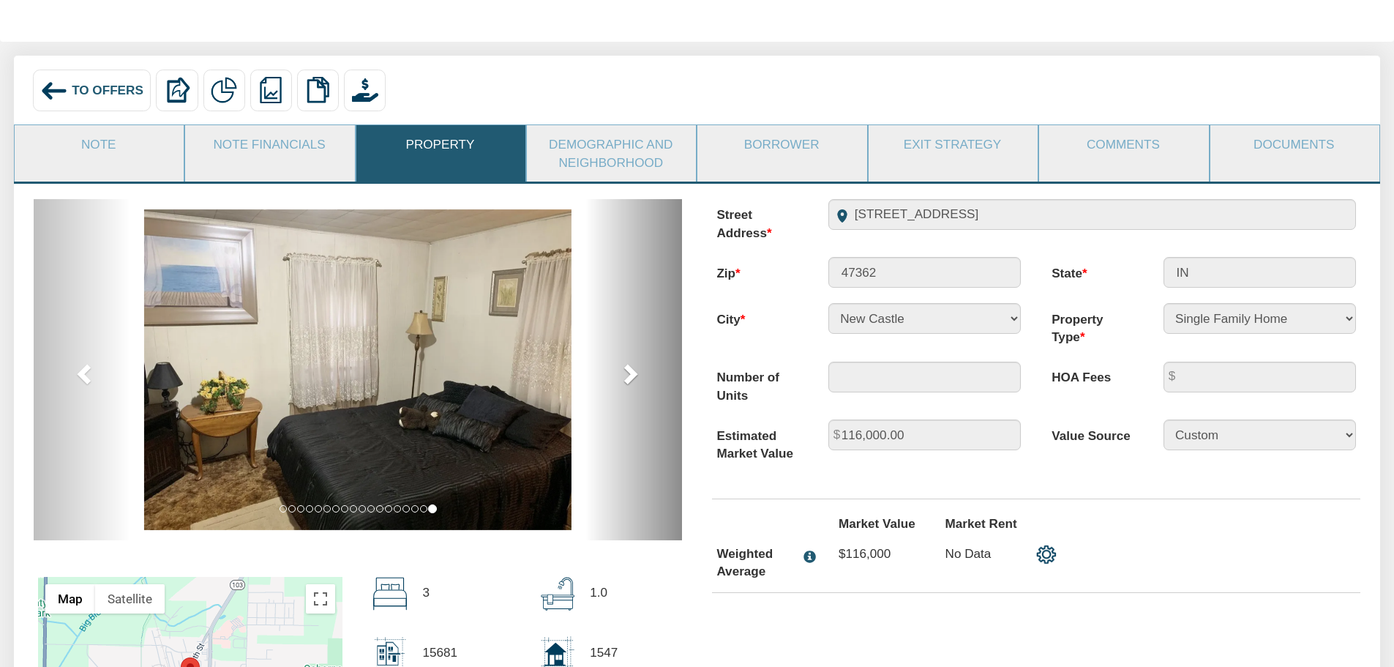
click at [630, 375] on span at bounding box center [629, 373] width 22 height 22
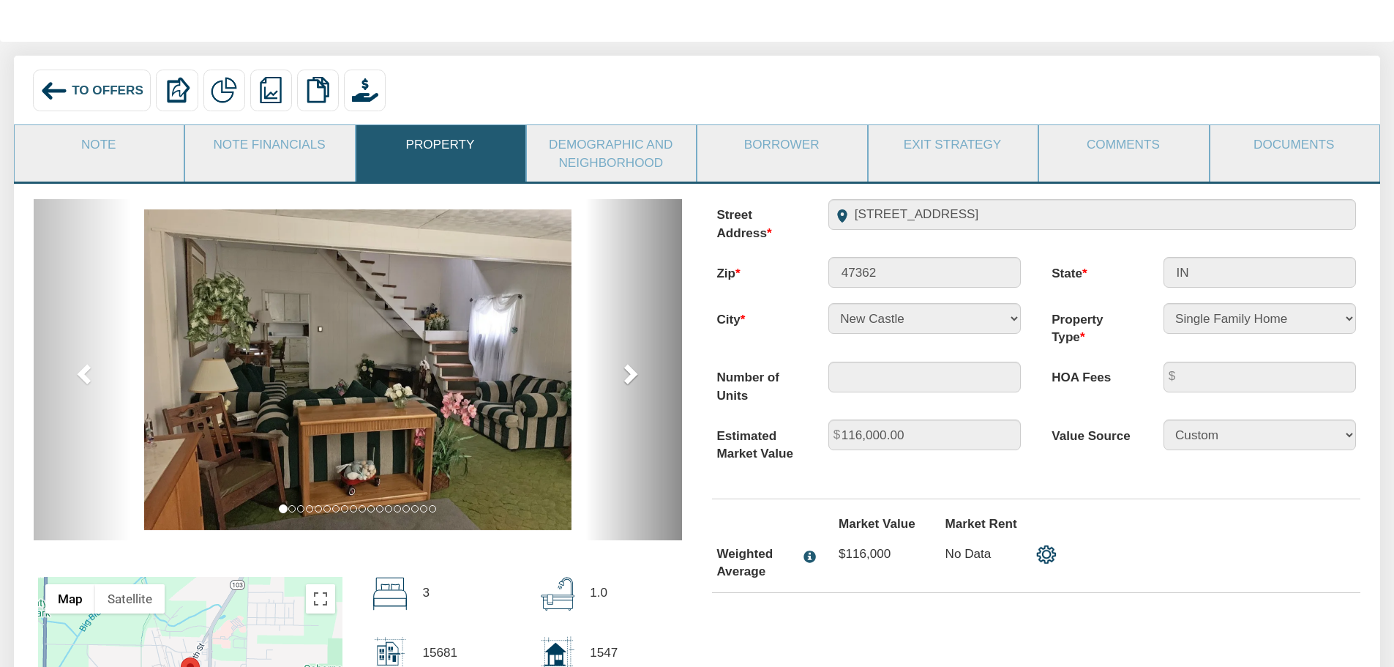
click at [630, 375] on span at bounding box center [629, 373] width 22 height 22
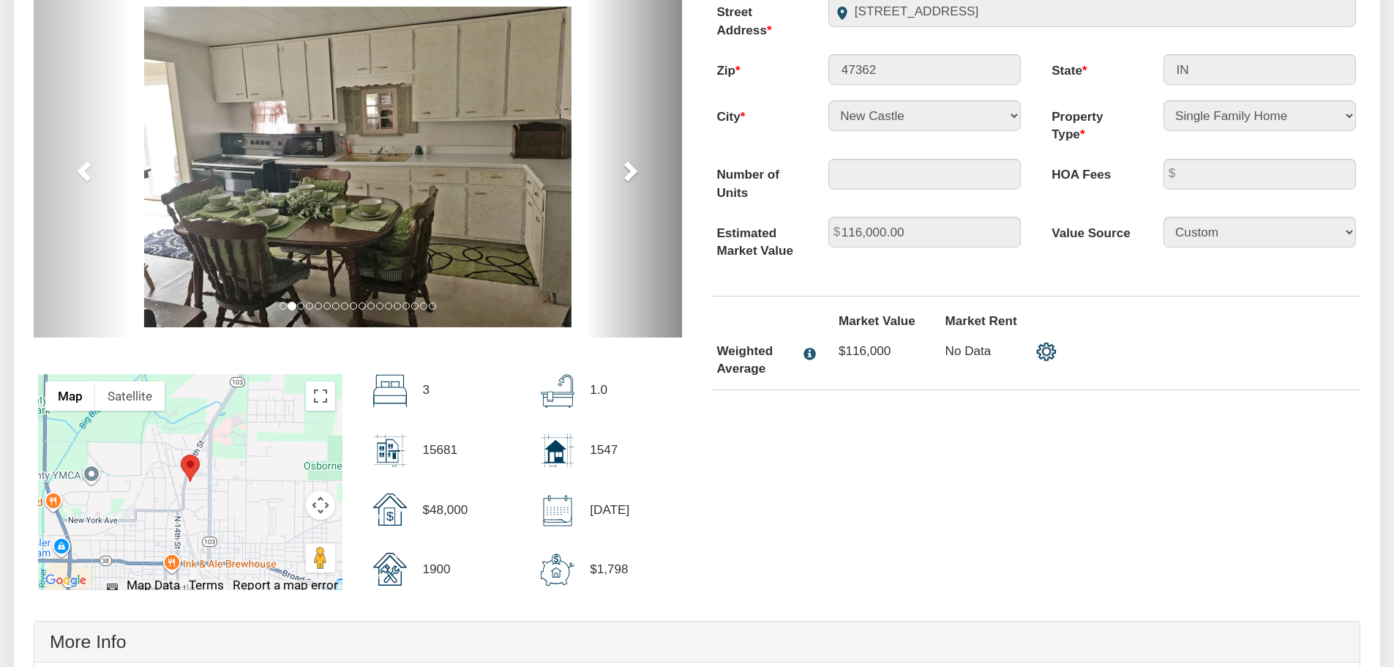
scroll to position [293, 0]
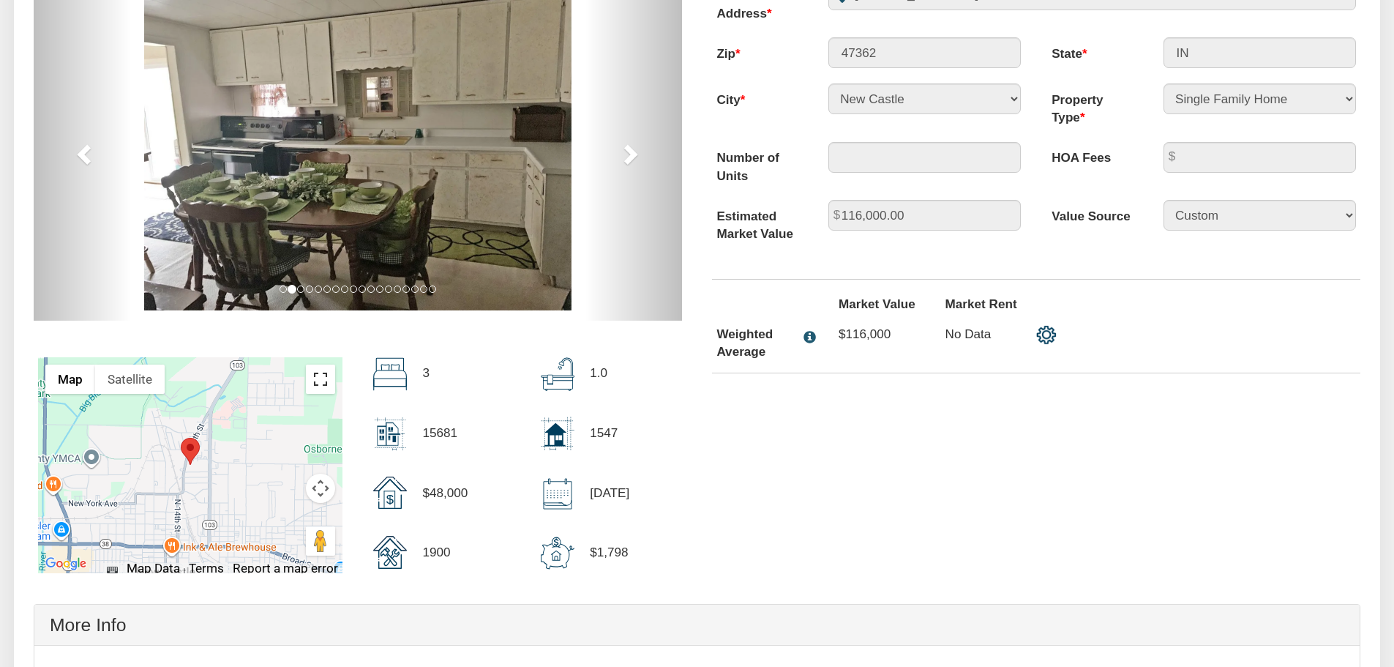
click at [318, 383] on button "Toggle fullscreen view" at bounding box center [320, 378] width 29 height 29
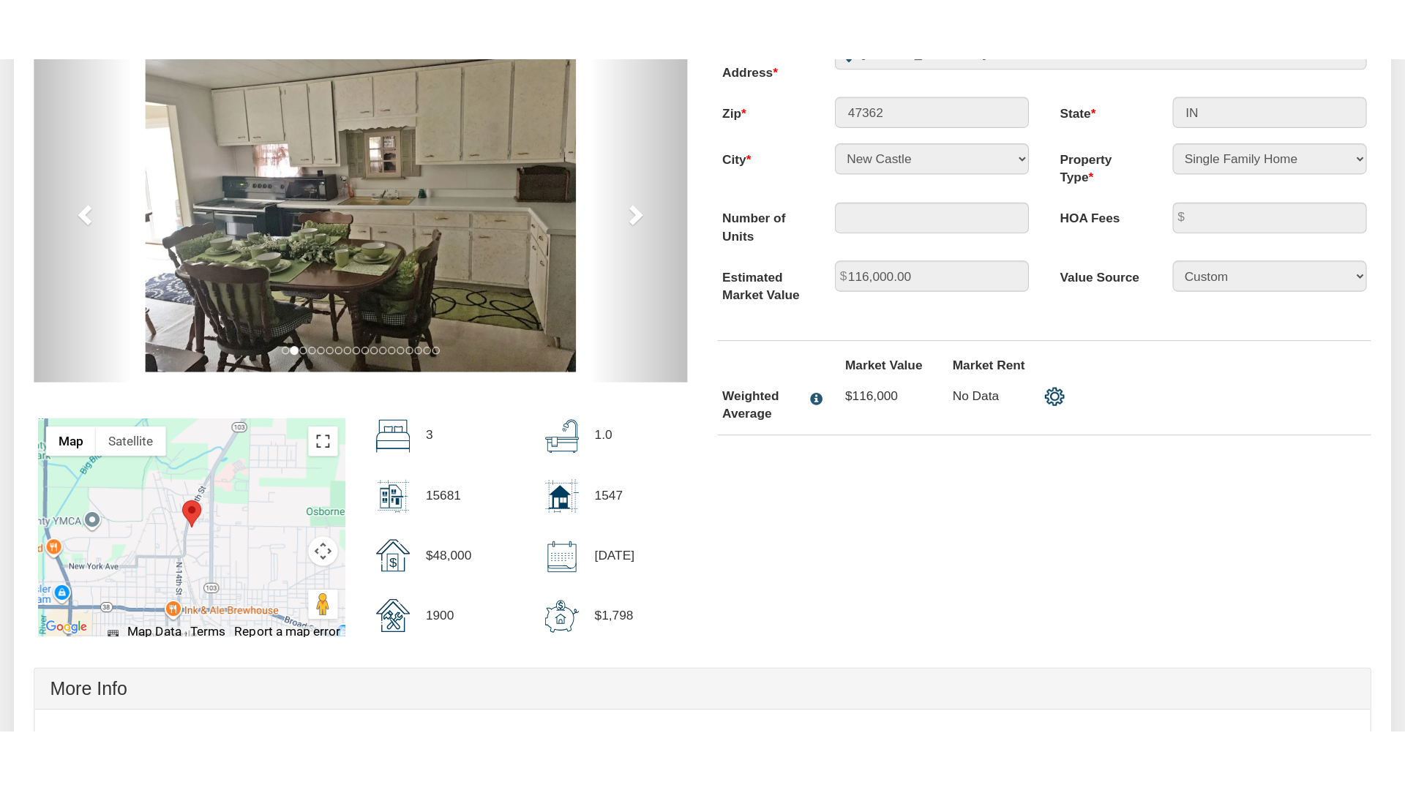
scroll to position [293, 0]
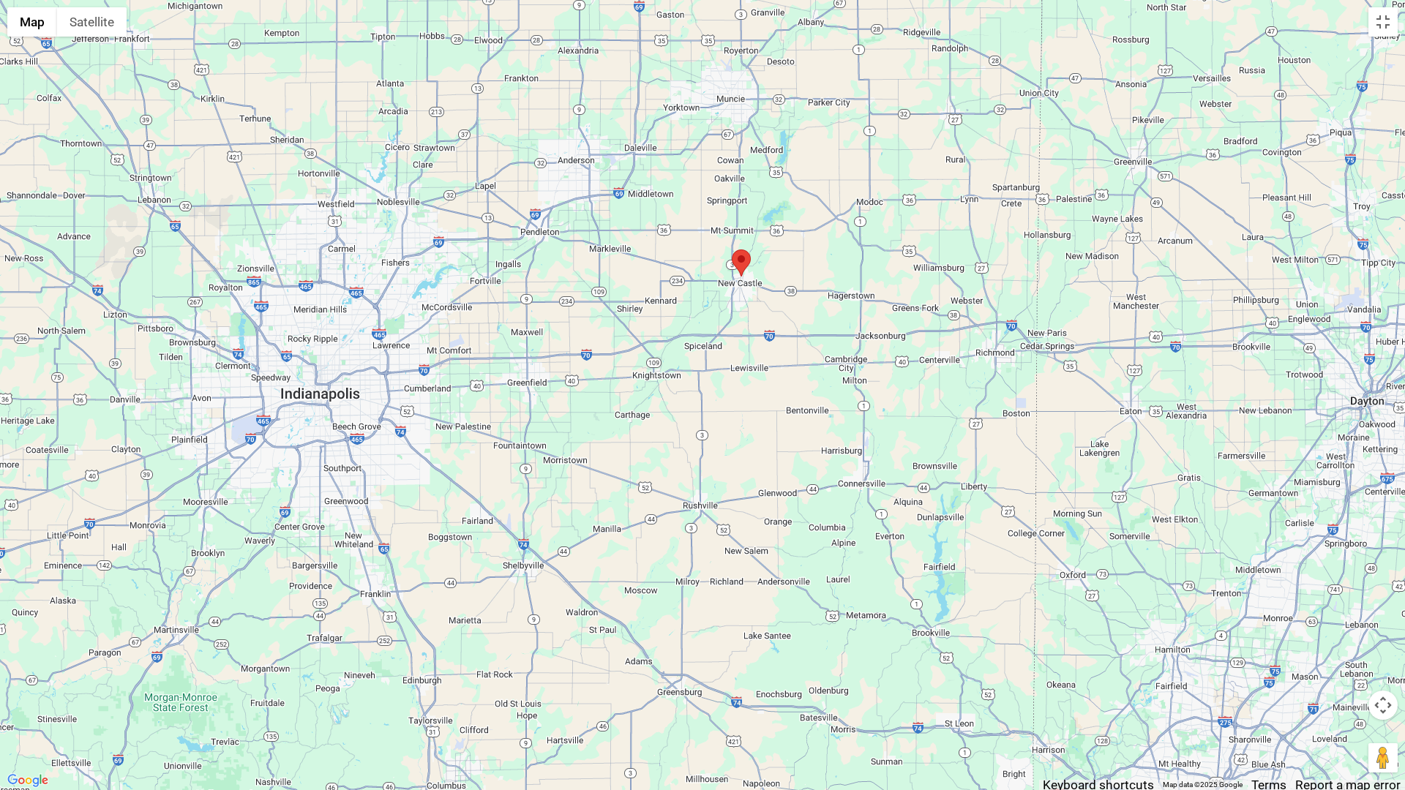
drag, startPoint x: 836, startPoint y: 680, endPoint x: 754, endPoint y: 335, distance: 354.9
click at [754, 335] on div at bounding box center [702, 395] width 1405 height 790
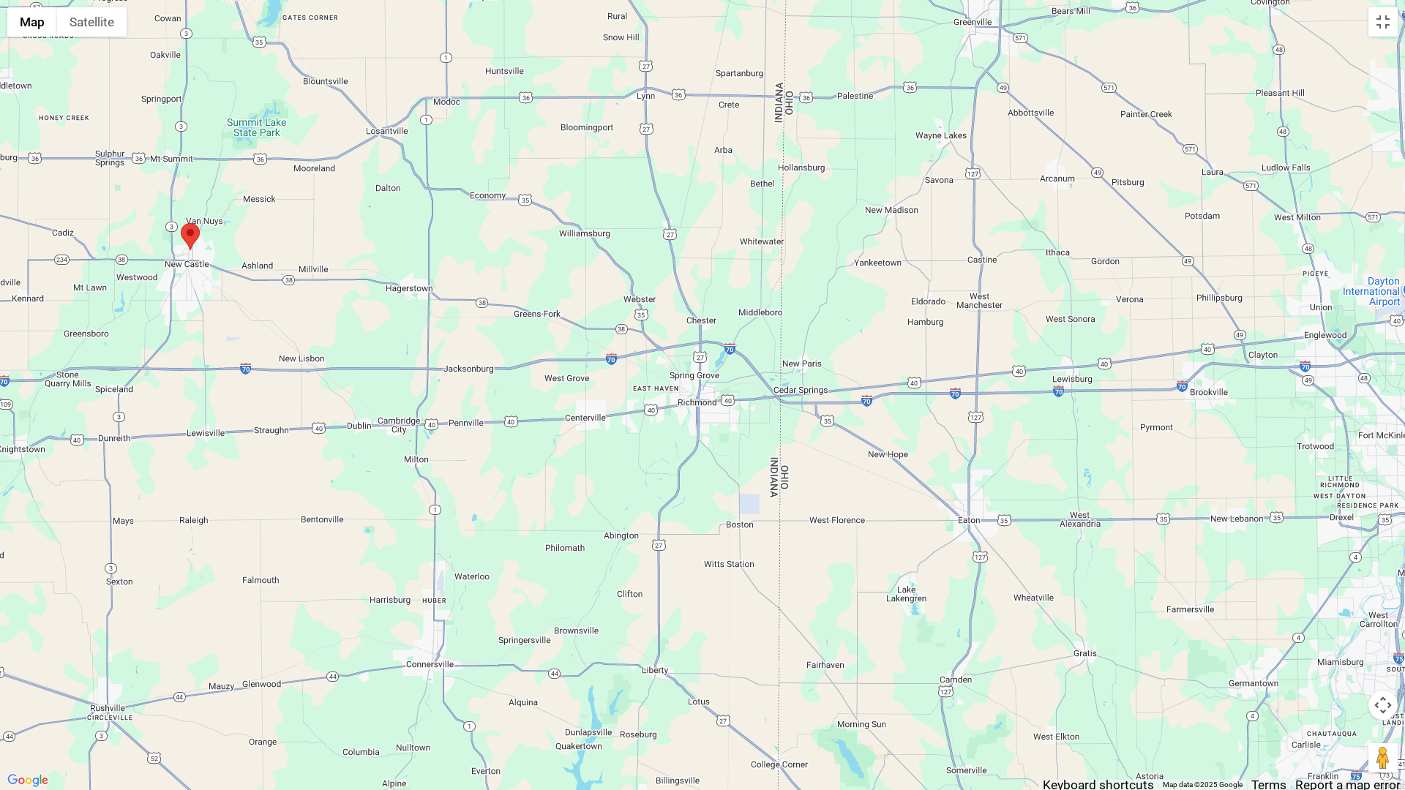
drag, startPoint x: 920, startPoint y: 328, endPoint x: 383, endPoint y: 336, distance: 536.3
click at [383, 336] on div at bounding box center [702, 395] width 1405 height 790
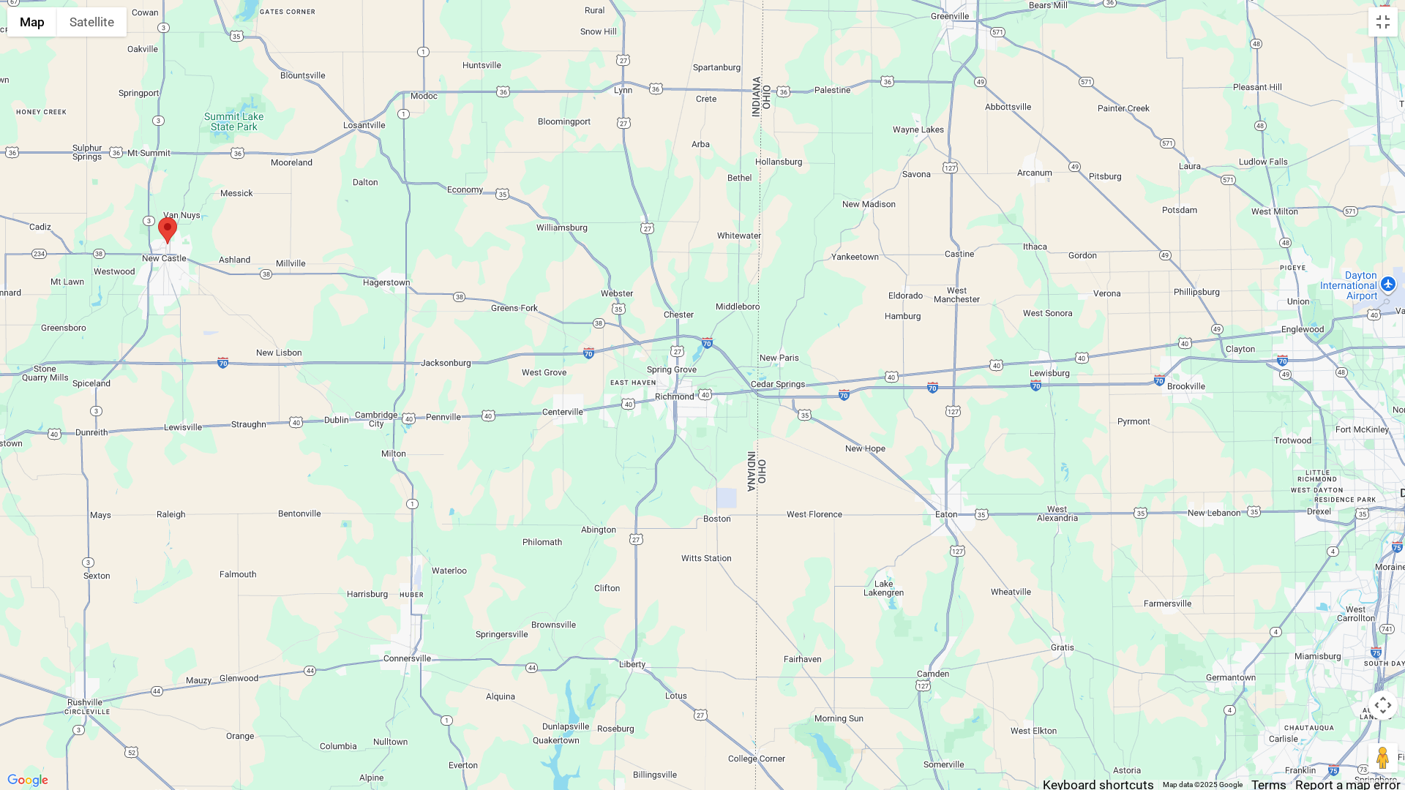
drag, startPoint x: 1145, startPoint y: 319, endPoint x: 1119, endPoint y: 313, distance: 26.3
click at [1119, 313] on div at bounding box center [702, 395] width 1405 height 790
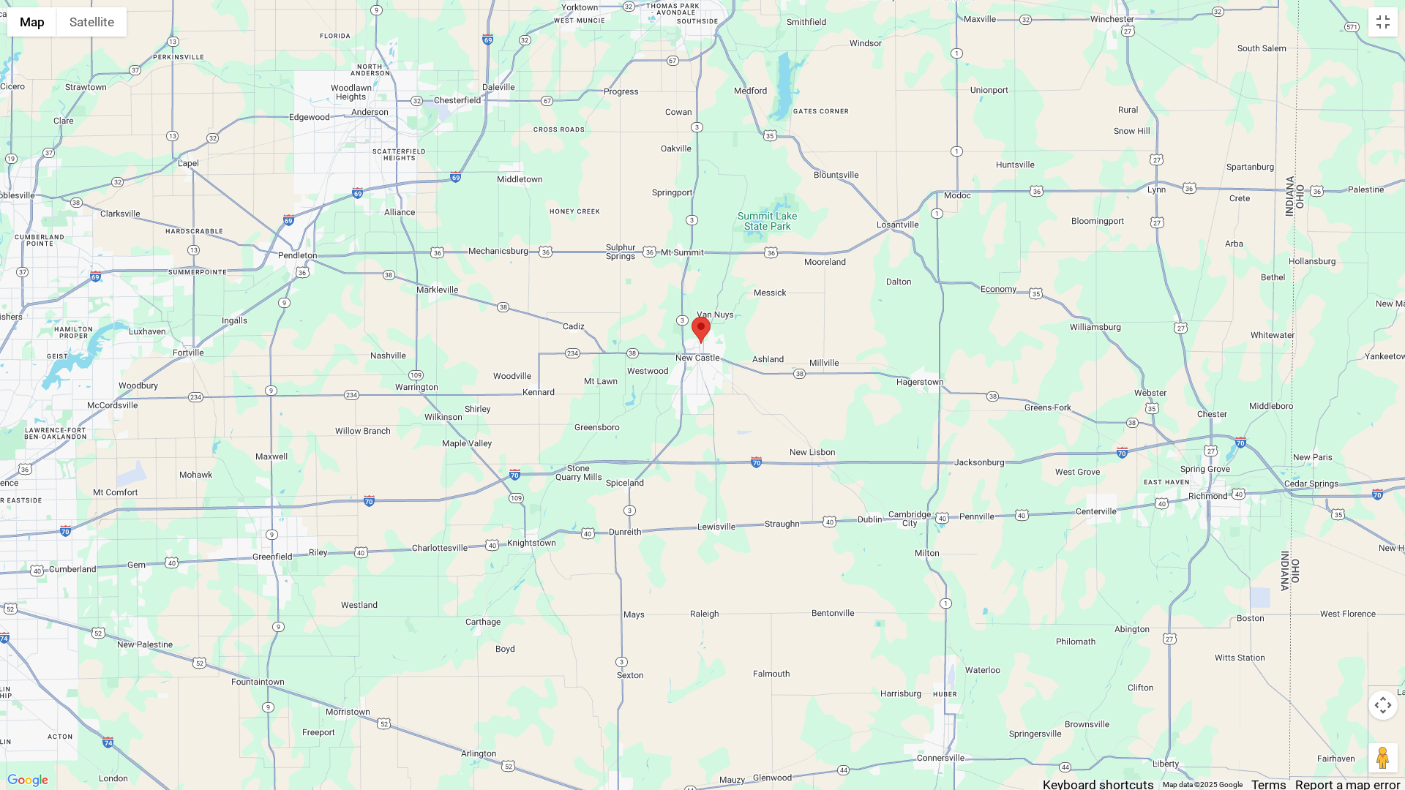
drag, startPoint x: 273, startPoint y: 320, endPoint x: 701, endPoint y: 402, distance: 435.6
click at [701, 402] on div at bounding box center [702, 395] width 1405 height 790
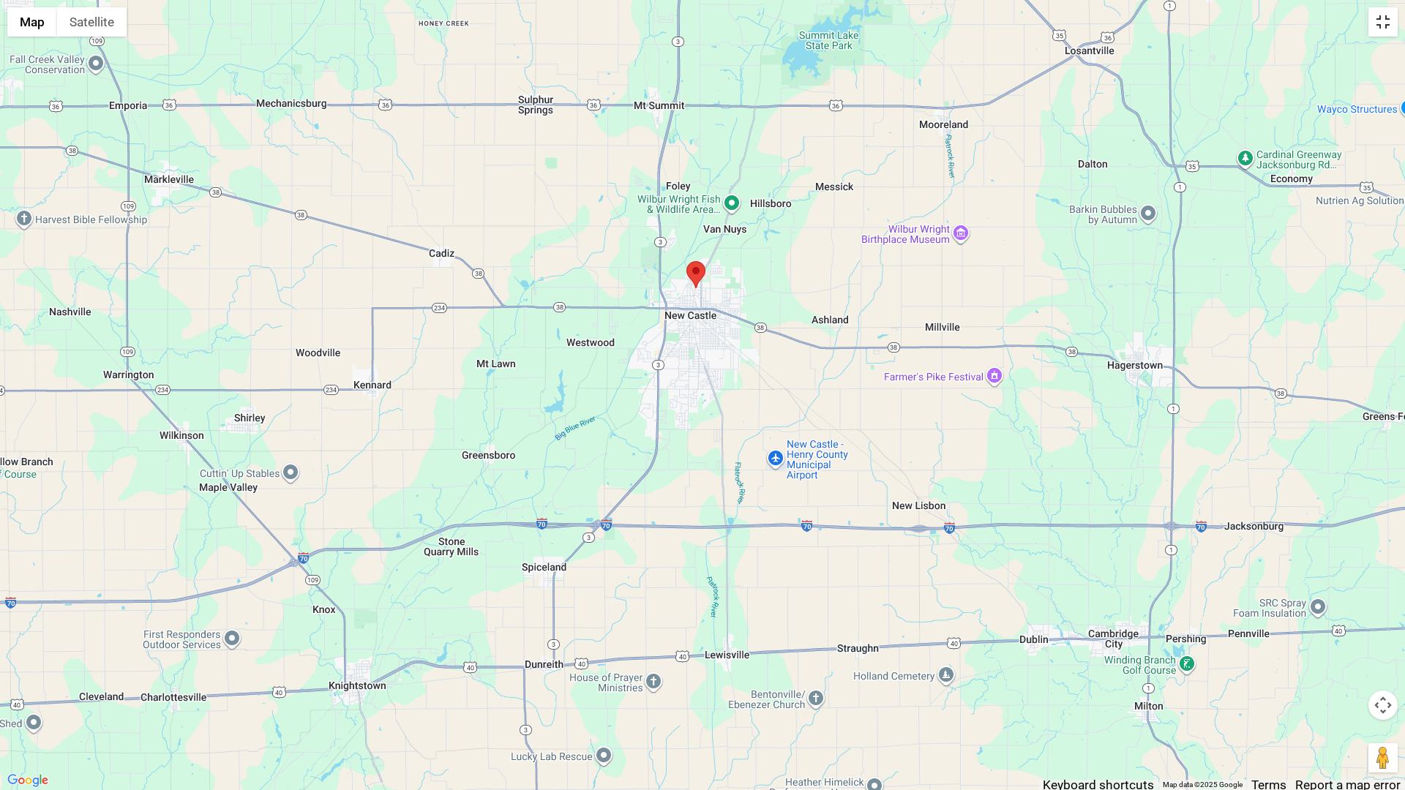
click at [1383, 24] on button "Toggle fullscreen view" at bounding box center [1382, 21] width 29 height 29
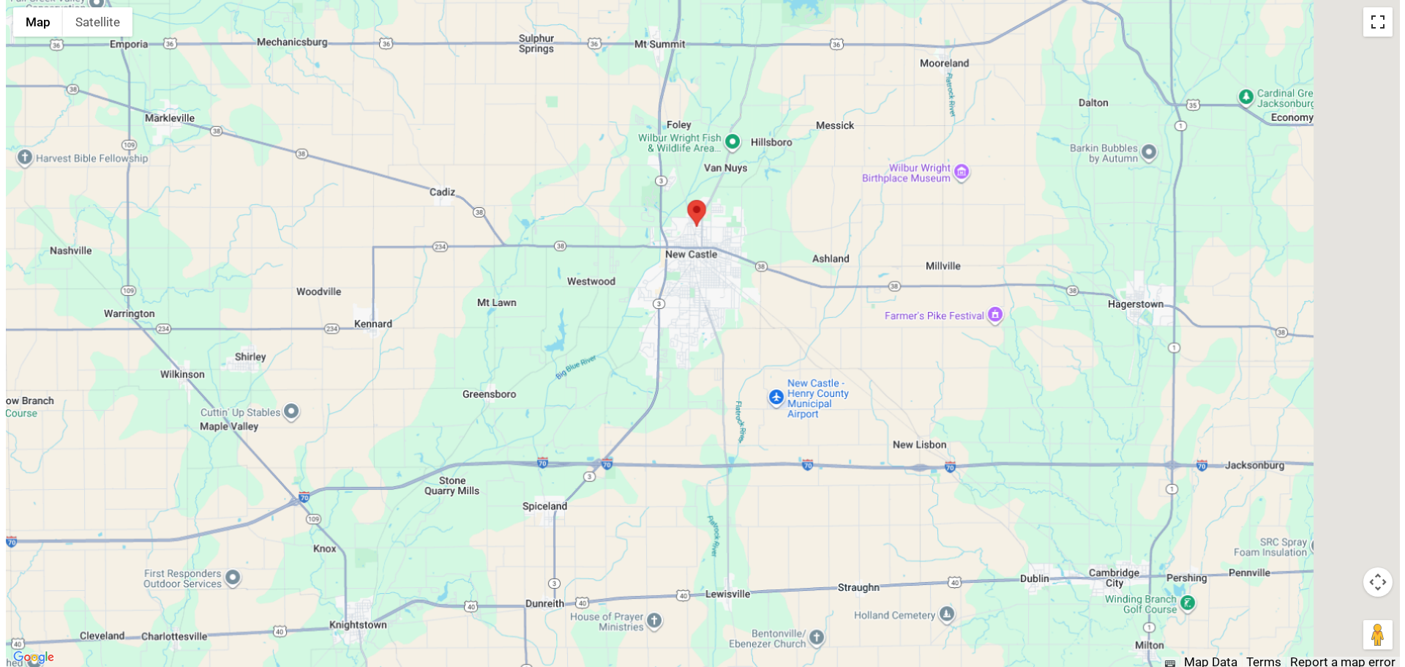
scroll to position [0, 0]
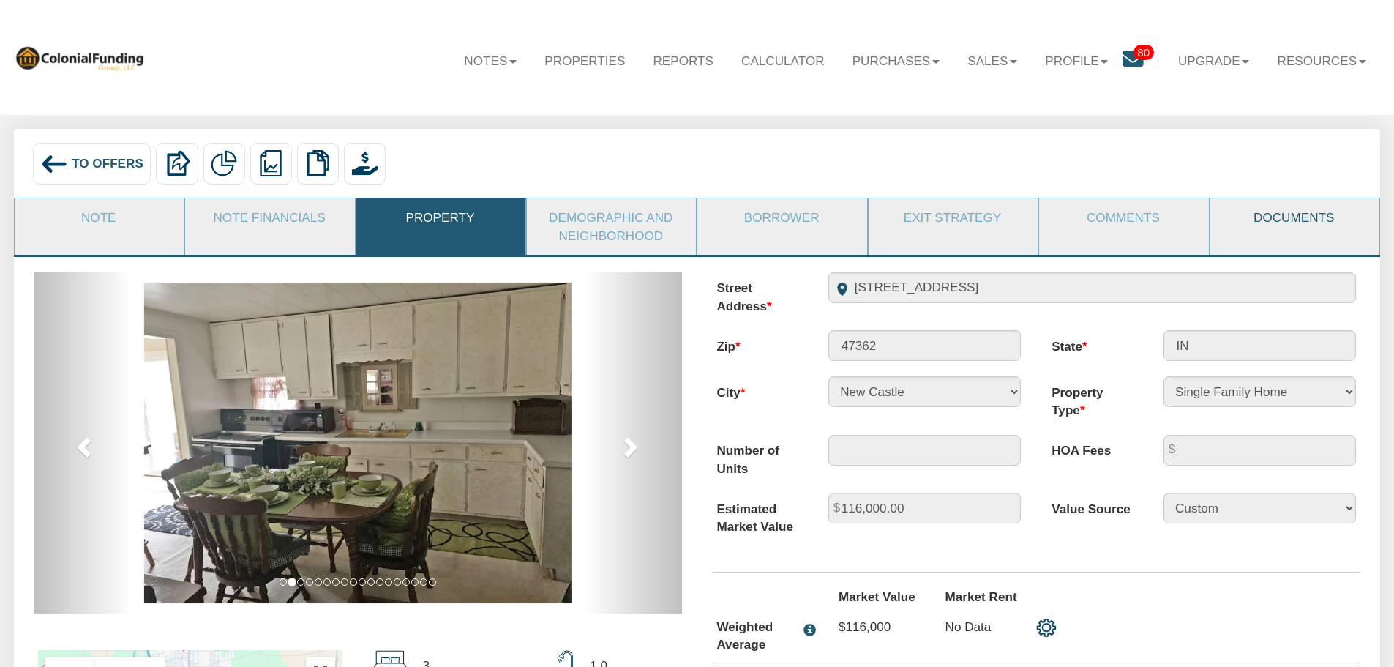
click at [1283, 219] on link "Documents" at bounding box center [1294, 217] width 168 height 38
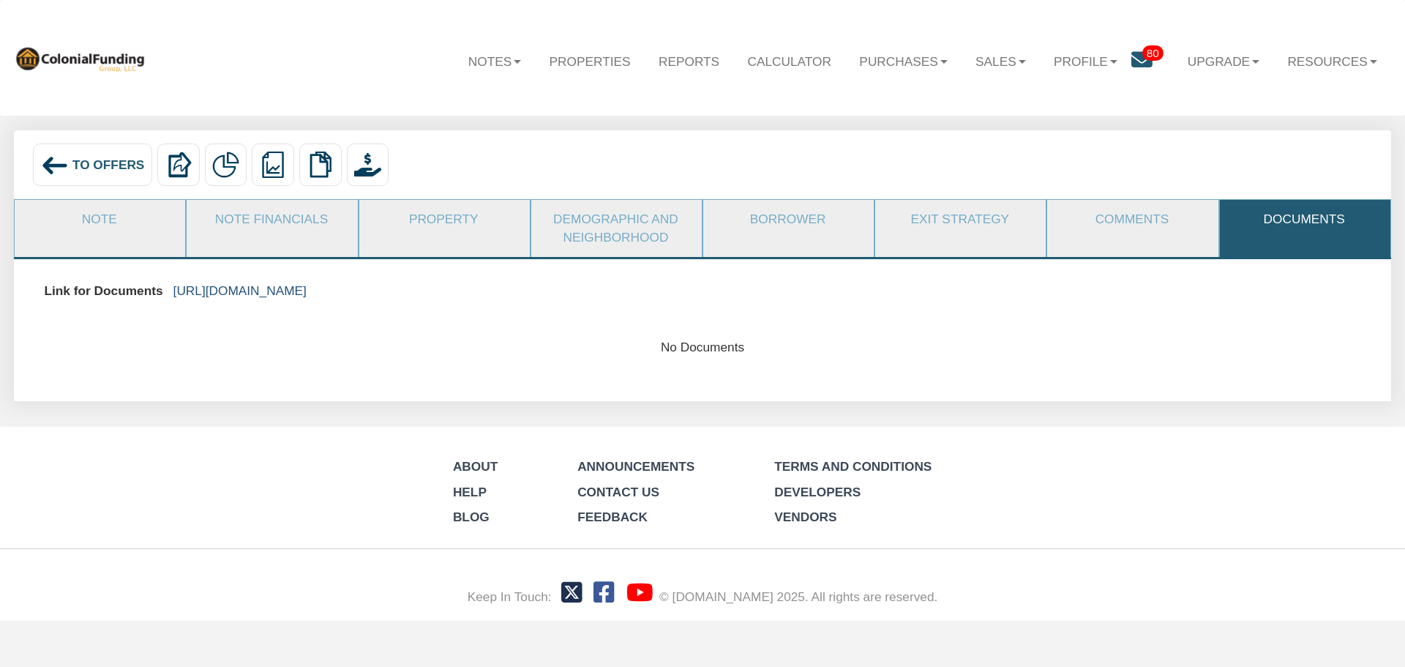
click at [307, 289] on link "https://colonialfundinggroup.sharepoint.com/:f:/s/operationsteam/EsZhQsI5TO9HvH…" at bounding box center [239, 290] width 133 height 15
click at [89, 160] on span "To Offers" at bounding box center [108, 164] width 72 height 15
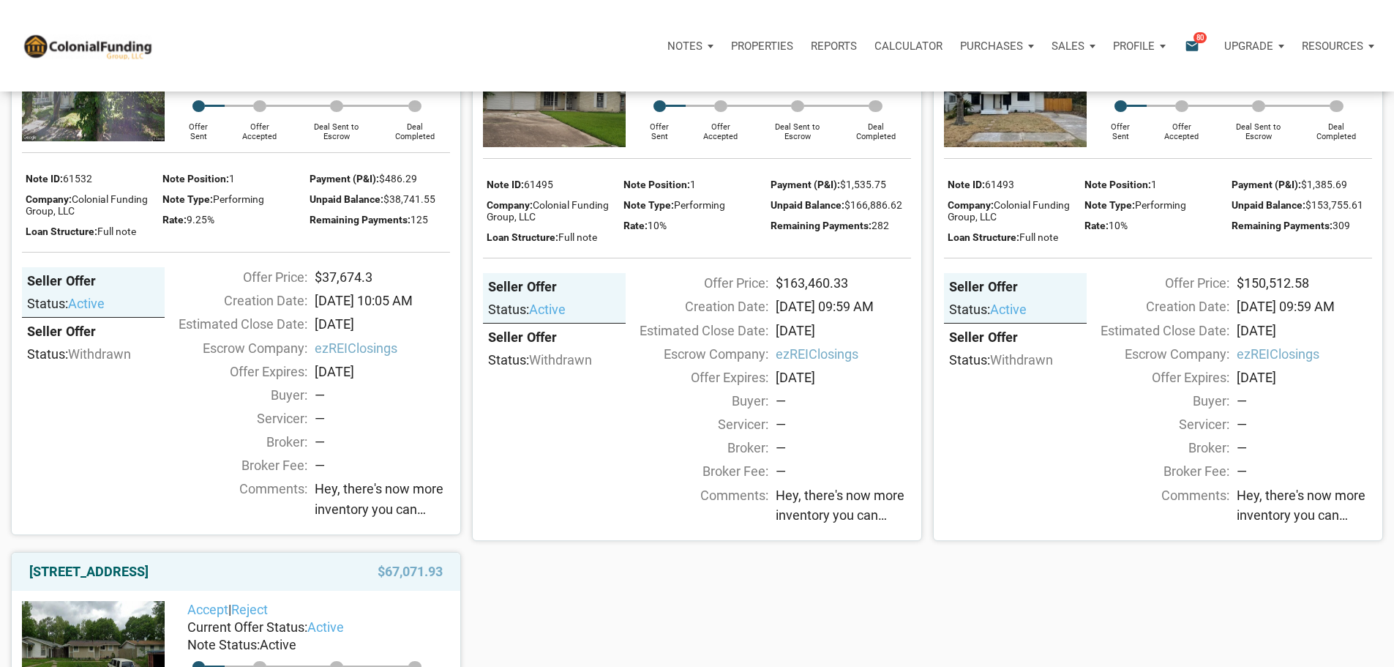
scroll to position [2561, 0]
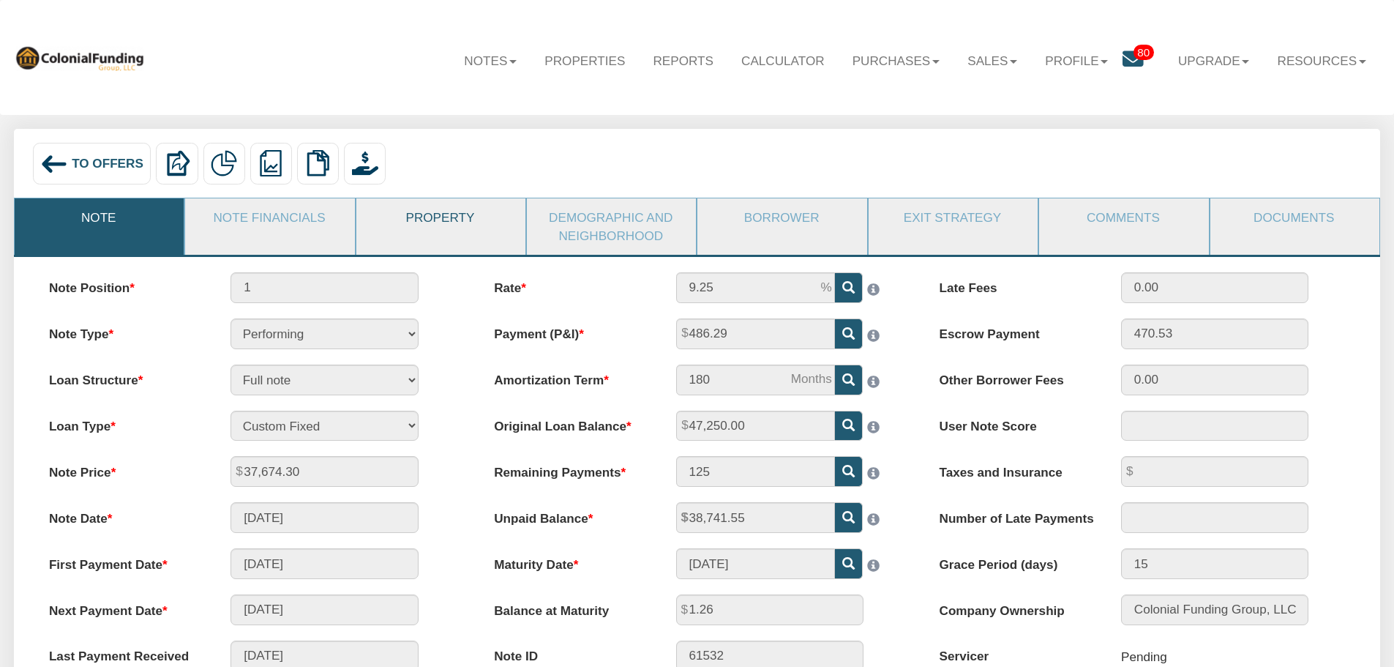
click at [432, 216] on link "Property" at bounding box center [440, 217] width 168 height 38
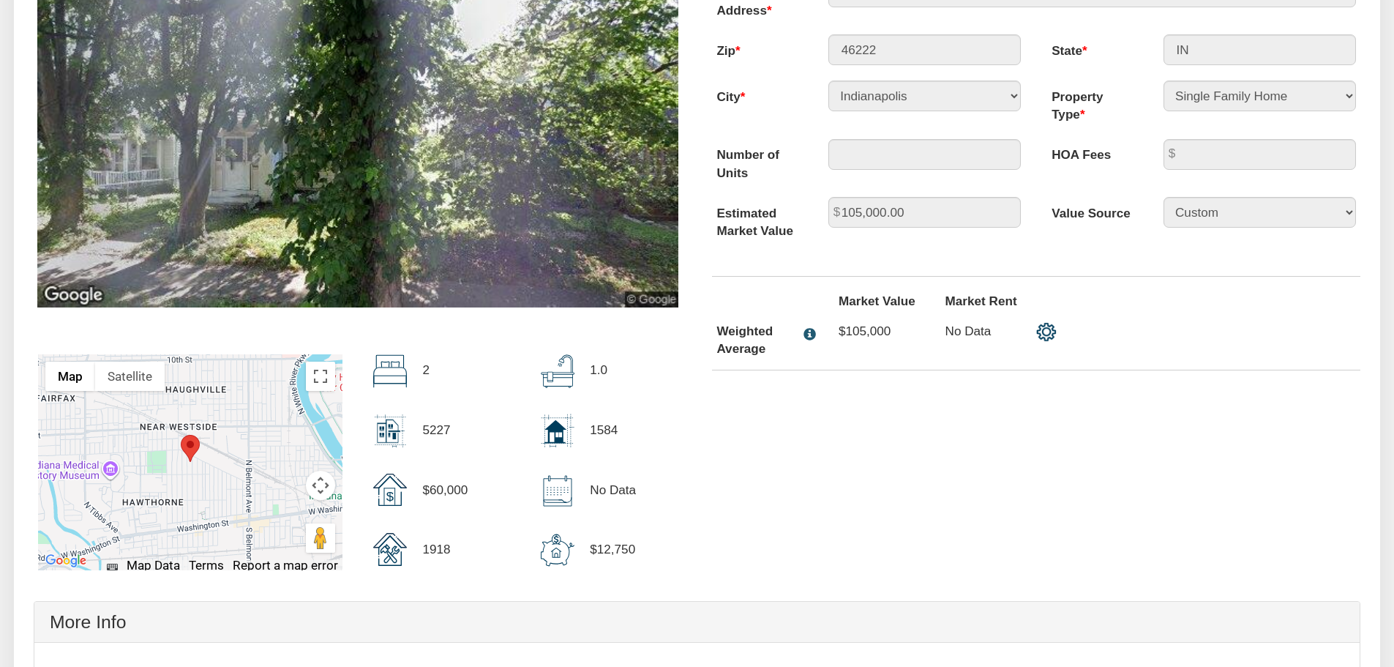
scroll to position [366, 0]
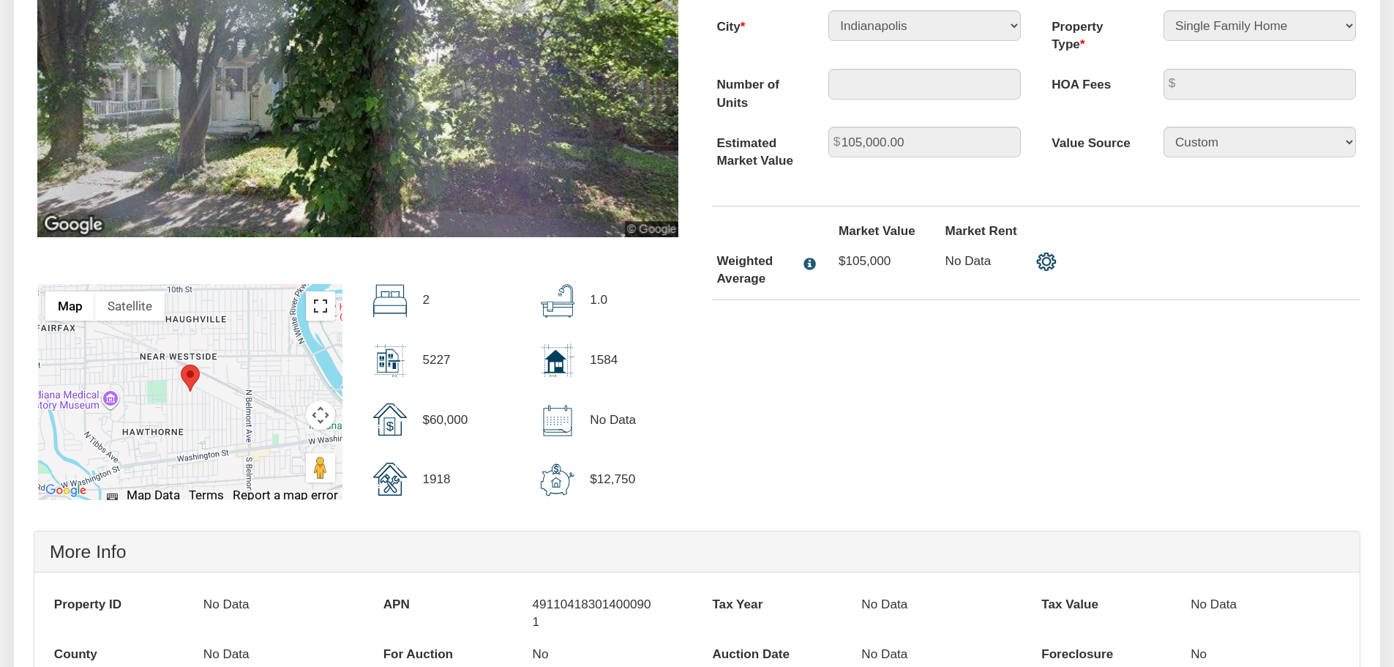
click at [321, 309] on button "Toggle fullscreen view" at bounding box center [320, 305] width 29 height 29
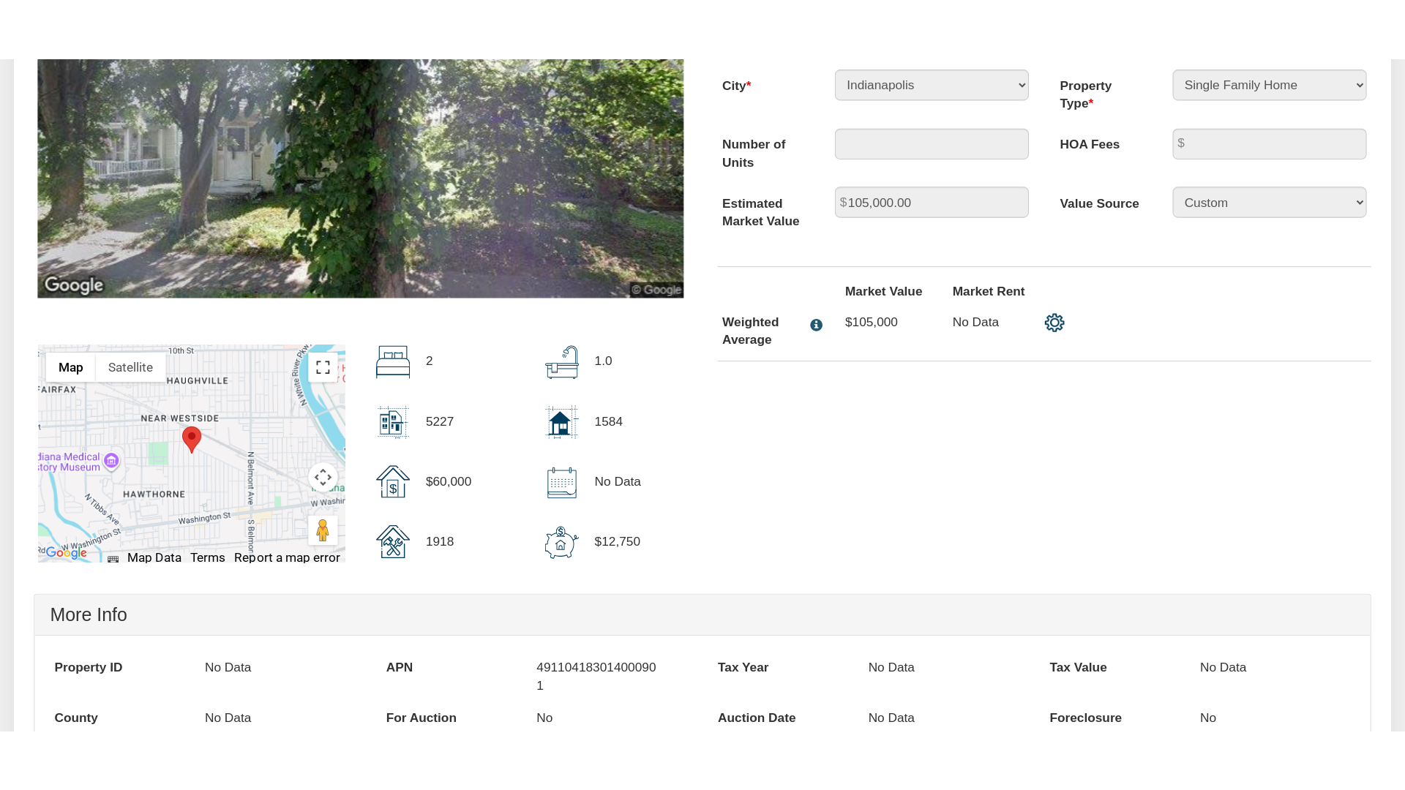
scroll to position [367, 0]
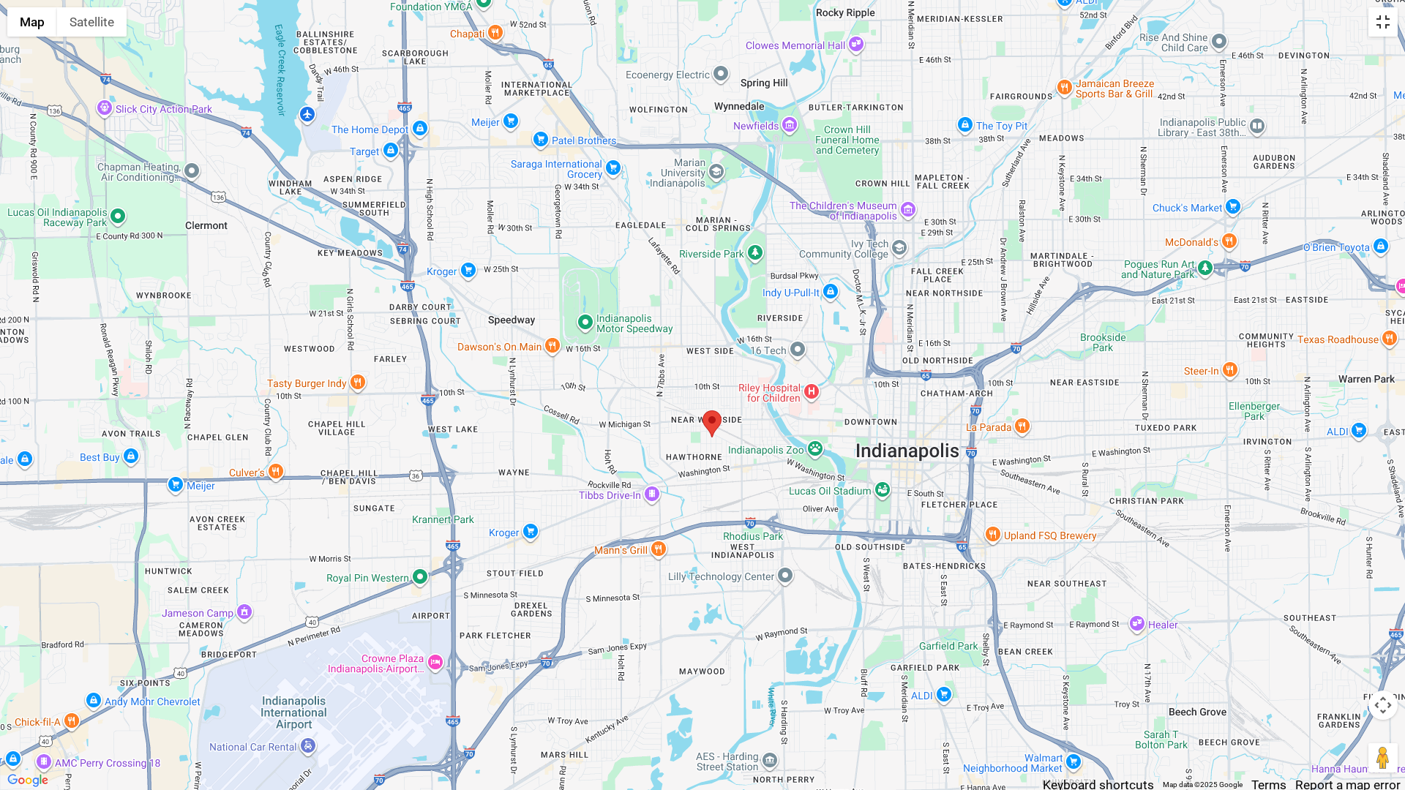
click at [1382, 23] on button "Toggle fullscreen view" at bounding box center [1382, 21] width 29 height 29
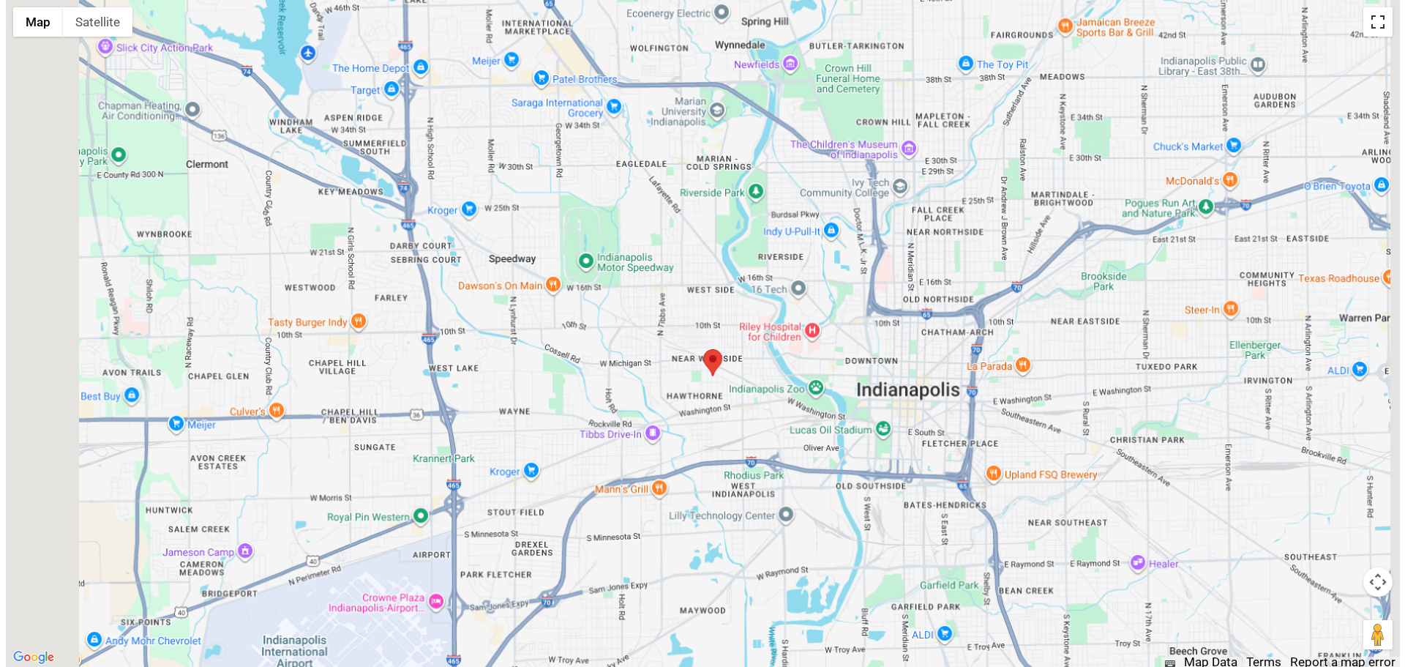
scroll to position [0, 0]
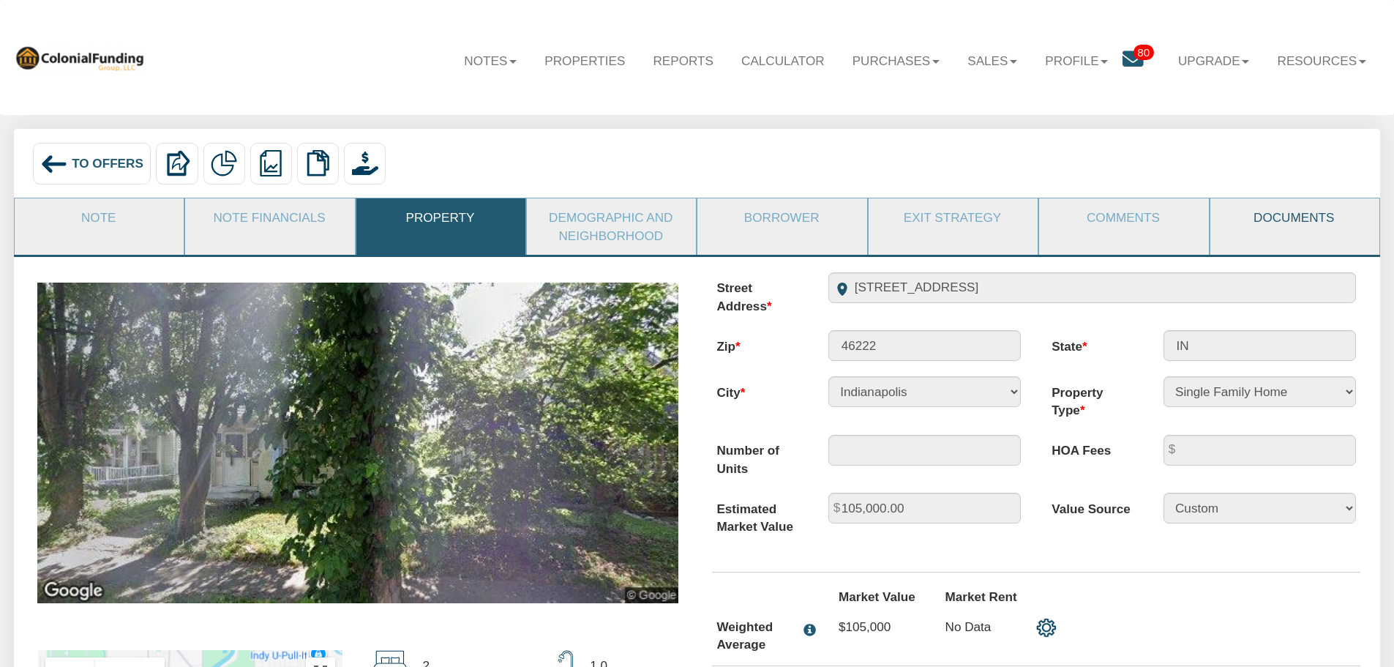
click at [1283, 217] on link "Documents" at bounding box center [1294, 217] width 168 height 38
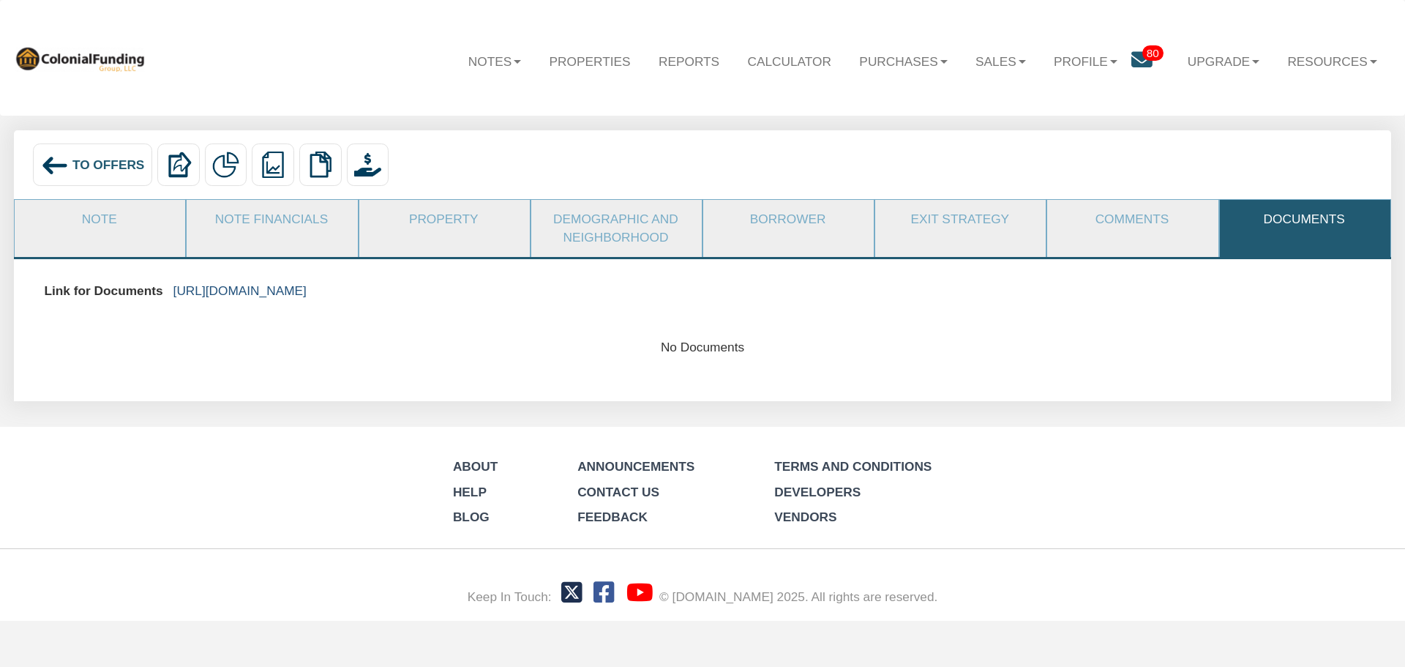
click at [307, 293] on link "[URL][DOMAIN_NAME]" at bounding box center [239, 290] width 133 height 15
click at [90, 163] on span "To Offers" at bounding box center [108, 164] width 72 height 15
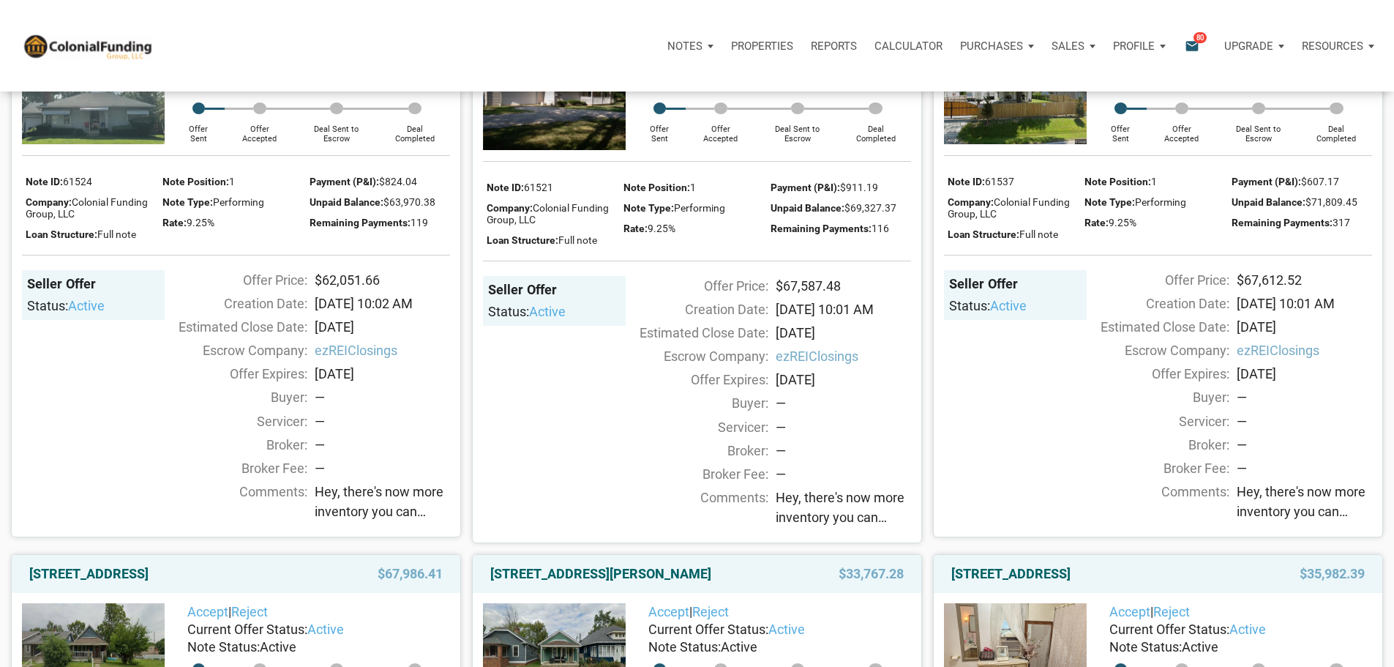
scroll to position [1390, 0]
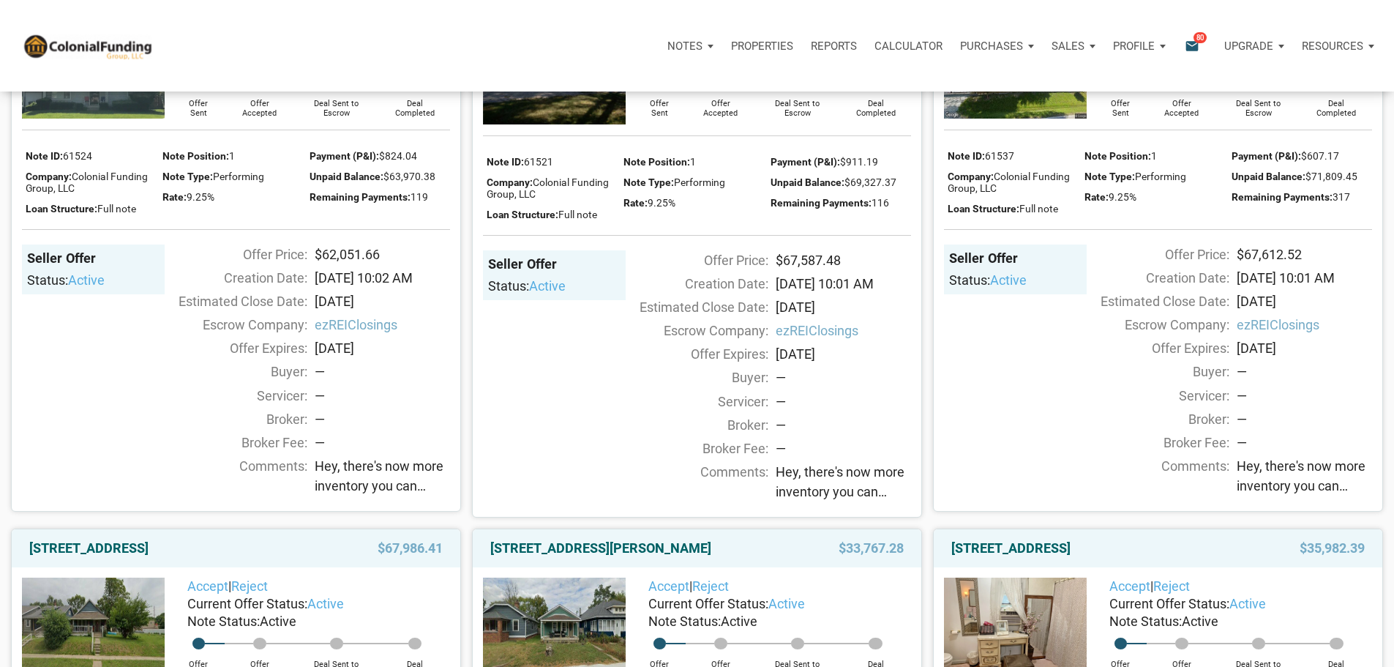
click at [849, 501] on span "Hey, there's now more inventory you can check out, with something for pretty mu…" at bounding box center [843, 482] width 135 height 40
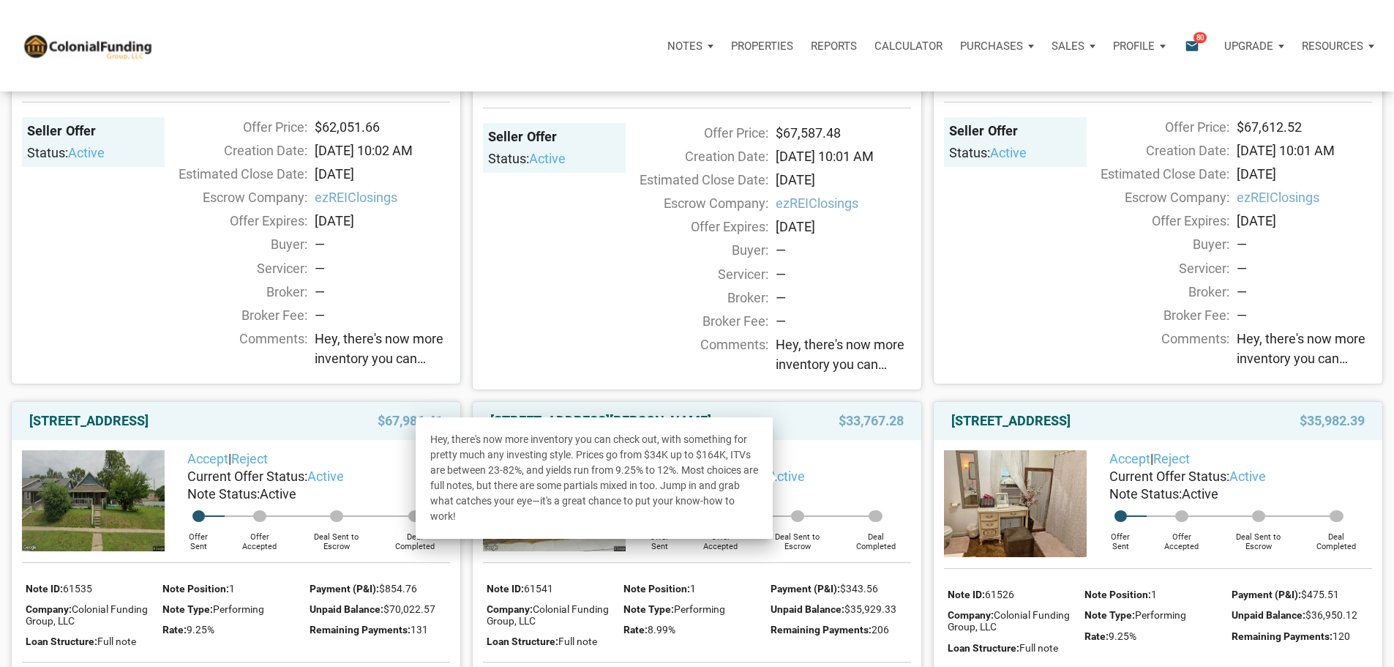
scroll to position [1536, 0]
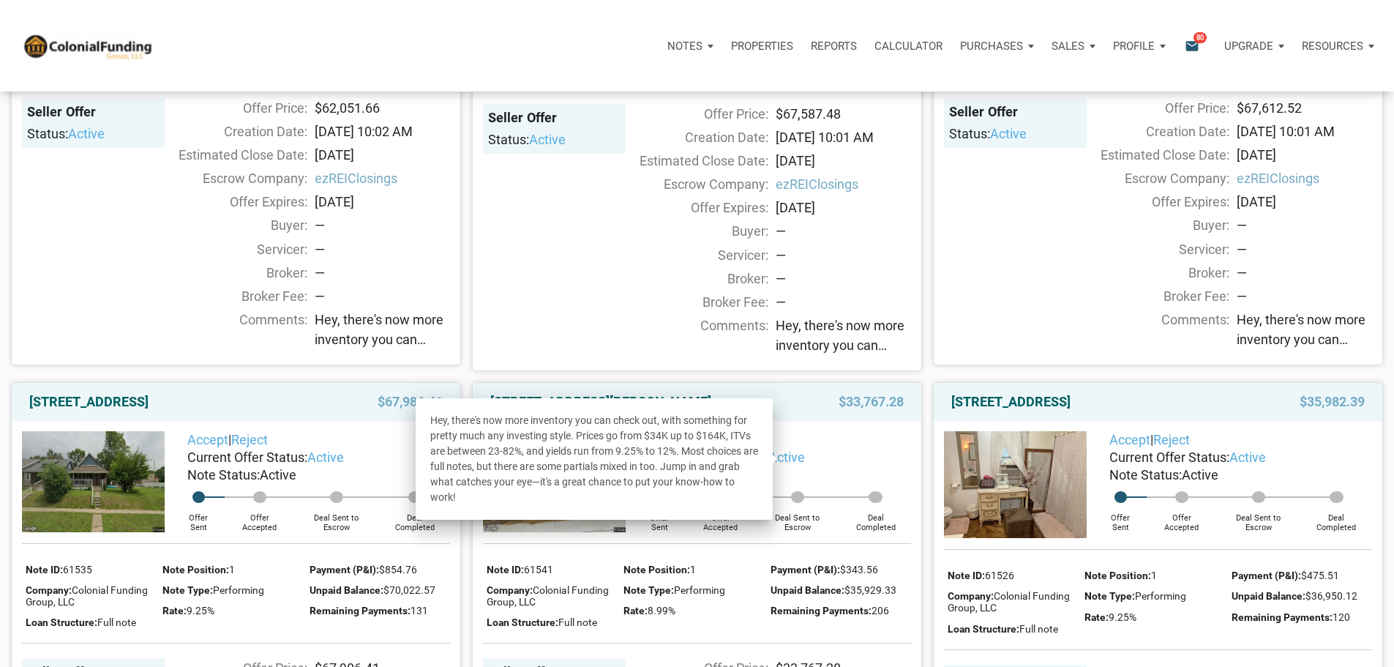
click at [840, 372] on div "2320 Iowa Street, Indianapolis, IN, 46203 $67,587.48 Accept | Reject Current Of…" at bounding box center [691, 91] width 461 height 560
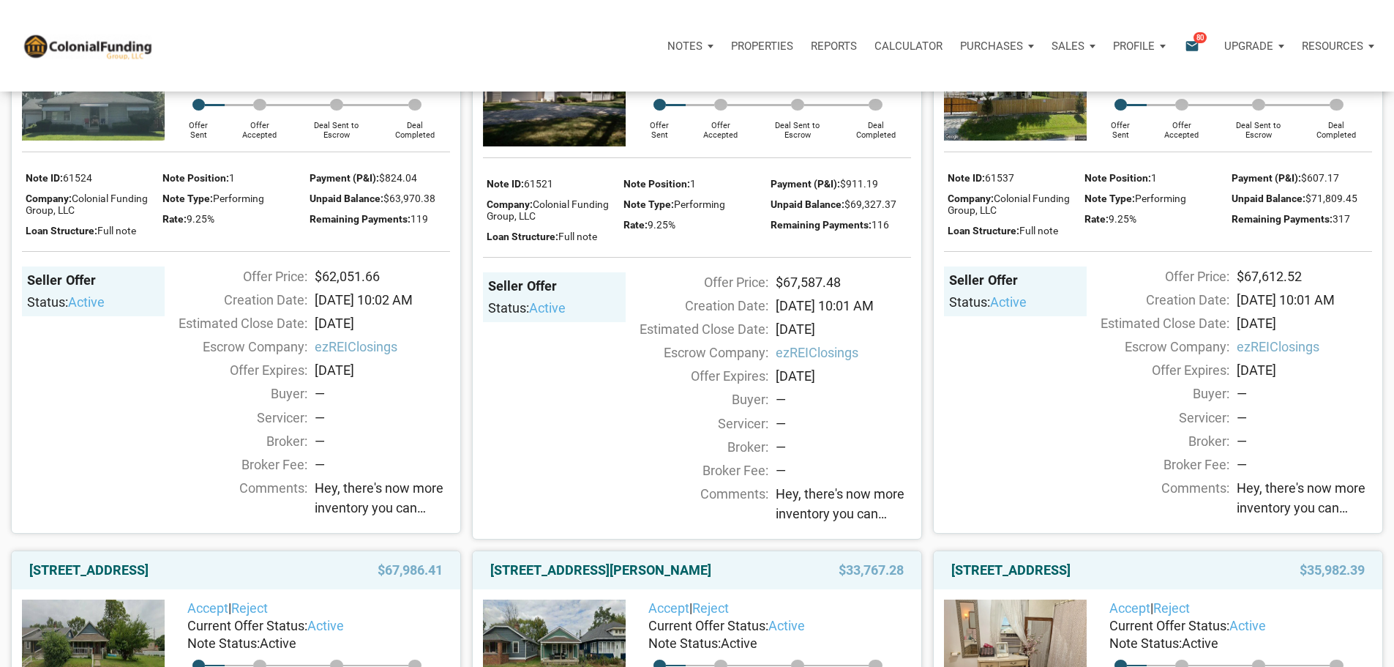
scroll to position [1317, 0]
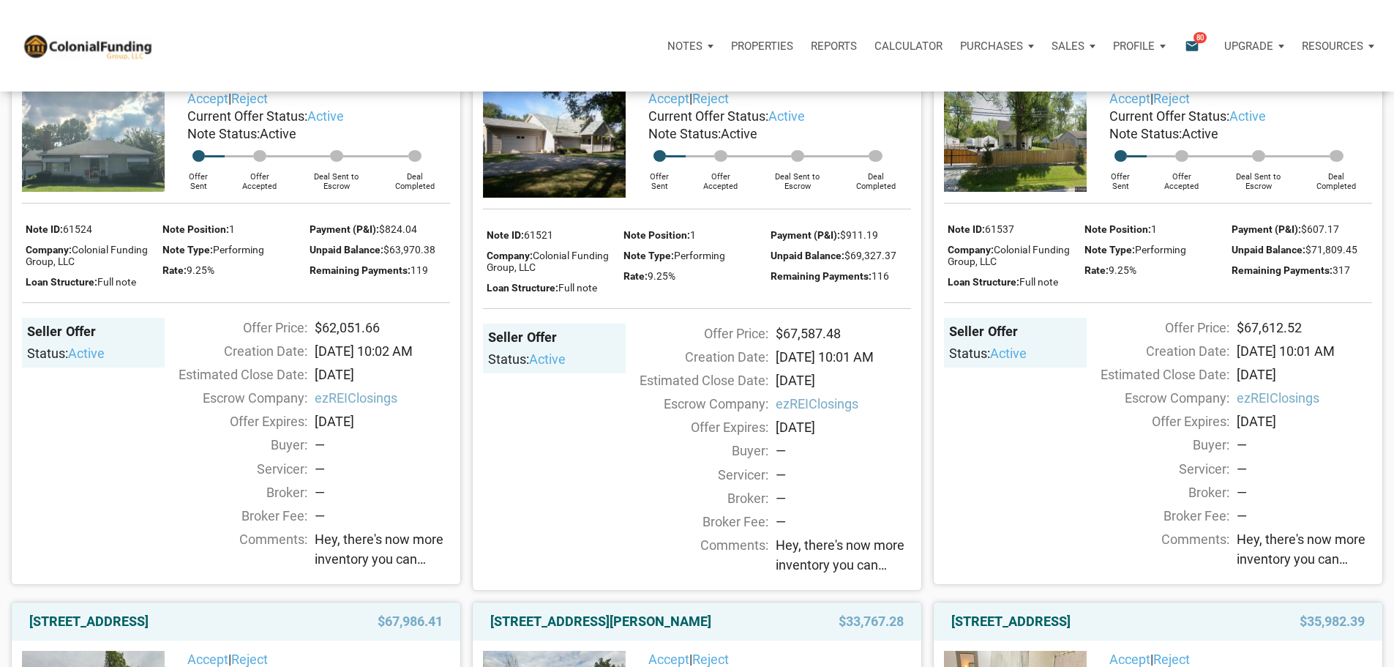
click at [567, 70] on link "2320 Iowa Street, Indianapolis, IN, 46203" at bounding box center [584, 62] width 188 height 18
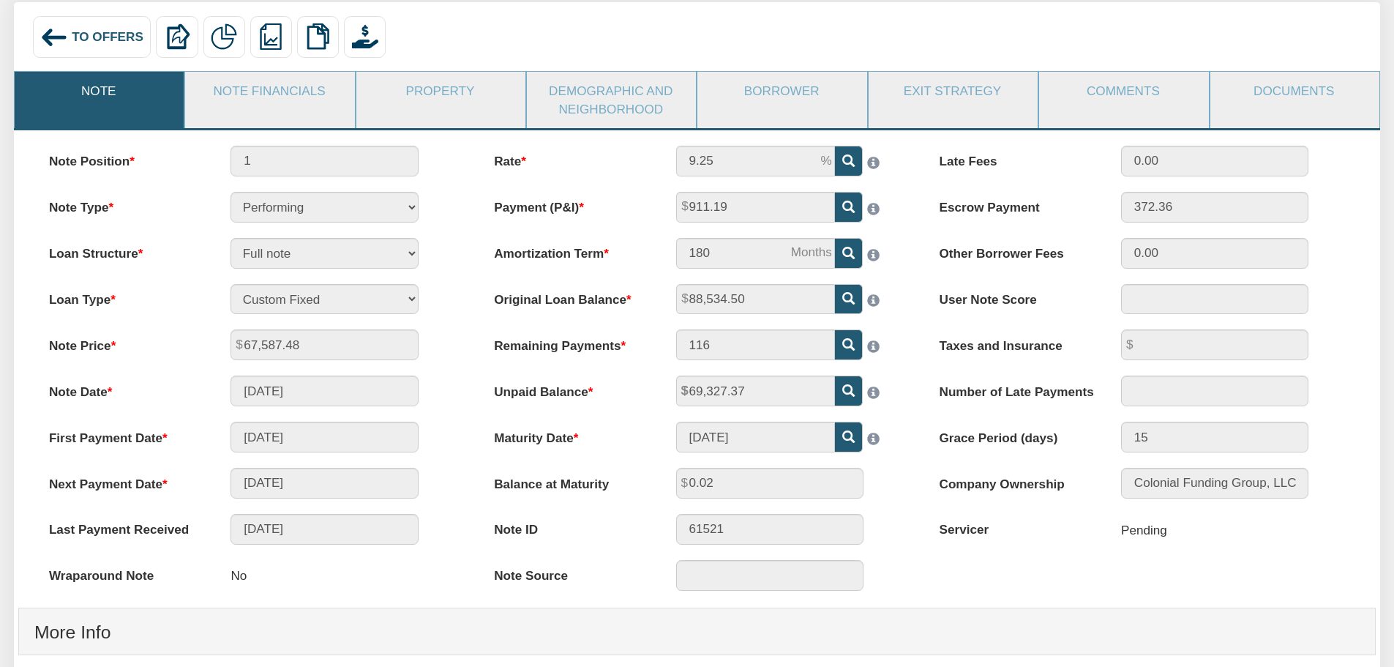
scroll to position [146, 0]
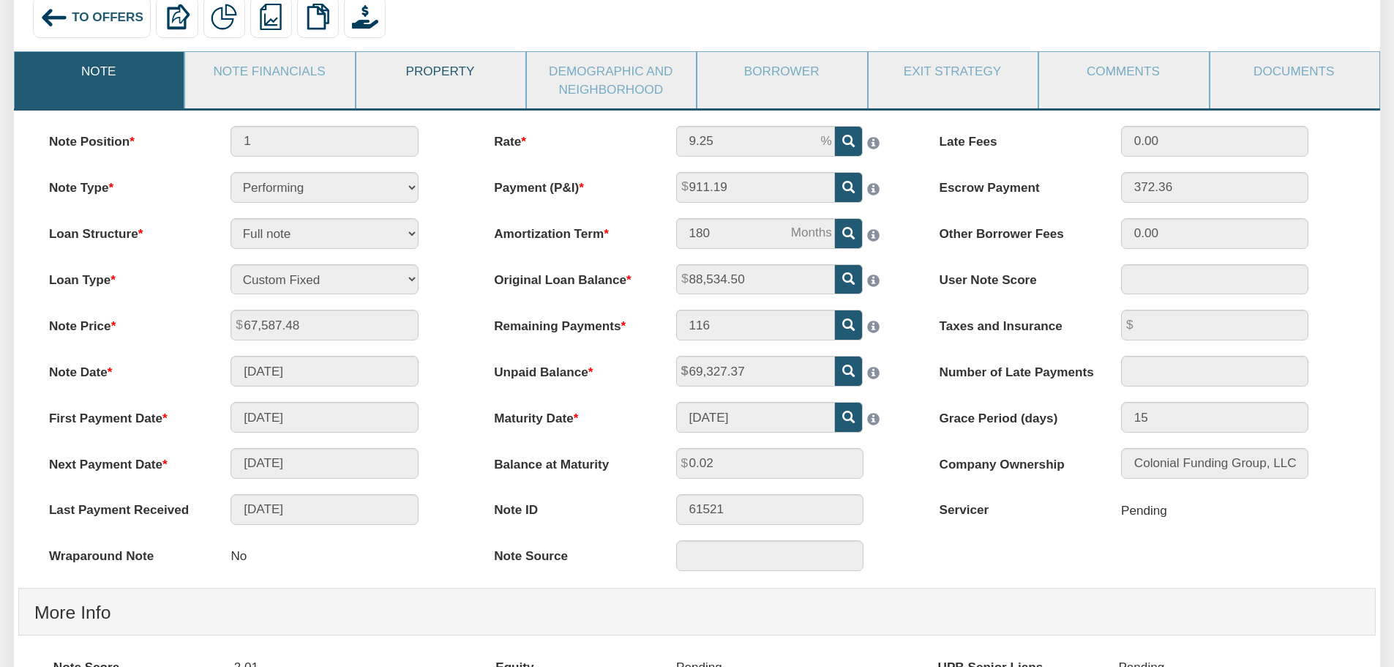
click at [433, 71] on link "Property" at bounding box center [440, 71] width 168 height 38
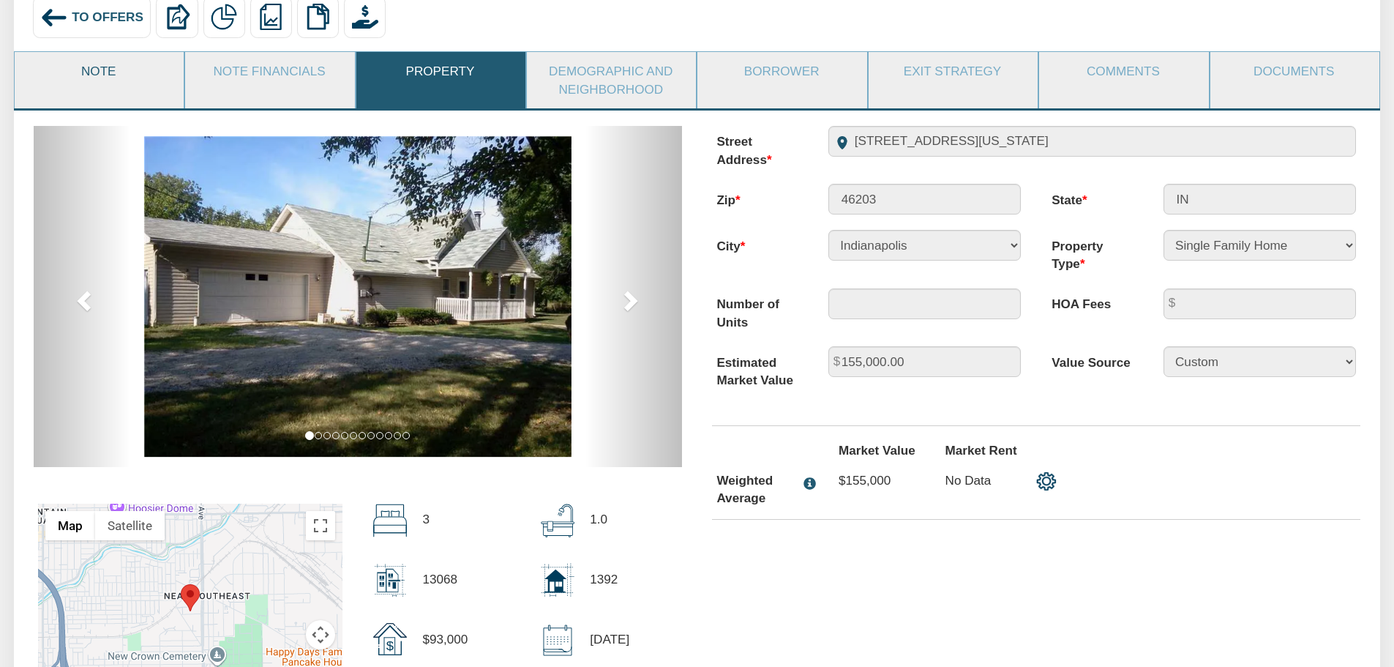
click at [106, 70] on link "Note" at bounding box center [99, 71] width 168 height 38
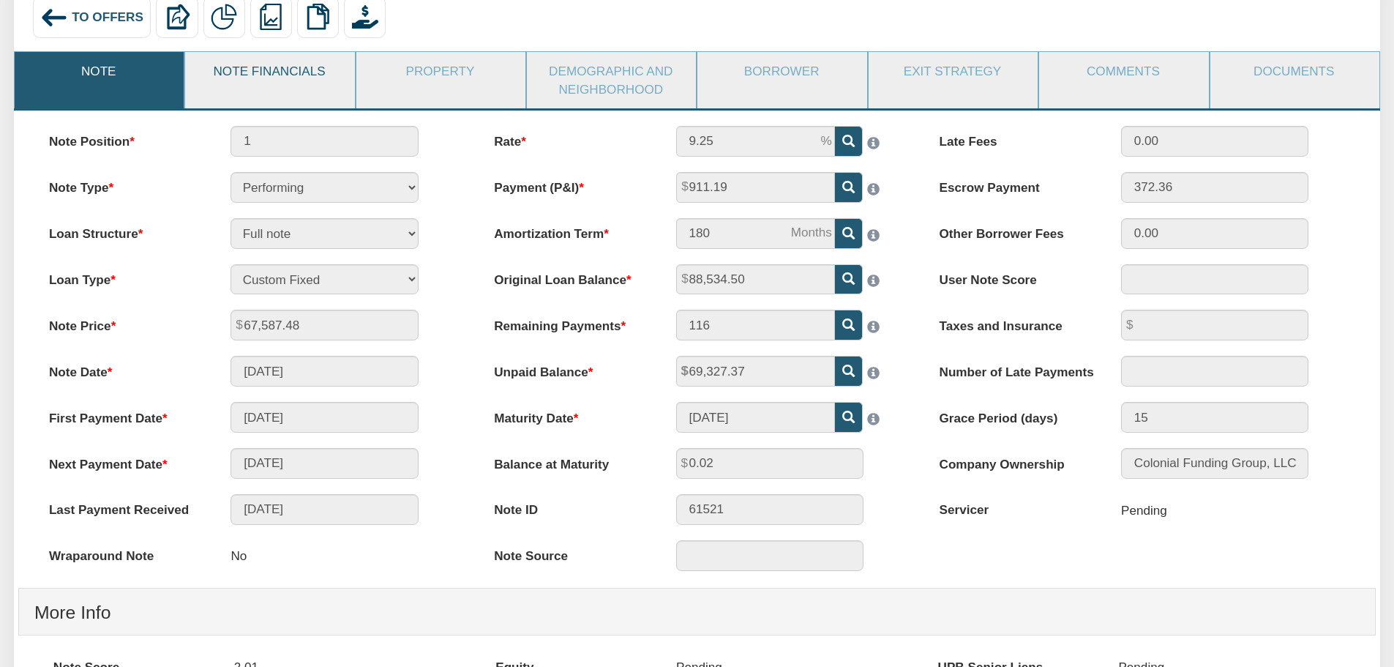
click at [303, 73] on link "Note Financials" at bounding box center [269, 71] width 168 height 38
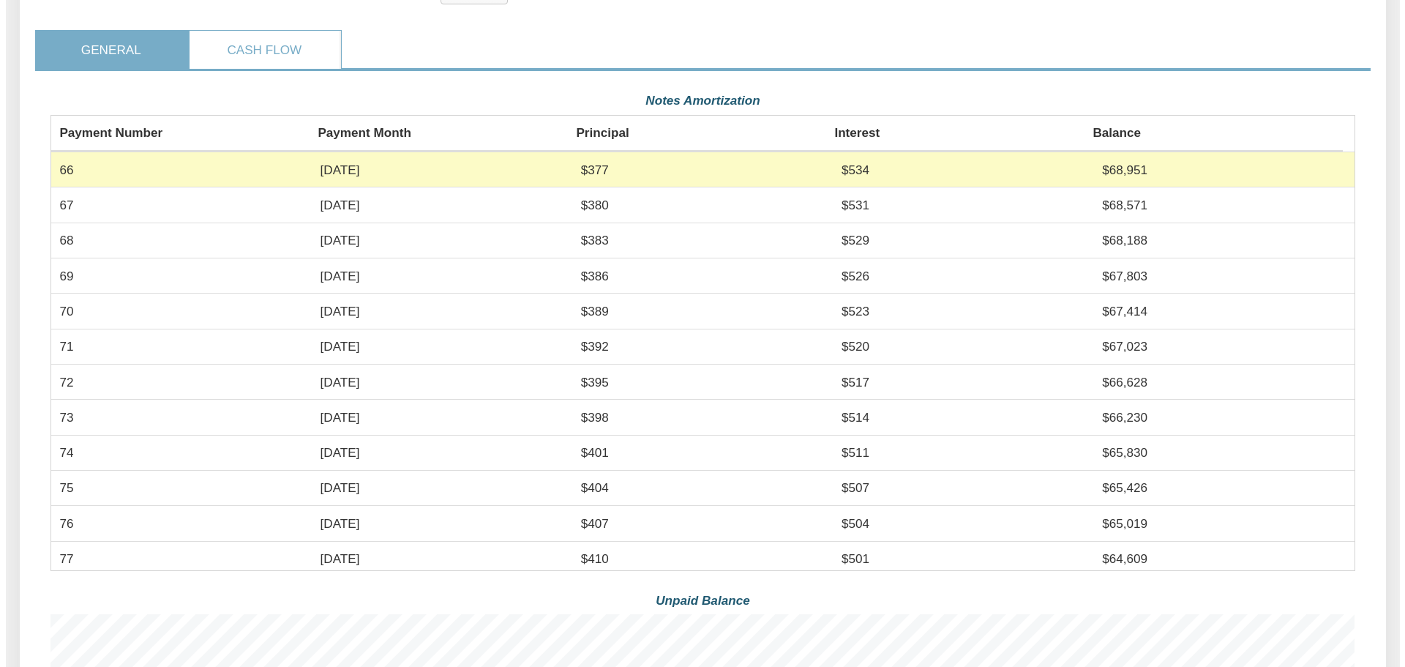
scroll to position [0, 0]
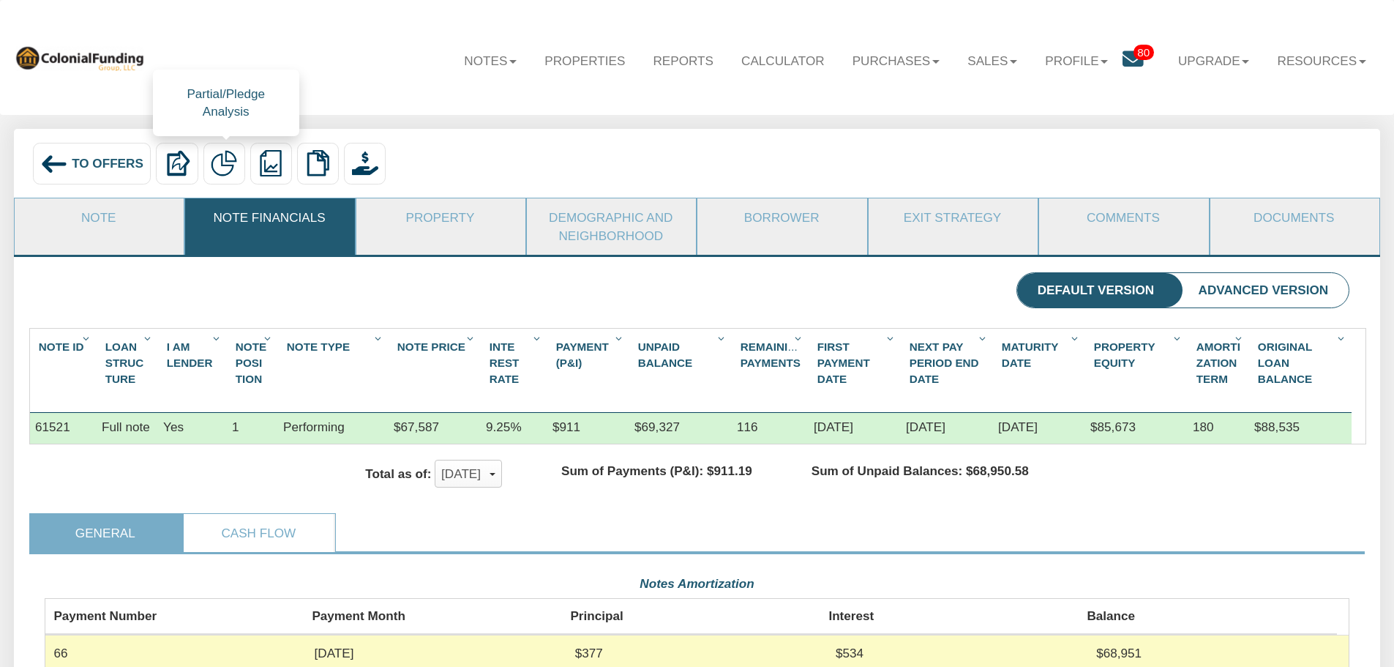
click at [222, 165] on img at bounding box center [224, 163] width 26 height 26
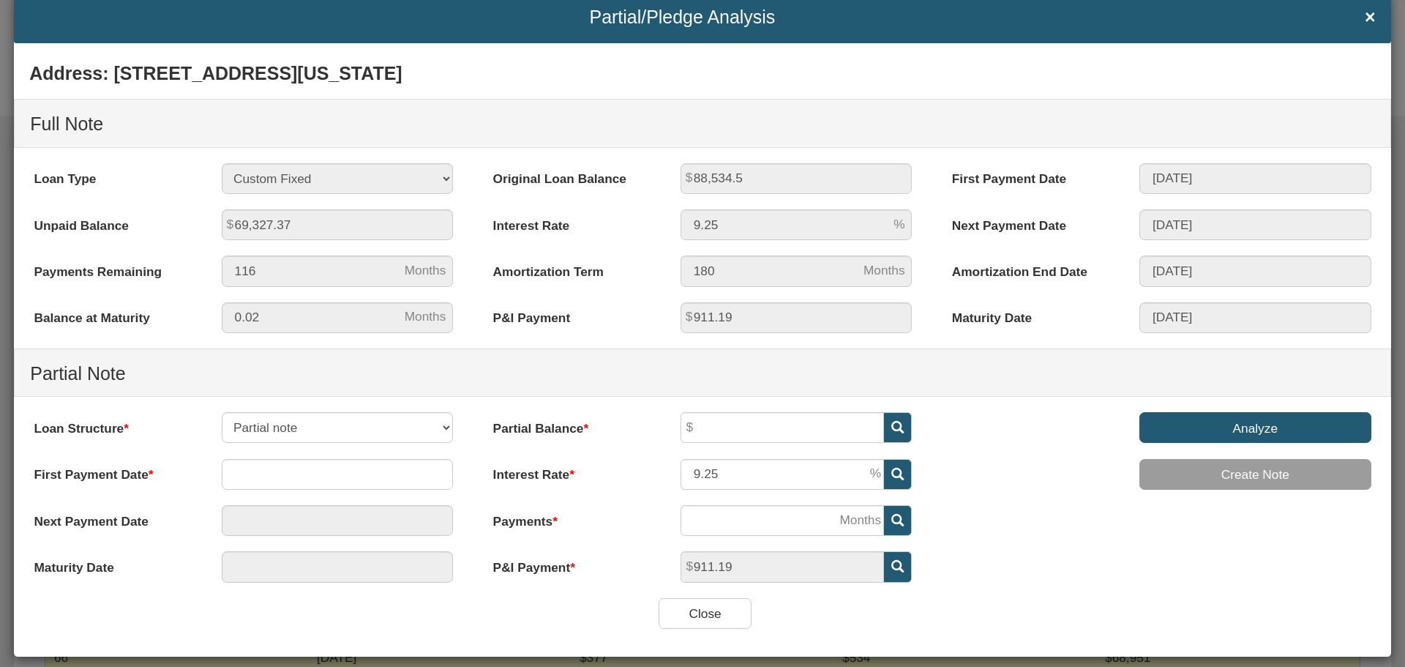
scroll to position [59, 0]
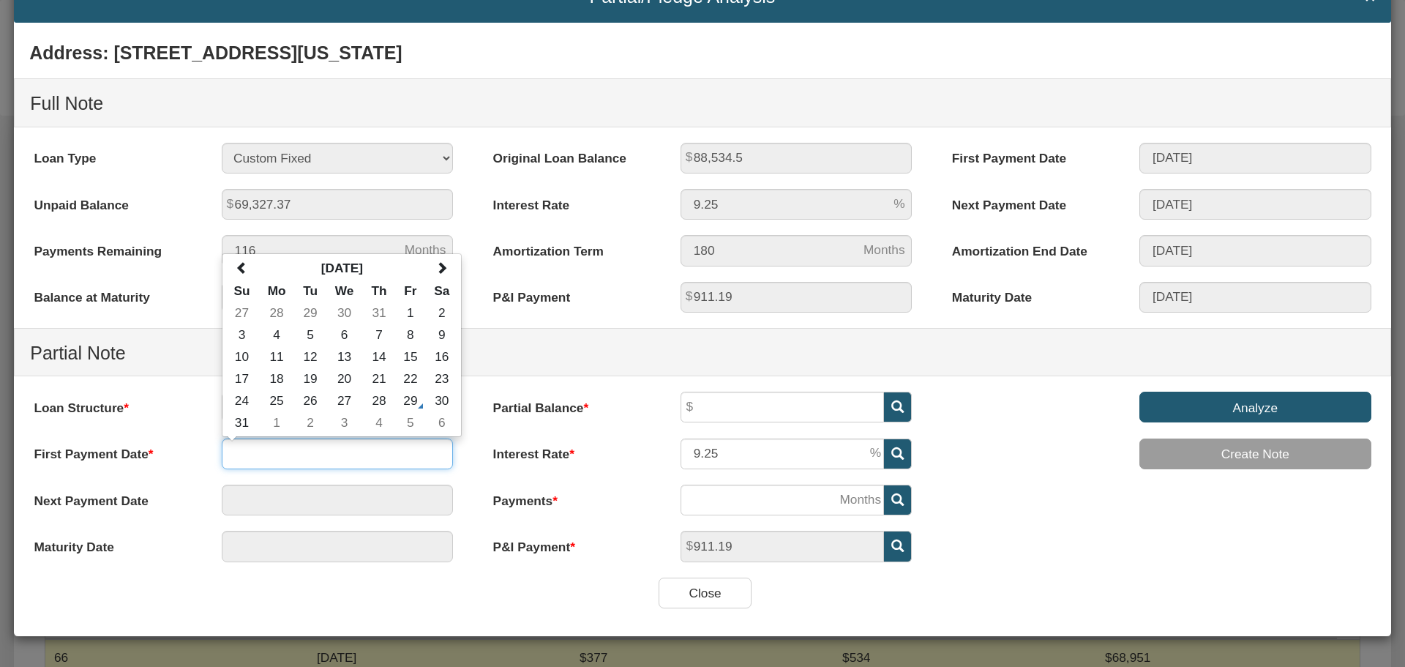
click at [249, 451] on input "text" at bounding box center [338, 453] width 232 height 31
click at [442, 269] on span at bounding box center [441, 267] width 12 height 12
click at [342, 312] on td "1" at bounding box center [344, 312] width 37 height 22
type input "10/01/2025"
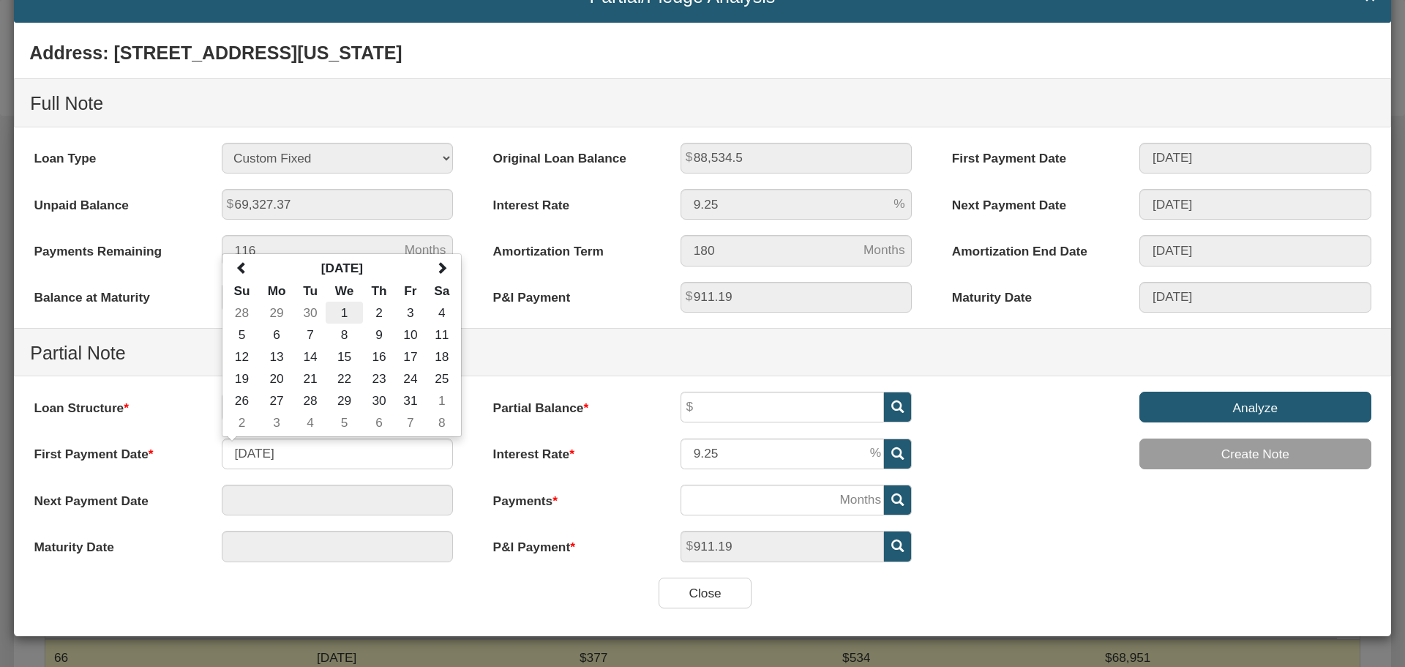
type input "10/01/2025"
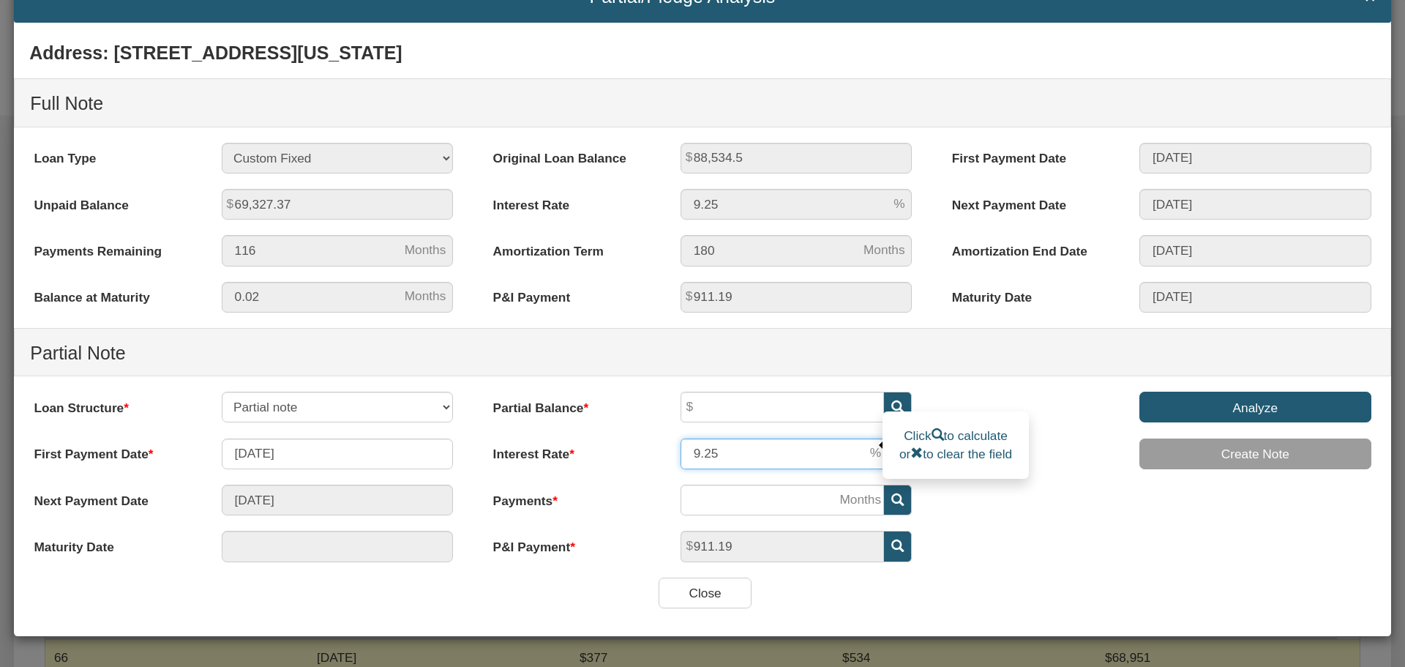
drag, startPoint x: 705, startPoint y: 453, endPoint x: 686, endPoint y: 453, distance: 19.0
click at [686, 453] on input "9.25" at bounding box center [781, 453] width 203 height 31
type input "7"
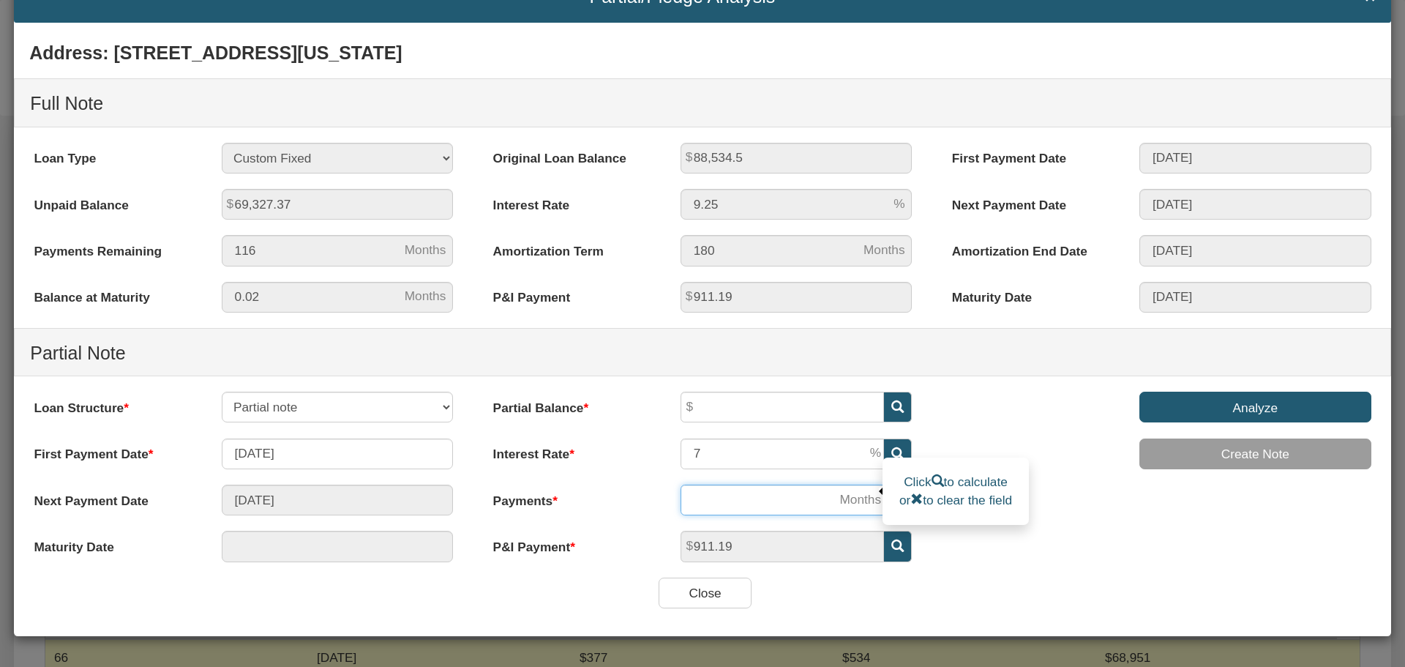
click at [708, 500] on input "number" at bounding box center [781, 499] width 203 height 31
type input "02/01/2026"
type input "5"
type input "11/01/2029"
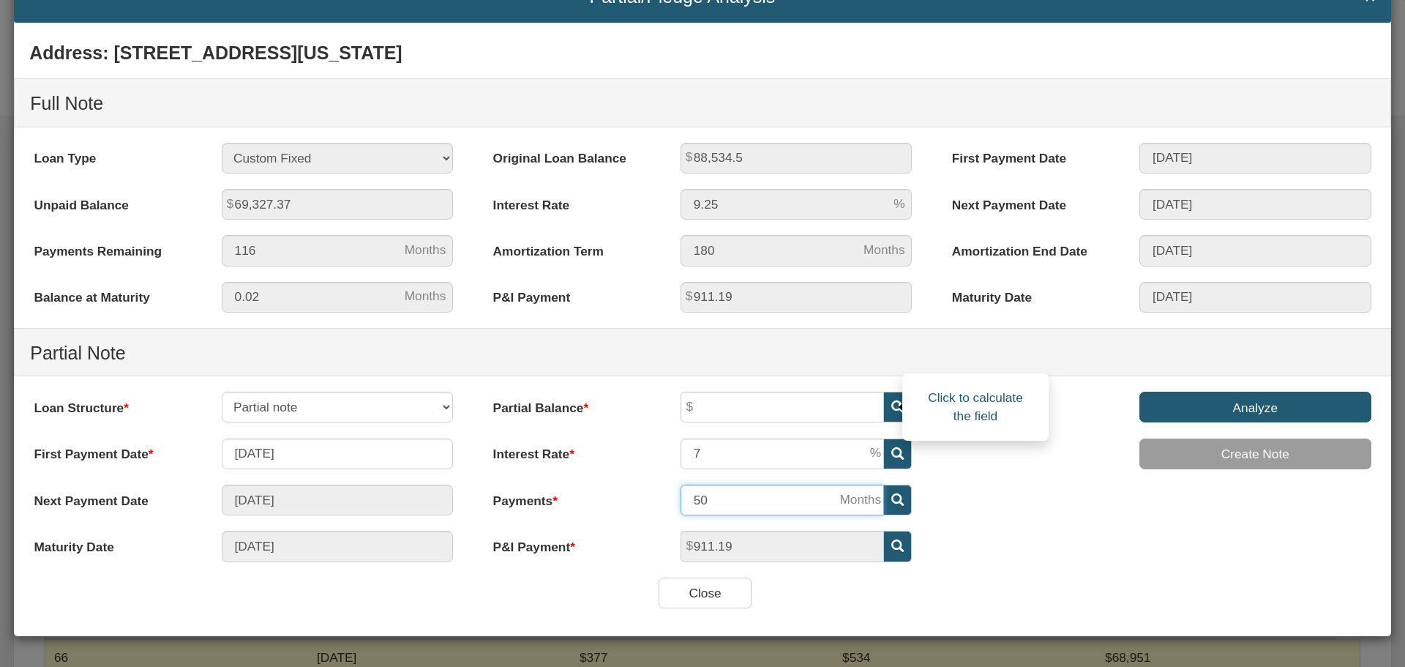
type input "50"
click at [891, 405] on icon at bounding box center [897, 406] width 12 height 12
type input "39,417.96"
click at [1232, 414] on input "Analyze" at bounding box center [1255, 406] width 232 height 31
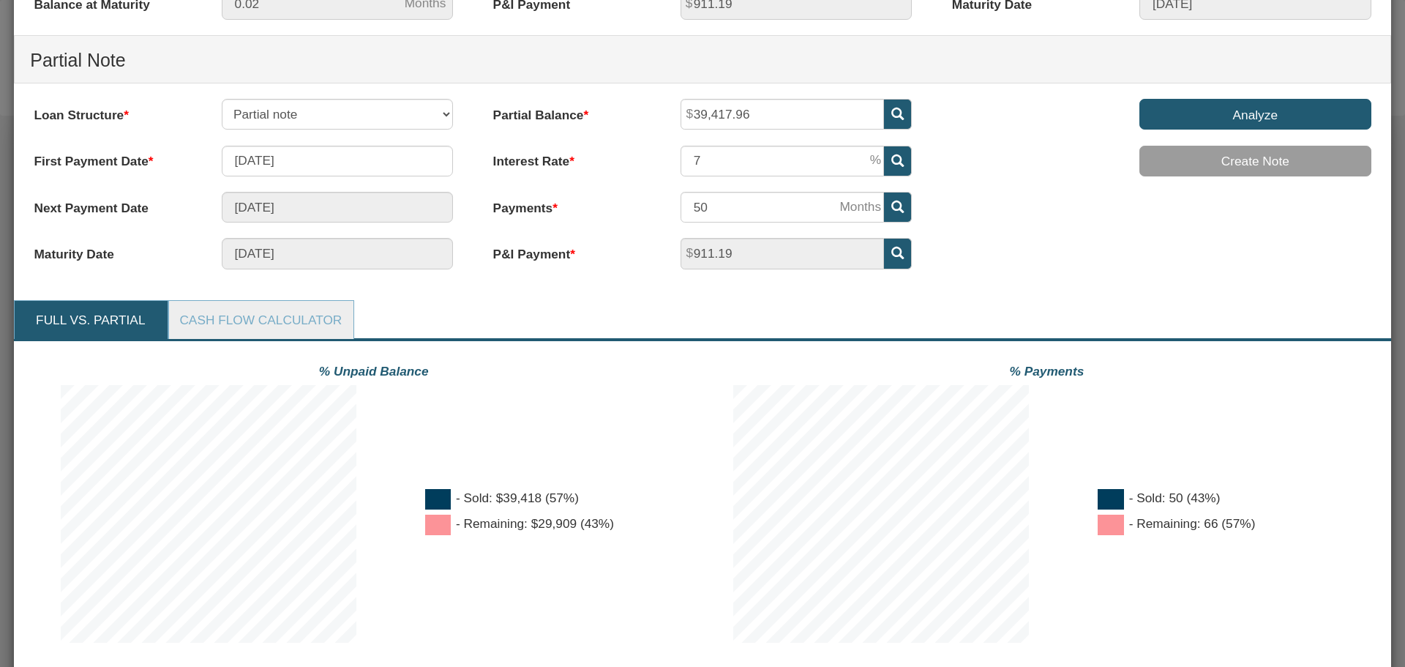
scroll to position [425, 0]
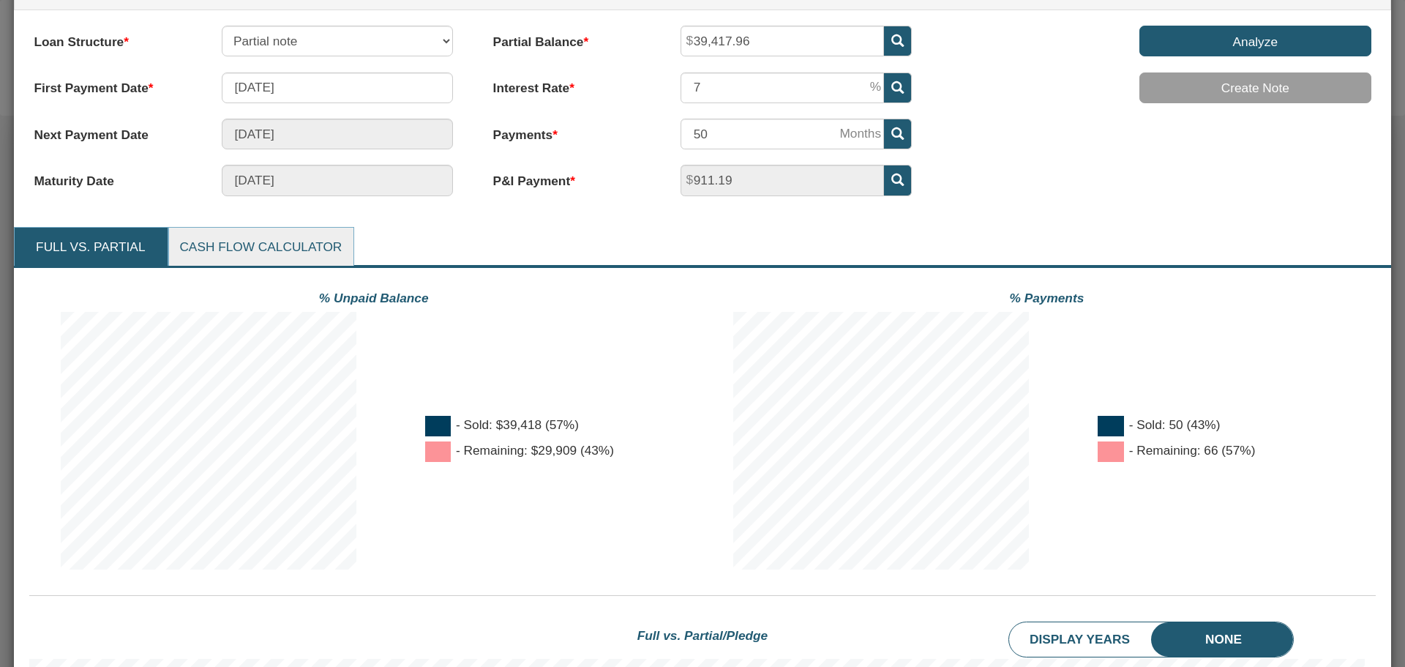
click at [246, 246] on link "Cash Flow Calculator" at bounding box center [260, 247] width 183 height 39
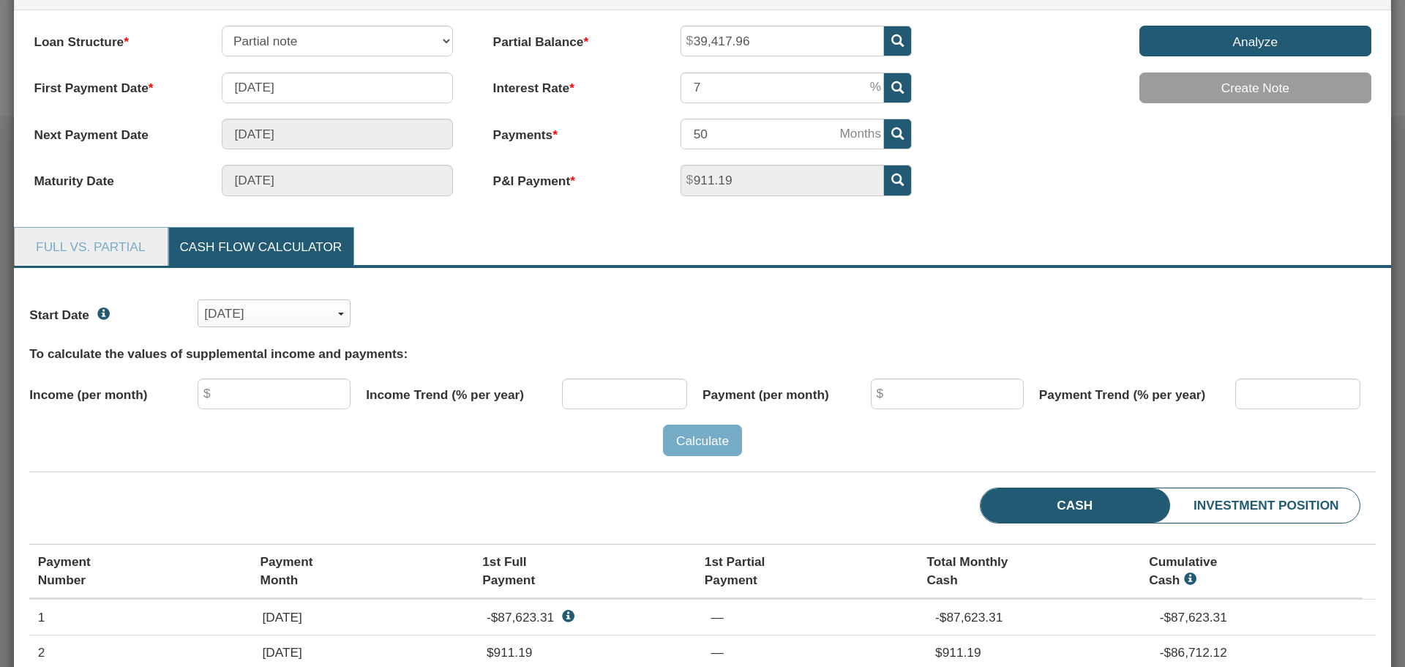
scroll to position [281, 1334]
click at [334, 309] on div "[DATE]" at bounding box center [274, 314] width 140 height 26
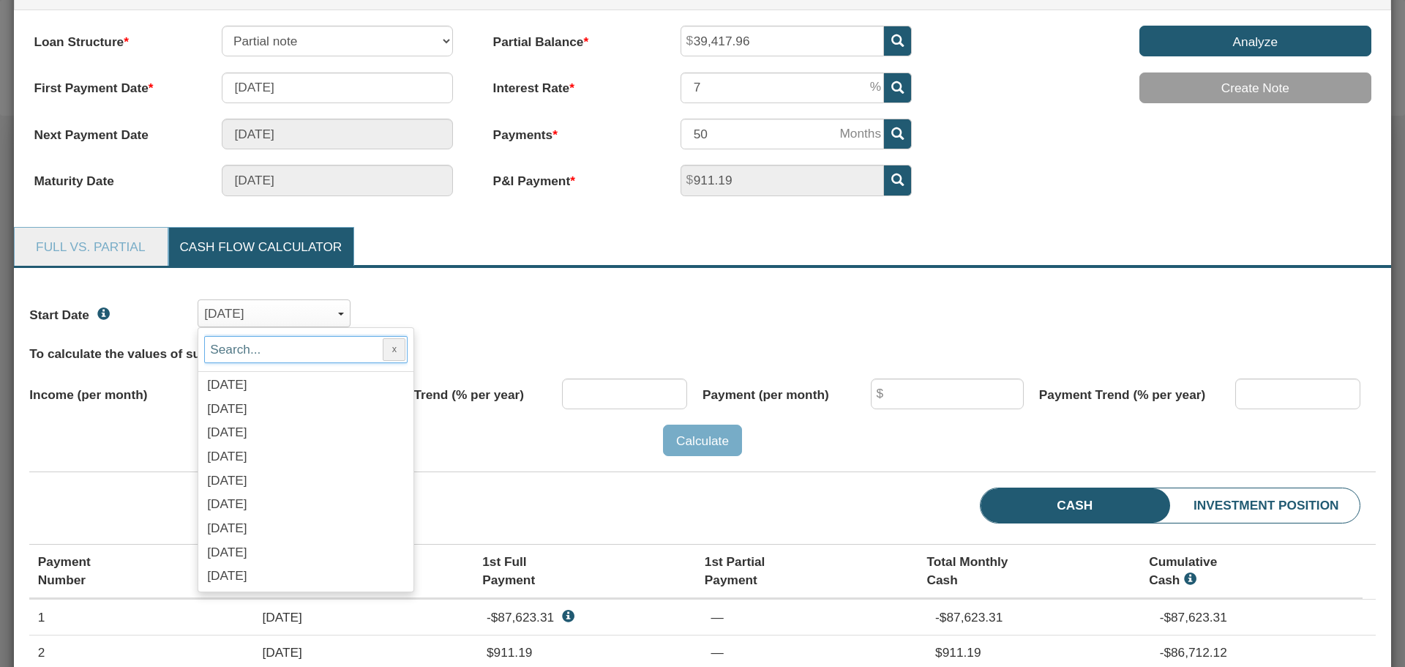
scroll to position [1463, 0]
click at [244, 530] on span "[DATE]" at bounding box center [227, 528] width 40 height 15
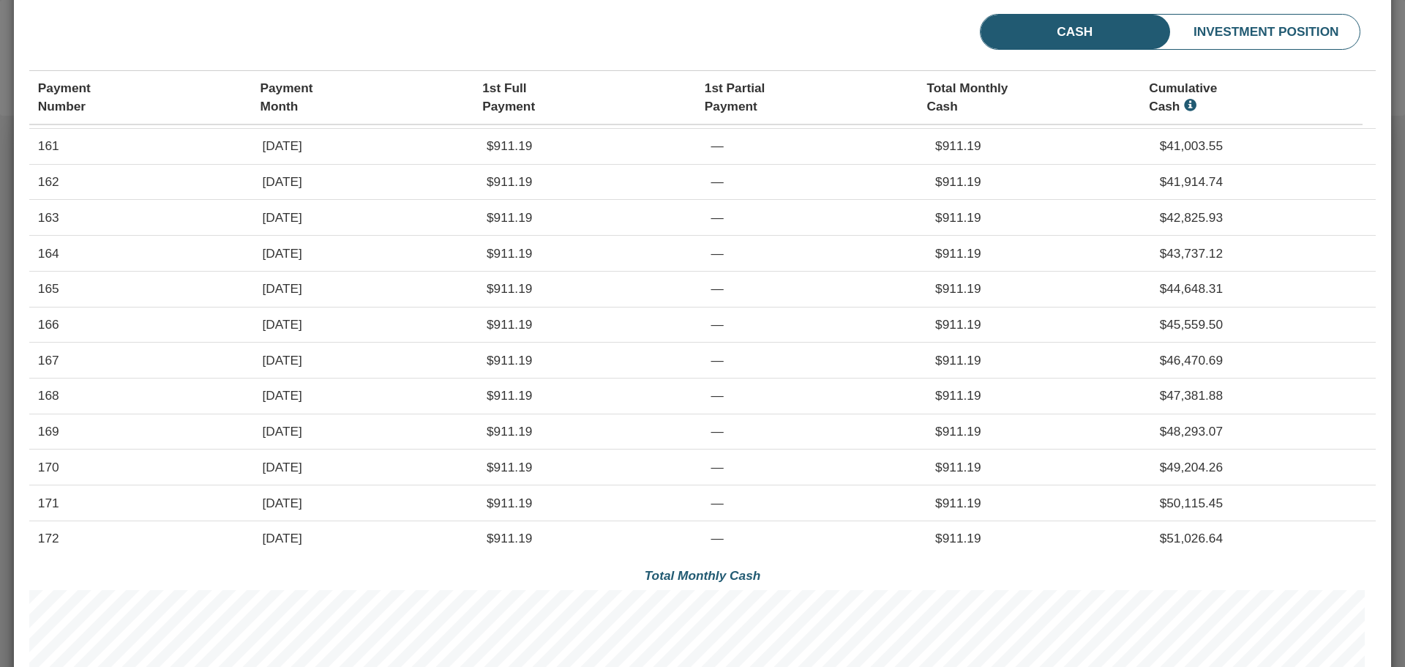
scroll to position [3240, 0]
click at [1223, 34] on li "Investment Position" at bounding box center [1237, 32] width 242 height 35
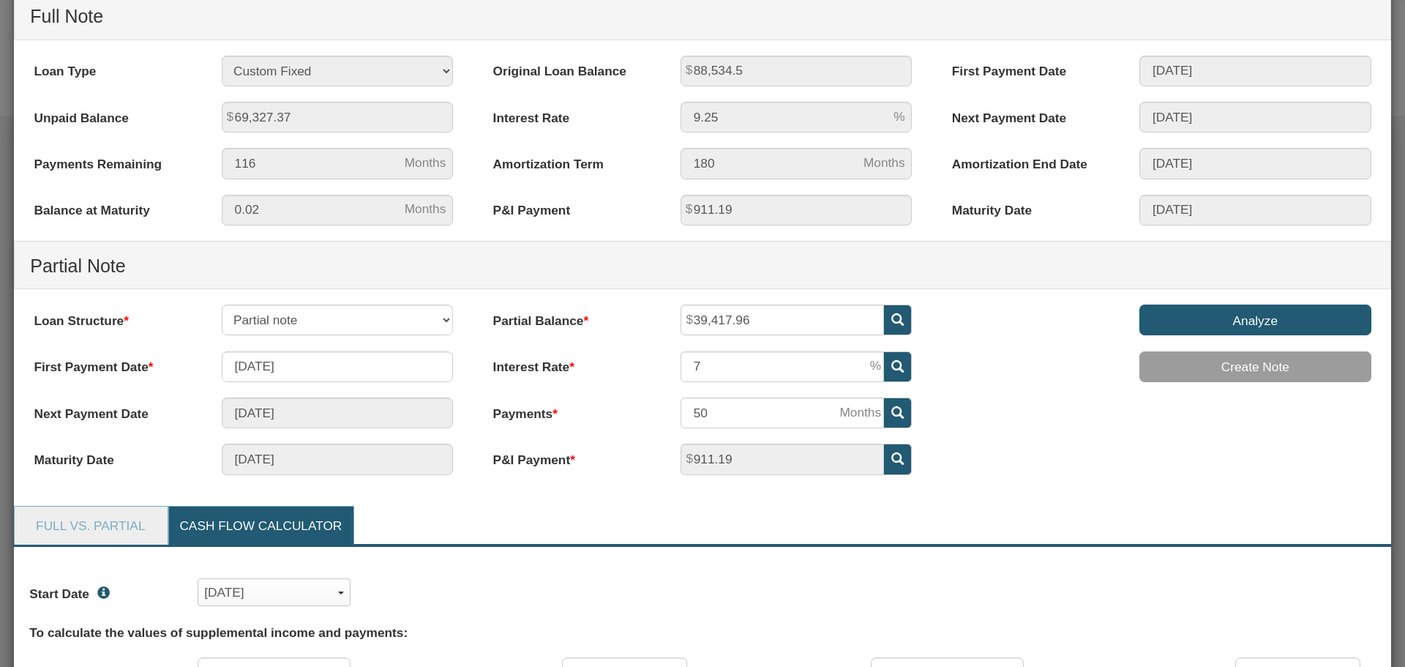
scroll to position [0, 0]
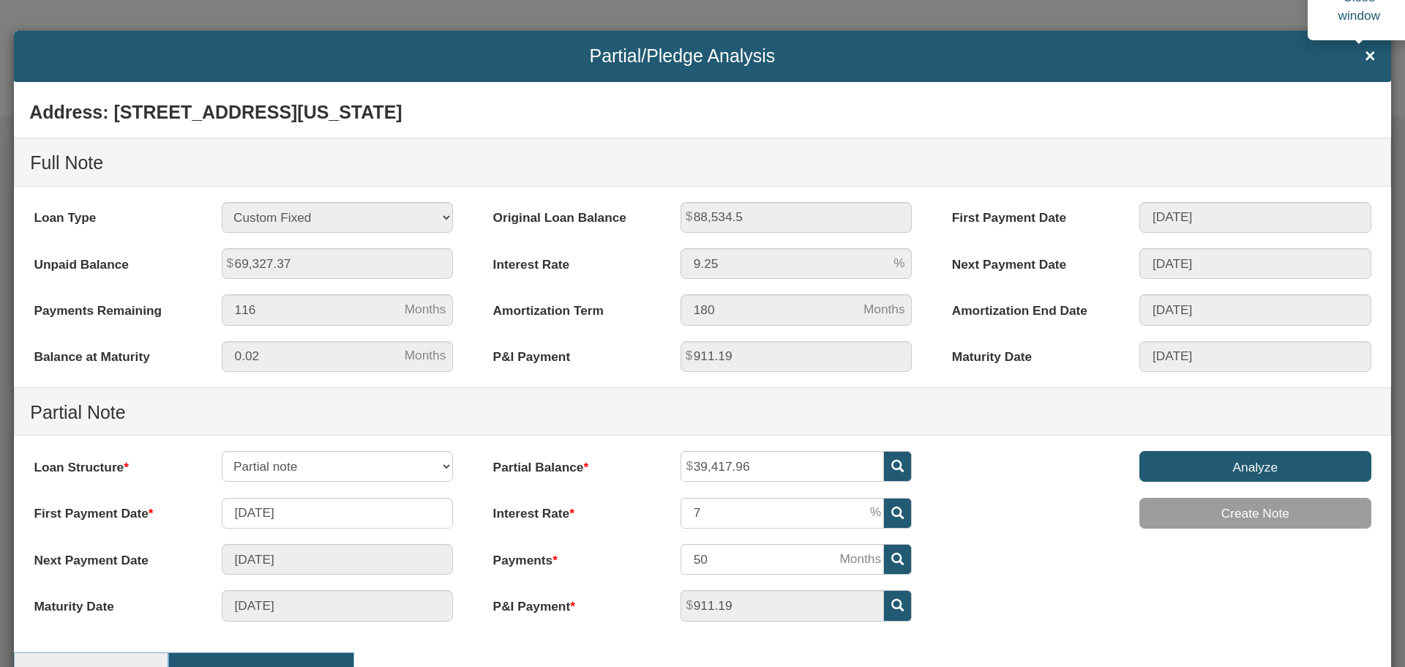
click at [1364, 56] on span "×" at bounding box center [1369, 56] width 11 height 20
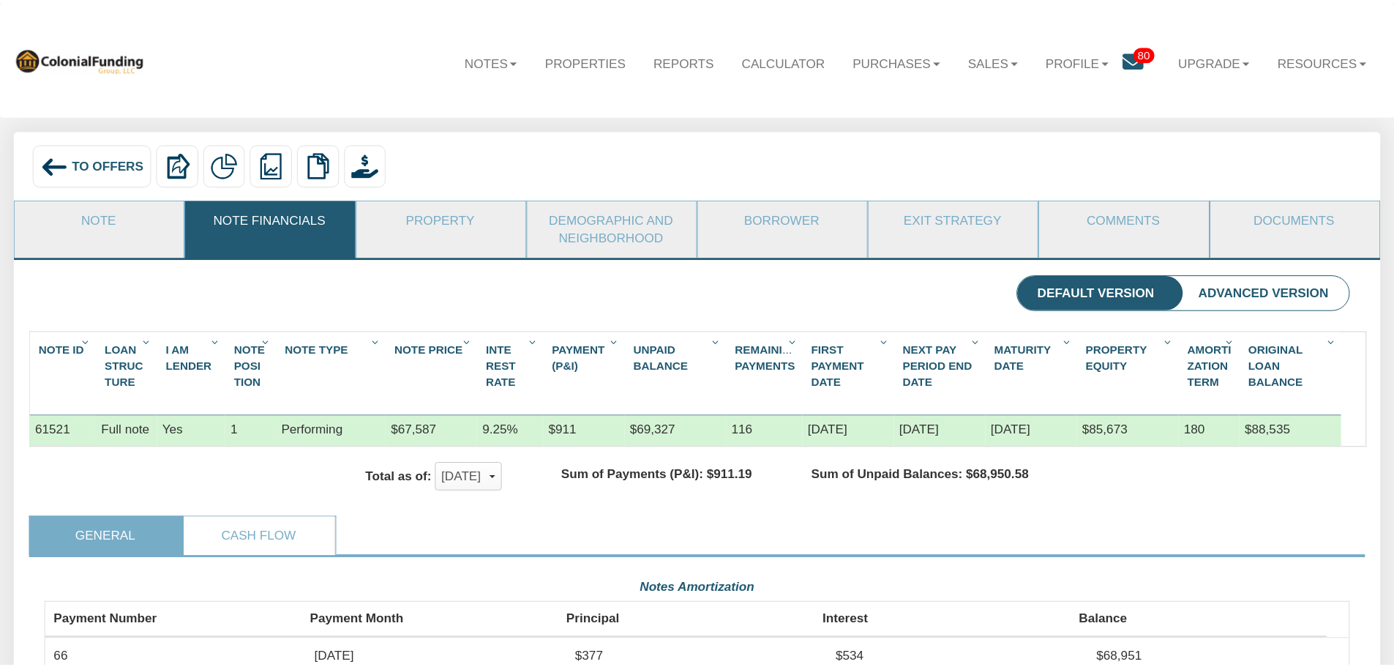
scroll to position [731296, 730319]
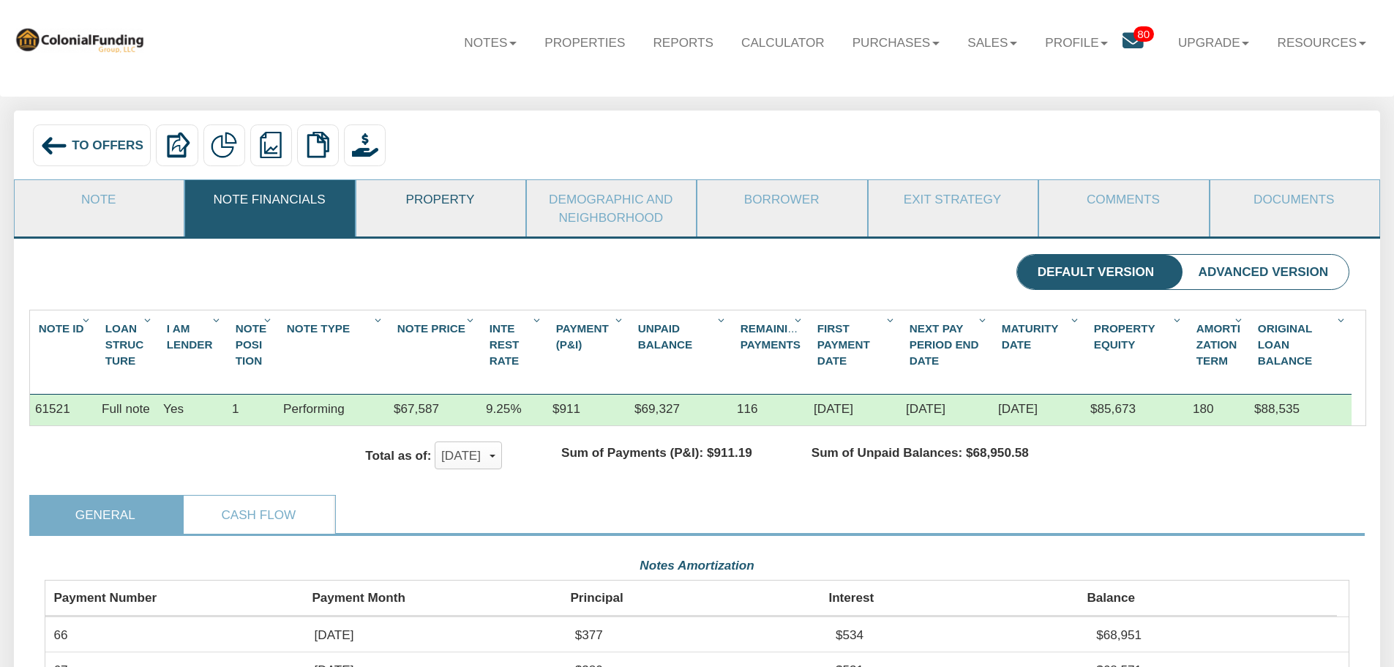
click at [443, 201] on link "Property" at bounding box center [440, 199] width 168 height 38
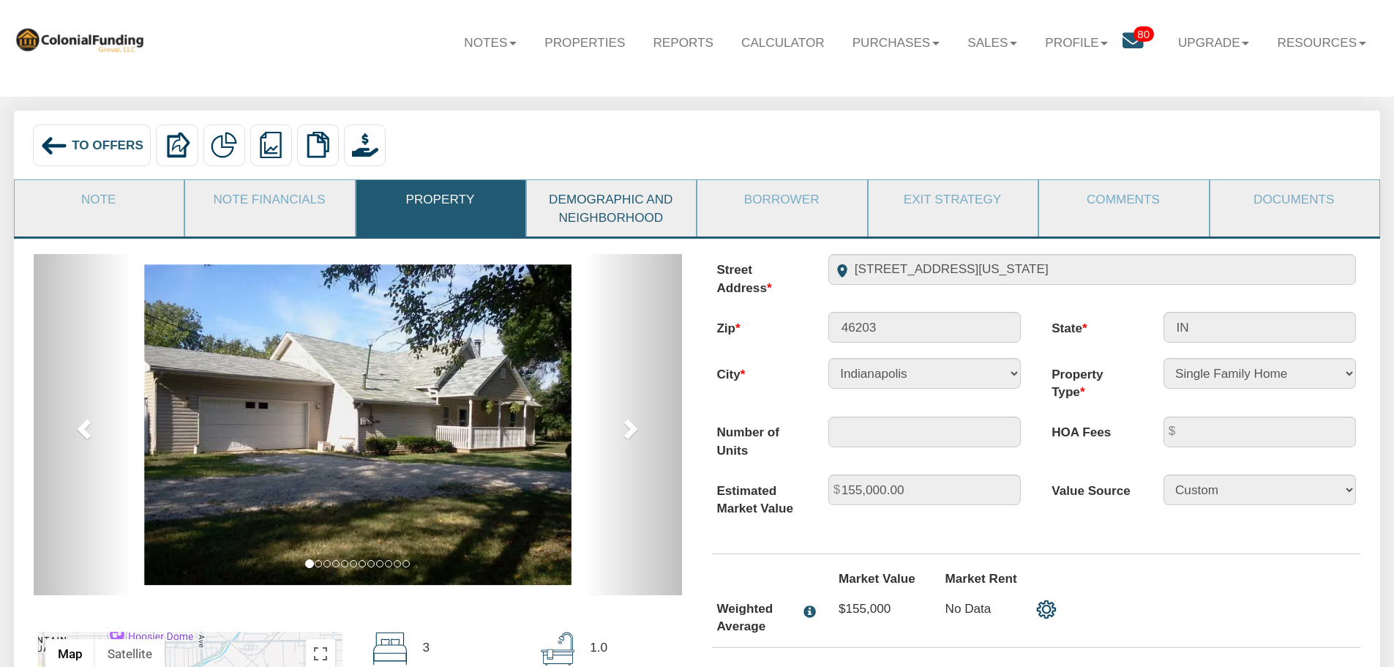
click at [614, 200] on link "Demographic and Neighborhood" at bounding box center [611, 208] width 168 height 56
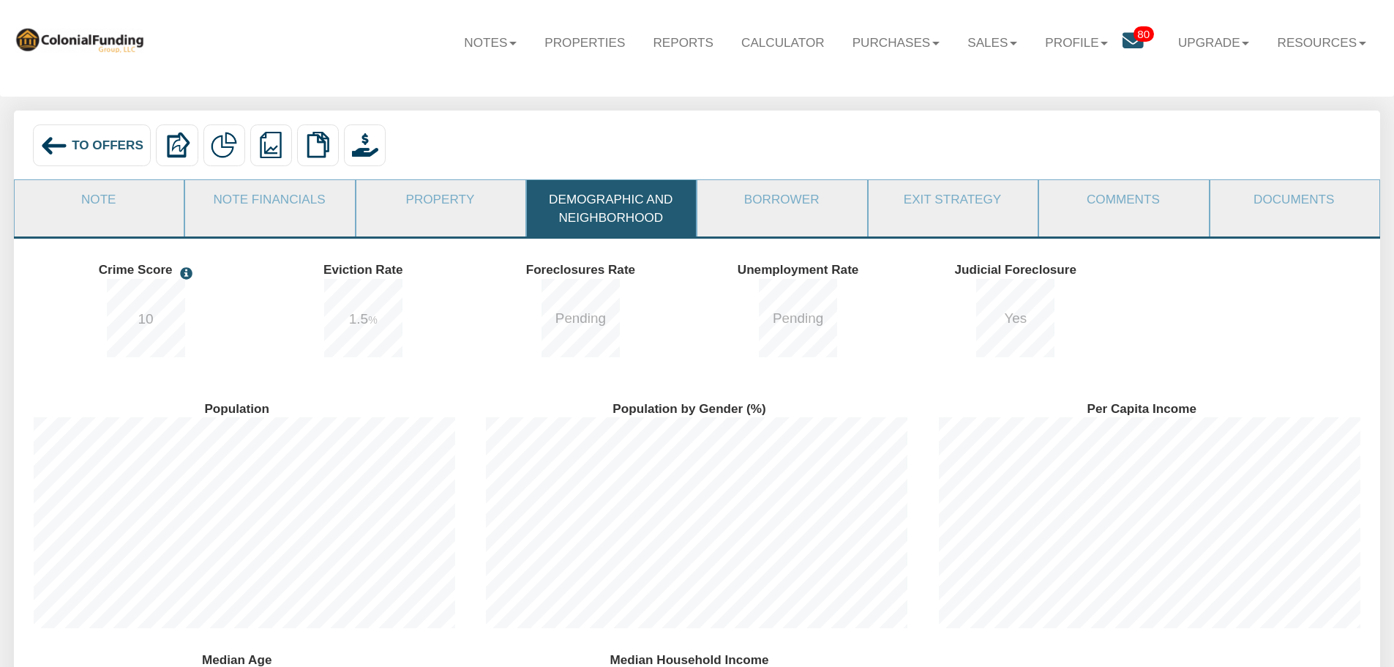
scroll to position [252, 452]
click at [447, 200] on link "Property" at bounding box center [440, 199] width 168 height 38
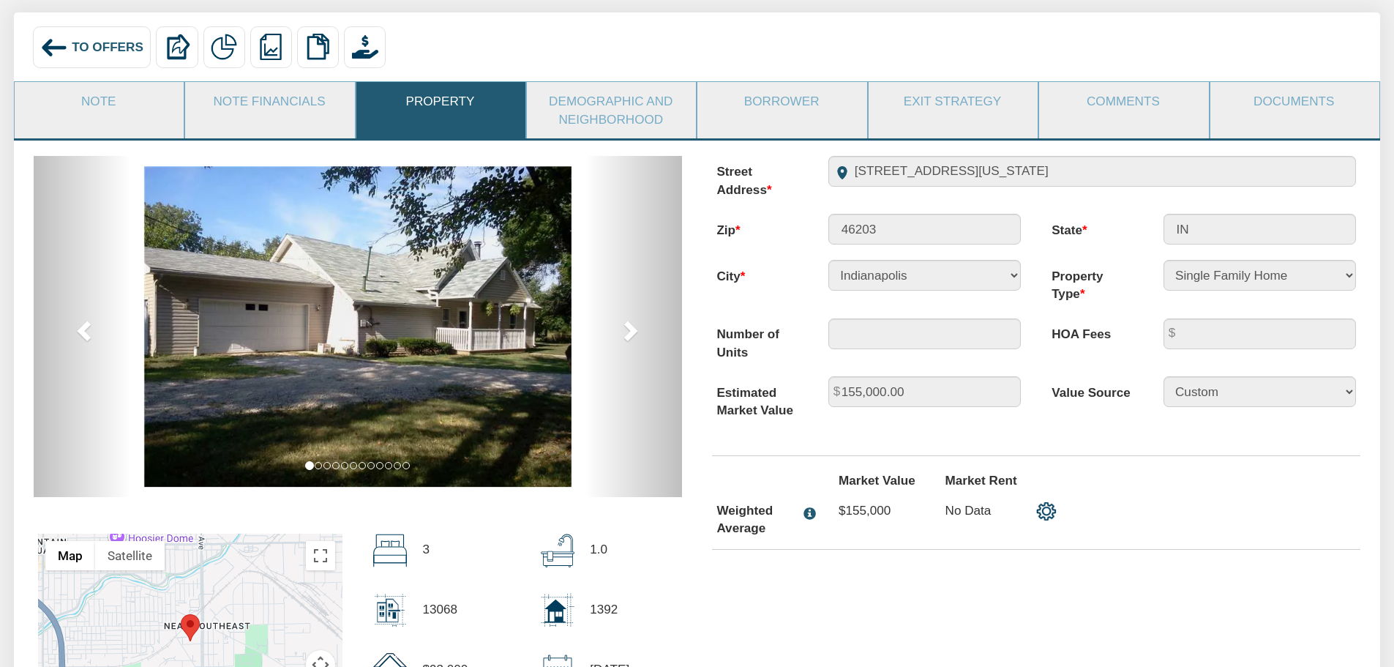
scroll to position [91, 0]
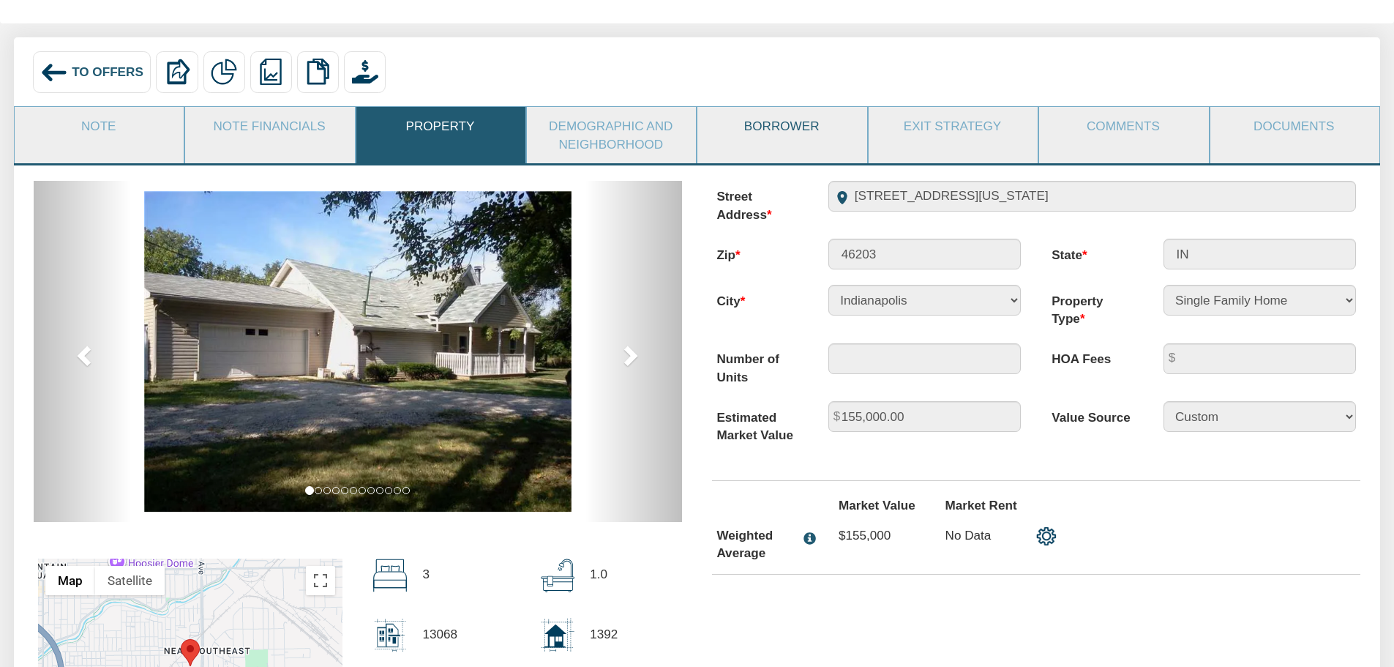
click at [785, 127] on link "Borrower" at bounding box center [781, 126] width 168 height 38
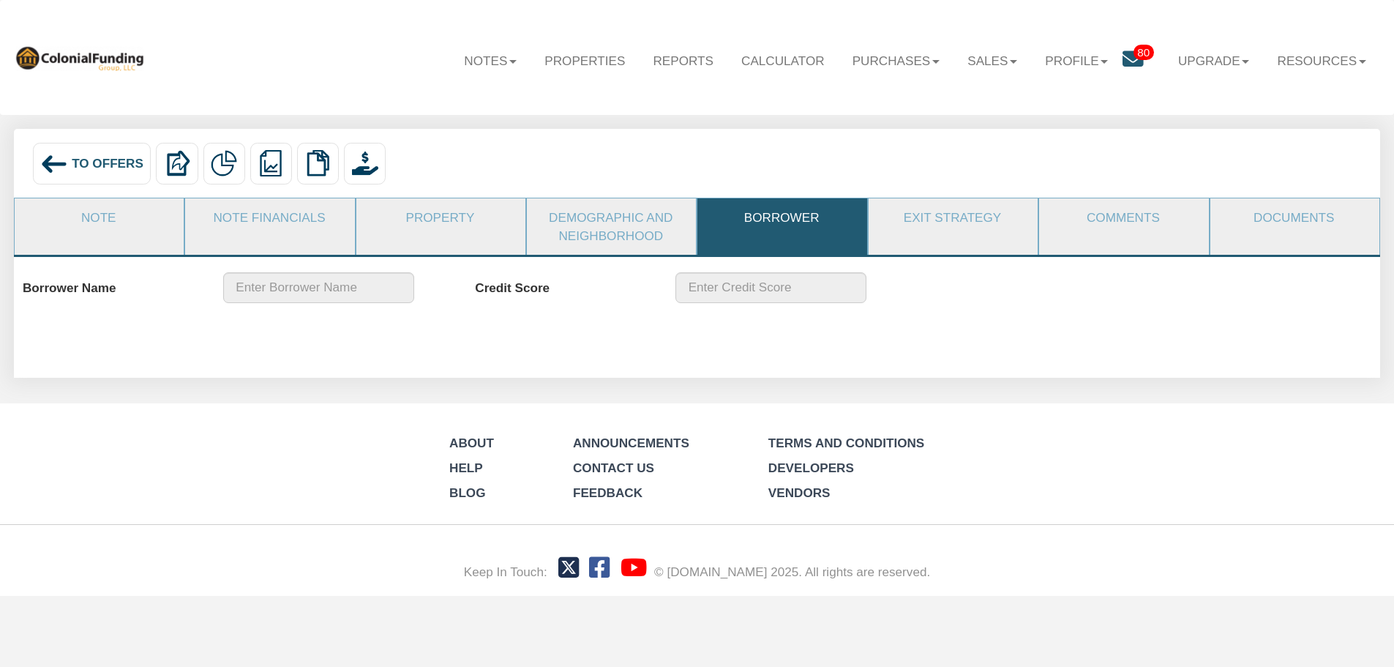
scroll to position [0, 0]
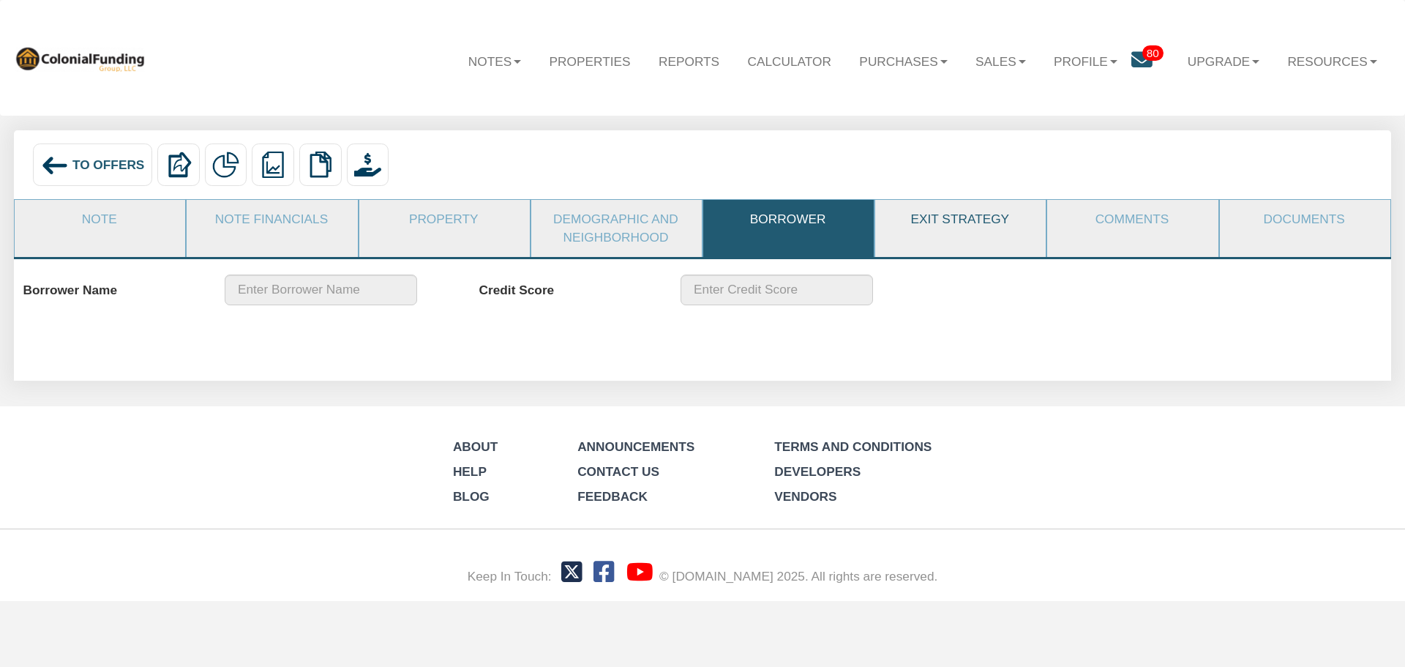
click at [949, 216] on link "Exit Strategy" at bounding box center [959, 219] width 169 height 39
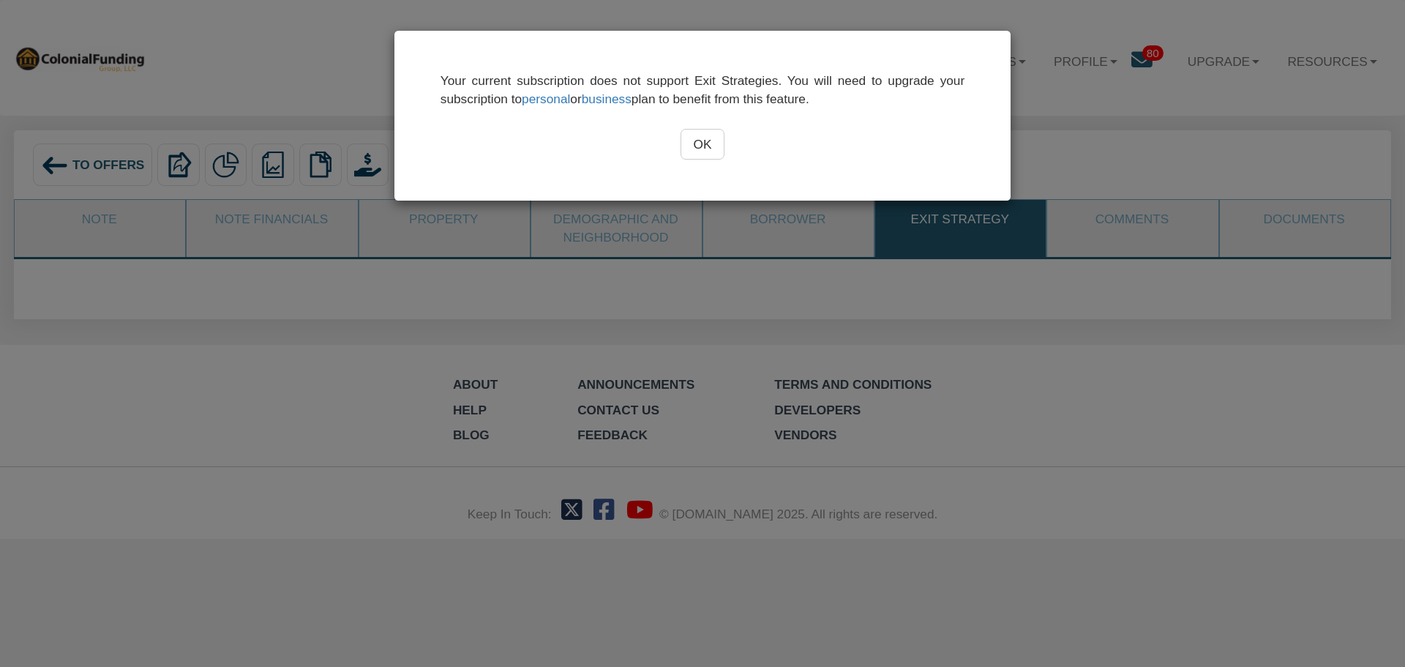
click at [710, 136] on input "OK" at bounding box center [702, 144] width 45 height 31
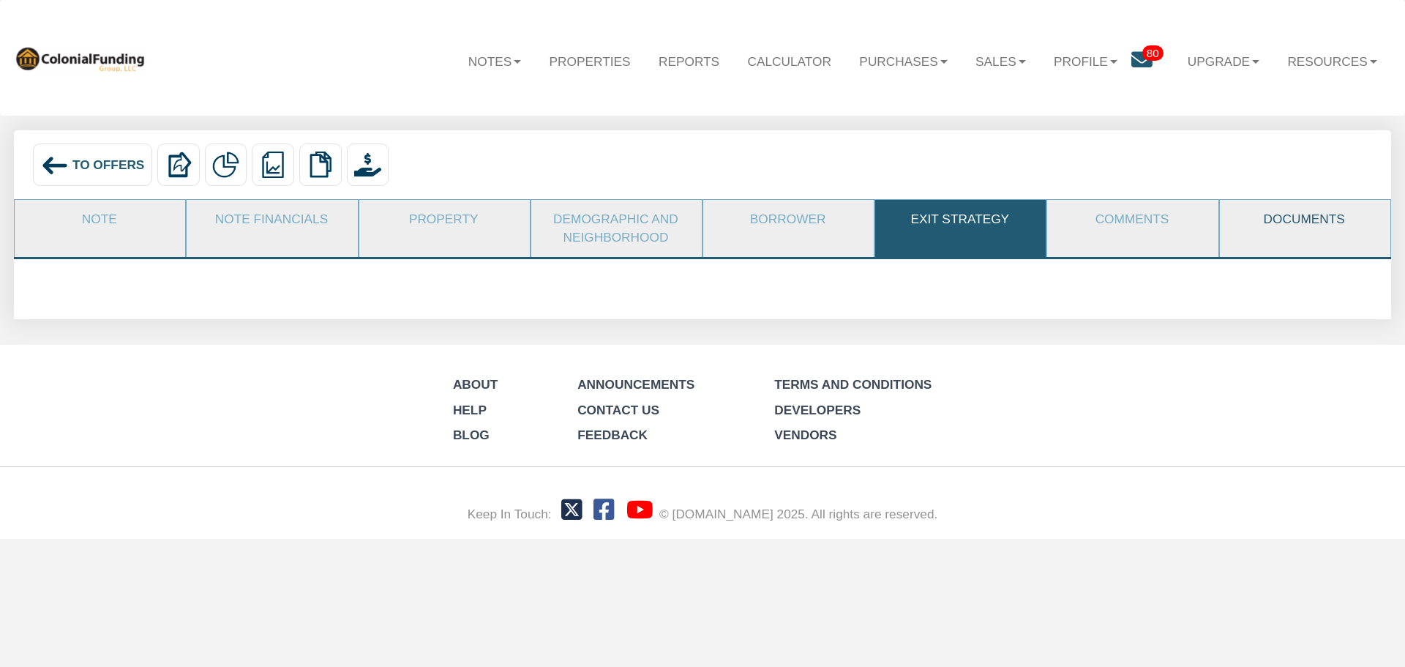
click at [1290, 220] on link "Documents" at bounding box center [1304, 219] width 169 height 39
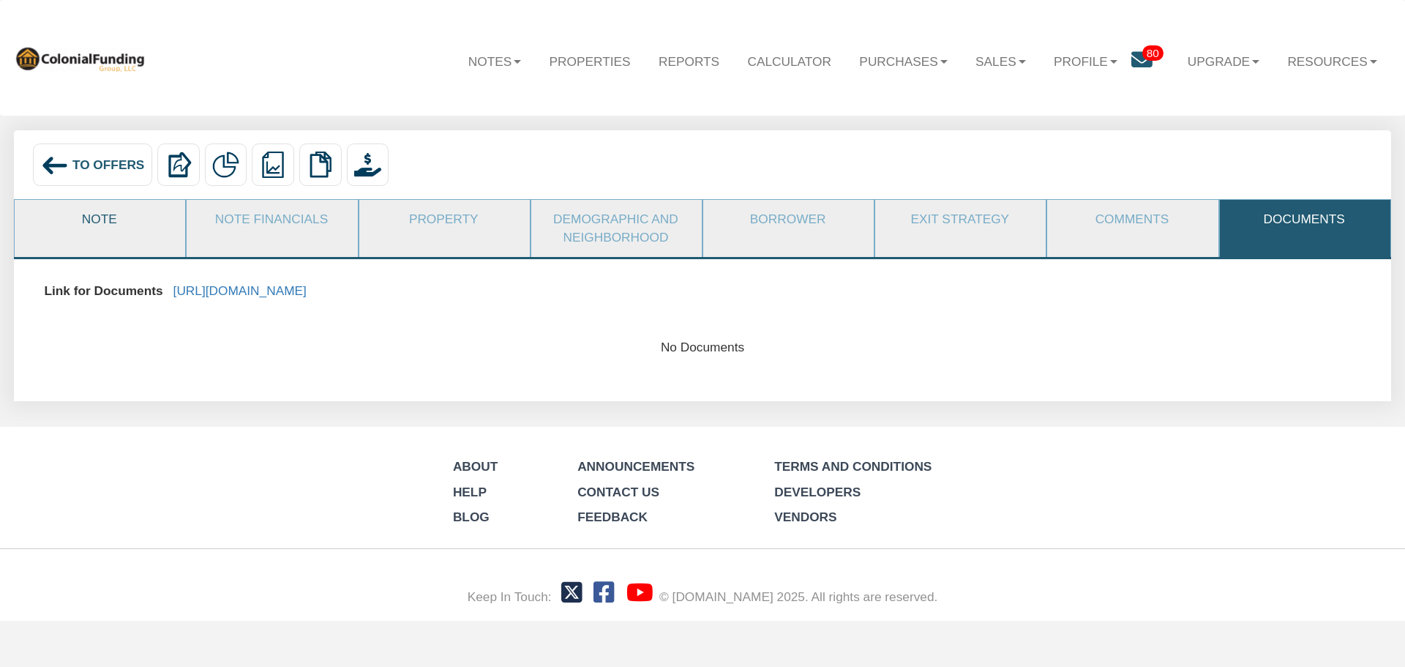
click at [102, 217] on link "Note" at bounding box center [99, 219] width 169 height 39
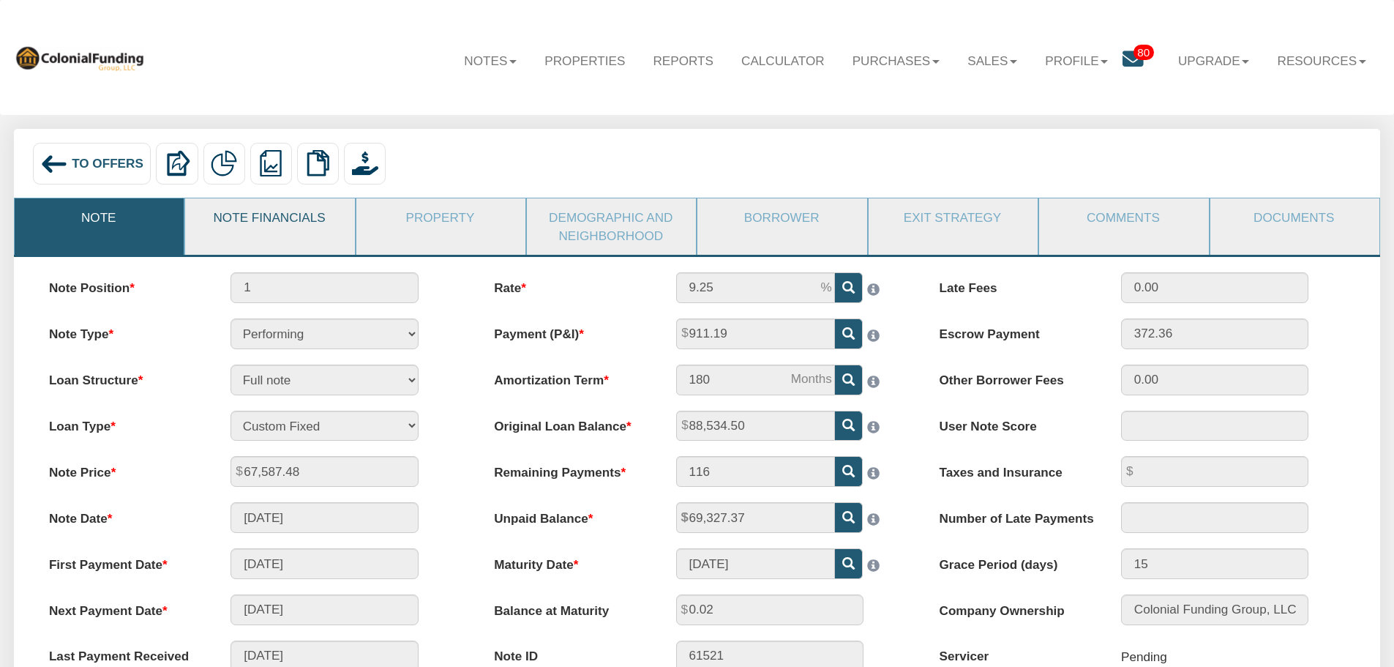
click at [274, 221] on link "Note Financials" at bounding box center [269, 217] width 168 height 38
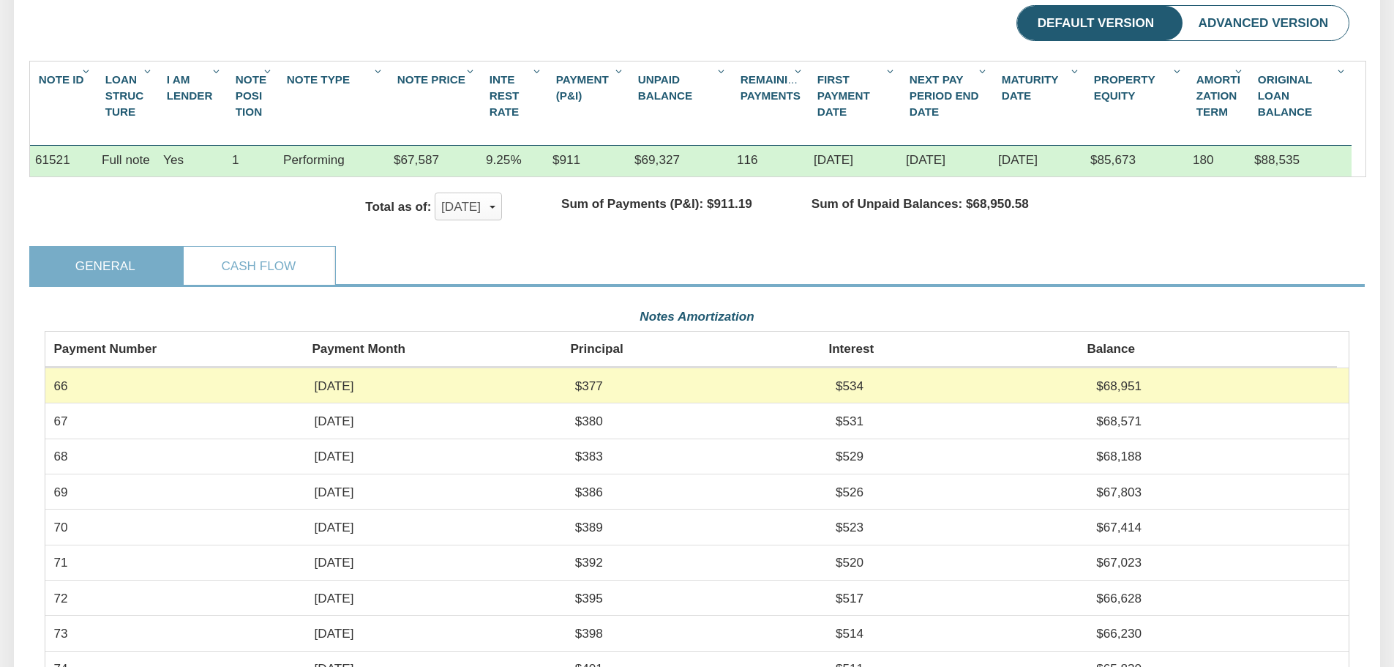
scroll to position [293, 0]
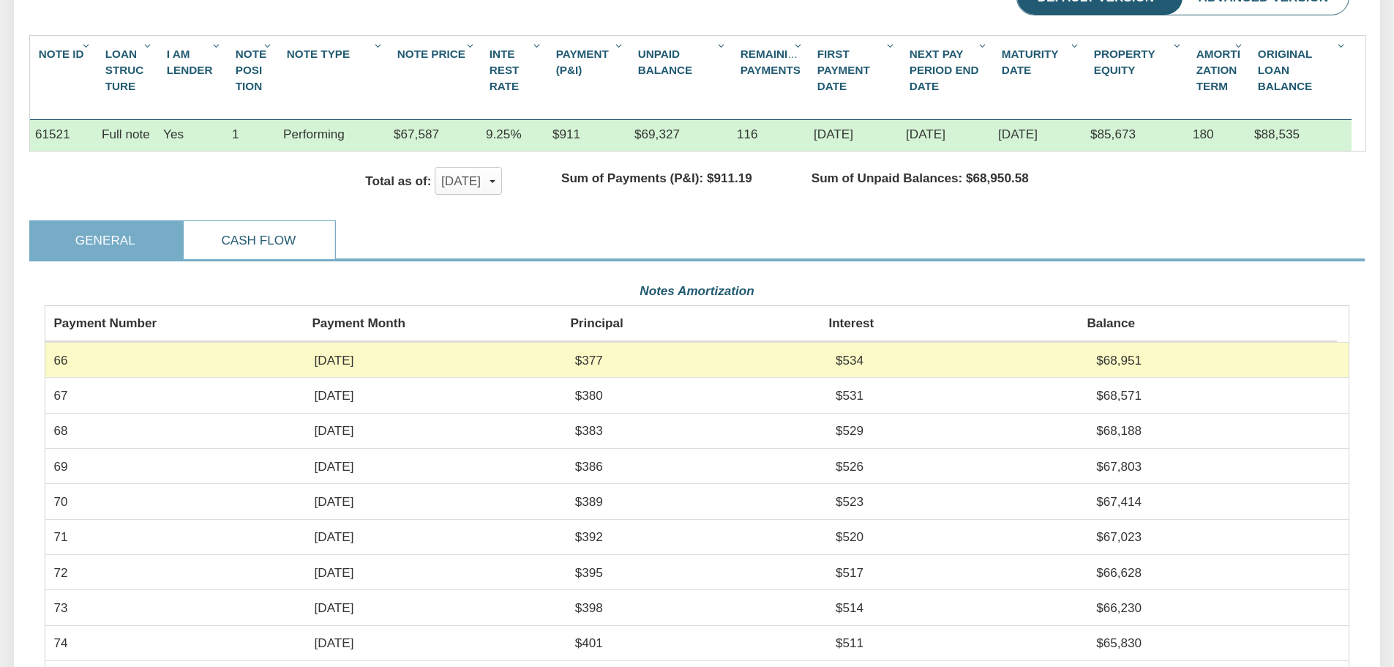
click at [254, 251] on link "Cash Flow" at bounding box center [259, 240] width 151 height 38
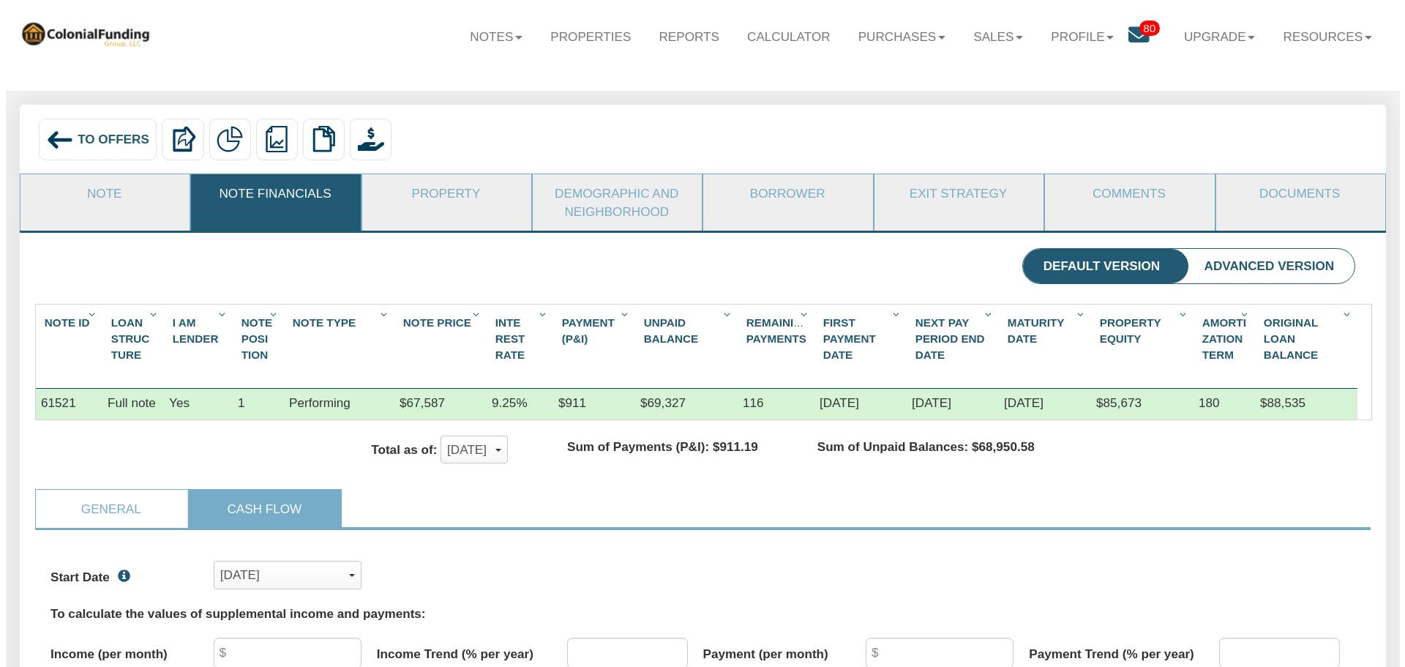
scroll to position [0, 0]
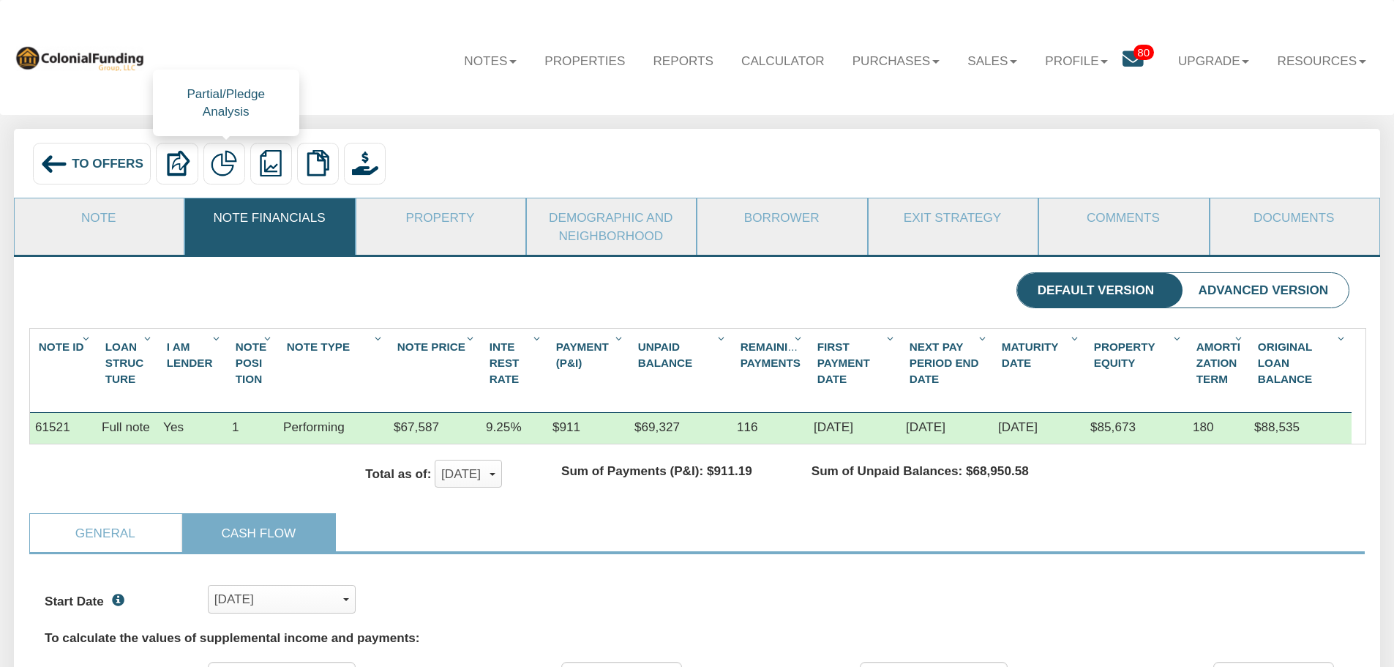
click at [228, 164] on img at bounding box center [224, 163] width 26 height 26
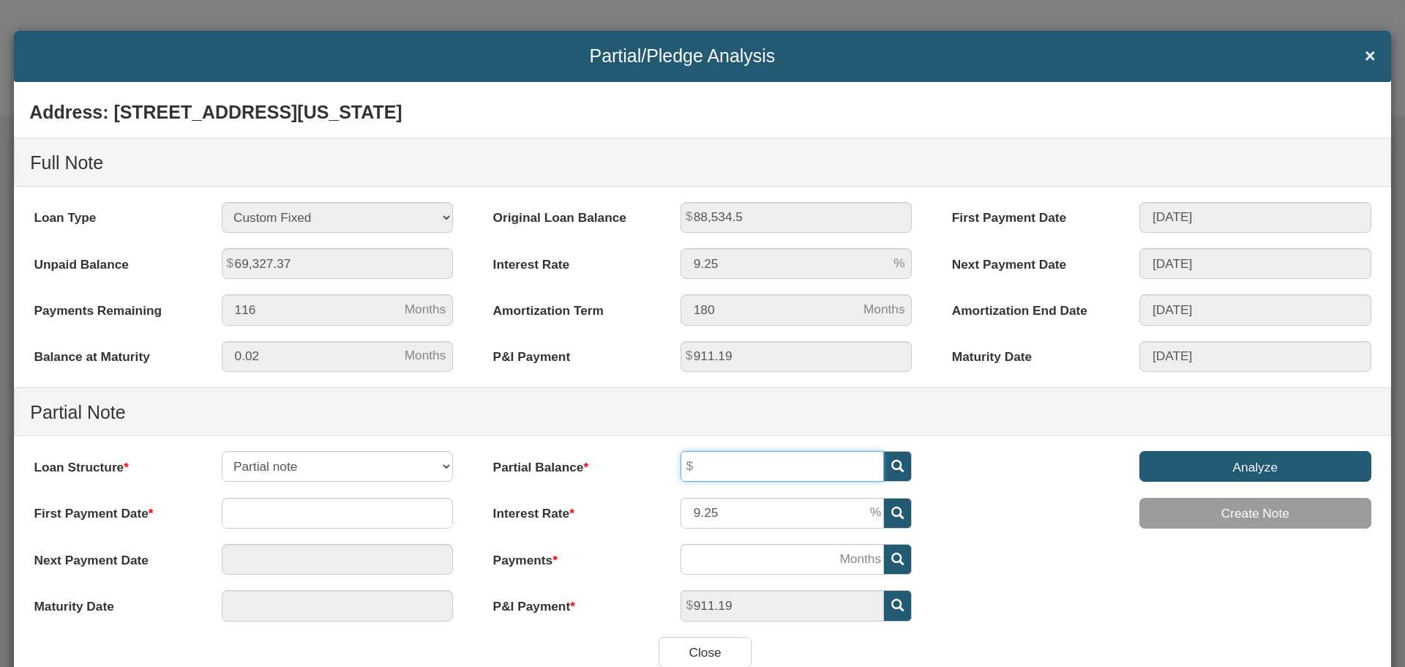
scroll to position [59, 0]
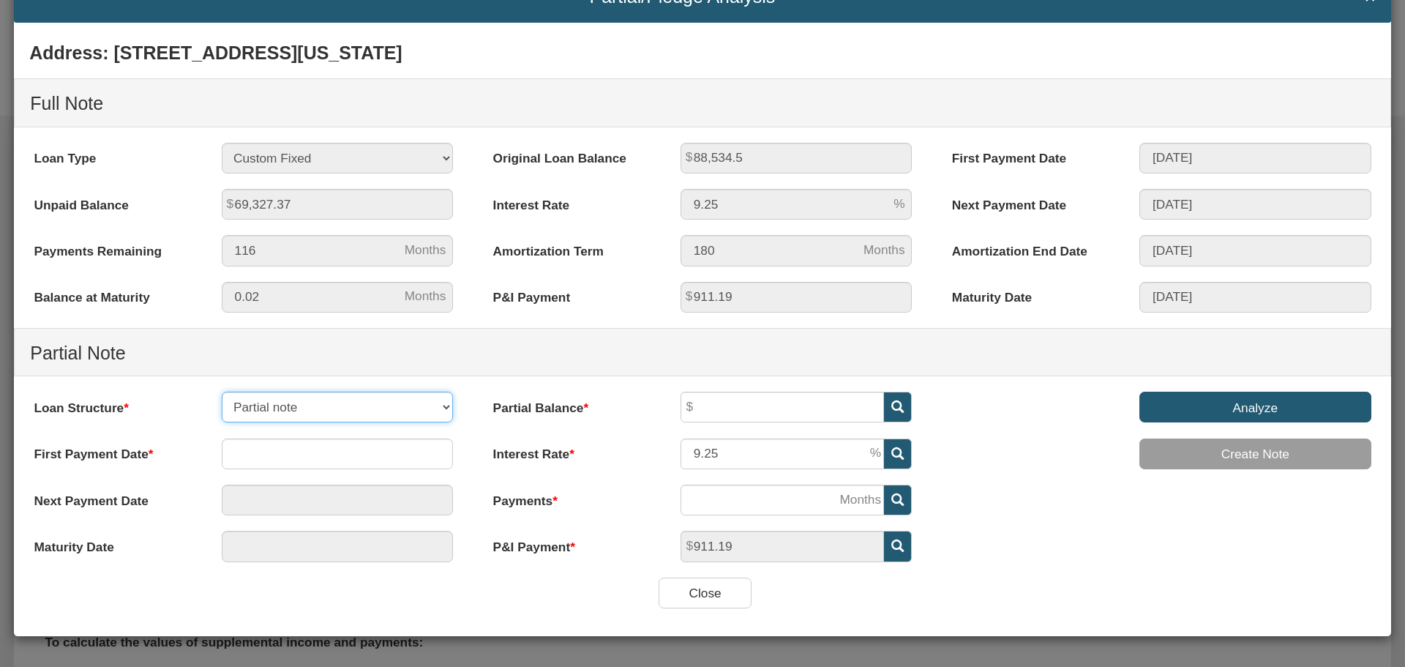
click at [441, 405] on select "Partial note Pledge note Split Payment note" at bounding box center [338, 406] width 232 height 31
select select "object:11608"
click at [222, 391] on select "Partial note Pledge note Split Payment note" at bounding box center [338, 406] width 232 height 31
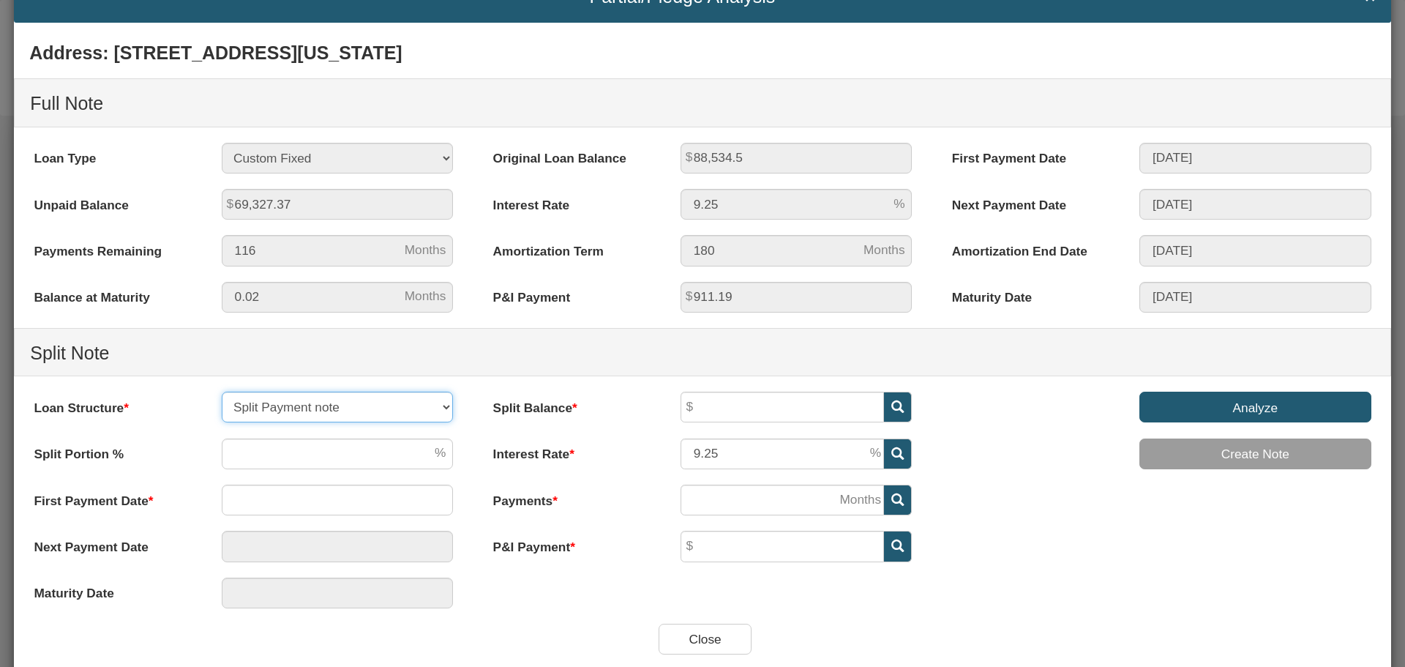
click at [446, 405] on select "Partial note Pledge note Split Payment note" at bounding box center [338, 406] width 232 height 31
select select "object:11606"
click at [222, 391] on select "Partial note Pledge note Split Payment note" at bounding box center [338, 406] width 232 height 31
type input "911.19"
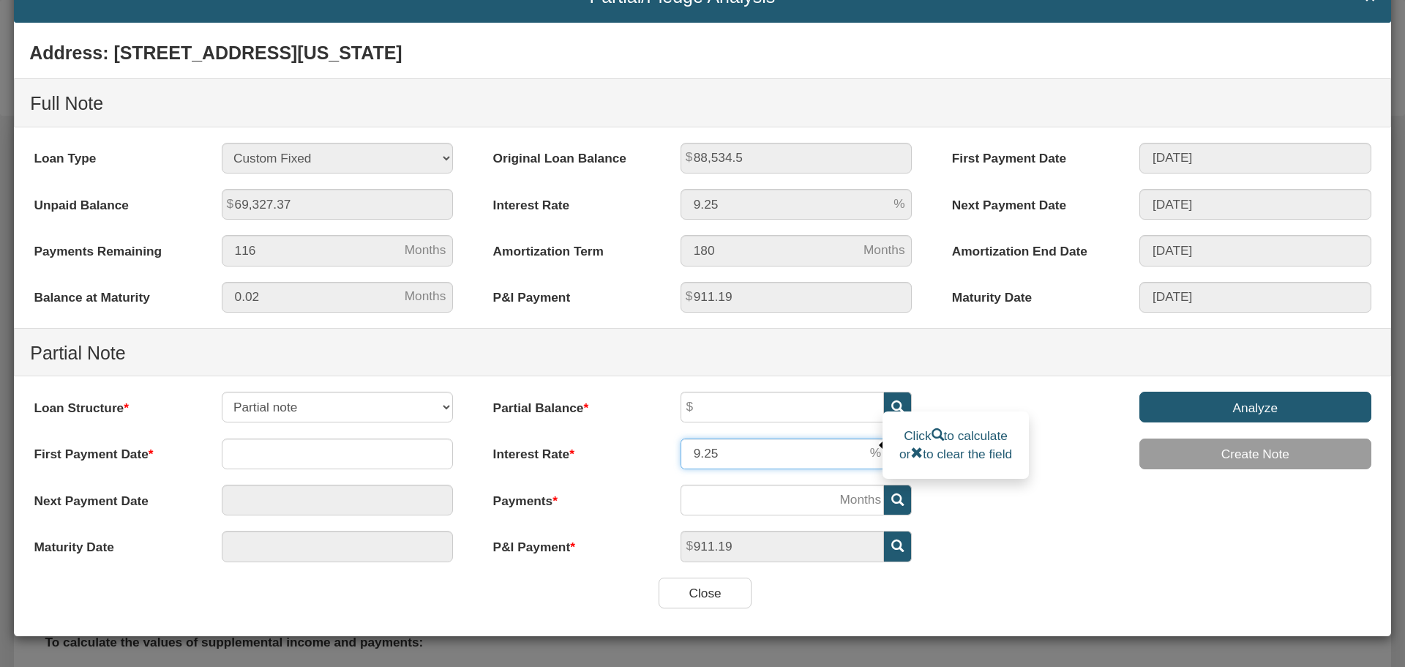
drag, startPoint x: 718, startPoint y: 452, endPoint x: 676, endPoint y: 453, distance: 41.7
click at [680, 453] on input "9.25" at bounding box center [781, 453] width 203 height 31
type input "7"
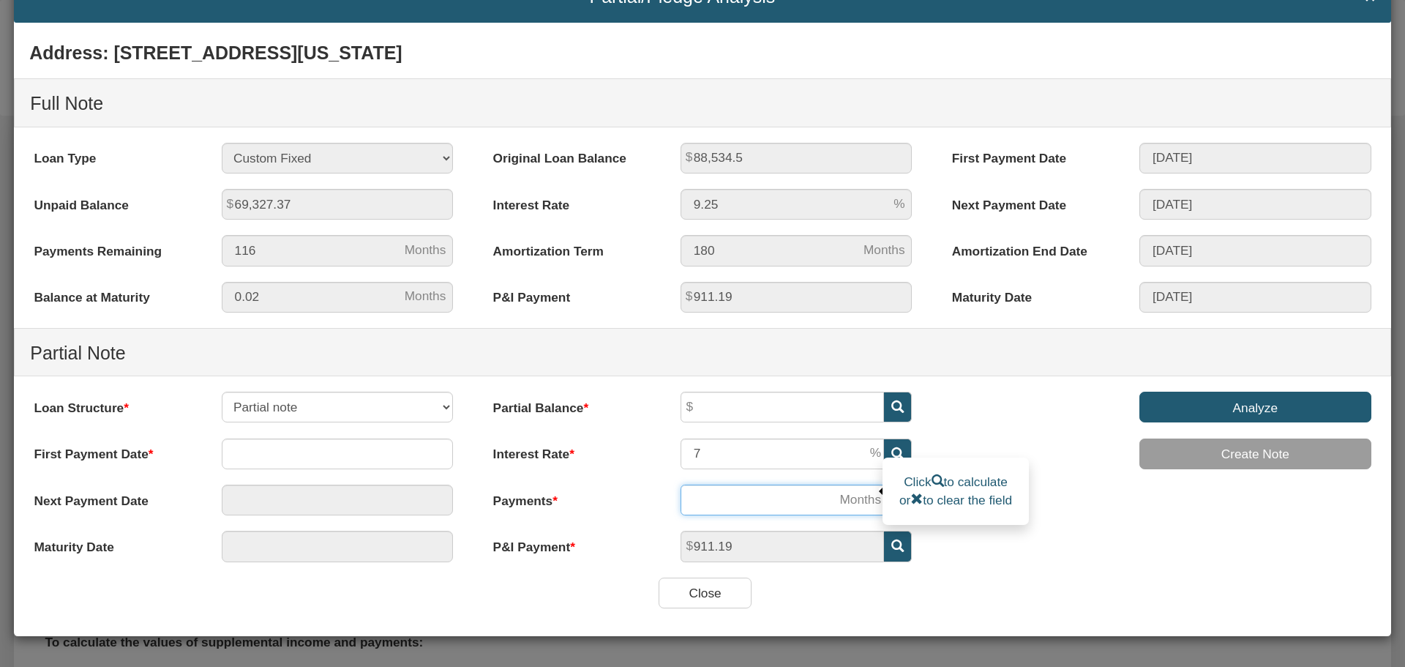
click at [719, 500] on input "number" at bounding box center [781, 499] width 203 height 31
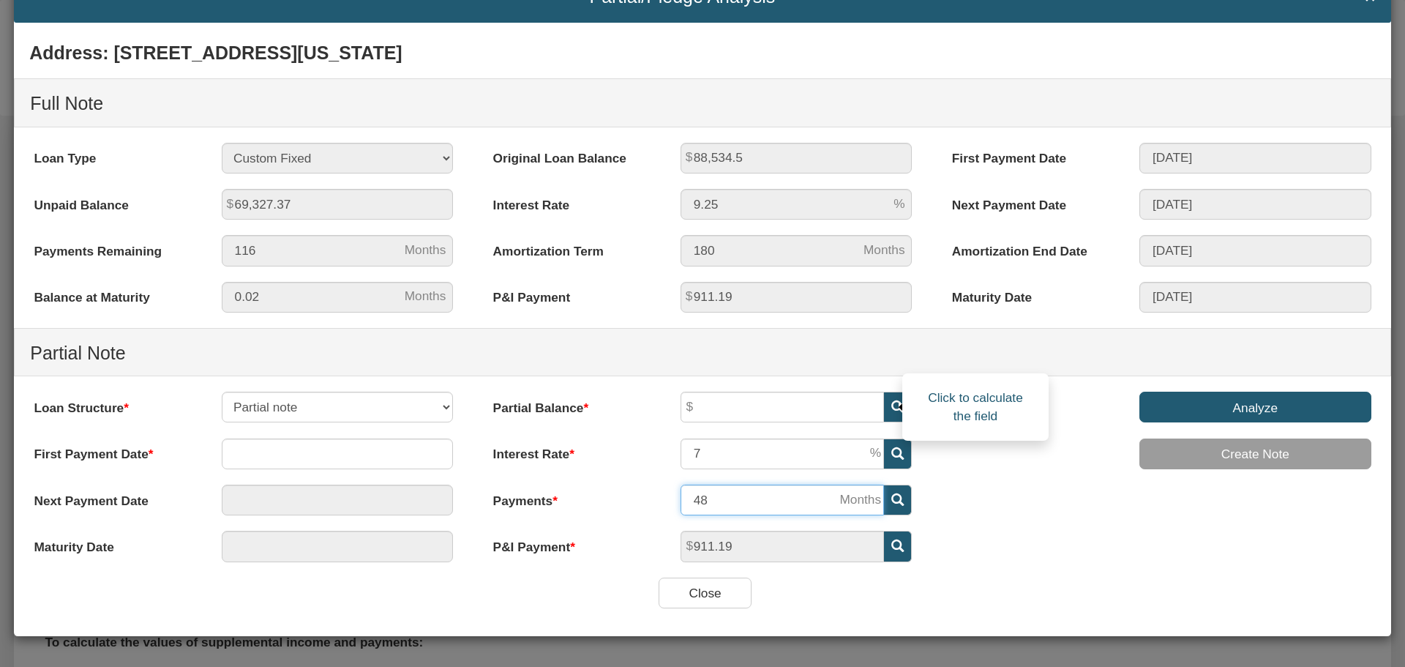
type input "48"
click at [891, 404] on icon at bounding box center [897, 406] width 12 height 12
type input "38,051.48"
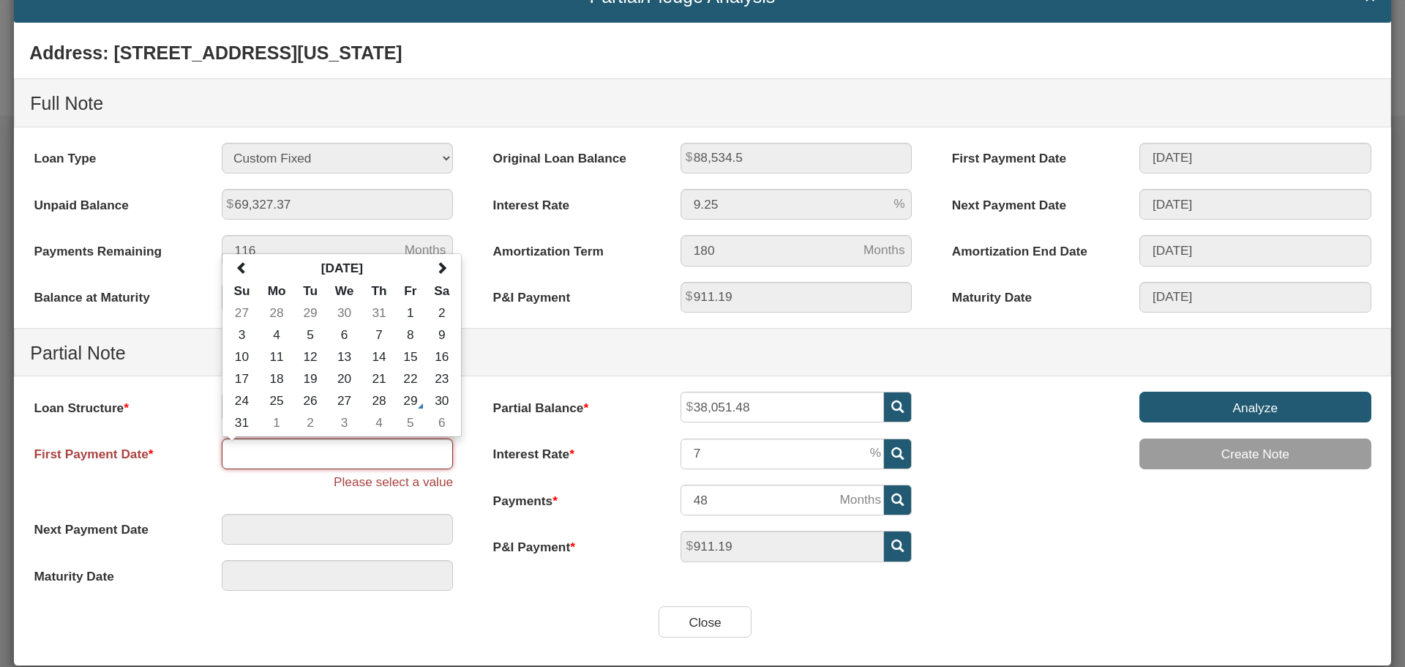
click at [352, 453] on input "text" at bounding box center [338, 453] width 232 height 31
click at [442, 269] on span at bounding box center [441, 267] width 12 height 12
click at [343, 310] on td "1" at bounding box center [344, 312] width 37 height 22
type input "10/01/2025"
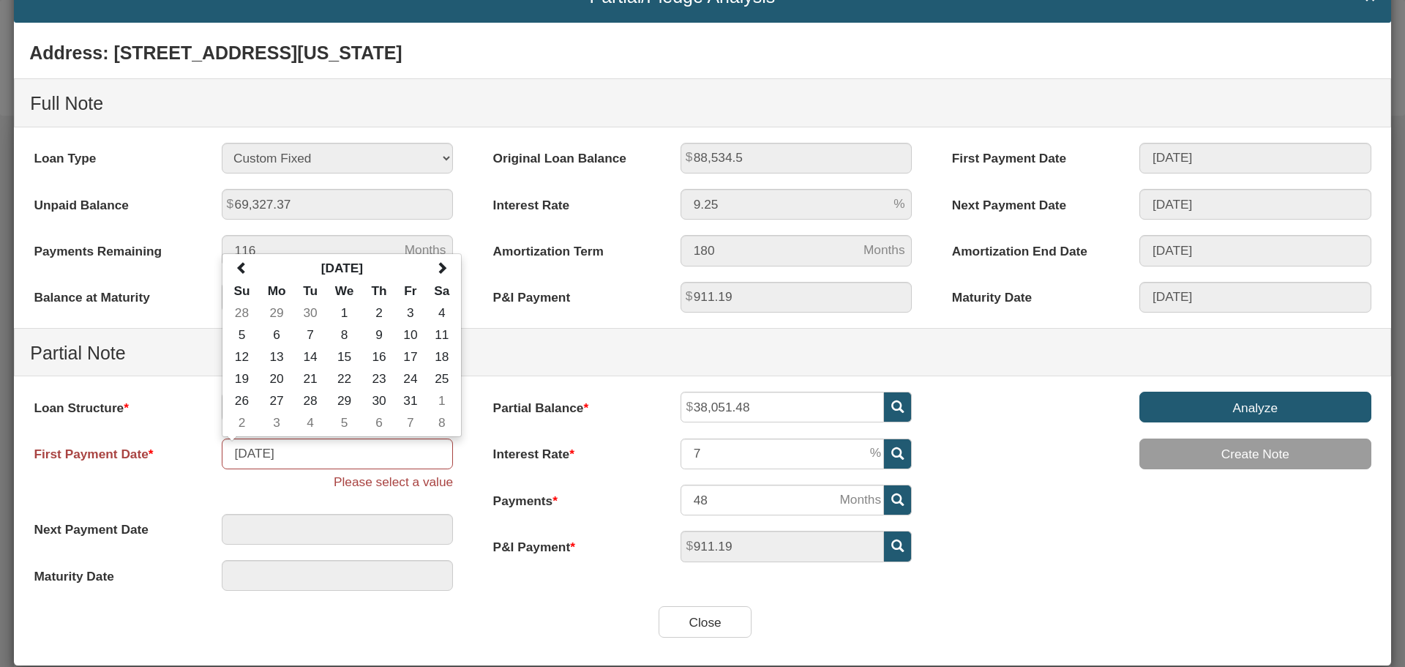
type input "10/01/2025"
type input "09/01/2029"
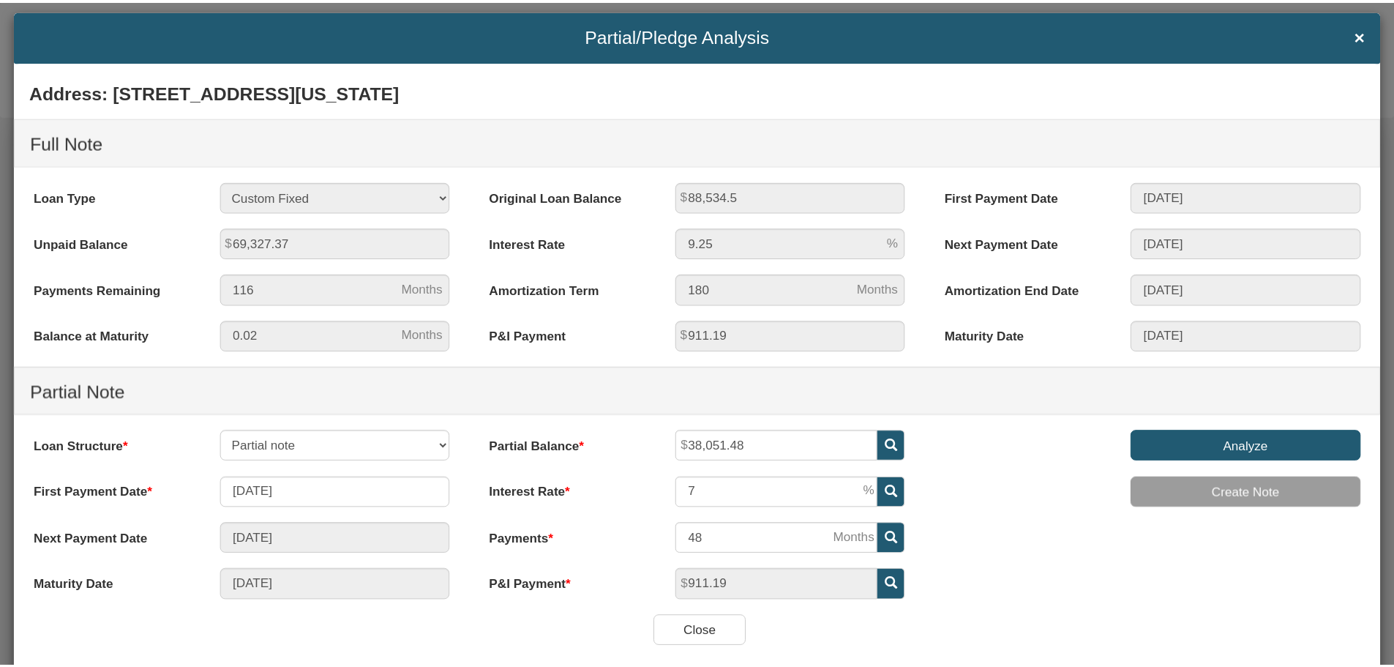
scroll to position [0, 0]
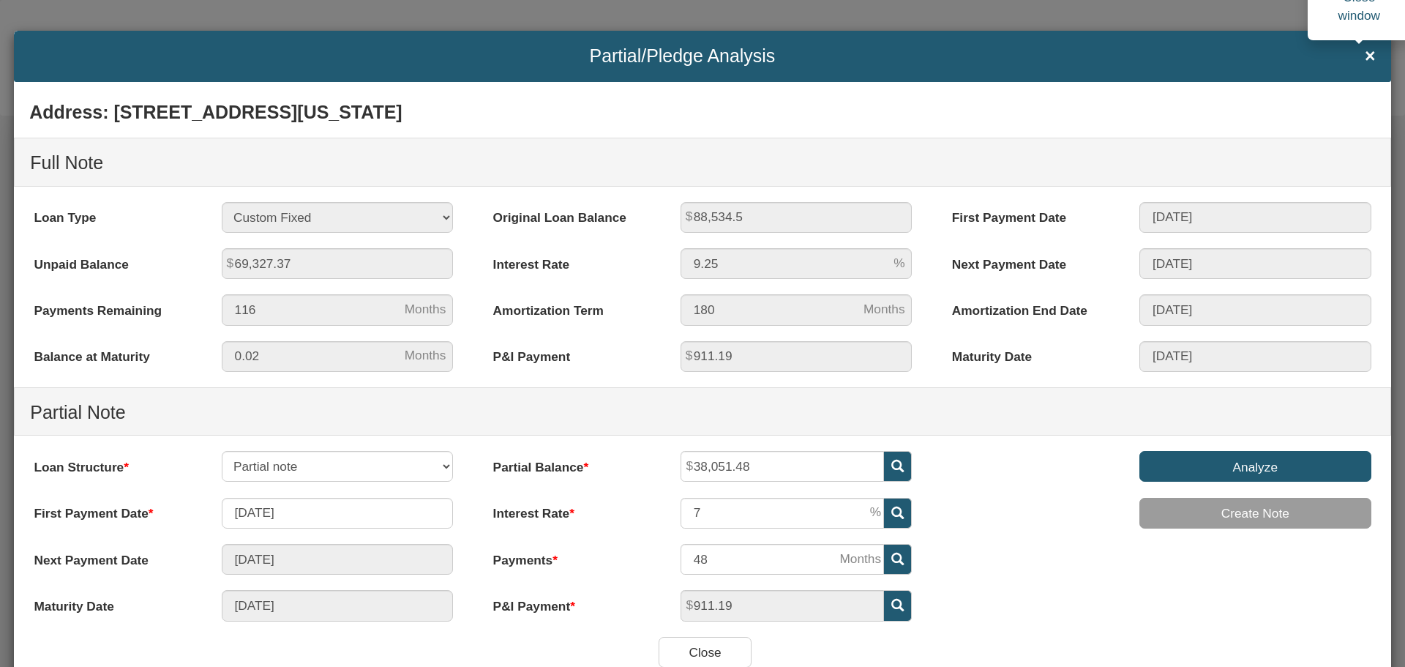
click at [1364, 54] on span "×" at bounding box center [1369, 56] width 11 height 20
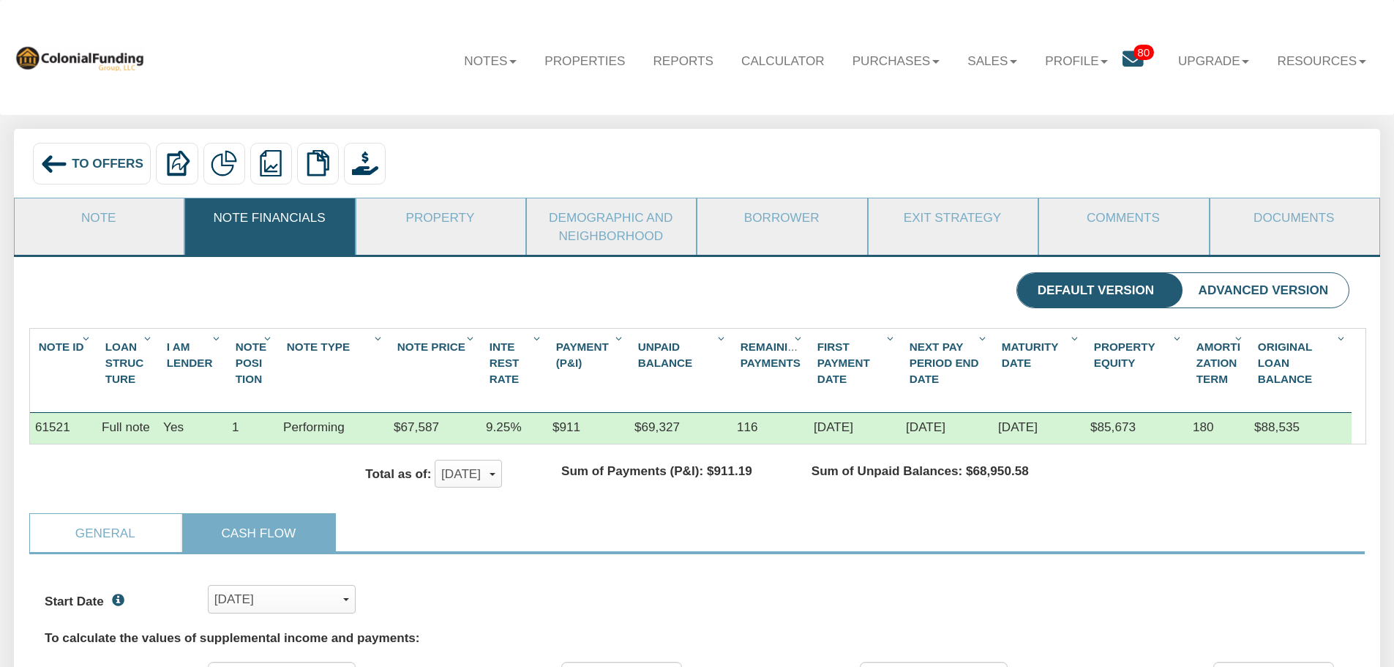
scroll to position [281, 1304]
click at [102, 161] on span "To Offers" at bounding box center [108, 163] width 72 height 15
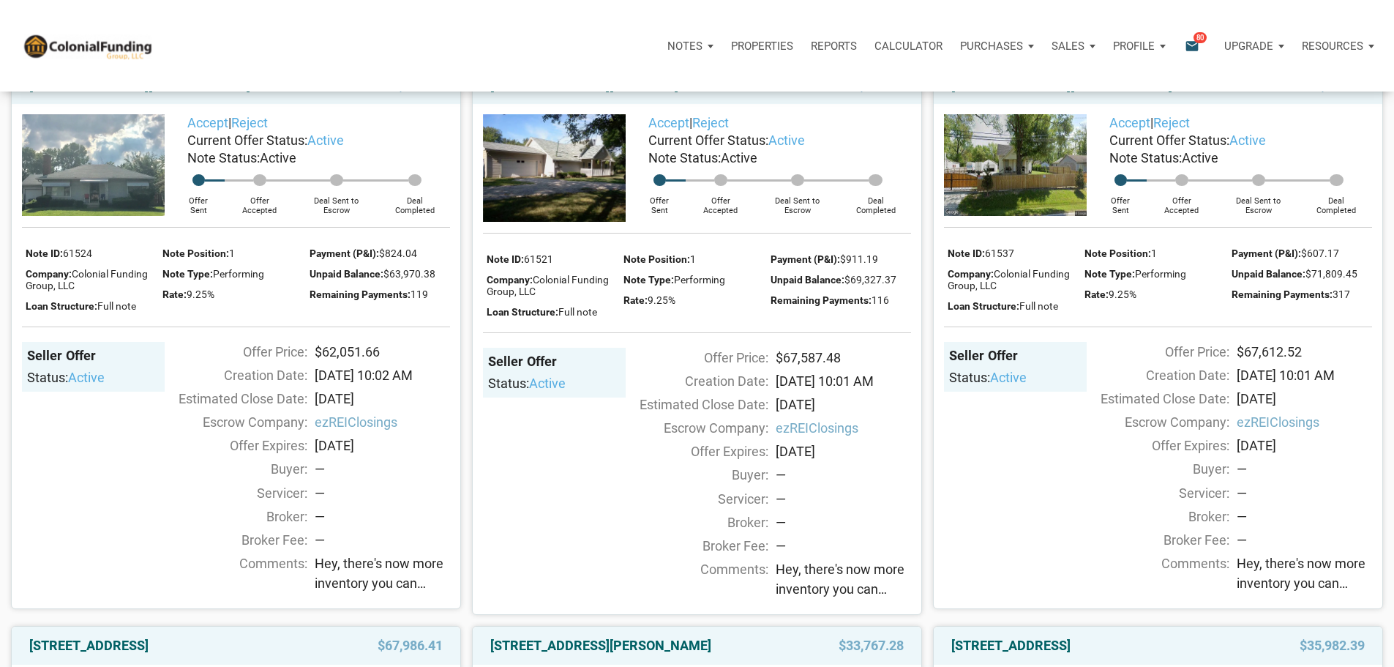
scroll to position [1244, 0]
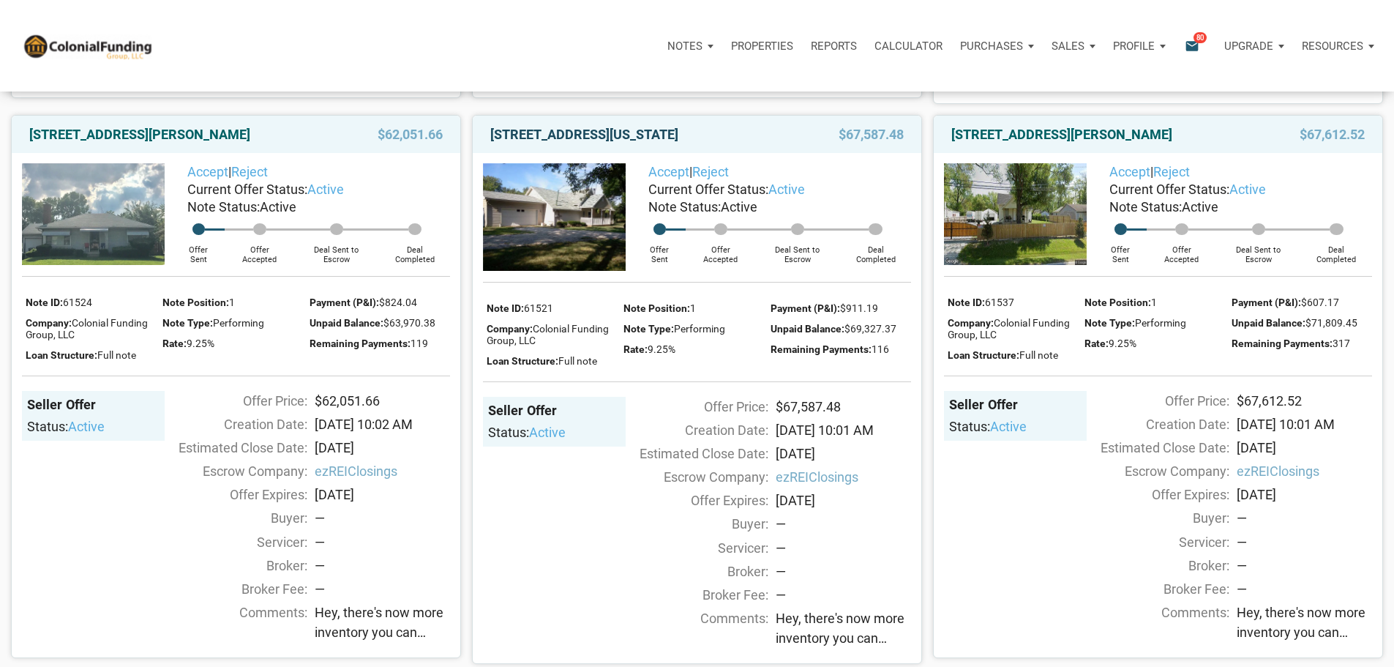
click at [637, 143] on link "[STREET_ADDRESS][US_STATE]" at bounding box center [584, 135] width 188 height 18
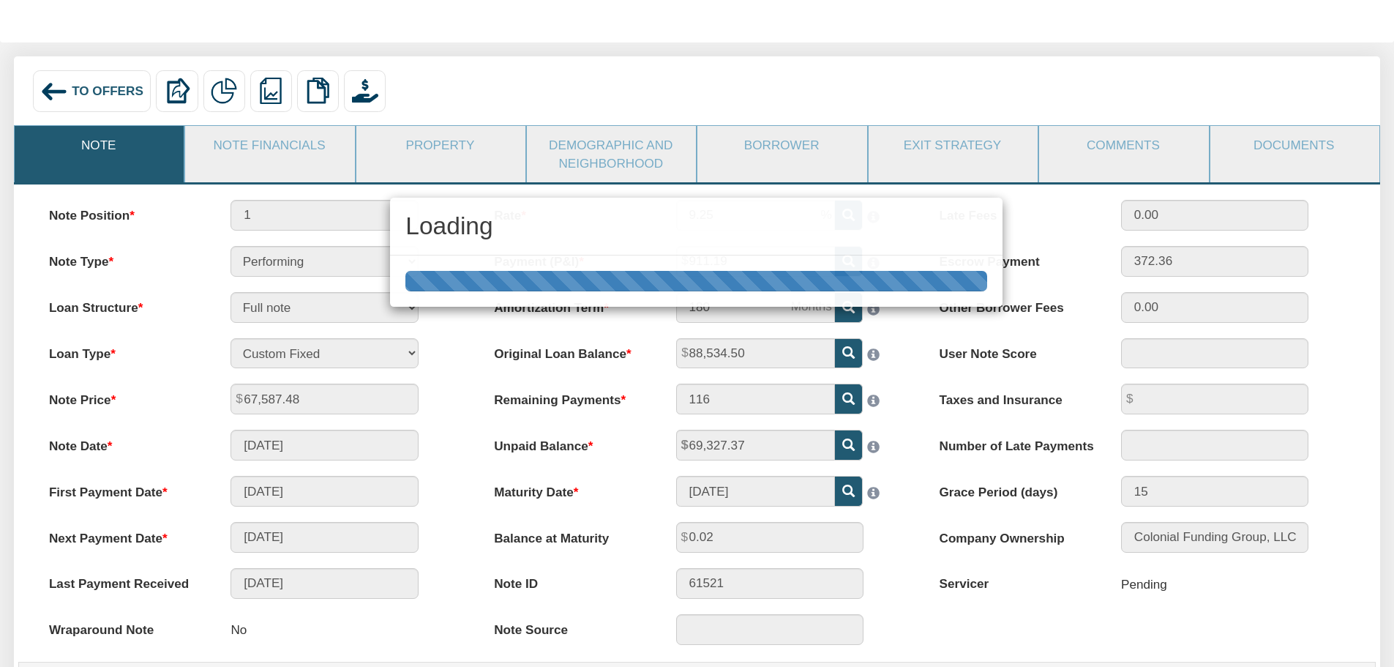
scroll to position [73, 0]
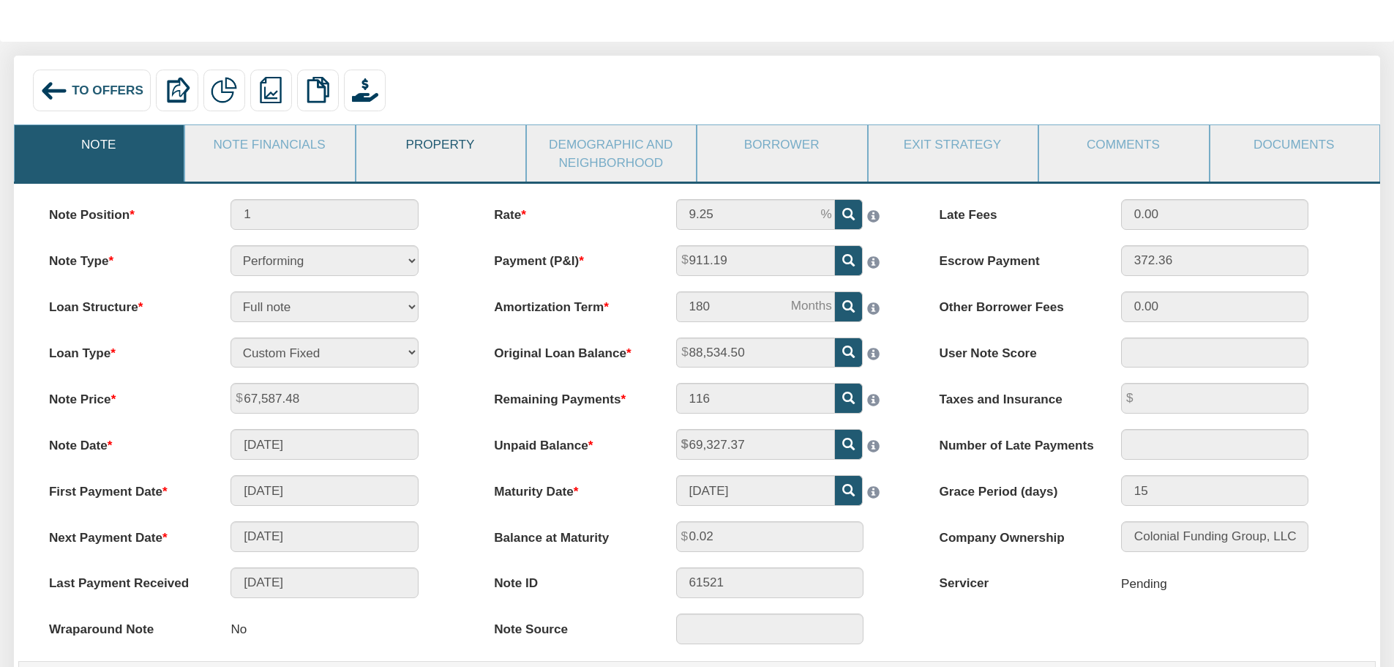
click at [439, 147] on link "Property" at bounding box center [440, 144] width 168 height 38
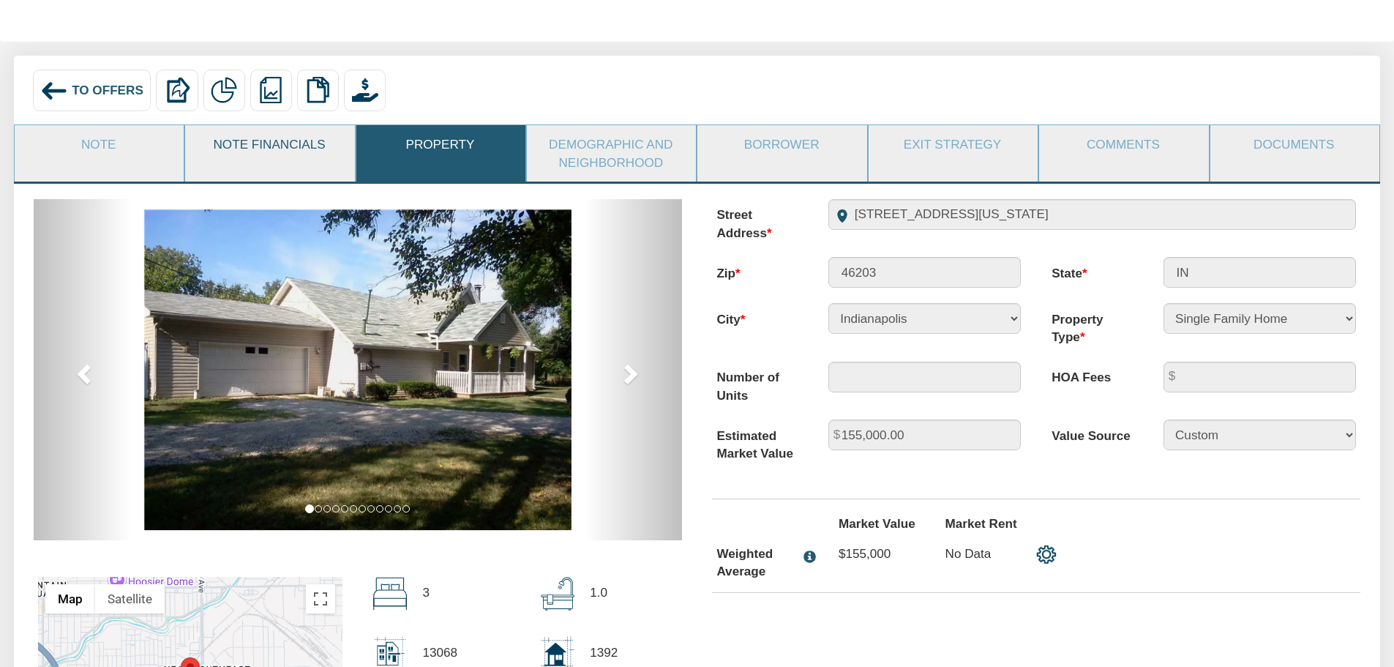
click at [276, 148] on link "Note Financials" at bounding box center [269, 144] width 168 height 38
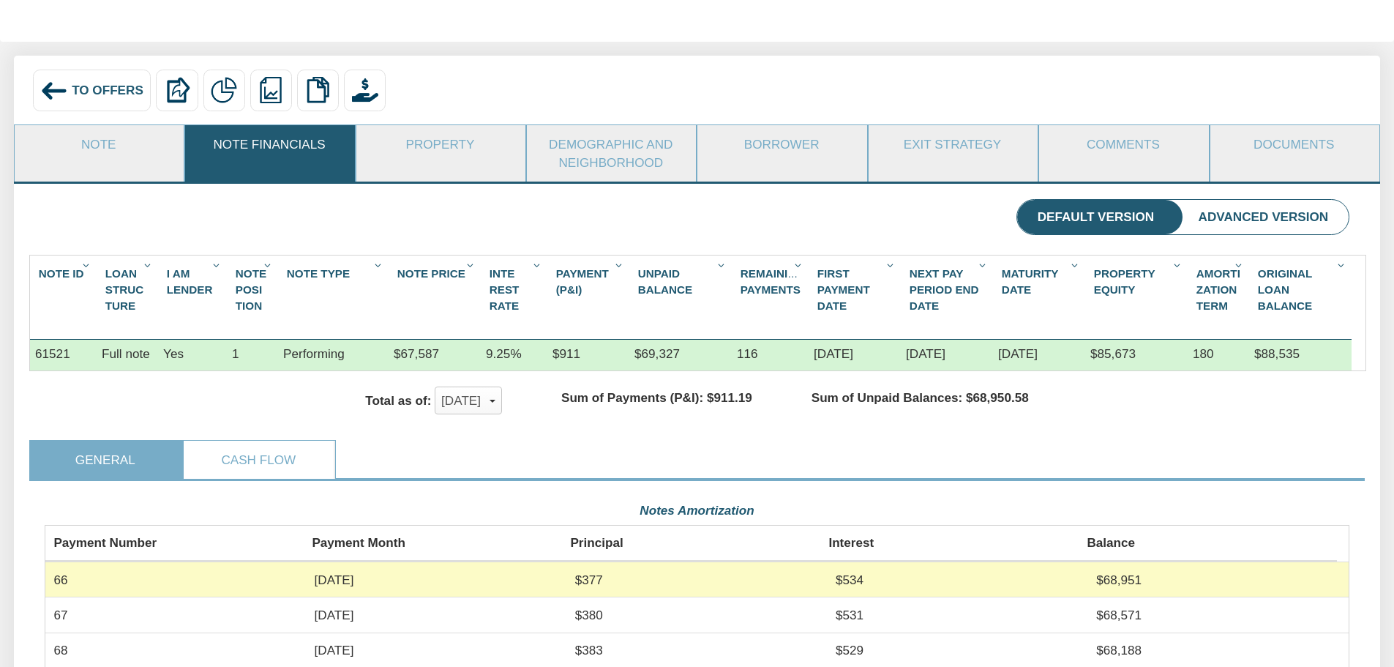
scroll to position [327, 1304]
click at [1277, 141] on link "Documents" at bounding box center [1294, 144] width 168 height 38
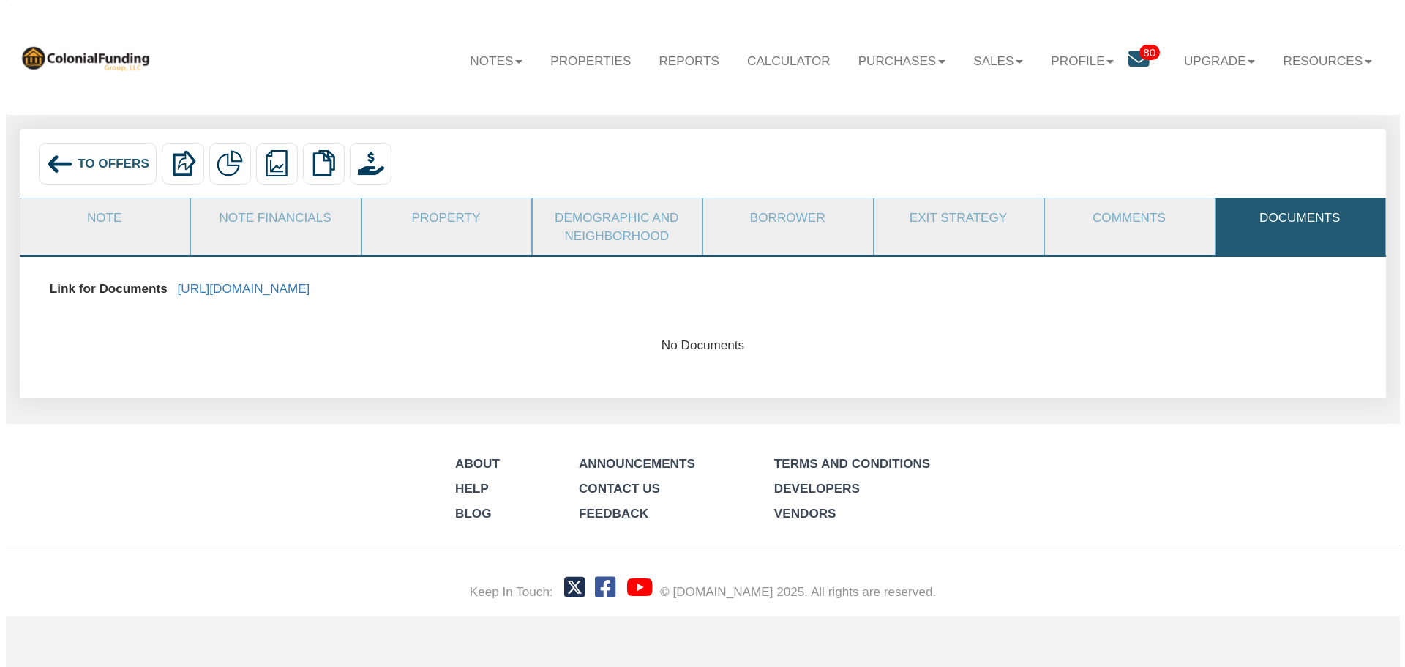
scroll to position [0, 0]
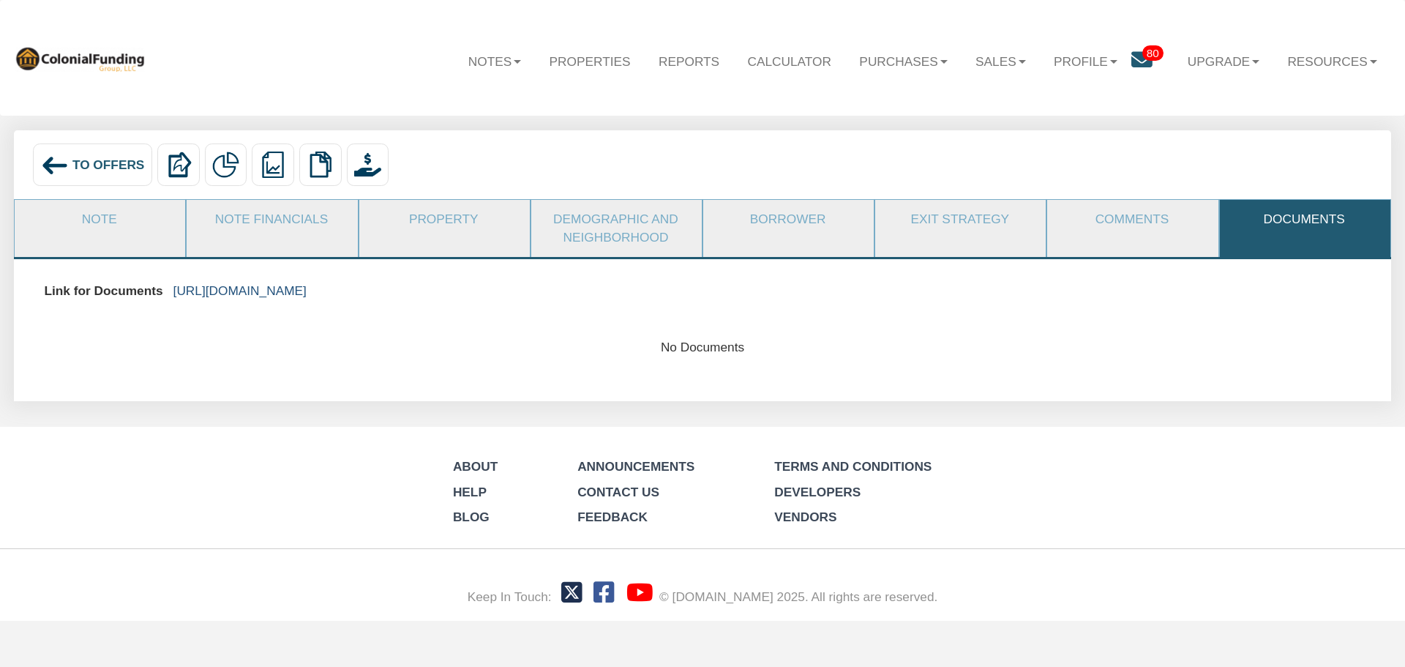
click at [307, 290] on link "[URL][DOMAIN_NAME]" at bounding box center [239, 290] width 133 height 15
click at [83, 165] on span "To Offers" at bounding box center [108, 164] width 72 height 15
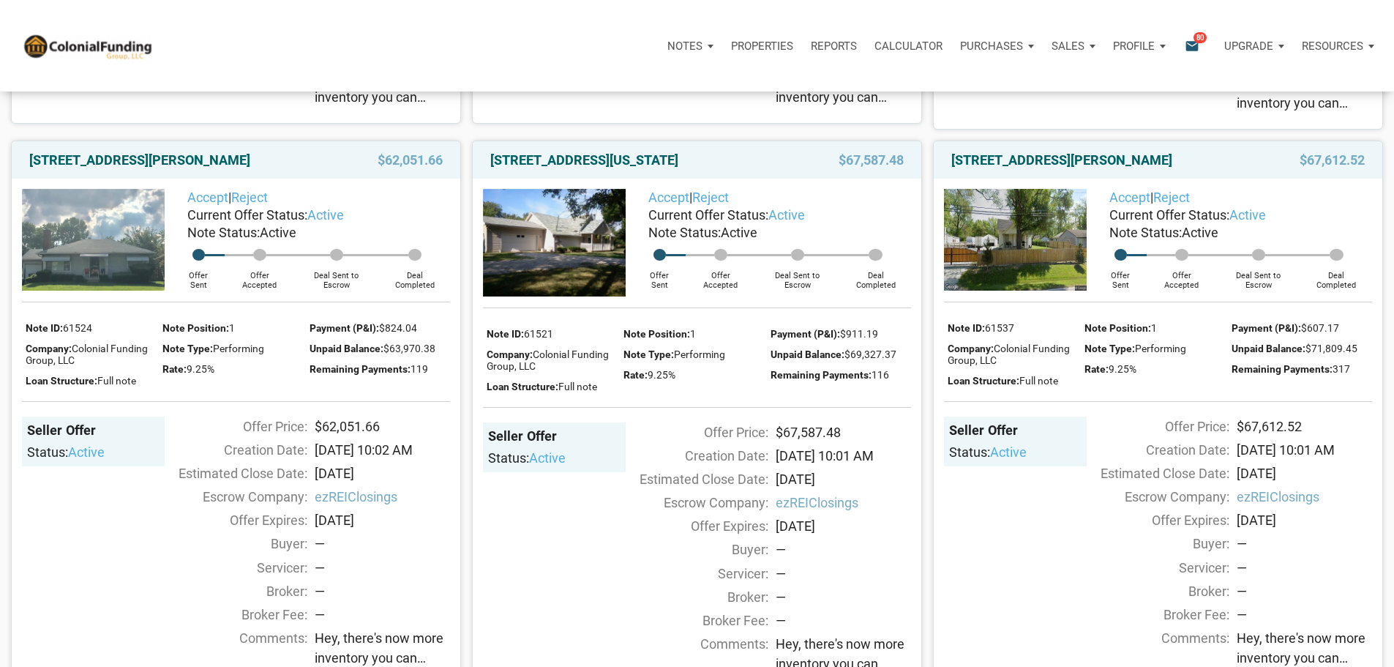
scroll to position [1244, 0]
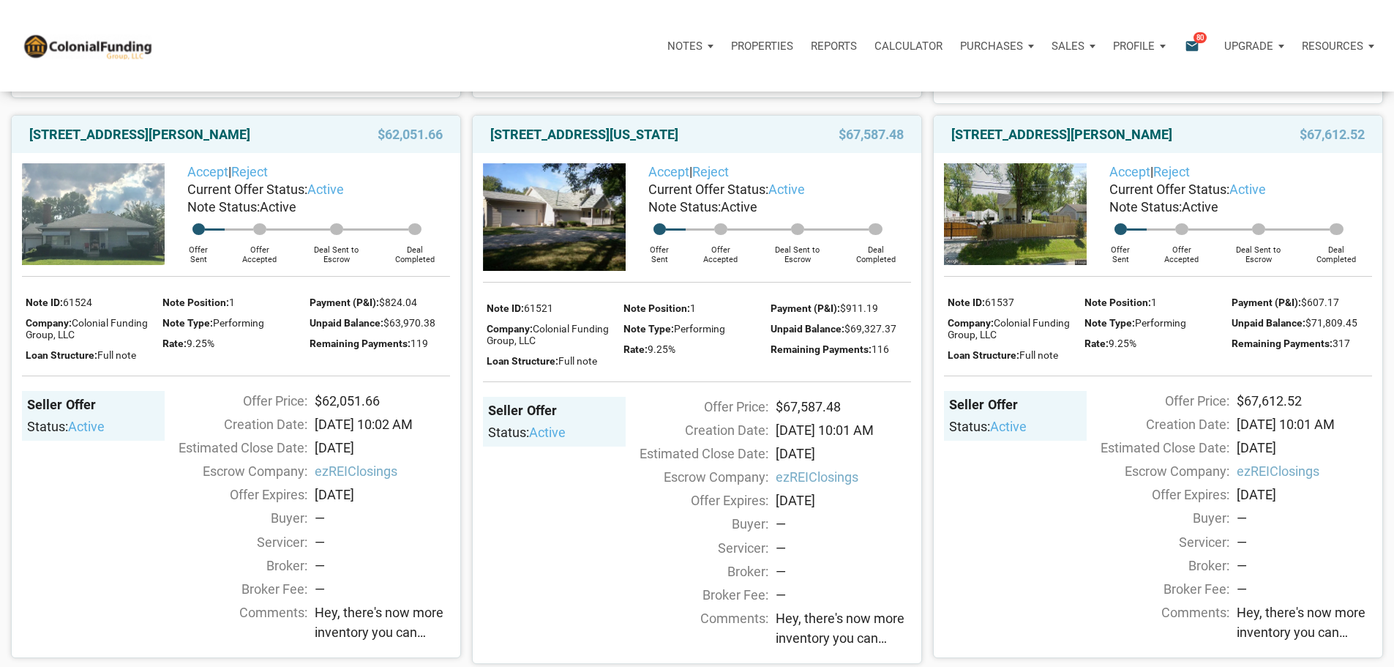
click at [549, 270] on img at bounding box center [554, 216] width 143 height 107
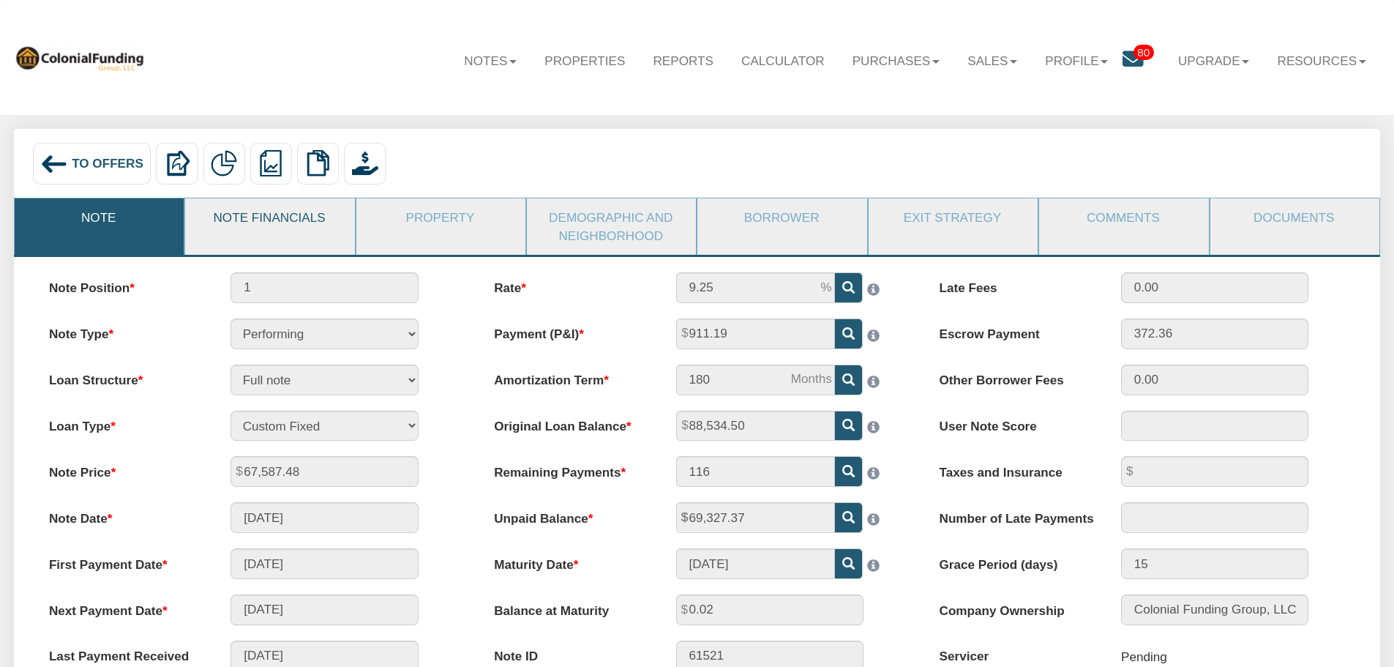
click at [267, 217] on link "Note Financials" at bounding box center [269, 217] width 168 height 38
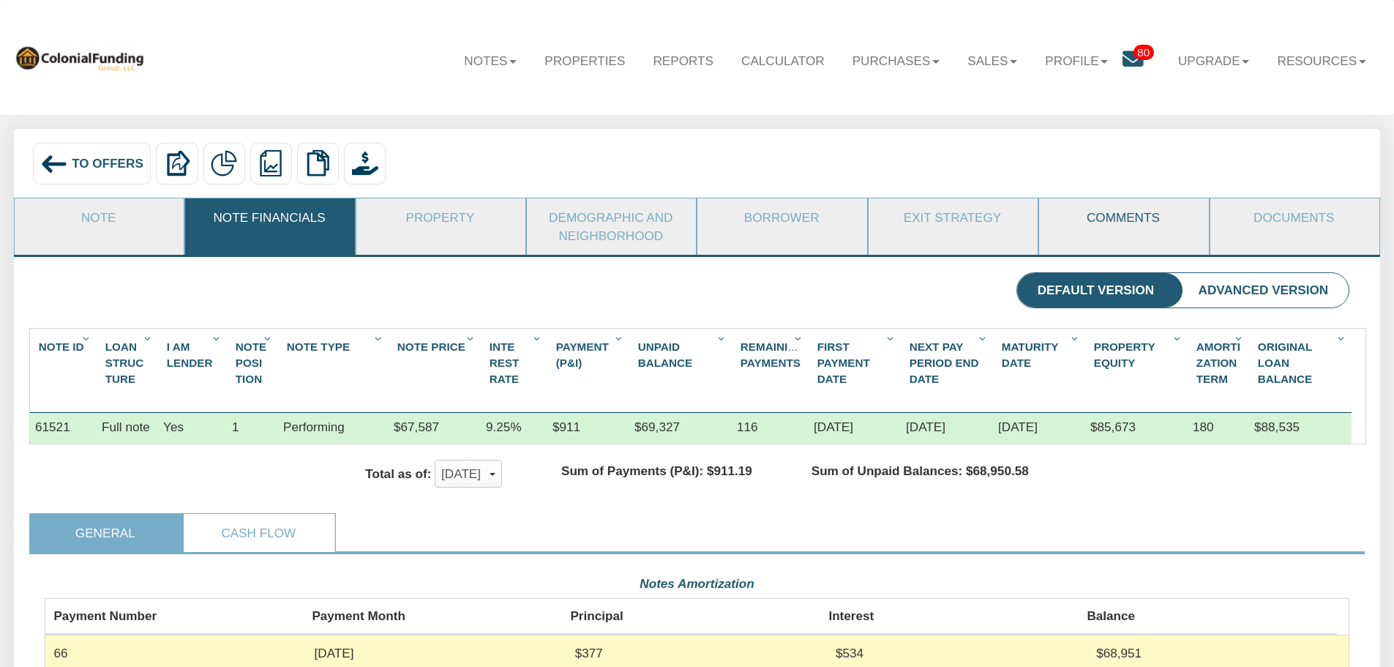
click at [1127, 219] on link "Comments" at bounding box center [1123, 217] width 168 height 38
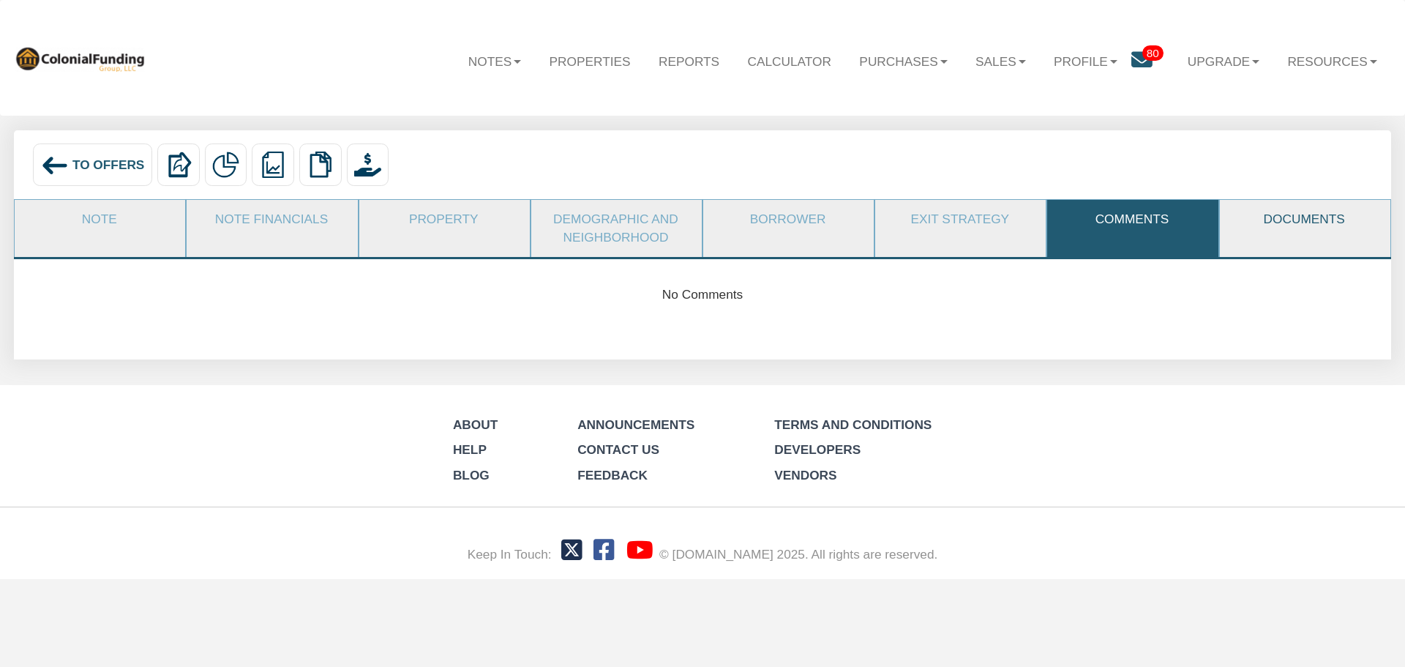
click at [1292, 219] on link "Documents" at bounding box center [1304, 219] width 169 height 39
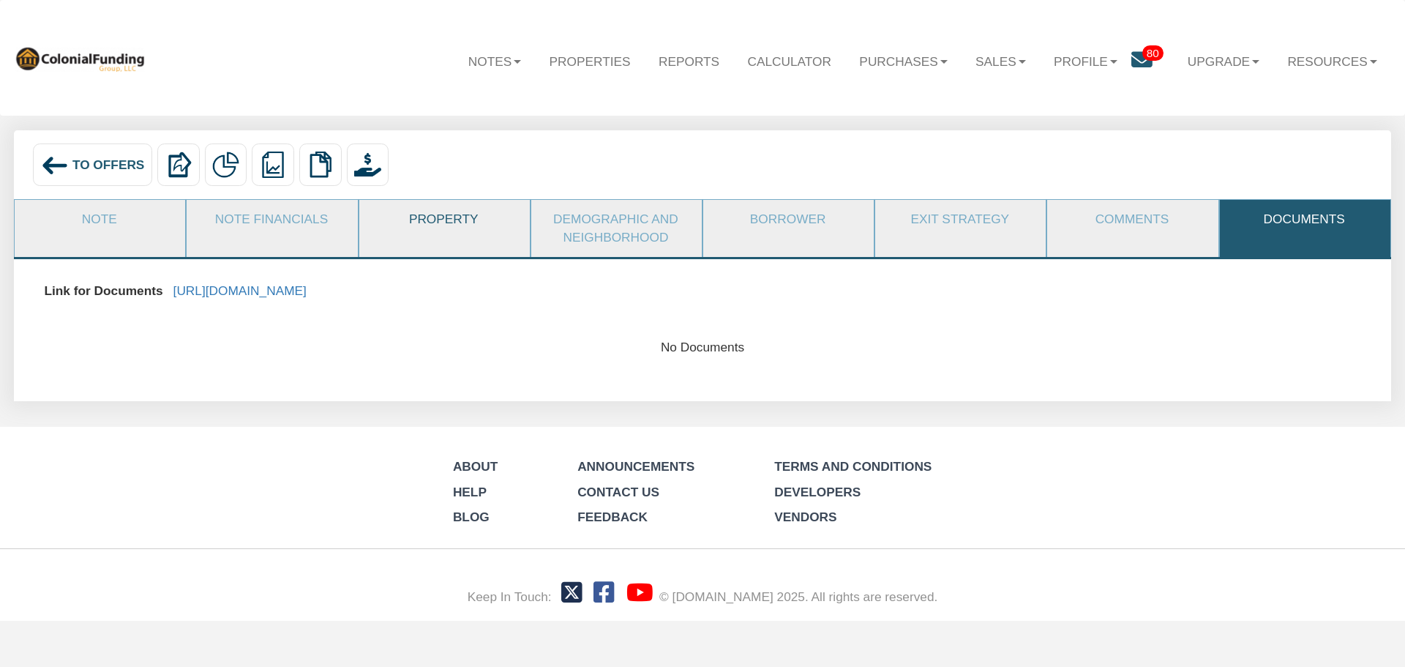
click at [446, 220] on link "Property" at bounding box center [443, 219] width 169 height 39
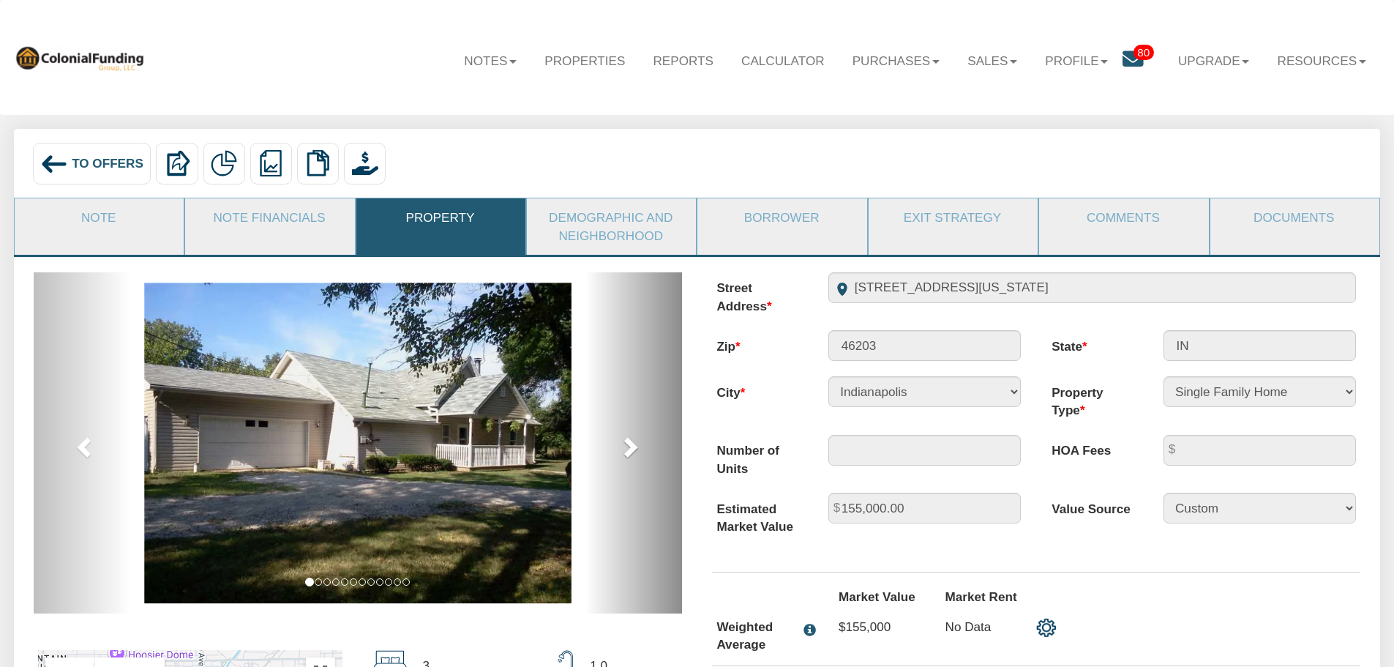
click at [631, 449] on span at bounding box center [629, 446] width 22 height 22
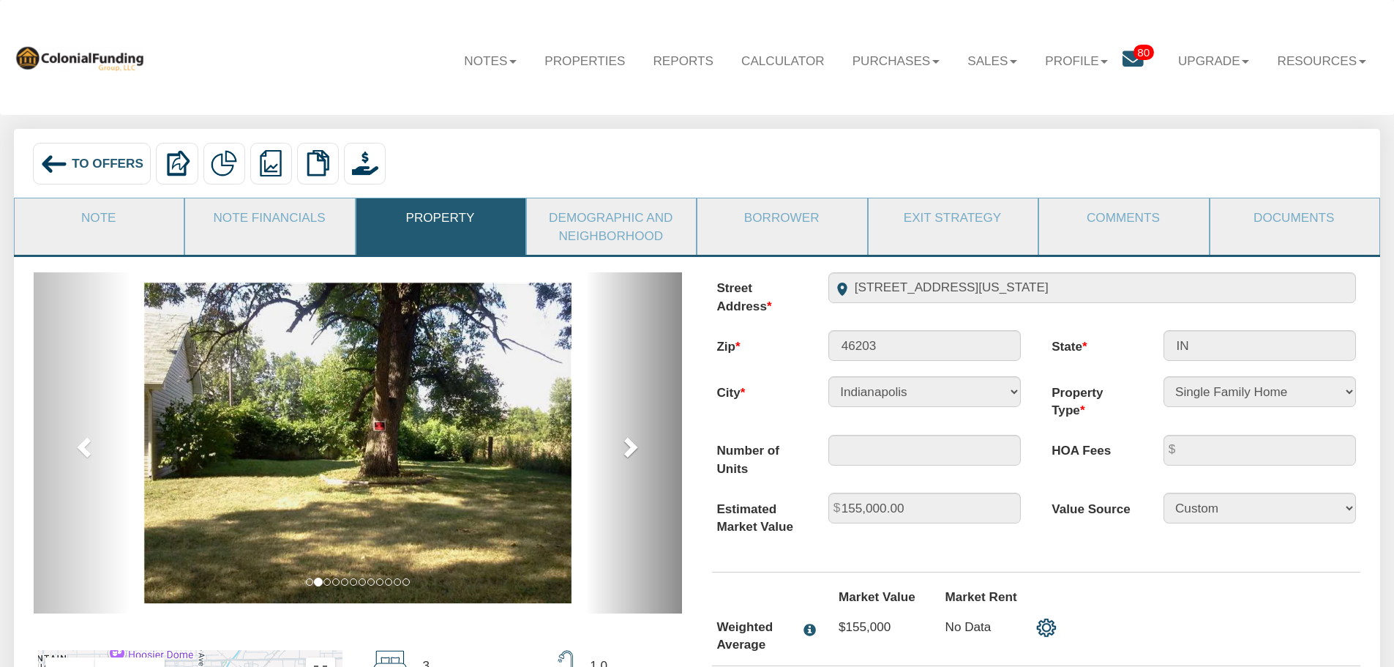
click at [631, 449] on span at bounding box center [629, 446] width 22 height 22
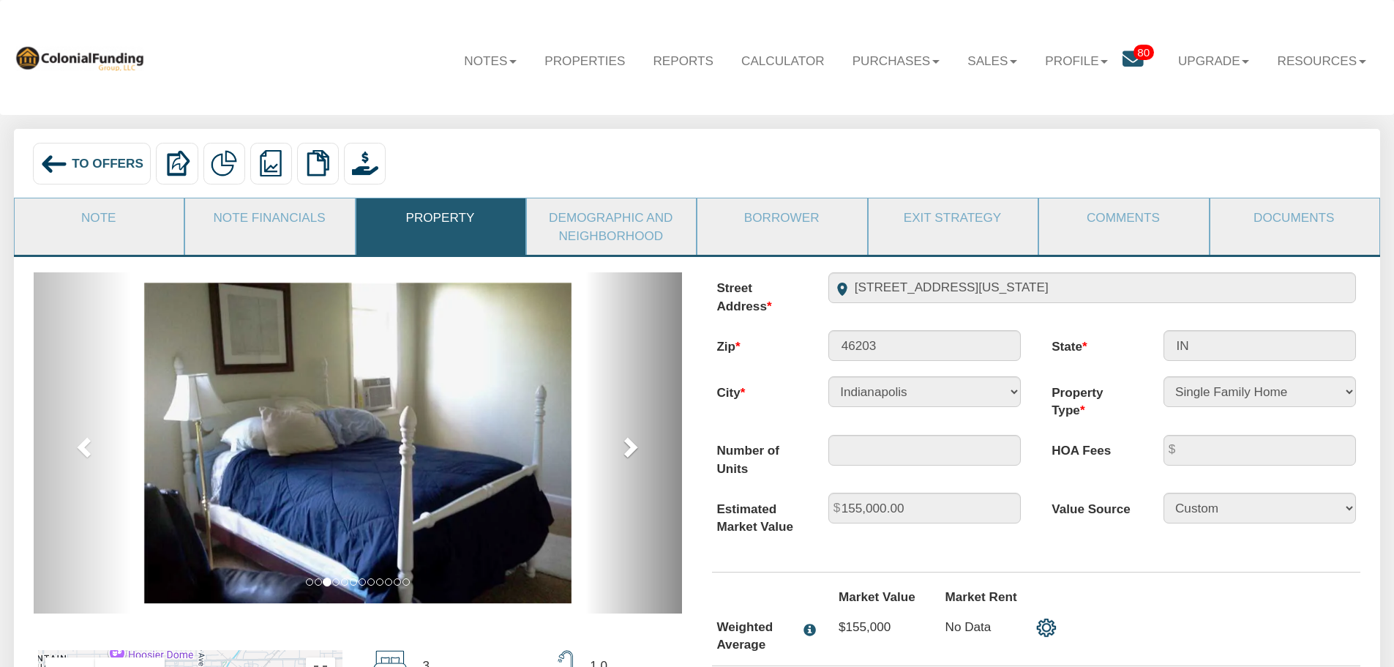
click at [631, 449] on span at bounding box center [629, 446] width 22 height 22
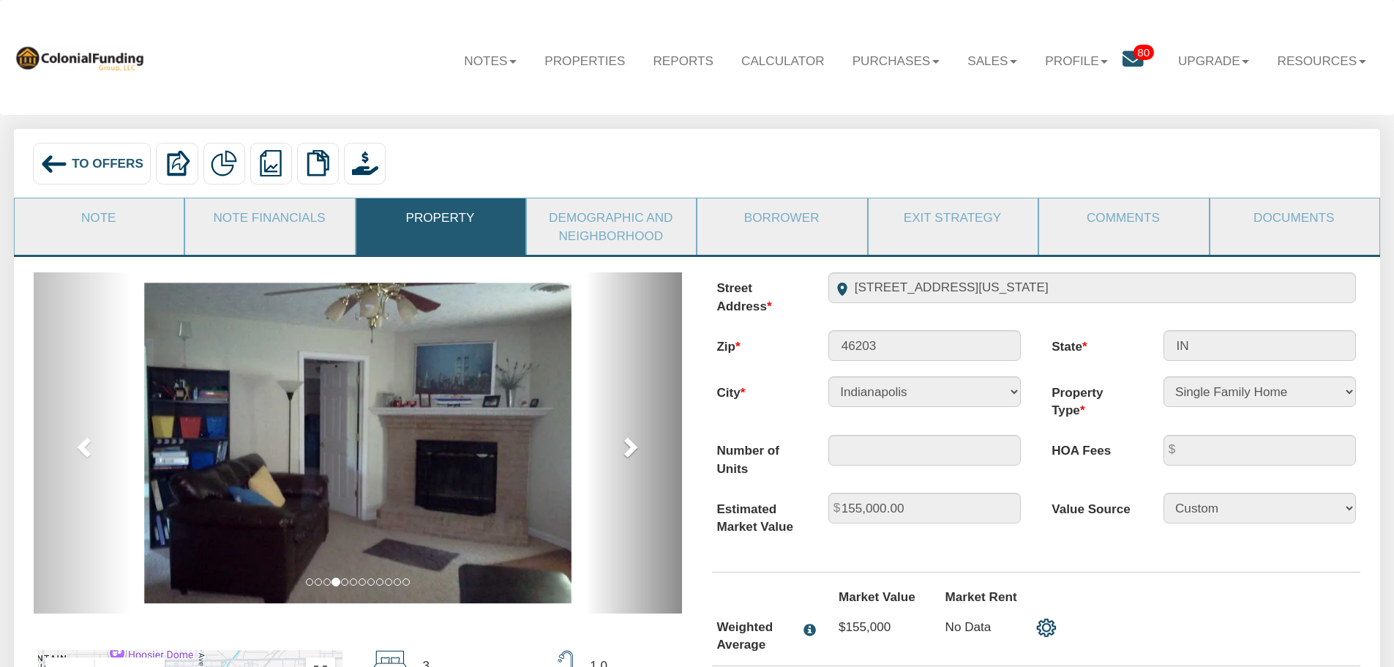
click at [631, 449] on span at bounding box center [629, 446] width 22 height 22
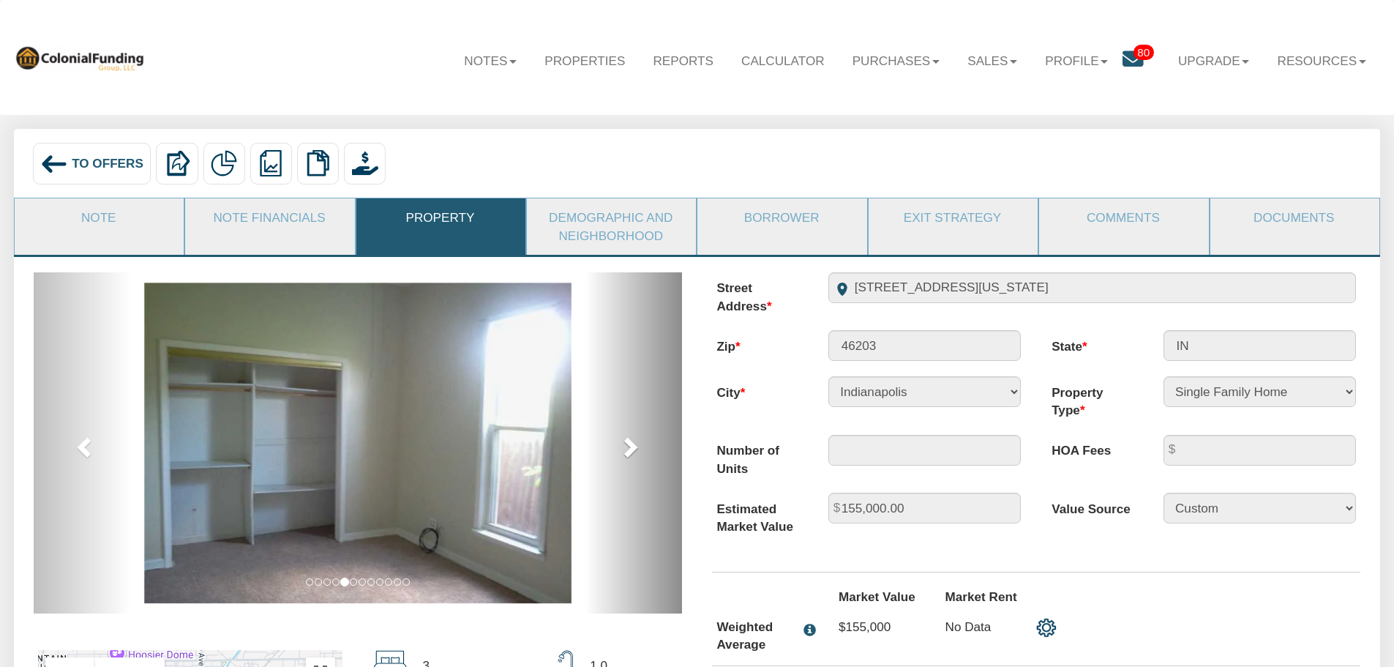
click at [631, 449] on span at bounding box center [629, 446] width 22 height 22
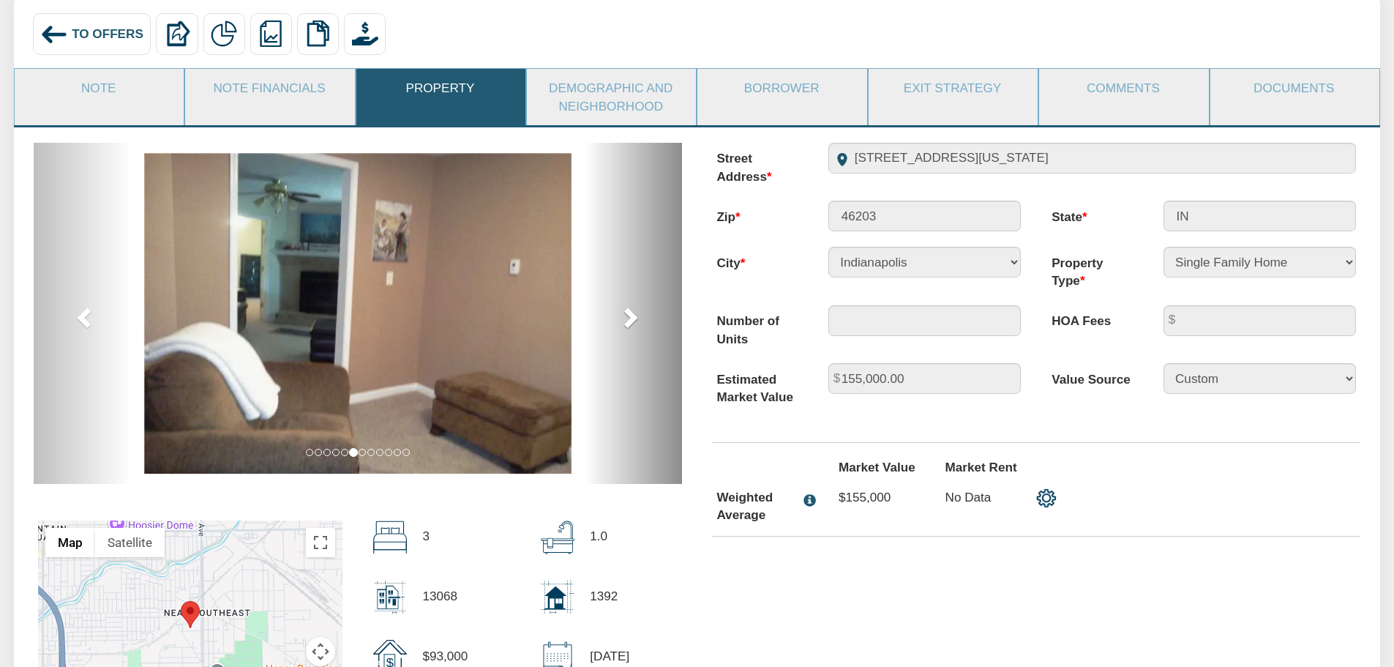
scroll to position [146, 0]
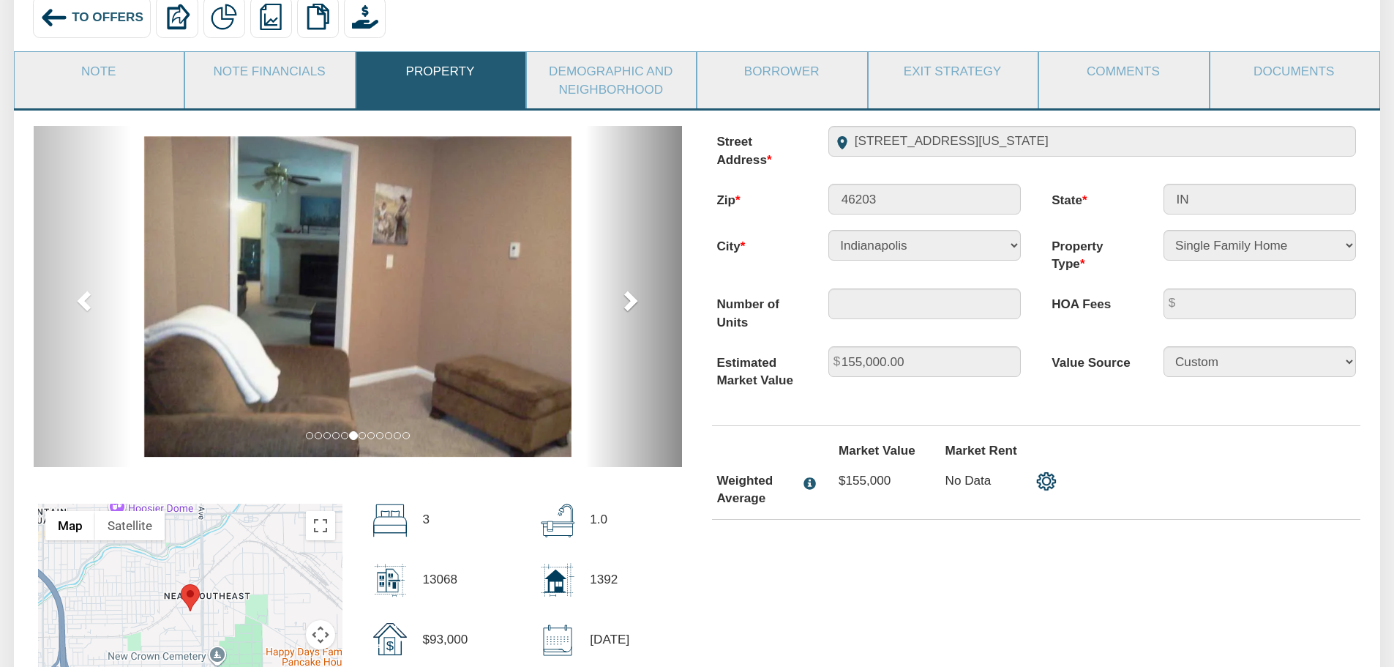
click at [630, 302] on span at bounding box center [629, 300] width 22 height 22
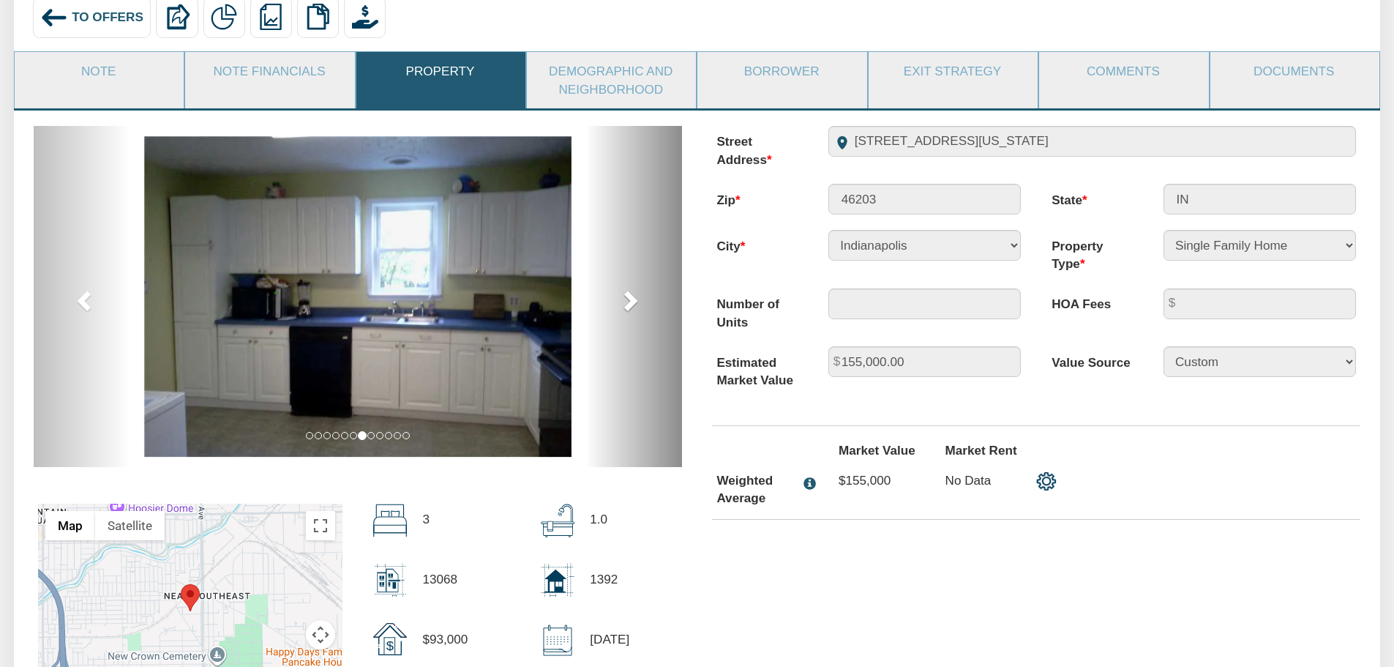
click at [630, 302] on span at bounding box center [629, 300] width 22 height 22
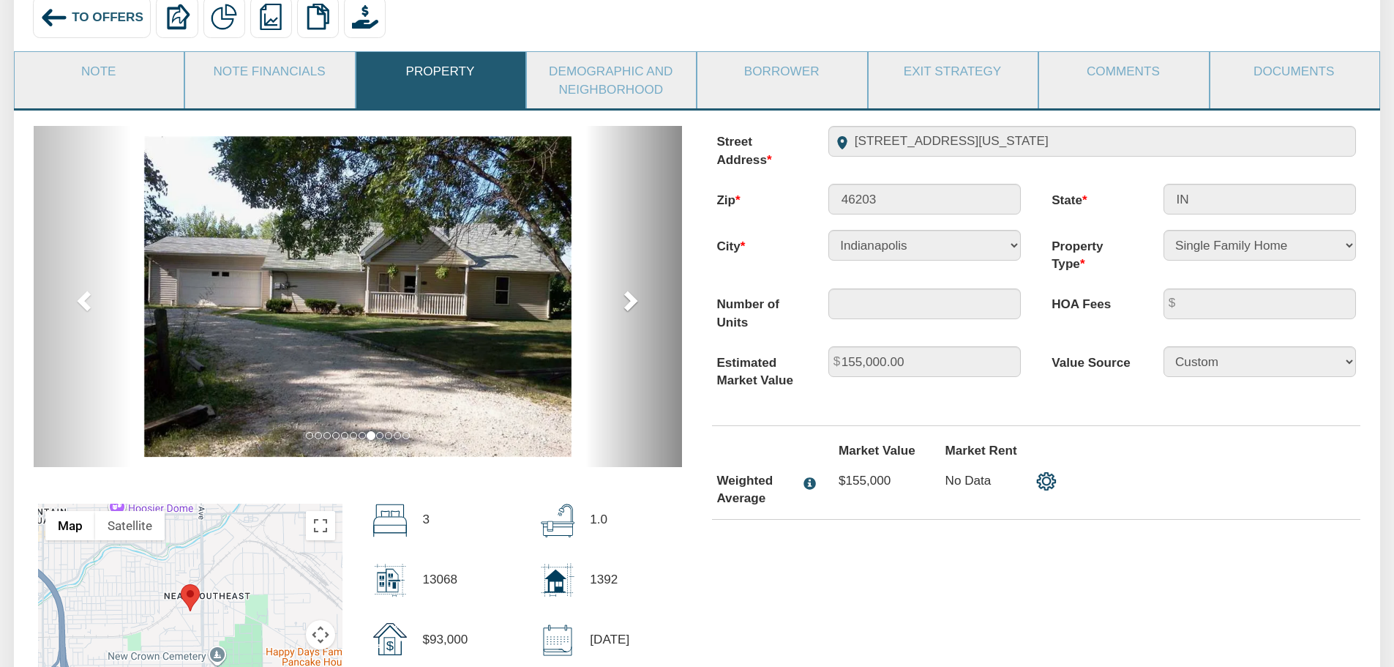
click at [630, 302] on span at bounding box center [629, 300] width 22 height 22
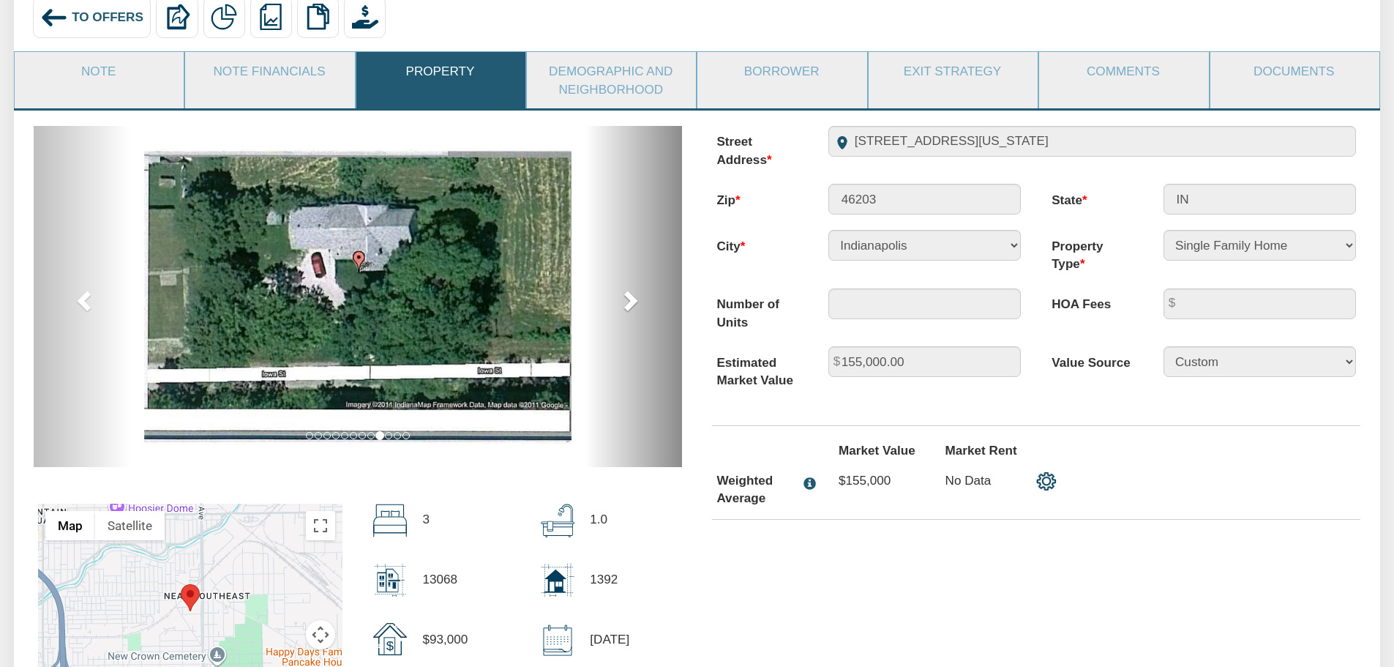
click at [630, 302] on span at bounding box center [629, 300] width 22 height 22
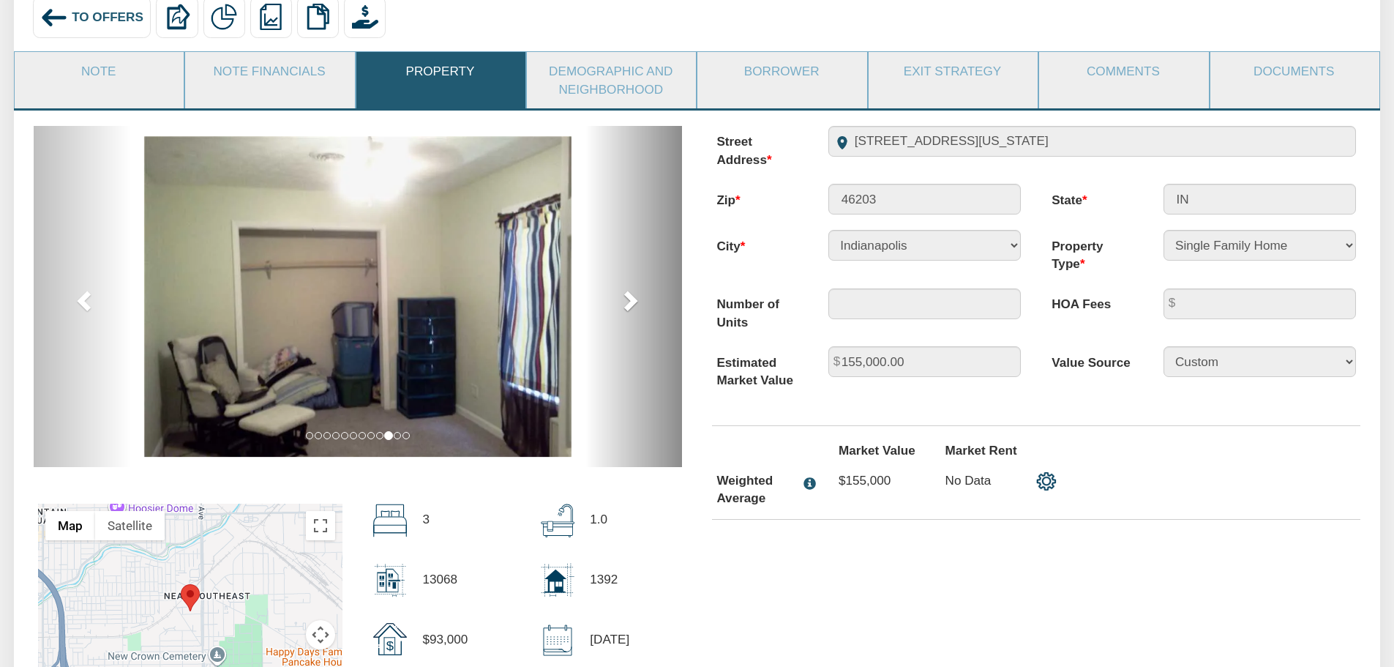
click at [630, 302] on span at bounding box center [629, 300] width 22 height 22
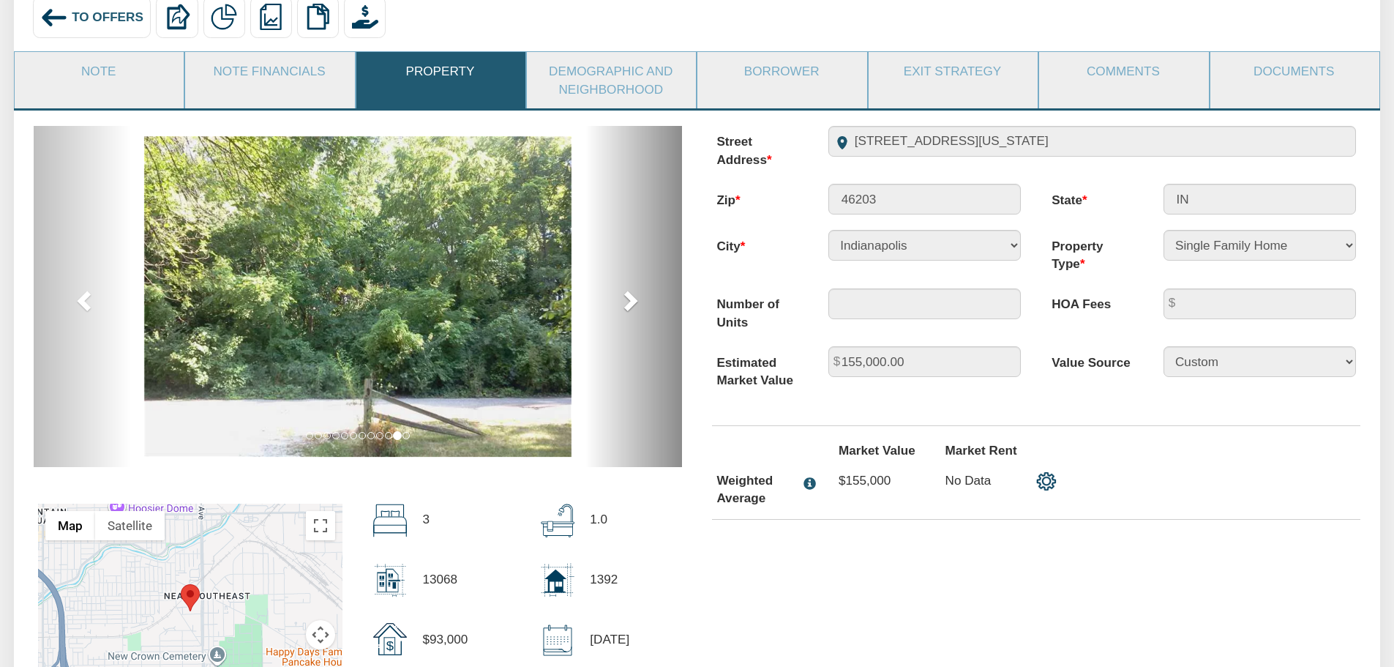
click at [630, 302] on span at bounding box center [629, 300] width 22 height 22
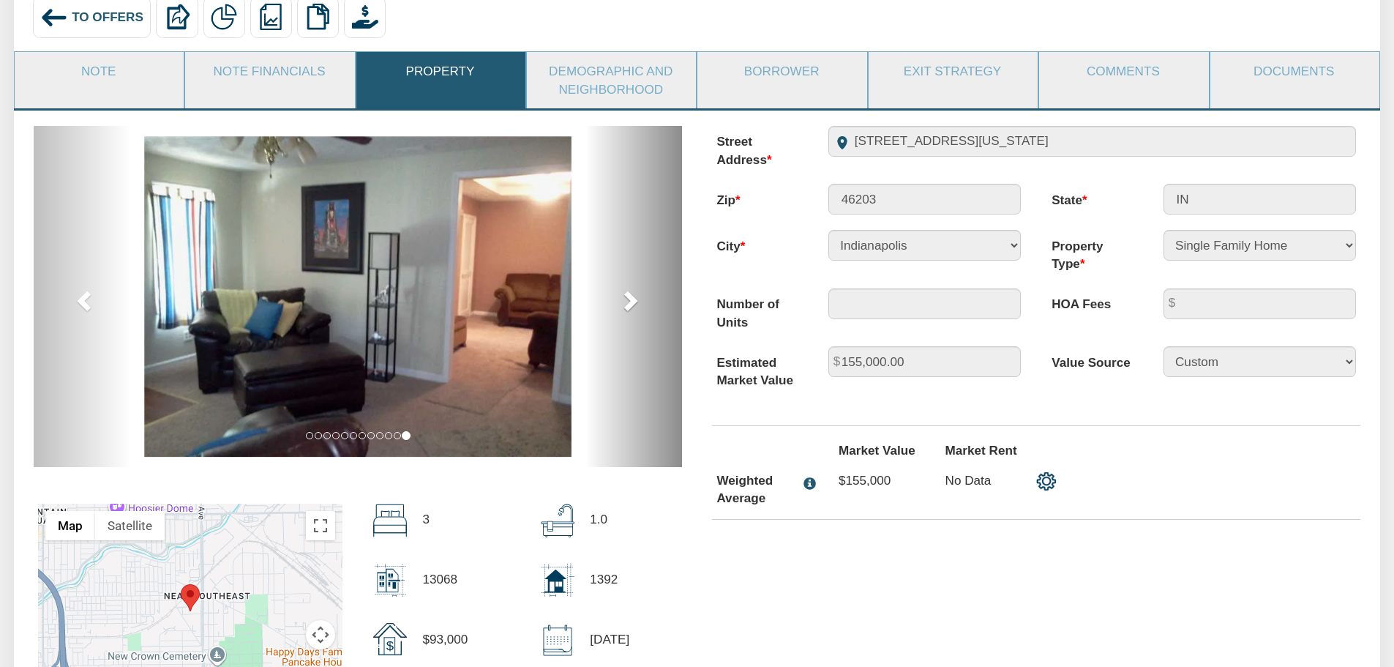
click at [630, 302] on span at bounding box center [629, 300] width 22 height 22
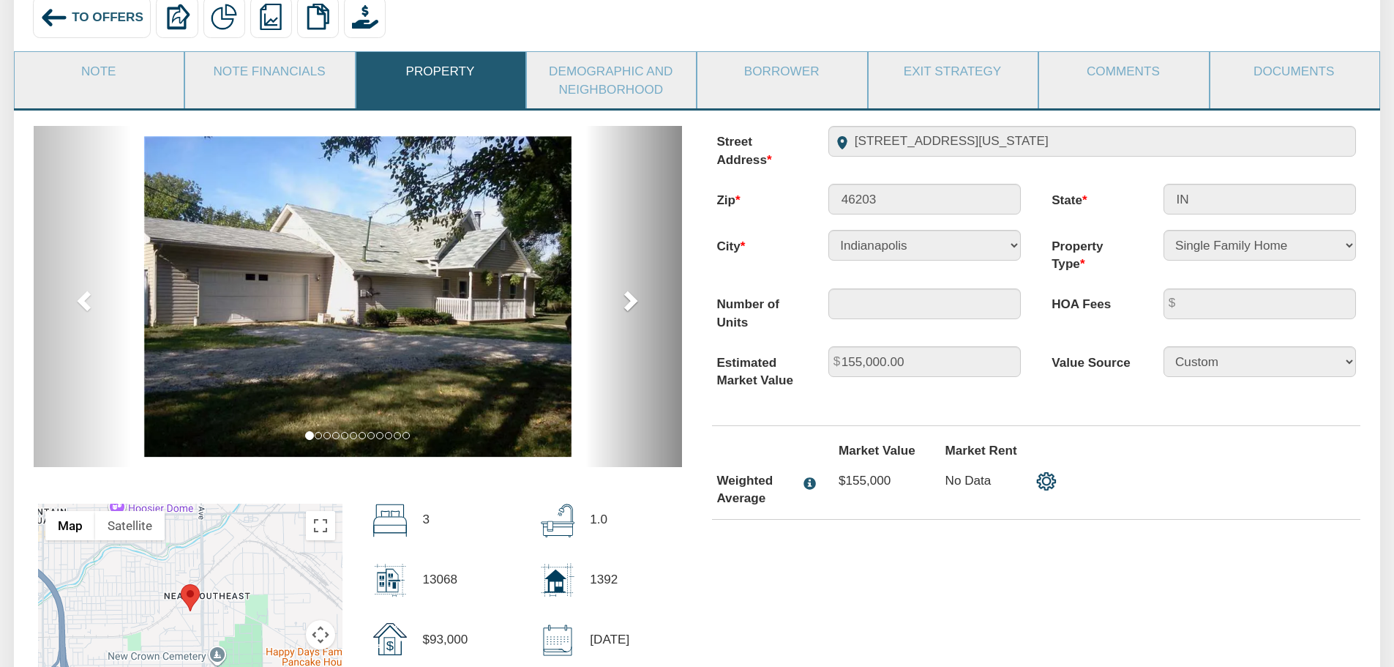
click at [630, 302] on span at bounding box center [629, 300] width 22 height 22
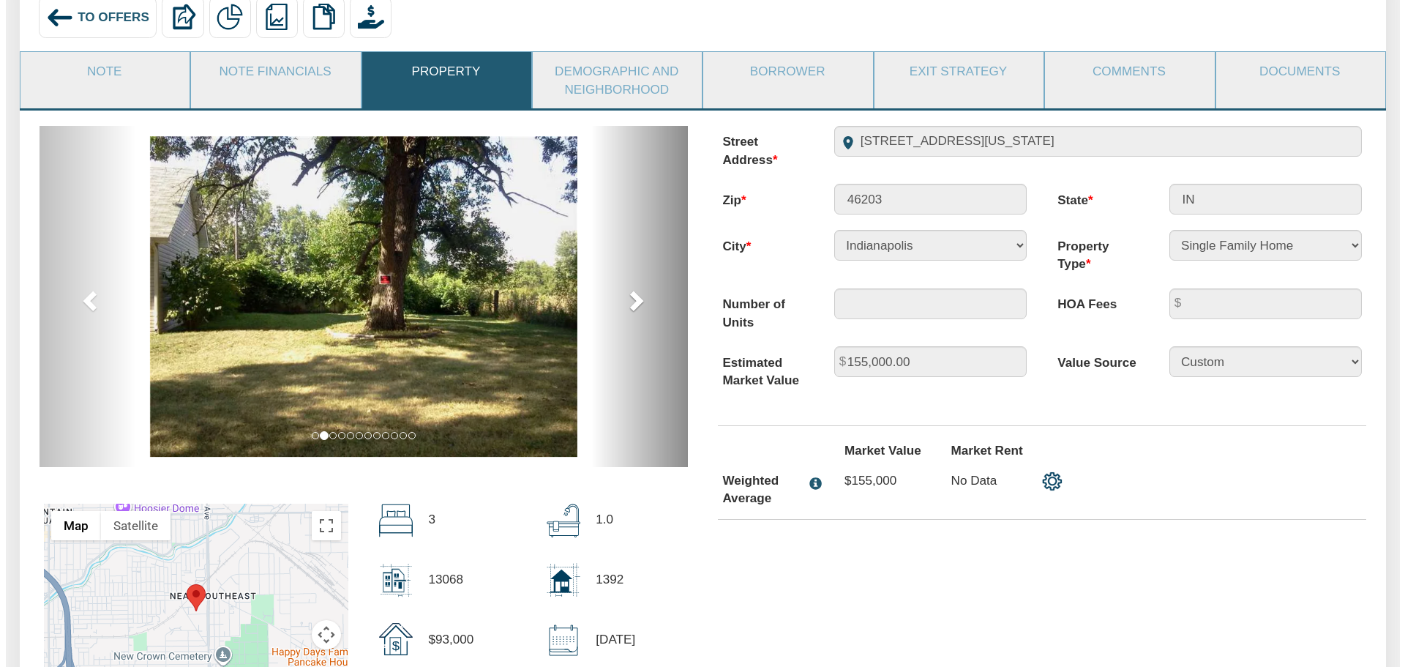
scroll to position [0, 0]
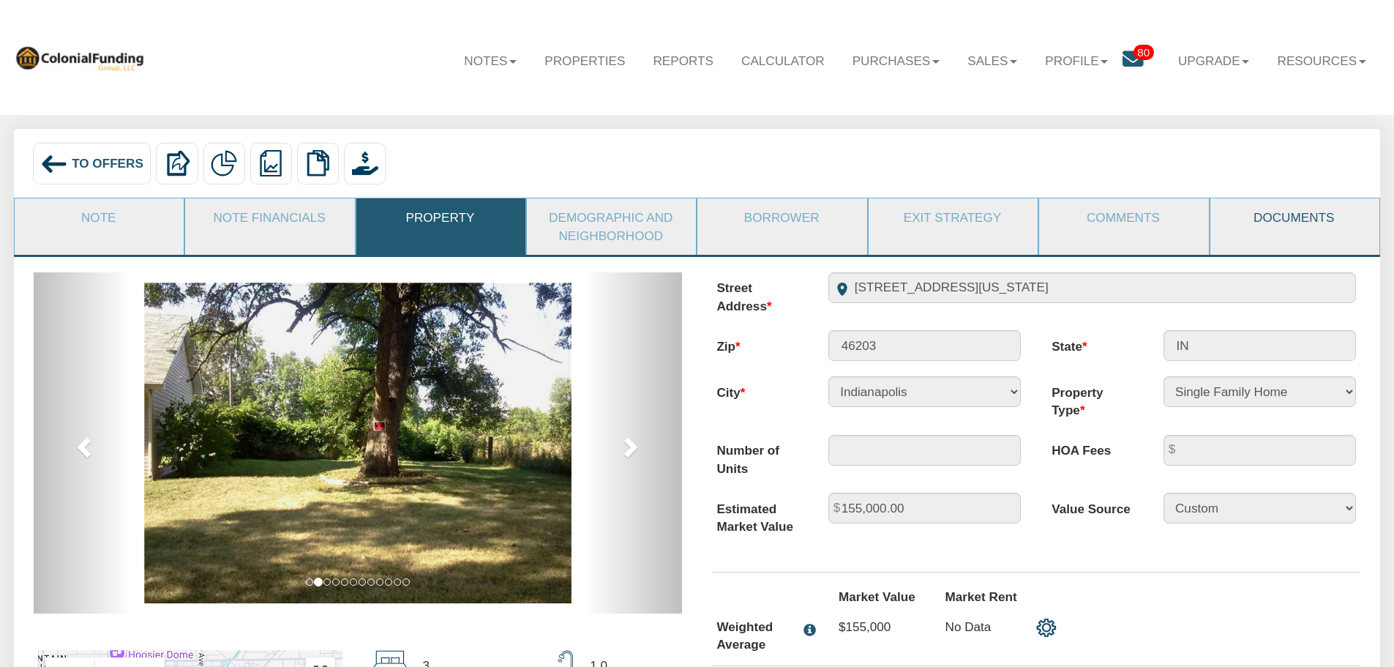
click at [1281, 217] on link "Documents" at bounding box center [1294, 217] width 168 height 38
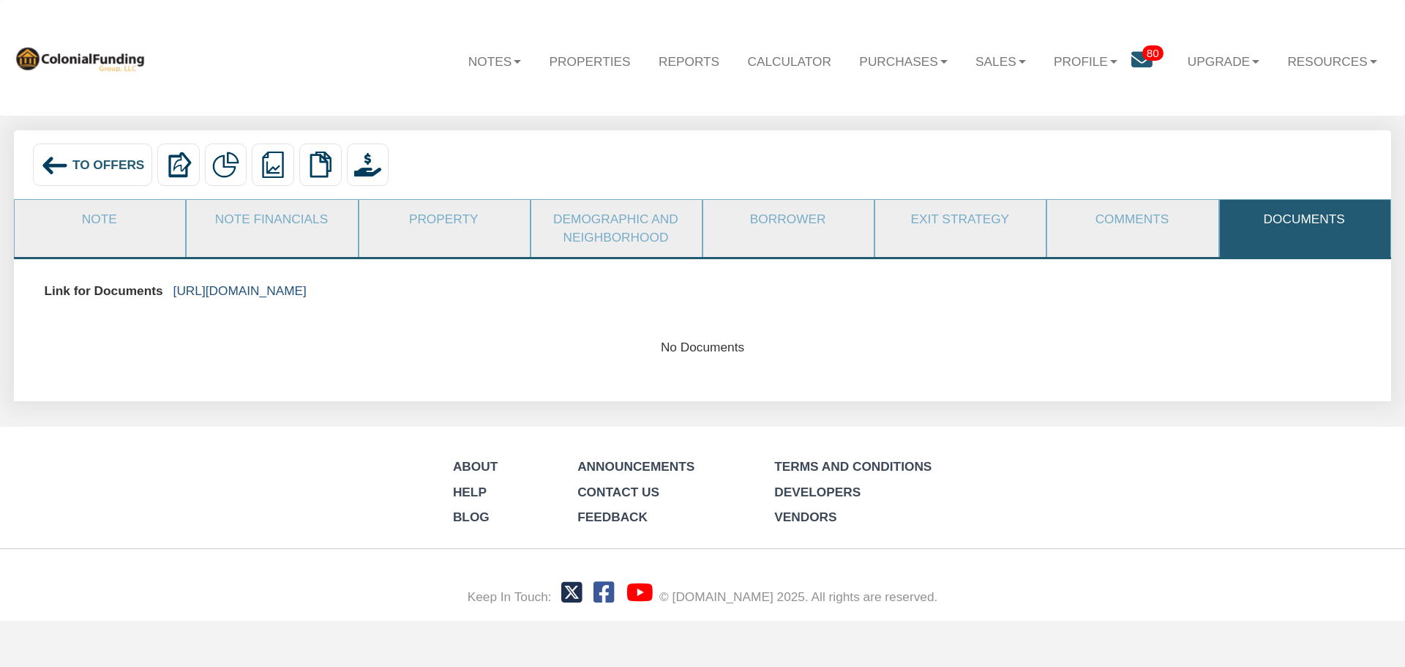
click at [307, 288] on link "[URL][DOMAIN_NAME]" at bounding box center [239, 290] width 133 height 15
click at [102, 163] on span "To Offers" at bounding box center [108, 164] width 72 height 15
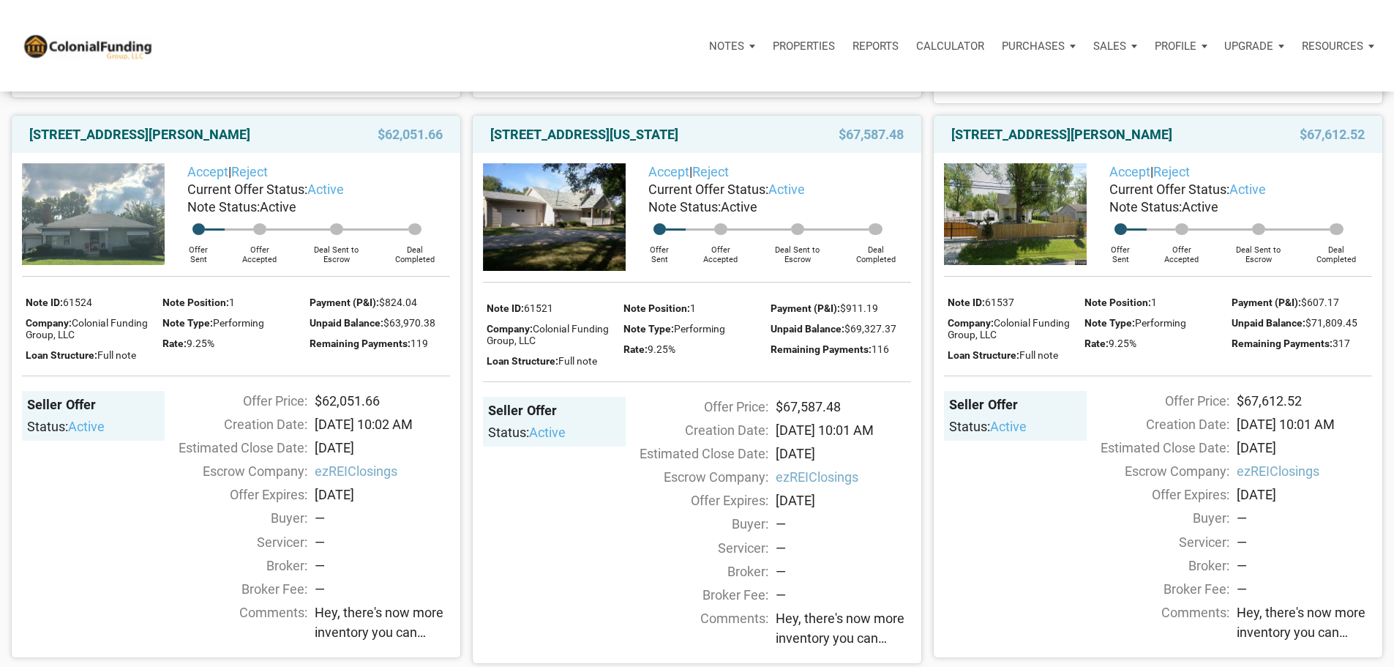
scroll to position [1317, 0]
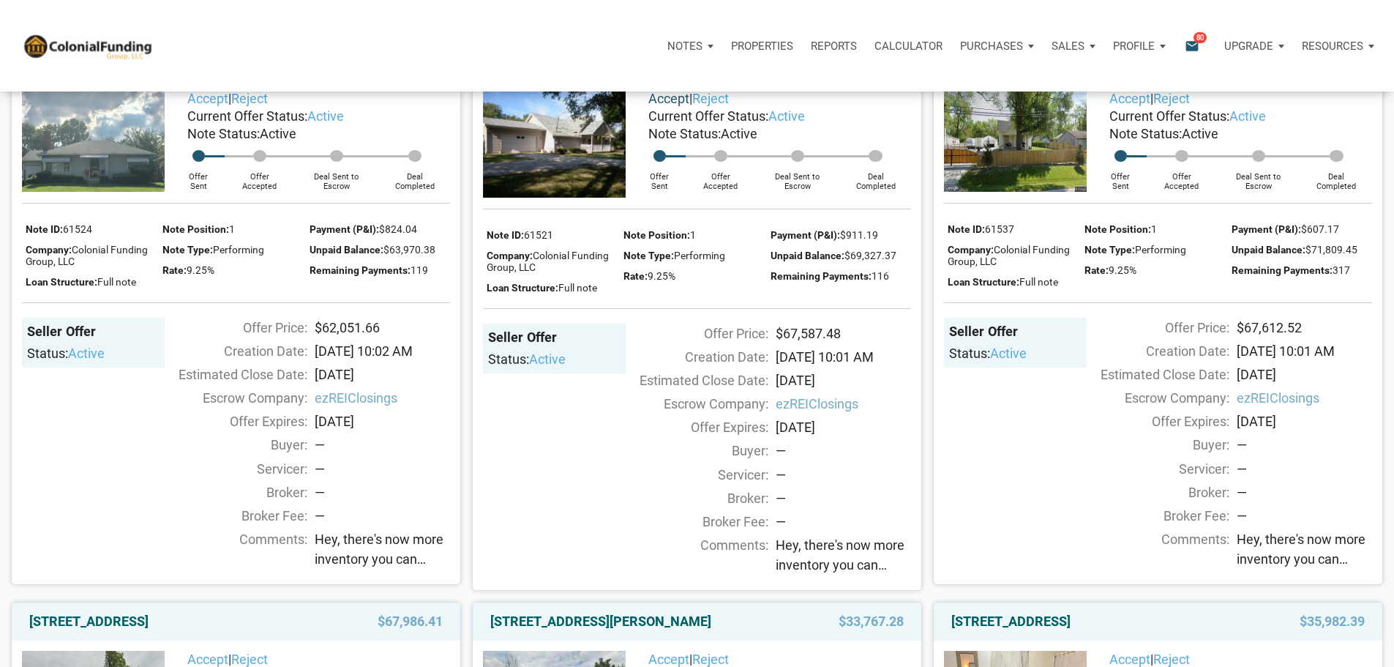
click at [662, 106] on link "Accept" at bounding box center [668, 98] width 41 height 15
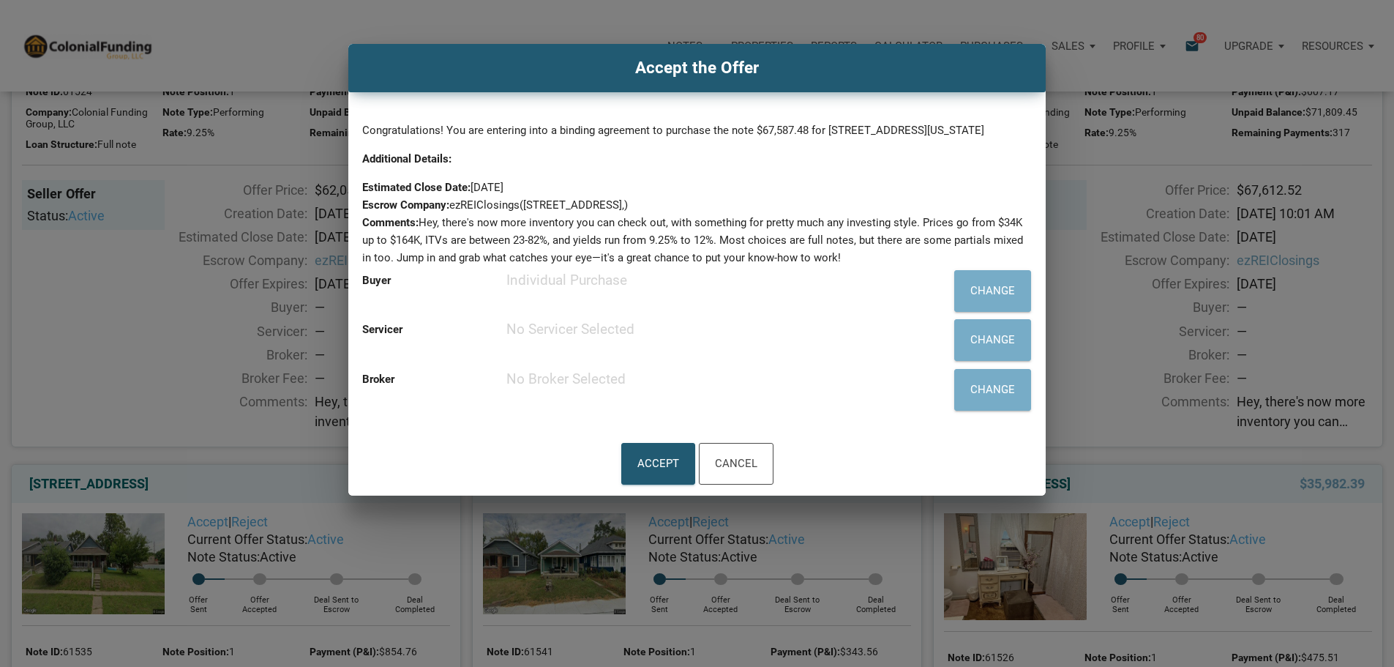
scroll to position [1536, 0]
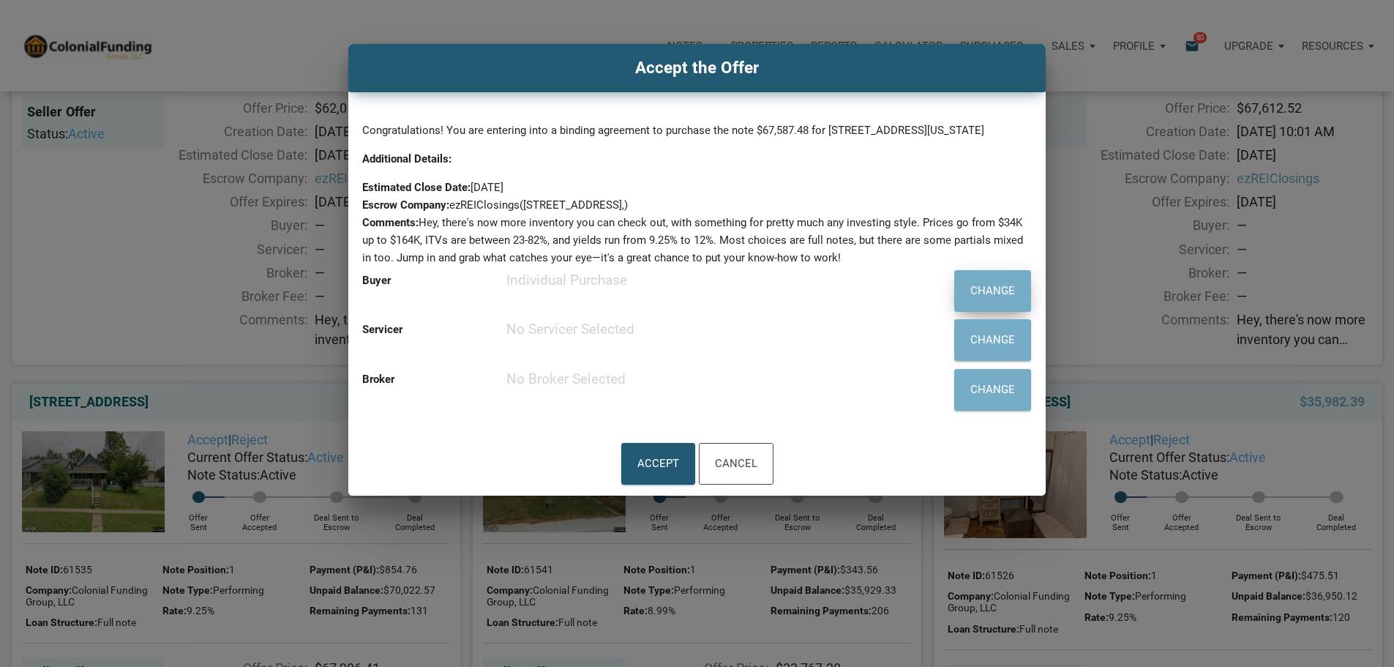
click at [970, 303] on div "Change" at bounding box center [992, 291] width 45 height 24
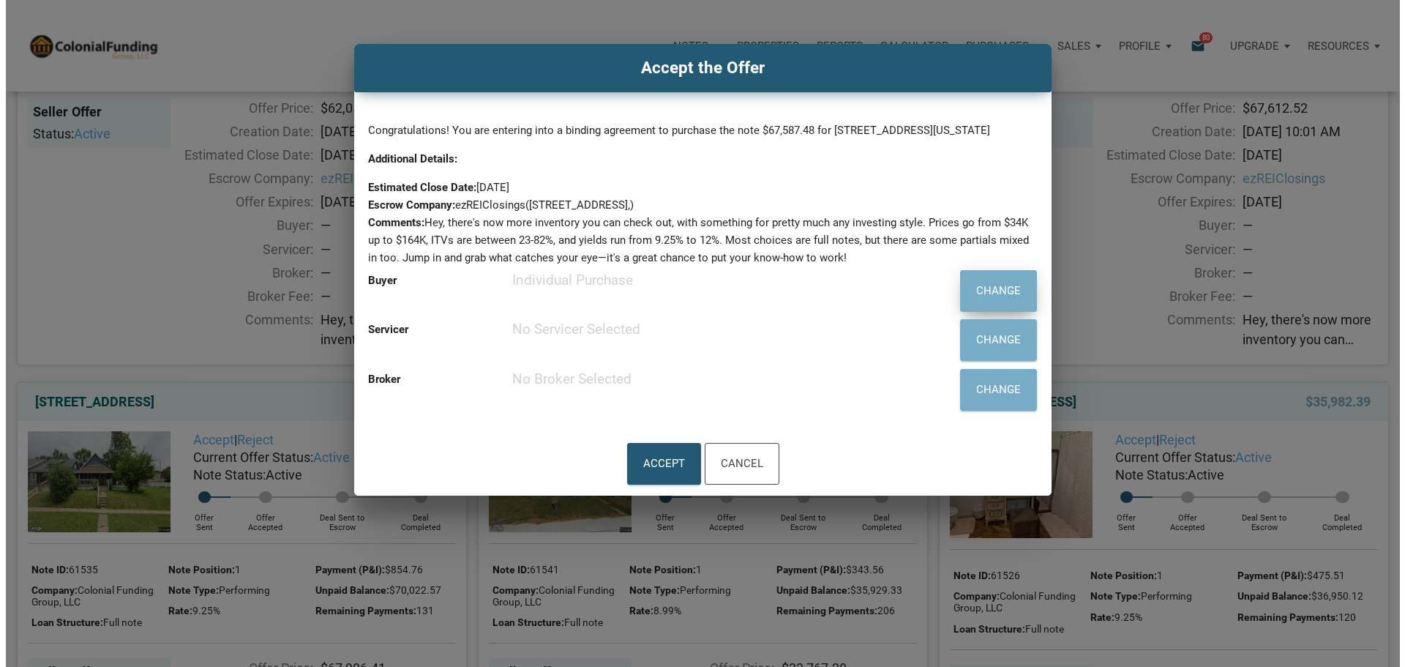
scroll to position [1510, 0]
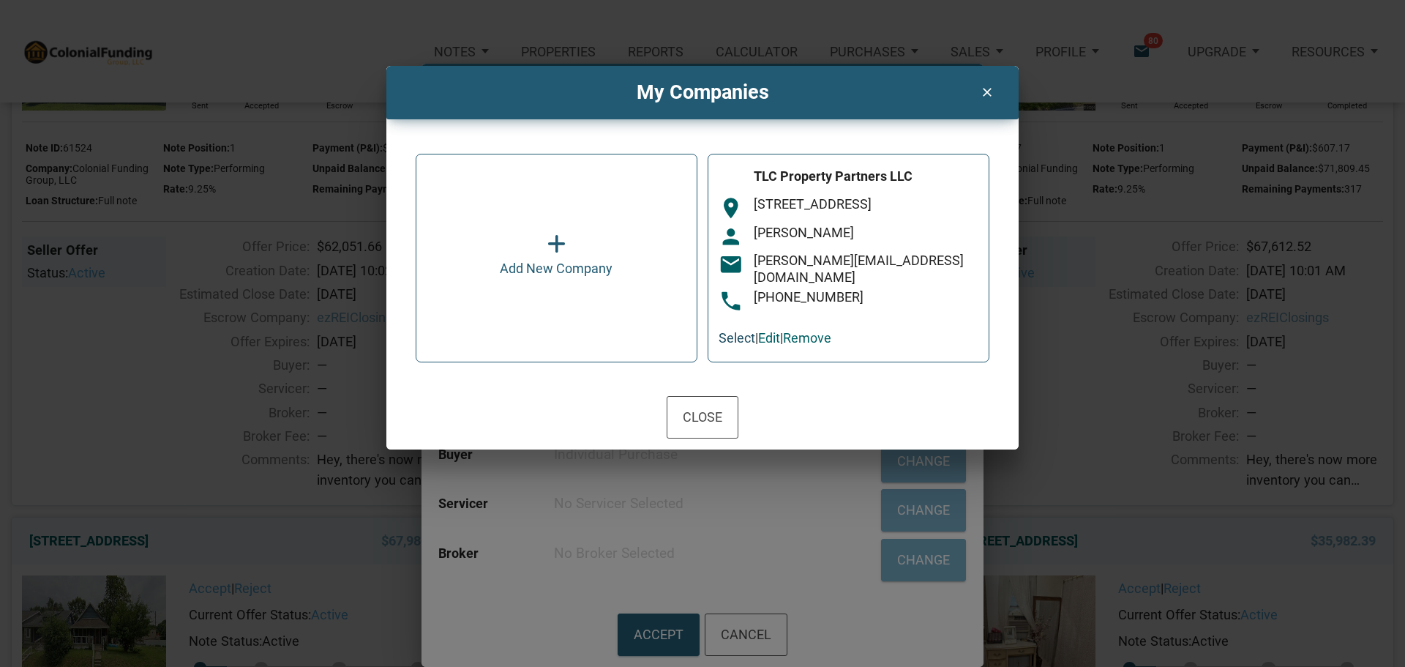
click at [738, 330] on link "Select" at bounding box center [736, 337] width 37 height 15
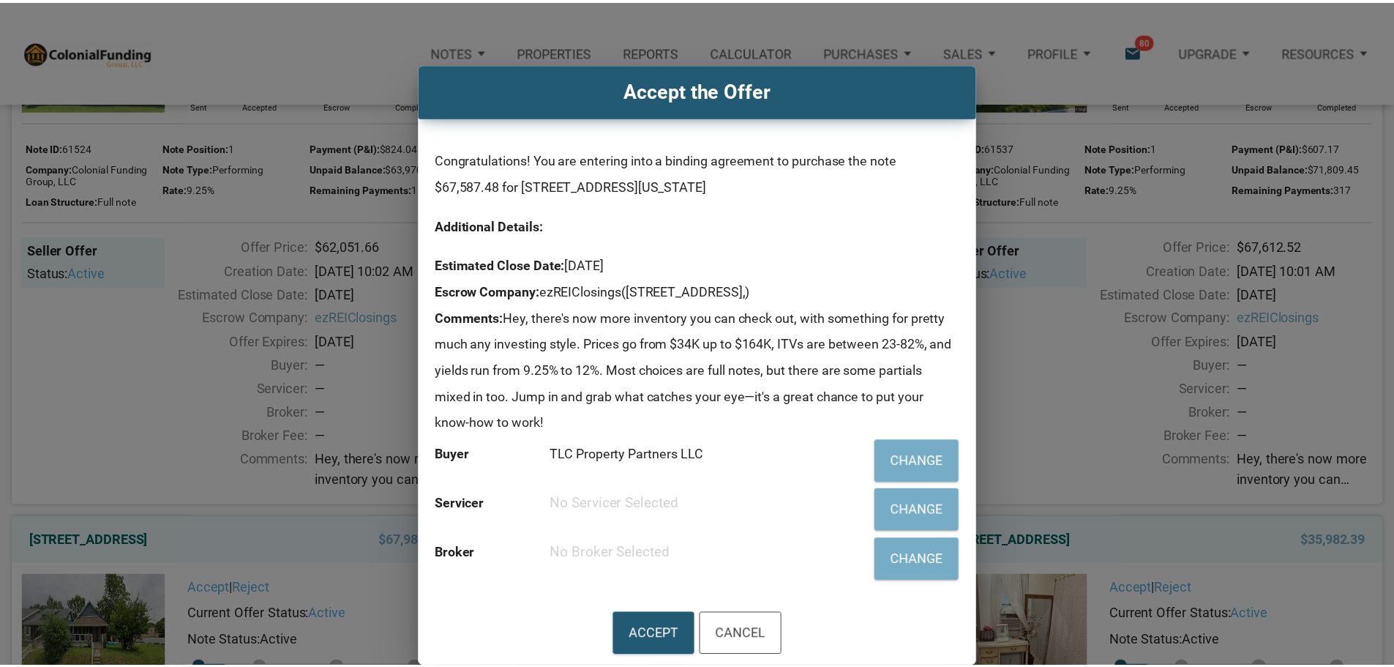
scroll to position [1536, 0]
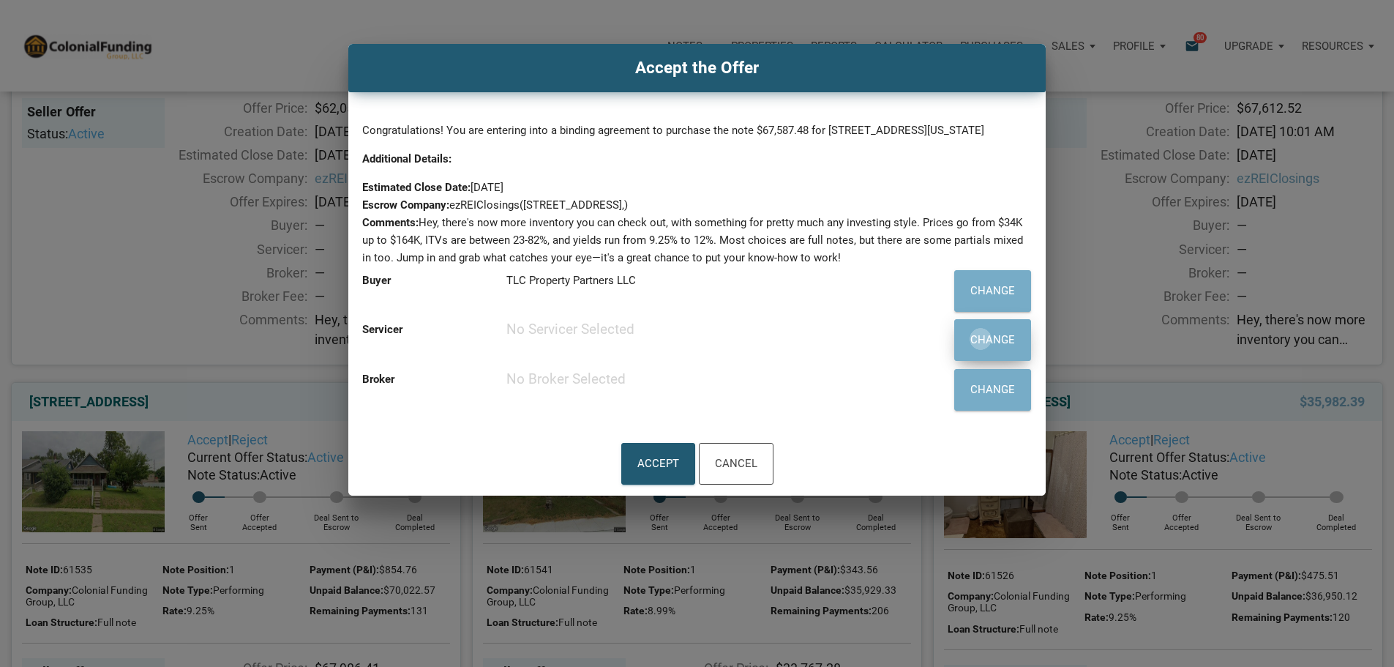
click at [970, 352] on div "Change" at bounding box center [992, 340] width 45 height 24
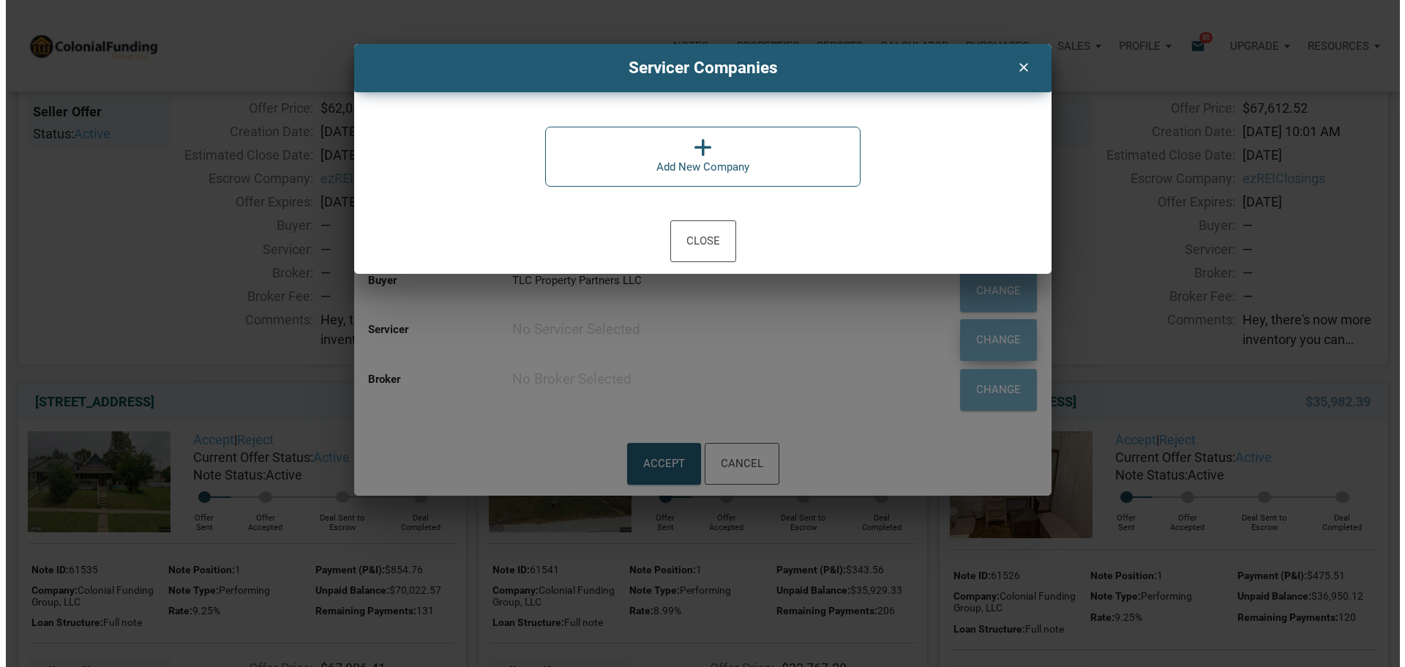
scroll to position [1510, 0]
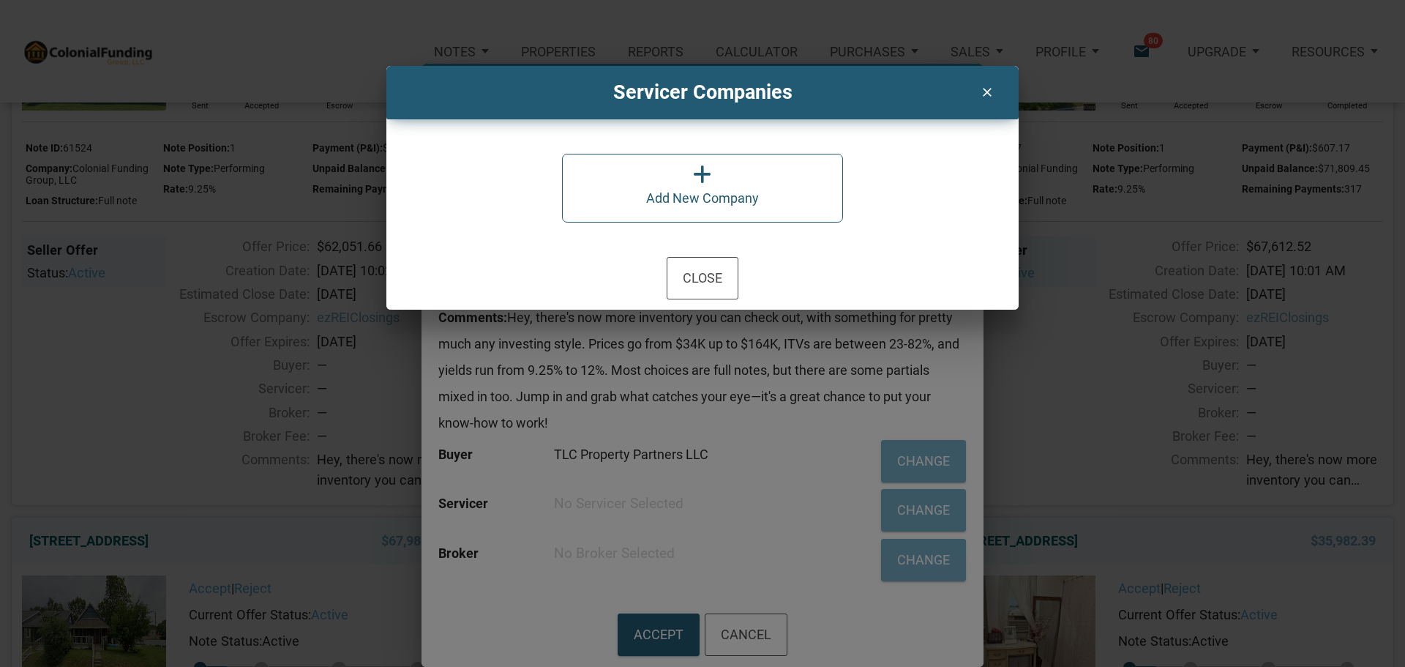
click at [689, 195] on div "Add New Company" at bounding box center [702, 198] width 113 height 26
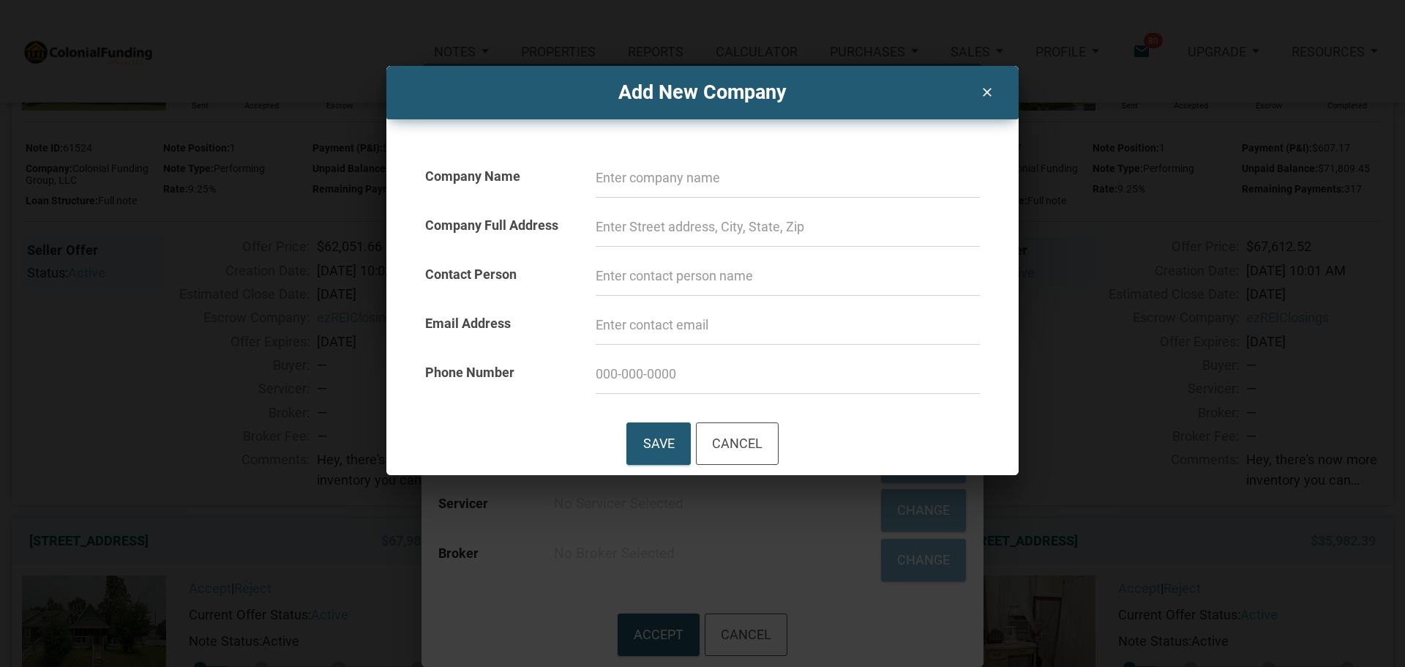
click at [634, 175] on input at bounding box center [788, 178] width 384 height 40
click at [732, 439] on div "Cancel" at bounding box center [737, 443] width 50 height 25
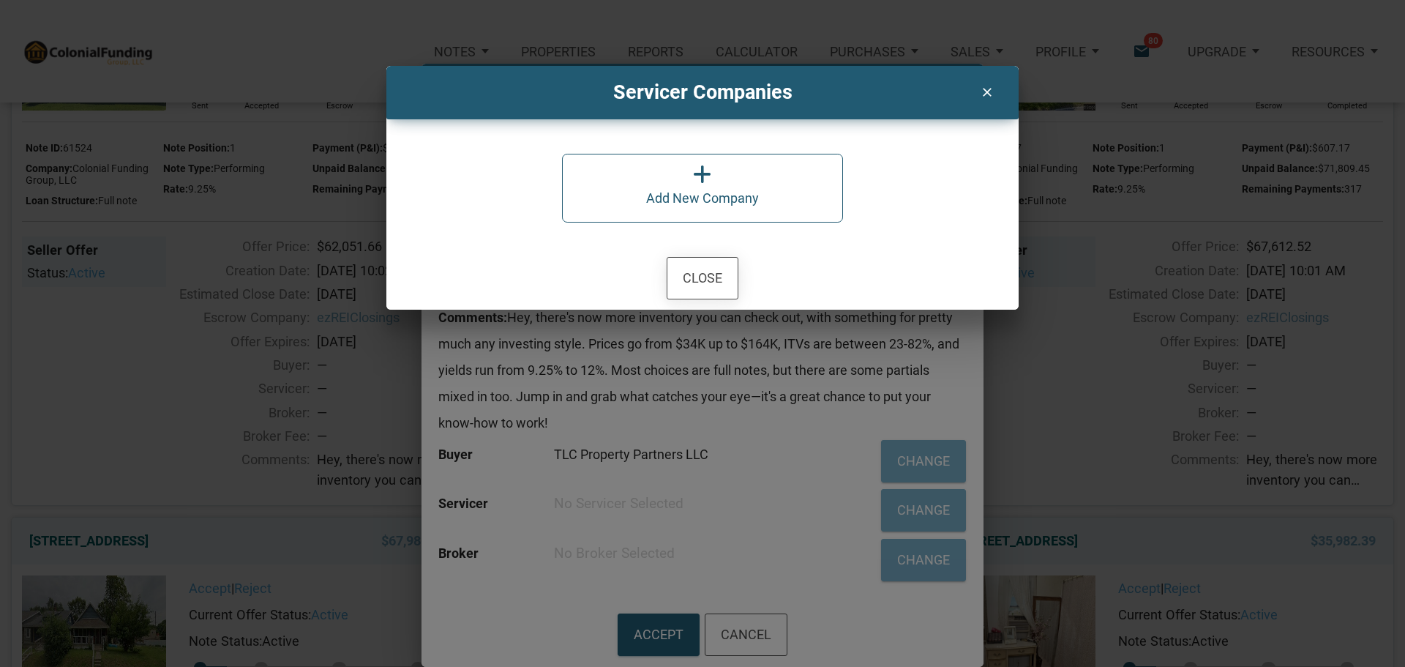
click at [698, 271] on div "Close" at bounding box center [703, 278] width 40 height 25
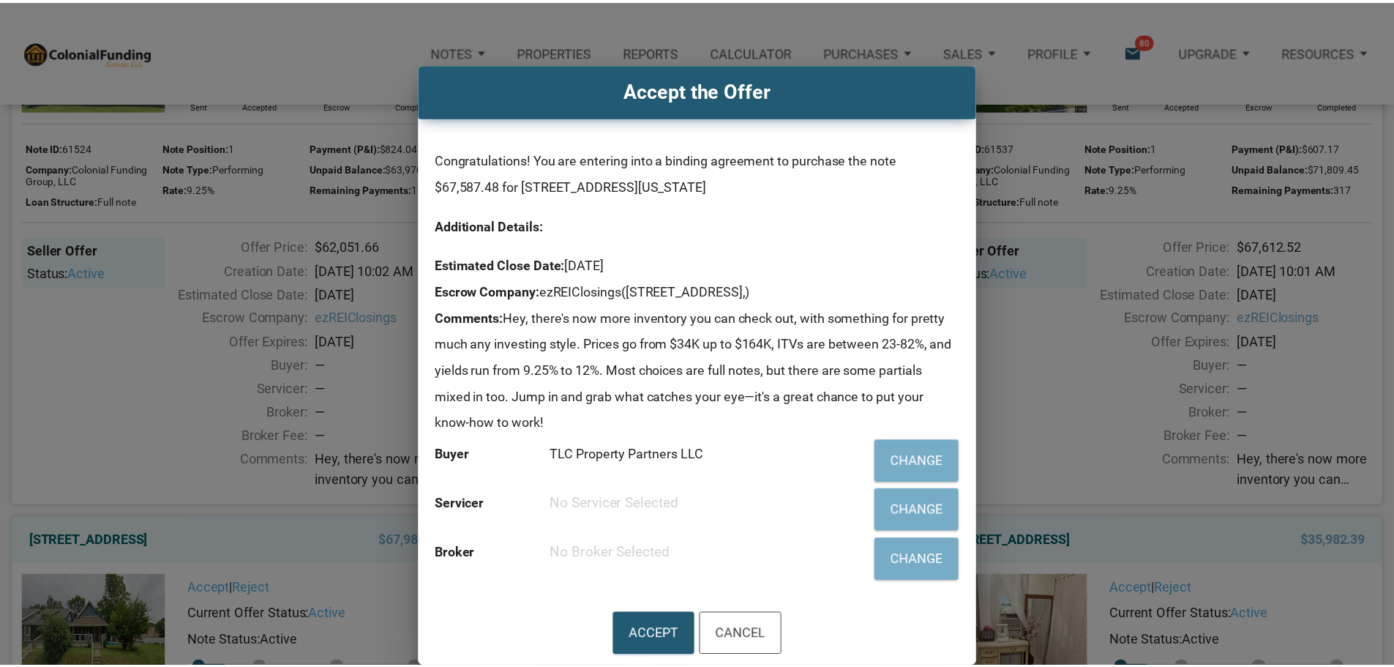
scroll to position [1536, 0]
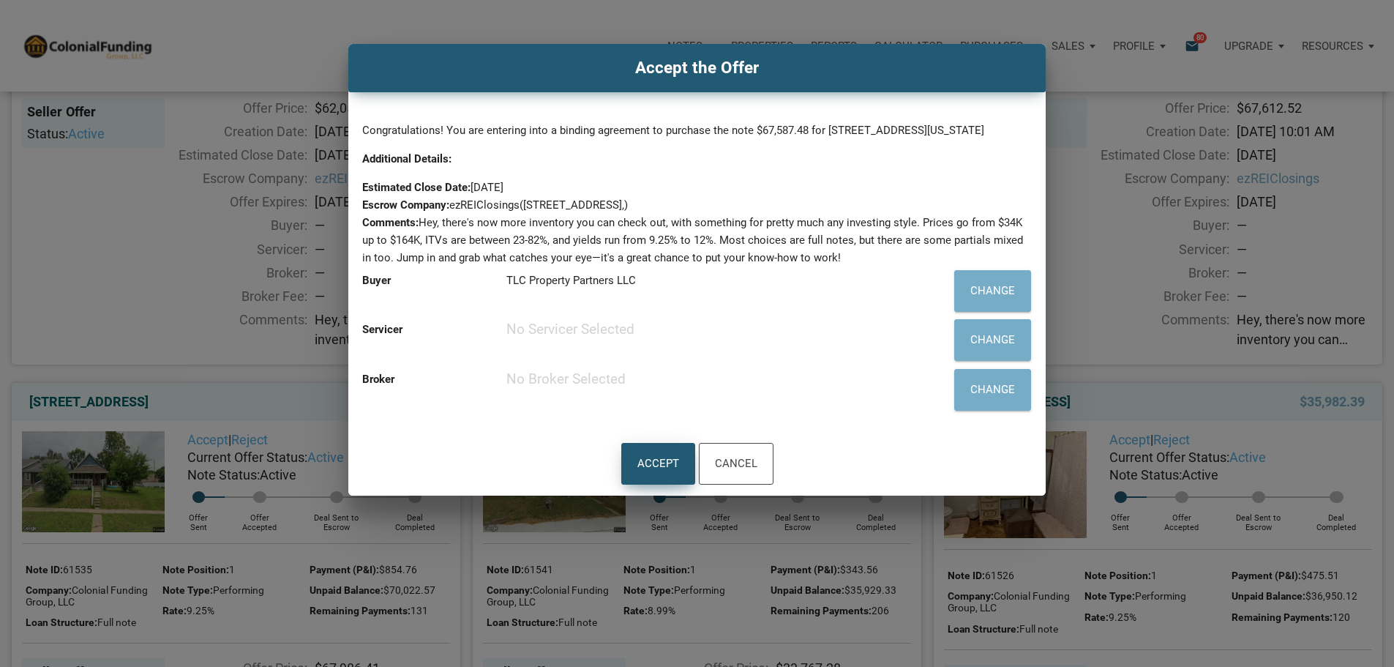
click at [647, 476] on div "Accept" at bounding box center [658, 463] width 42 height 24
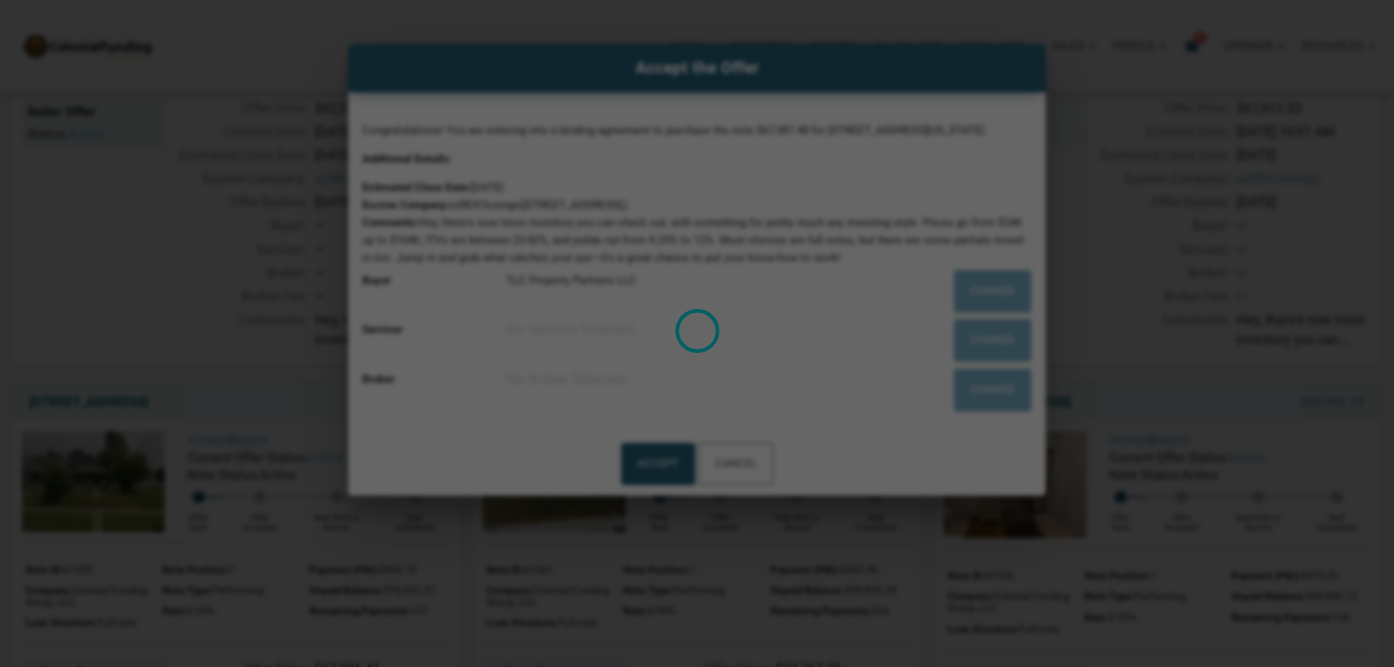
click at [661, 266] on div "Loading" at bounding box center [697, 333] width 1394 height 667
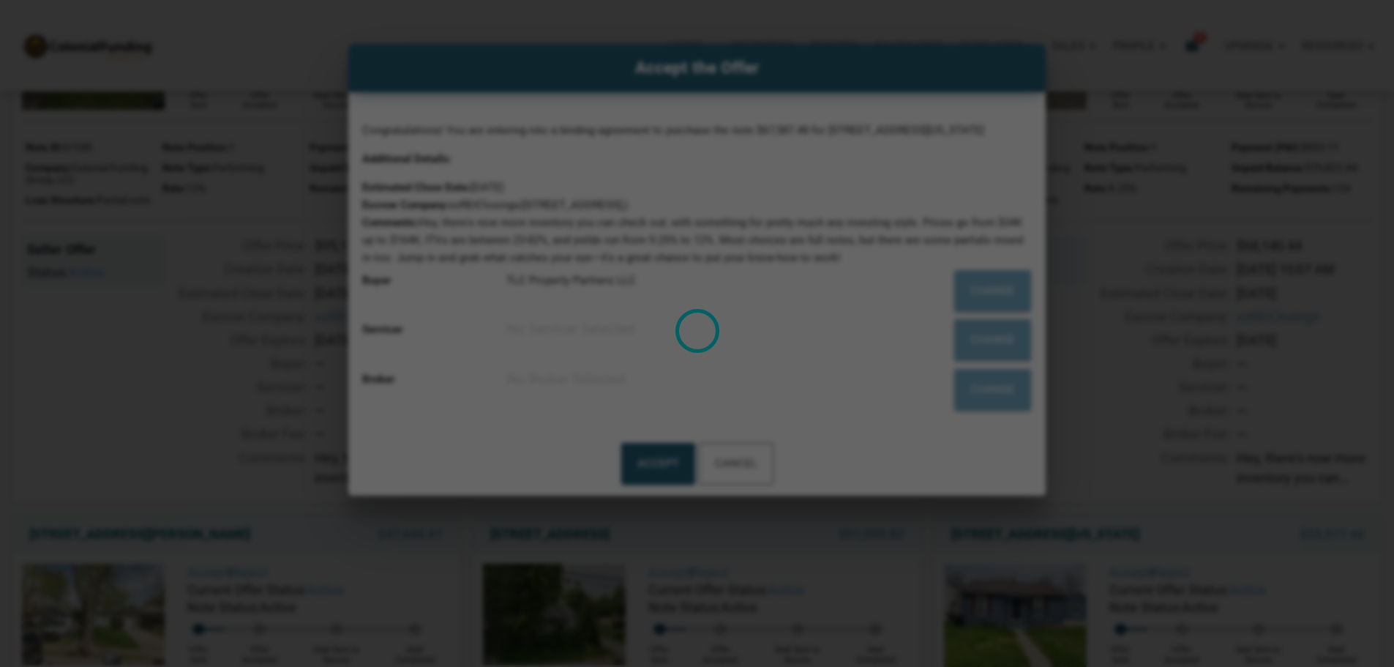
scroll to position [0, 0]
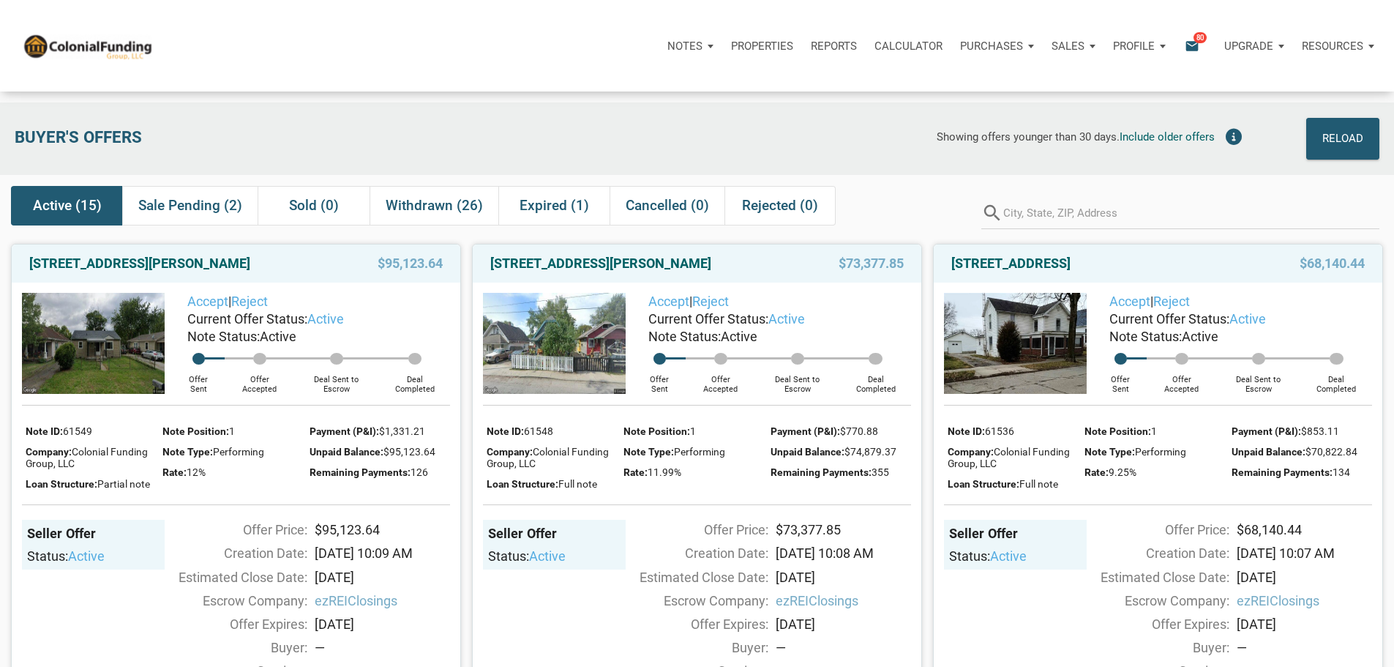
click at [1193, 43] on span "80" at bounding box center [1199, 37] width 13 height 12
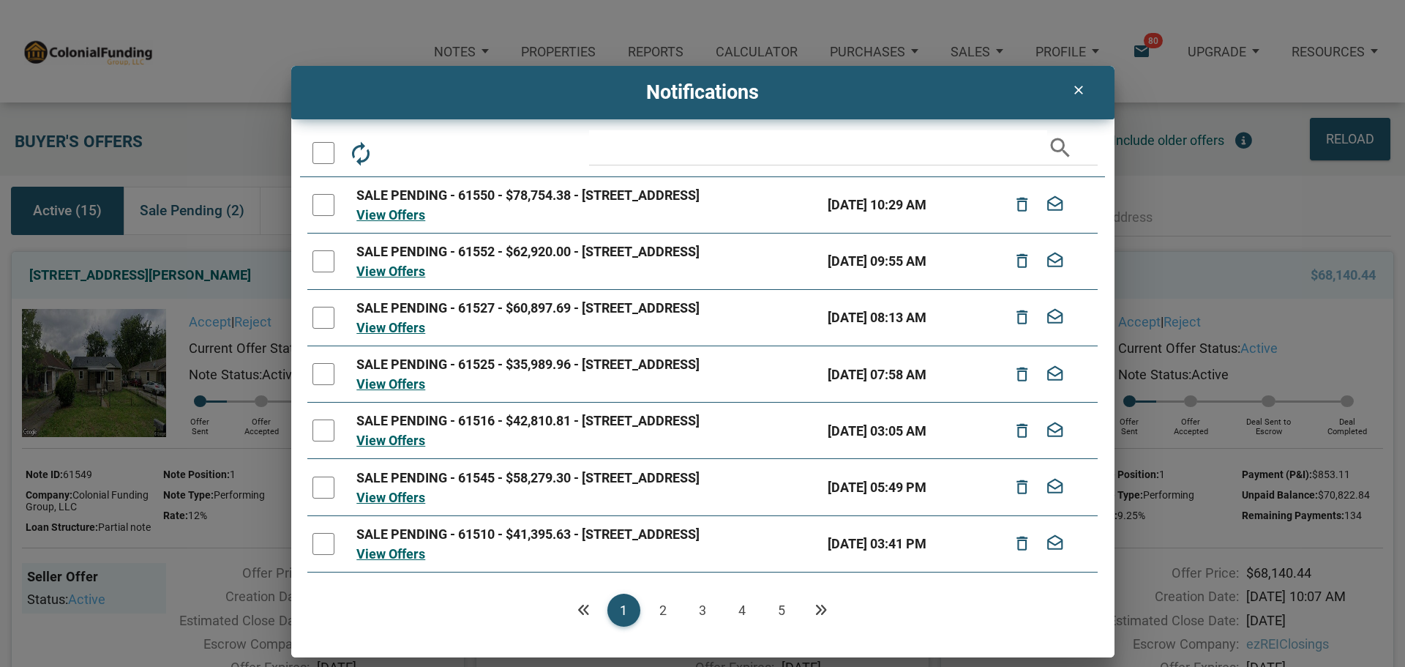
click at [323, 149] on div at bounding box center [323, 153] width 22 height 22
click at [433, 153] on icon "drafts" at bounding box center [440, 153] width 26 height 26
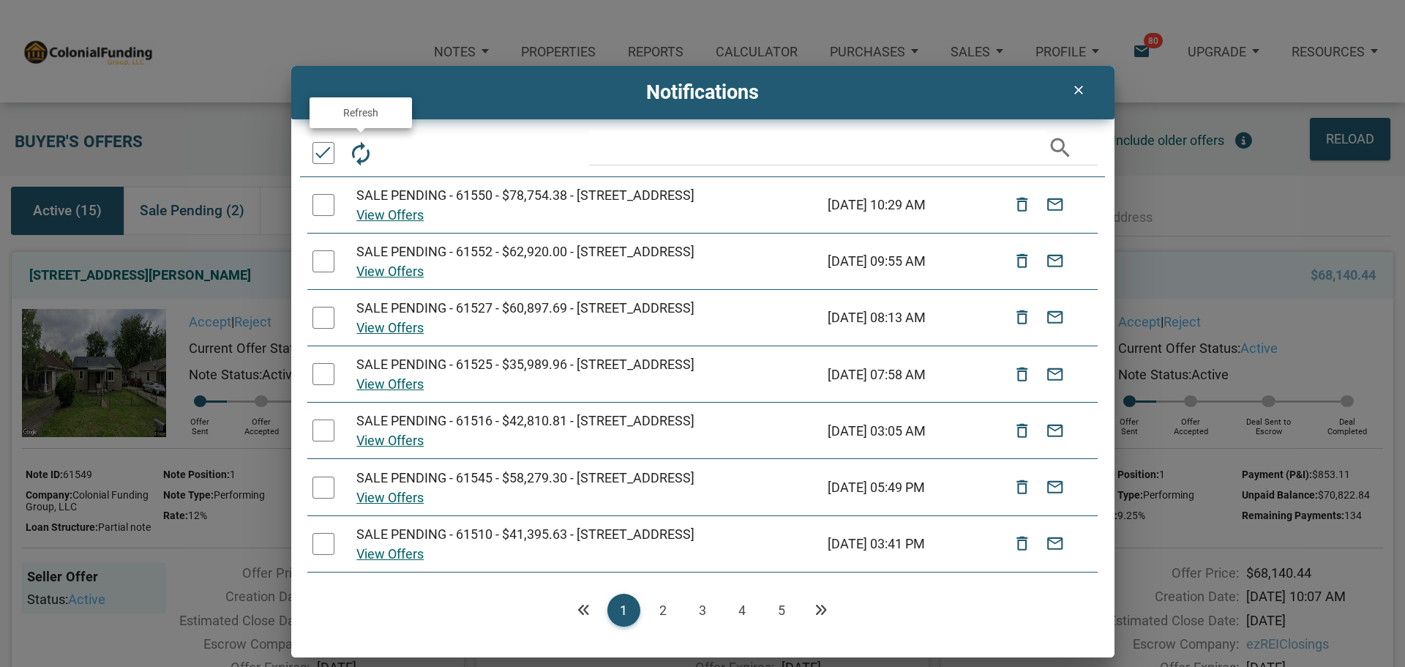
click at [360, 155] on icon "autorenew" at bounding box center [361, 153] width 26 height 26
click at [1077, 89] on icon "clear" at bounding box center [1079, 90] width 18 height 15
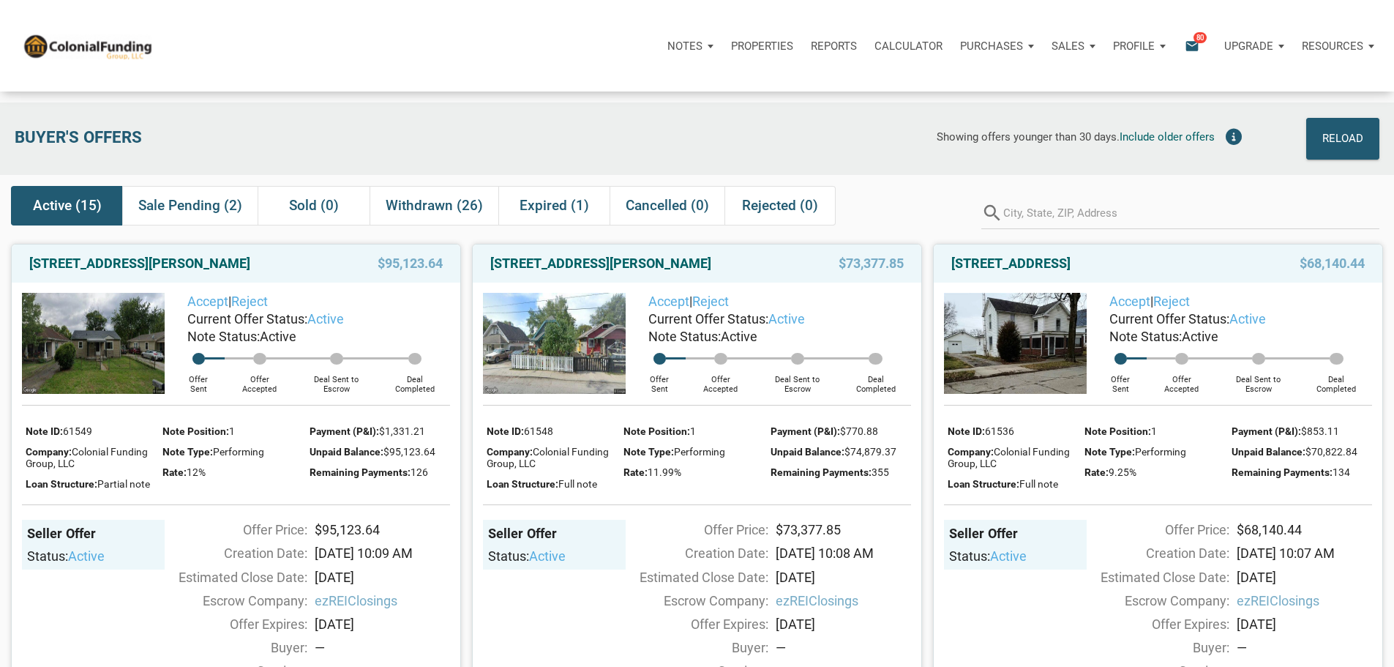
click at [1113, 50] on p "Profile" at bounding box center [1134, 46] width 42 height 13
click at [1031, 130] on link "Logout" at bounding box center [1100, 115] width 139 height 30
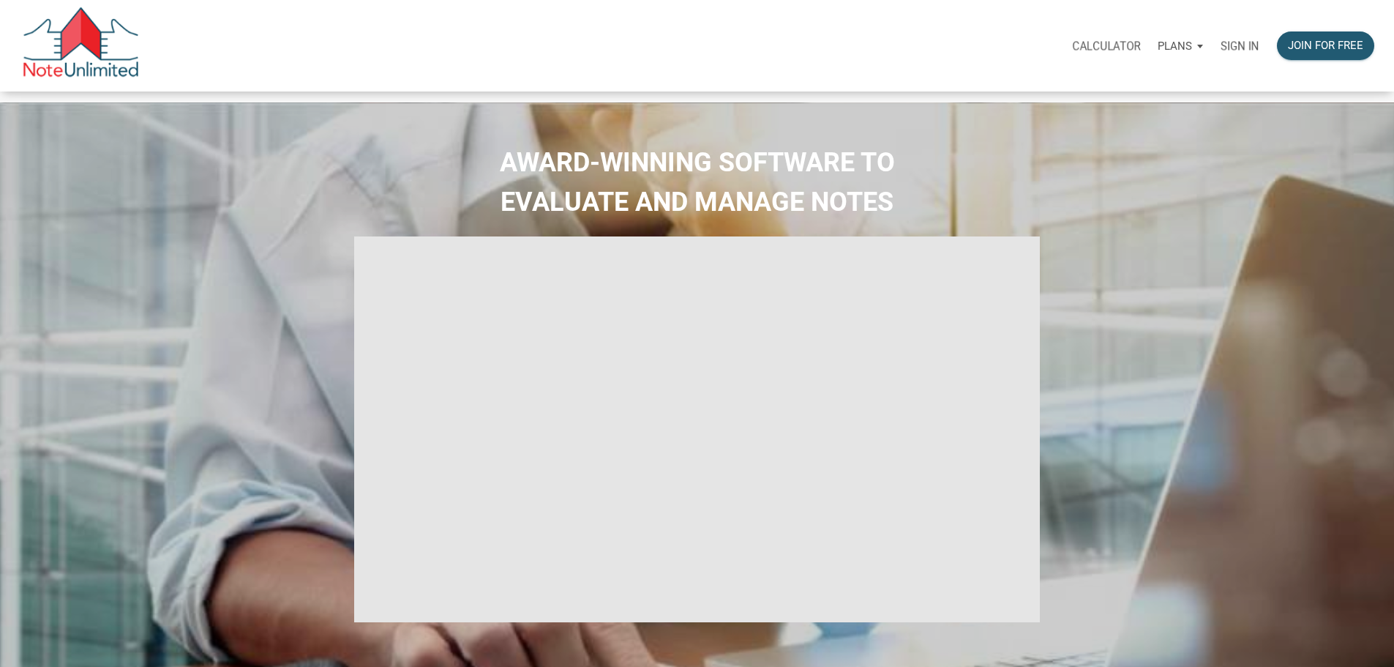
type input "Introduction to new features"
select select
